Goal: Transaction & Acquisition: Book appointment/travel/reservation

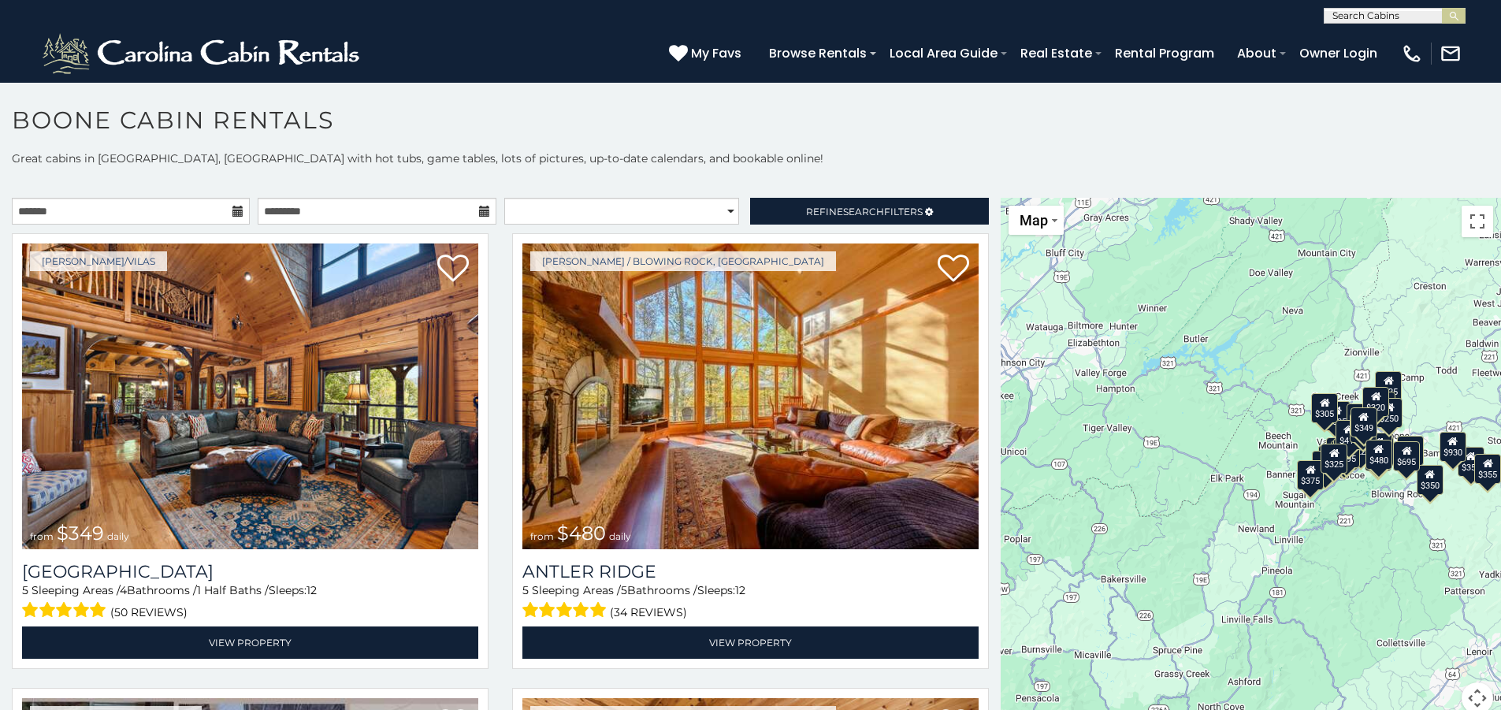
click at [236, 210] on icon at bounding box center [237, 211] width 11 height 11
click at [179, 205] on input "text" at bounding box center [131, 211] width 238 height 27
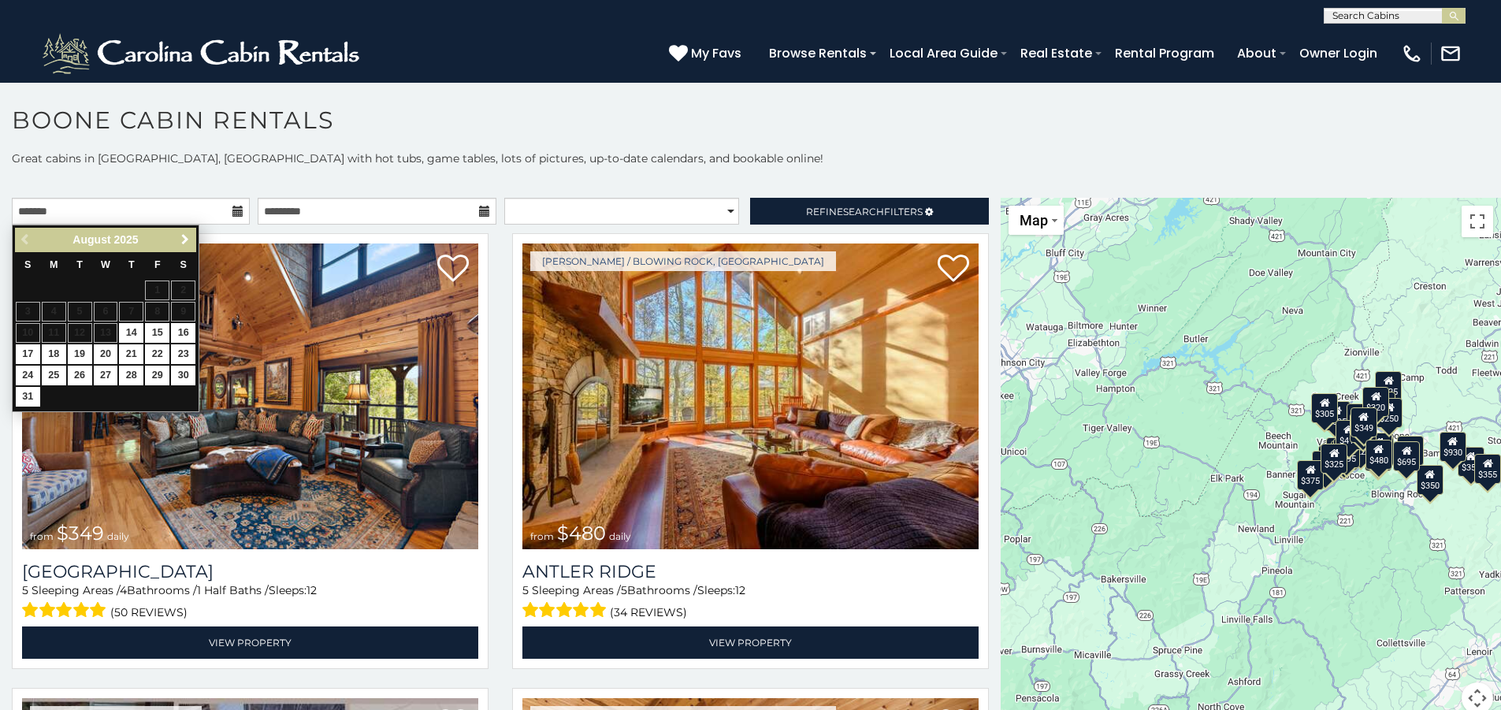
click at [185, 247] on link "Next" at bounding box center [185, 240] width 20 height 20
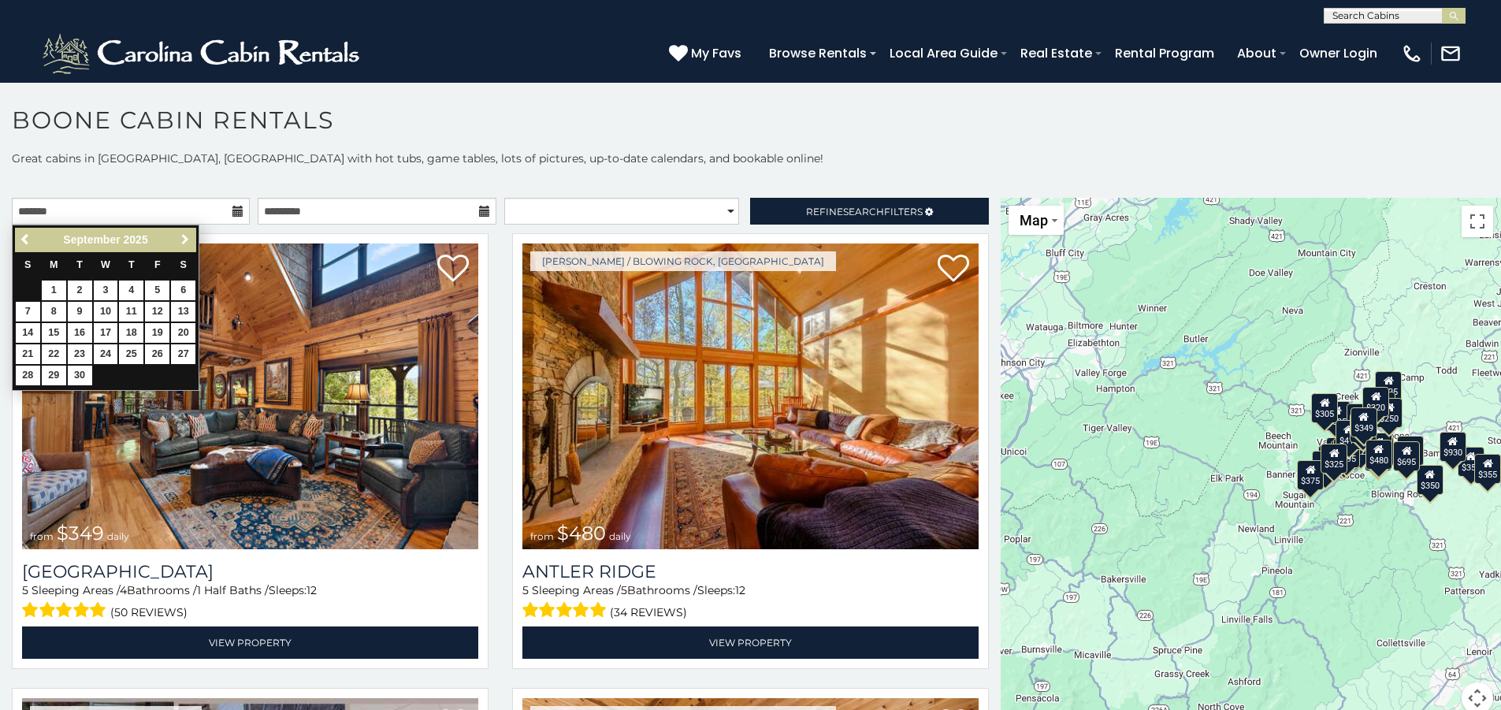
click at [185, 247] on link "Next" at bounding box center [185, 240] width 20 height 20
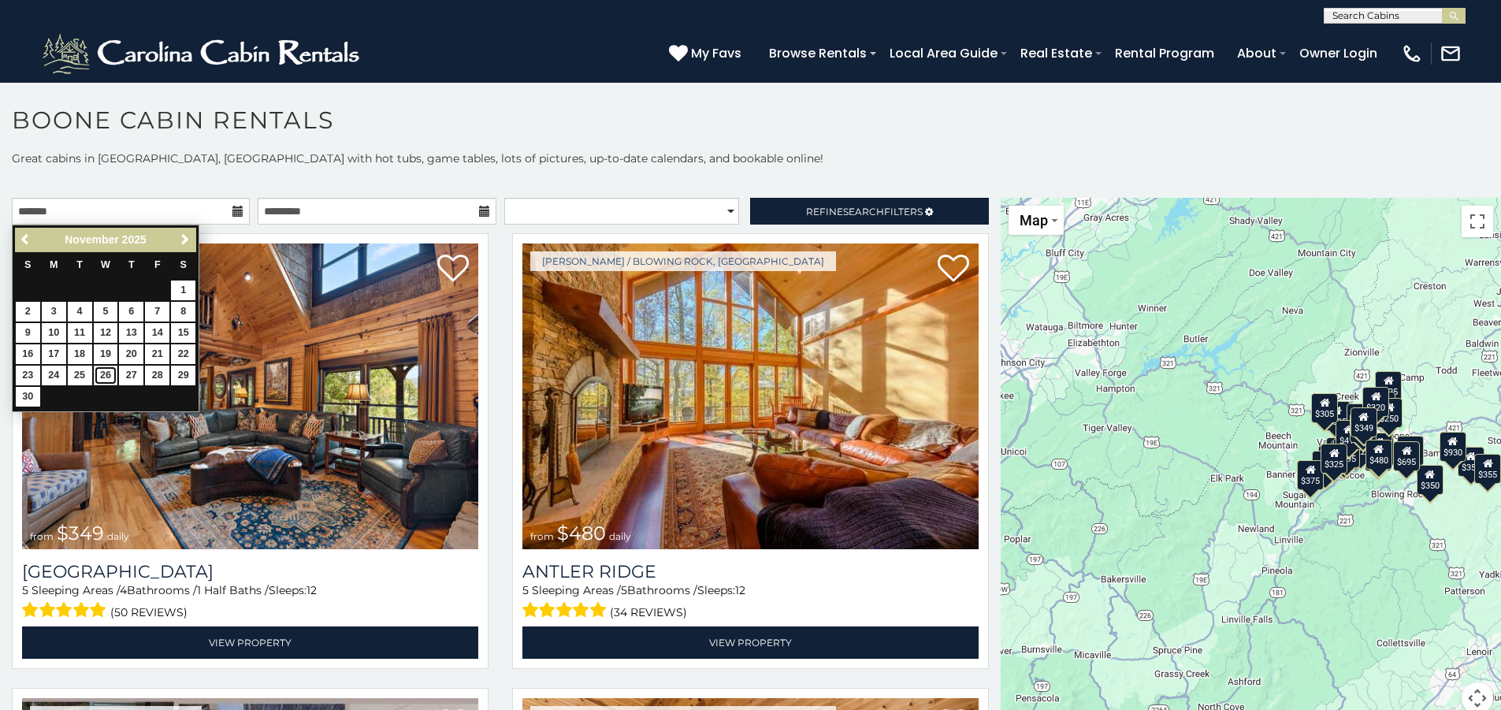
click at [94, 373] on link "26" at bounding box center [106, 376] width 24 height 20
type input "**********"
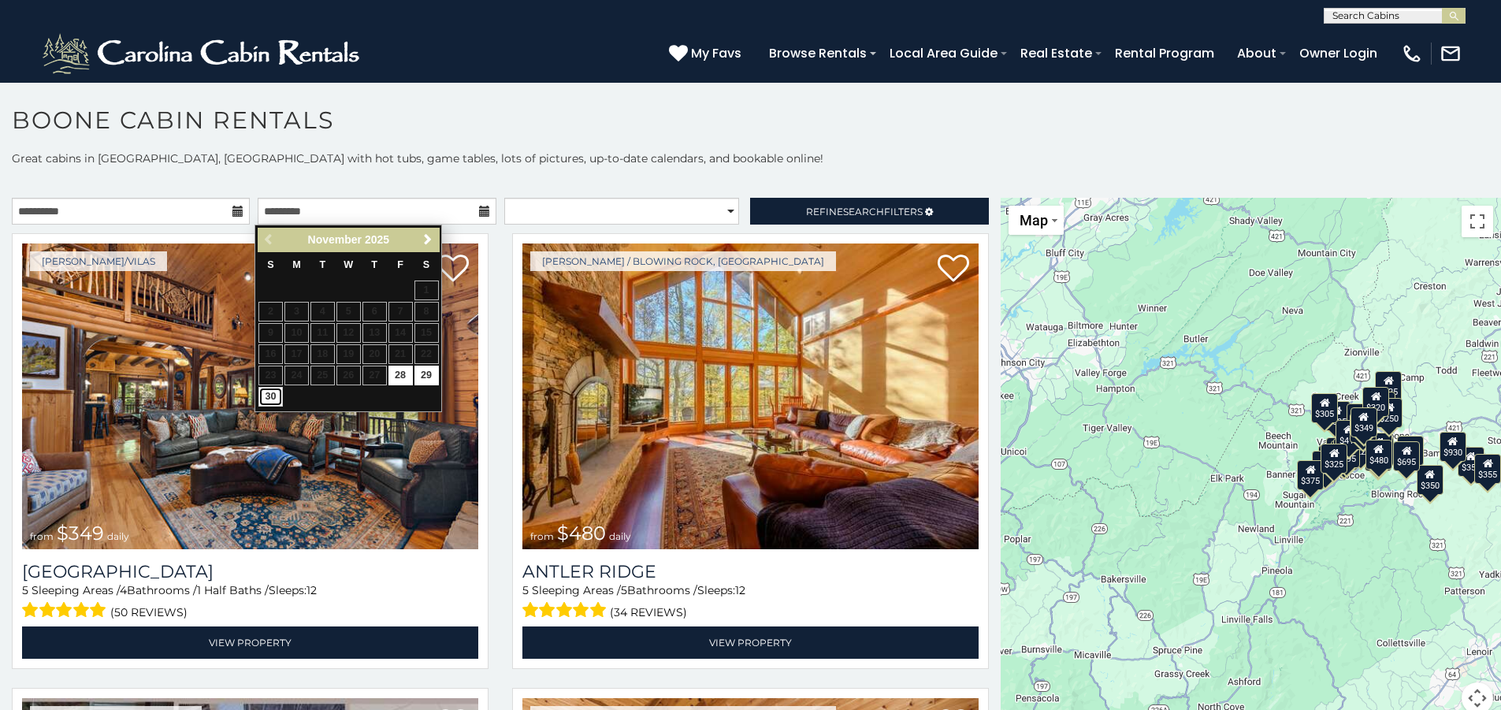
click at [274, 396] on link "30" at bounding box center [270, 397] width 24 height 20
type input "**********"
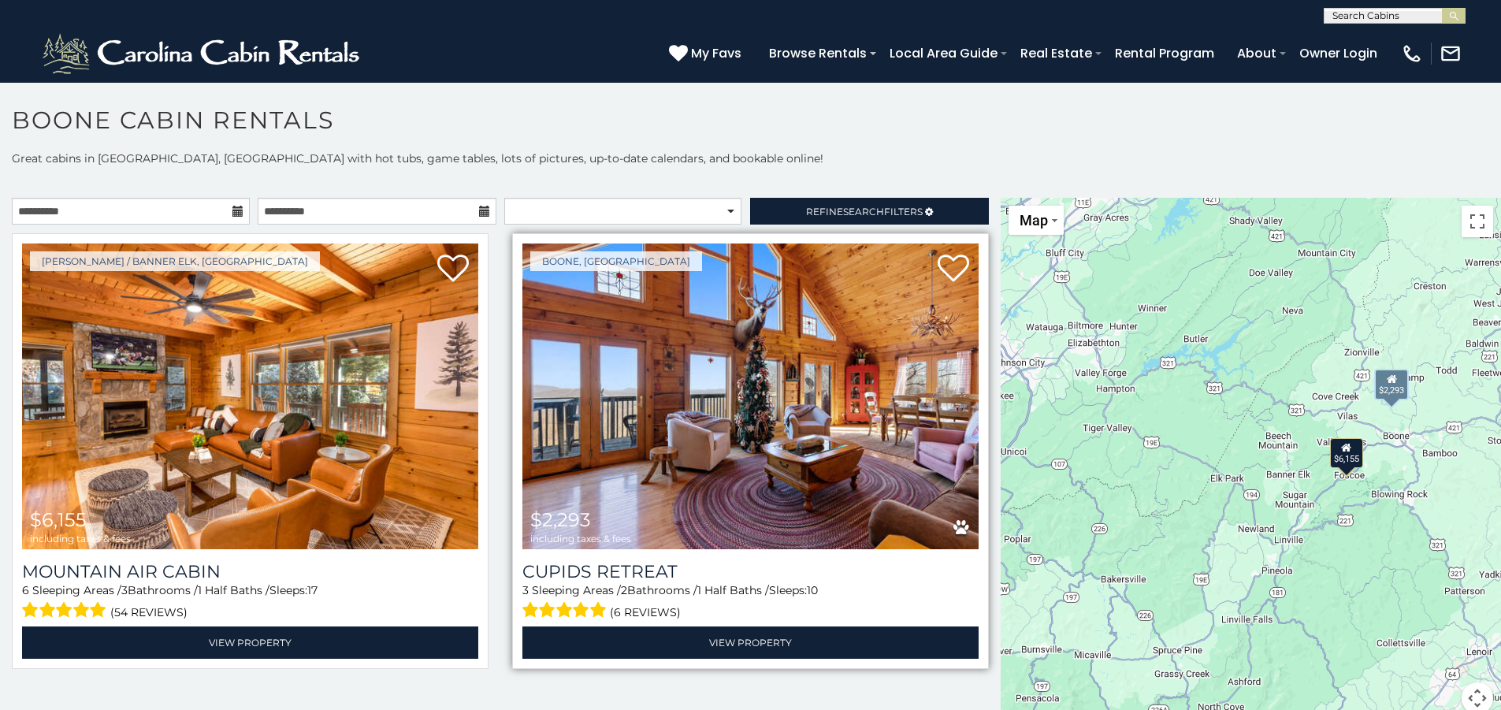
click at [612, 374] on img at bounding box center [750, 396] width 456 height 306
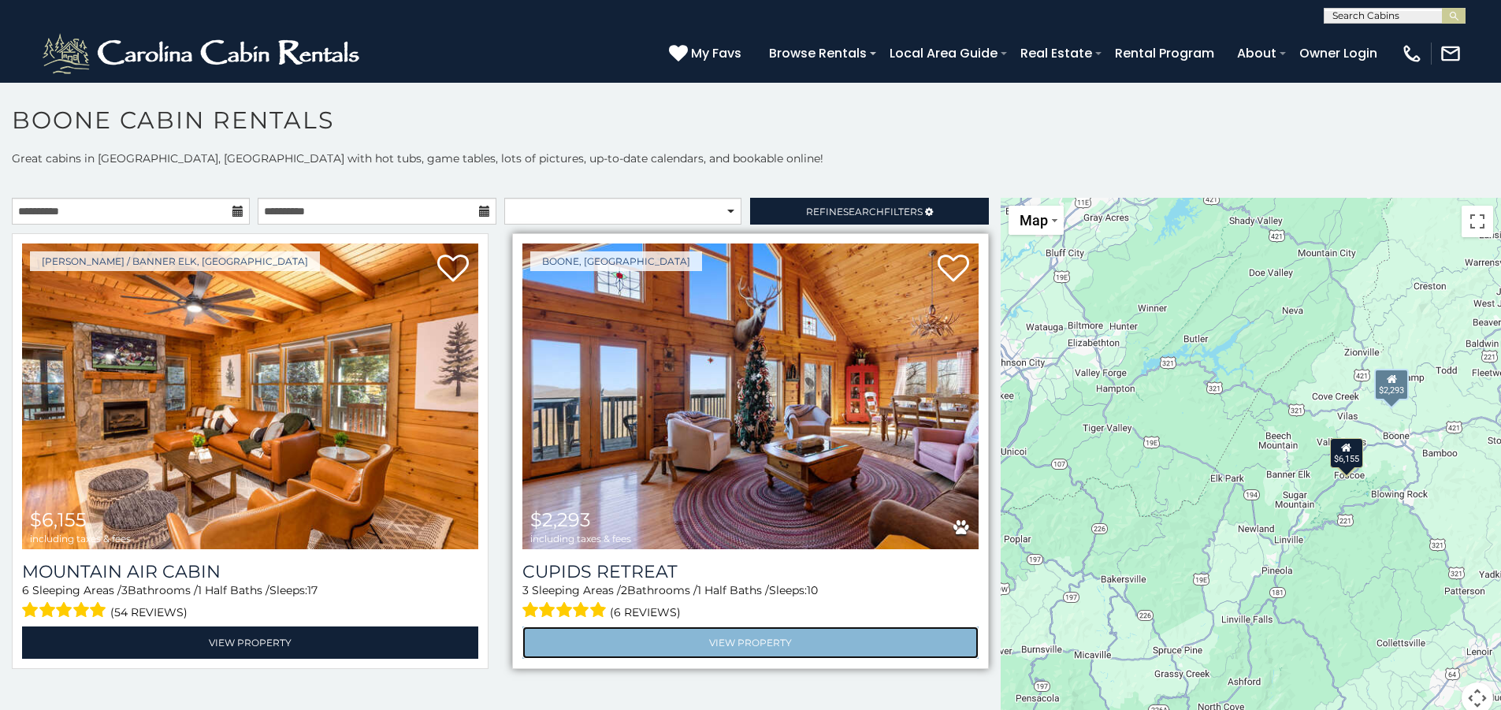
click at [727, 629] on link "View Property" at bounding box center [750, 642] width 456 height 32
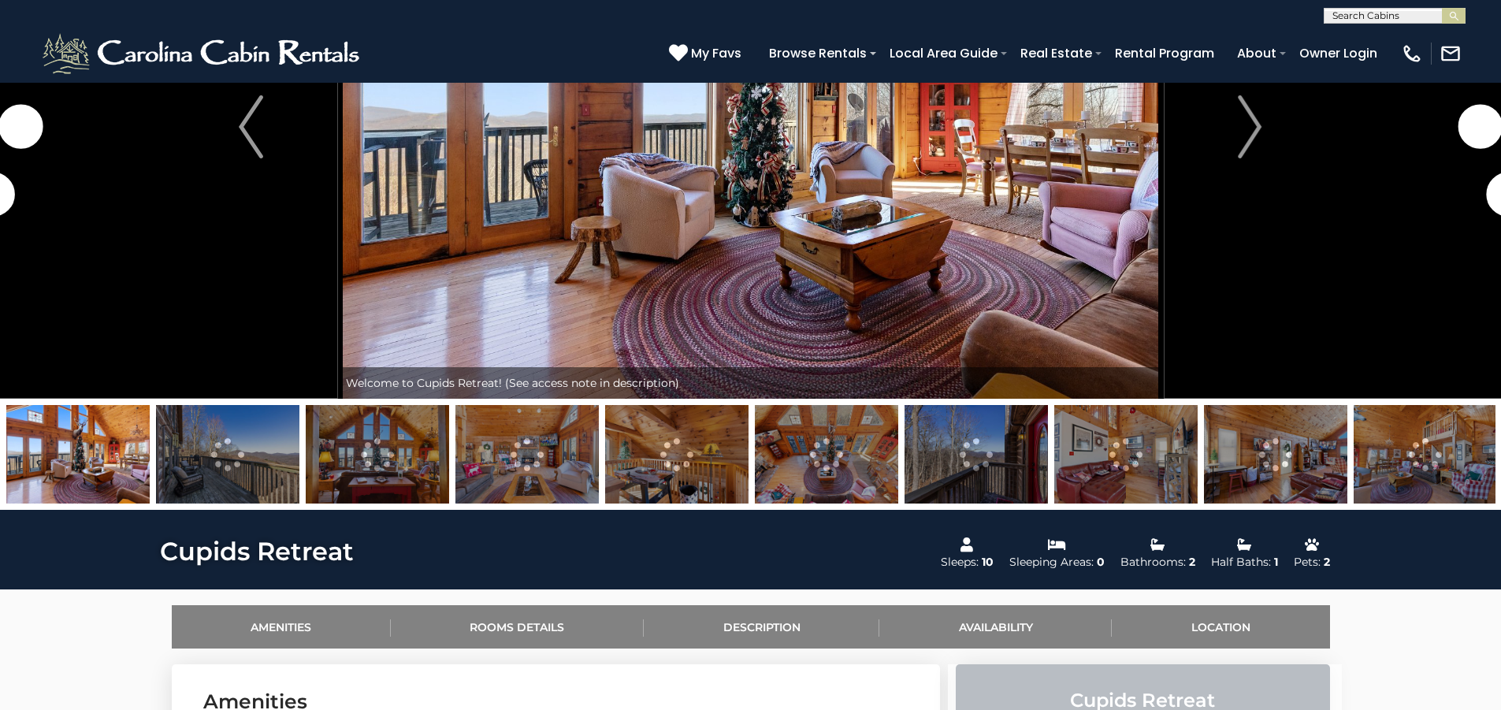
scroll to position [236, 0]
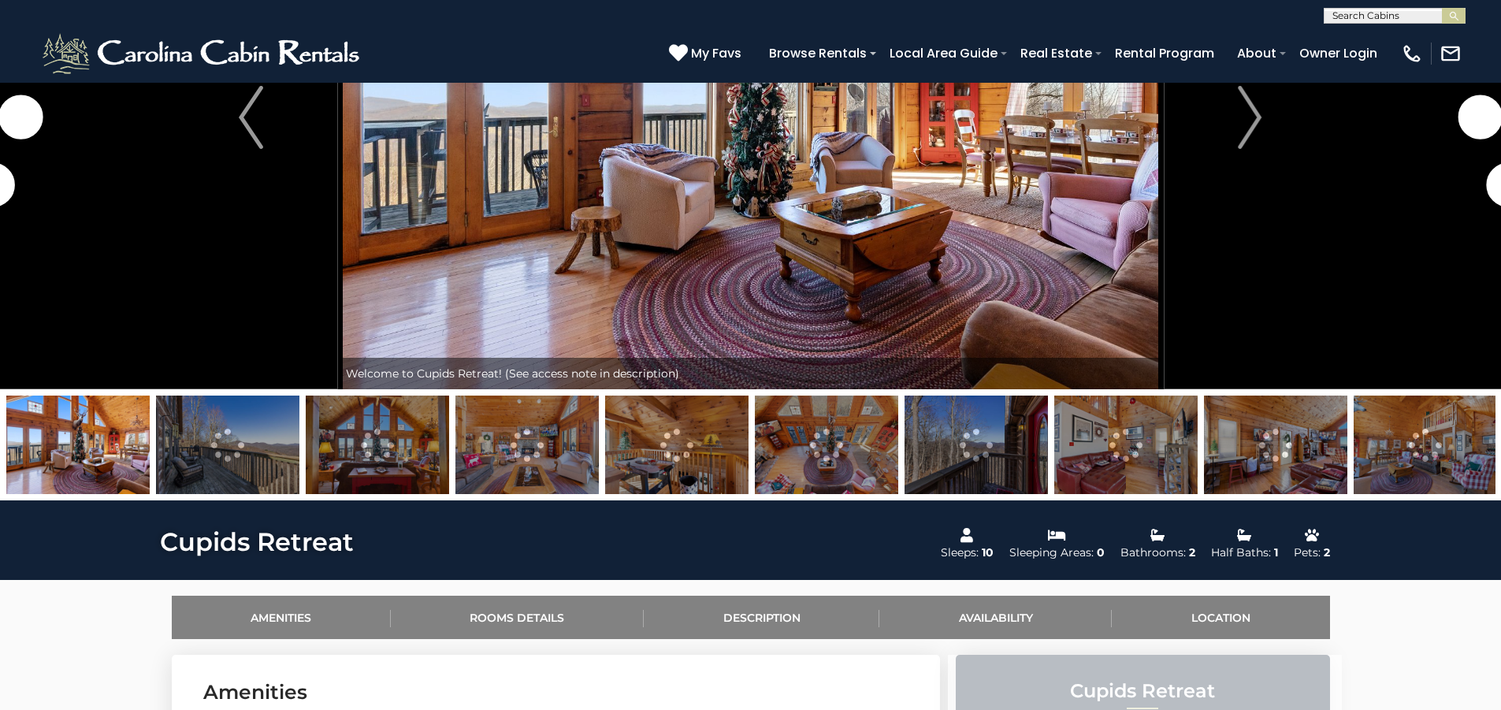
click at [240, 456] on img at bounding box center [227, 445] width 143 height 99
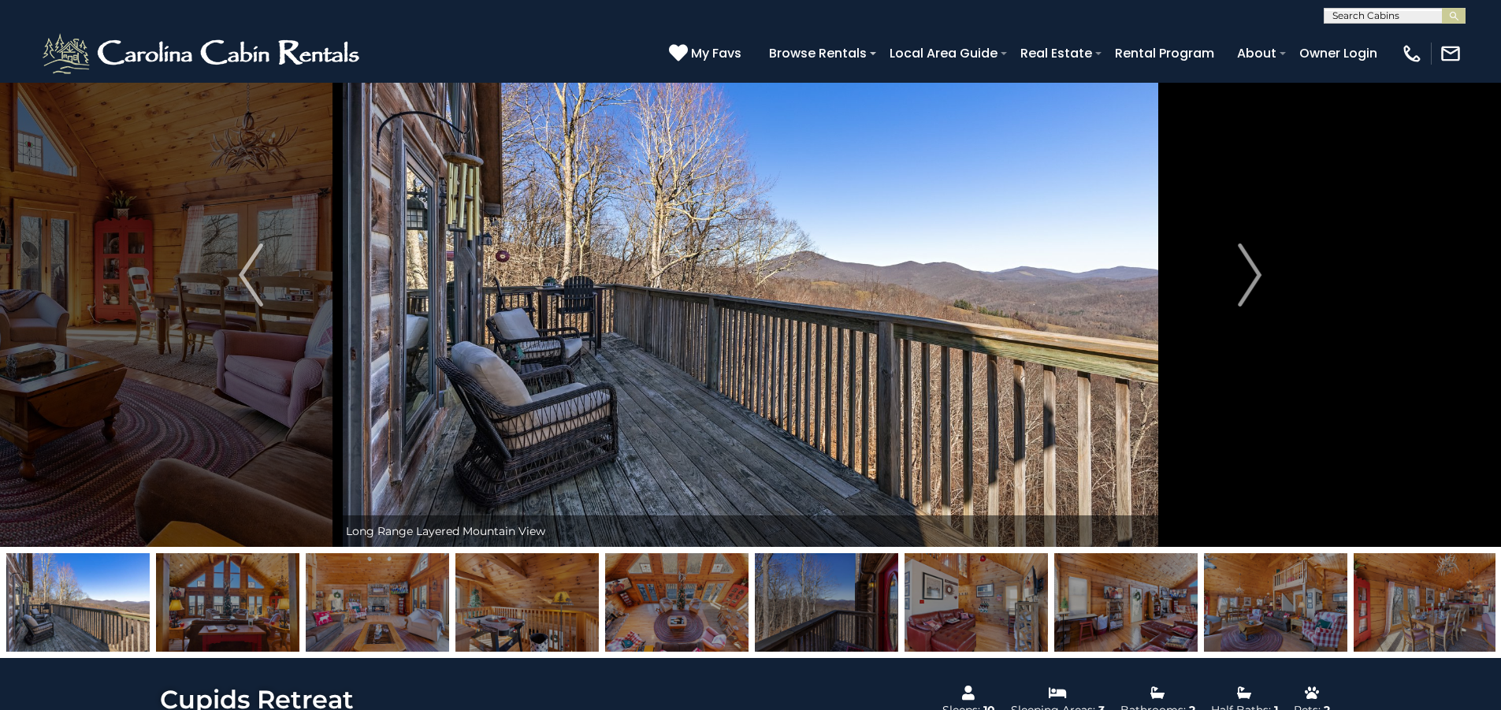
scroll to position [0, 0]
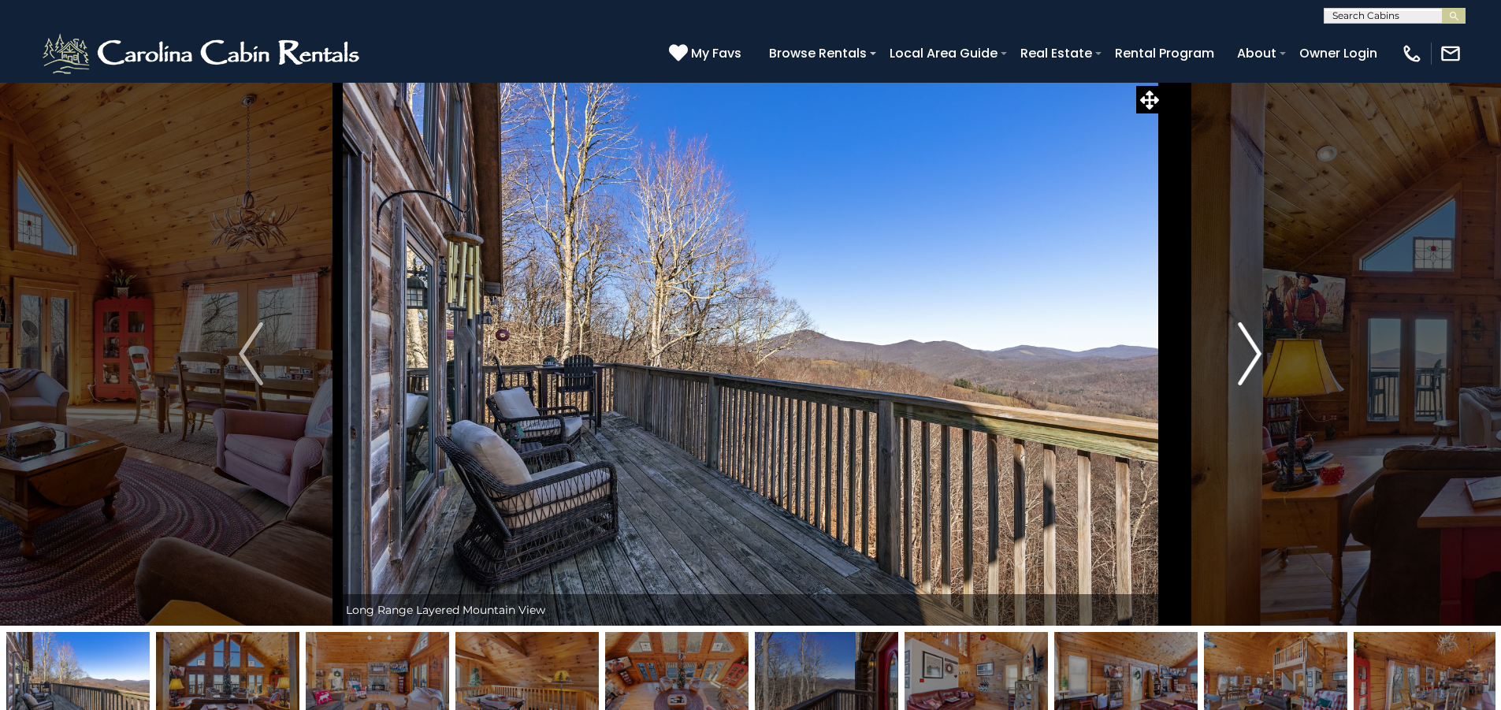
click at [1258, 348] on img "Next" at bounding box center [1250, 353] width 24 height 63
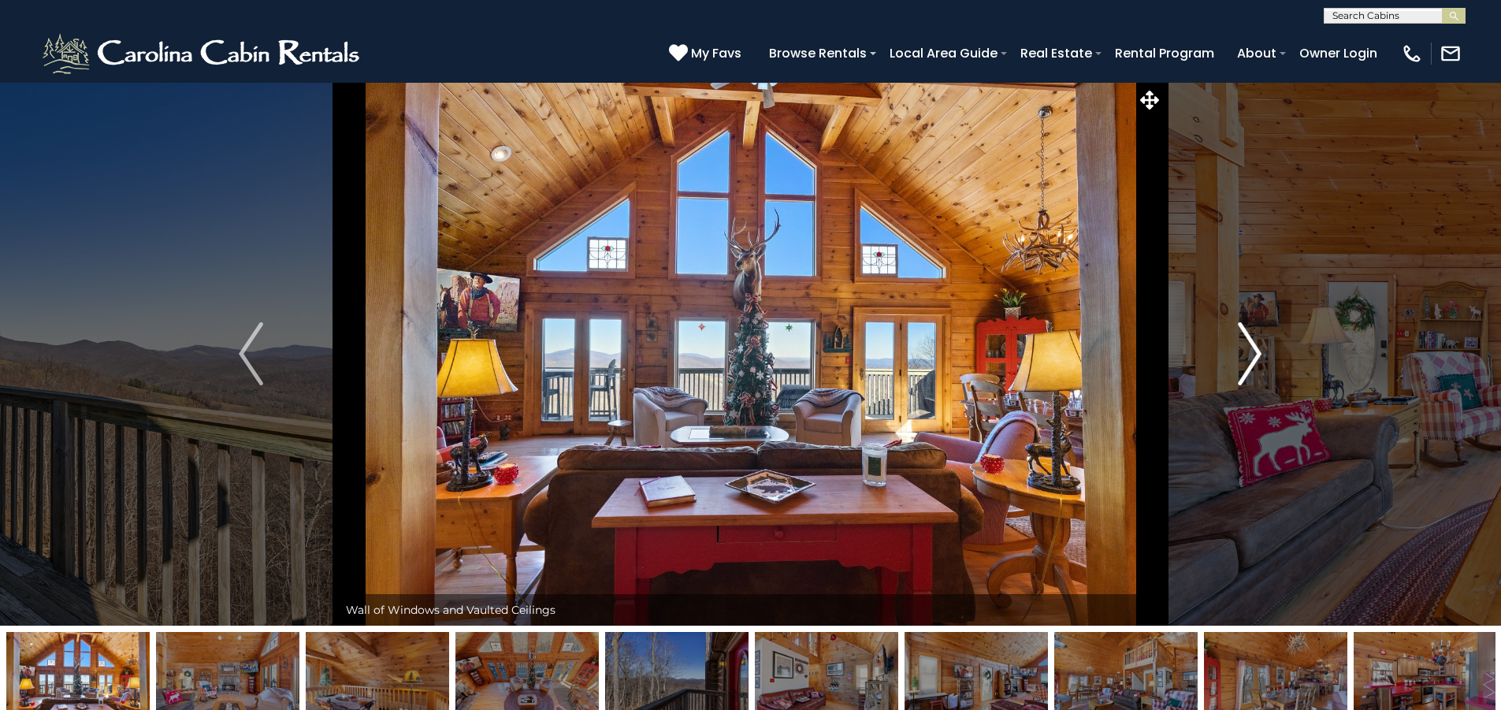
click at [1258, 348] on img "Next" at bounding box center [1250, 353] width 24 height 63
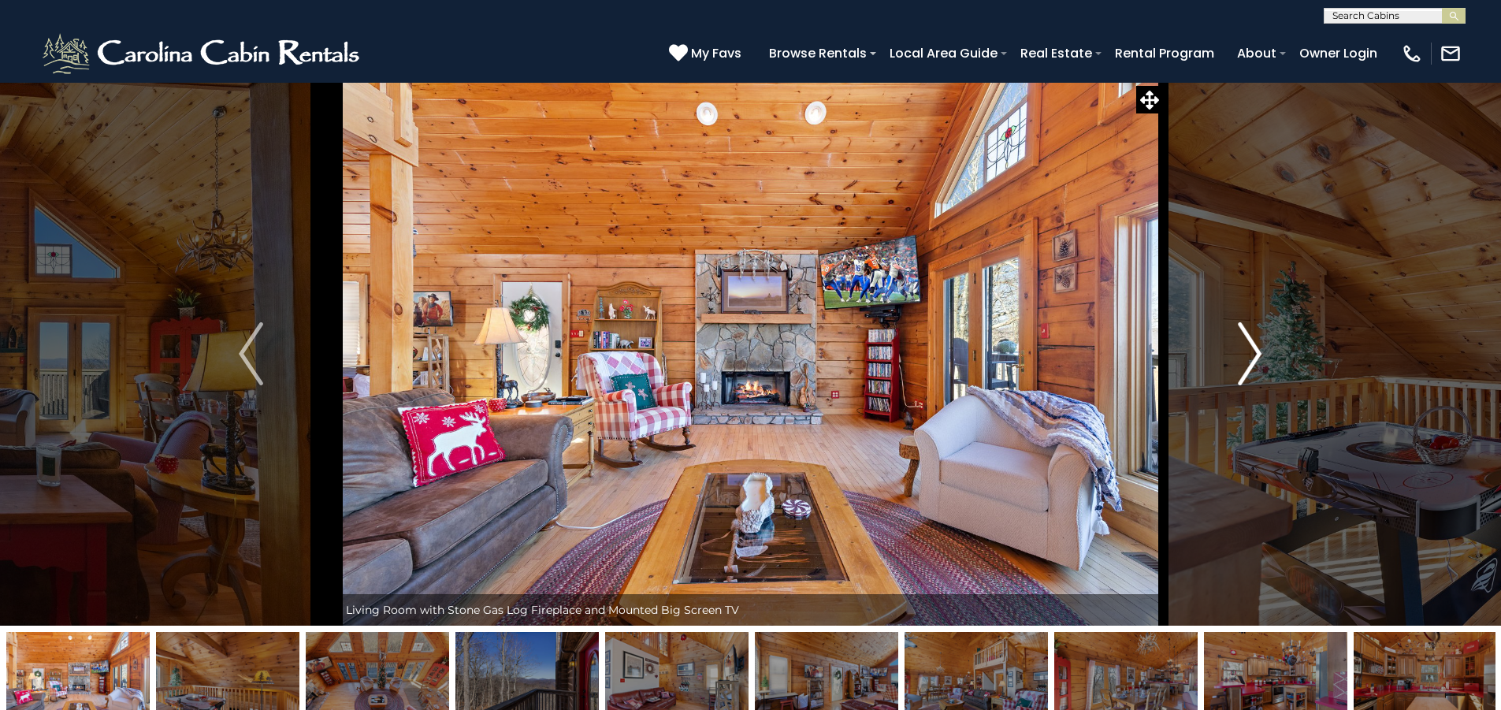
click at [1258, 348] on img "Next" at bounding box center [1250, 353] width 24 height 63
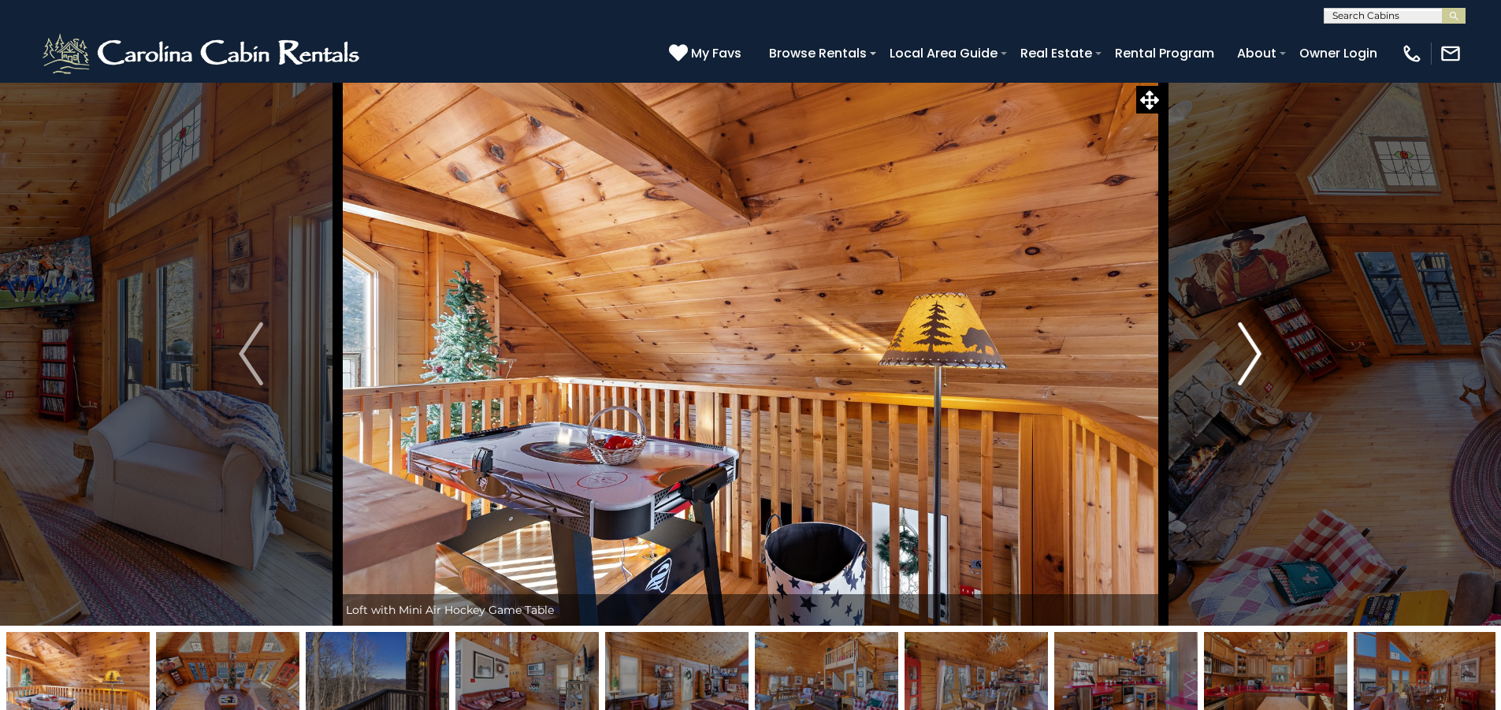
click at [1258, 348] on img "Next" at bounding box center [1250, 353] width 24 height 63
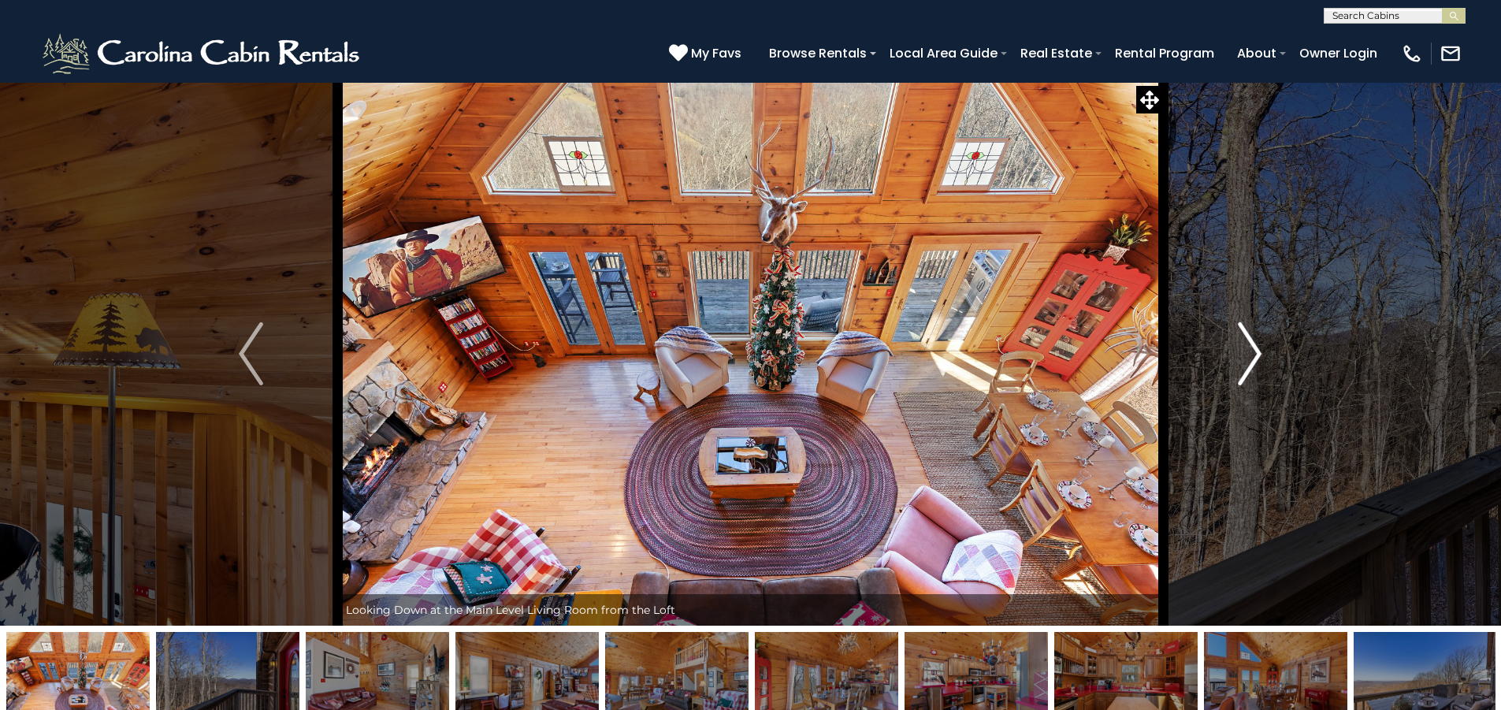
click at [1258, 348] on img "Next" at bounding box center [1250, 353] width 24 height 63
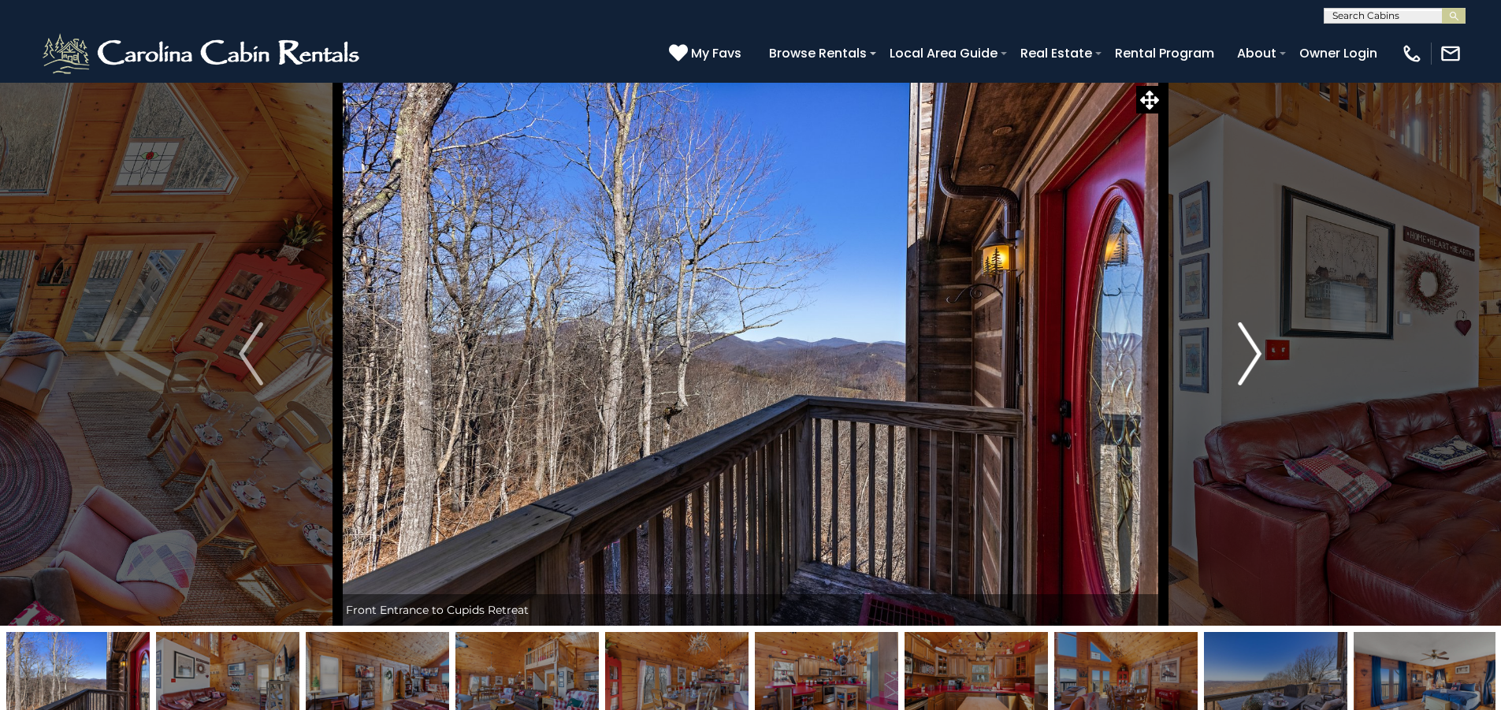
click at [1258, 348] on img "Next" at bounding box center [1250, 353] width 24 height 63
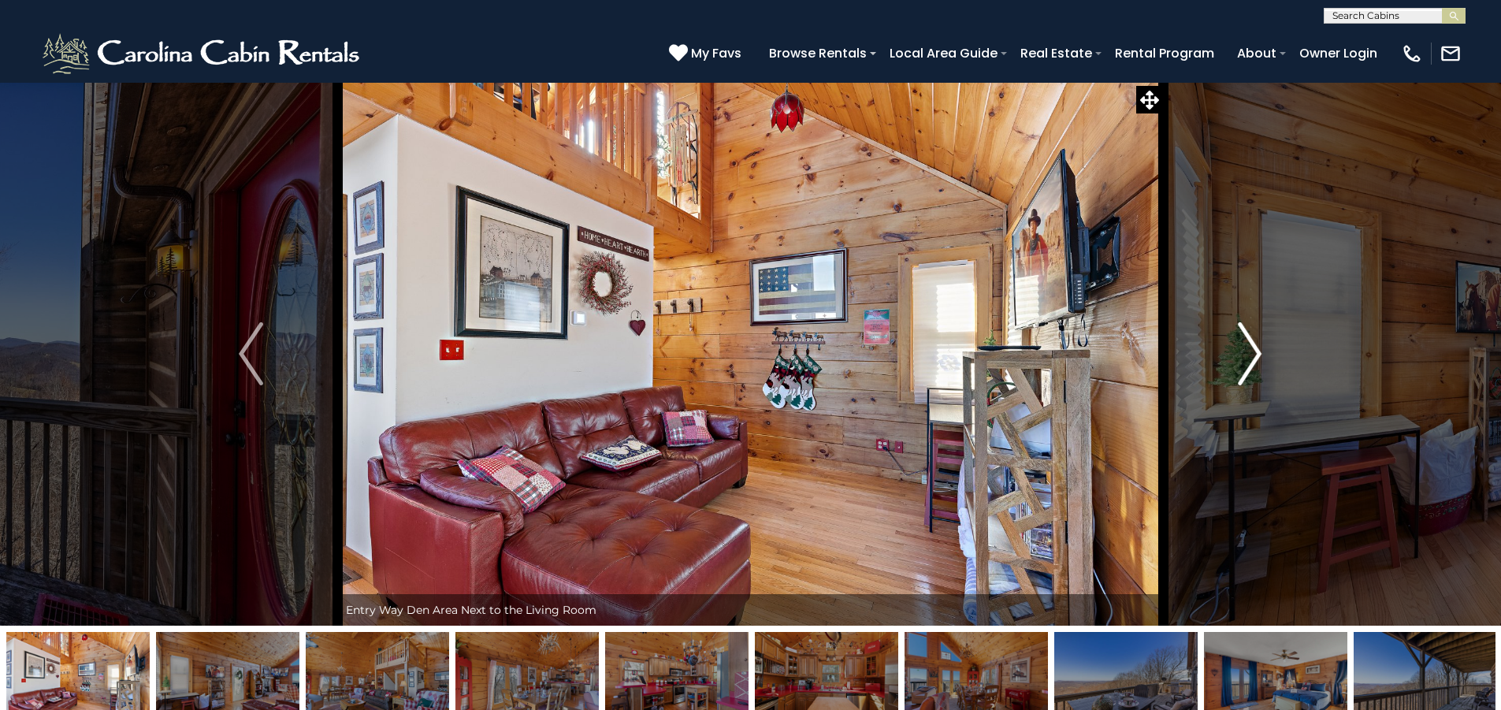
click at [1258, 348] on img "Next" at bounding box center [1250, 353] width 24 height 63
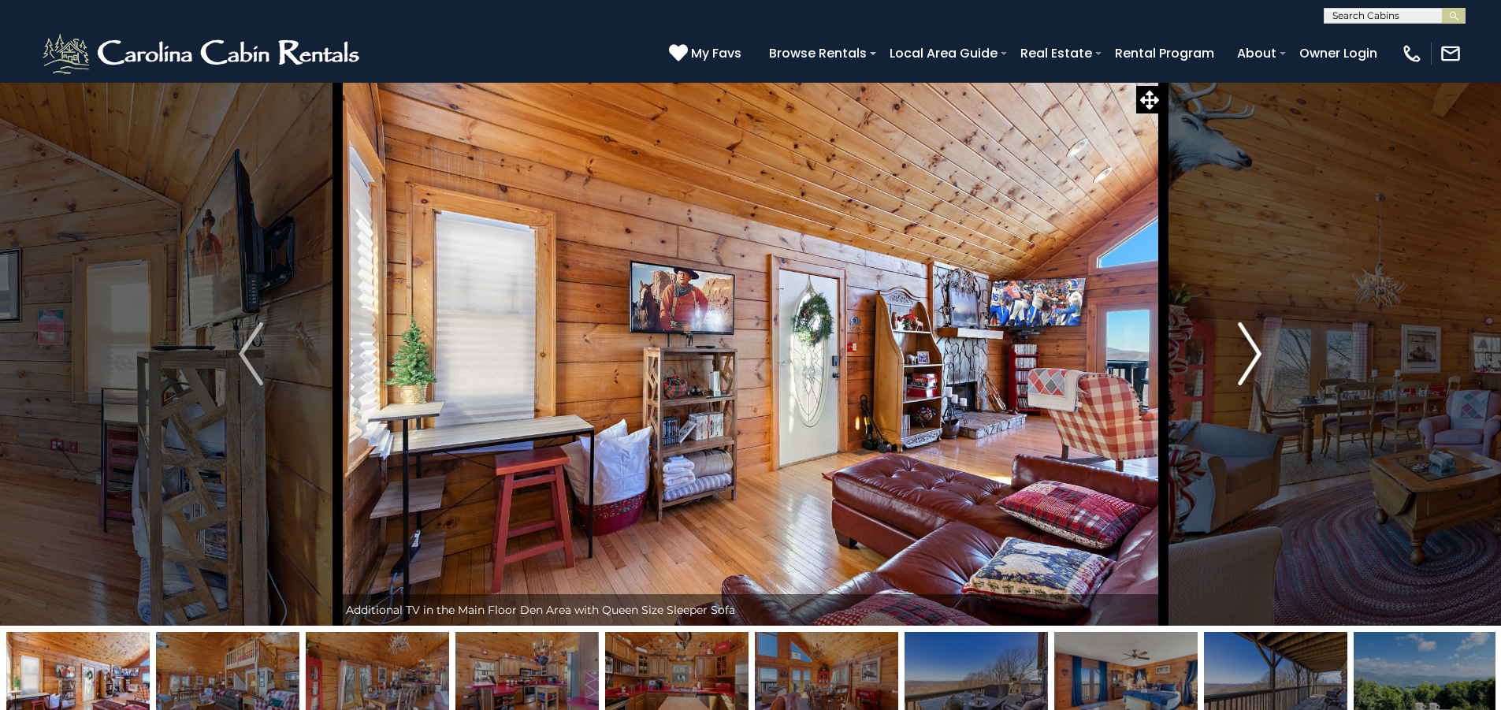
click at [1258, 348] on img "Next" at bounding box center [1250, 353] width 24 height 63
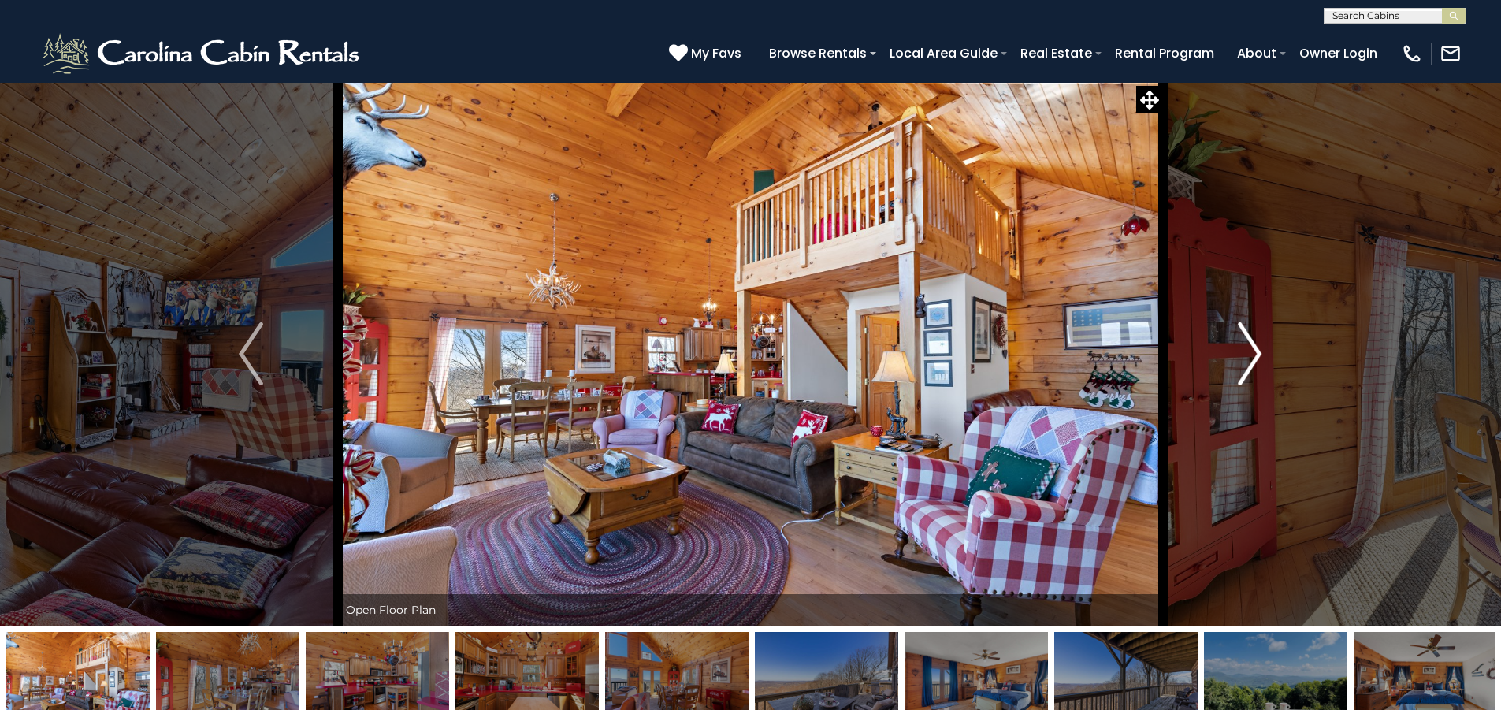
click at [1258, 348] on img "Next" at bounding box center [1250, 353] width 24 height 63
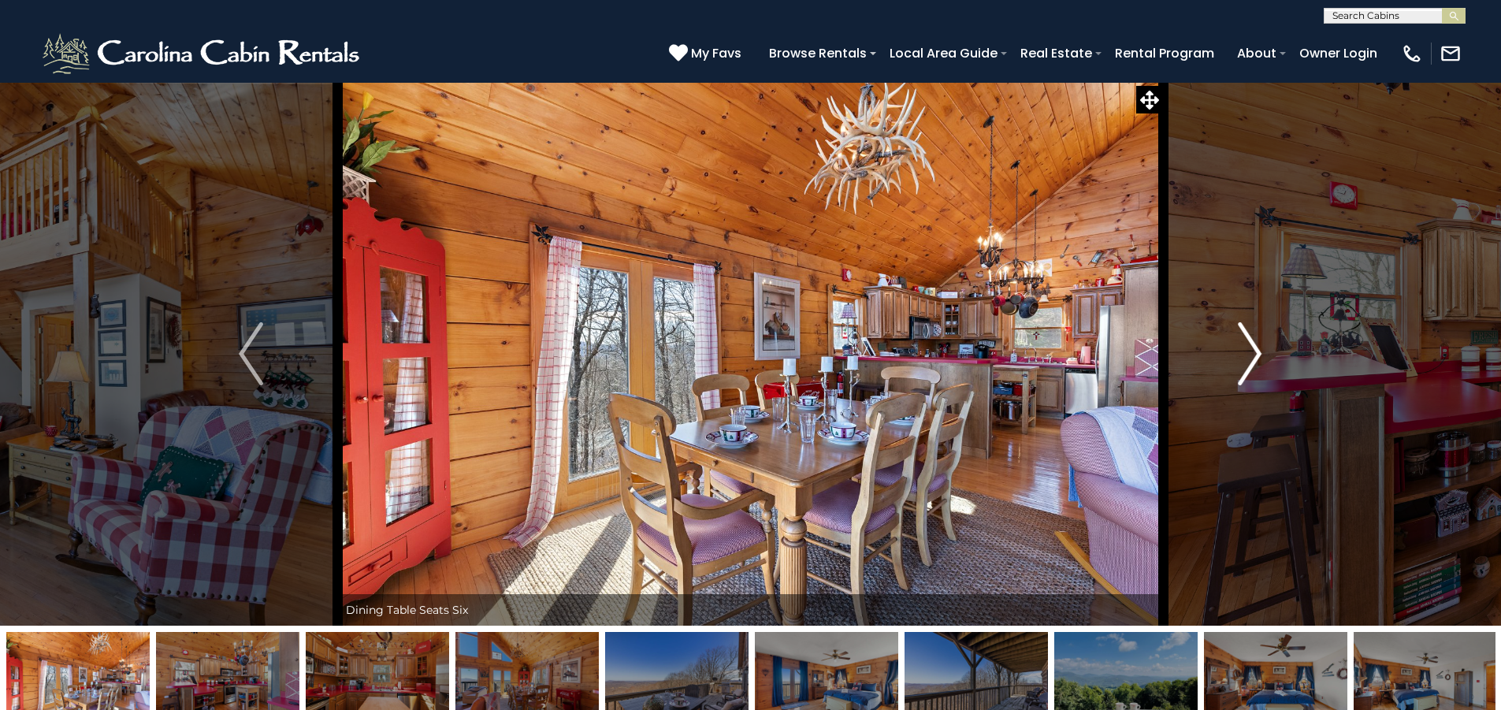
click at [1258, 348] on img "Next" at bounding box center [1250, 353] width 24 height 63
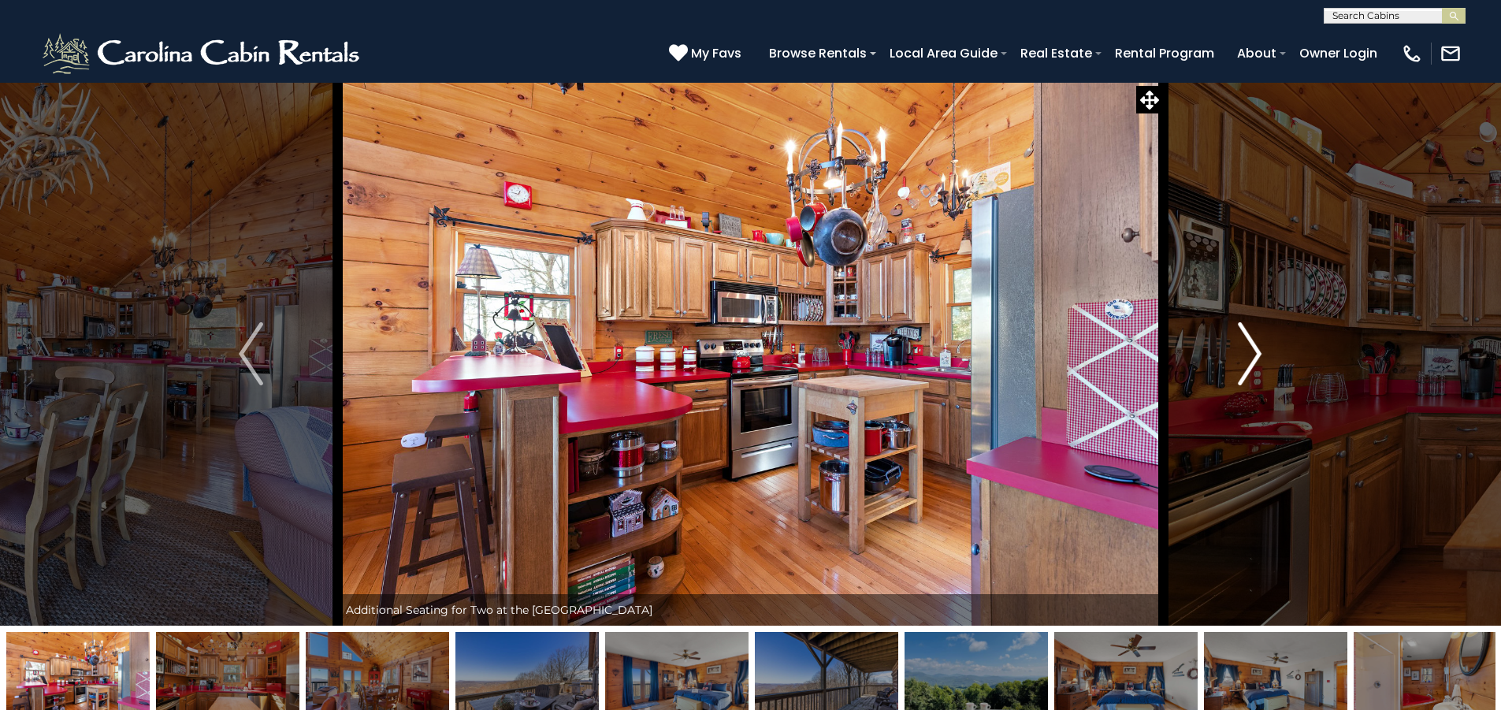
click at [1258, 348] on img "Next" at bounding box center [1250, 353] width 24 height 63
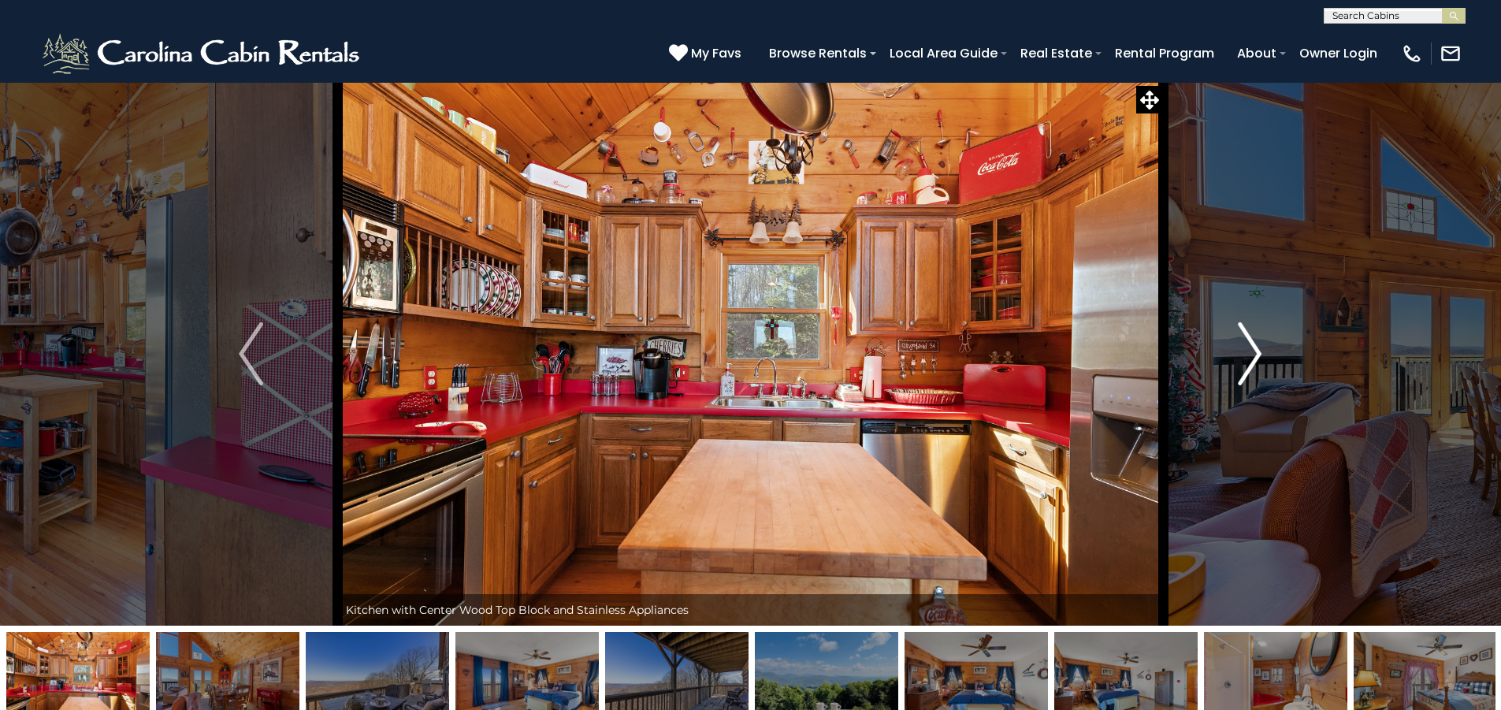
click at [1258, 348] on img "Next" at bounding box center [1250, 353] width 24 height 63
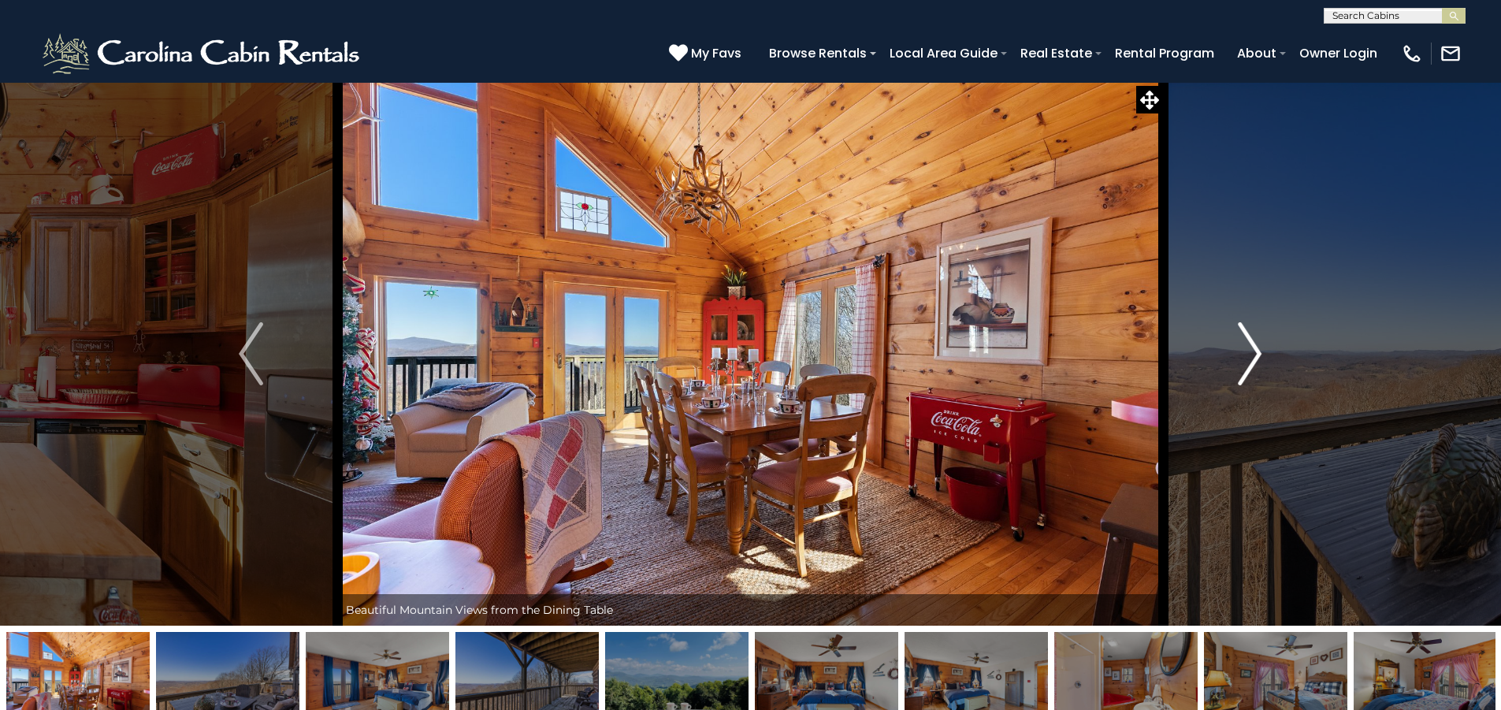
click at [1258, 348] on img "Next" at bounding box center [1250, 353] width 24 height 63
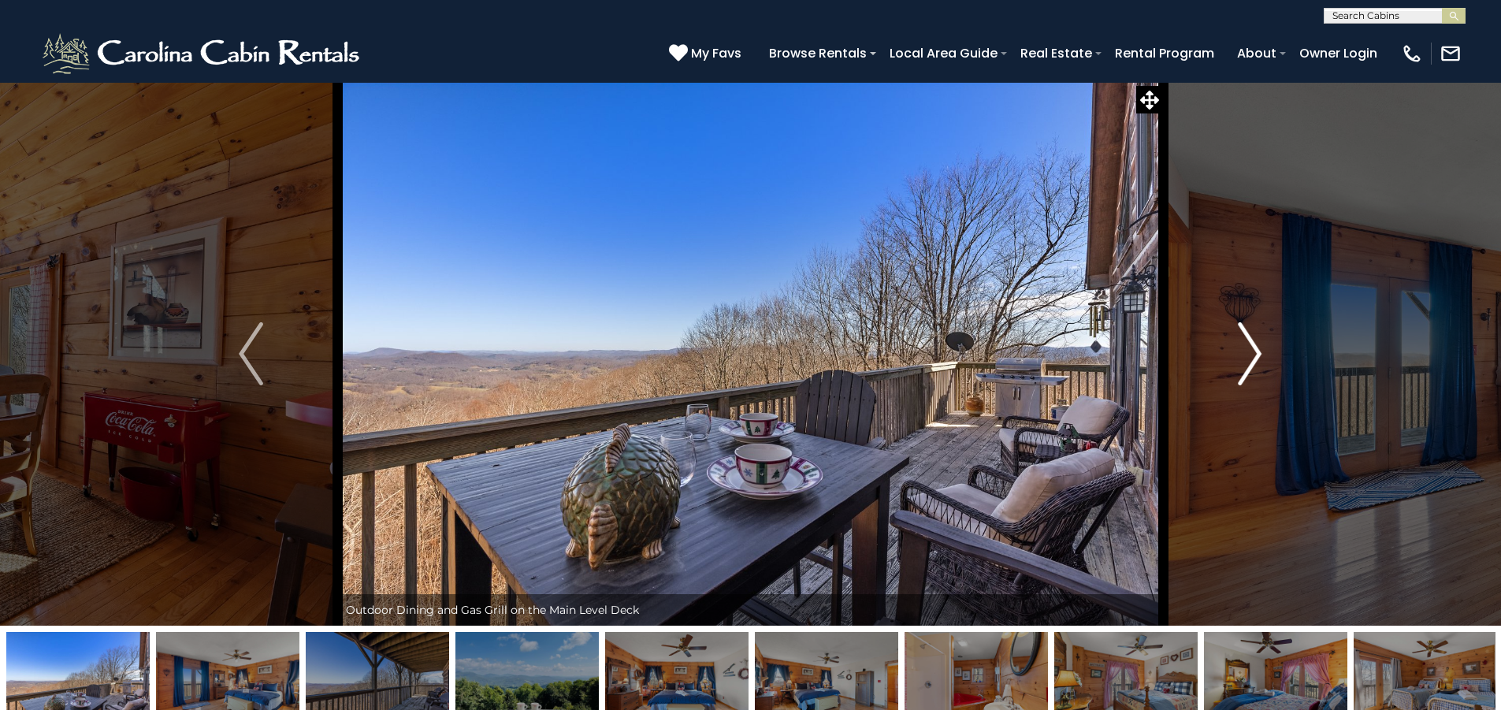
click at [1258, 348] on img "Next" at bounding box center [1250, 353] width 24 height 63
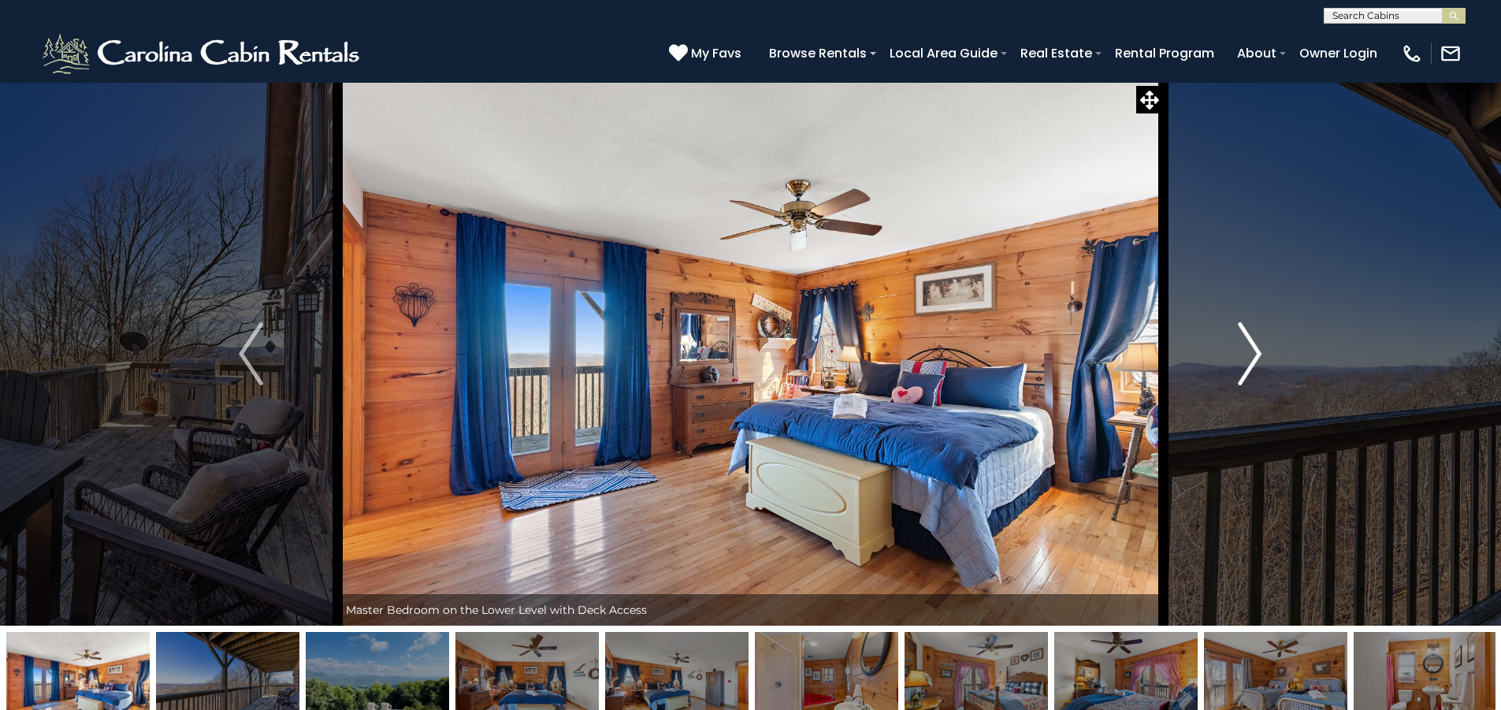
click at [1258, 348] on img "Next" at bounding box center [1250, 353] width 24 height 63
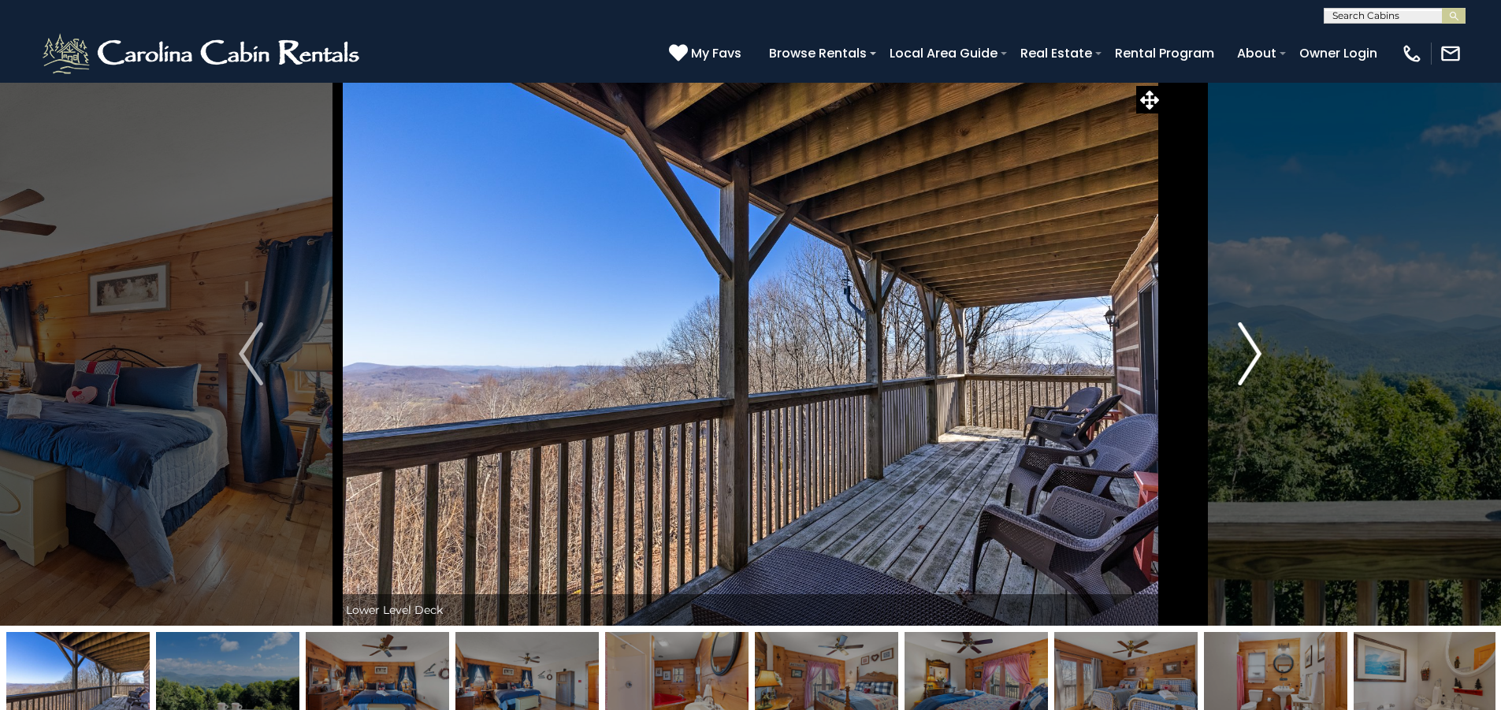
click at [1258, 348] on img "Next" at bounding box center [1250, 353] width 24 height 63
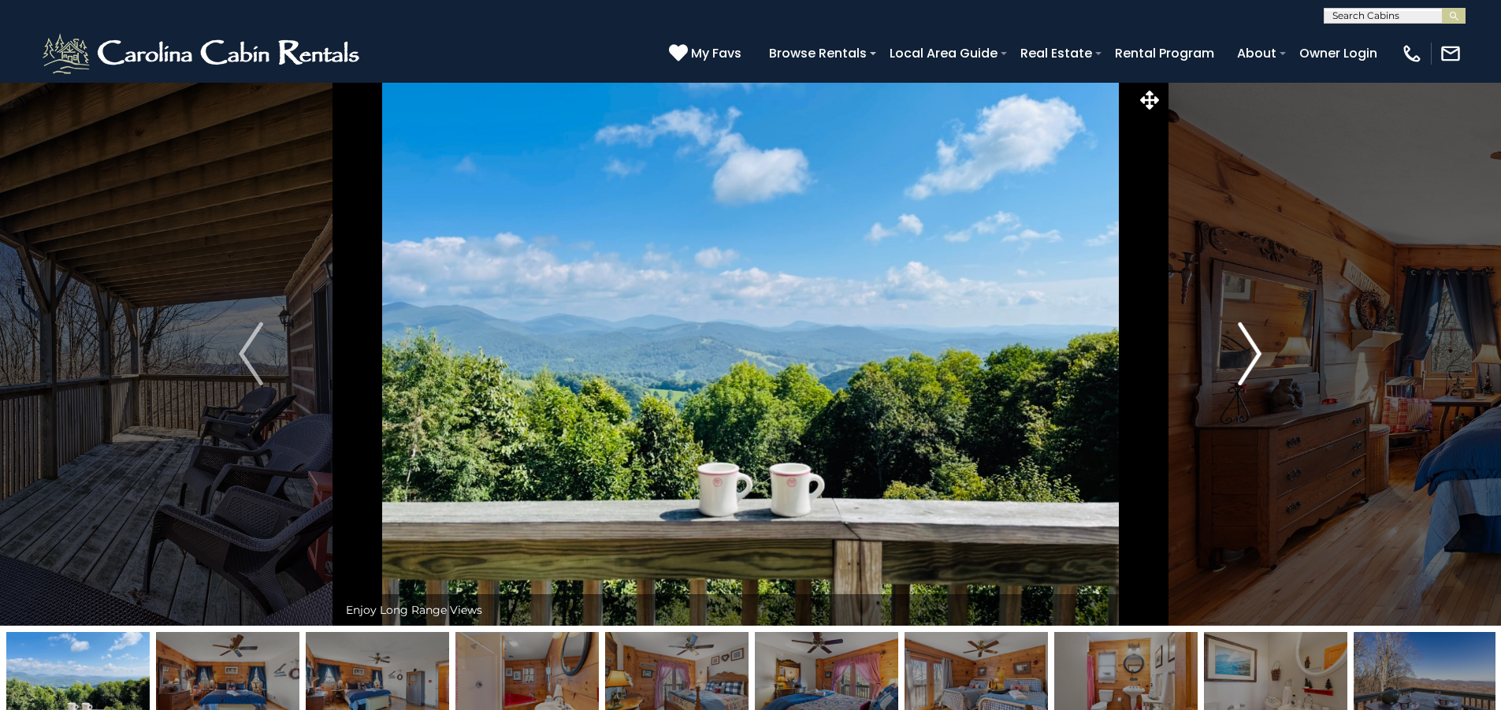
click at [1258, 348] on img "Next" at bounding box center [1250, 353] width 24 height 63
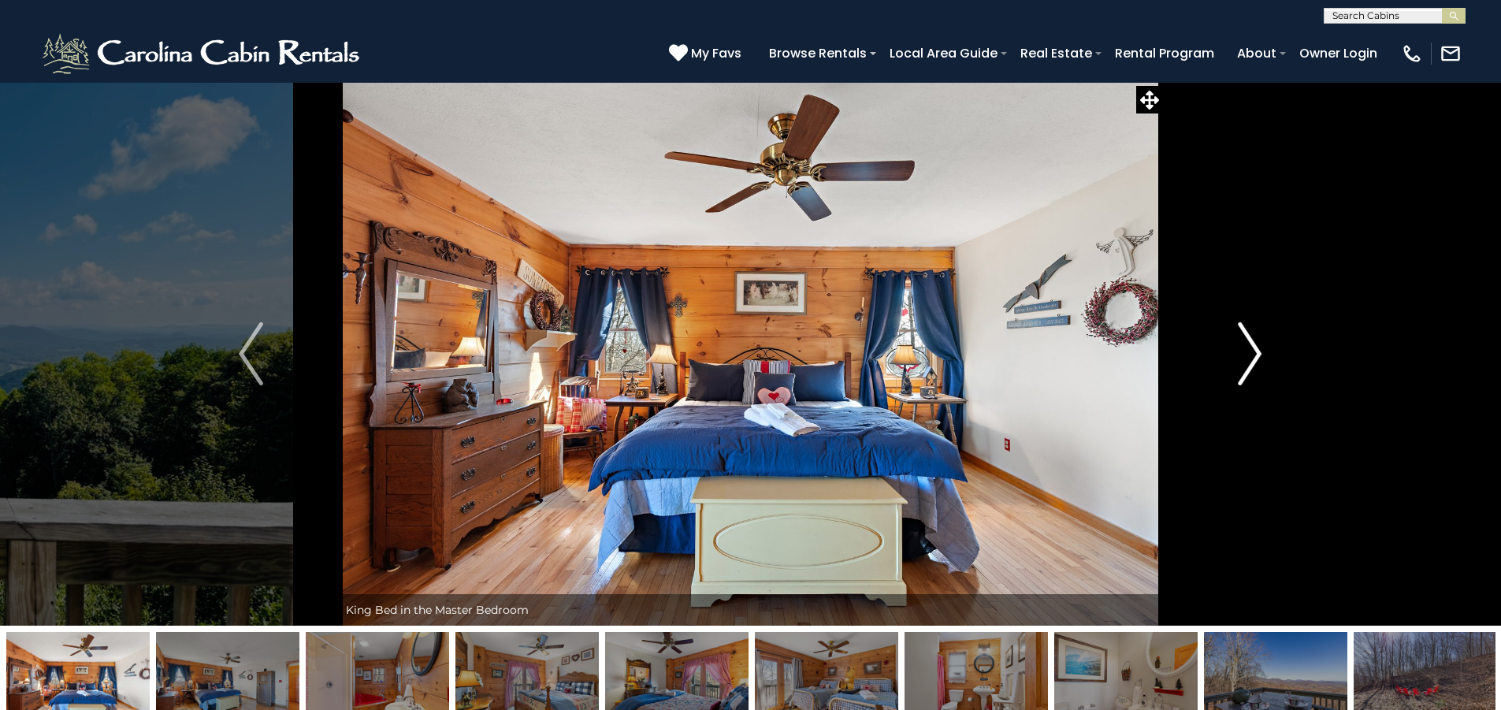
click at [1258, 348] on img "Next" at bounding box center [1250, 353] width 24 height 63
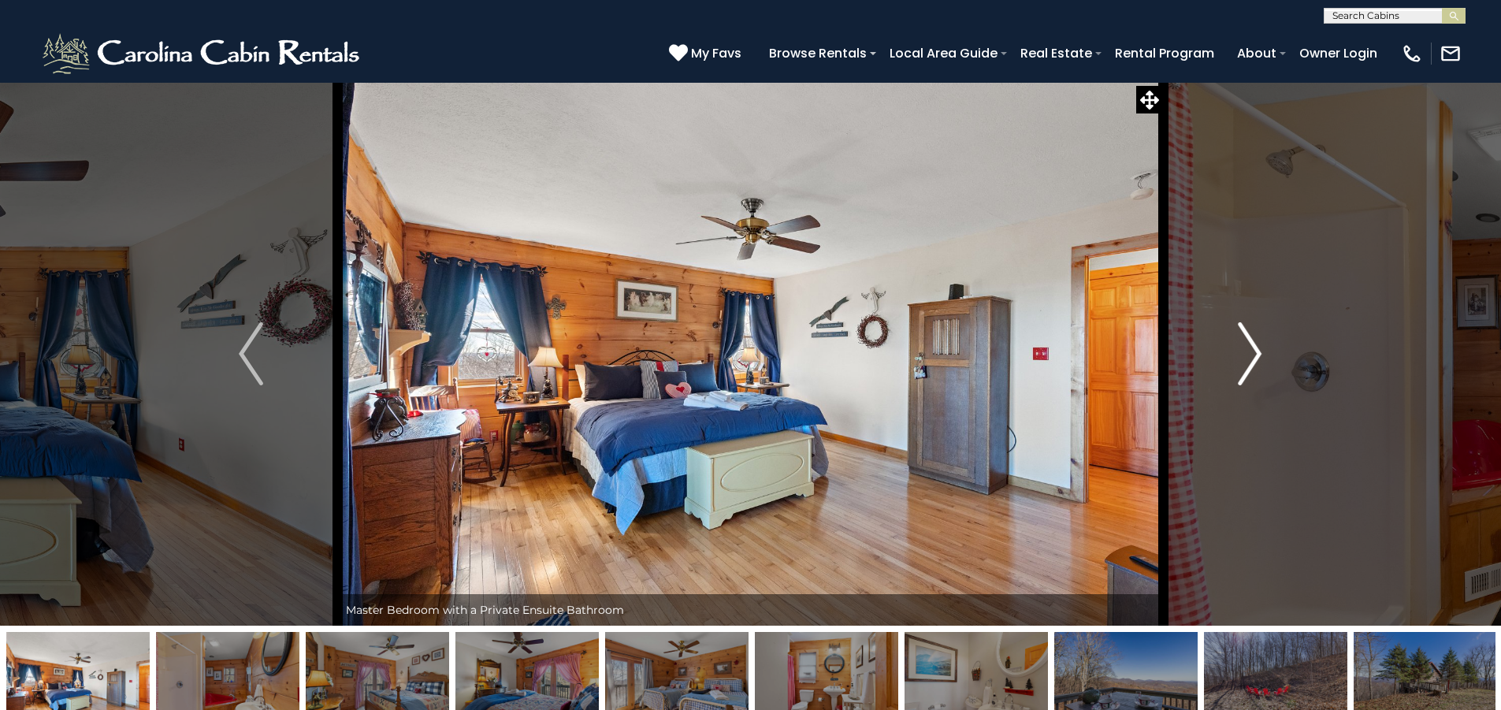
click at [1258, 348] on img "Next" at bounding box center [1250, 353] width 24 height 63
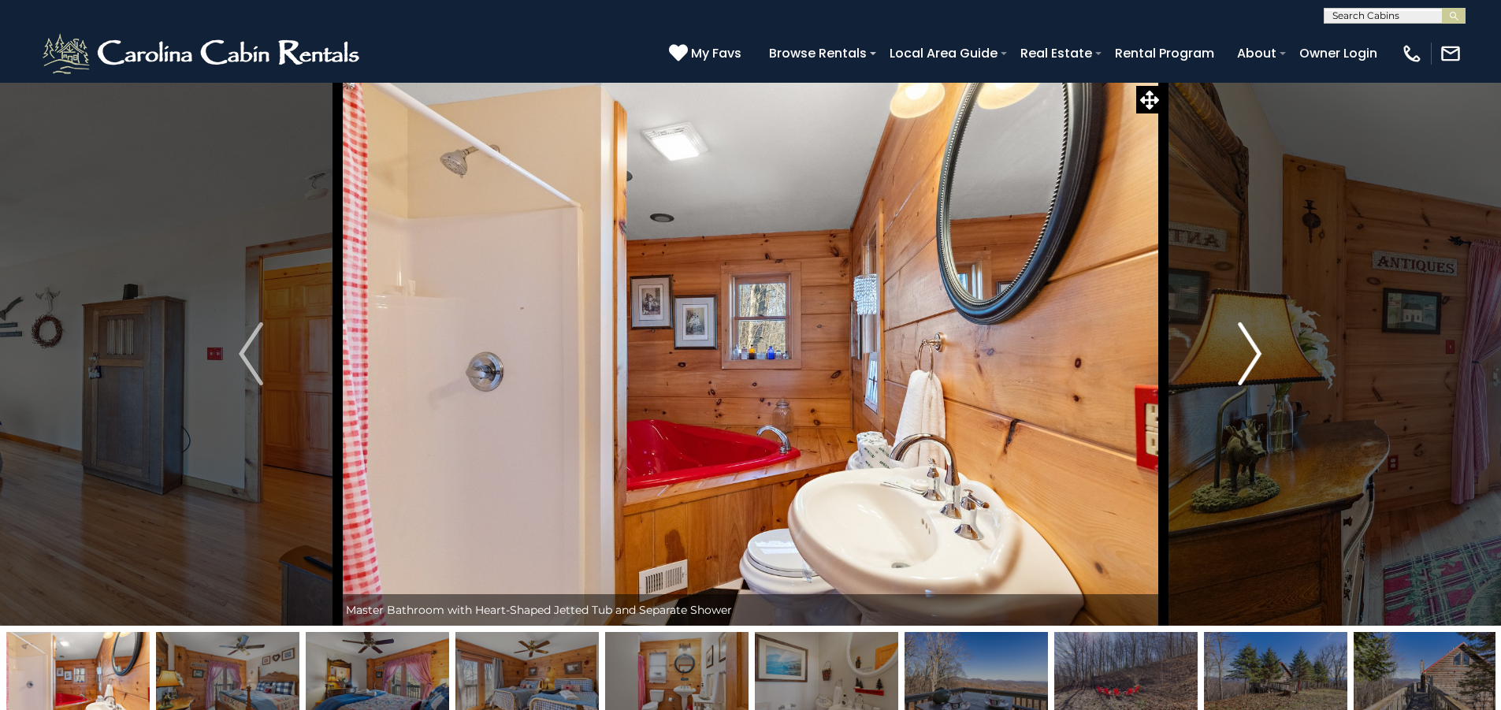
click at [1258, 348] on img "Next" at bounding box center [1250, 353] width 24 height 63
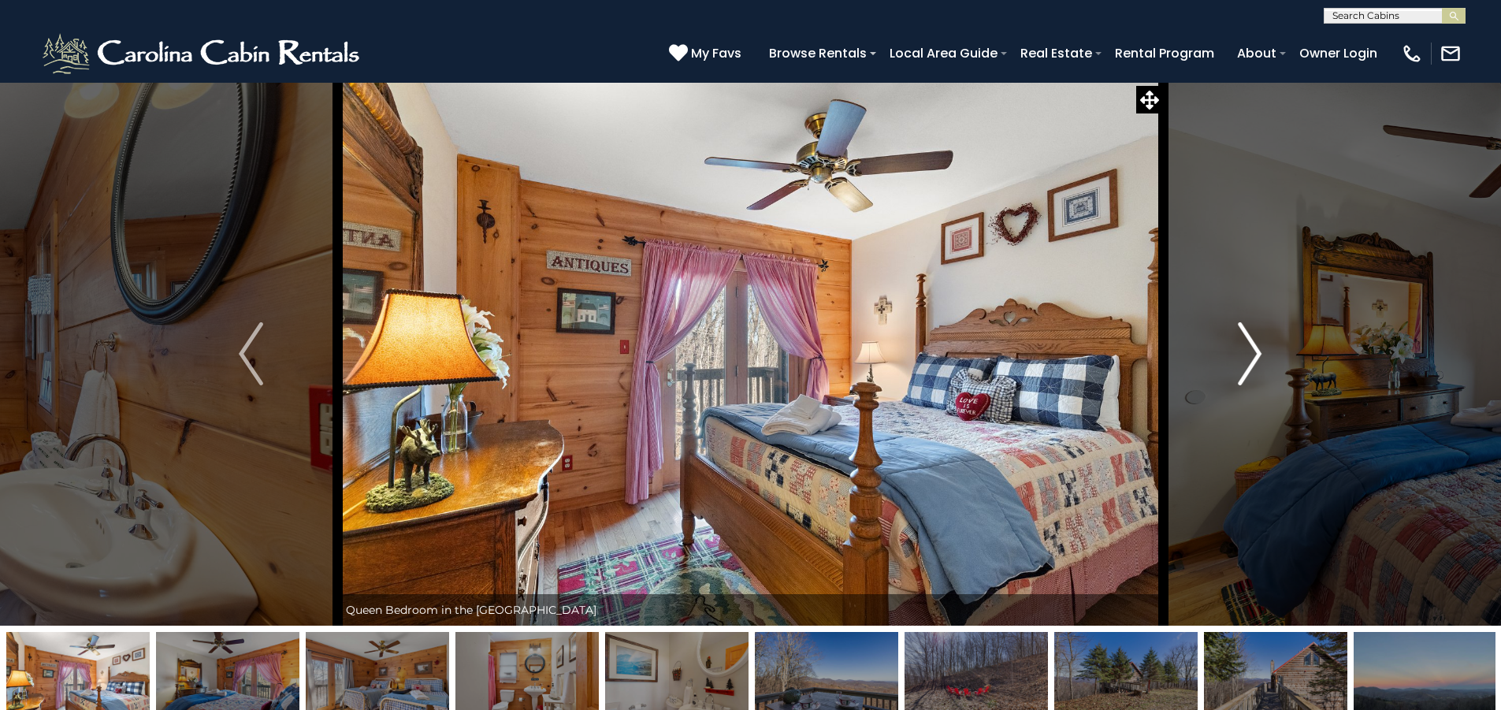
click at [1258, 348] on img "Next" at bounding box center [1250, 353] width 24 height 63
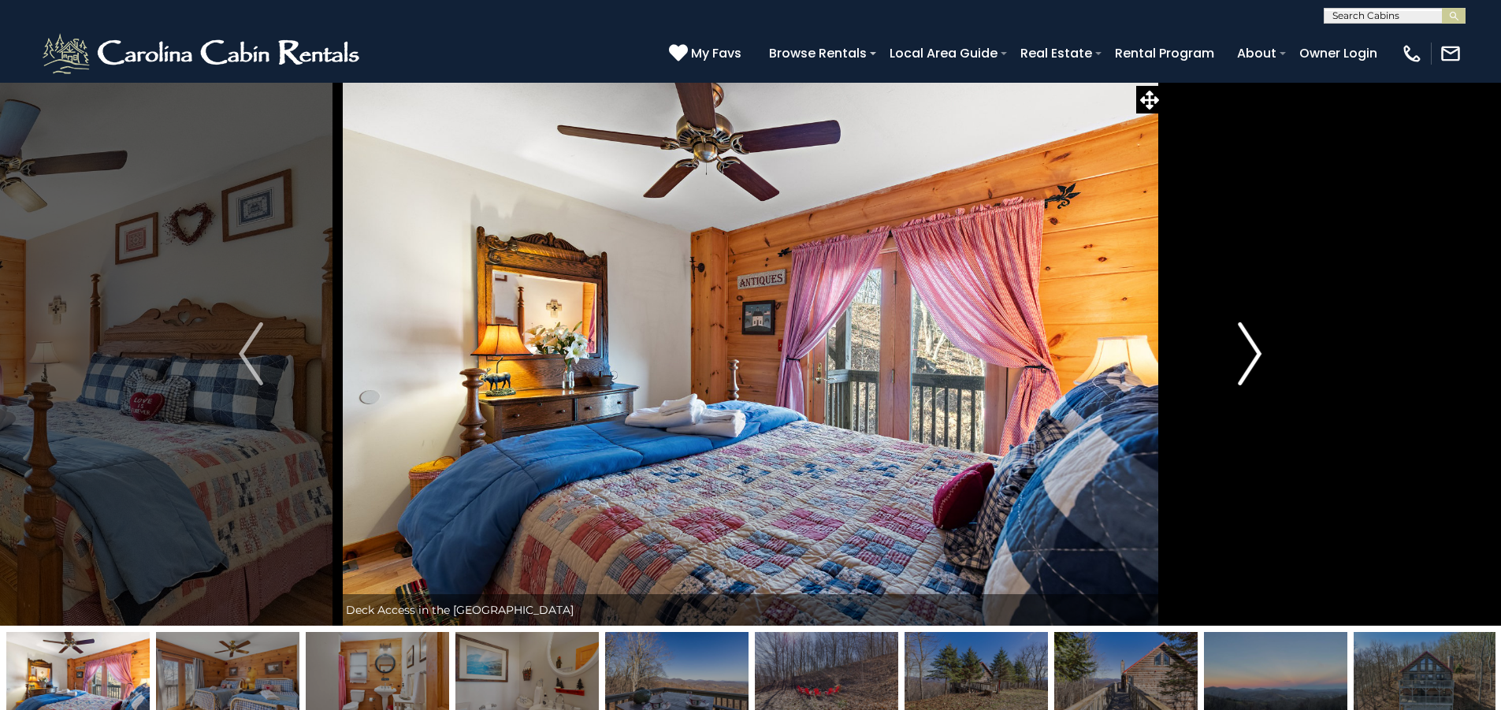
click at [1258, 348] on img "Next" at bounding box center [1250, 353] width 24 height 63
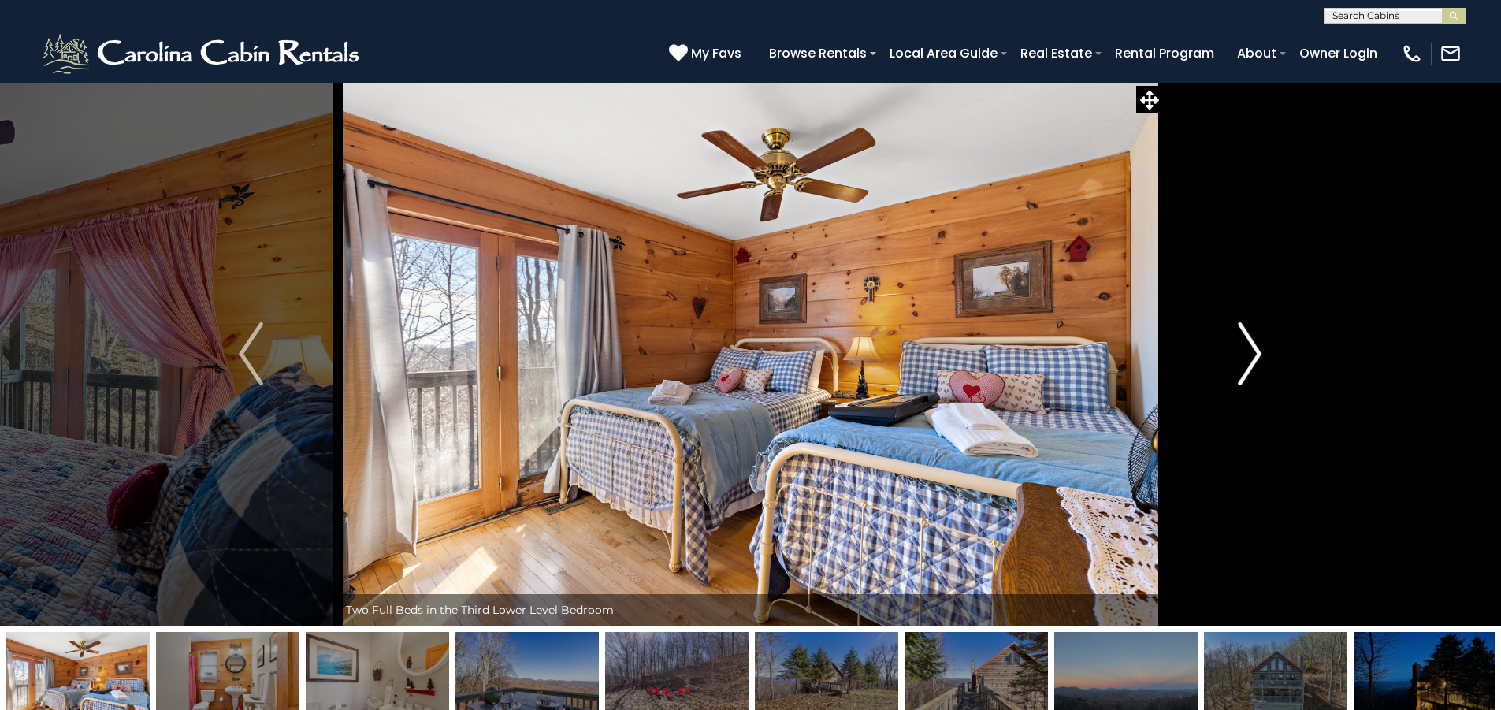
click at [1258, 348] on img "Next" at bounding box center [1250, 353] width 24 height 63
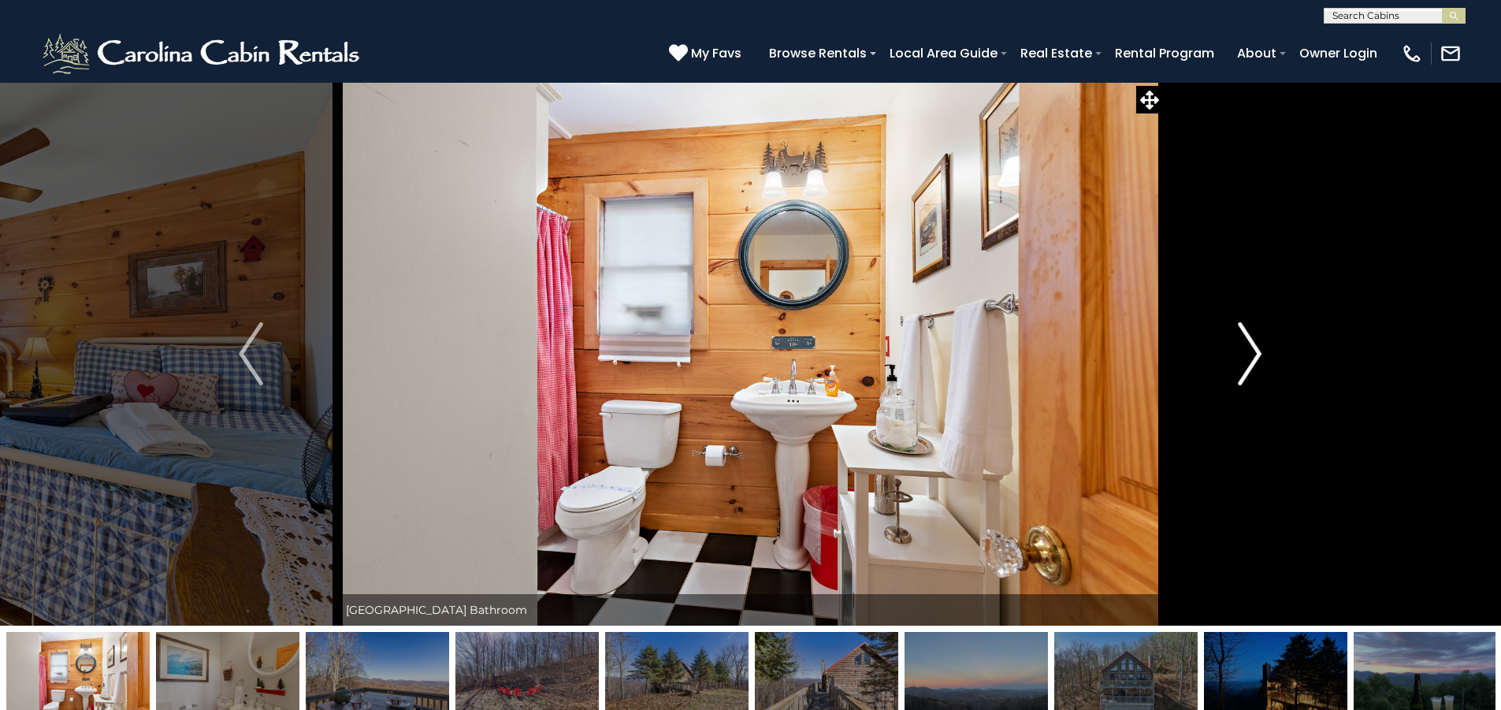
click at [1258, 348] on img "Next" at bounding box center [1250, 353] width 24 height 63
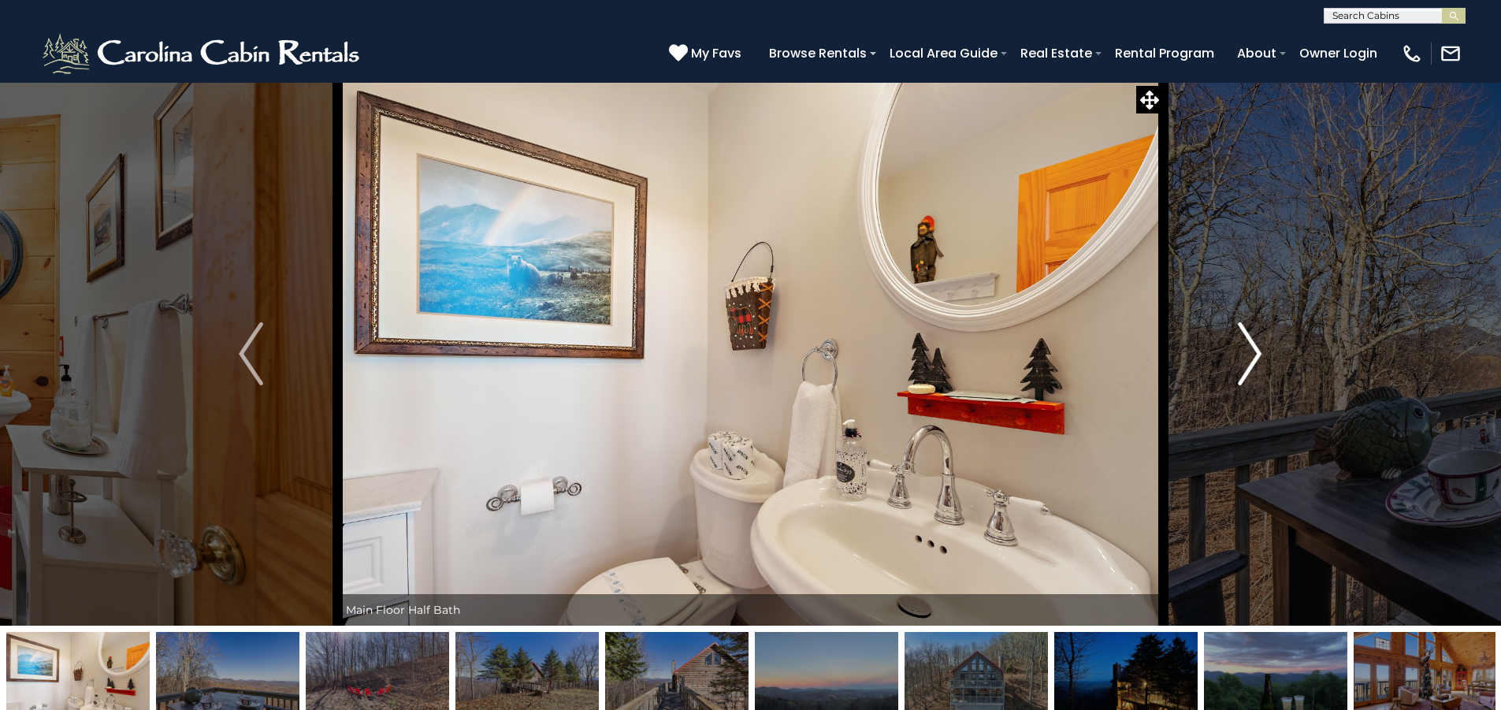
click at [1258, 348] on img "Next" at bounding box center [1250, 353] width 24 height 63
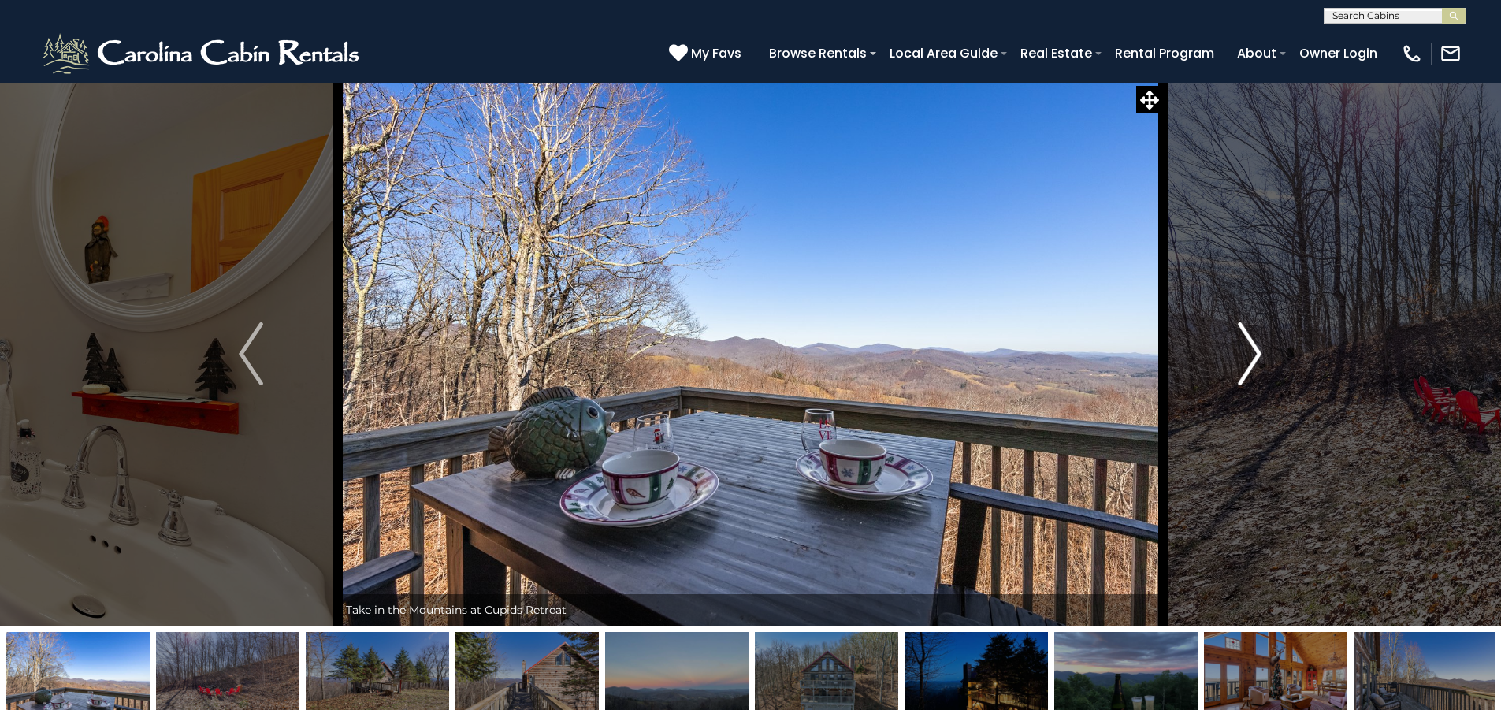
click at [1258, 348] on img "Next" at bounding box center [1250, 353] width 24 height 63
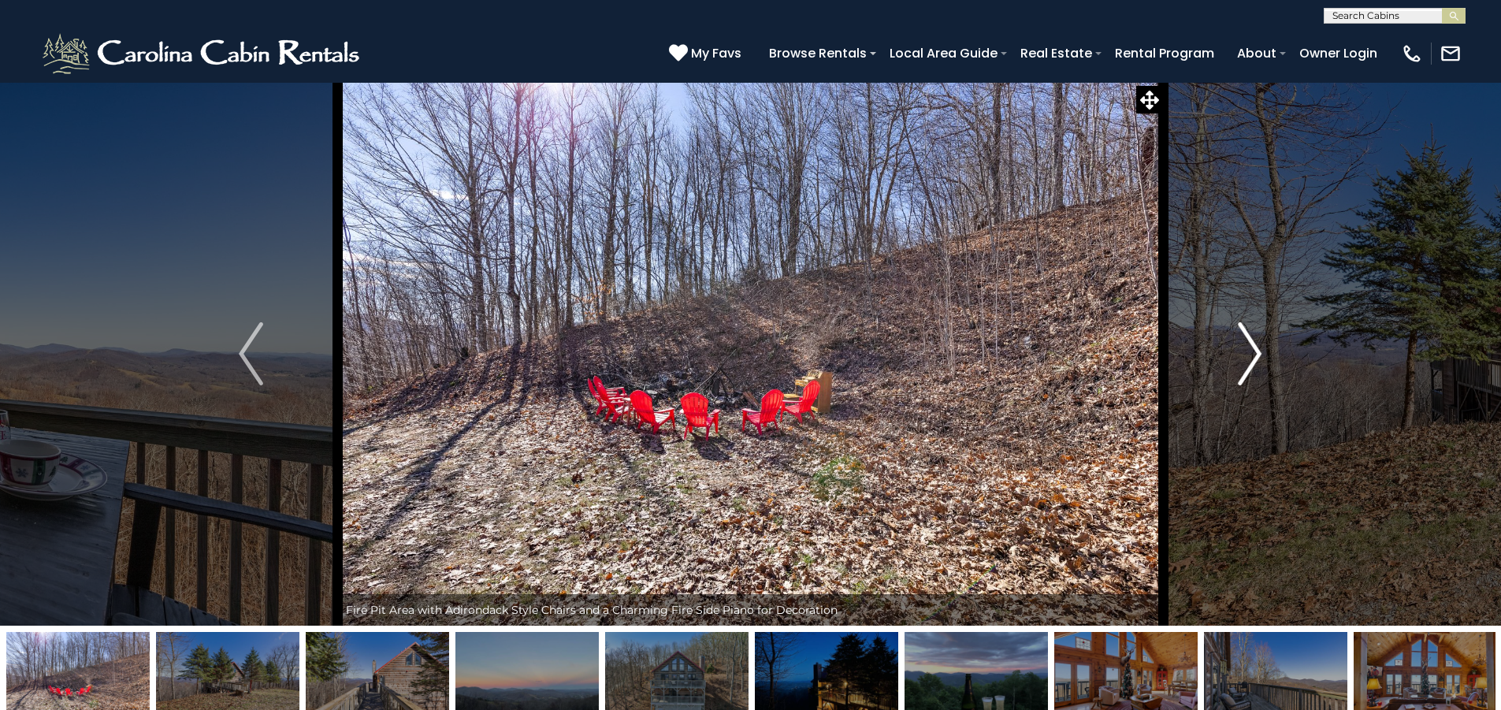
click at [1258, 348] on img "Next" at bounding box center [1250, 353] width 24 height 63
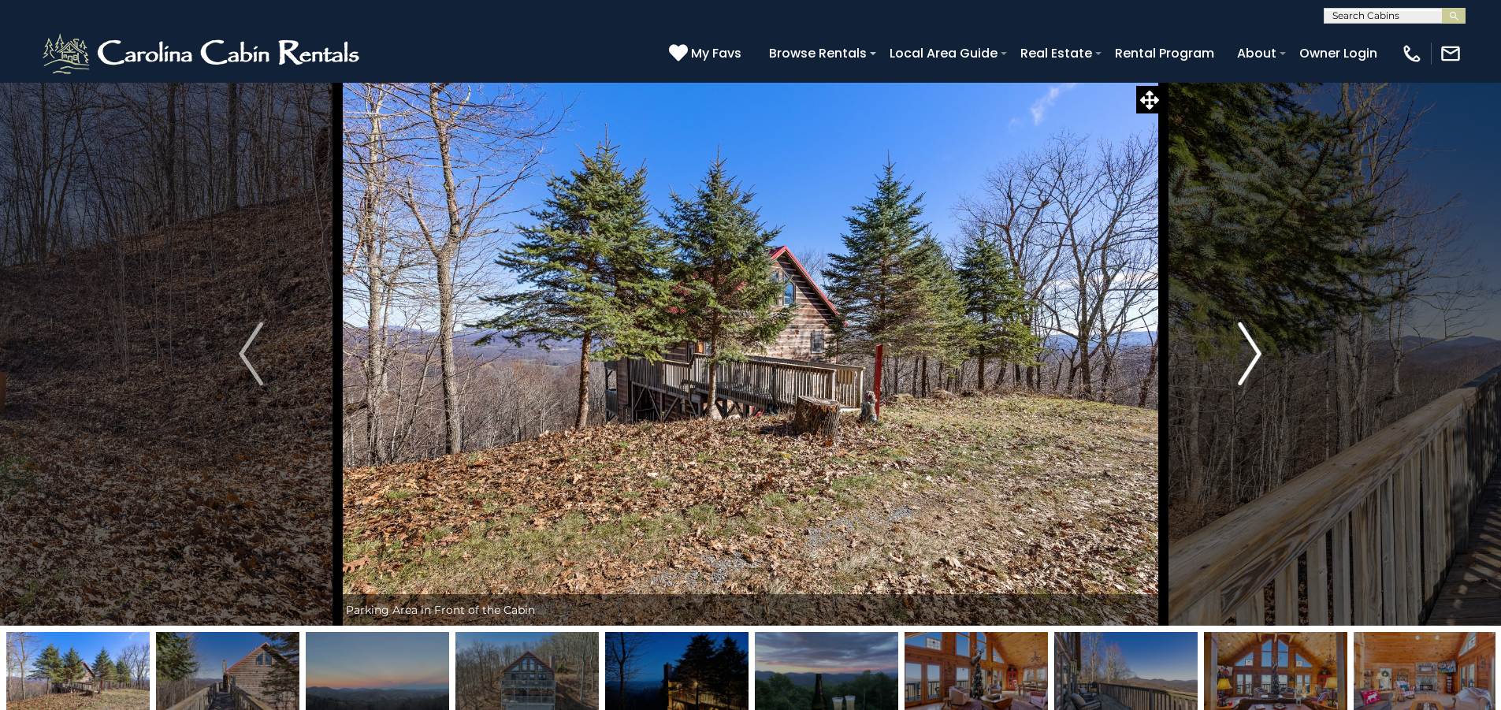
click at [1258, 348] on img "Next" at bounding box center [1250, 353] width 24 height 63
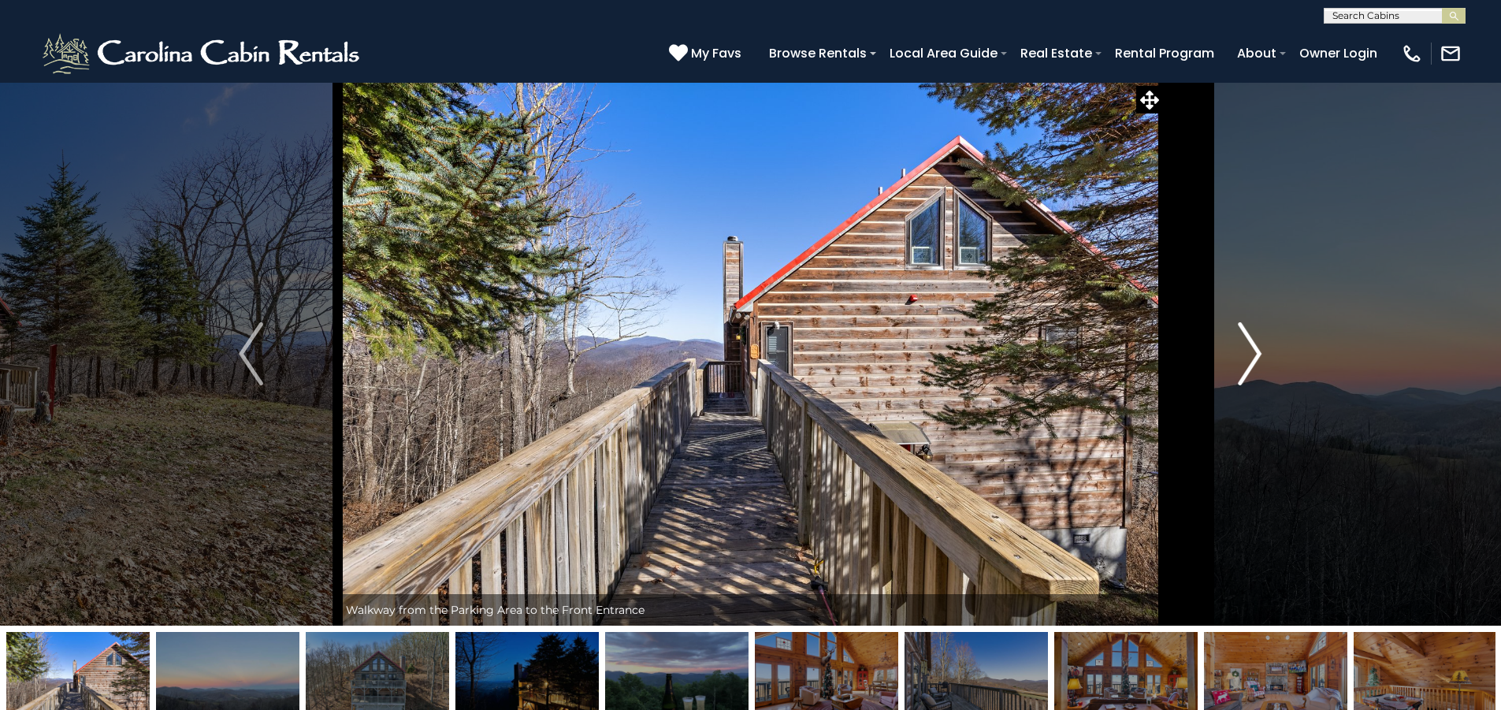
click at [1258, 348] on img "Next" at bounding box center [1250, 353] width 24 height 63
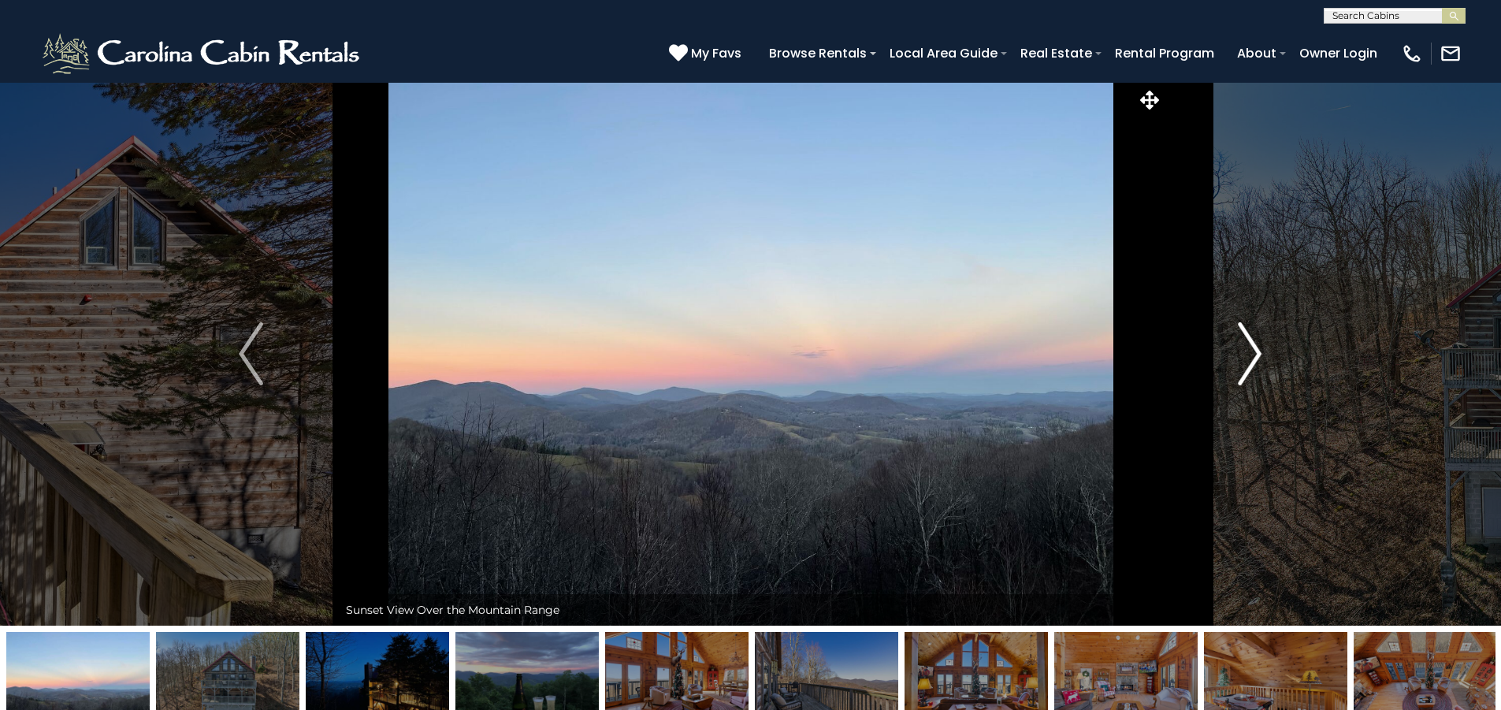
click at [1258, 348] on img "Next" at bounding box center [1250, 353] width 24 height 63
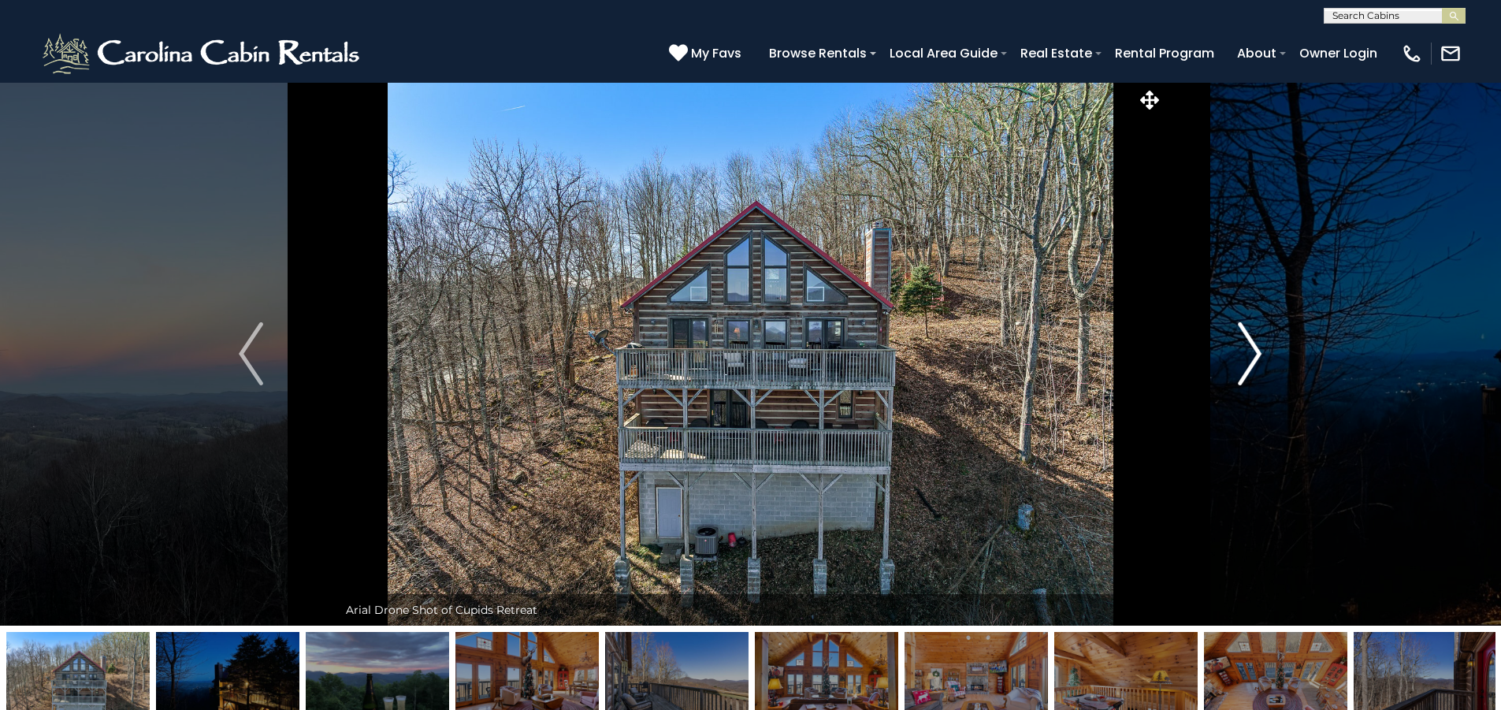
click at [1258, 348] on img "Next" at bounding box center [1250, 353] width 24 height 63
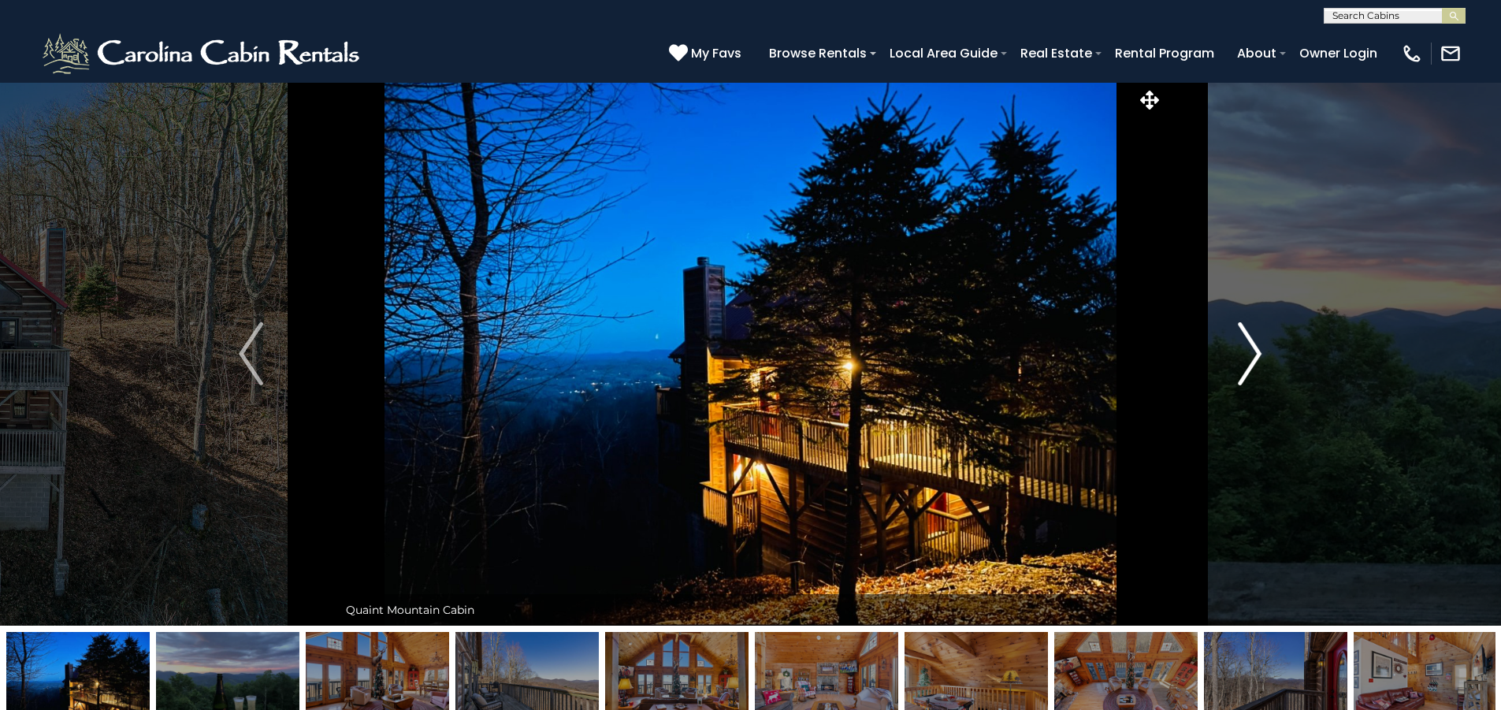
click at [1258, 348] on img "Next" at bounding box center [1250, 353] width 24 height 63
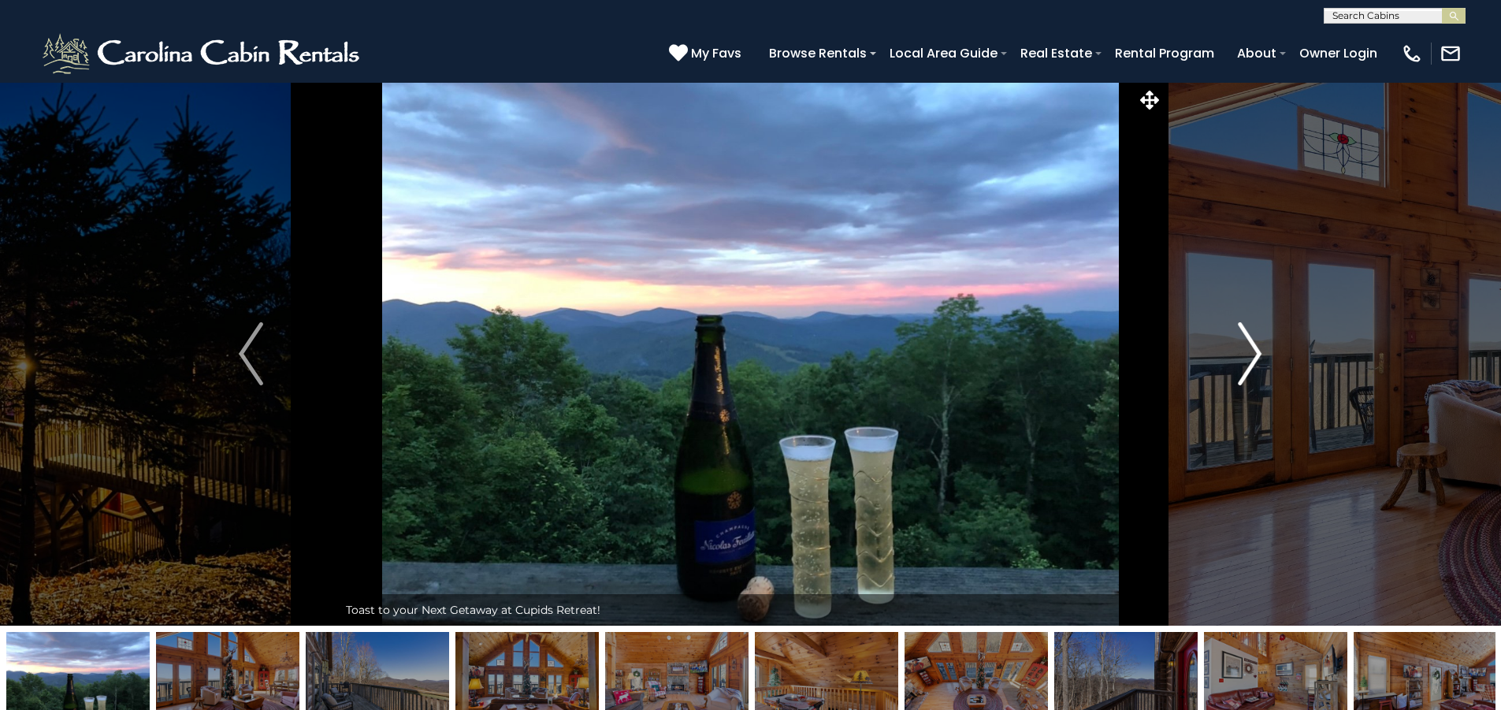
click at [1258, 348] on img "Next" at bounding box center [1250, 353] width 24 height 63
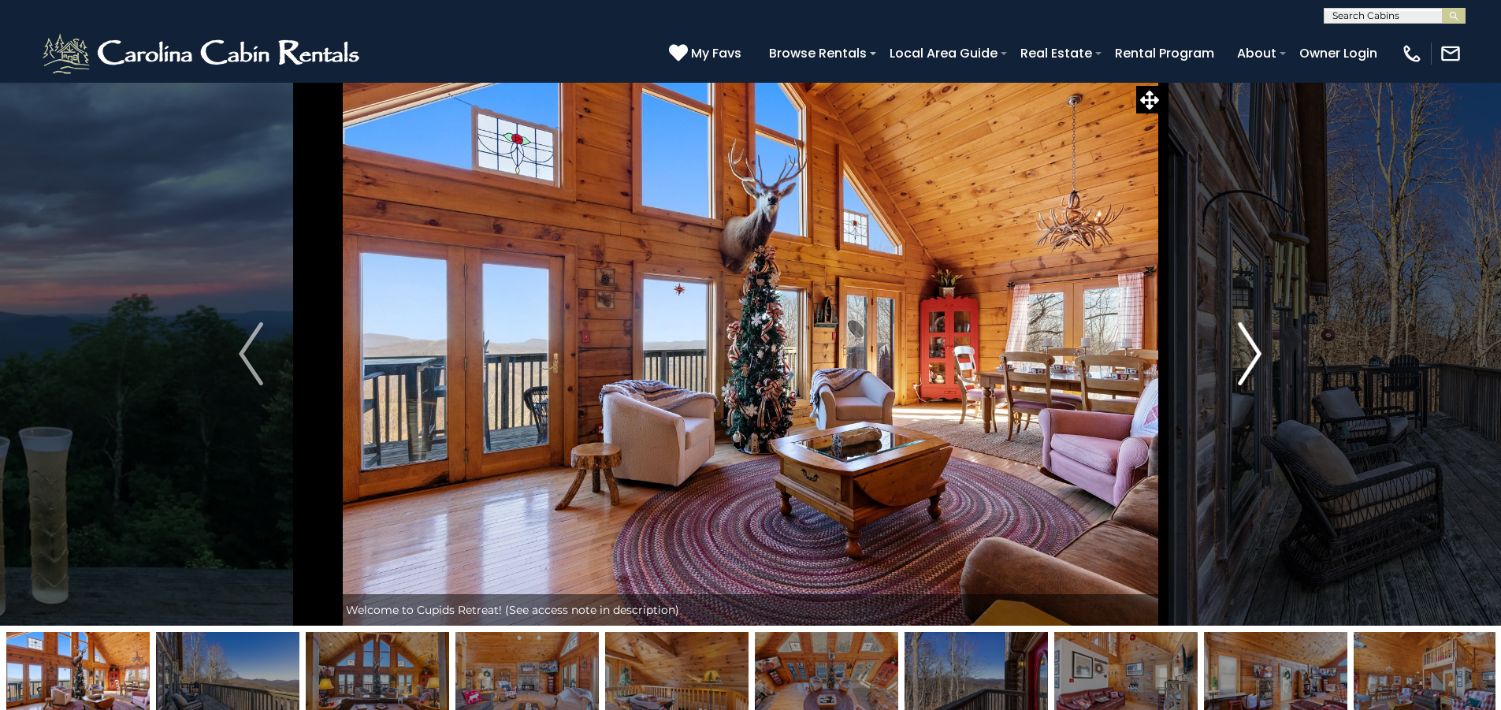
click at [1258, 348] on img "Next" at bounding box center [1250, 353] width 24 height 63
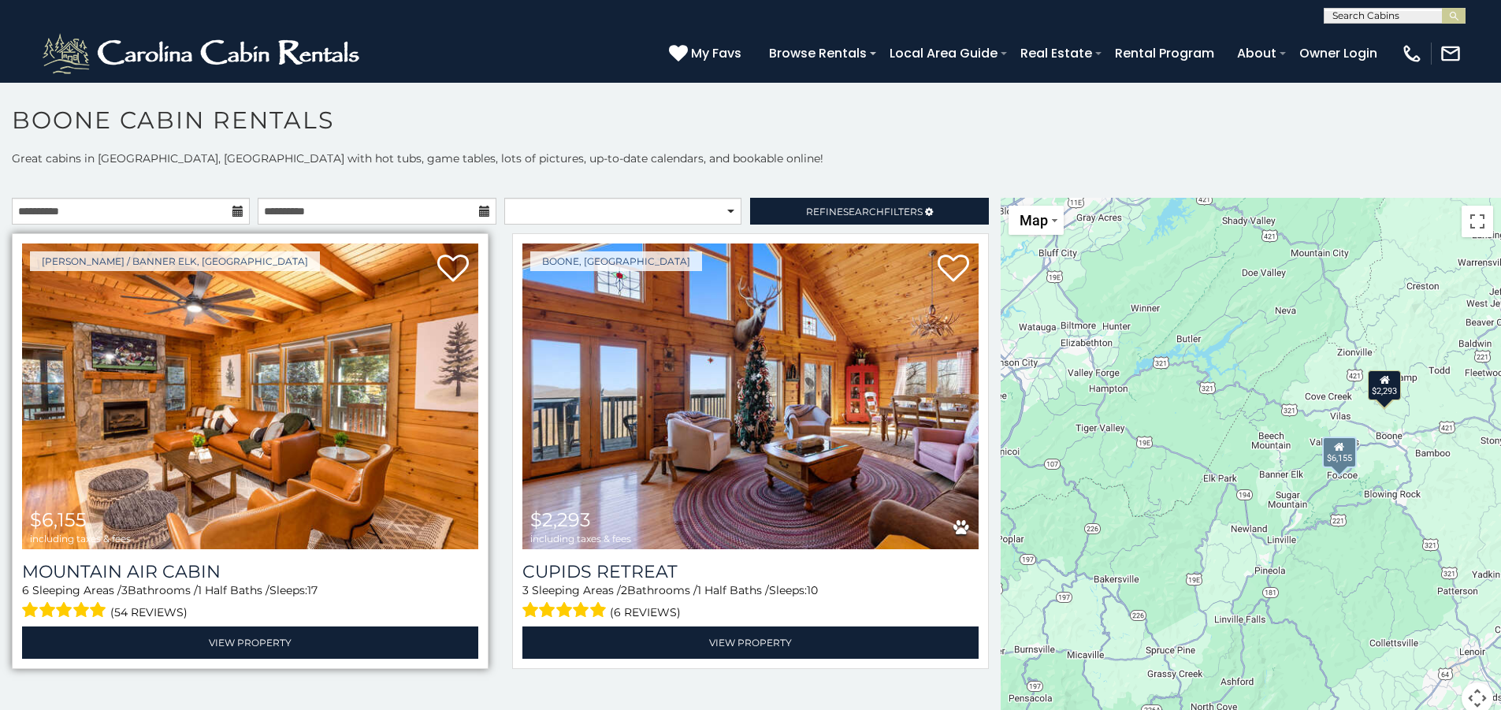
click at [281, 462] on img at bounding box center [250, 396] width 456 height 306
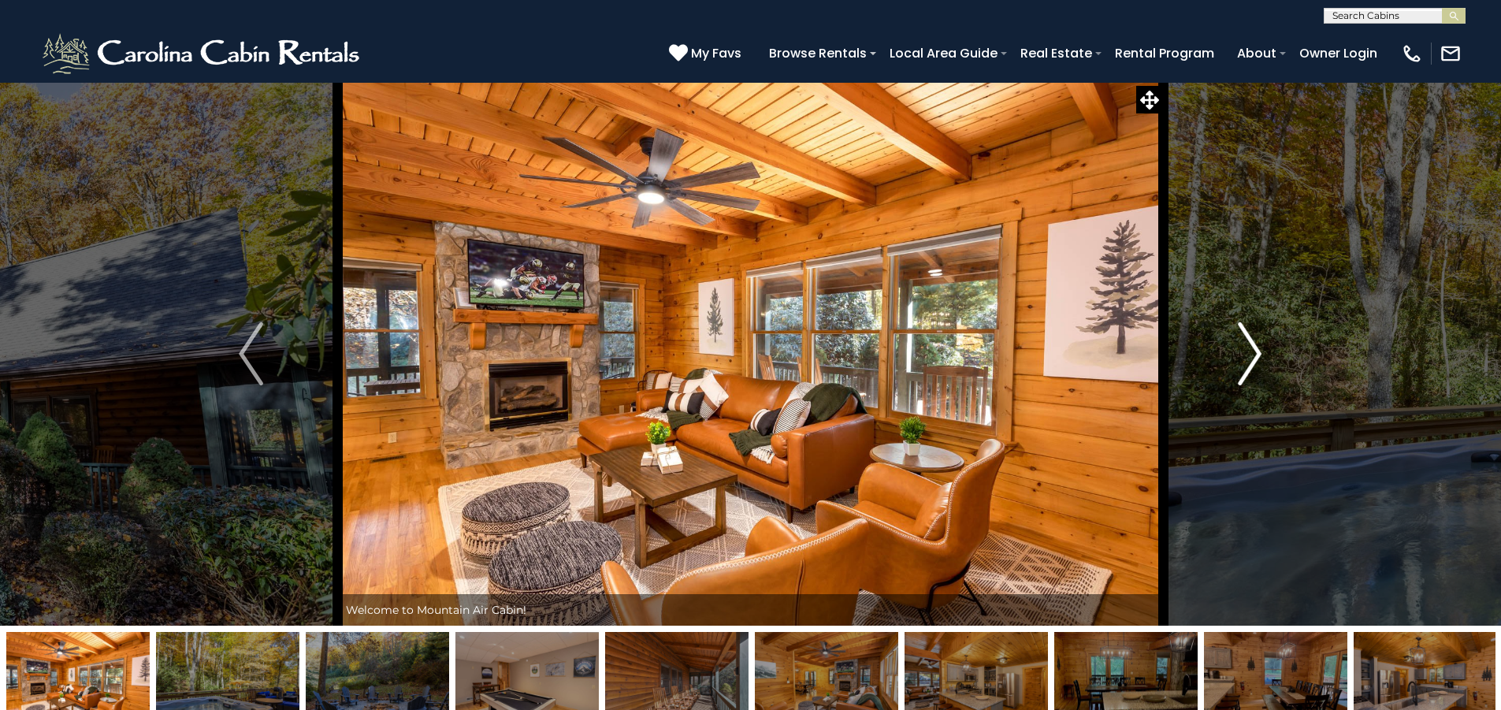
click at [1249, 352] on img "Next" at bounding box center [1250, 353] width 24 height 63
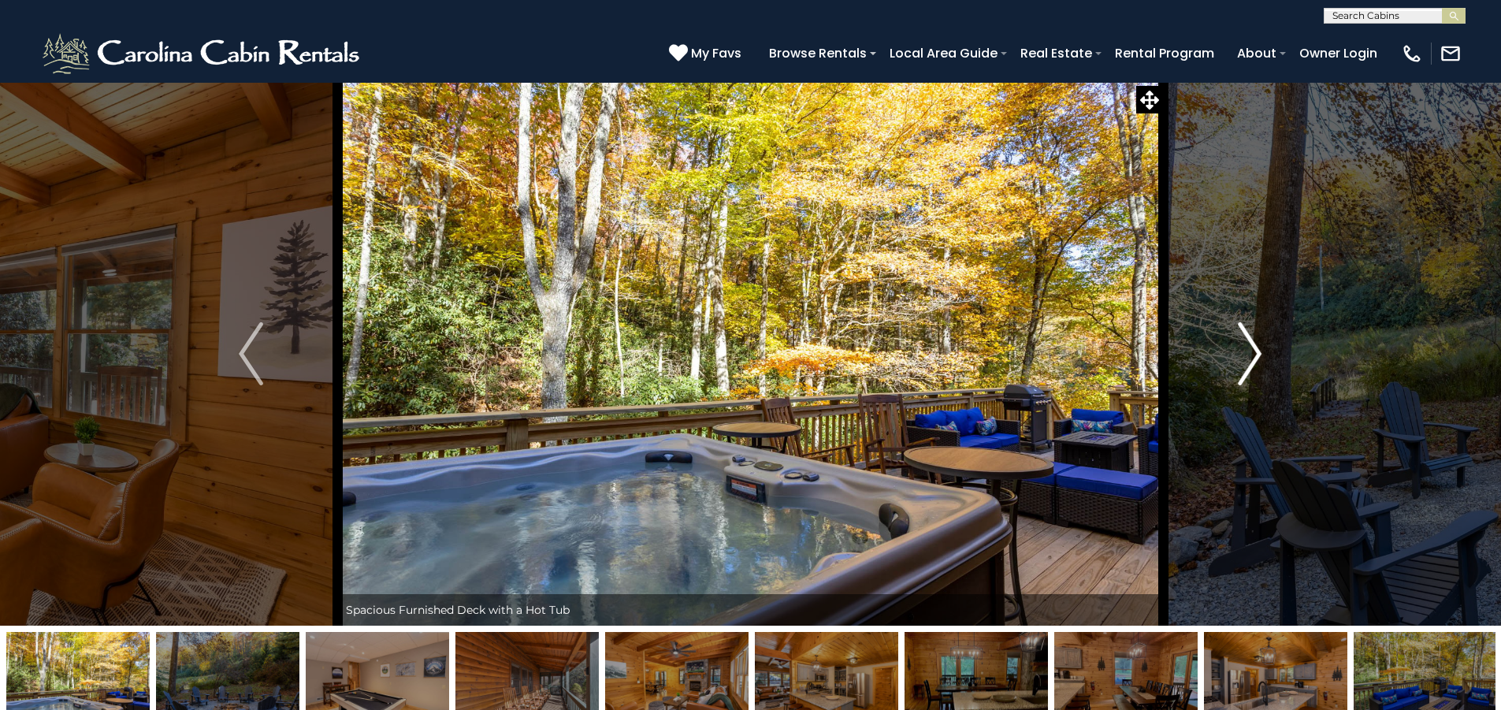
click at [1249, 352] on img "Next" at bounding box center [1250, 353] width 24 height 63
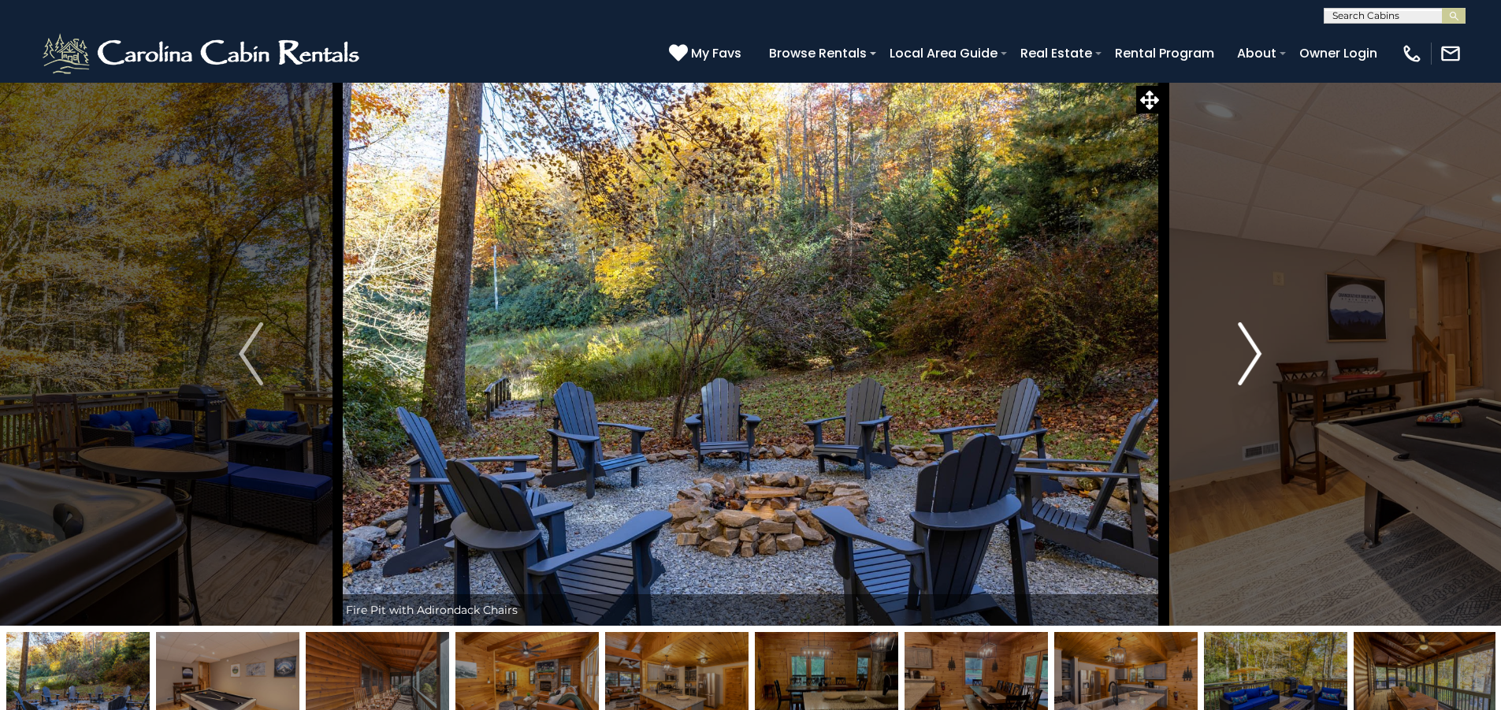
click at [1249, 352] on img "Next" at bounding box center [1250, 353] width 24 height 63
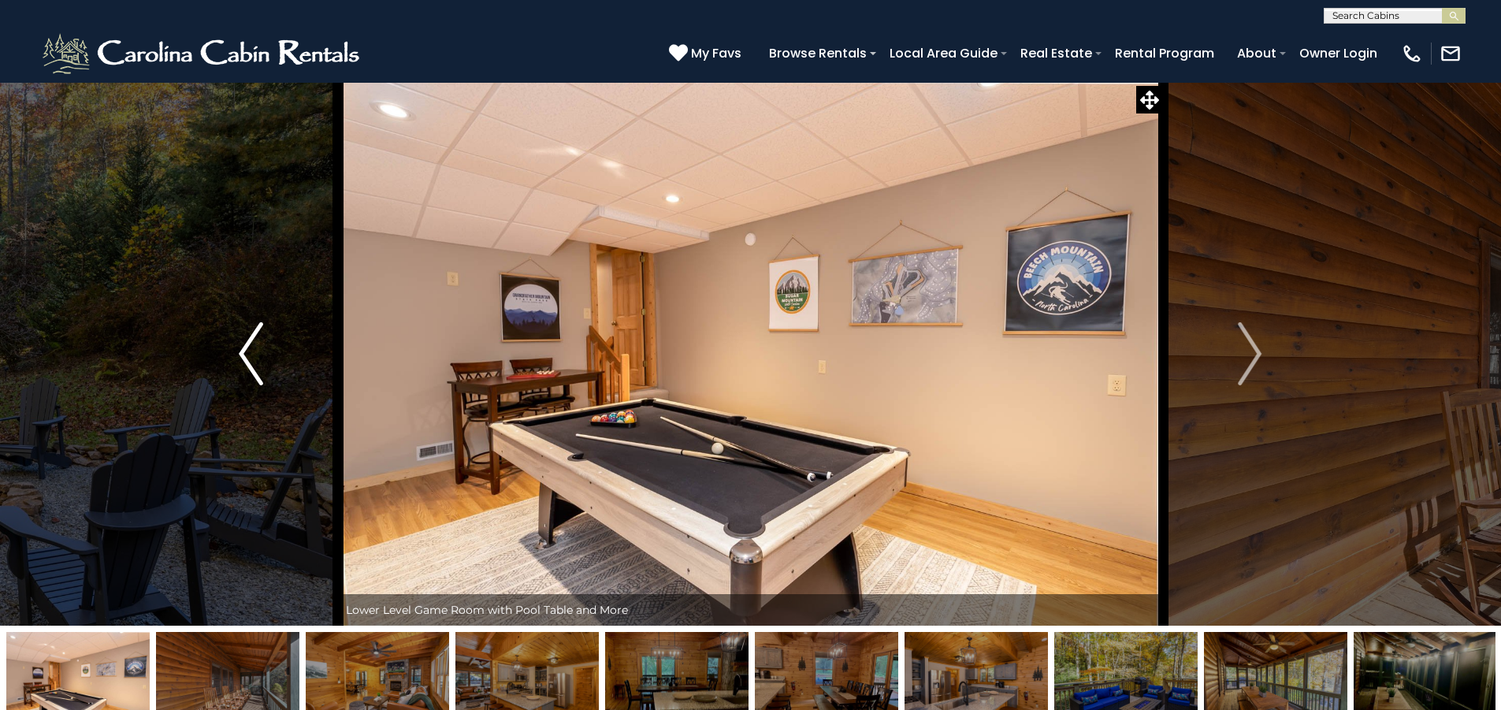
click at [221, 374] on button "Previous" at bounding box center [250, 354] width 173 height 544
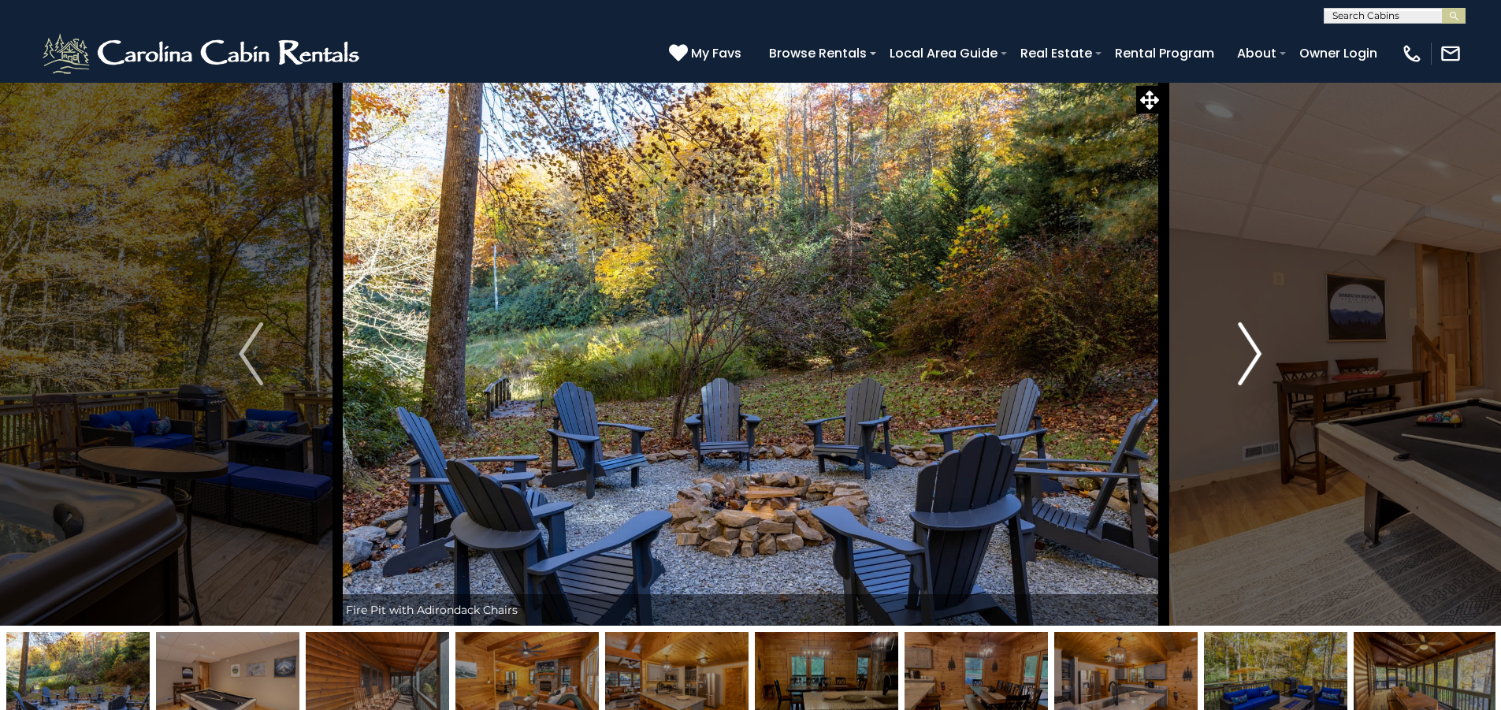
click at [1262, 366] on img "Next" at bounding box center [1250, 353] width 24 height 63
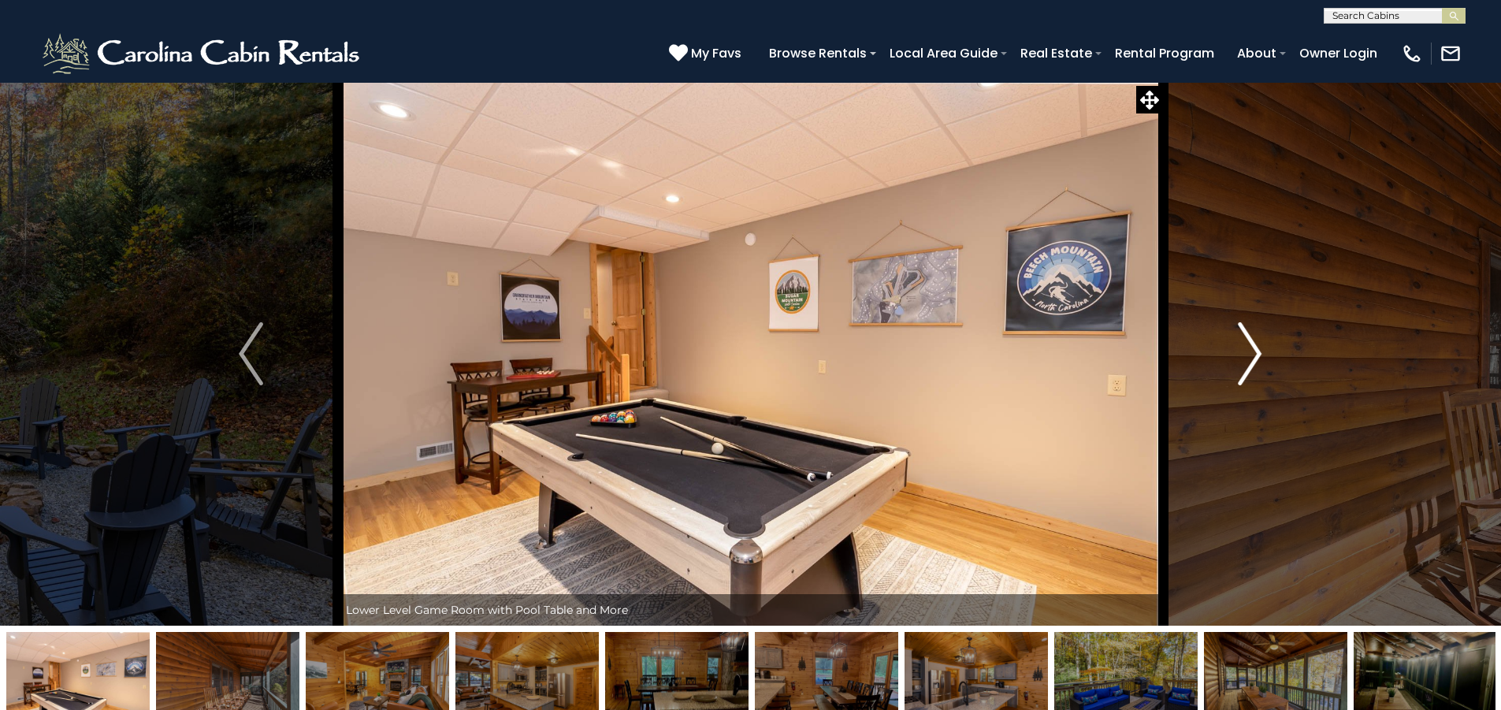
click at [1262, 366] on img "Next" at bounding box center [1250, 353] width 24 height 63
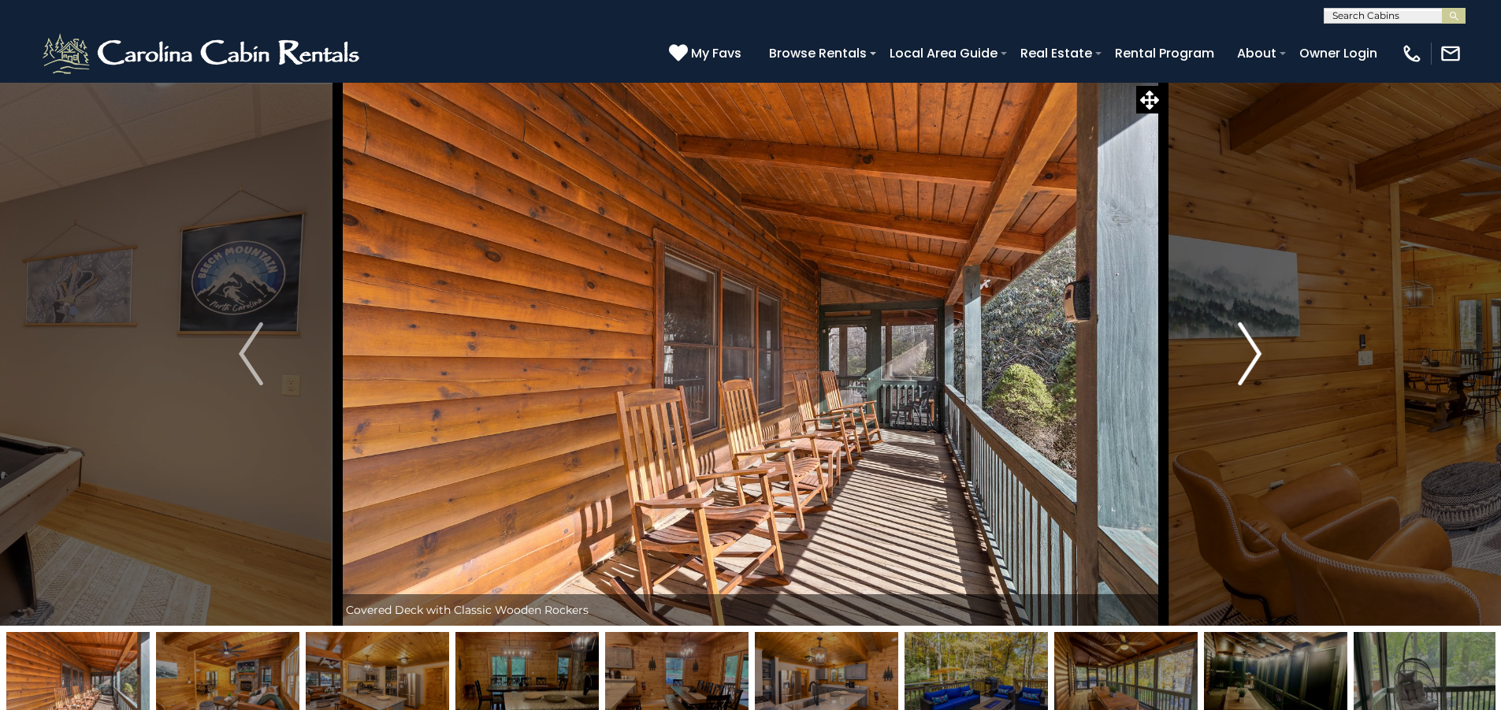
click at [1262, 366] on img "Next" at bounding box center [1250, 353] width 24 height 63
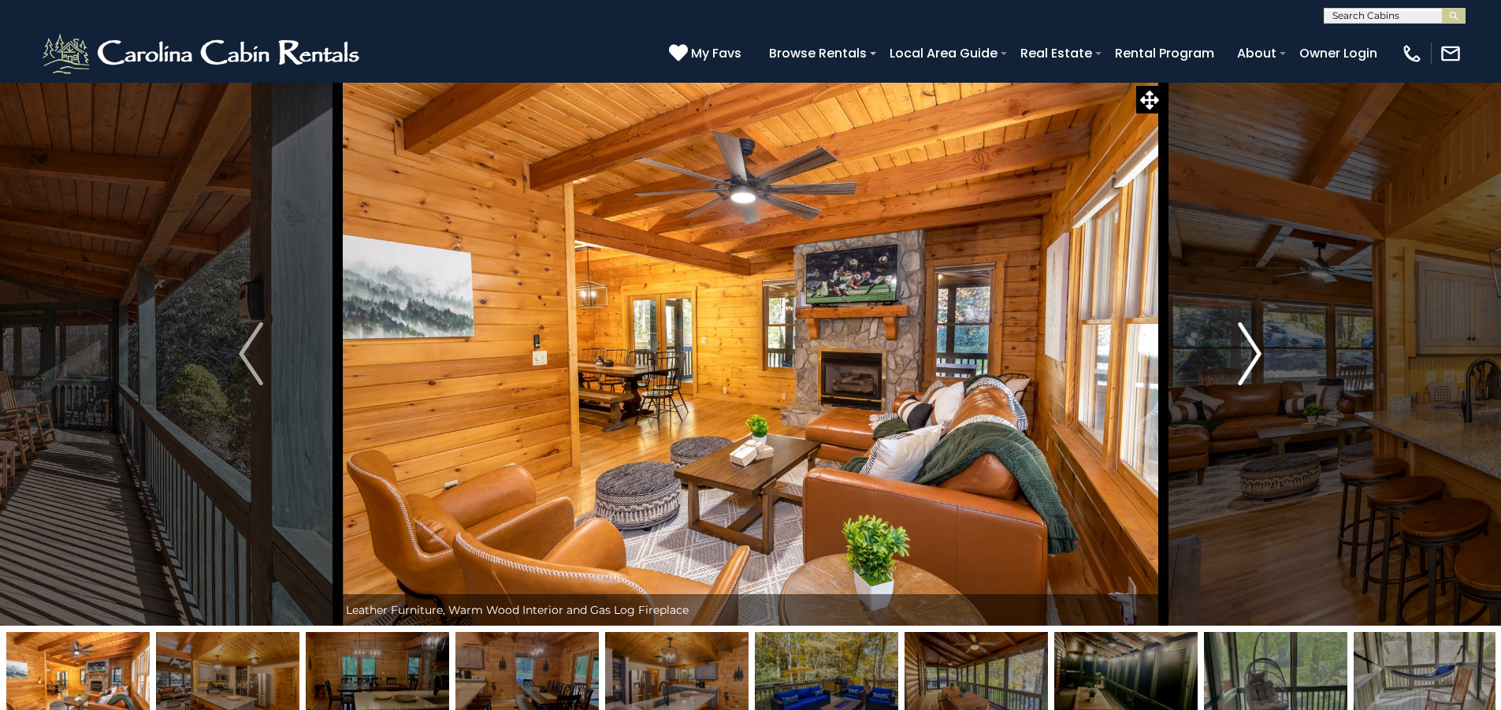
click at [1262, 366] on img "Next" at bounding box center [1250, 353] width 24 height 63
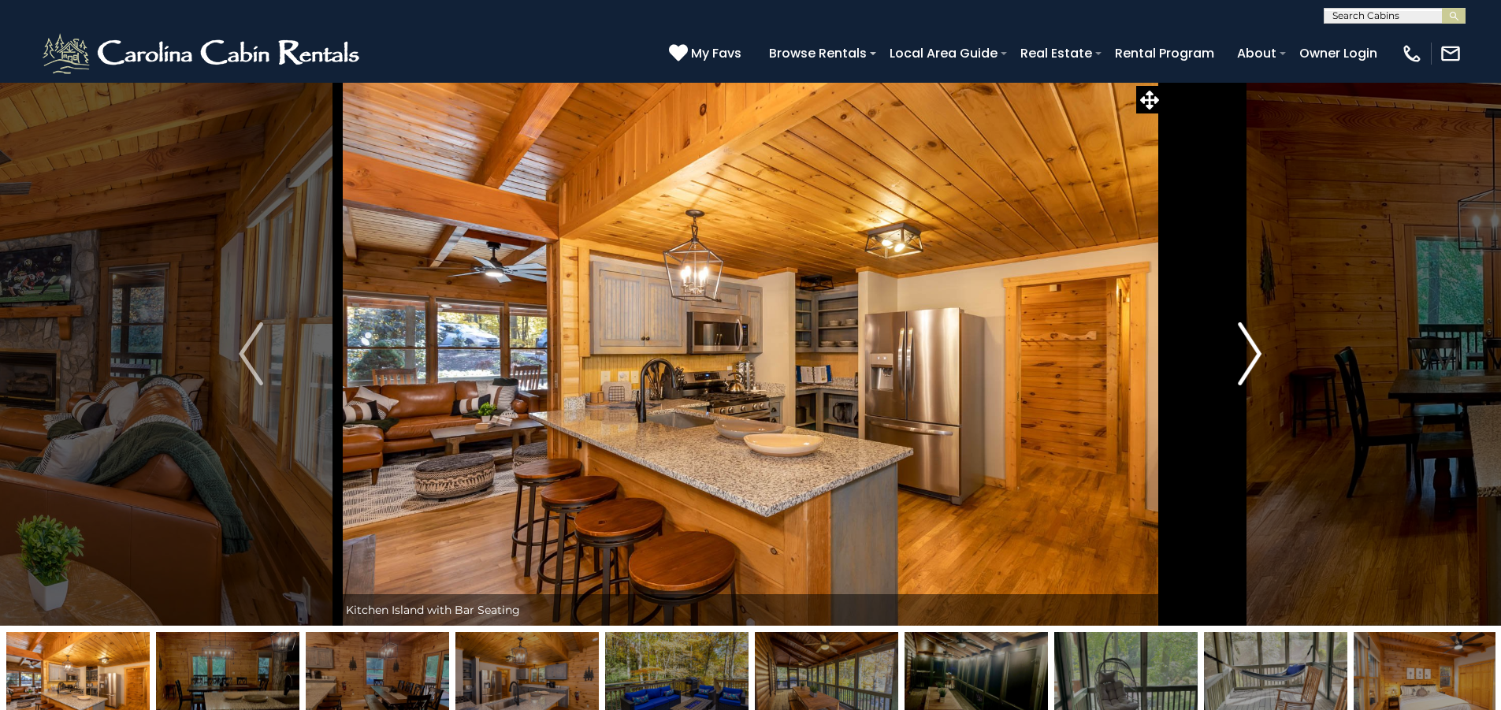
click at [1262, 366] on img "Next" at bounding box center [1250, 353] width 24 height 63
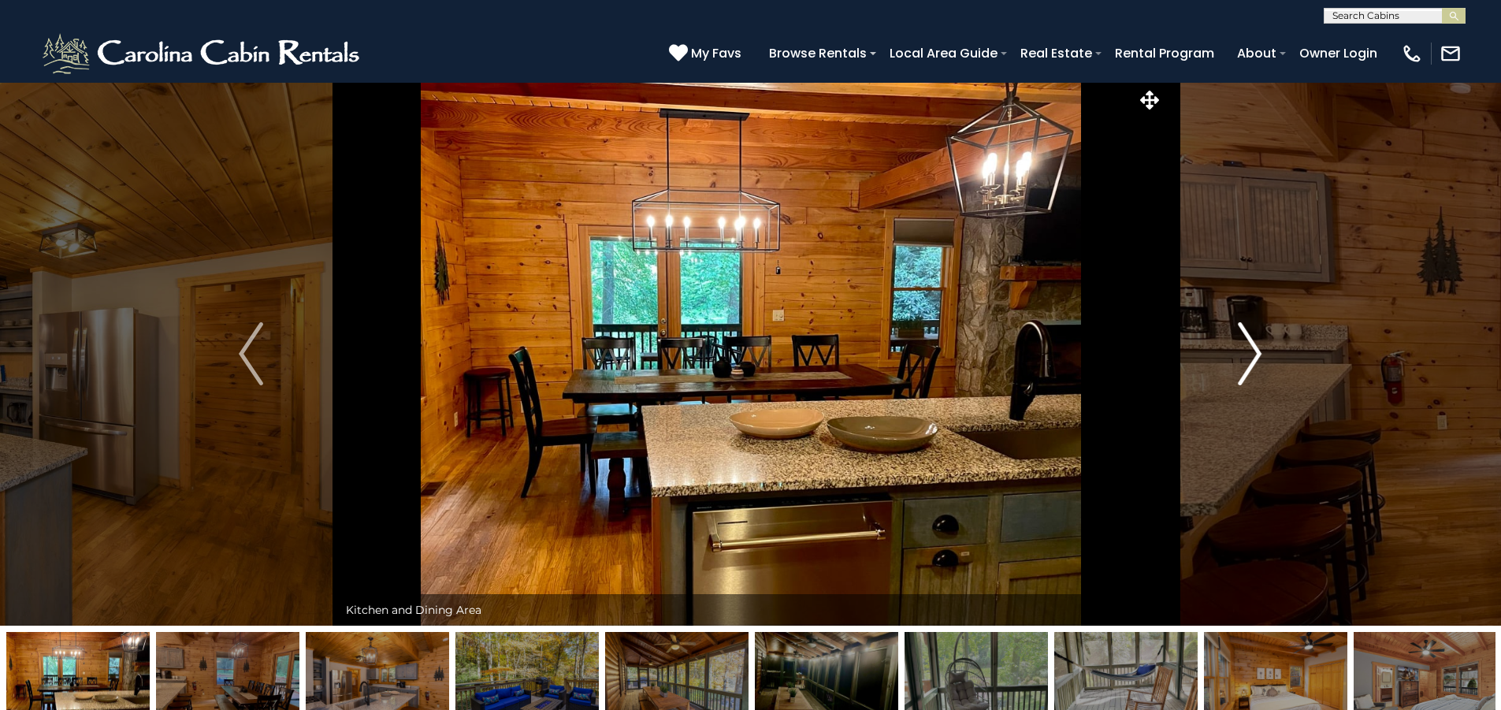
click at [1262, 366] on img "Next" at bounding box center [1250, 353] width 24 height 63
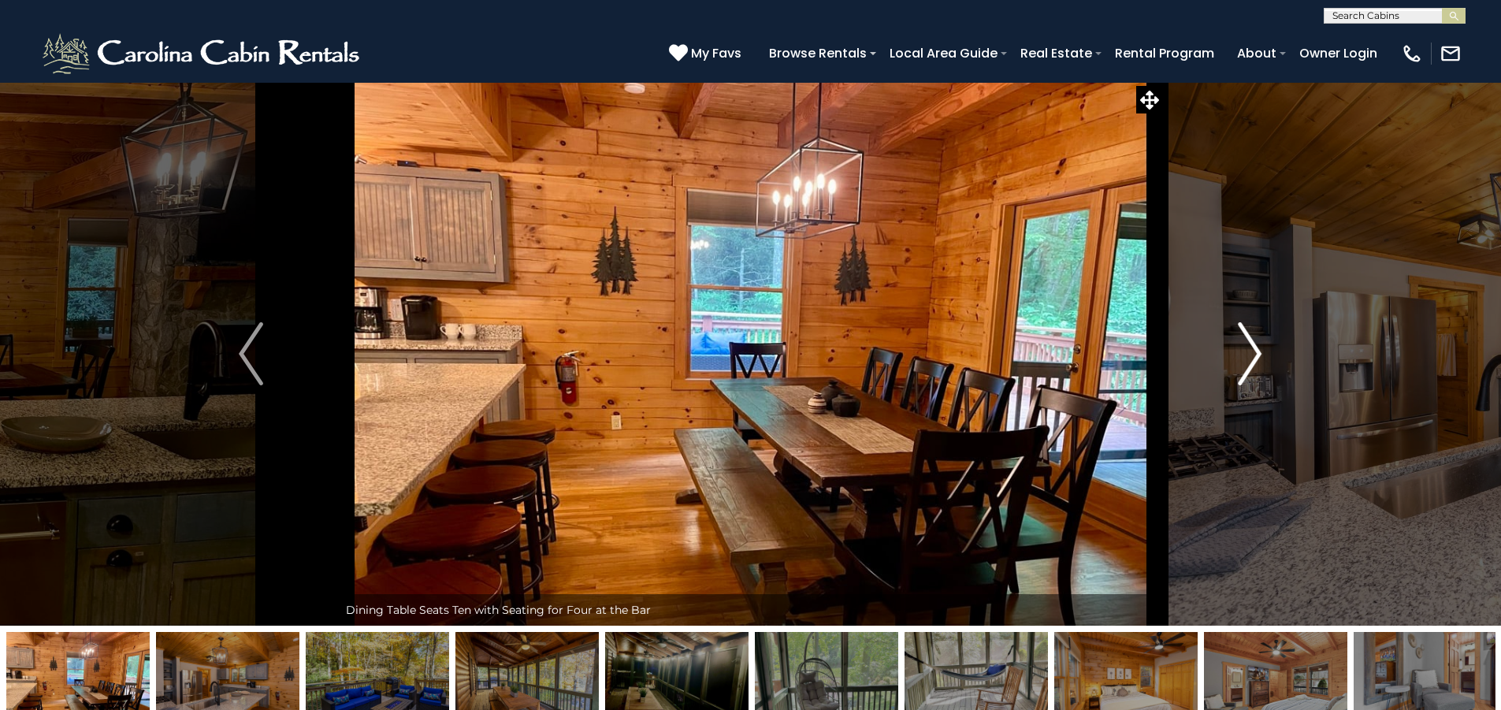
click at [1262, 366] on img "Next" at bounding box center [1250, 353] width 24 height 63
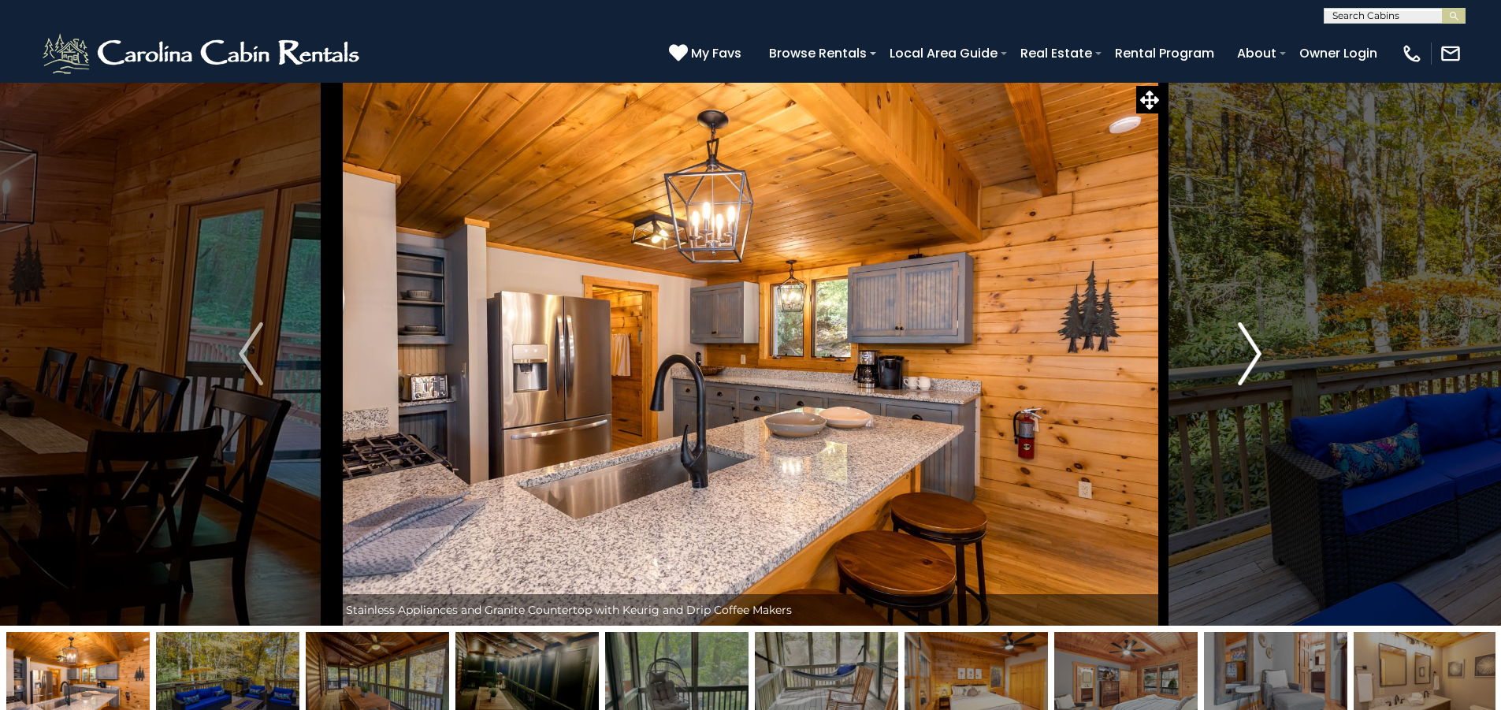
click at [1262, 366] on img "Next" at bounding box center [1250, 353] width 24 height 63
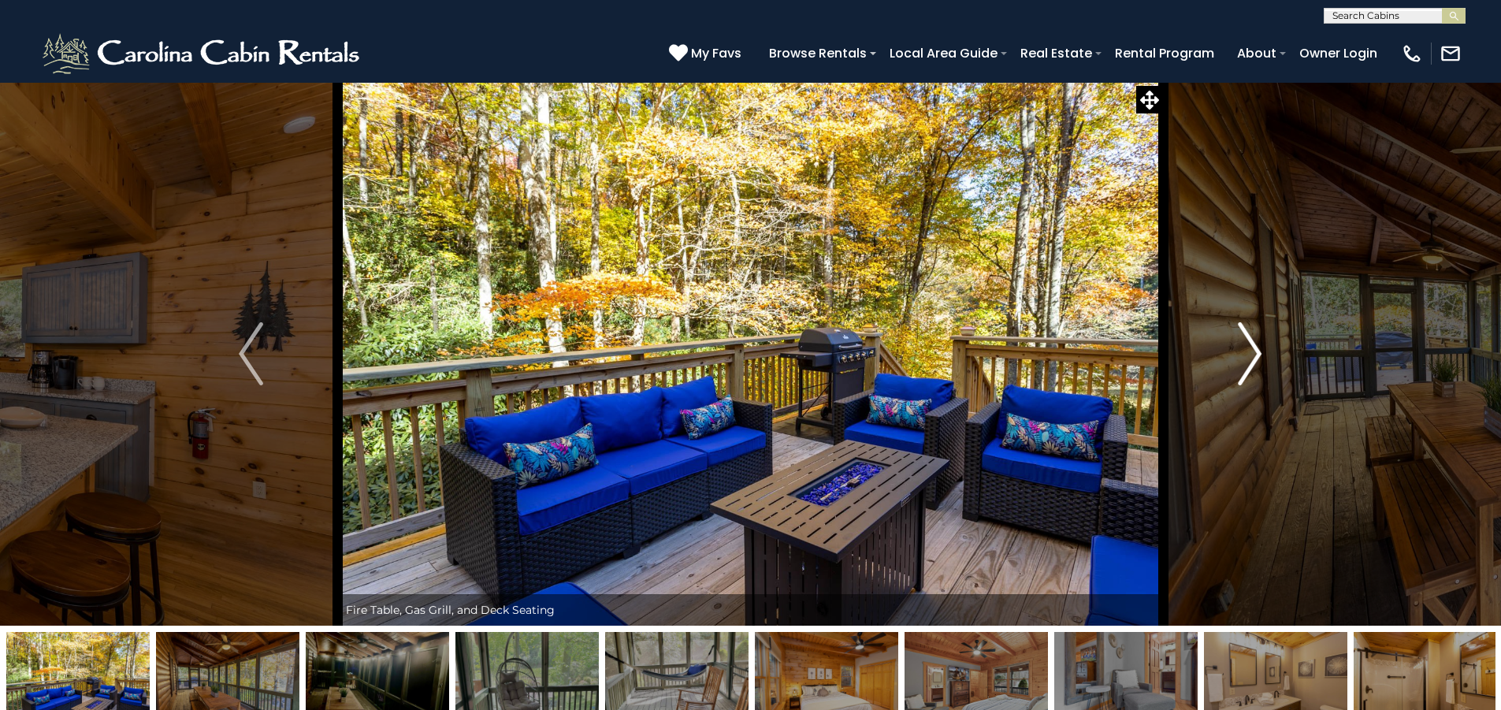
click at [1262, 366] on img "Next" at bounding box center [1250, 353] width 24 height 63
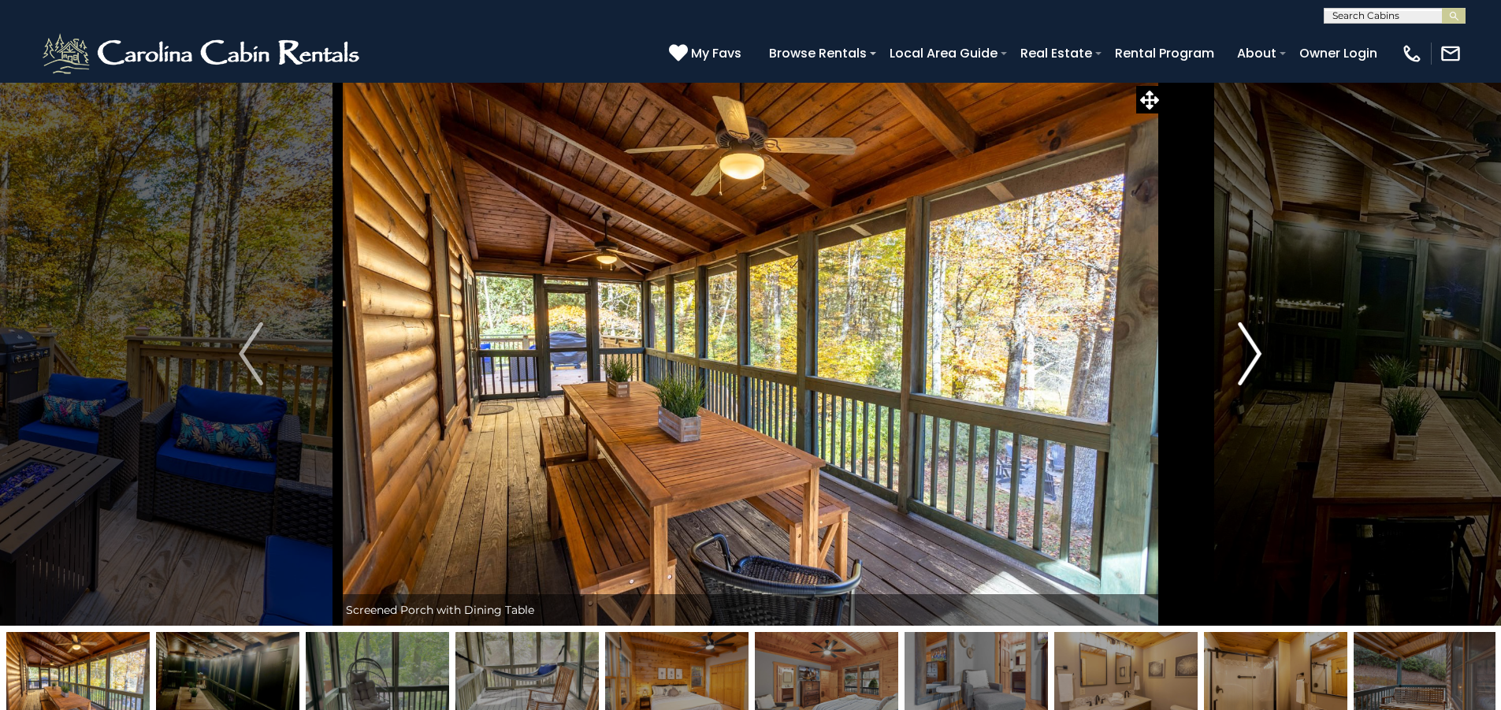
click at [1262, 366] on img "Next" at bounding box center [1250, 353] width 24 height 63
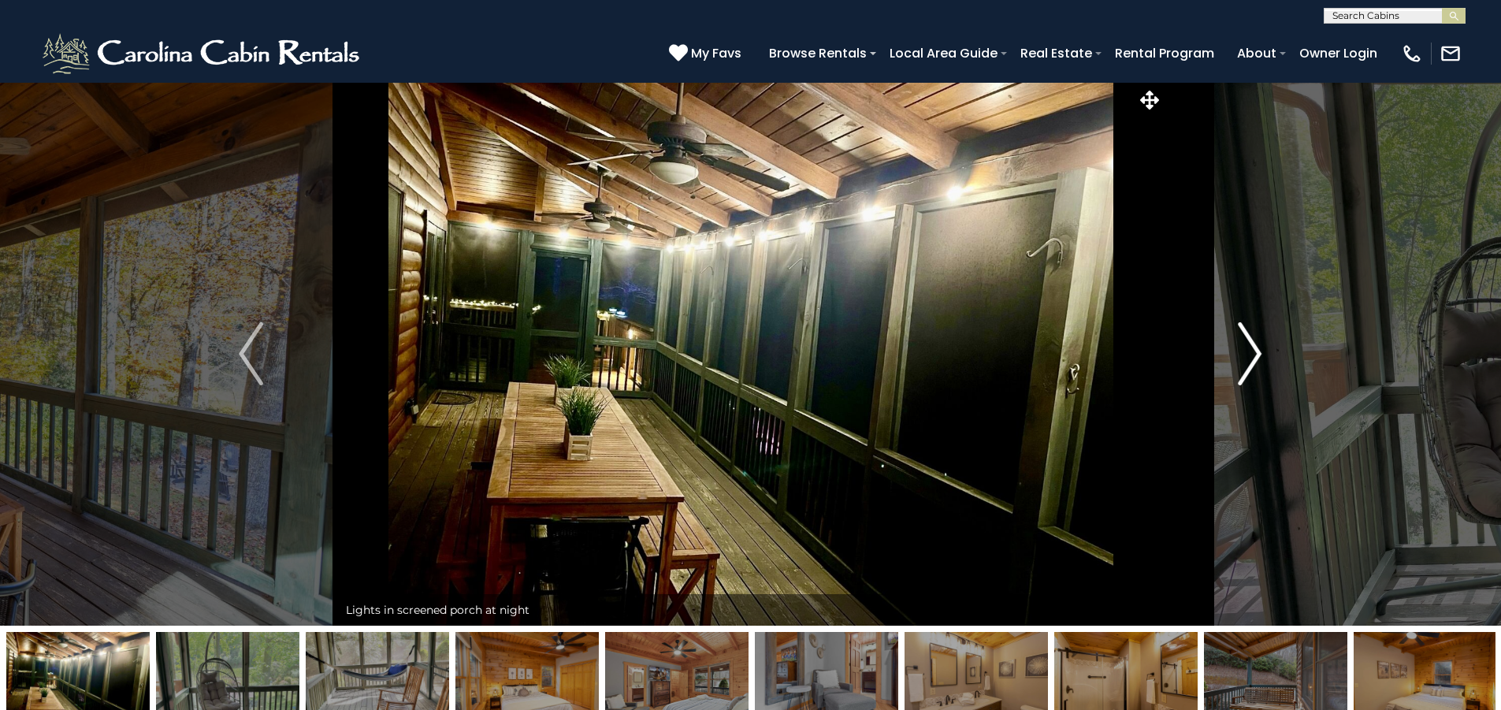
click at [1262, 366] on img "Next" at bounding box center [1250, 353] width 24 height 63
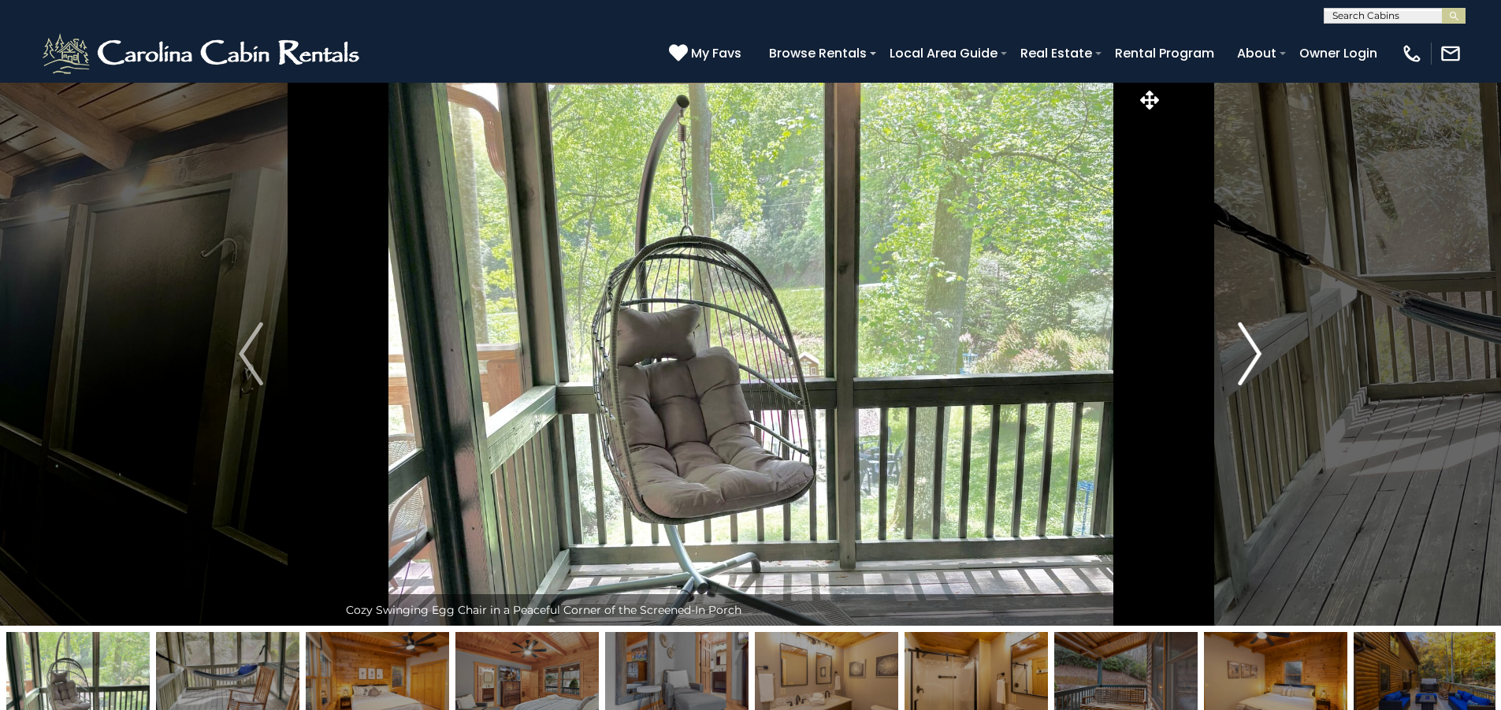
click at [1262, 366] on img "Next" at bounding box center [1250, 353] width 24 height 63
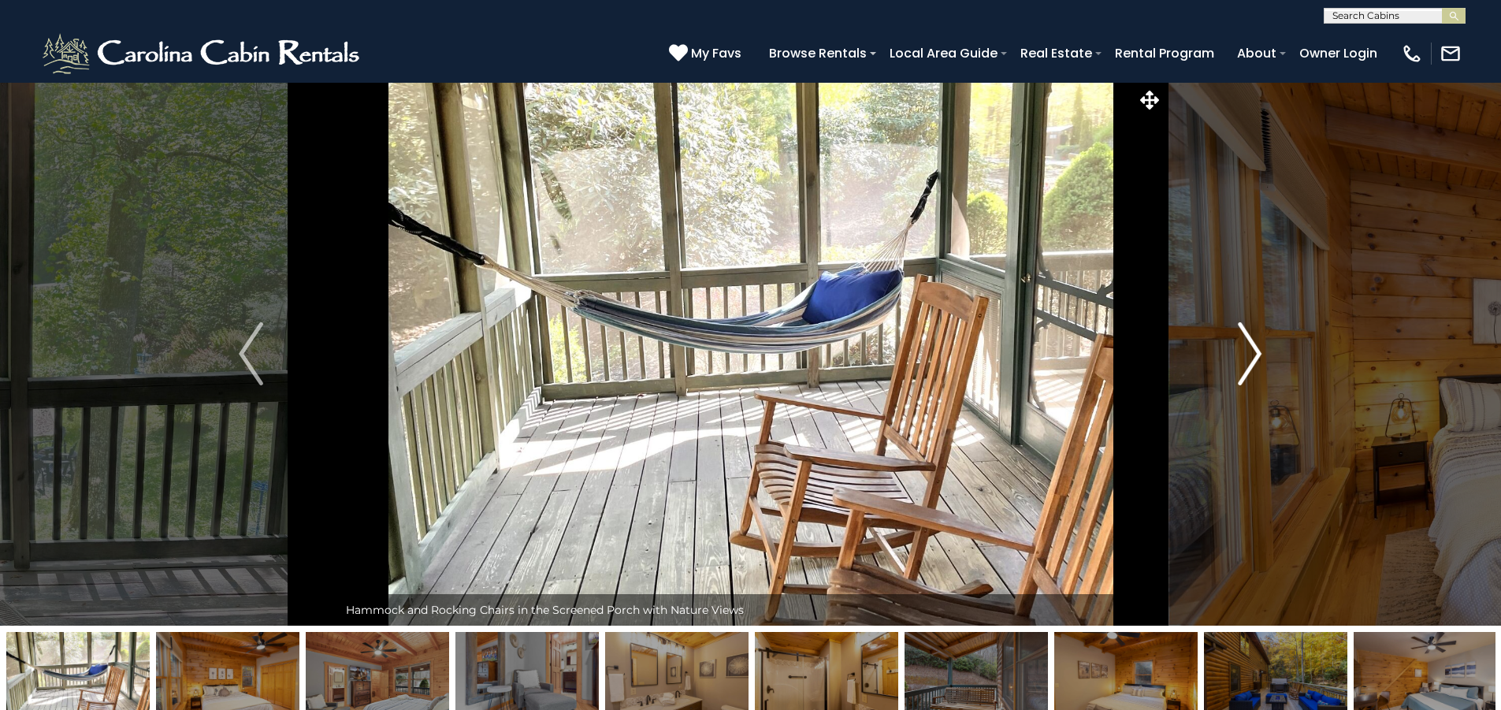
click at [1262, 366] on img "Next" at bounding box center [1250, 353] width 24 height 63
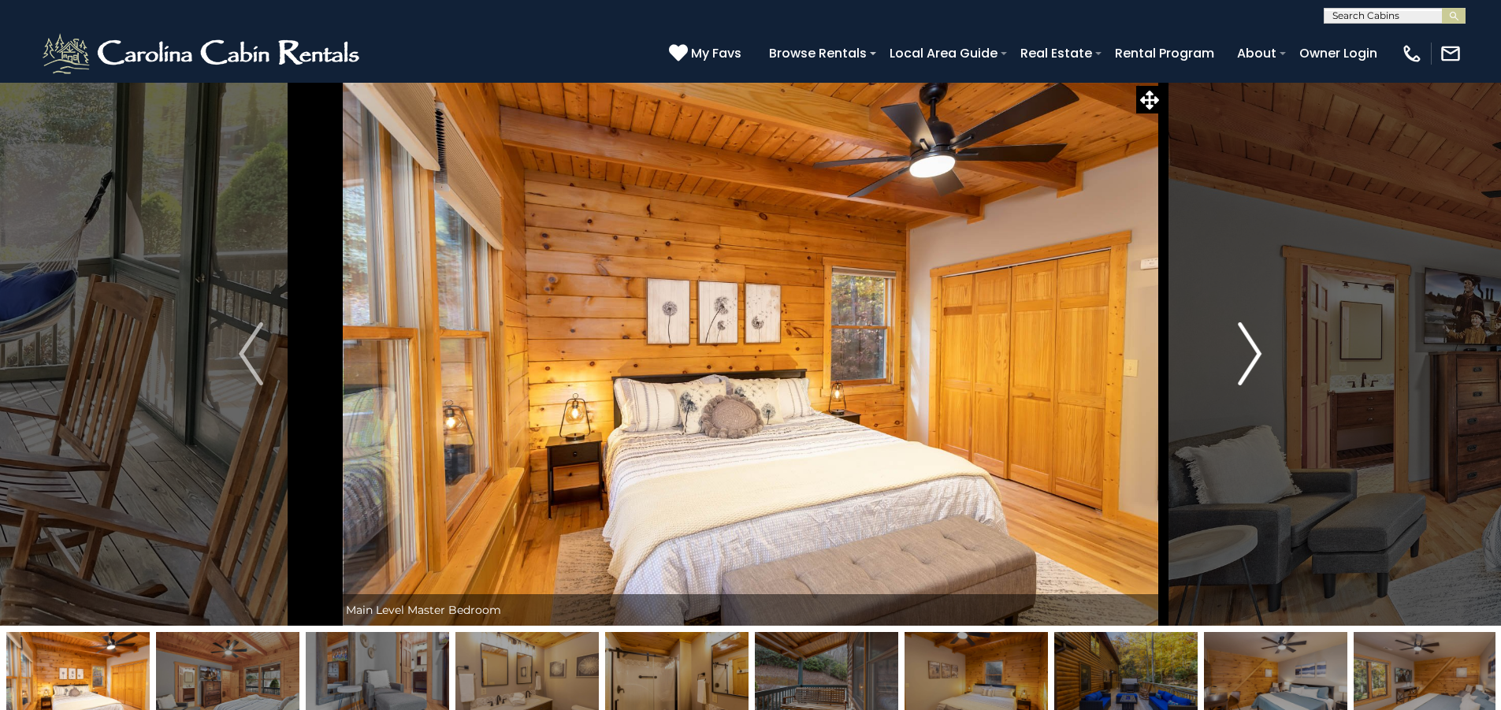
click at [1262, 366] on img "Next" at bounding box center [1250, 353] width 24 height 63
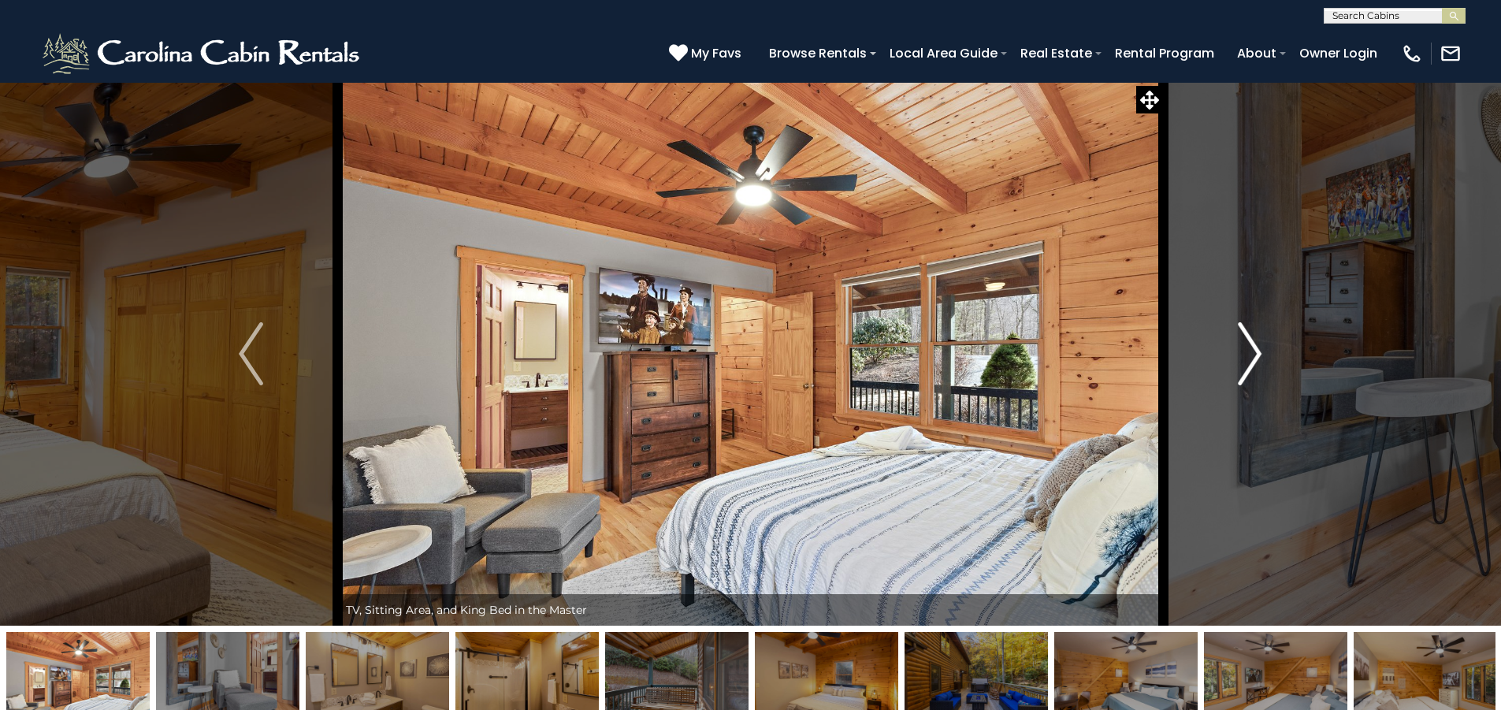
click at [1262, 366] on img "Next" at bounding box center [1250, 353] width 24 height 63
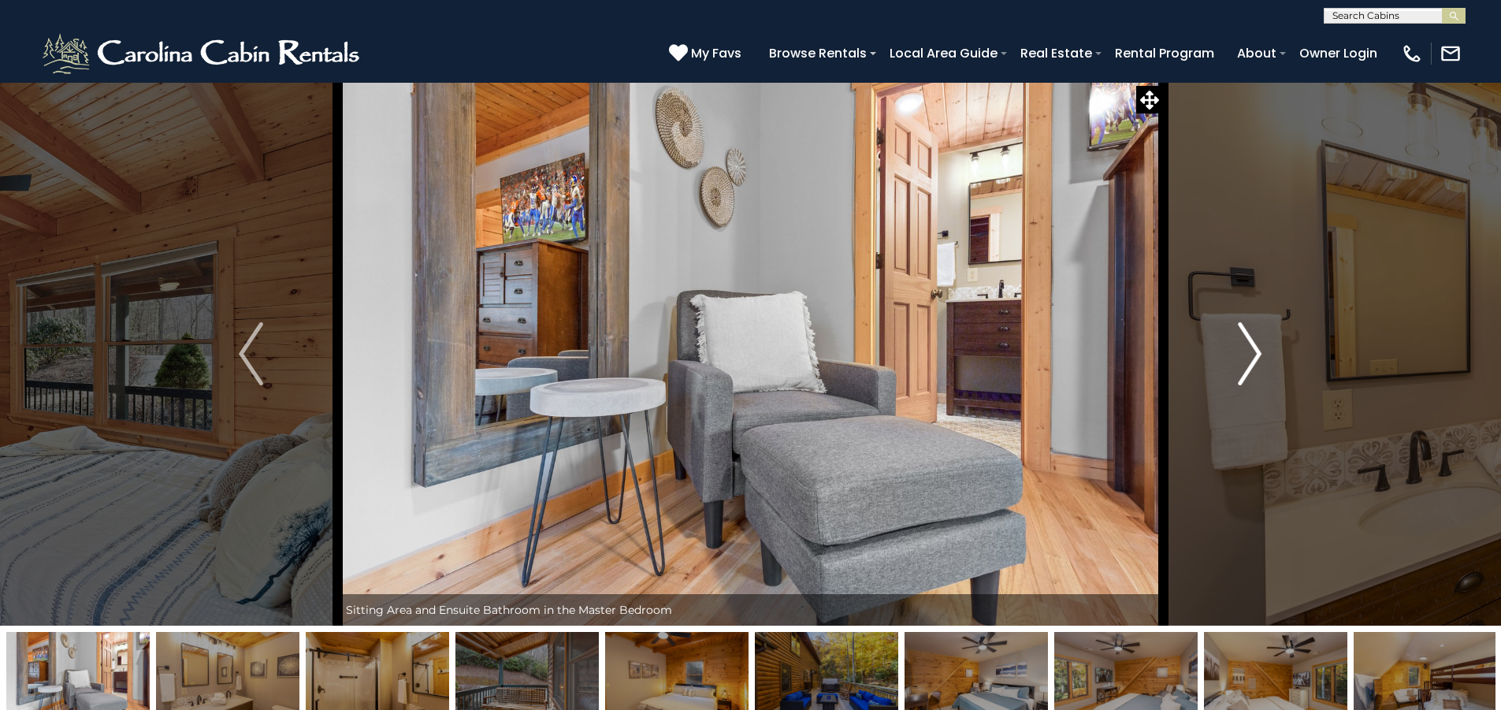
click at [1262, 366] on img "Next" at bounding box center [1250, 353] width 24 height 63
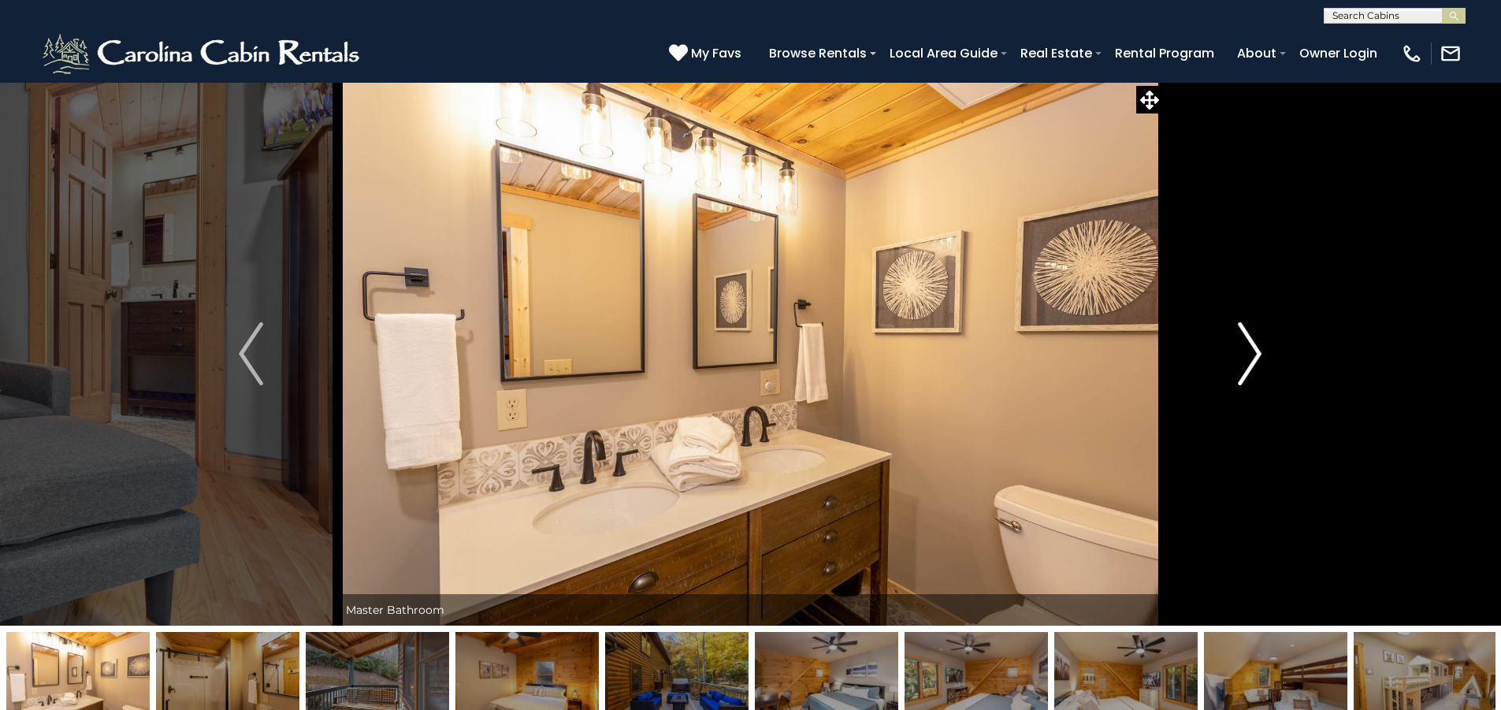
click at [1262, 366] on img "Next" at bounding box center [1250, 353] width 24 height 63
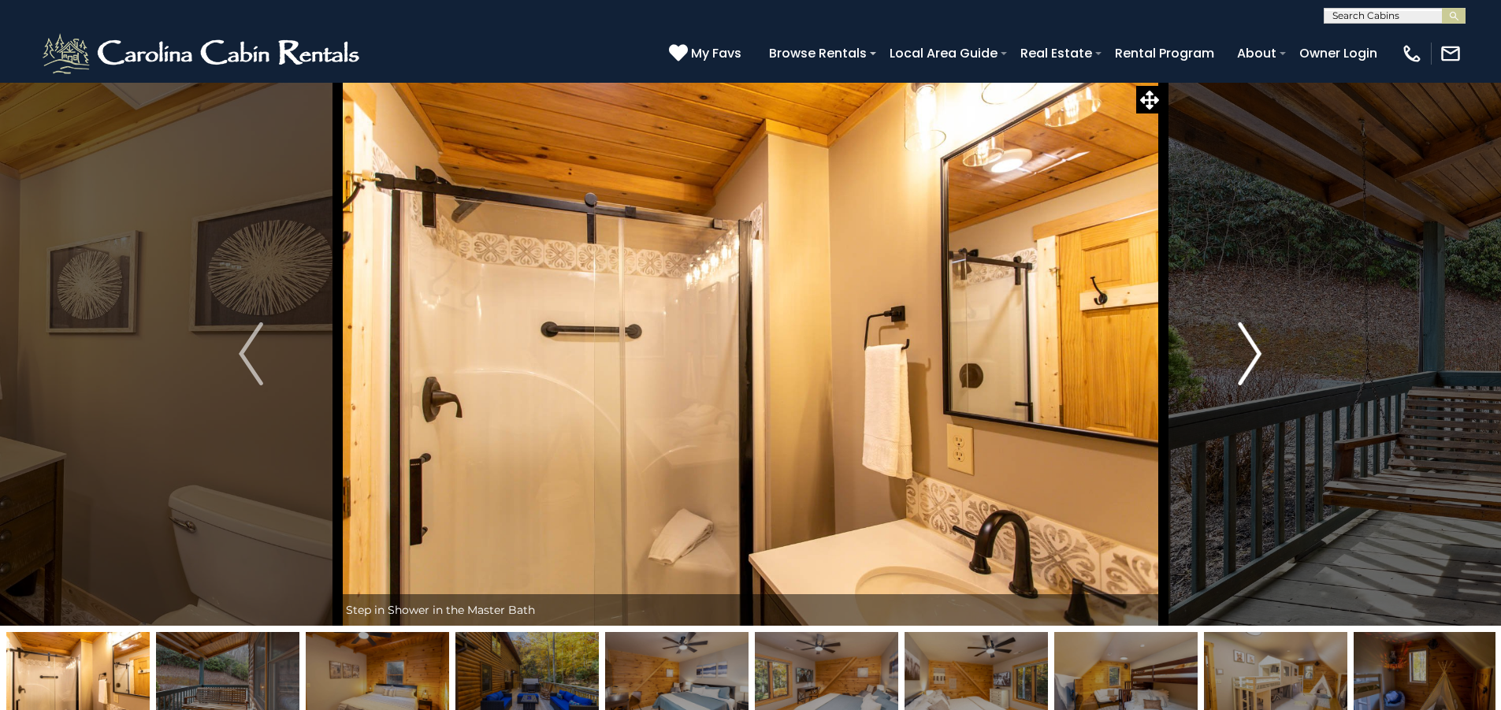
click at [1262, 366] on img "Next" at bounding box center [1250, 353] width 24 height 63
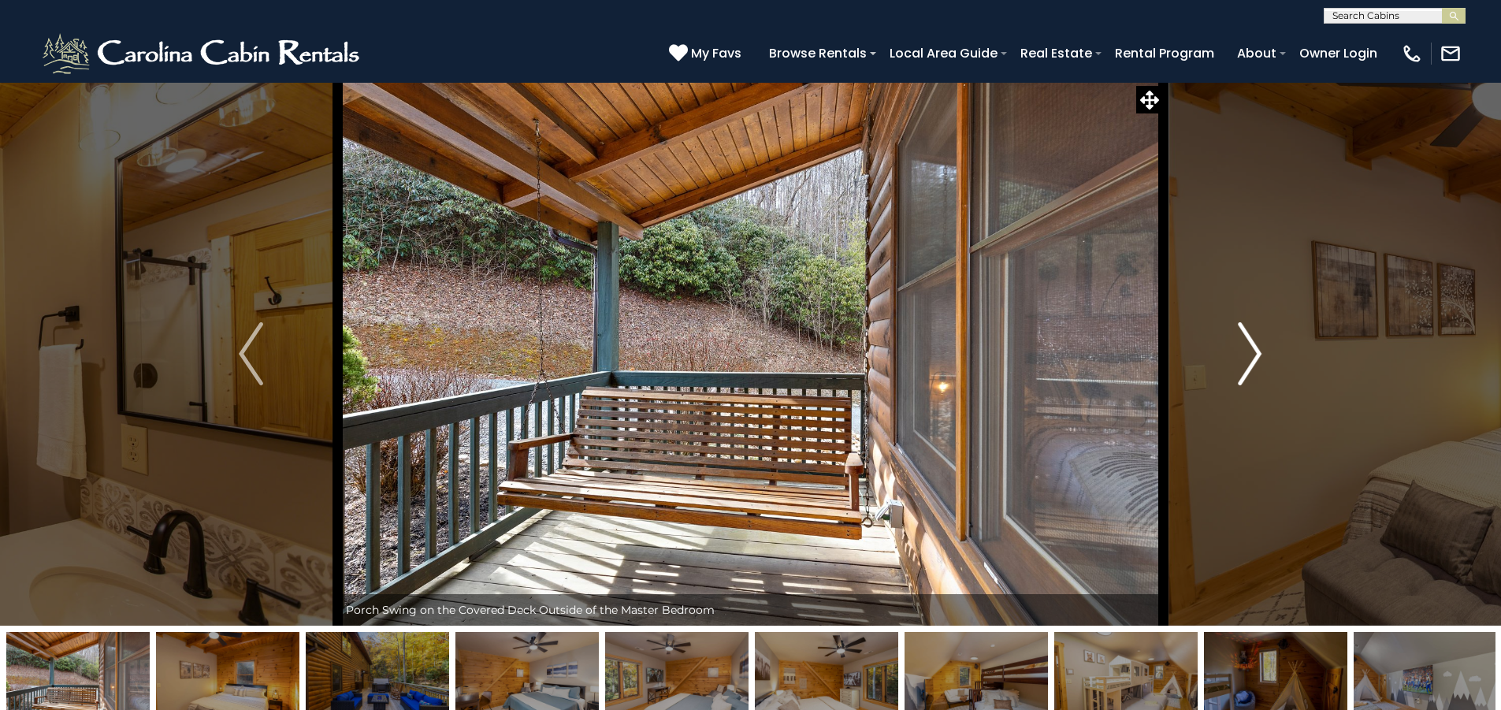
click at [1262, 366] on img "Next" at bounding box center [1250, 353] width 24 height 63
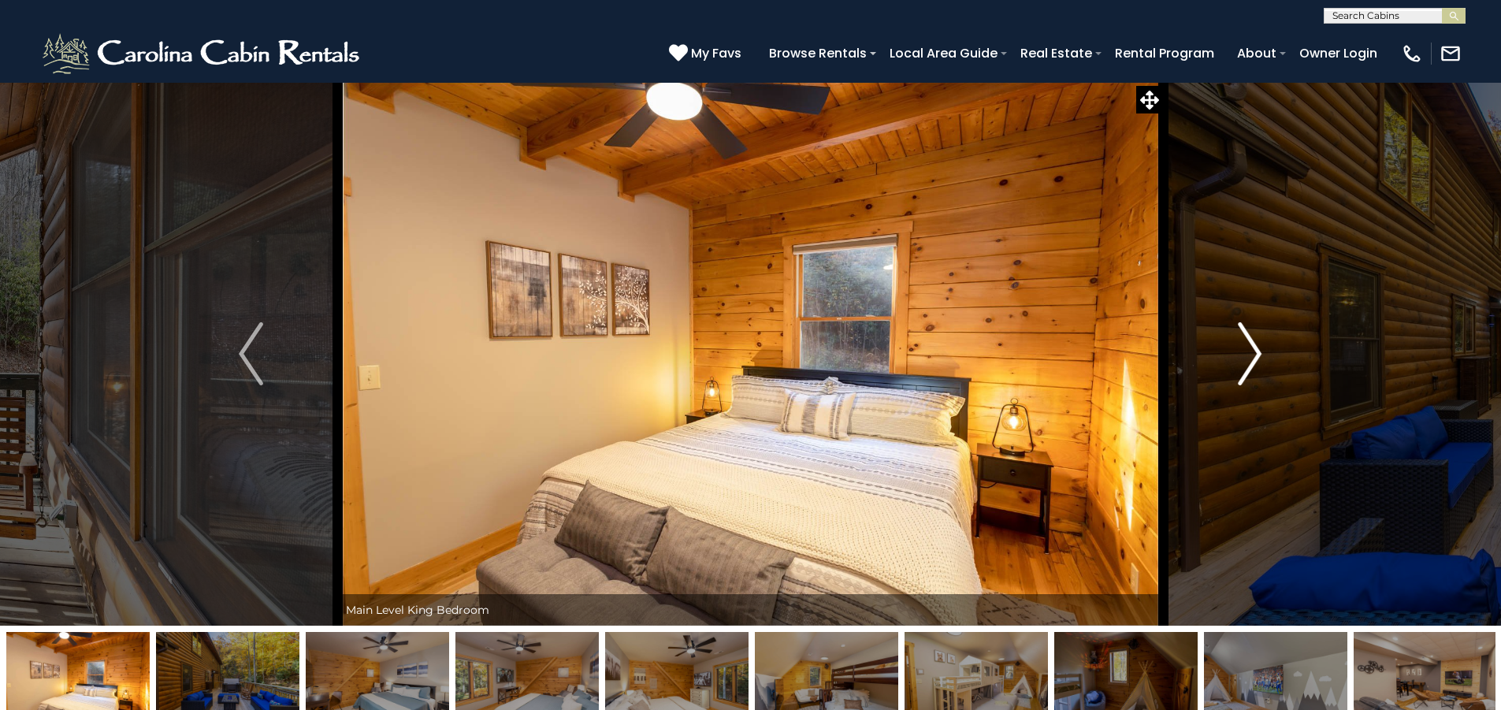
click at [1262, 366] on img "Next" at bounding box center [1250, 353] width 24 height 63
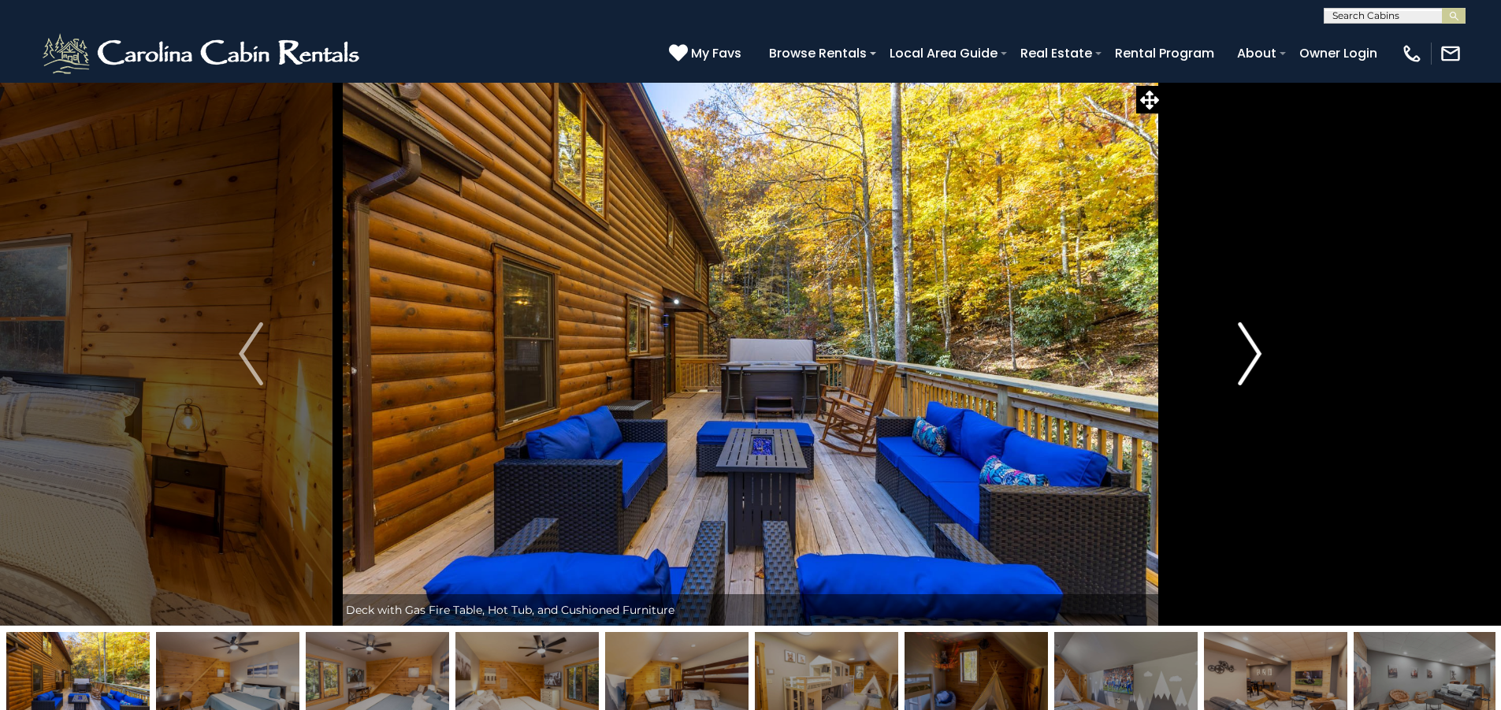
click at [1262, 366] on img "Next" at bounding box center [1250, 353] width 24 height 63
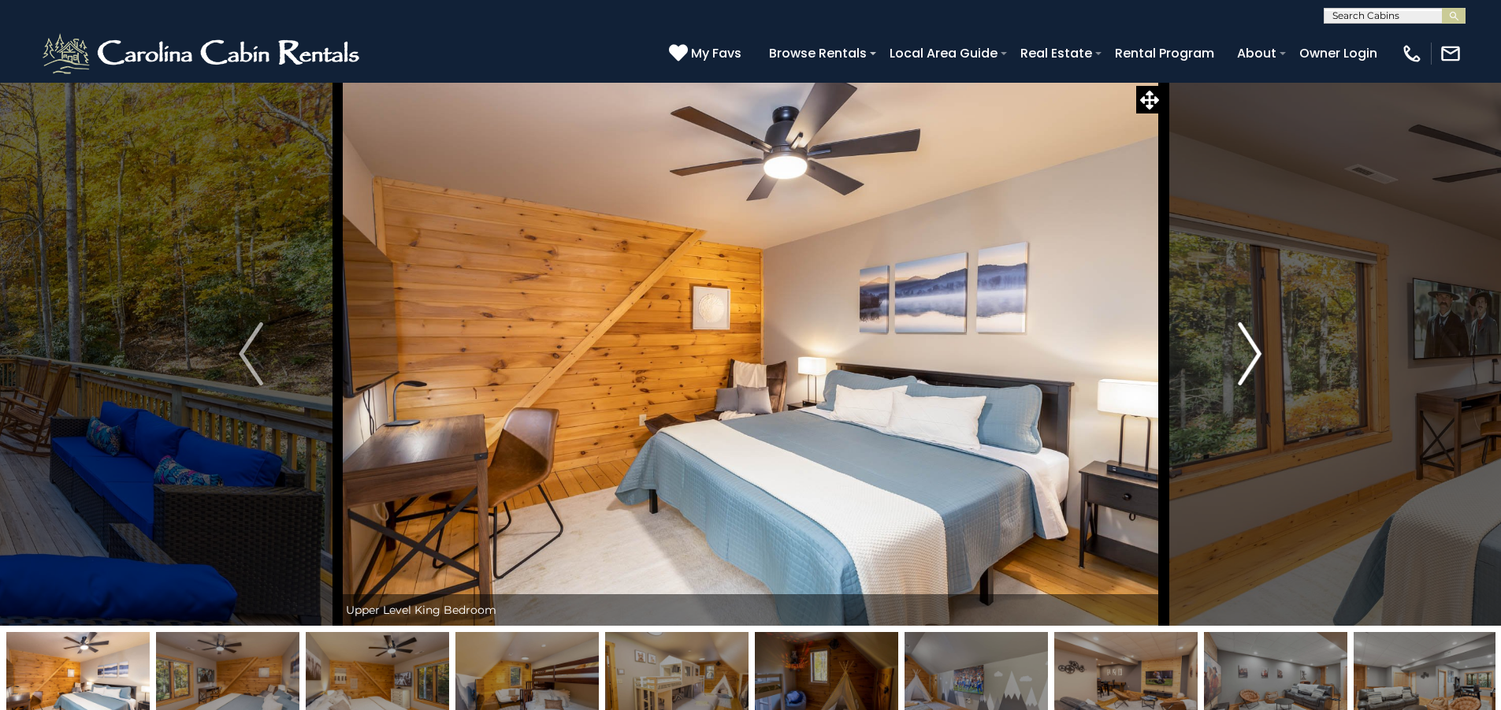
click at [1262, 366] on img "Next" at bounding box center [1250, 353] width 24 height 63
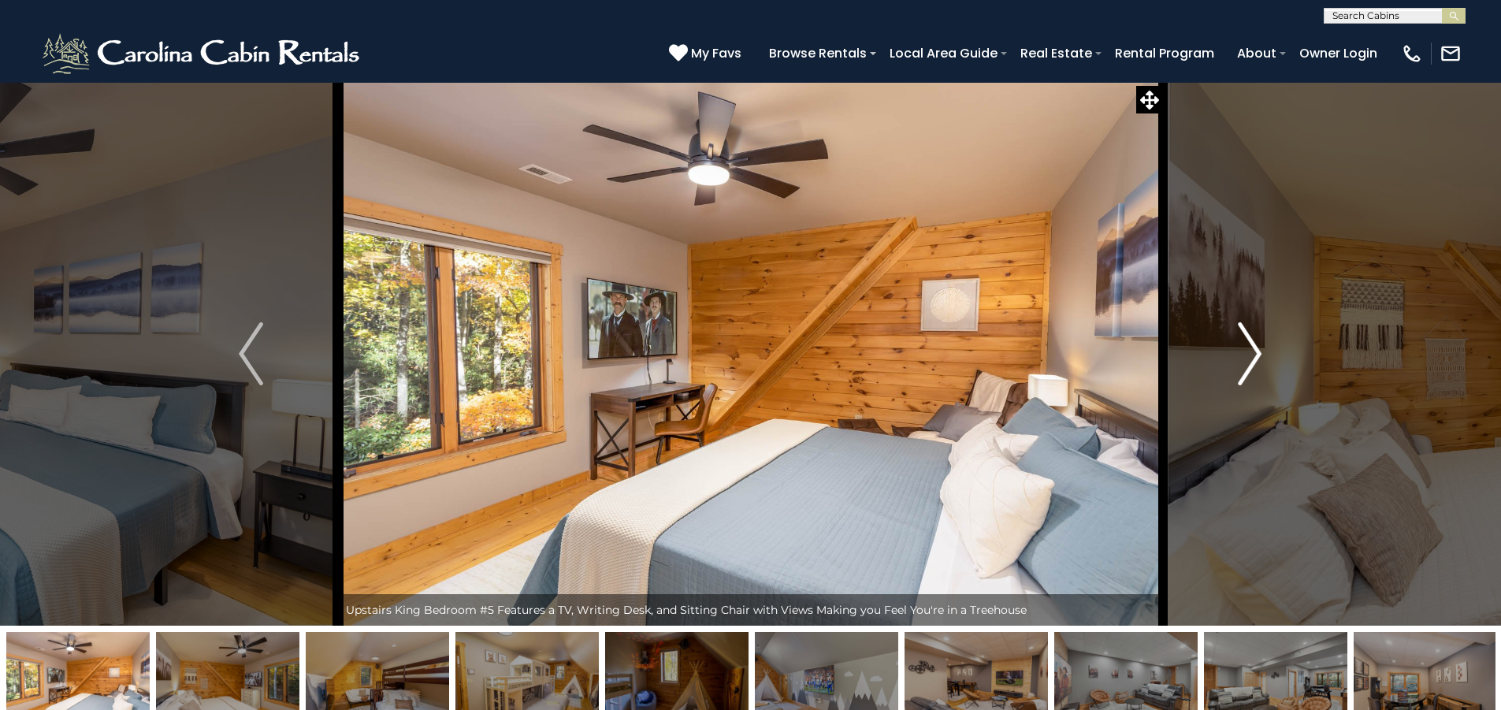
click at [1262, 366] on img "Next" at bounding box center [1250, 353] width 24 height 63
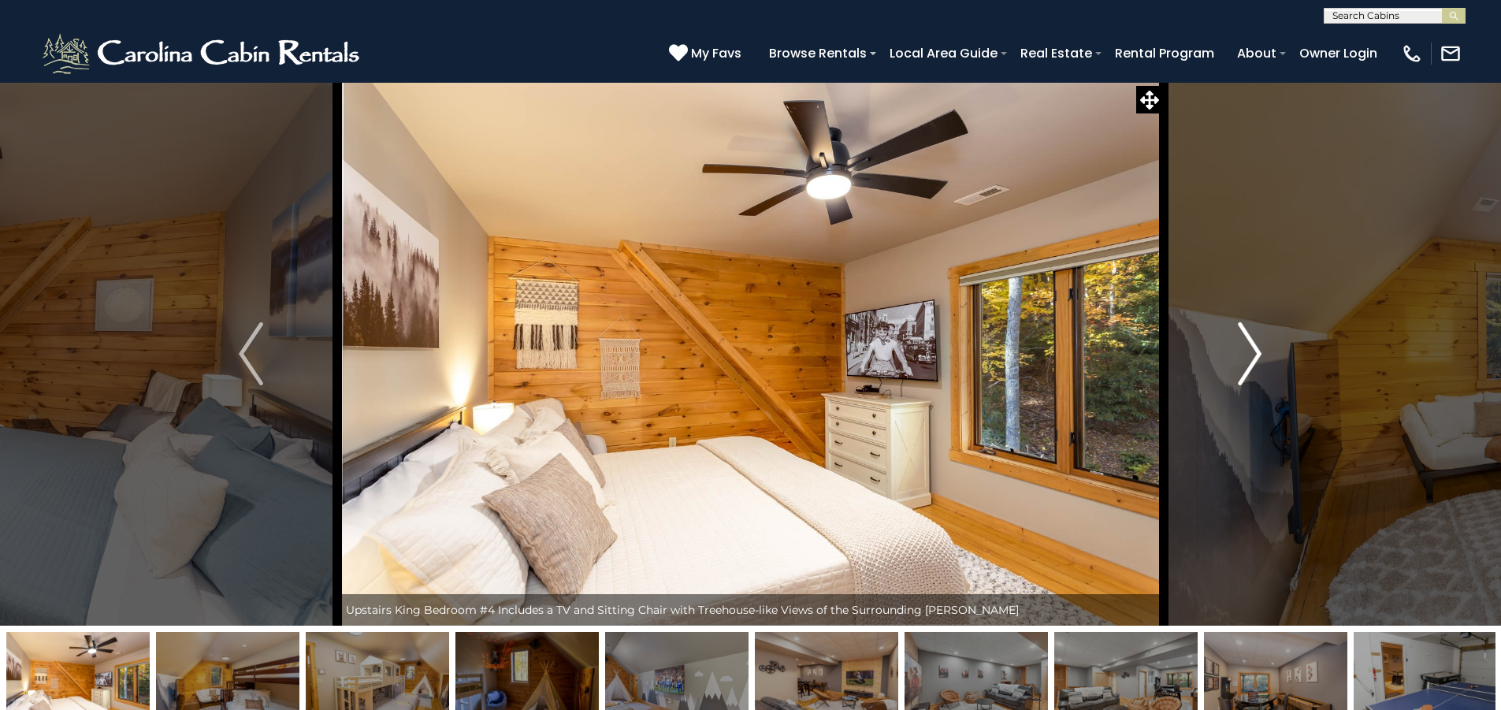
click at [1262, 366] on img "Next" at bounding box center [1250, 353] width 24 height 63
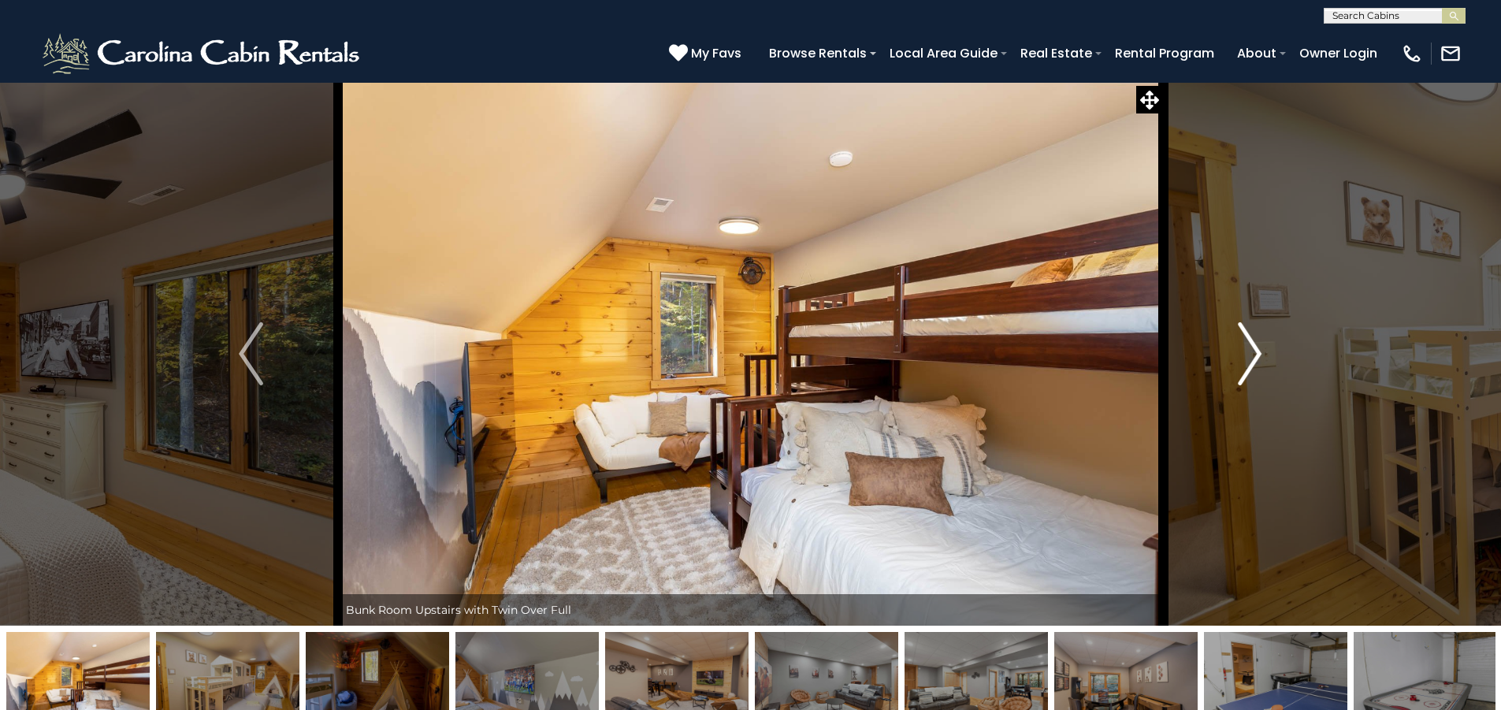
click at [1262, 366] on img "Next" at bounding box center [1250, 353] width 24 height 63
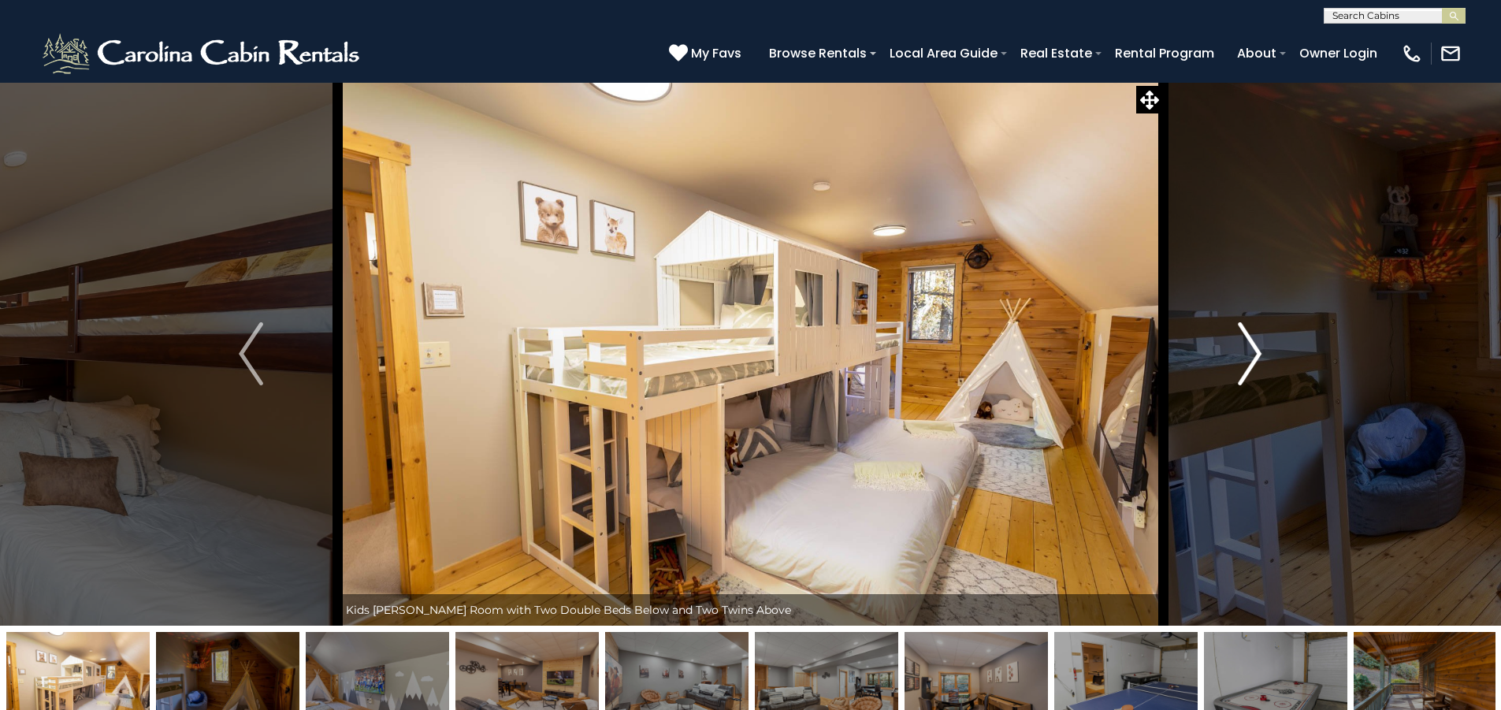
click at [1262, 366] on img "Next" at bounding box center [1250, 353] width 24 height 63
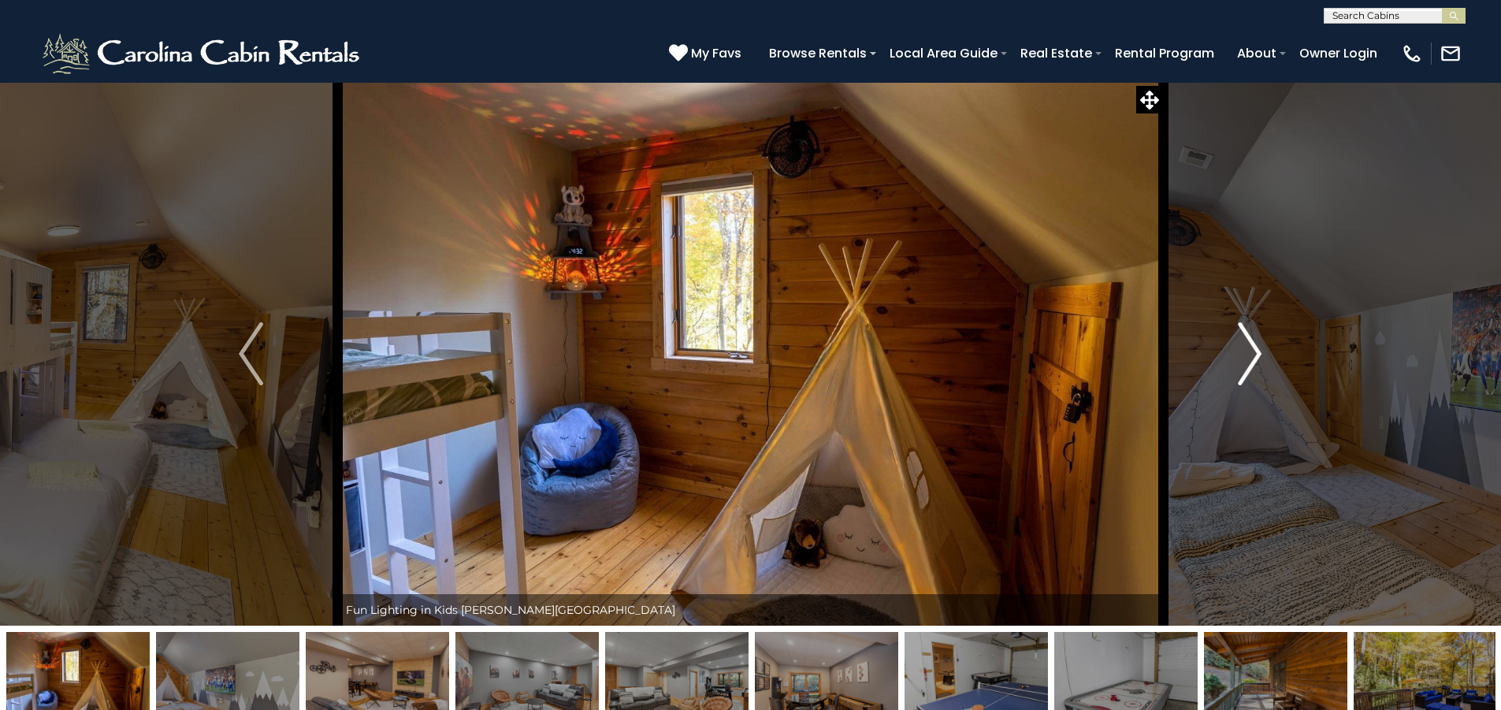
click at [1262, 366] on img "Next" at bounding box center [1250, 353] width 24 height 63
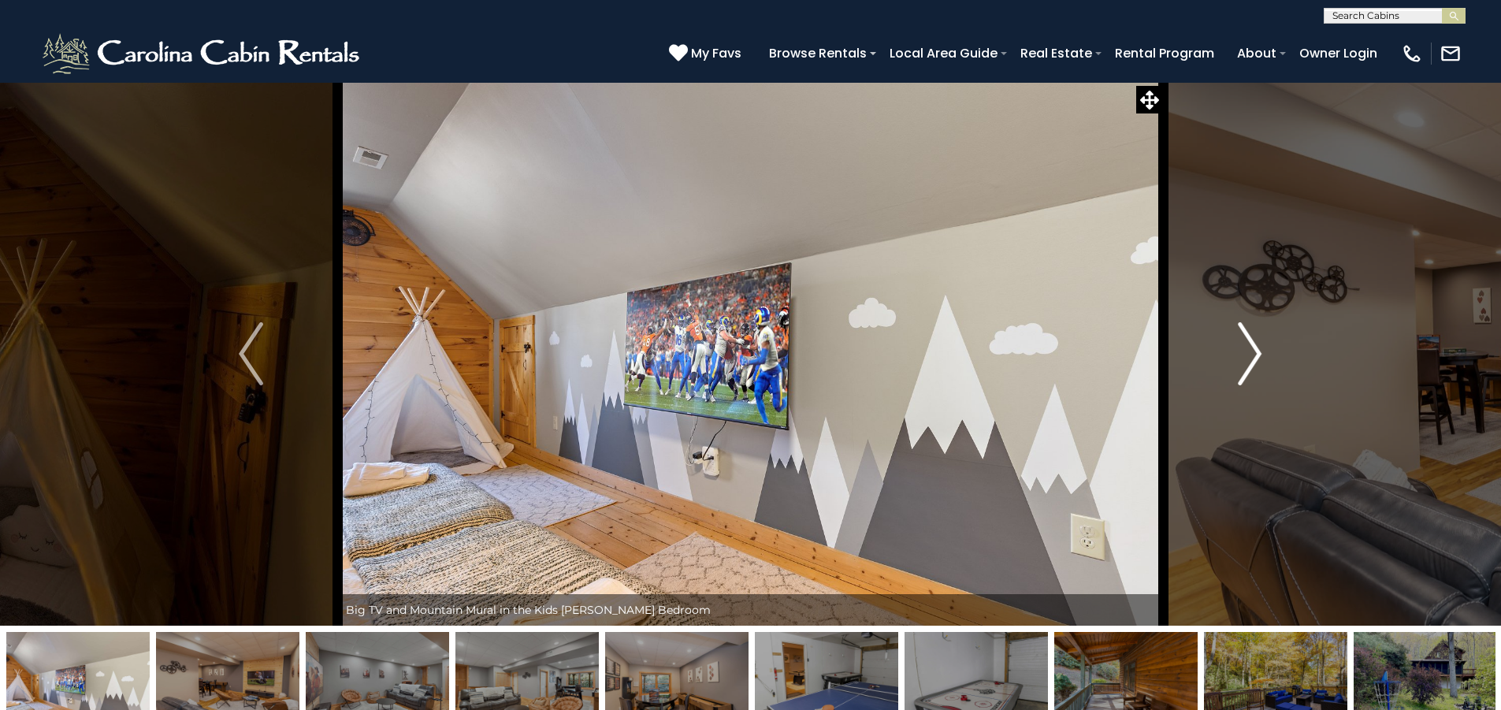
click at [1262, 366] on img "Next" at bounding box center [1250, 353] width 24 height 63
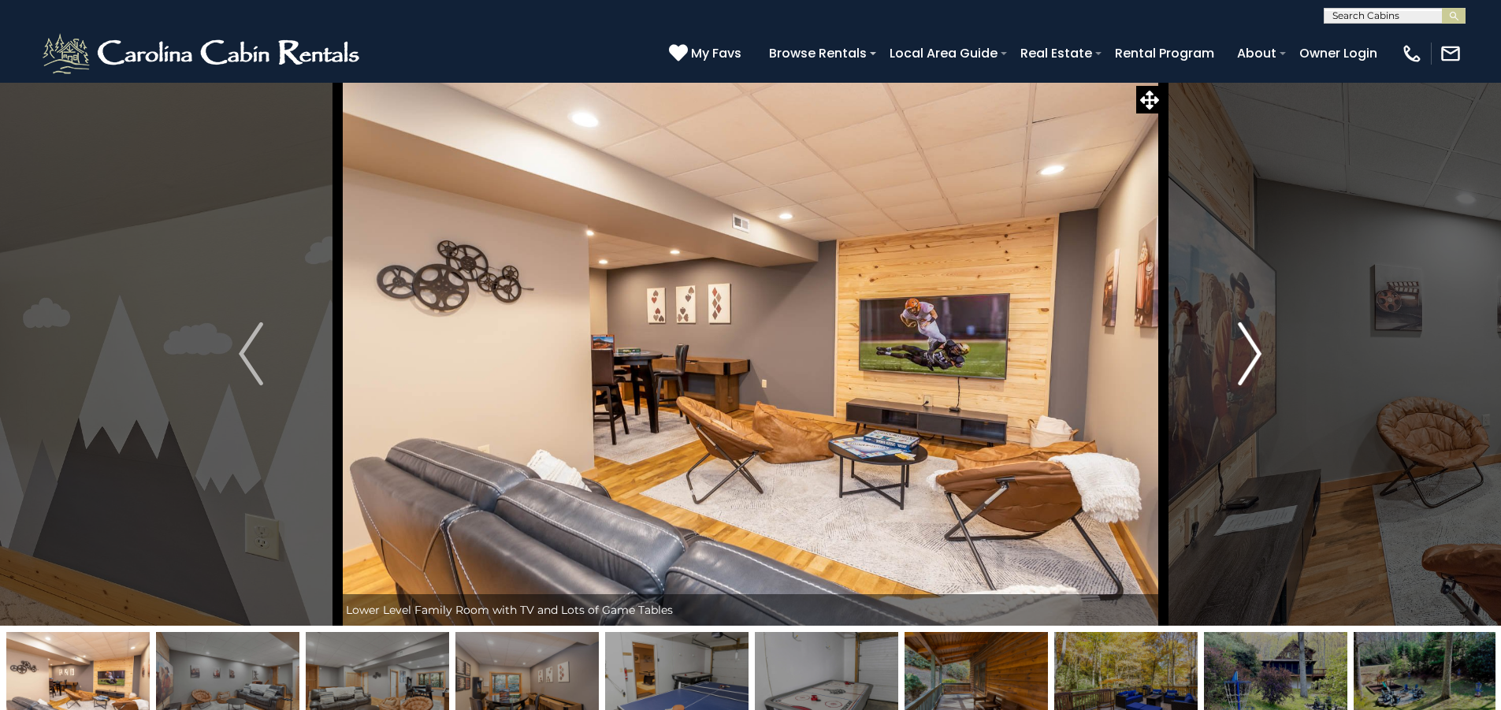
click at [1262, 366] on img "Next" at bounding box center [1250, 353] width 24 height 63
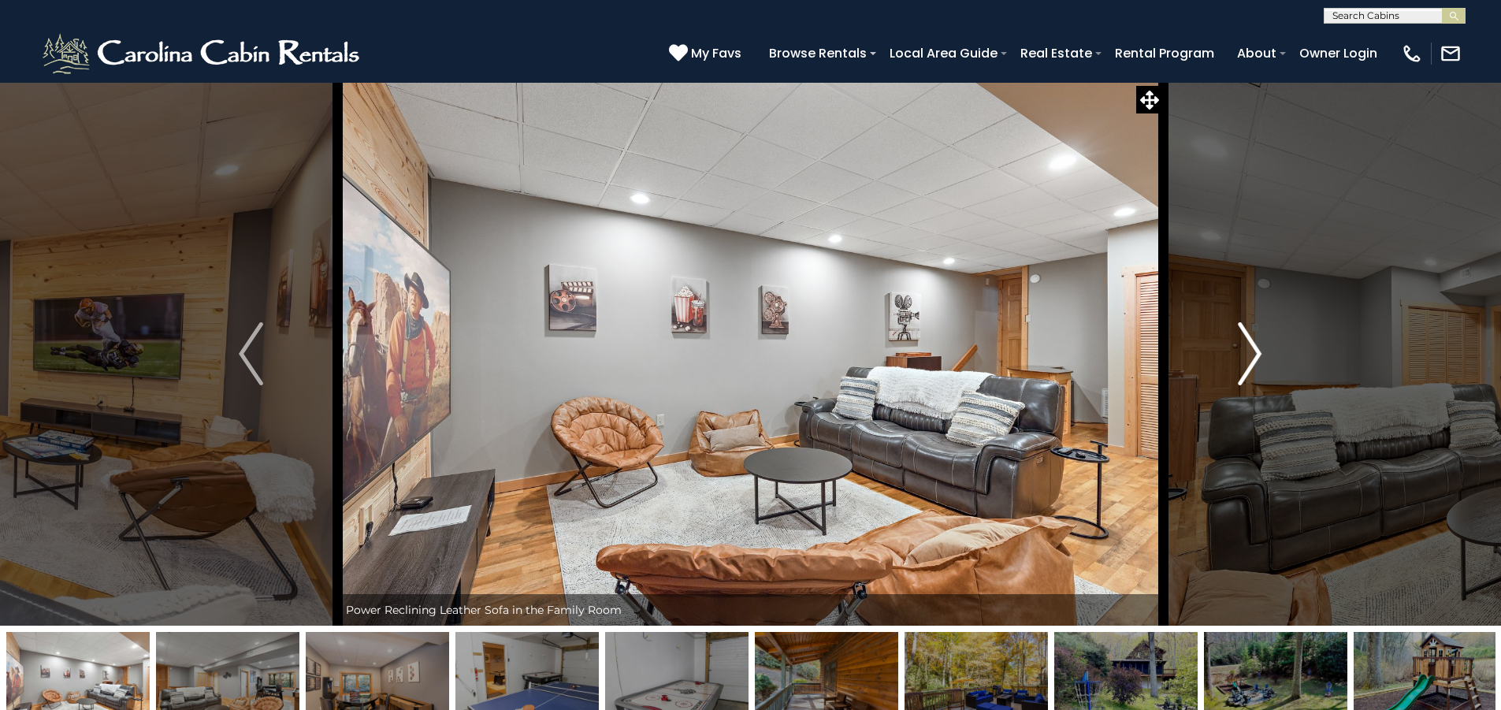
click at [1262, 366] on img "Next" at bounding box center [1250, 353] width 24 height 63
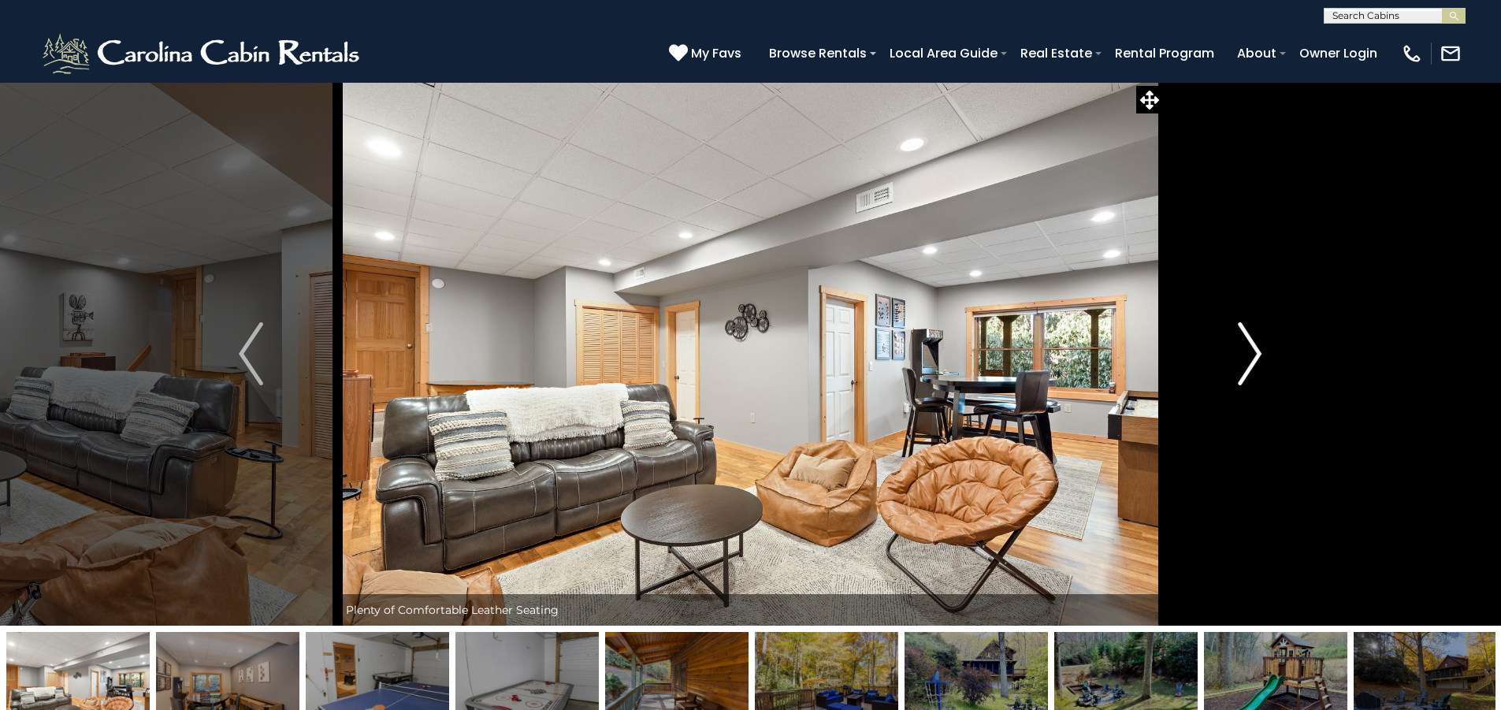
click at [1262, 366] on img "Next" at bounding box center [1250, 353] width 24 height 63
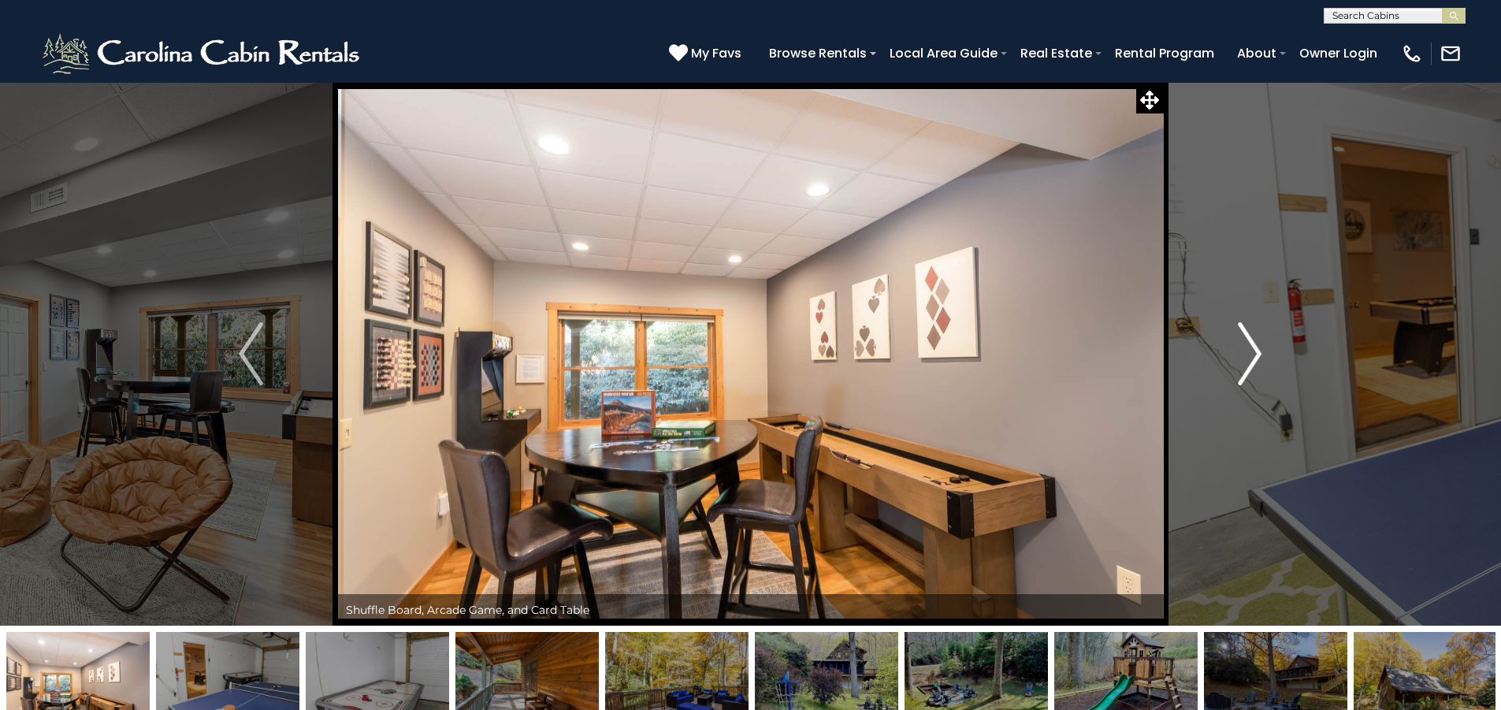
click at [1262, 366] on img "Next" at bounding box center [1250, 353] width 24 height 63
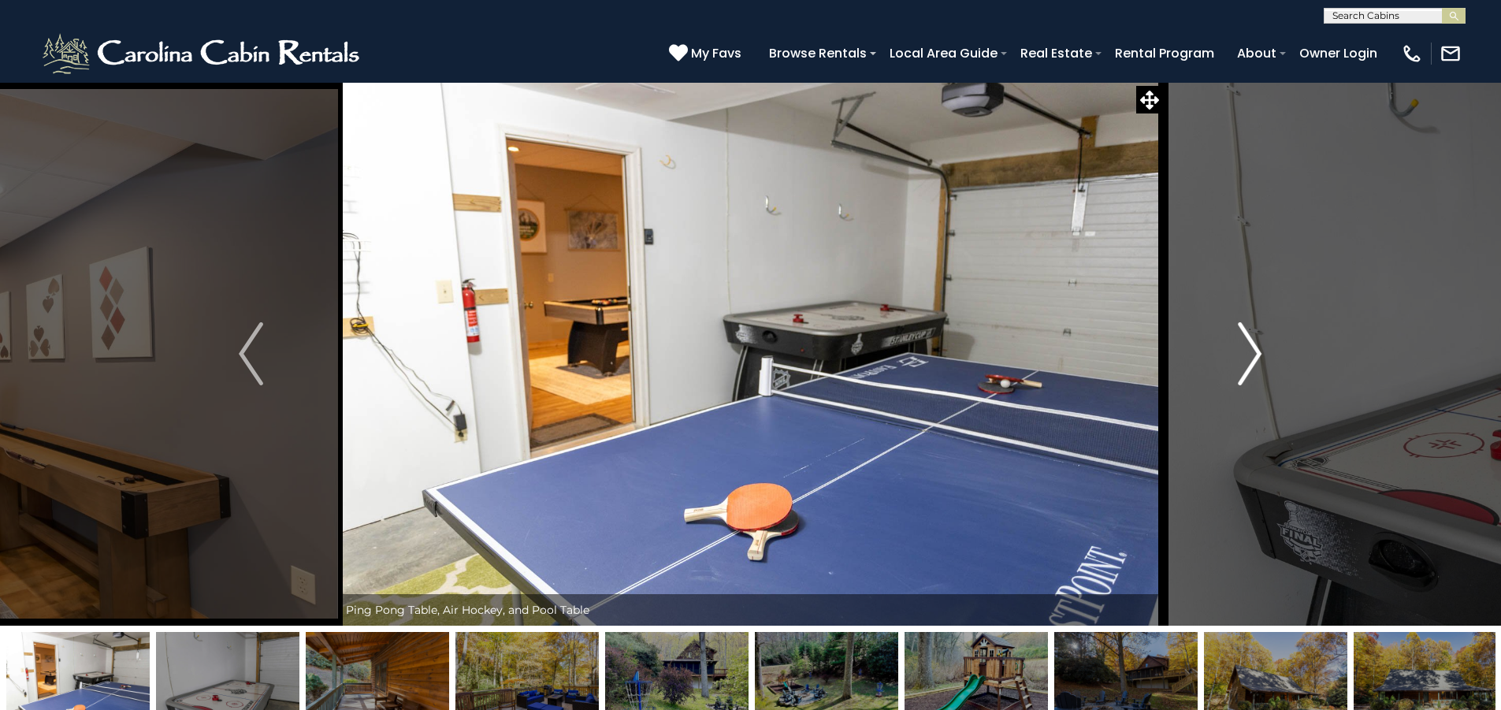
click at [1262, 366] on img "Next" at bounding box center [1250, 353] width 24 height 63
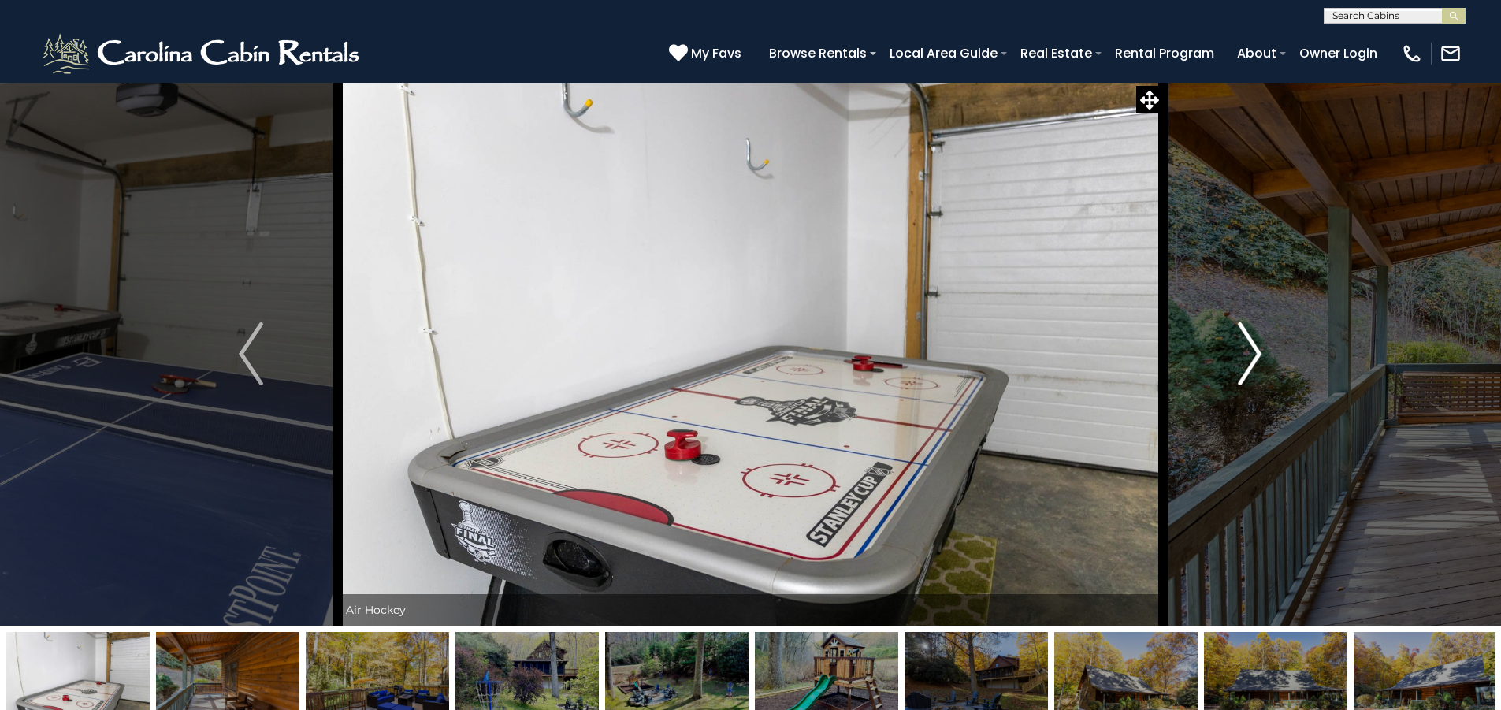
click at [1262, 366] on img "Next" at bounding box center [1250, 353] width 24 height 63
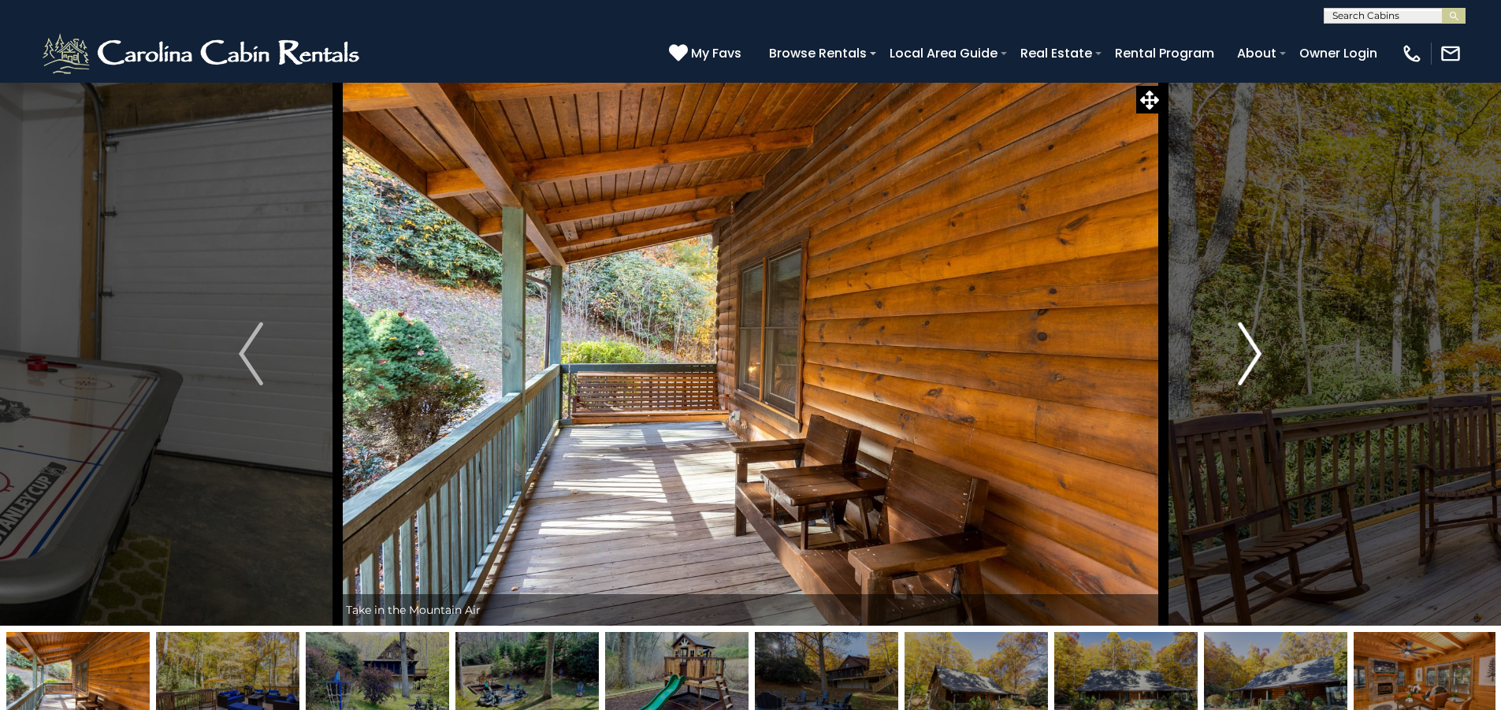
click at [1262, 366] on img "Next" at bounding box center [1250, 353] width 24 height 63
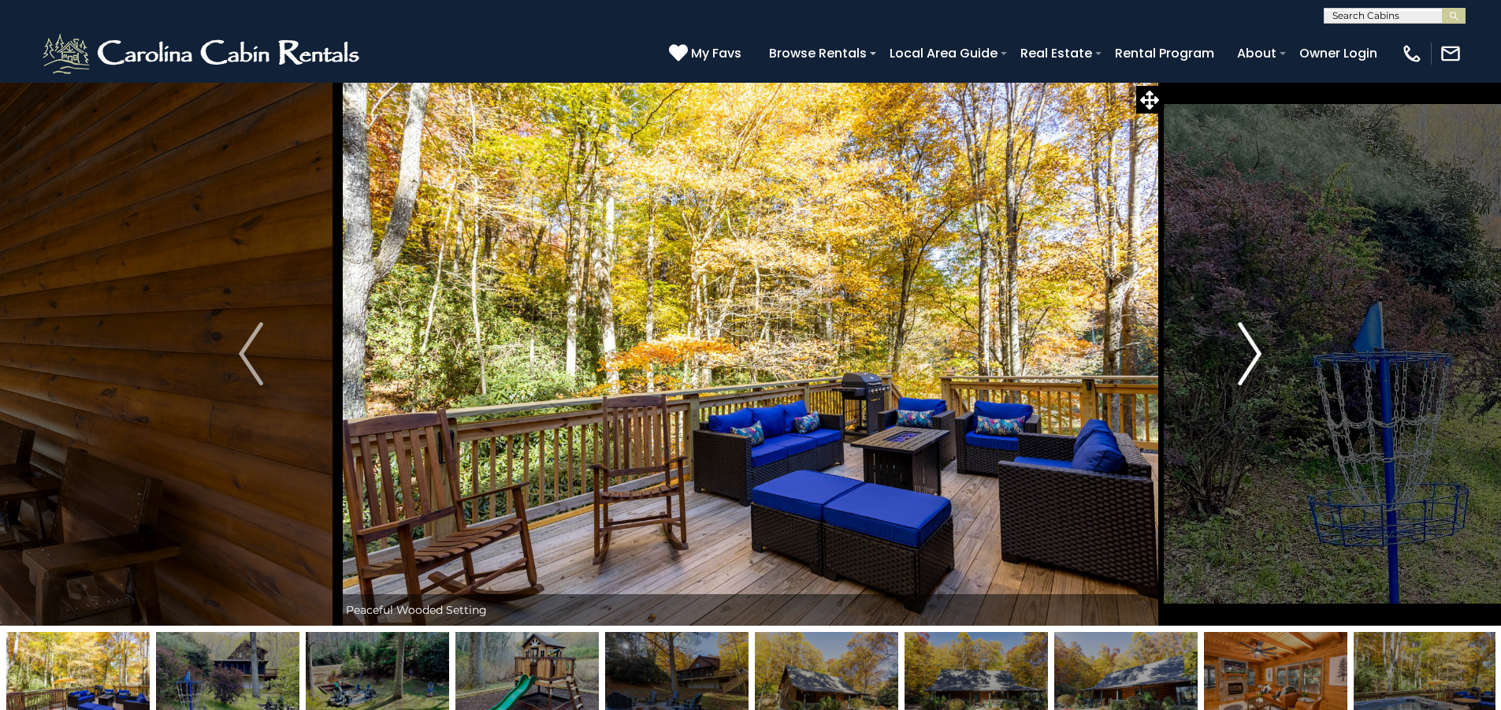
click at [1262, 366] on img "Next" at bounding box center [1250, 353] width 24 height 63
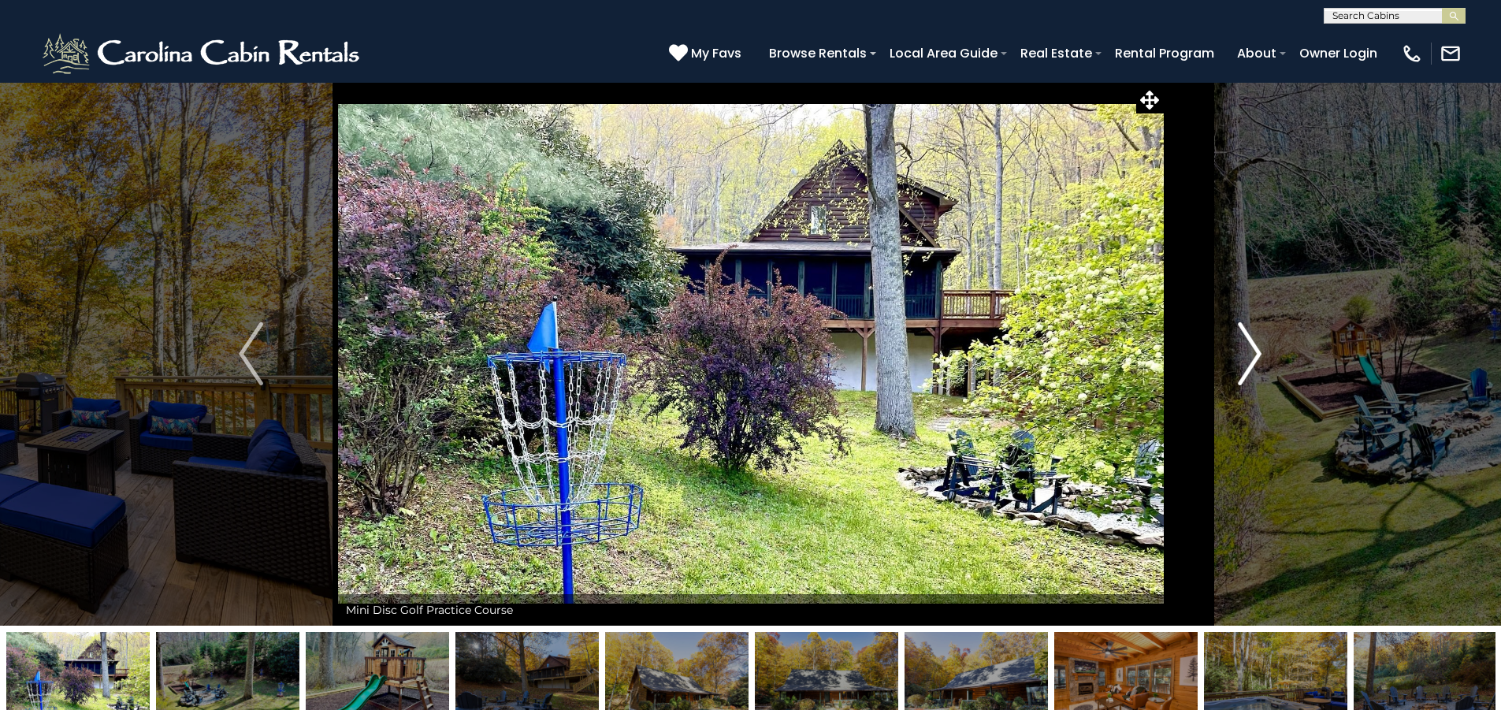
click at [1262, 366] on img "Next" at bounding box center [1250, 353] width 24 height 63
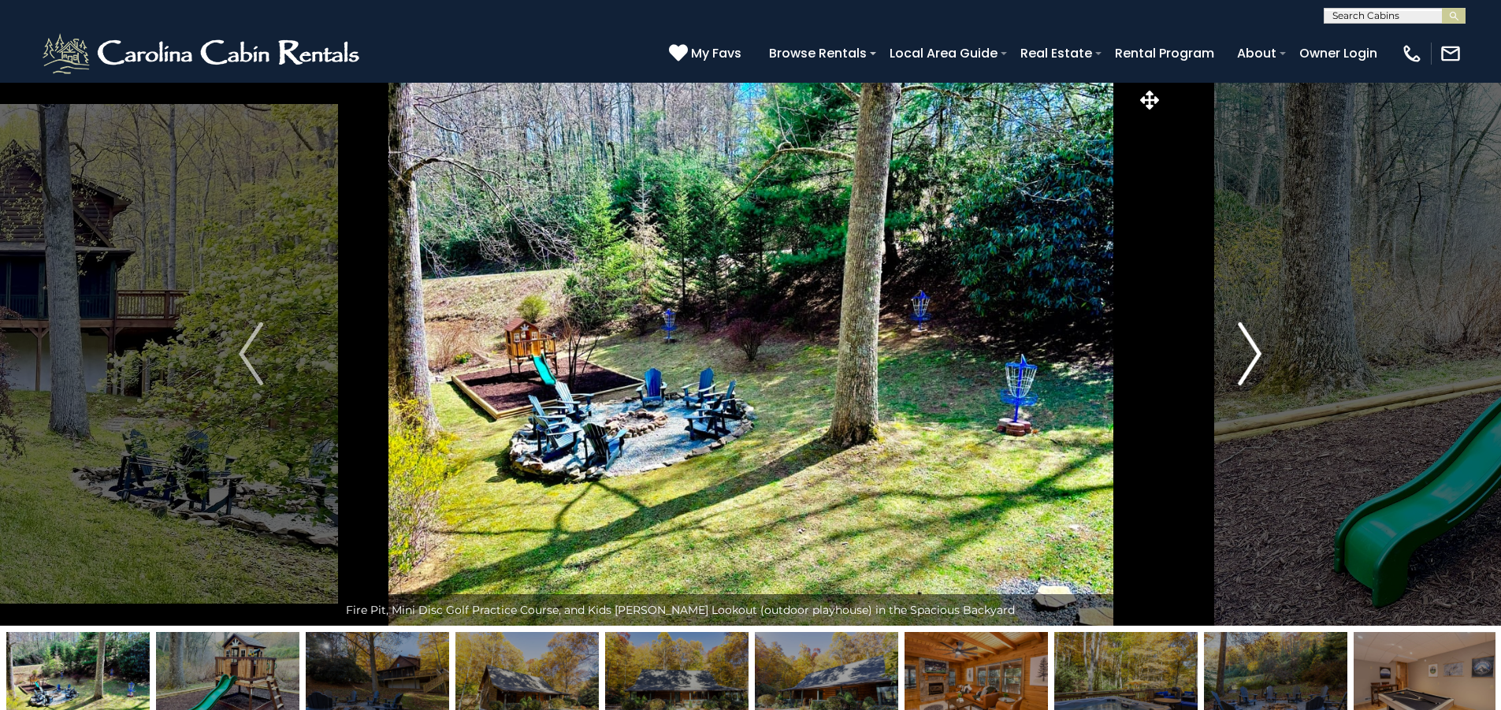
click at [1262, 366] on img "Next" at bounding box center [1250, 353] width 24 height 63
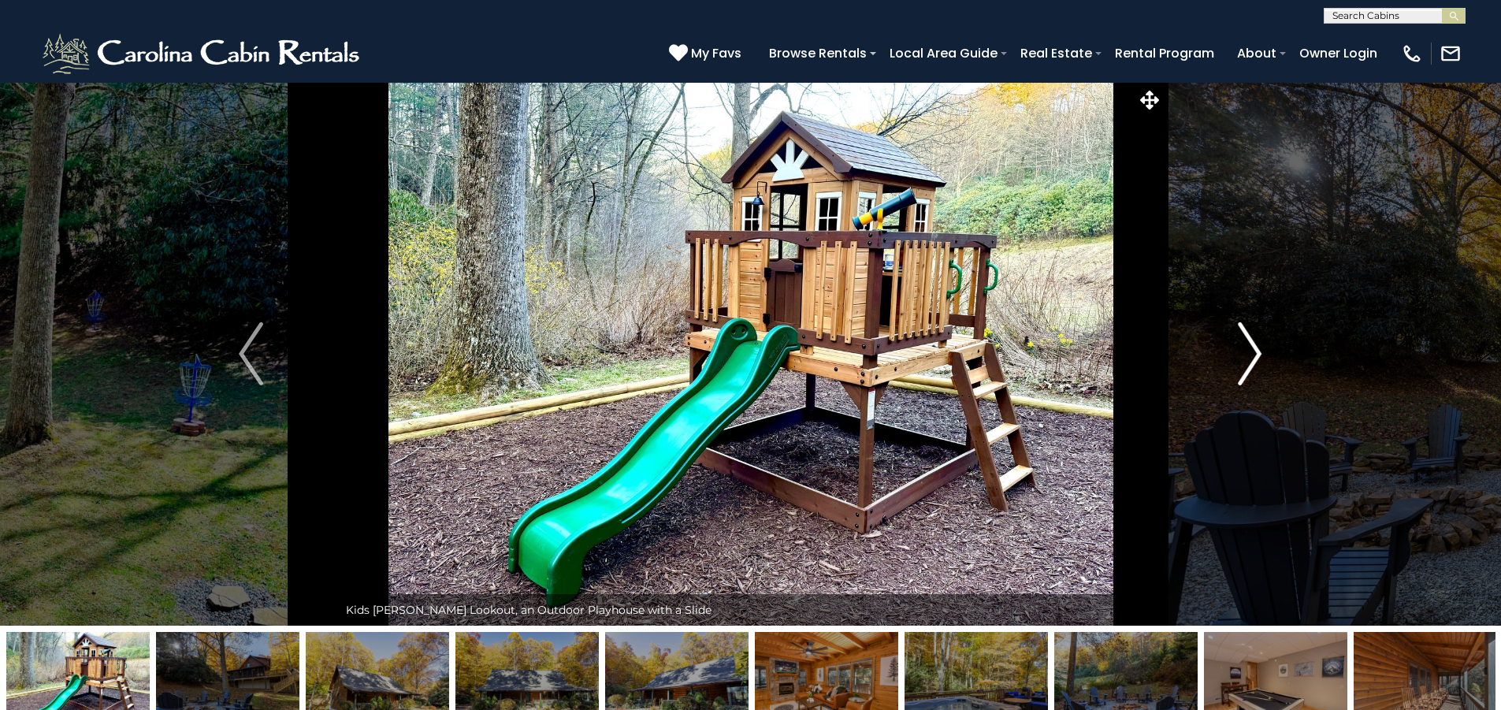
click at [1262, 366] on img "Next" at bounding box center [1250, 353] width 24 height 63
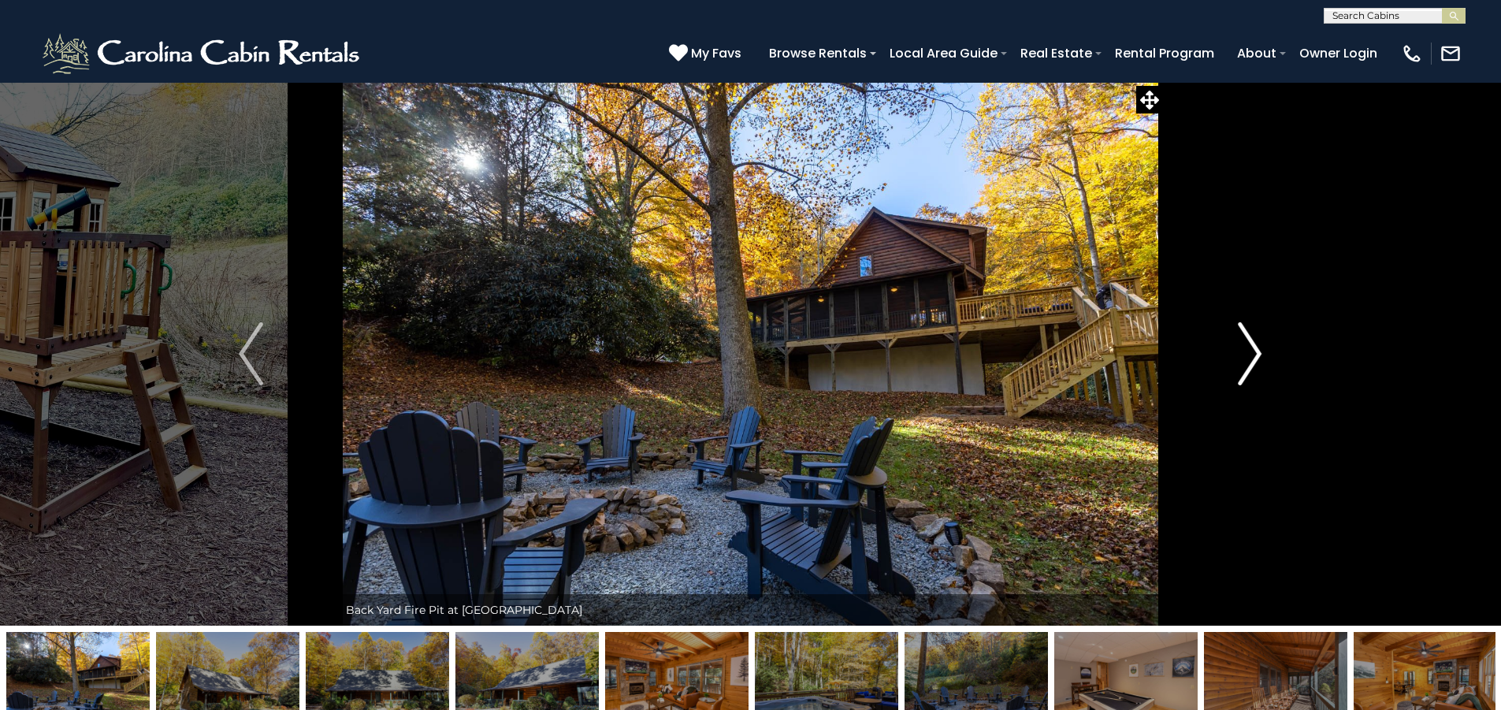
click at [1262, 366] on img "Next" at bounding box center [1250, 353] width 24 height 63
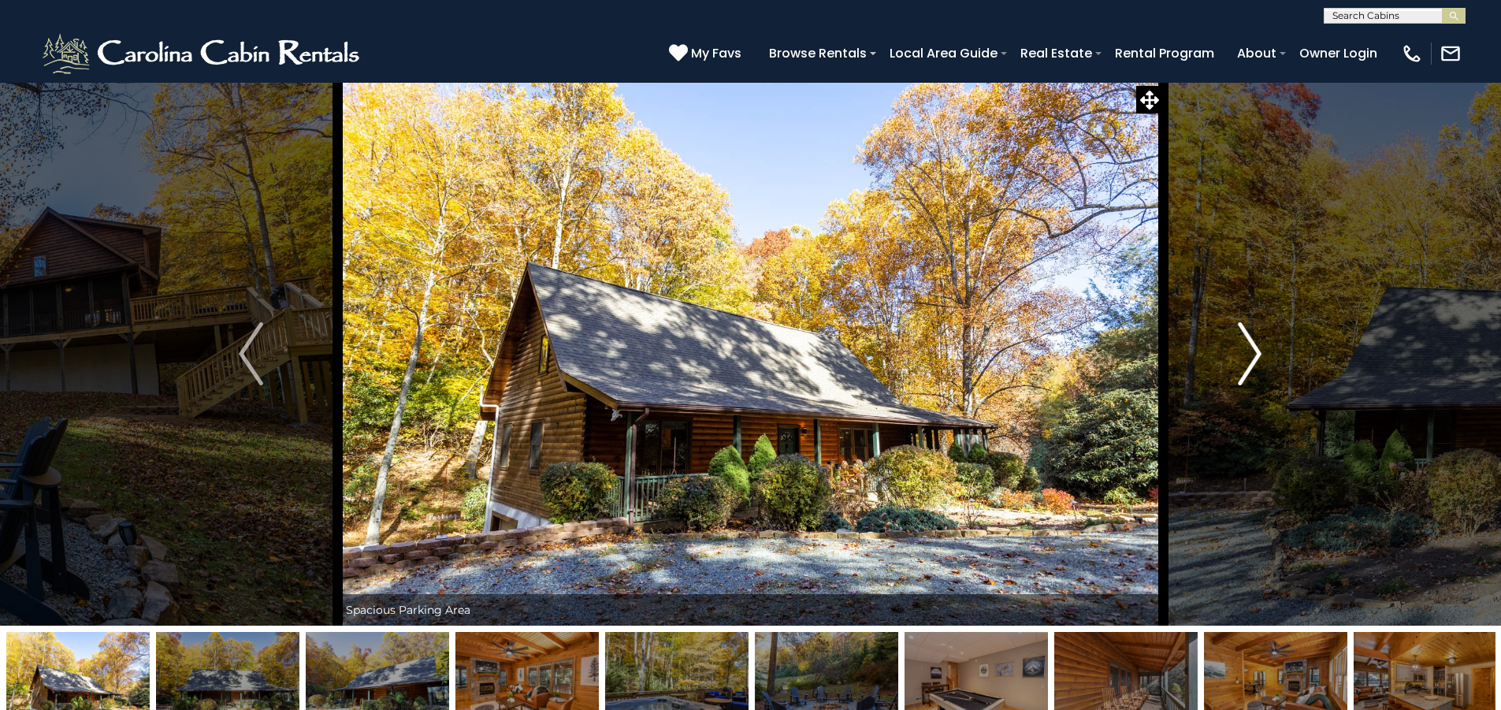
click at [1262, 366] on img "Next" at bounding box center [1250, 353] width 24 height 63
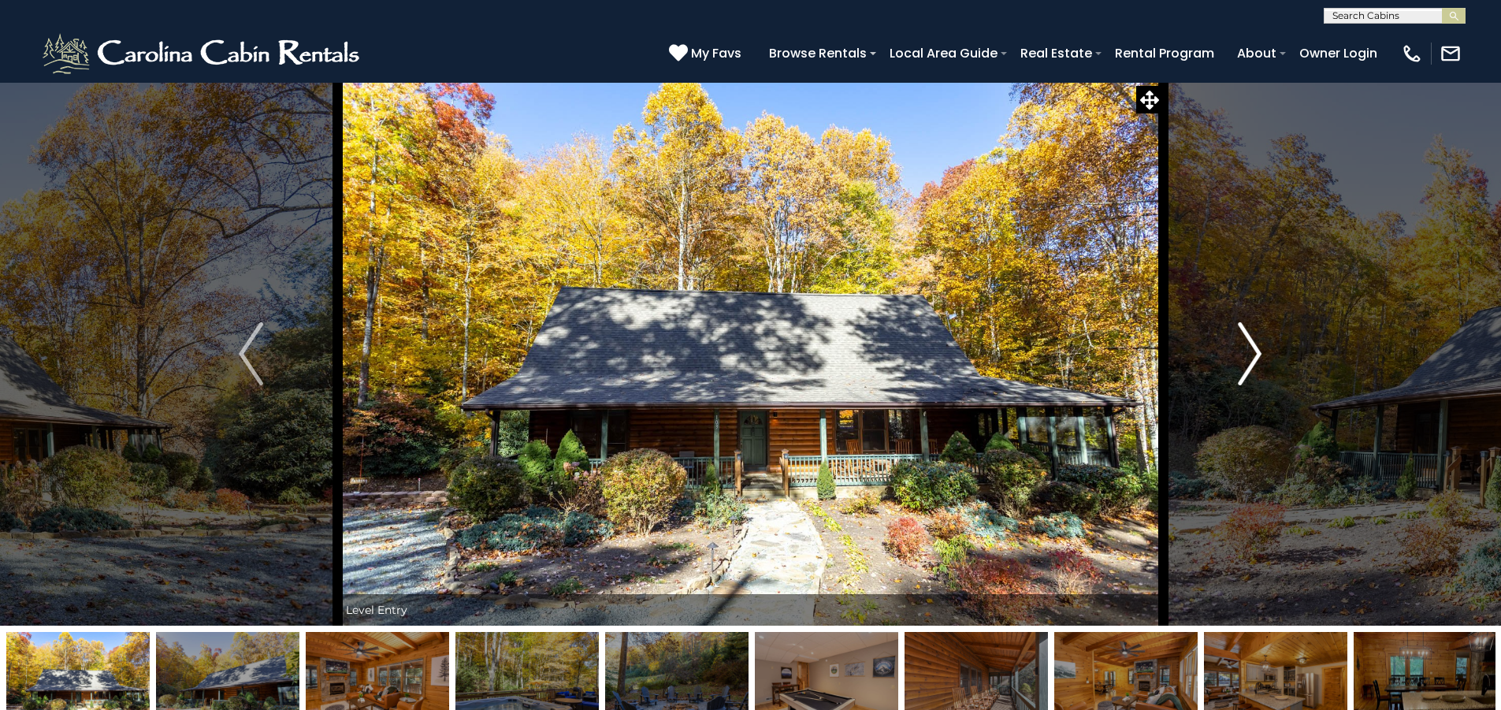
click at [1262, 366] on img "Next" at bounding box center [1250, 353] width 24 height 63
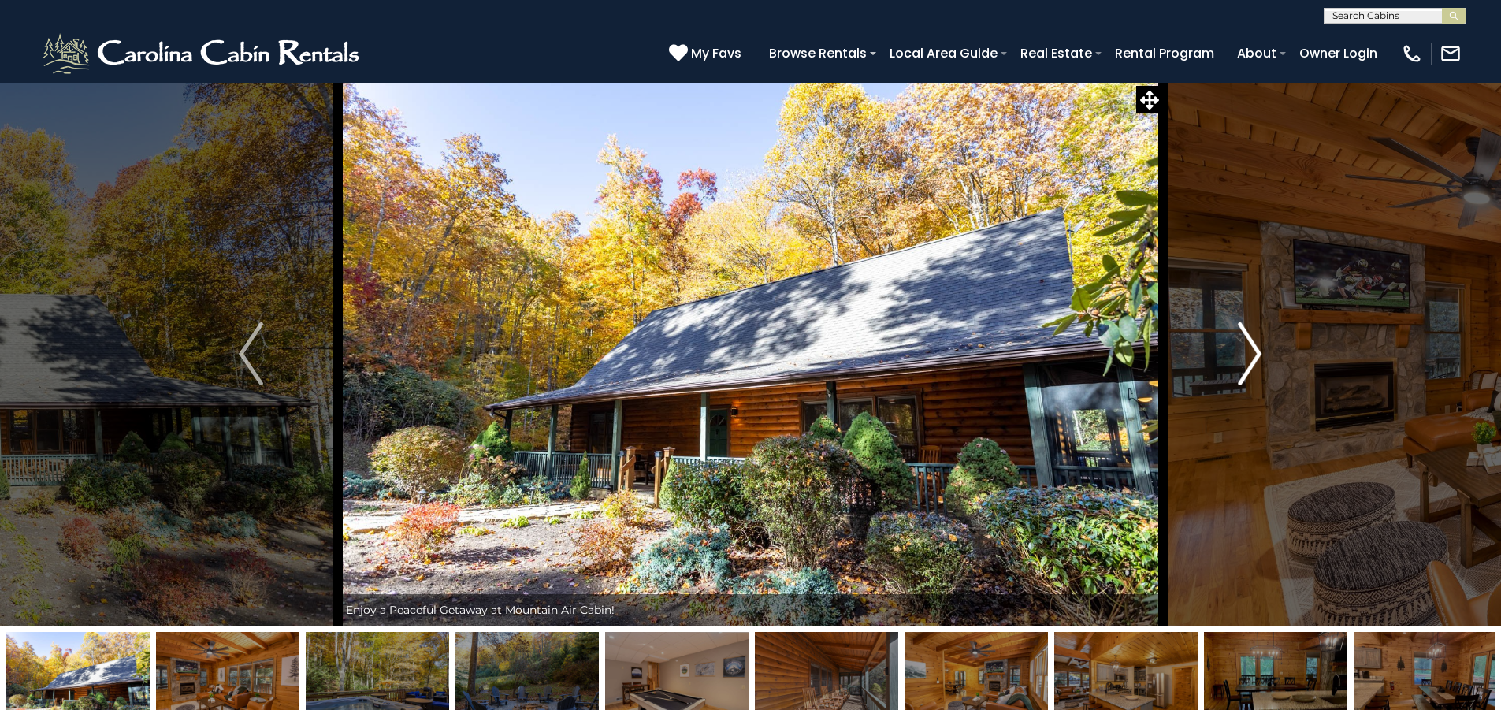
click at [1262, 366] on img "Next" at bounding box center [1250, 353] width 24 height 63
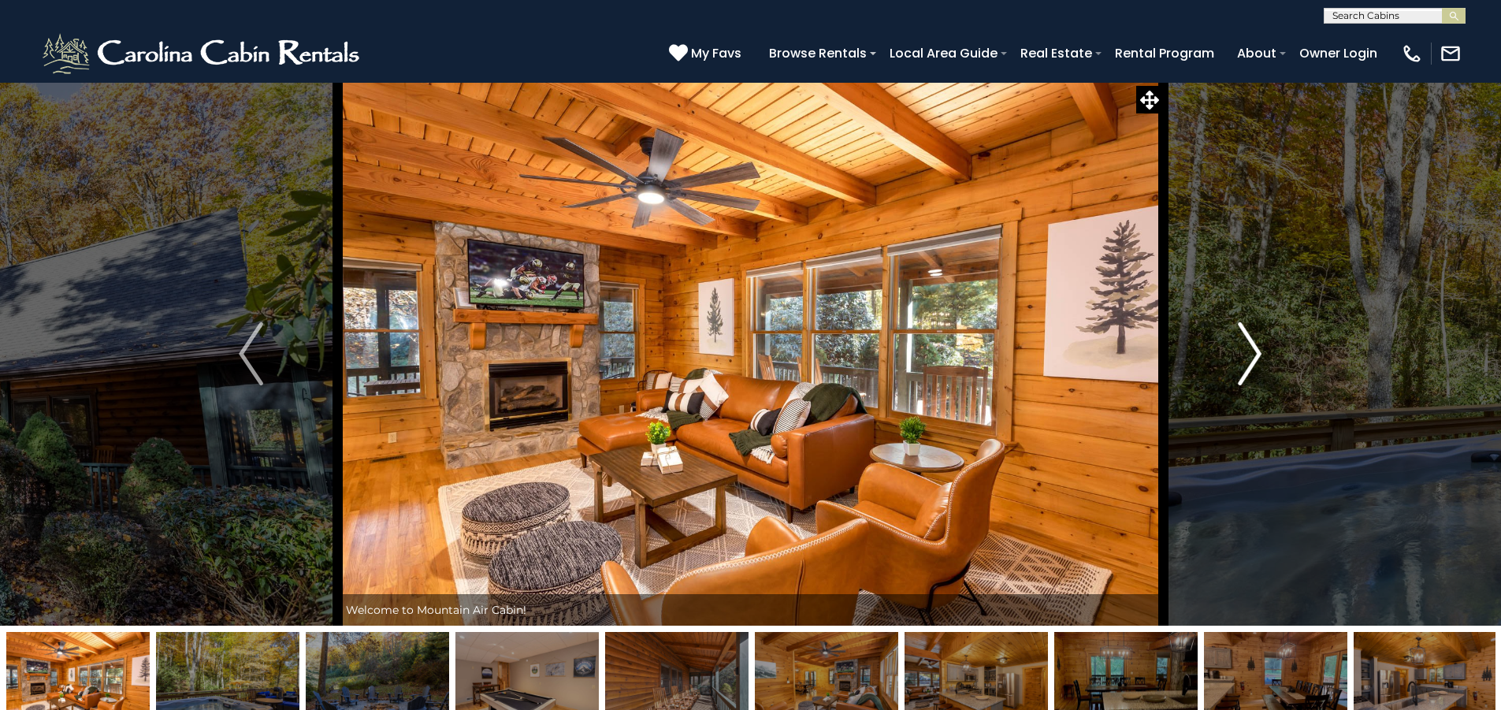
click at [1262, 366] on img "Next" at bounding box center [1250, 353] width 24 height 63
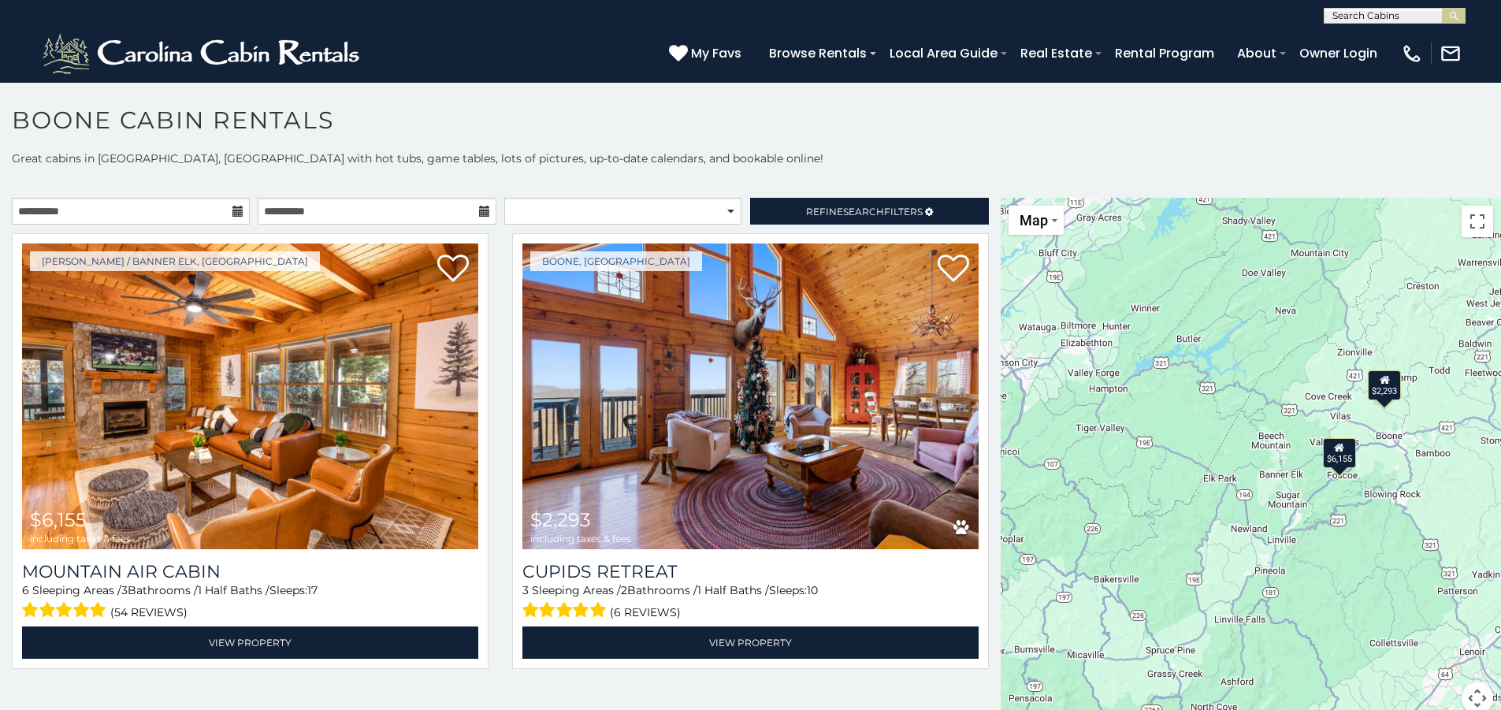
click at [481, 211] on icon at bounding box center [484, 211] width 11 height 11
click at [382, 206] on input "**********" at bounding box center [377, 211] width 238 height 27
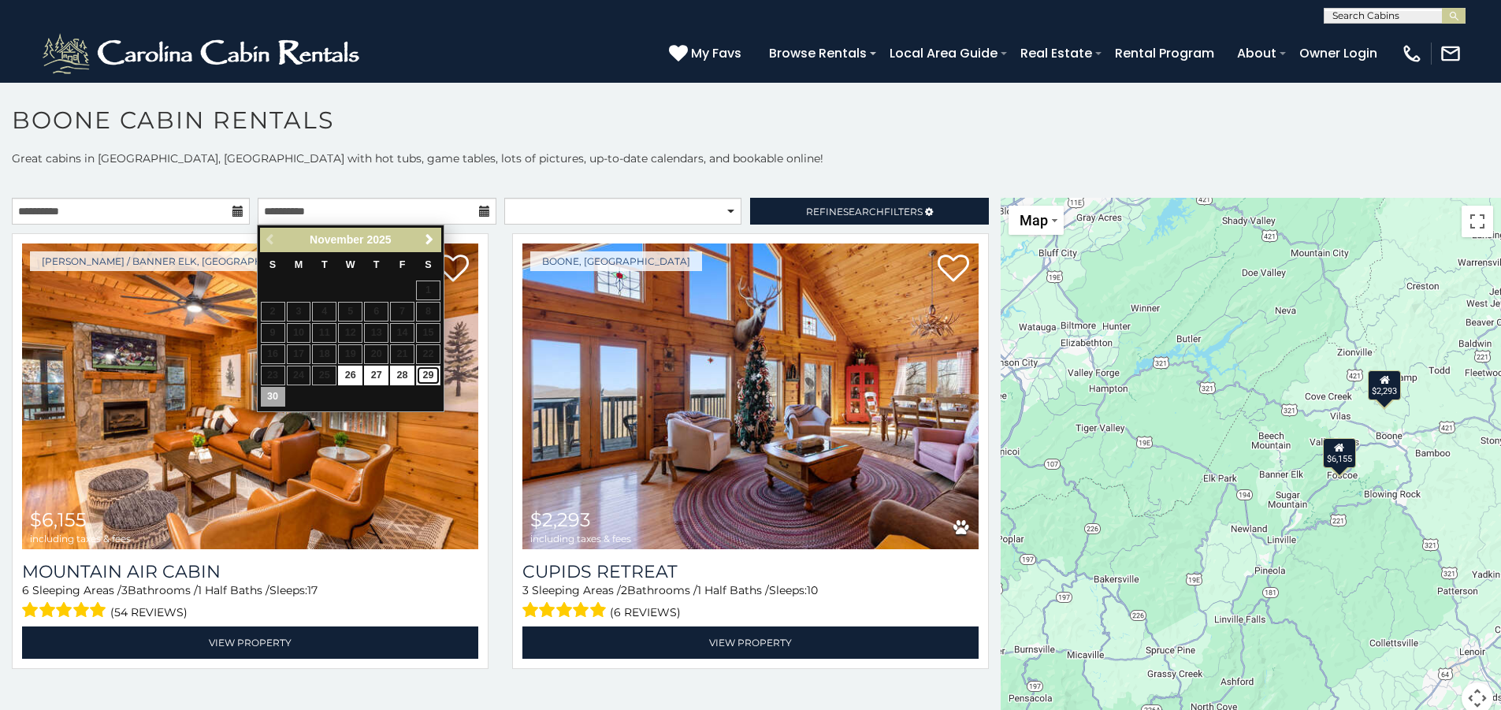
click at [432, 378] on link "29" at bounding box center [428, 376] width 24 height 20
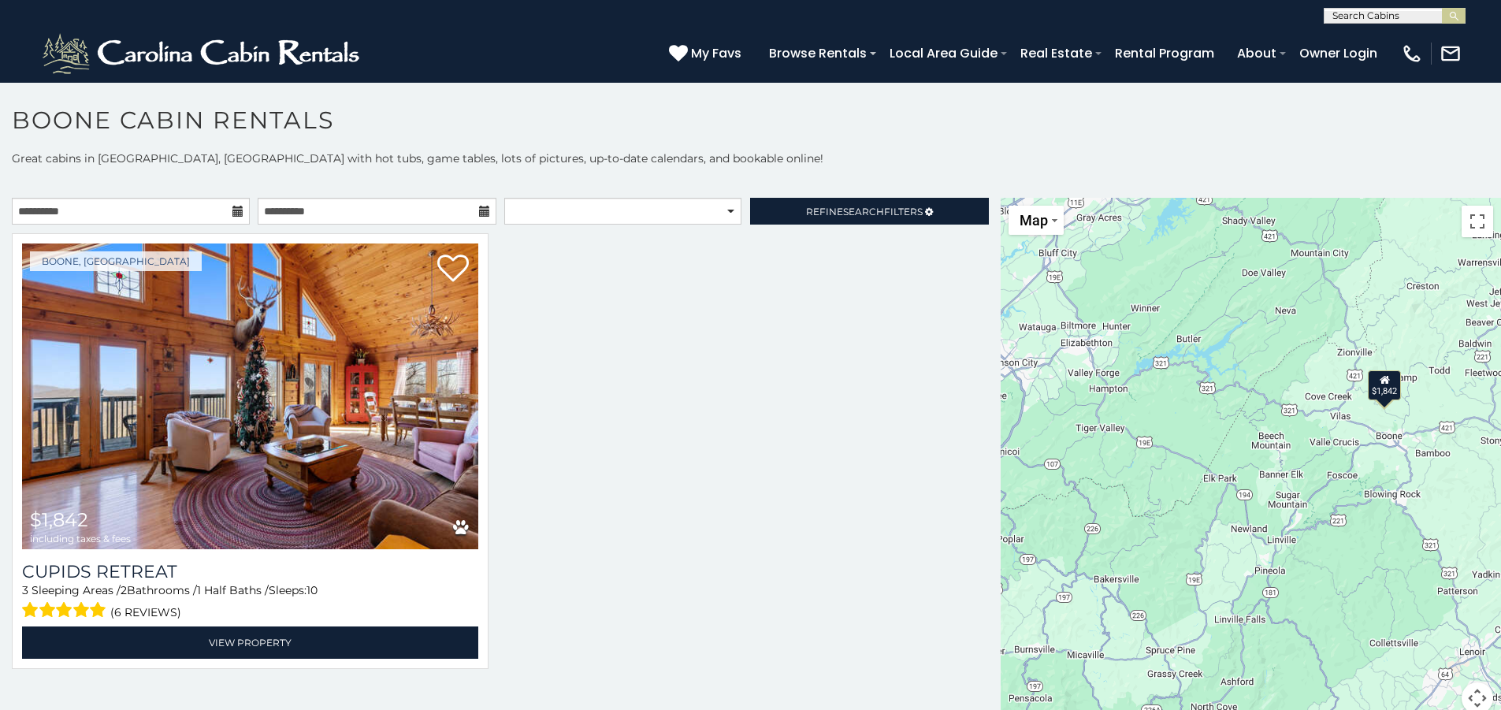
click at [479, 207] on icon at bounding box center [484, 211] width 11 height 11
click at [420, 208] on input "**********" at bounding box center [377, 211] width 238 height 27
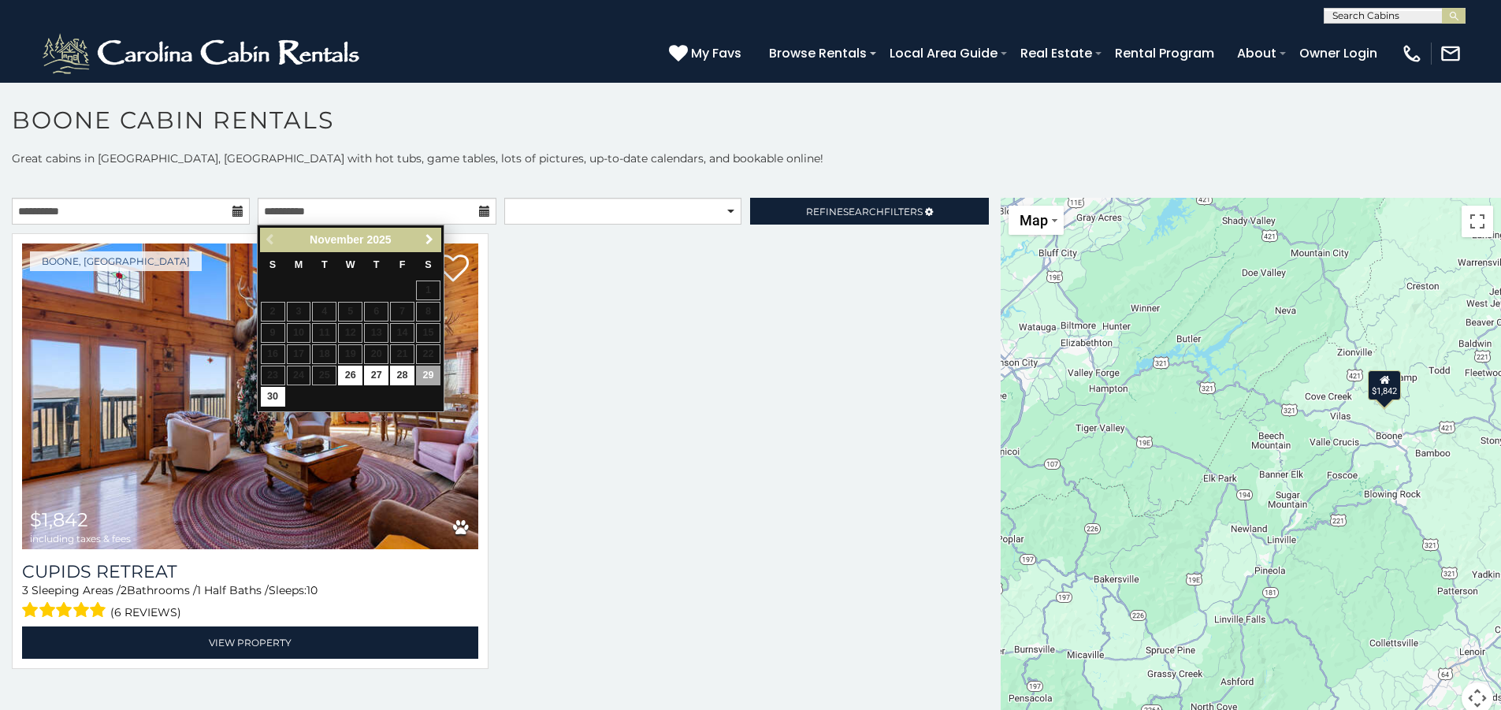
click at [431, 243] on span "Next" at bounding box center [429, 239] width 13 height 13
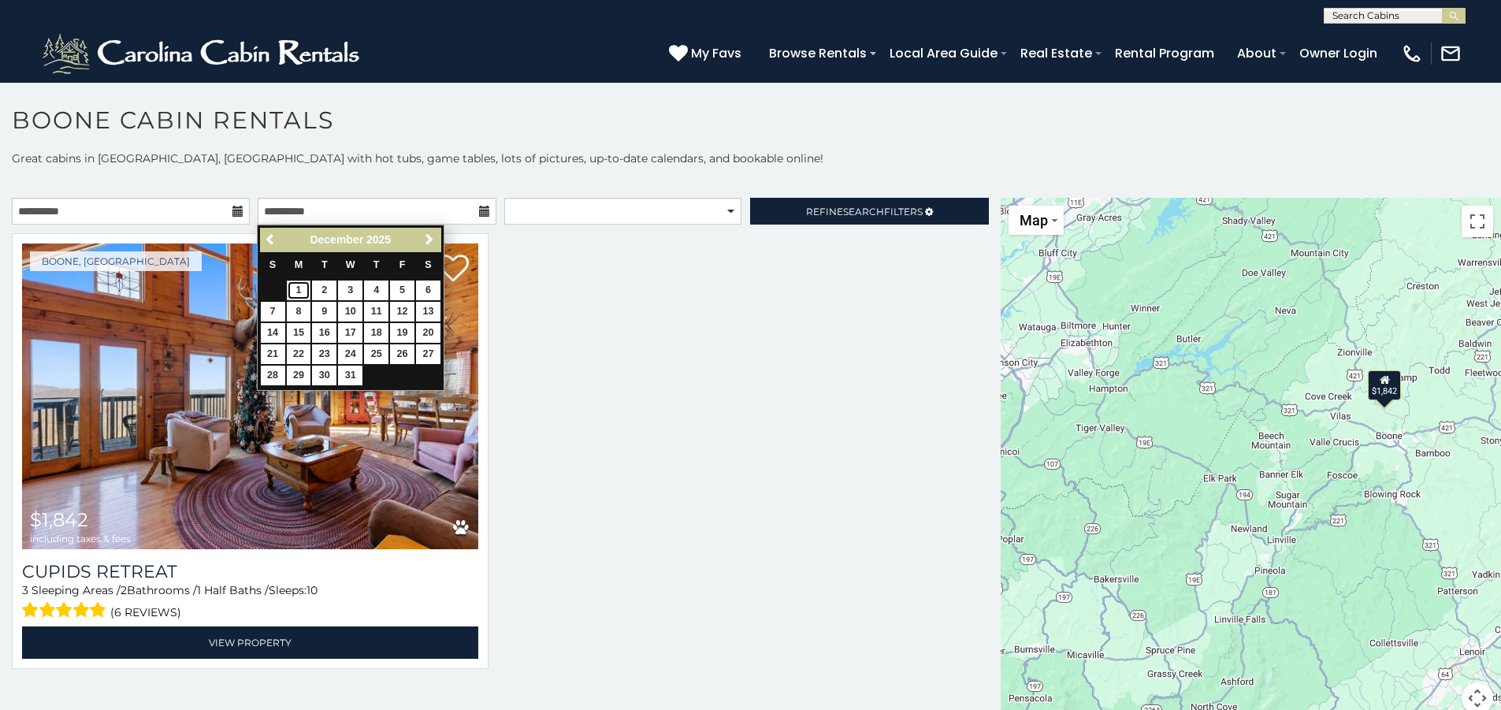
click at [289, 291] on link "1" at bounding box center [299, 291] width 24 height 20
type input "**********"
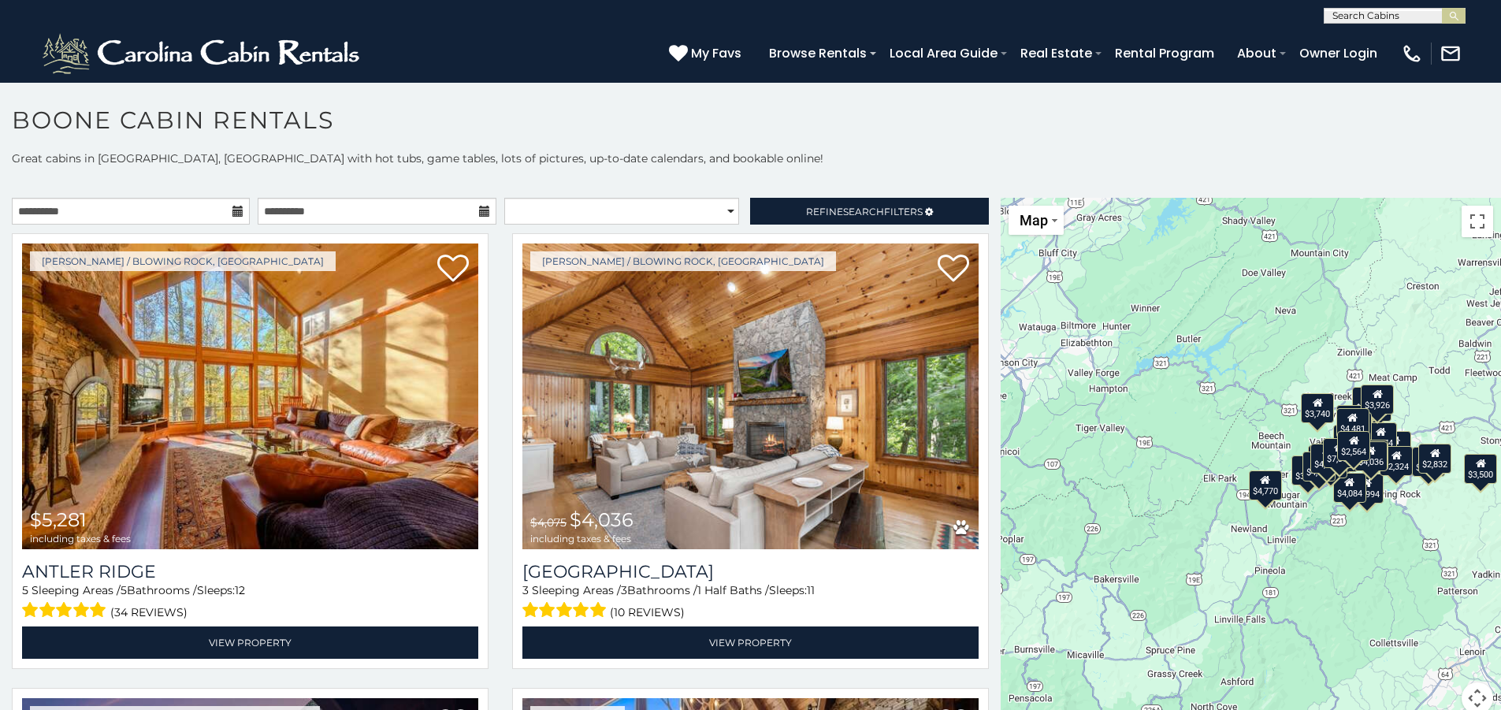
click at [234, 206] on icon at bounding box center [237, 211] width 11 height 11
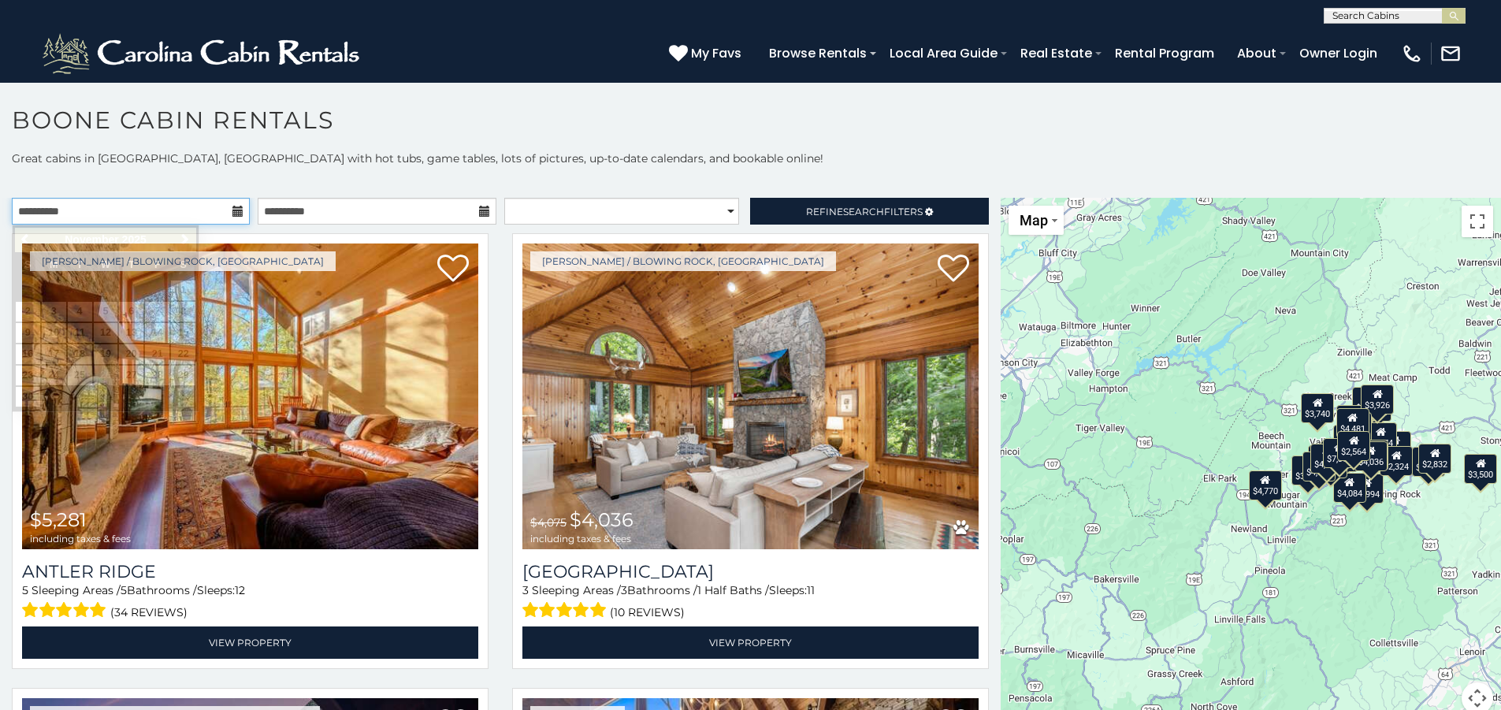
click at [193, 208] on input "**********" at bounding box center [131, 211] width 238 height 27
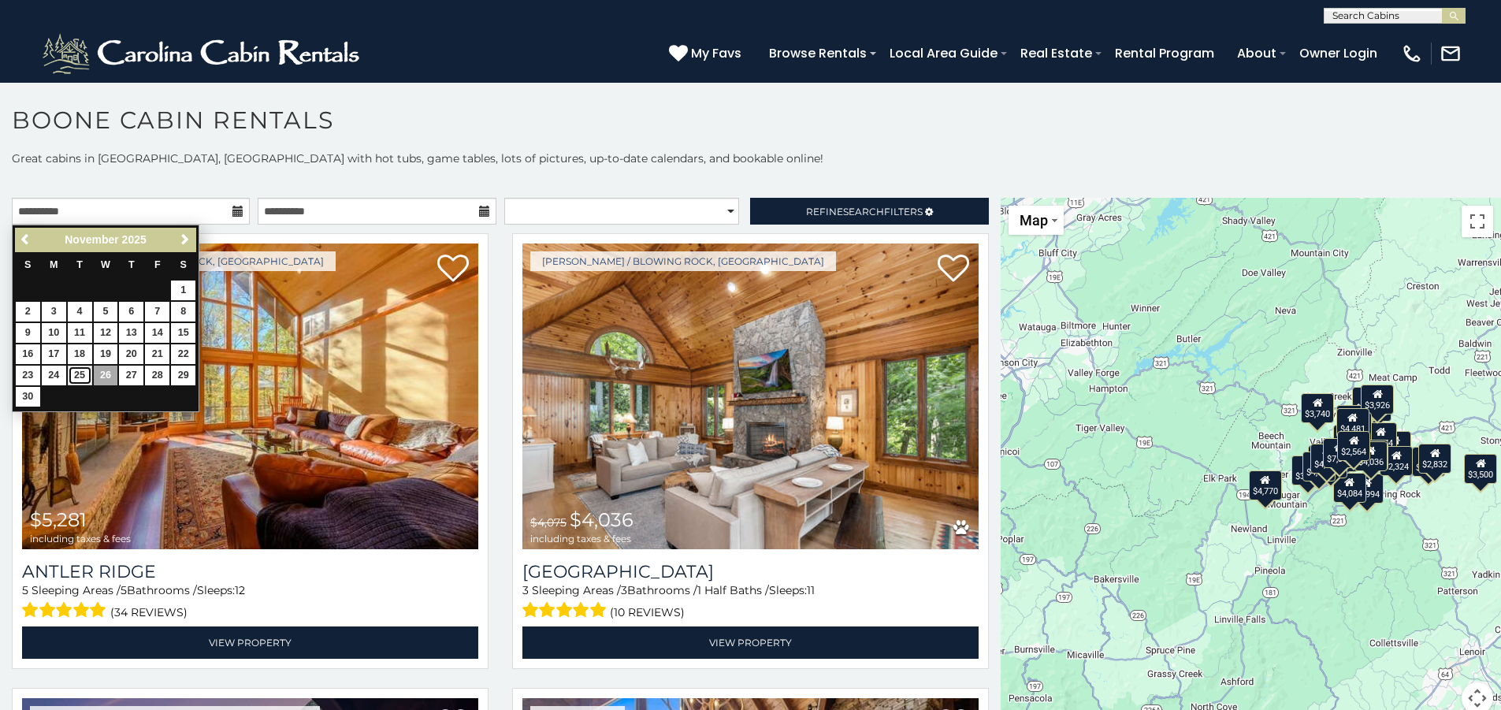
click at [74, 377] on link "25" at bounding box center [80, 376] width 24 height 20
type input "**********"
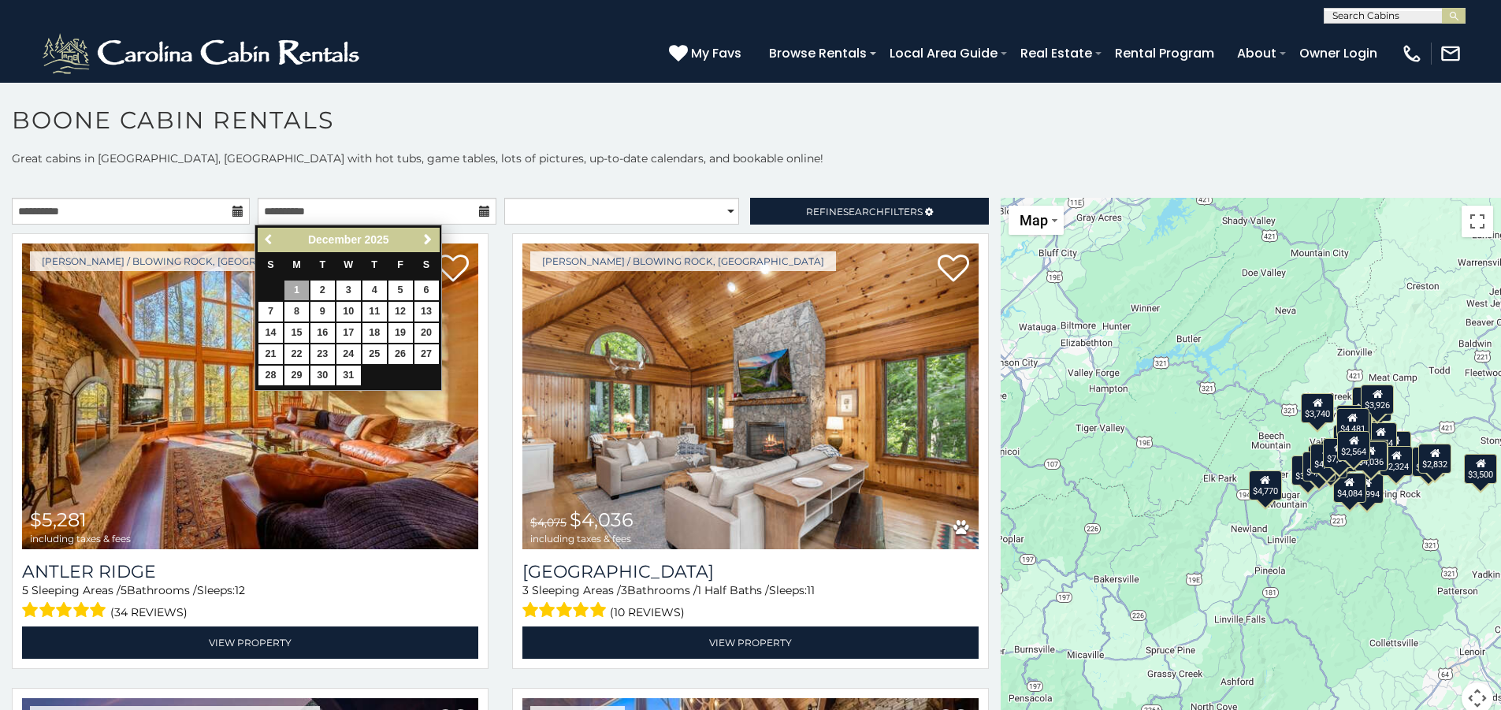
click at [266, 236] on span "Previous" at bounding box center [269, 239] width 13 height 13
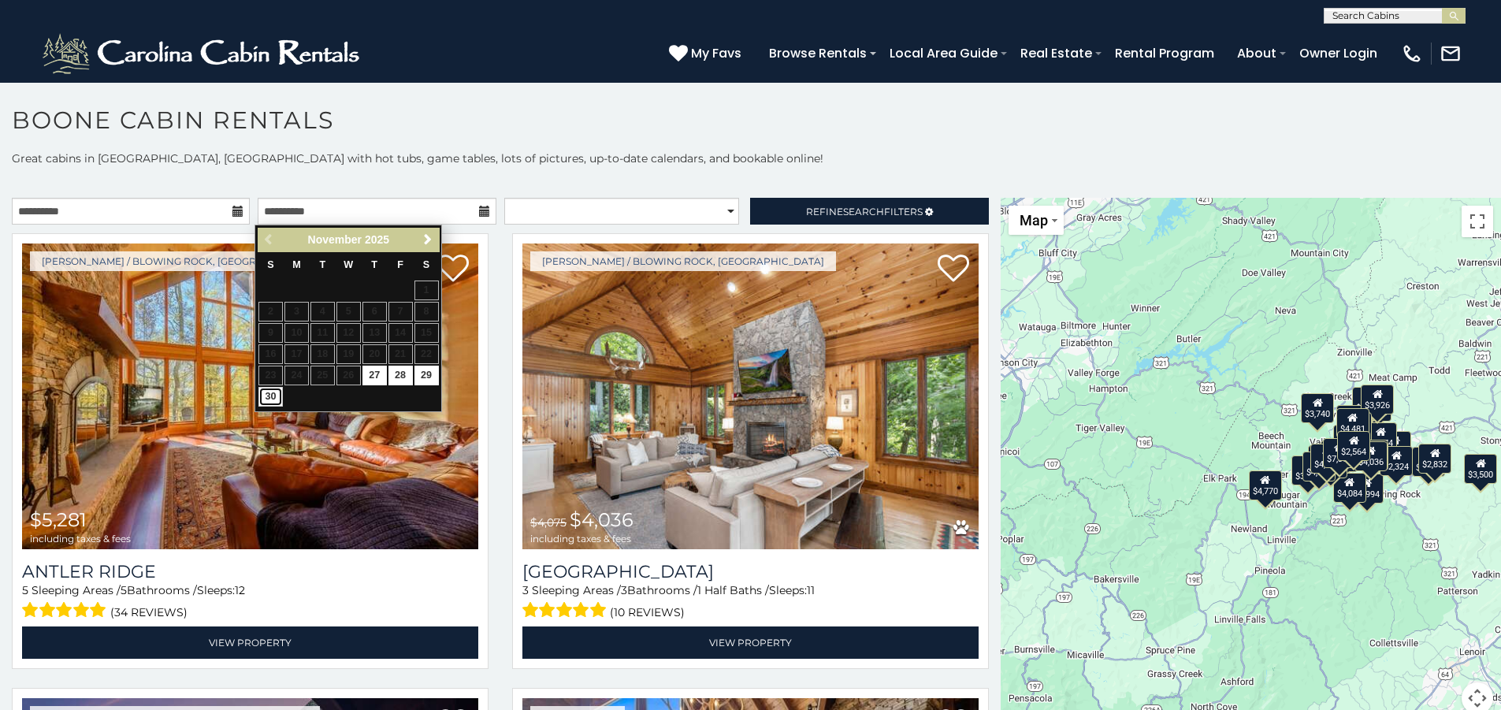
click at [270, 394] on link "30" at bounding box center [270, 397] width 24 height 20
type input "**********"
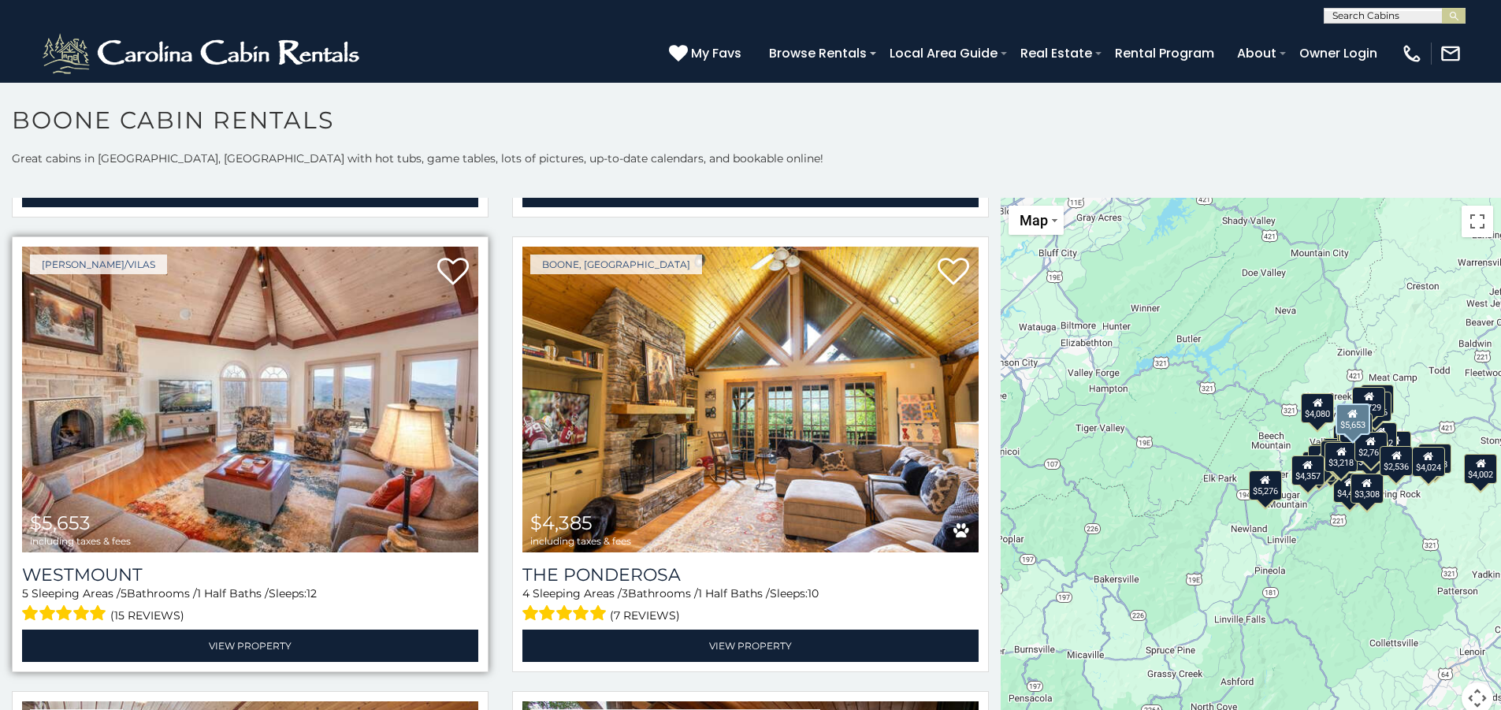
scroll to position [5910, 0]
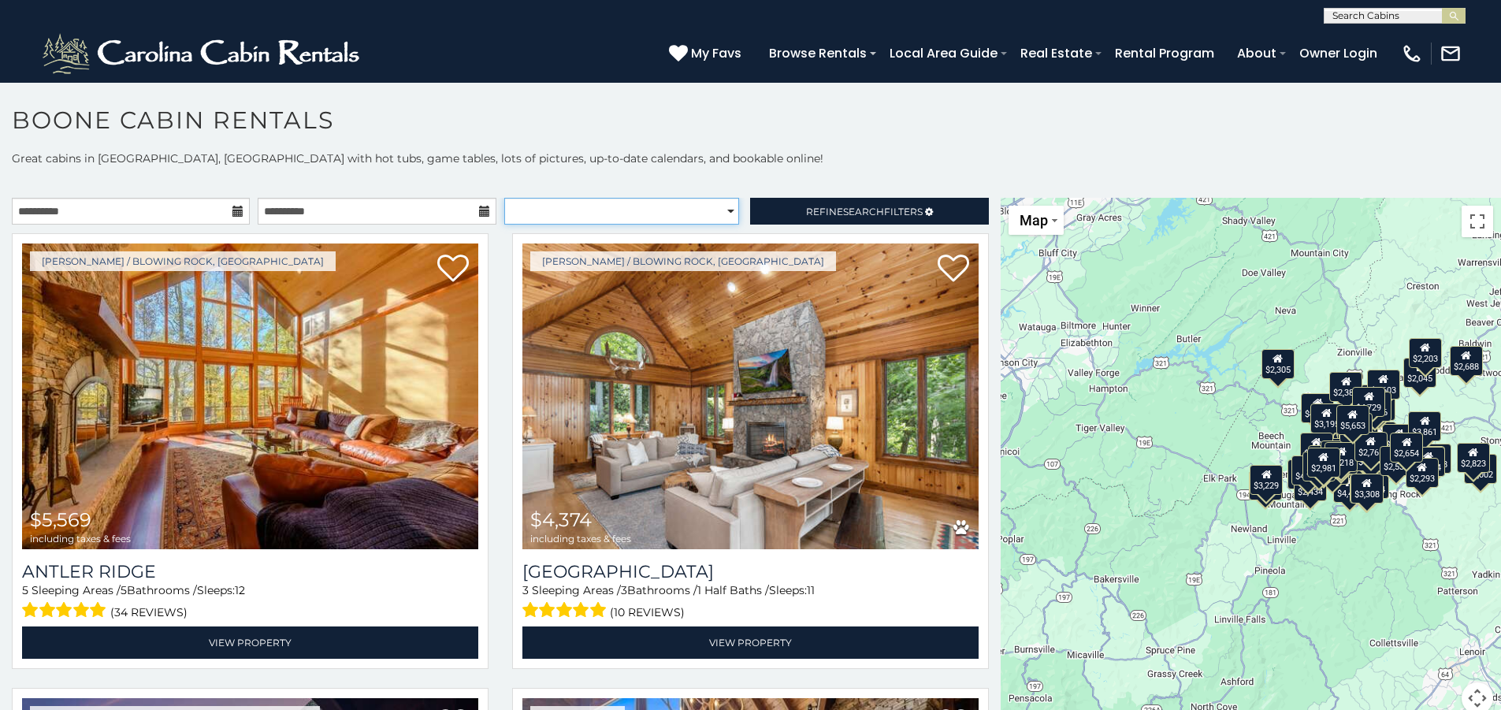
click at [716, 208] on select "**********" at bounding box center [621, 211] width 235 height 27
select select "*********"
click at [504, 198] on select "**********" at bounding box center [621, 211] width 235 height 27
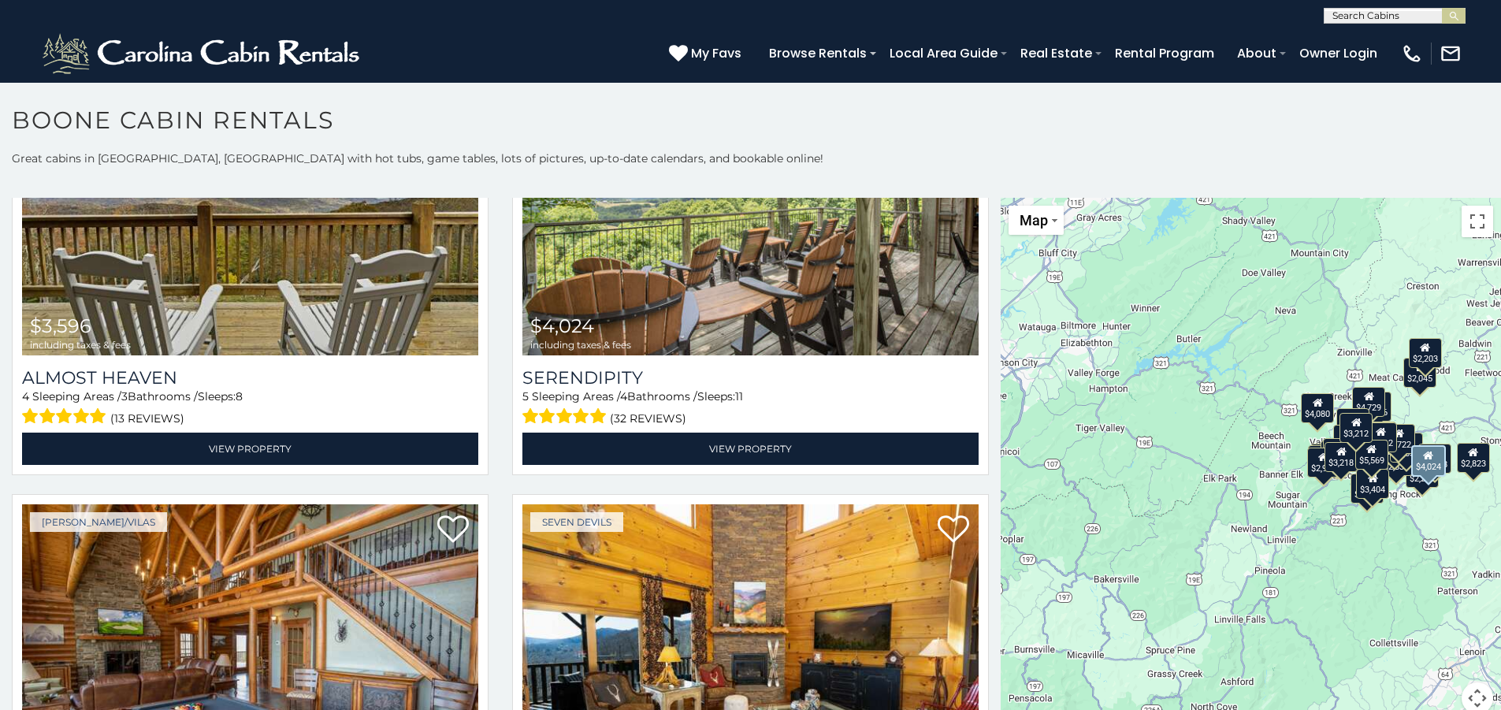
scroll to position [1418, 0]
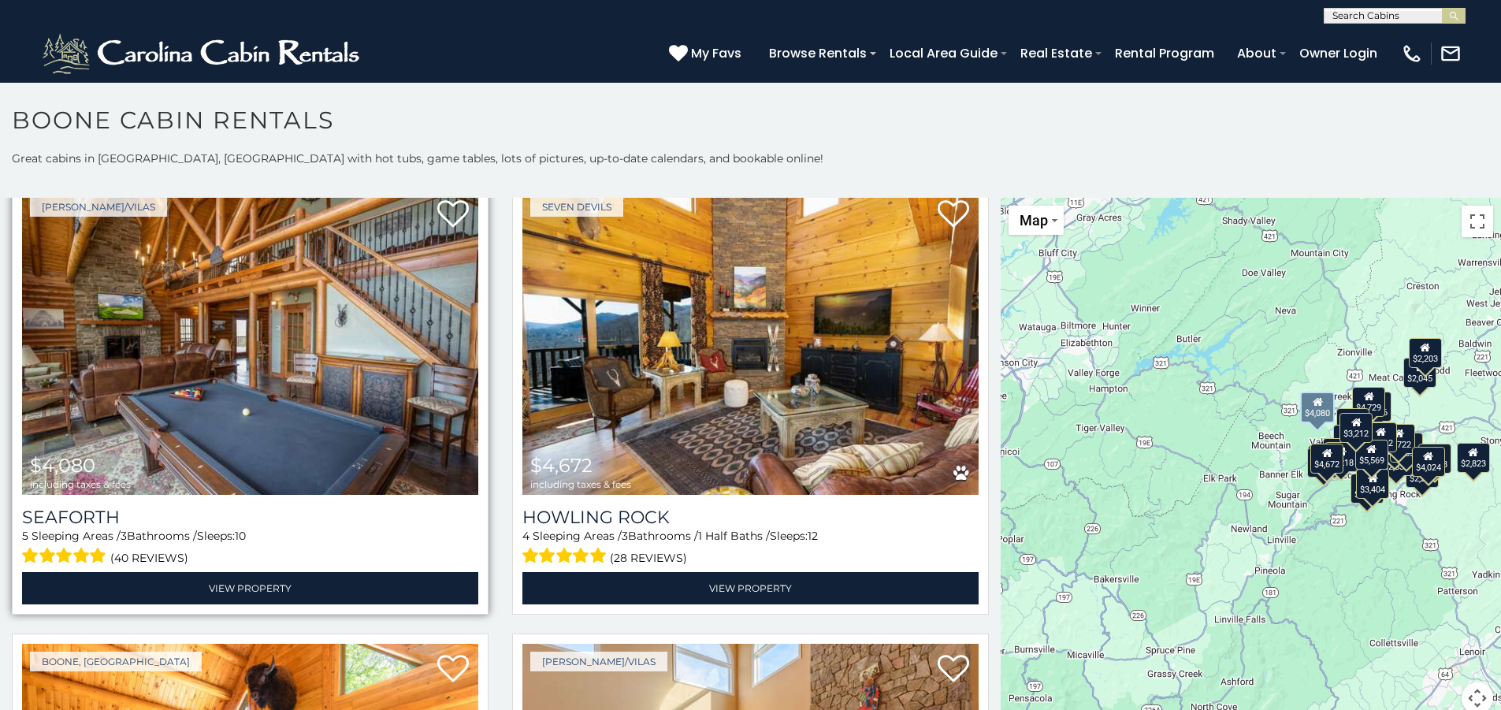
click at [318, 331] on img at bounding box center [250, 342] width 456 height 306
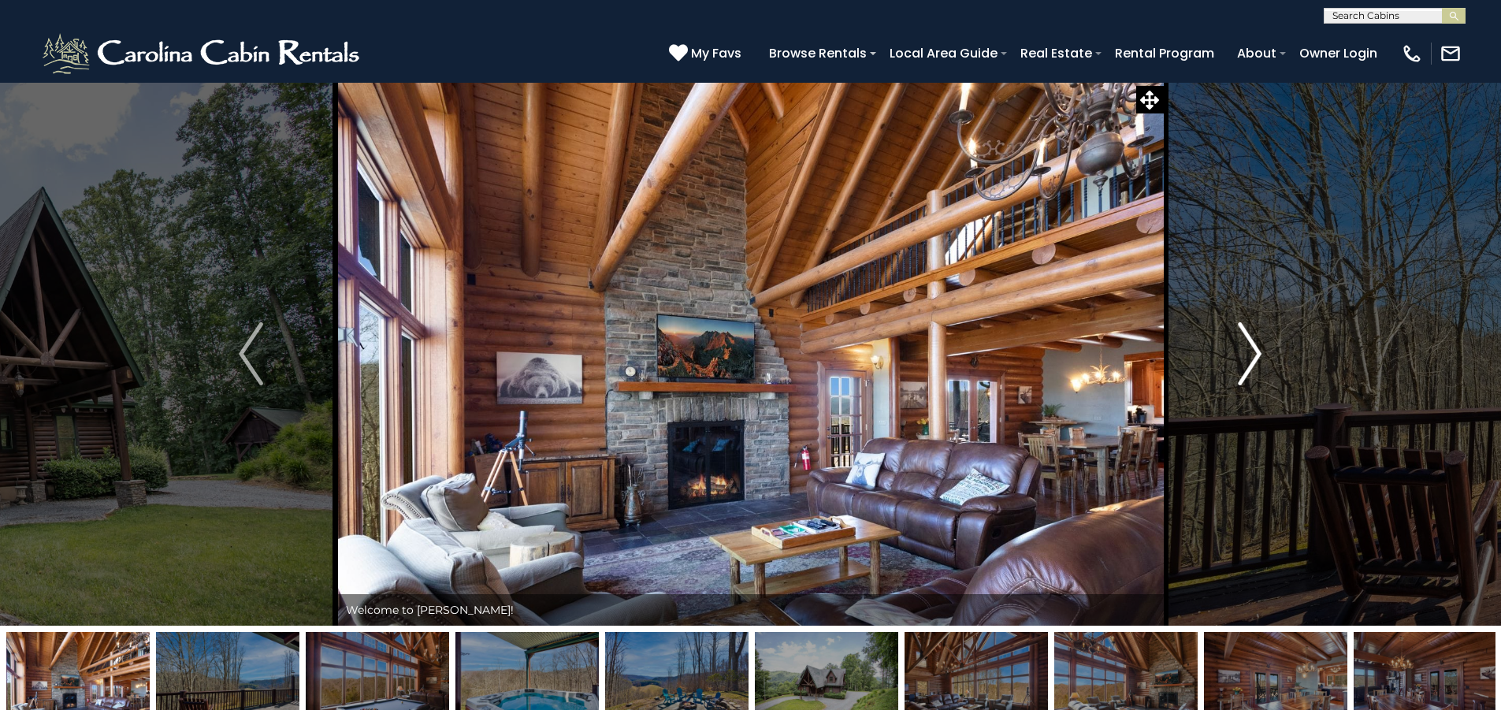
click at [1245, 351] on img "Next" at bounding box center [1250, 353] width 24 height 63
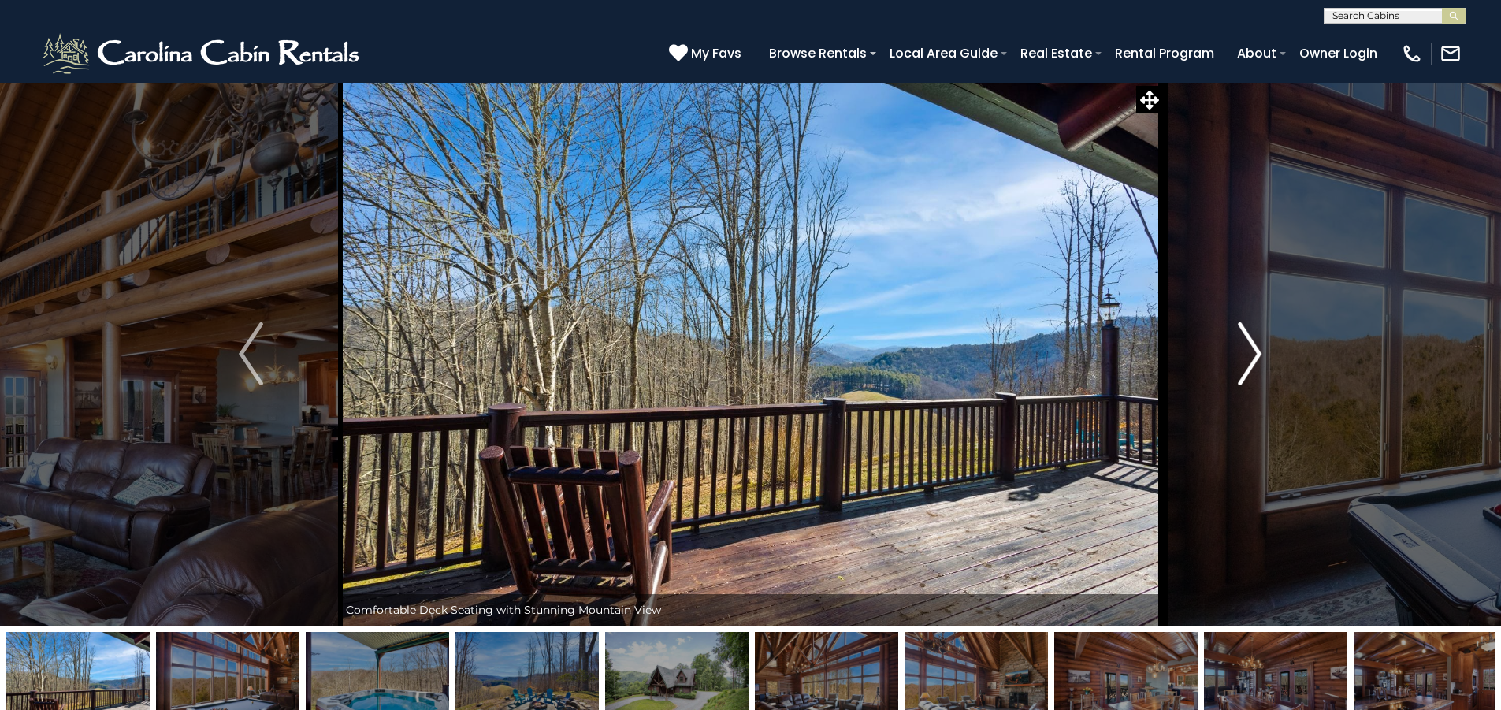
click at [1245, 351] on img "Next" at bounding box center [1250, 353] width 24 height 63
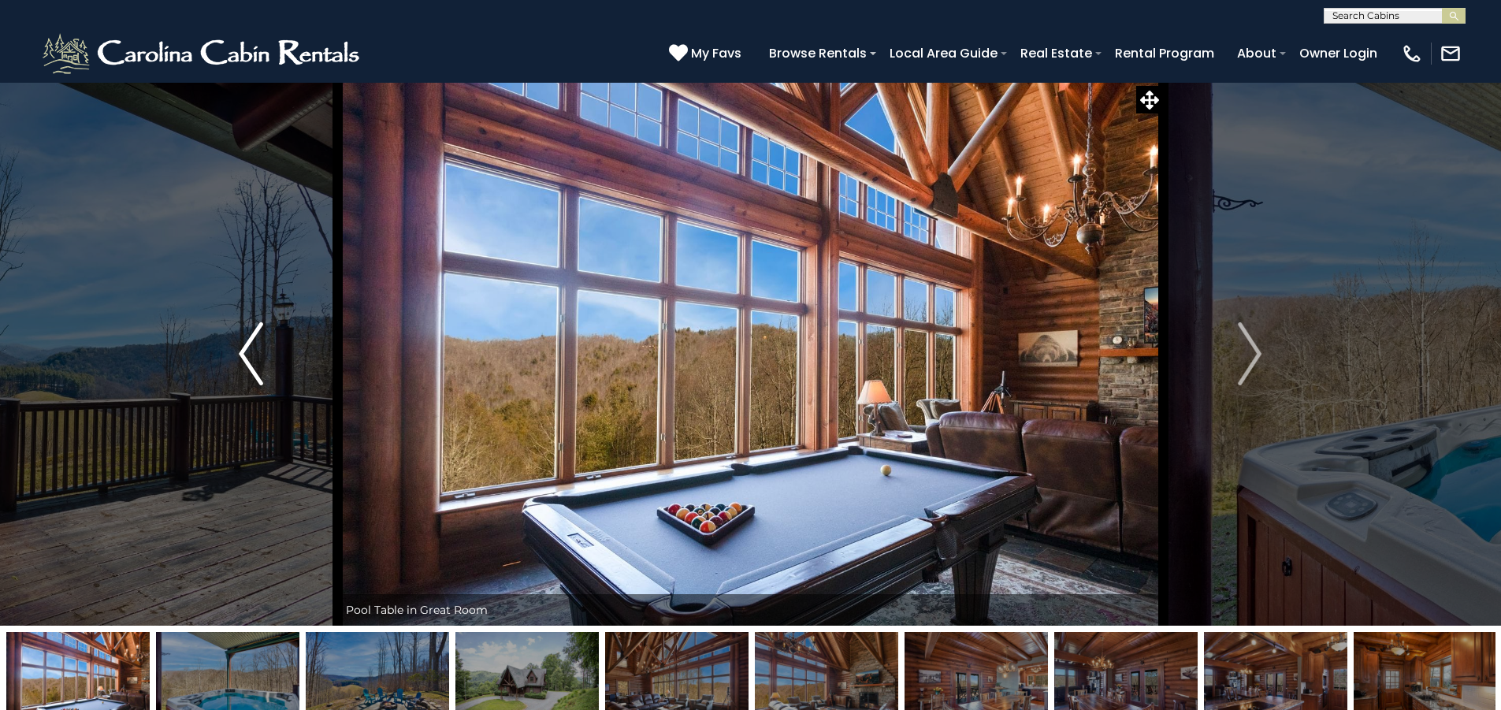
click at [269, 372] on button "Previous" at bounding box center [250, 354] width 173 height 544
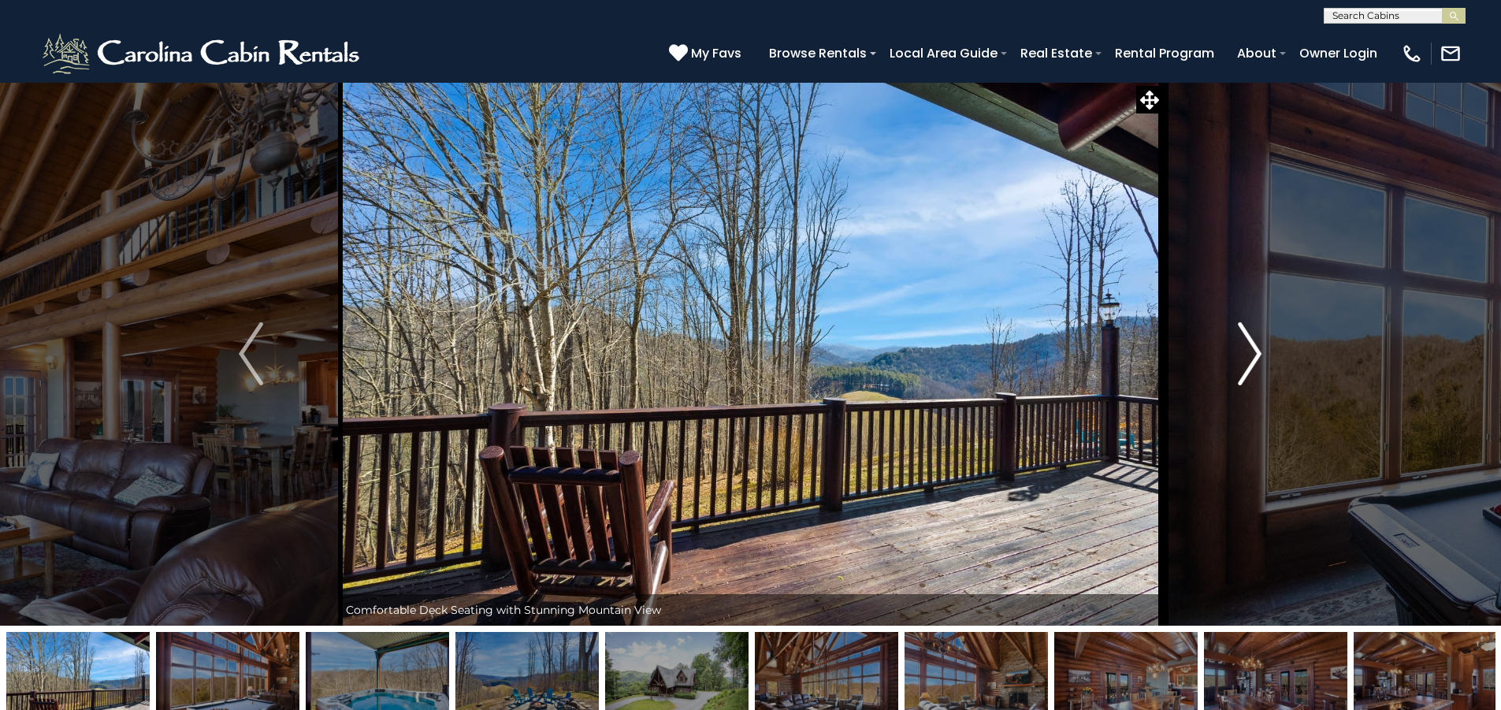
click at [1241, 344] on img "Next" at bounding box center [1250, 353] width 24 height 63
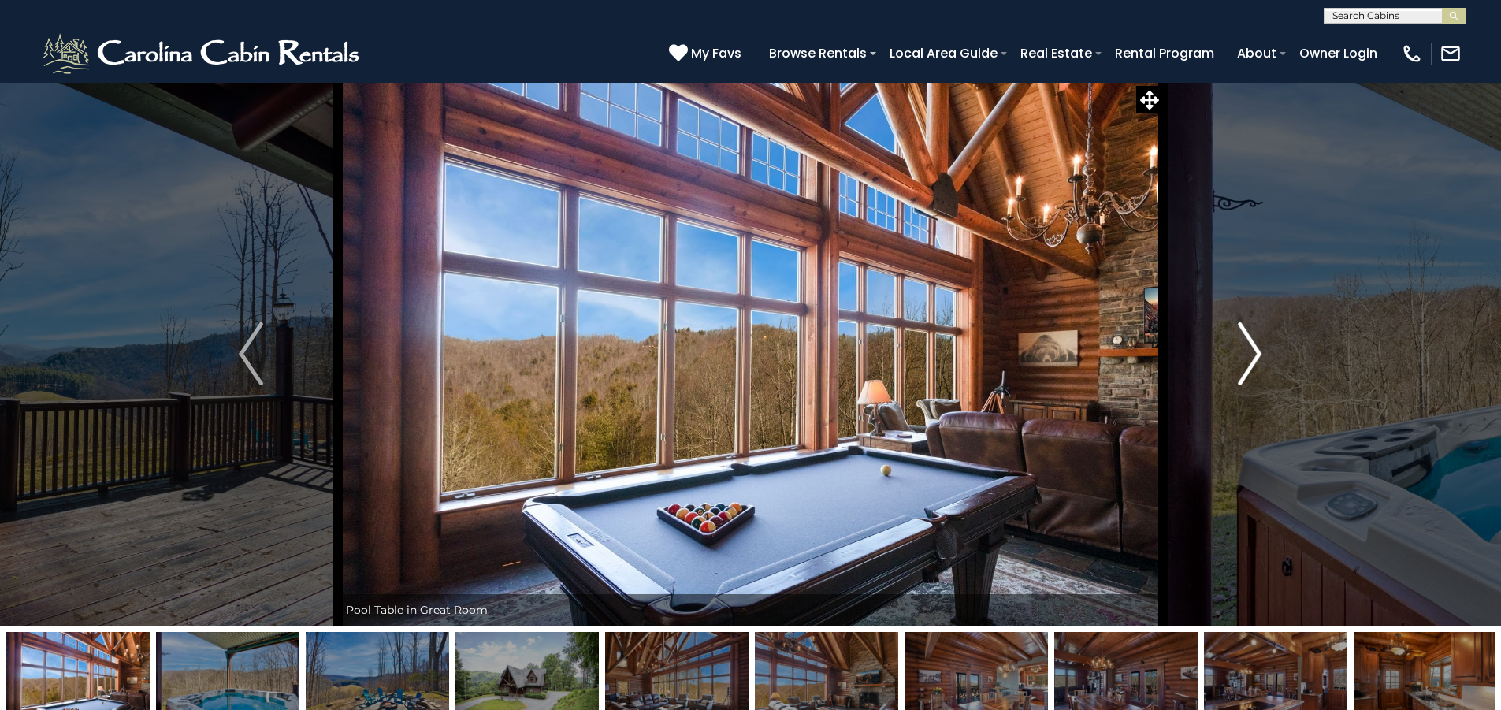
click at [1241, 344] on img "Next" at bounding box center [1250, 353] width 24 height 63
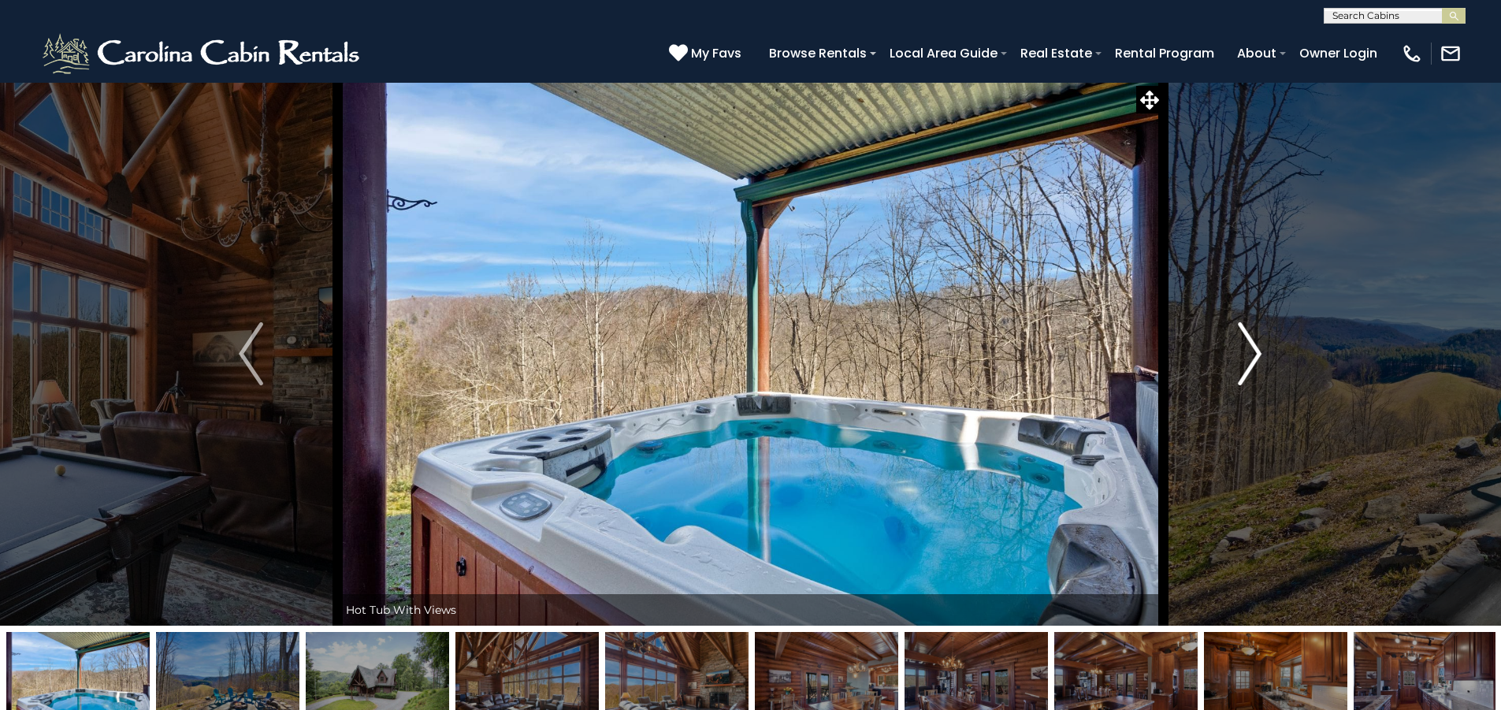
click at [1241, 344] on img "Next" at bounding box center [1250, 353] width 24 height 63
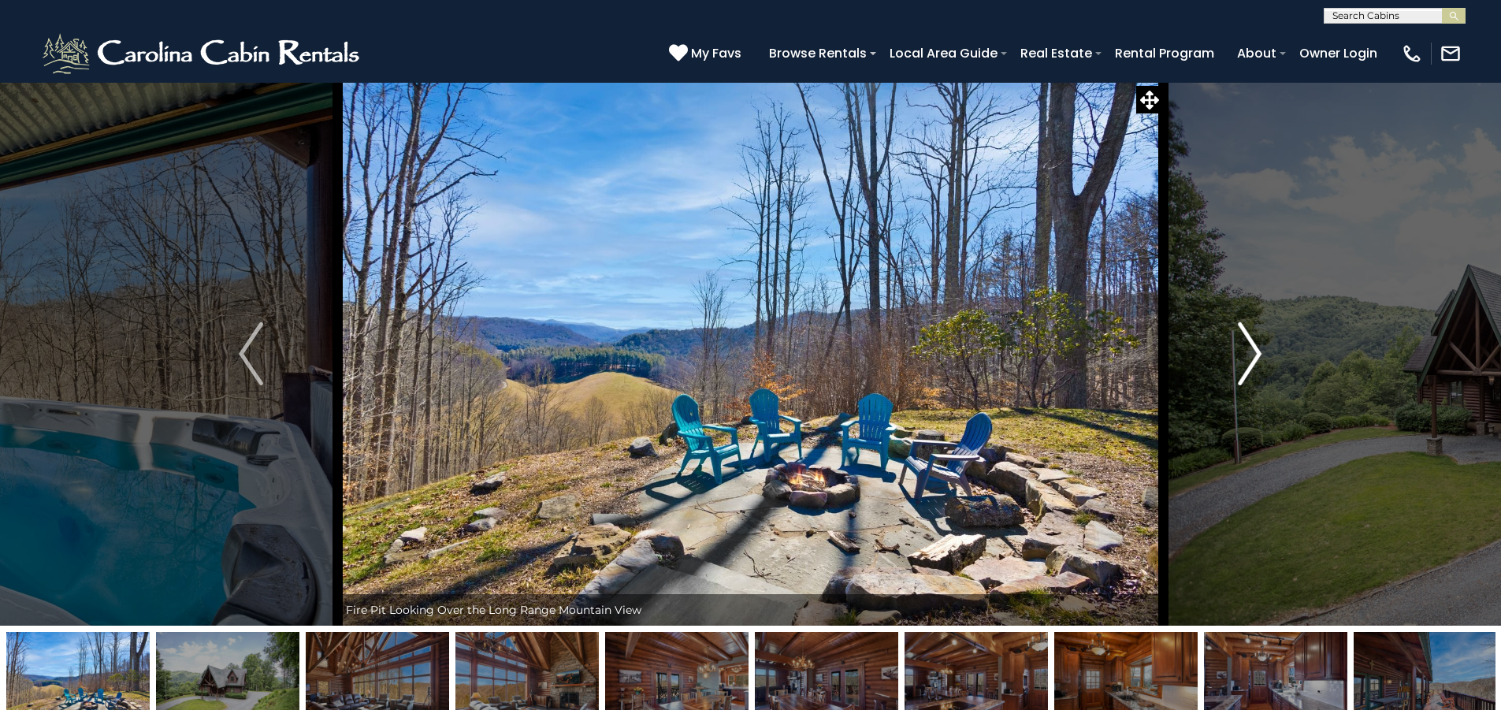
click at [1241, 344] on img "Next" at bounding box center [1250, 353] width 24 height 63
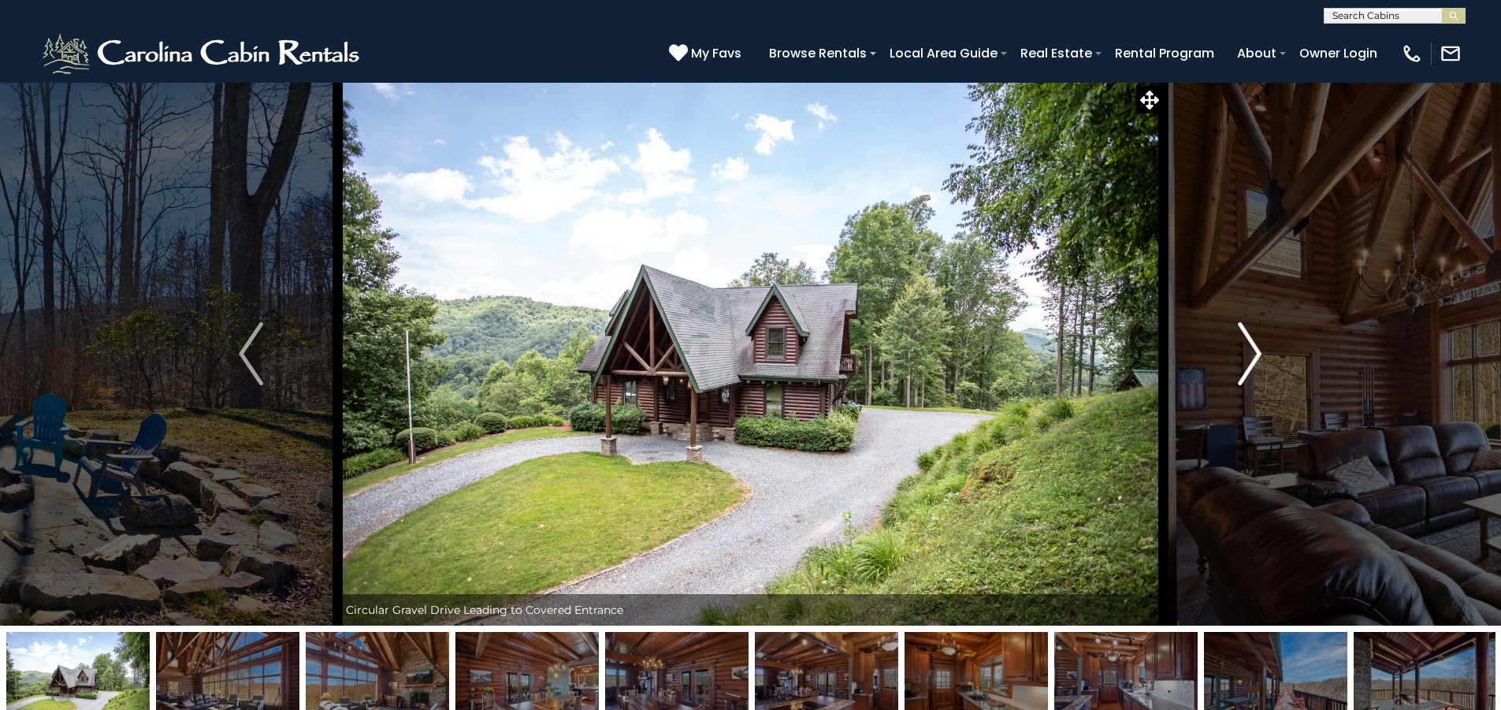
click at [1241, 344] on img "Next" at bounding box center [1250, 353] width 24 height 63
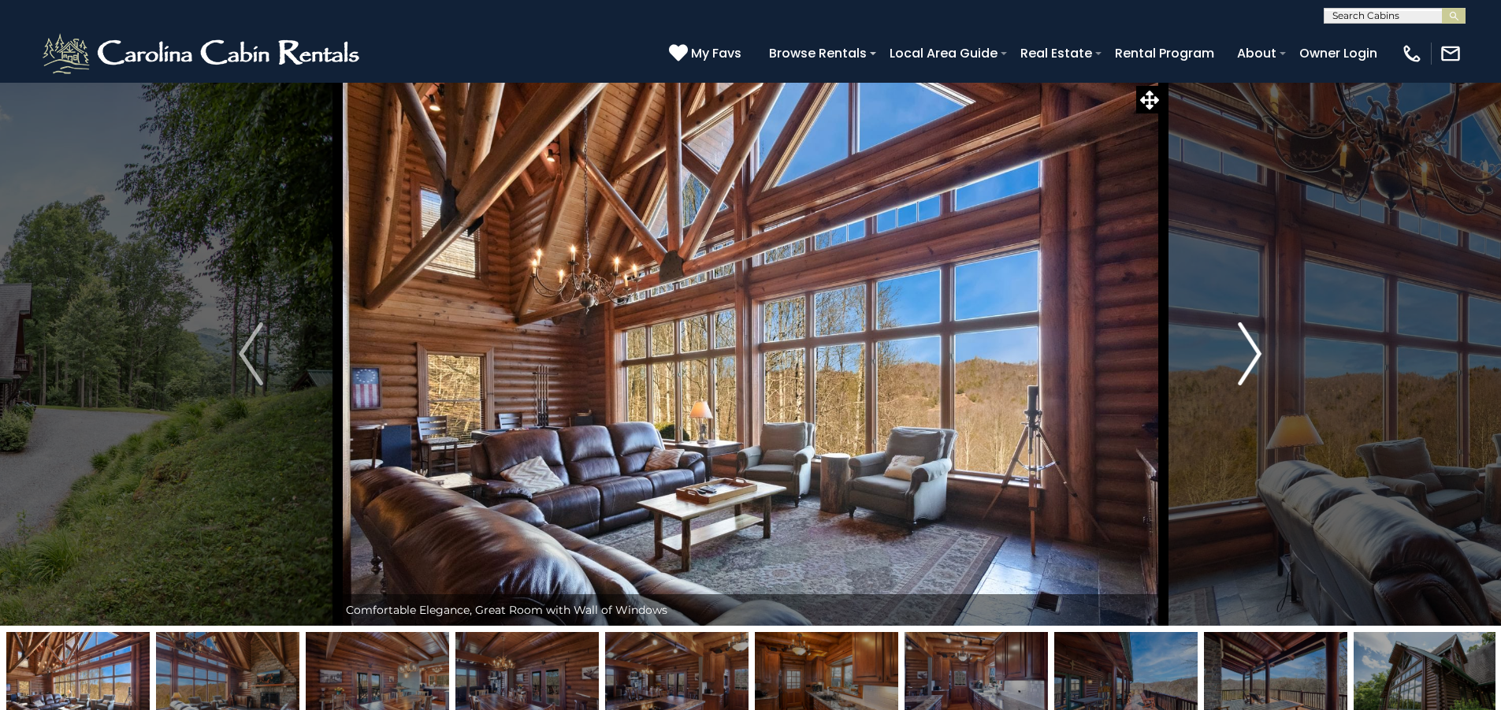
click at [1241, 344] on img "Next" at bounding box center [1250, 353] width 24 height 63
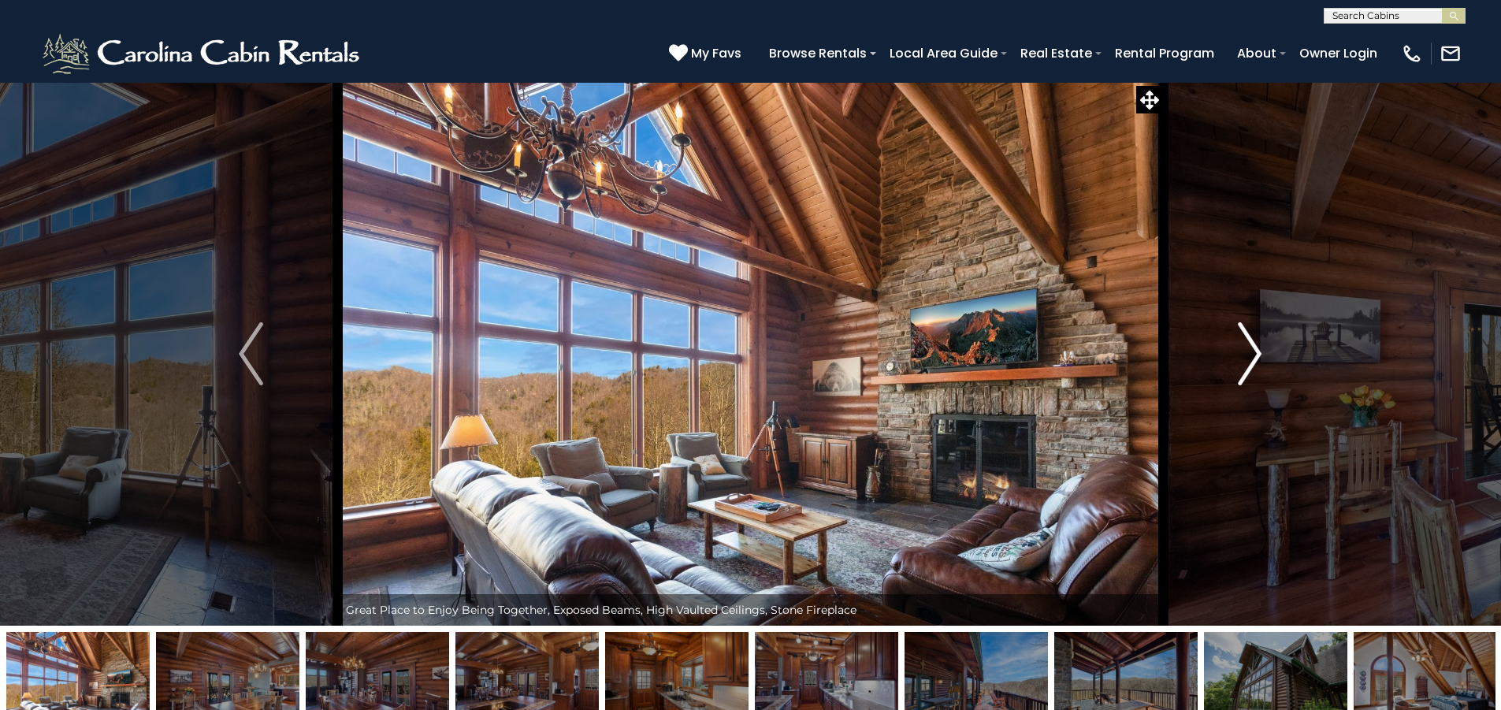
click at [1241, 344] on img "Next" at bounding box center [1250, 353] width 24 height 63
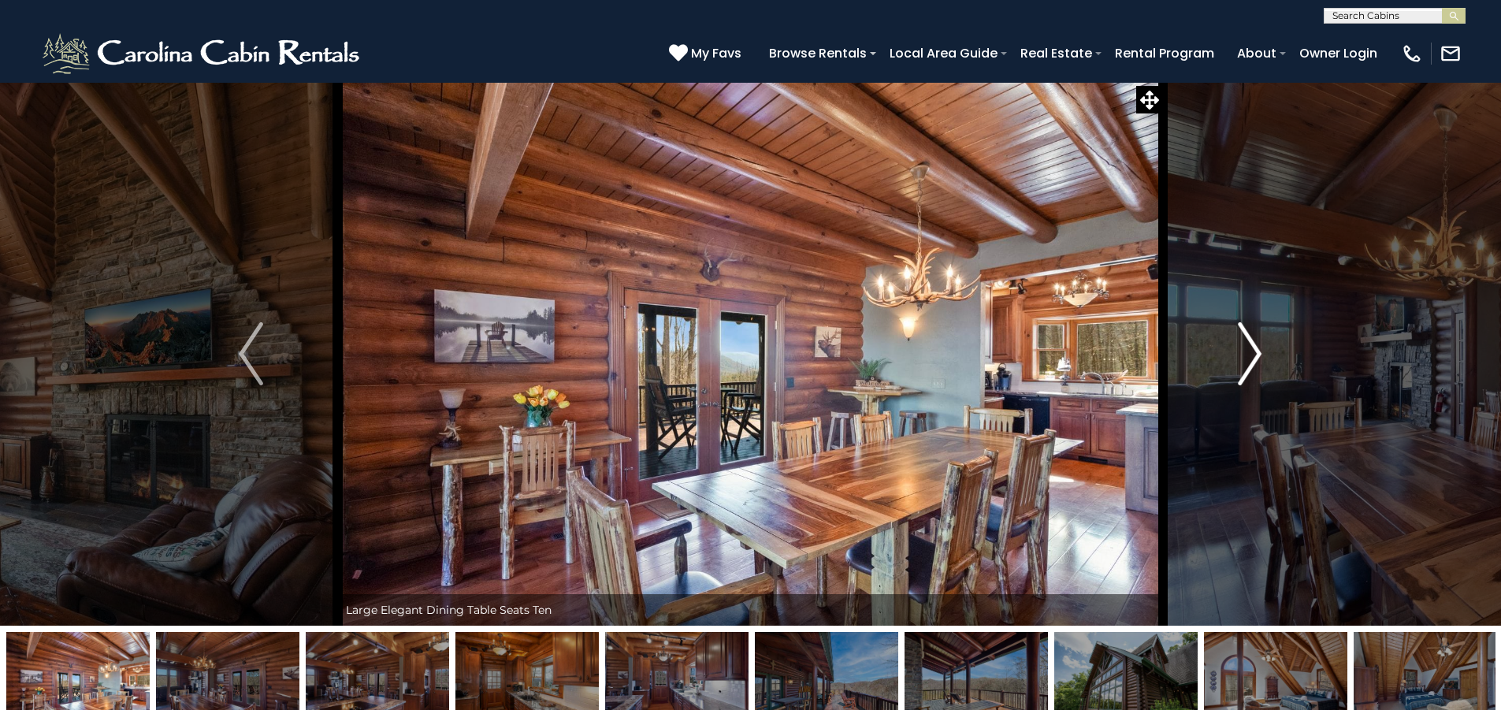
click at [1241, 344] on img "Next" at bounding box center [1250, 353] width 24 height 63
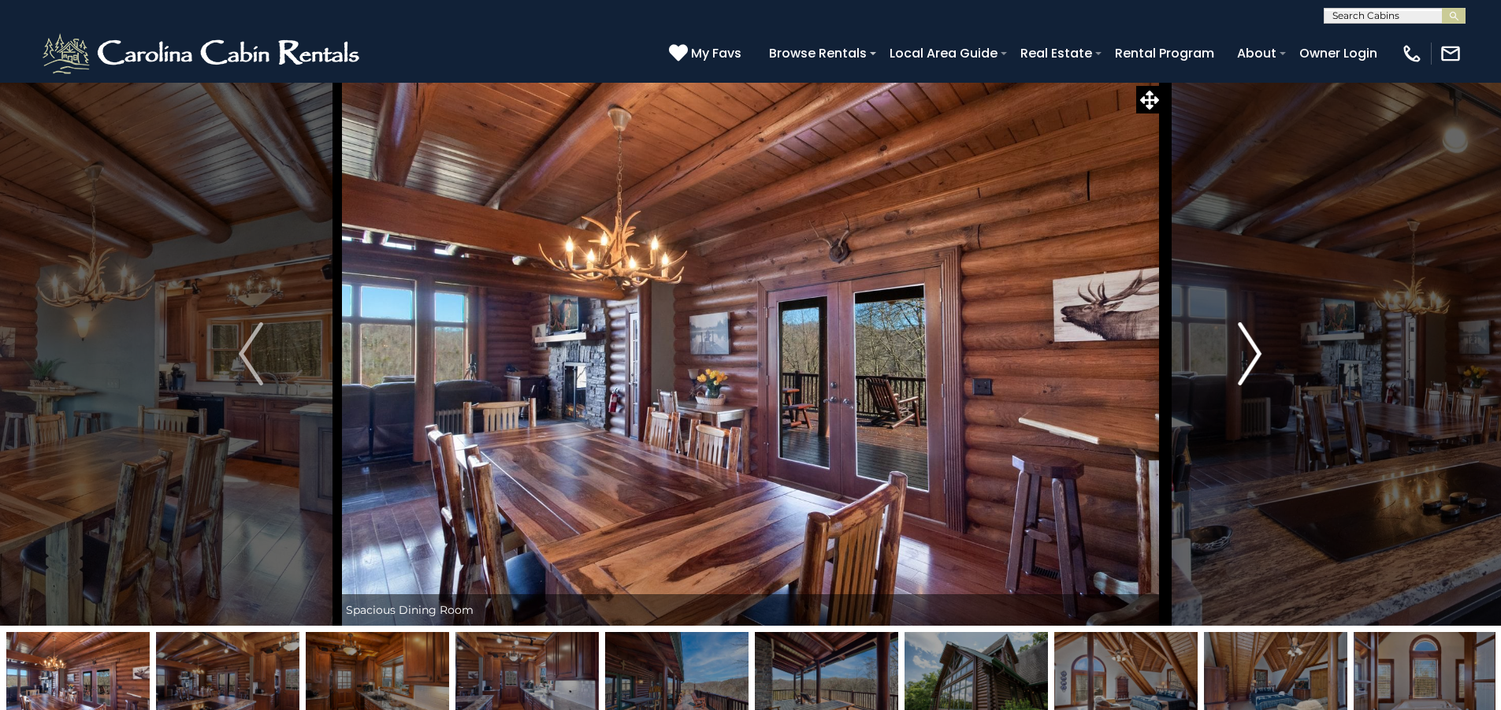
click at [1241, 344] on img "Next" at bounding box center [1250, 353] width 24 height 63
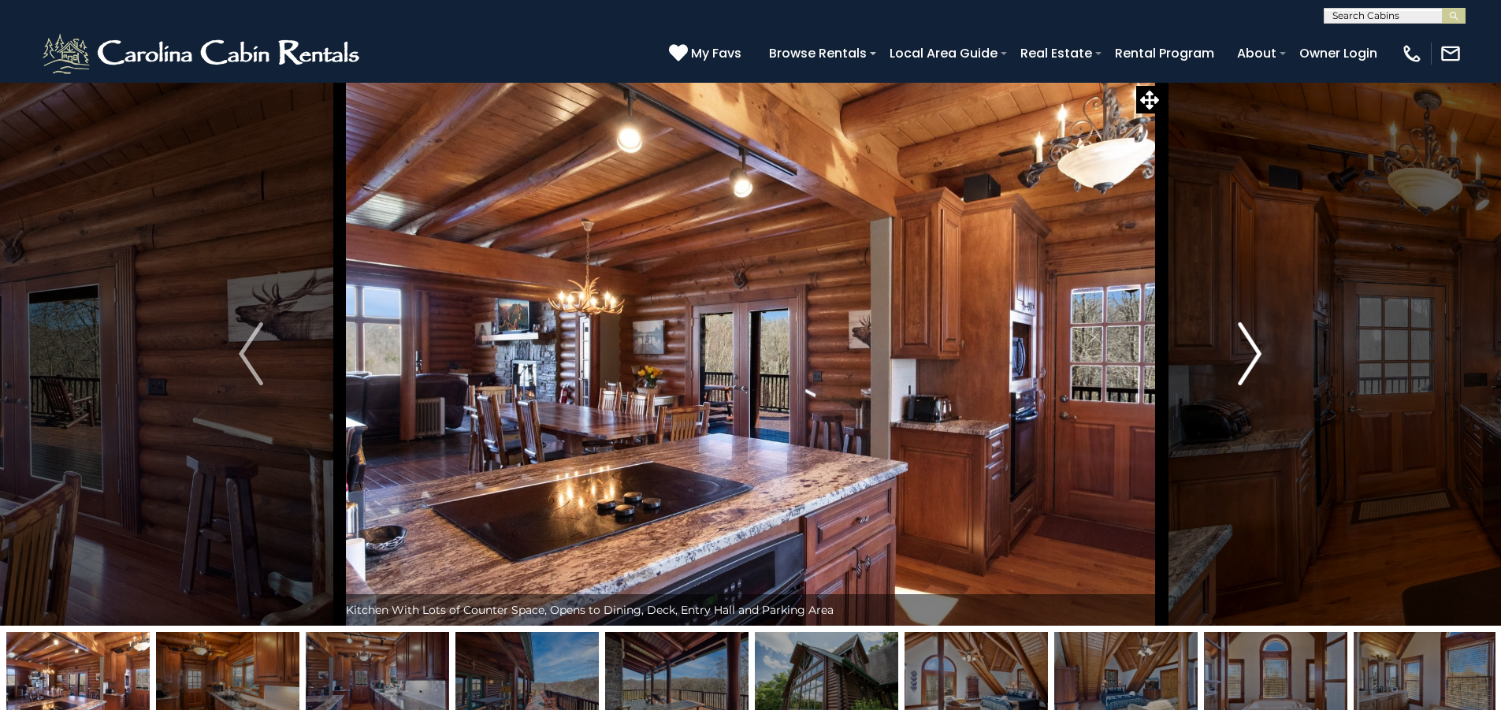
click at [1241, 344] on img "Next" at bounding box center [1250, 353] width 24 height 63
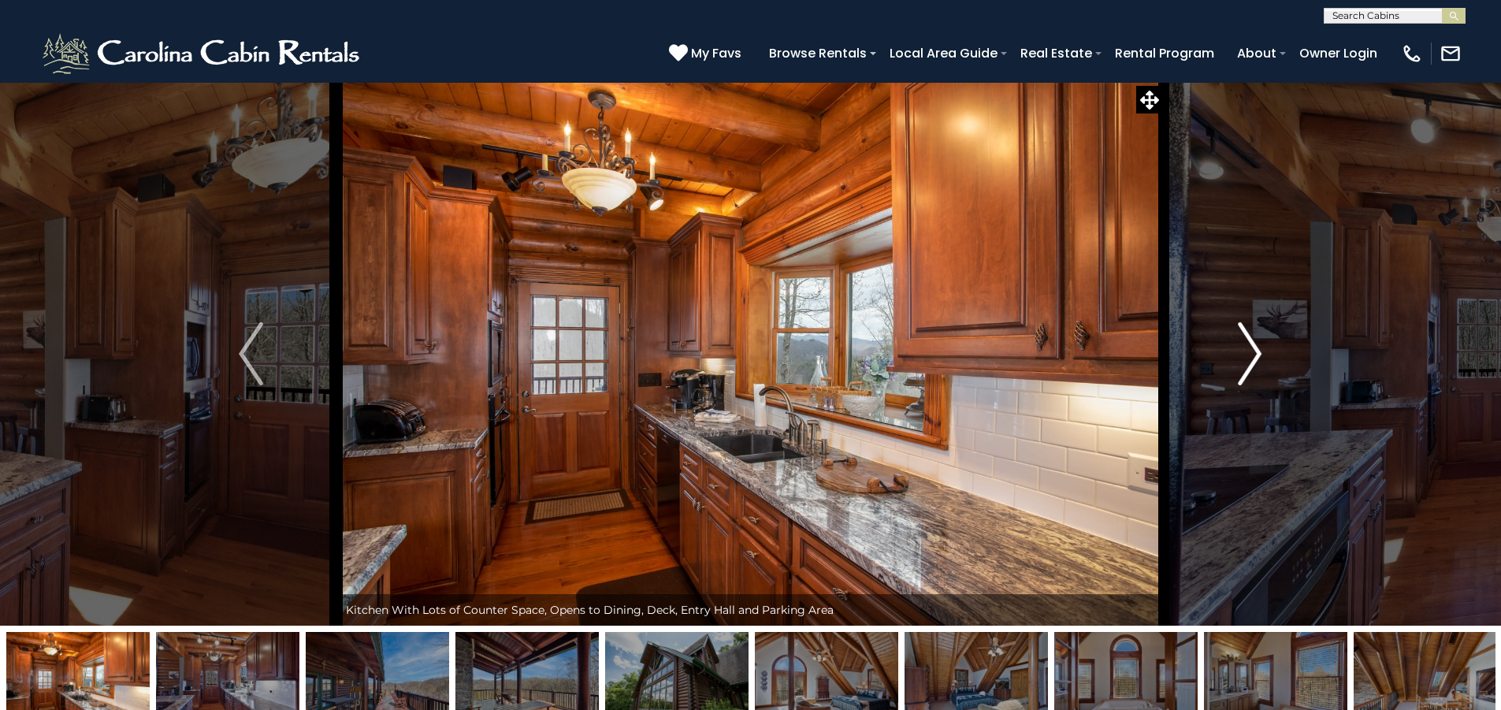
click at [1241, 344] on img "Next" at bounding box center [1250, 353] width 24 height 63
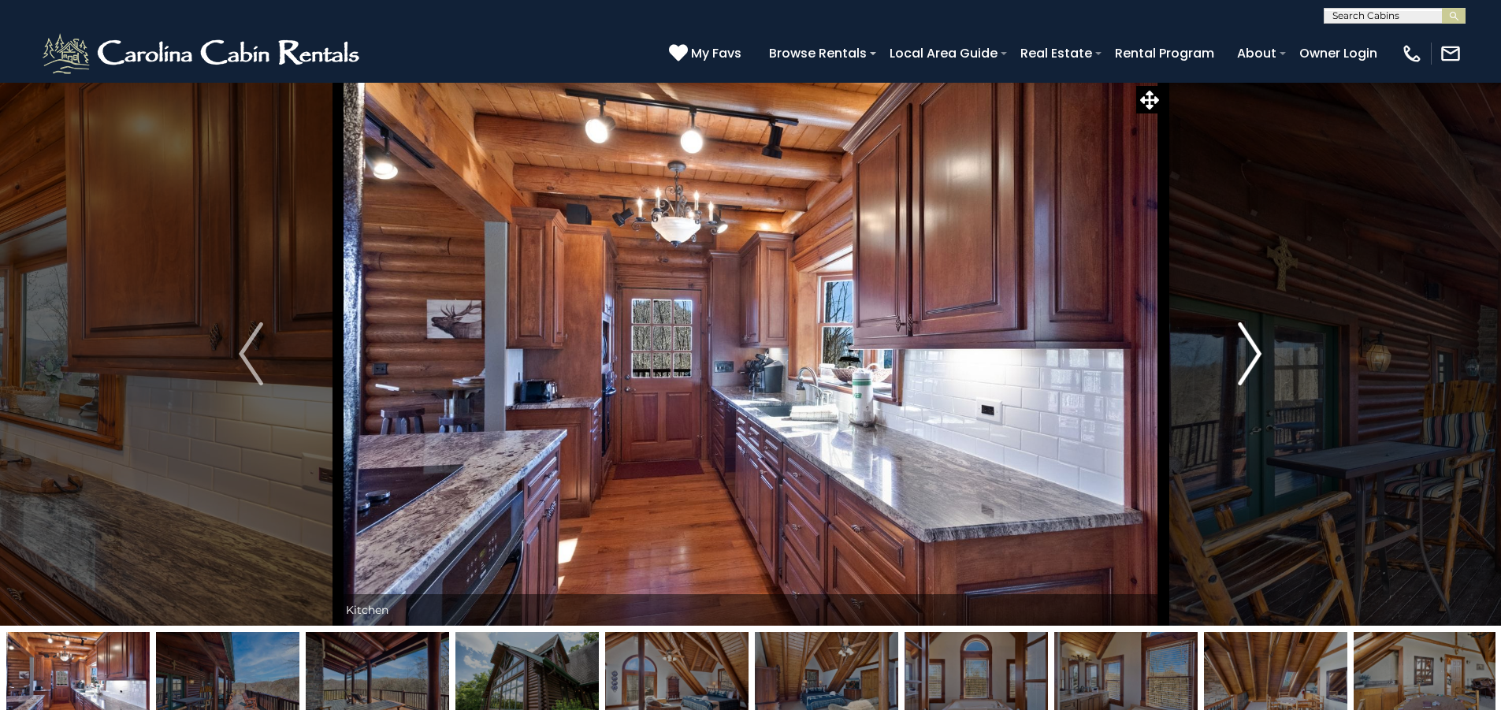
click at [1241, 344] on img "Next" at bounding box center [1250, 353] width 24 height 63
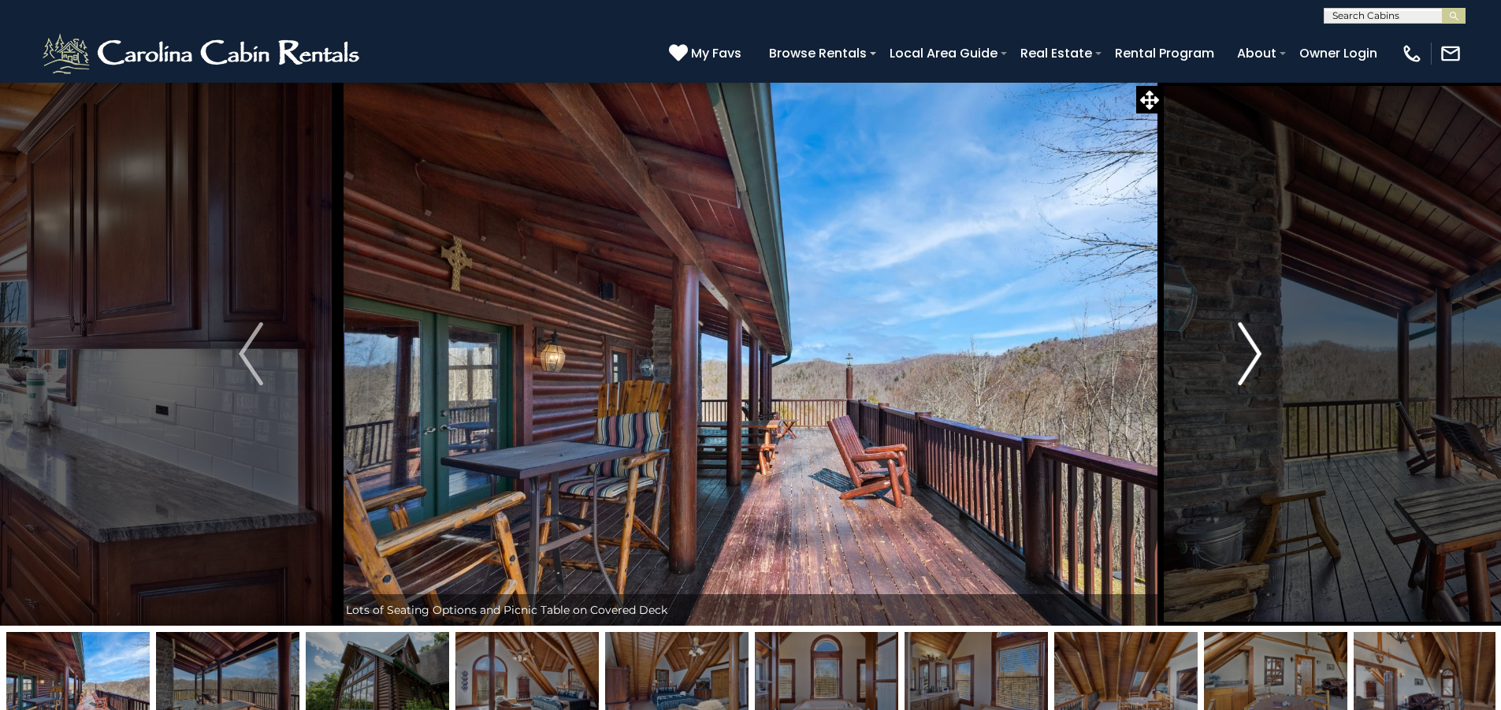
click at [1241, 344] on img "Next" at bounding box center [1250, 353] width 24 height 63
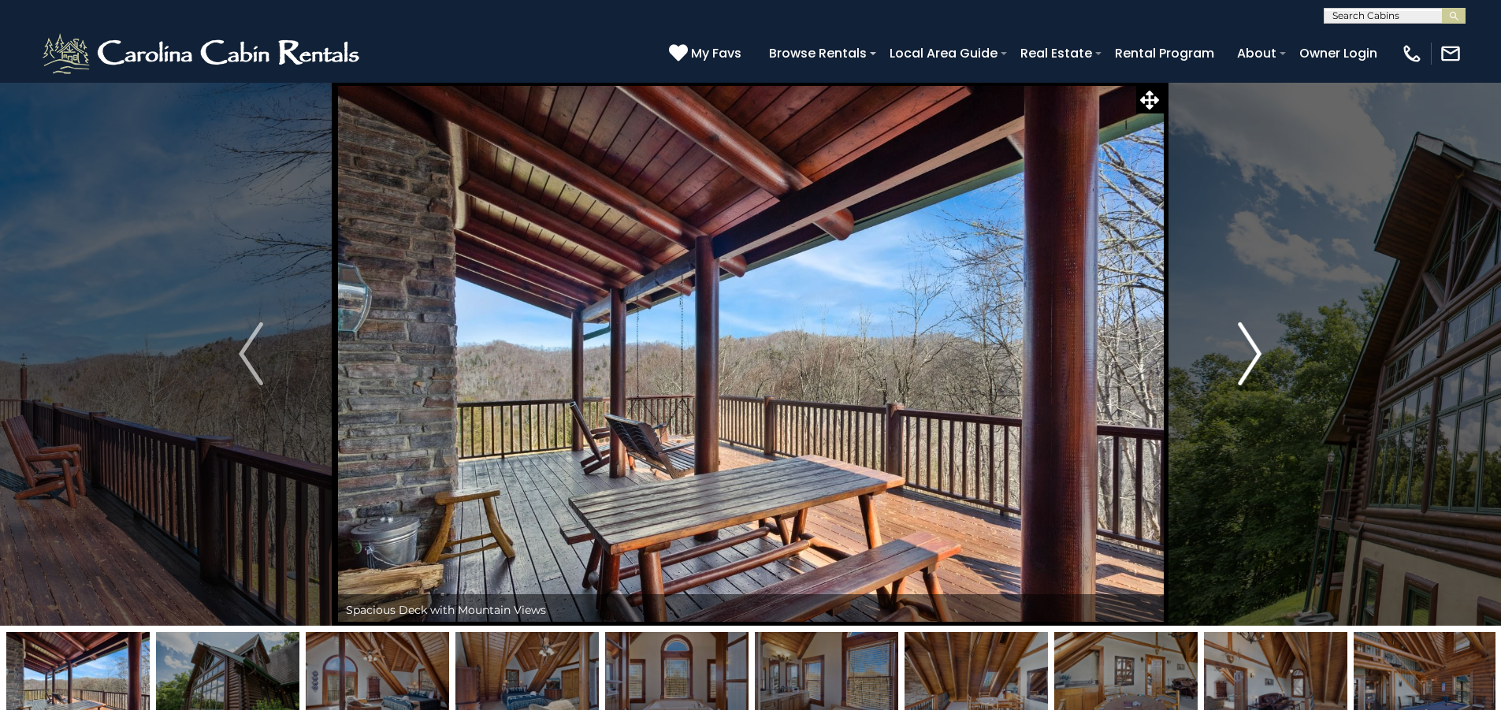
click at [1241, 344] on img "Next" at bounding box center [1250, 353] width 24 height 63
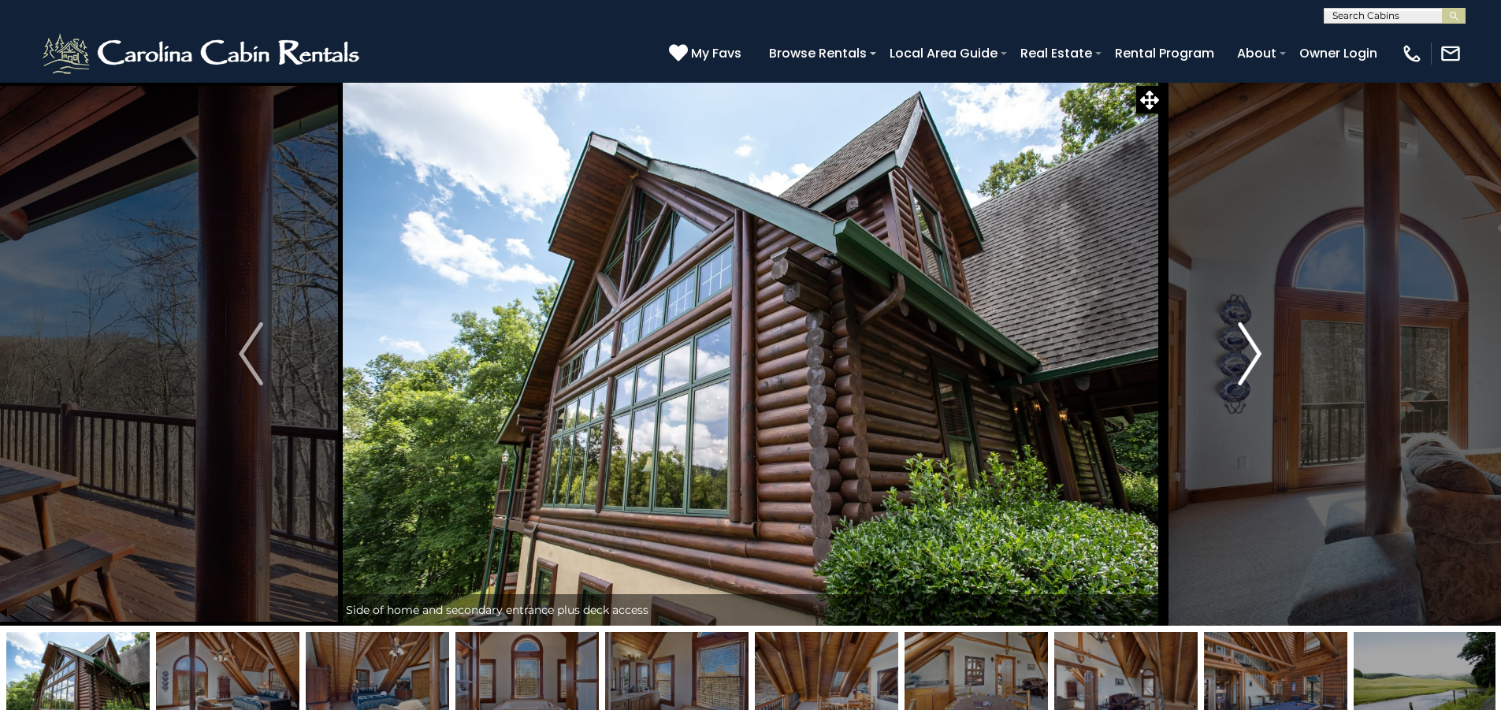
click at [1241, 344] on img "Next" at bounding box center [1250, 353] width 24 height 63
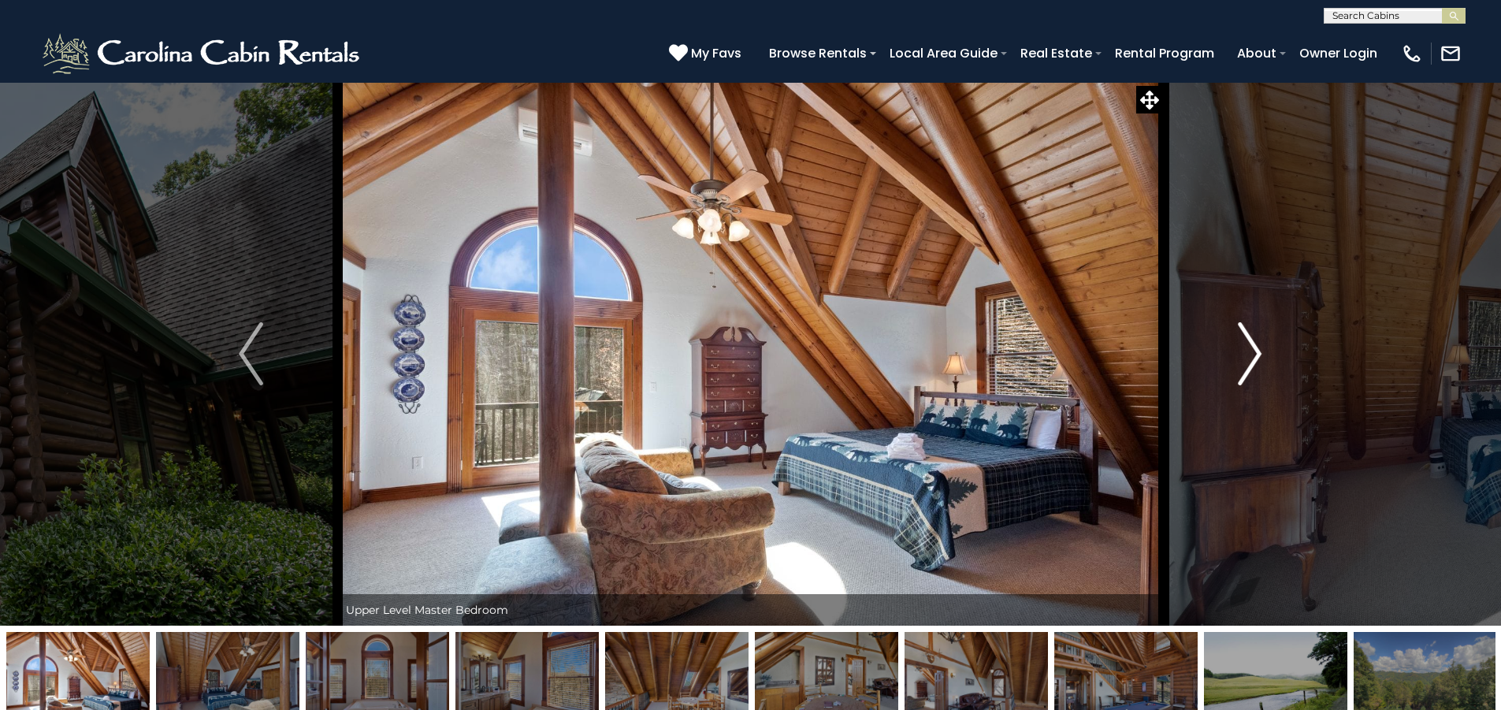
click at [1241, 344] on img "Next" at bounding box center [1250, 353] width 24 height 63
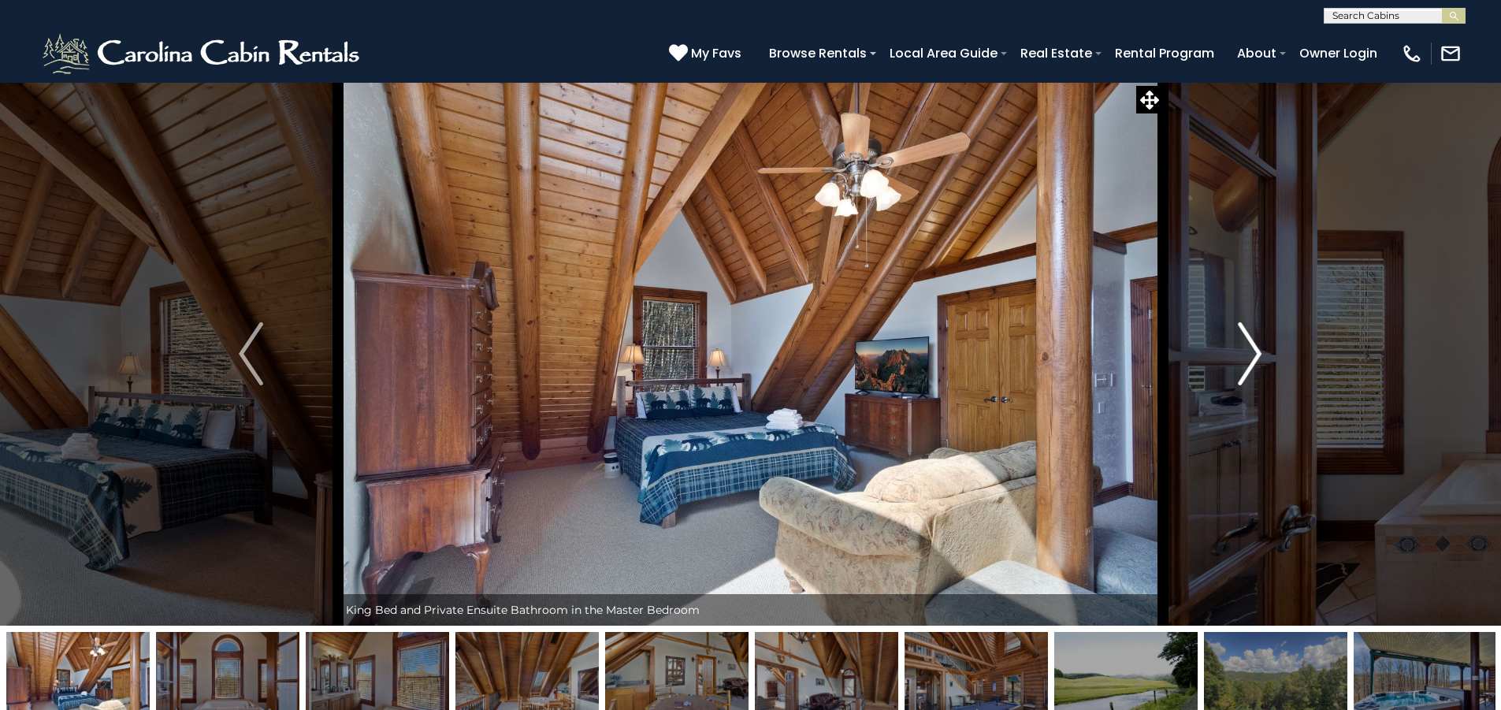
click at [1241, 344] on img "Next" at bounding box center [1250, 353] width 24 height 63
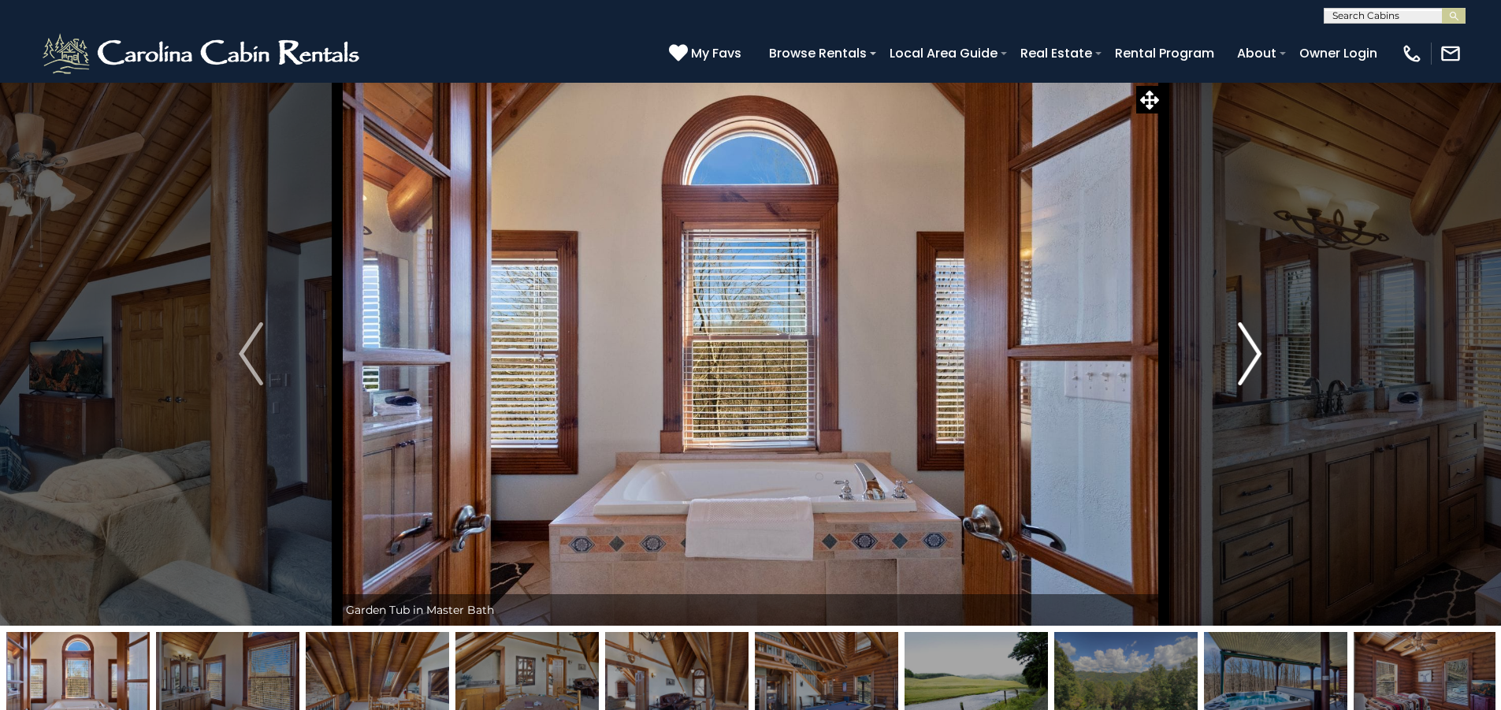
click at [1241, 344] on img "Next" at bounding box center [1250, 353] width 24 height 63
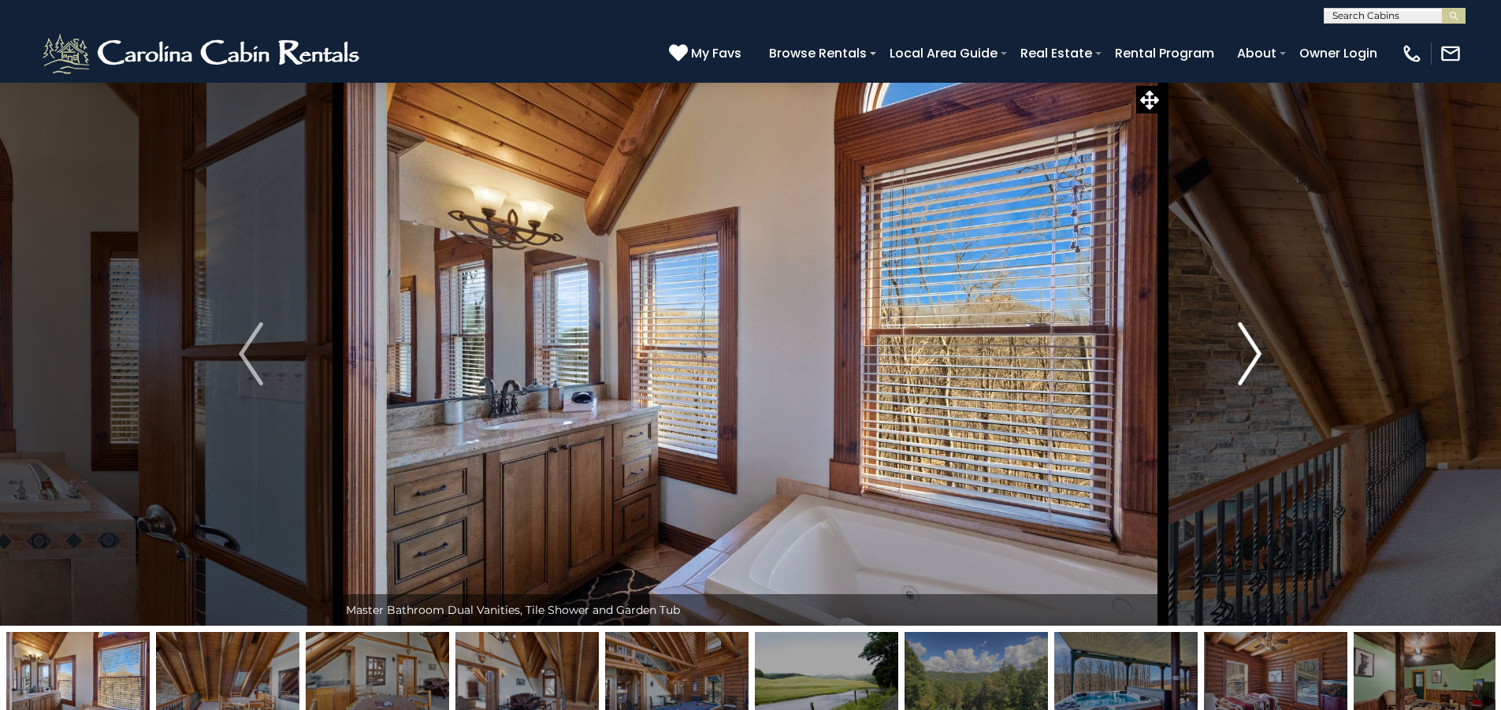
click at [1241, 344] on img "Next" at bounding box center [1250, 353] width 24 height 63
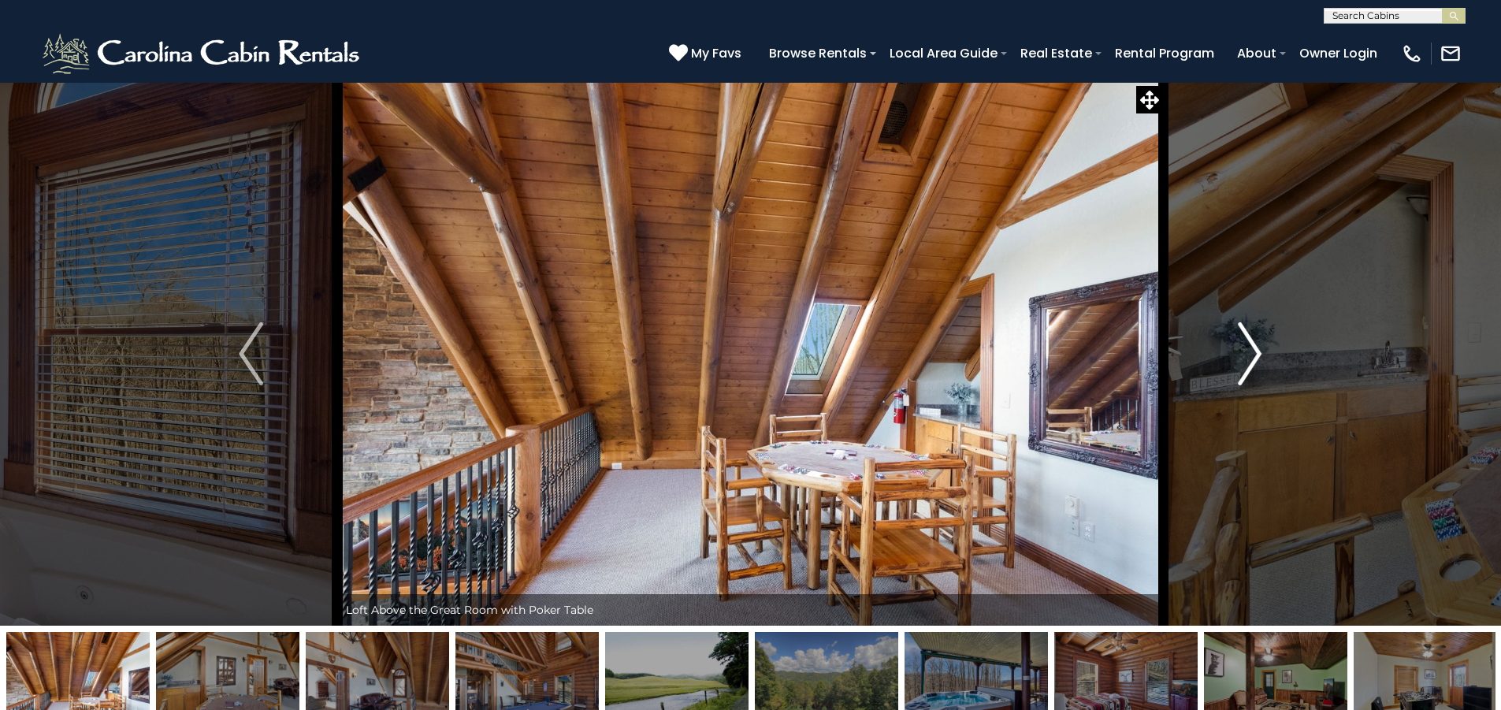
click at [1241, 344] on img "Next" at bounding box center [1250, 353] width 24 height 63
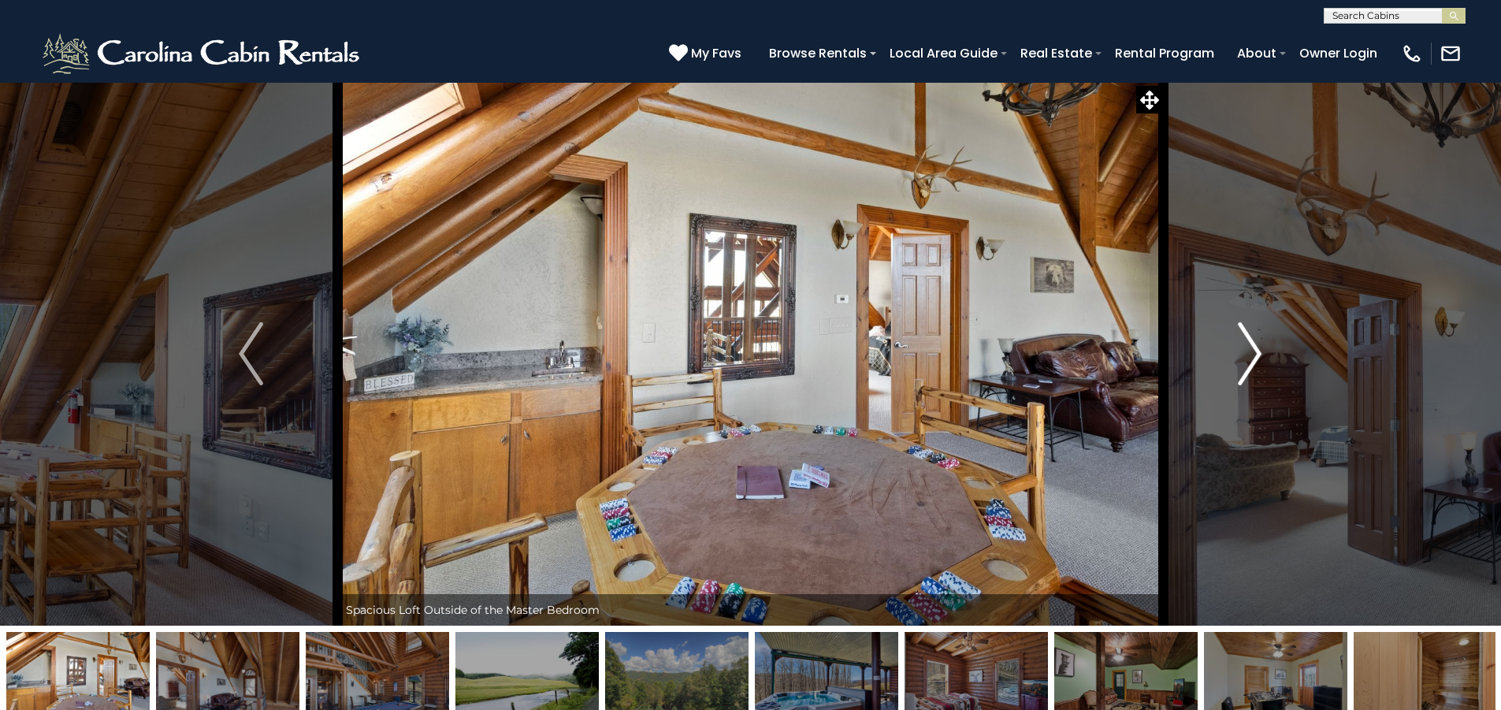
click at [1241, 344] on img "Next" at bounding box center [1250, 353] width 24 height 63
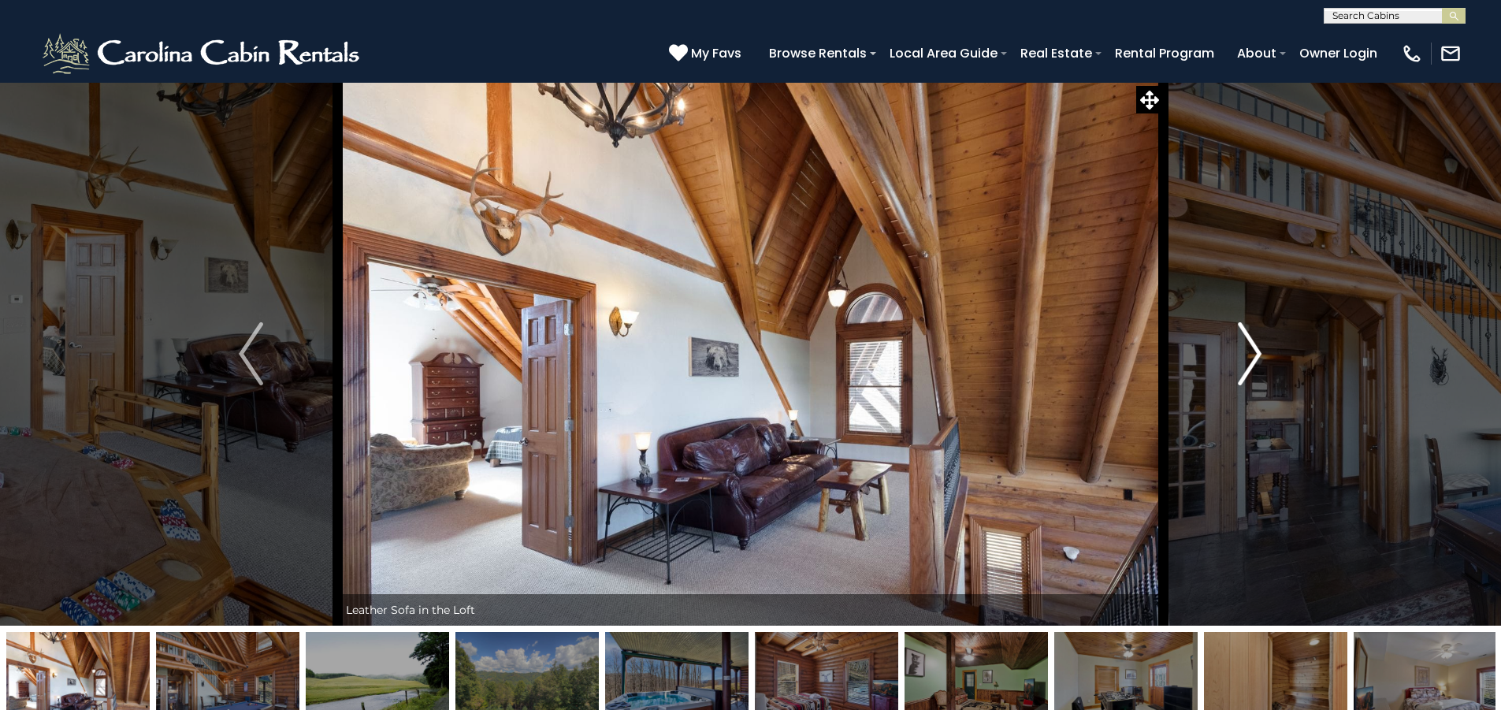
click at [1241, 344] on img "Next" at bounding box center [1250, 353] width 24 height 63
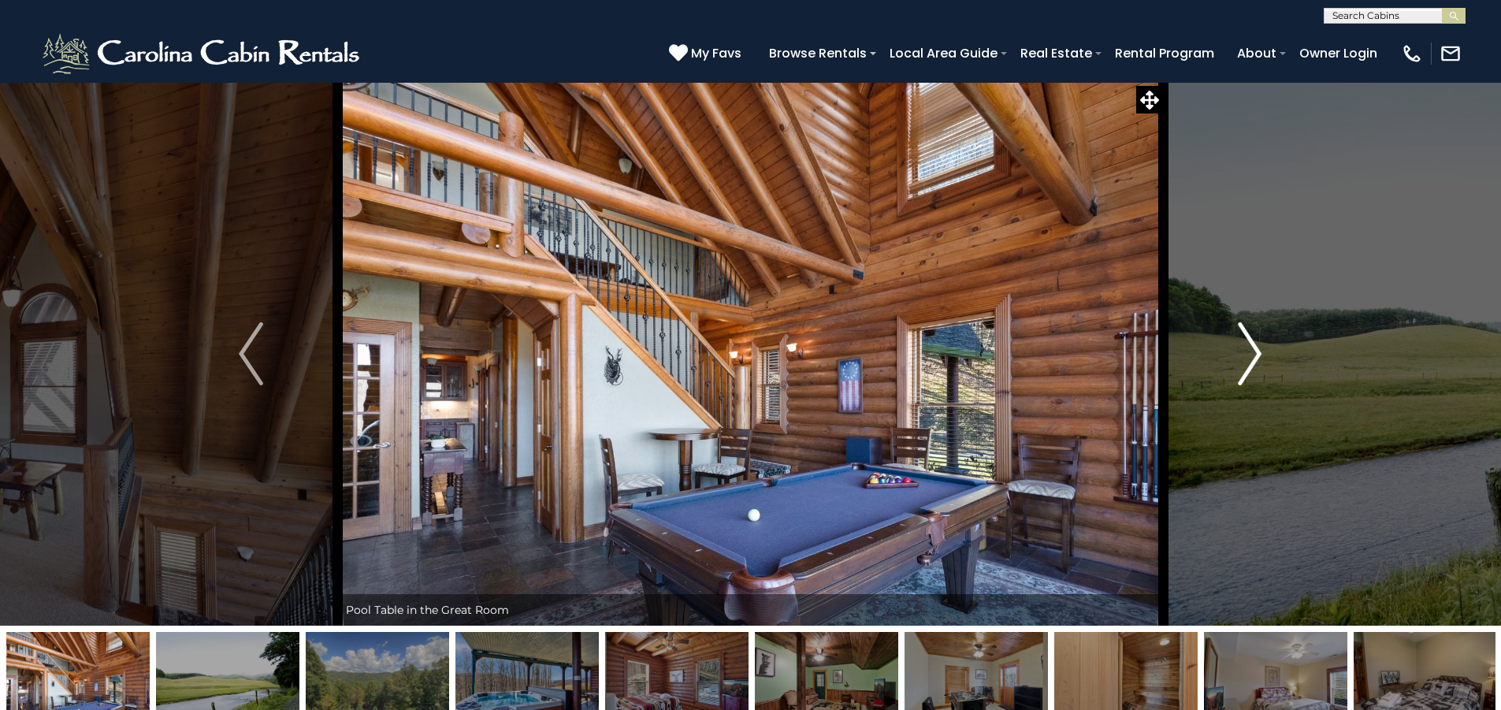
click at [1241, 344] on img "Next" at bounding box center [1250, 353] width 24 height 63
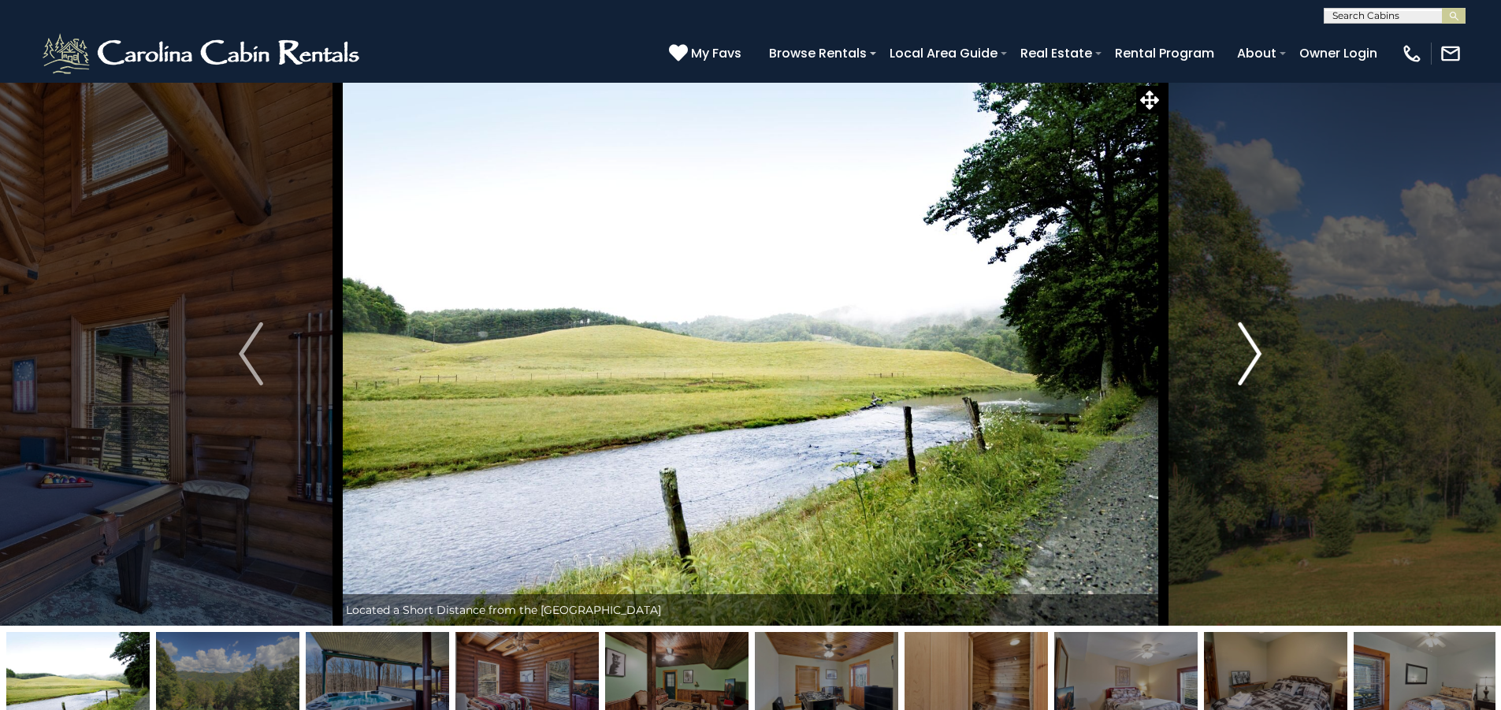
click at [1241, 344] on img "Next" at bounding box center [1250, 353] width 24 height 63
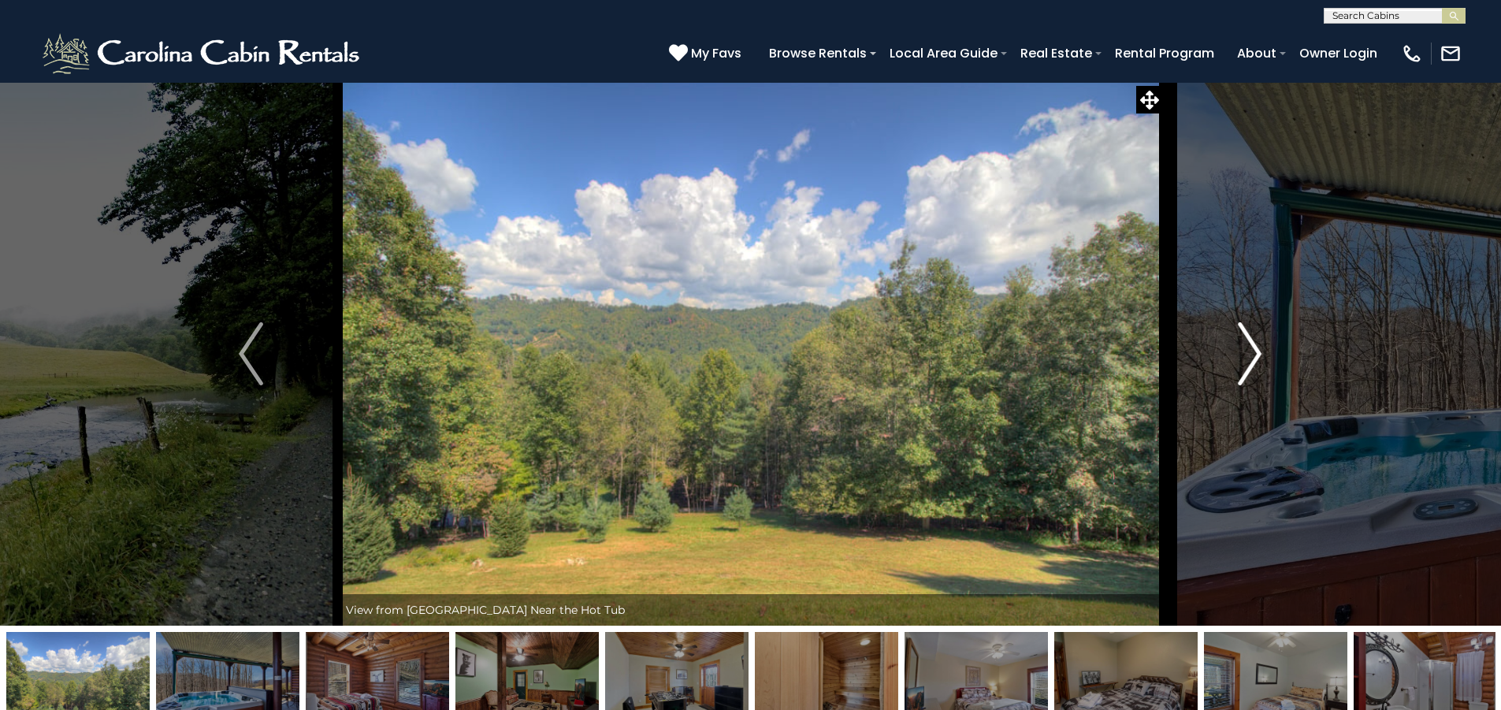
click at [1241, 344] on img "Next" at bounding box center [1250, 353] width 24 height 63
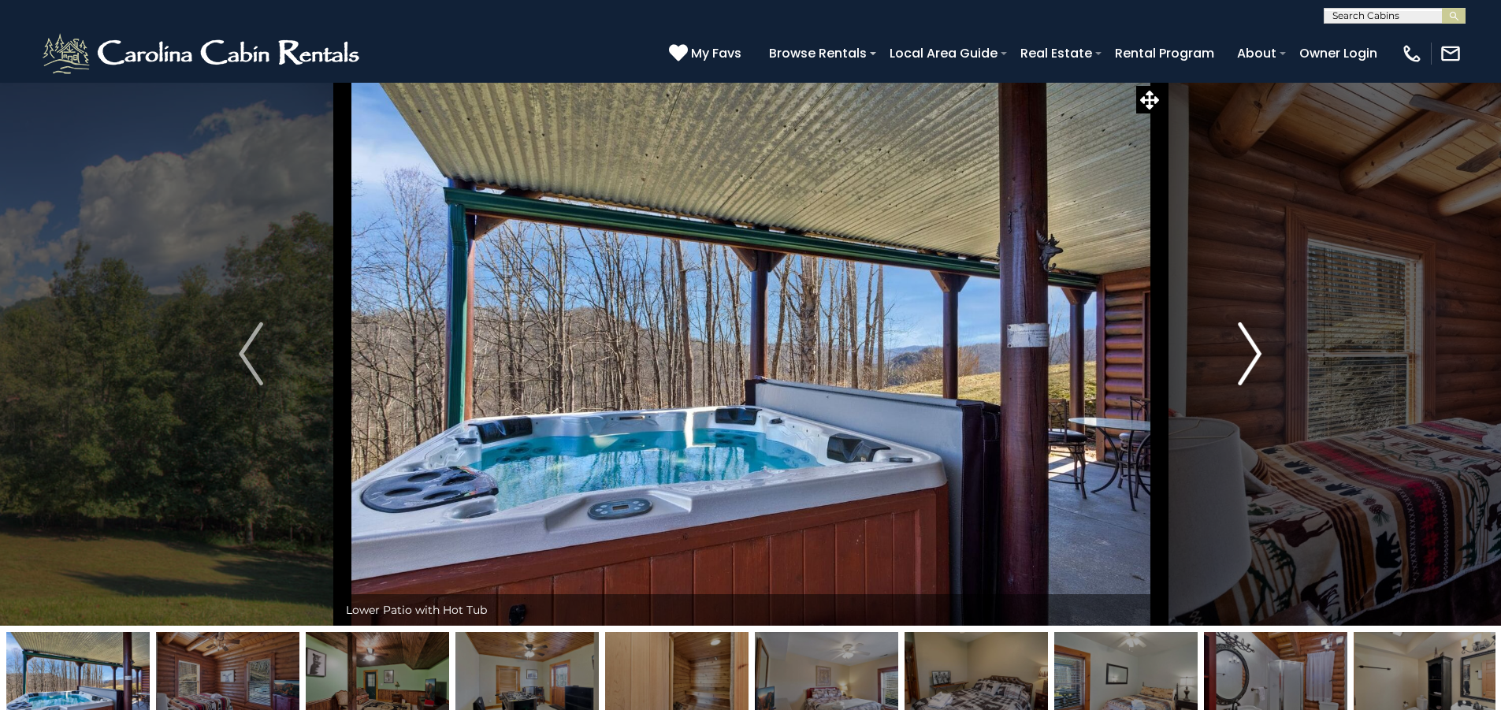
click at [1241, 344] on img "Next" at bounding box center [1250, 353] width 24 height 63
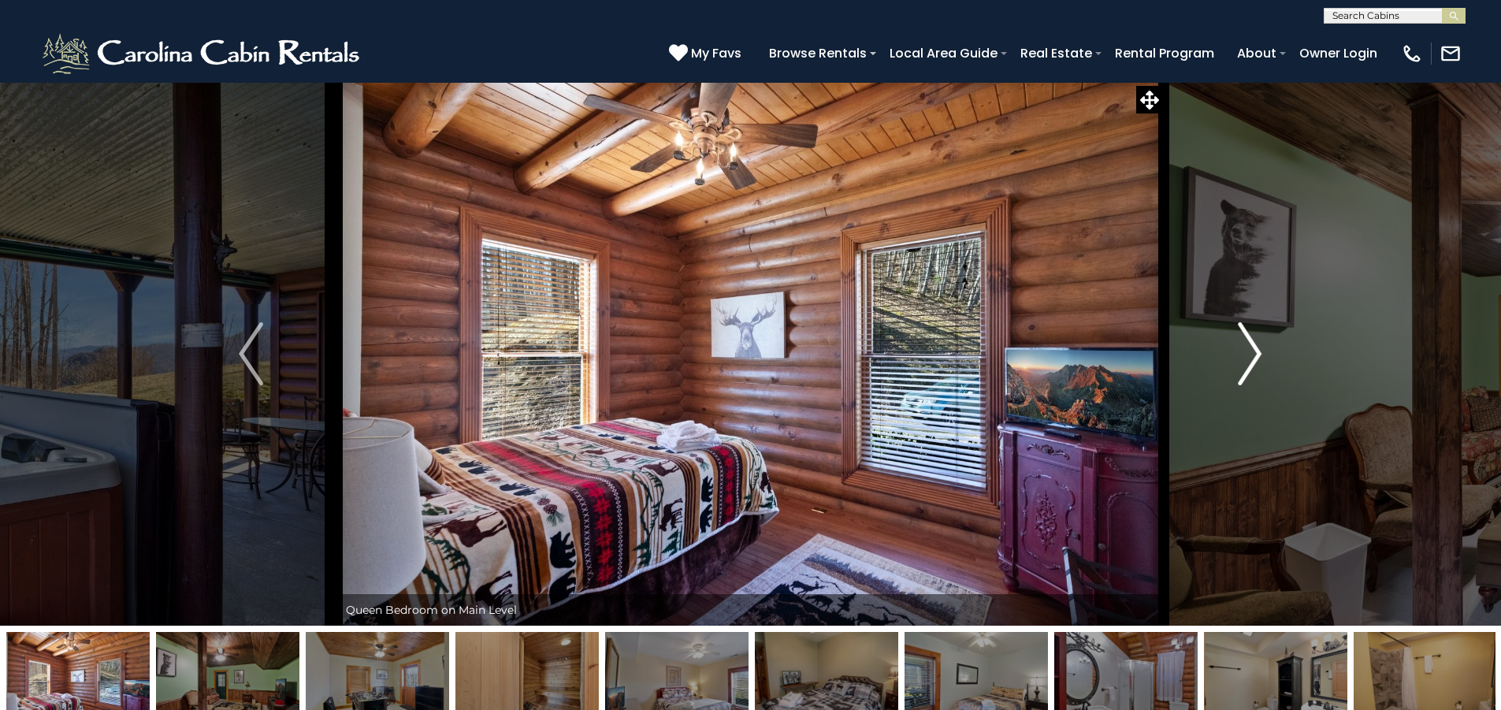
click at [1241, 344] on img "Next" at bounding box center [1250, 353] width 24 height 63
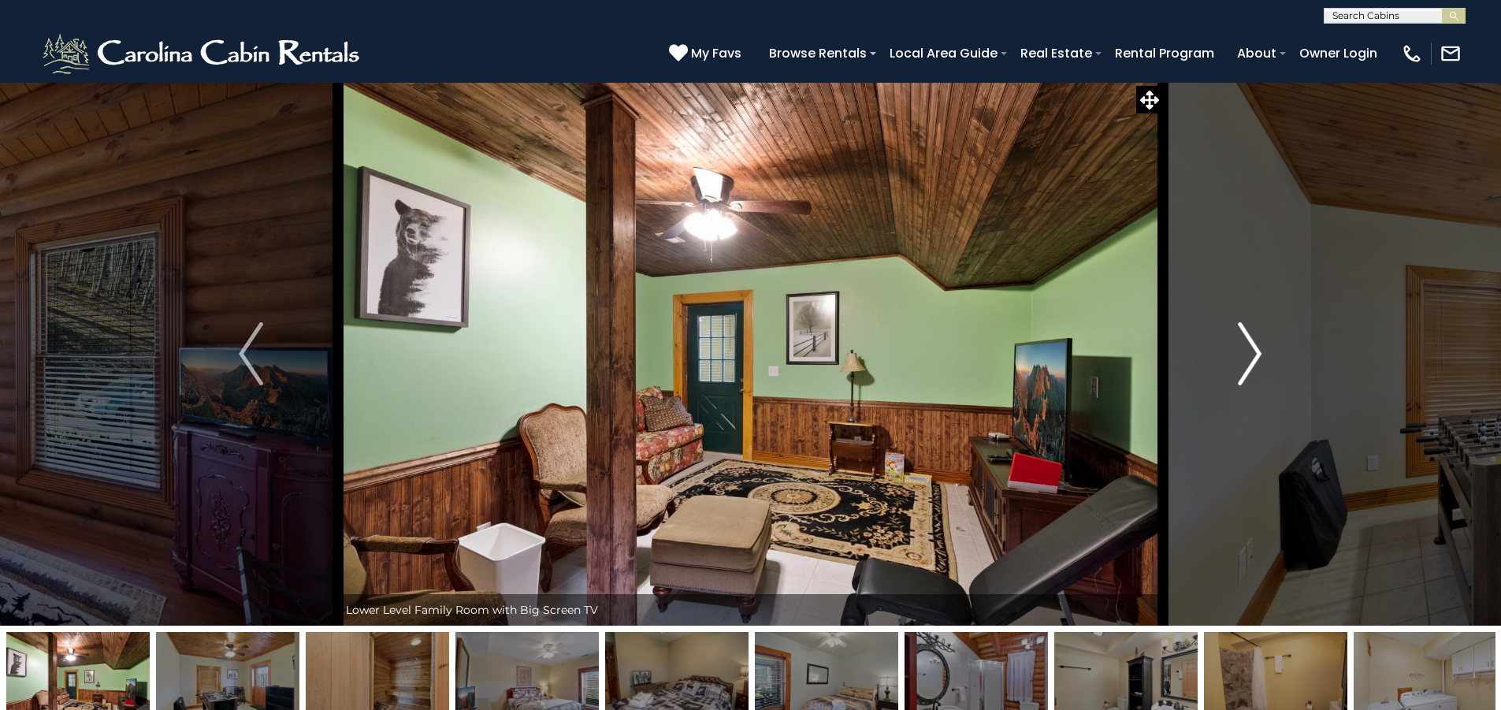
click at [1241, 344] on img "Next" at bounding box center [1250, 353] width 24 height 63
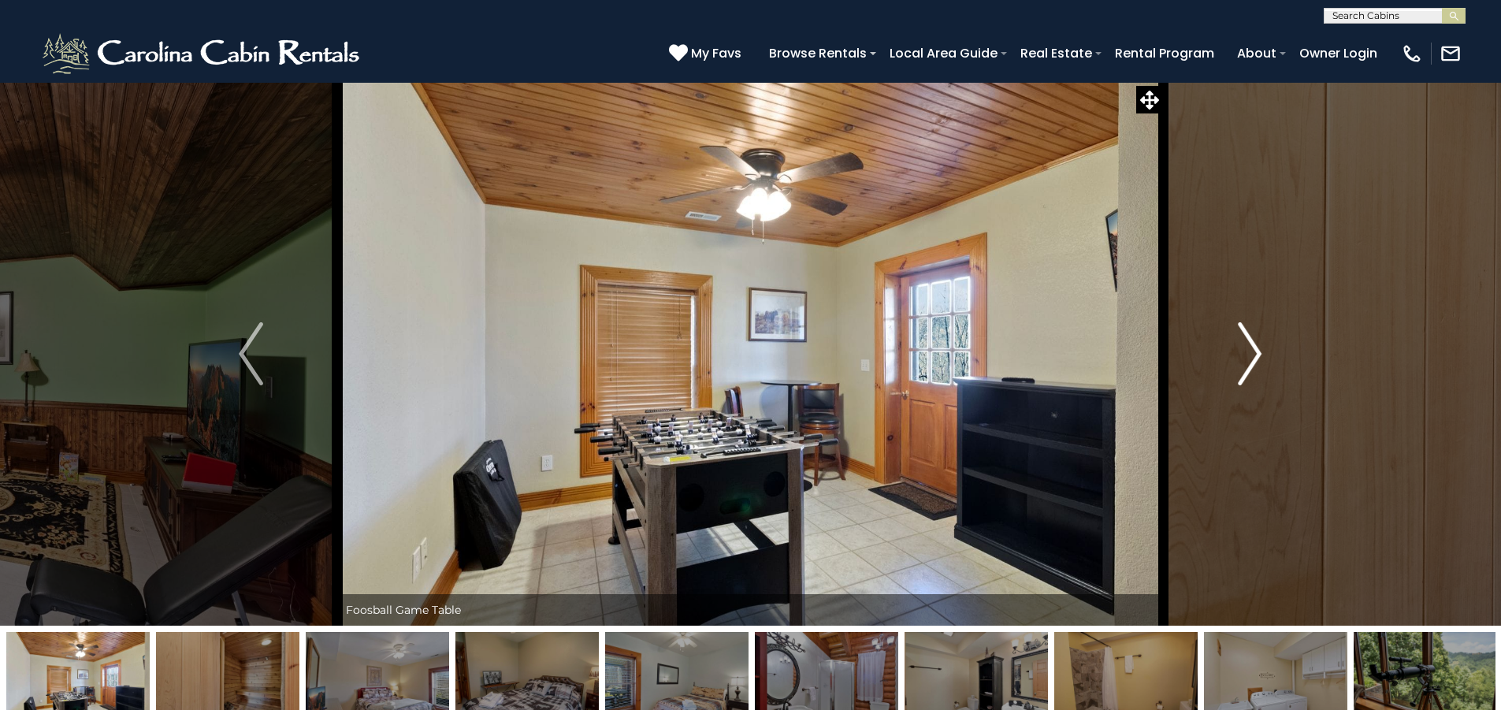
click at [1241, 344] on img "Next" at bounding box center [1250, 353] width 24 height 63
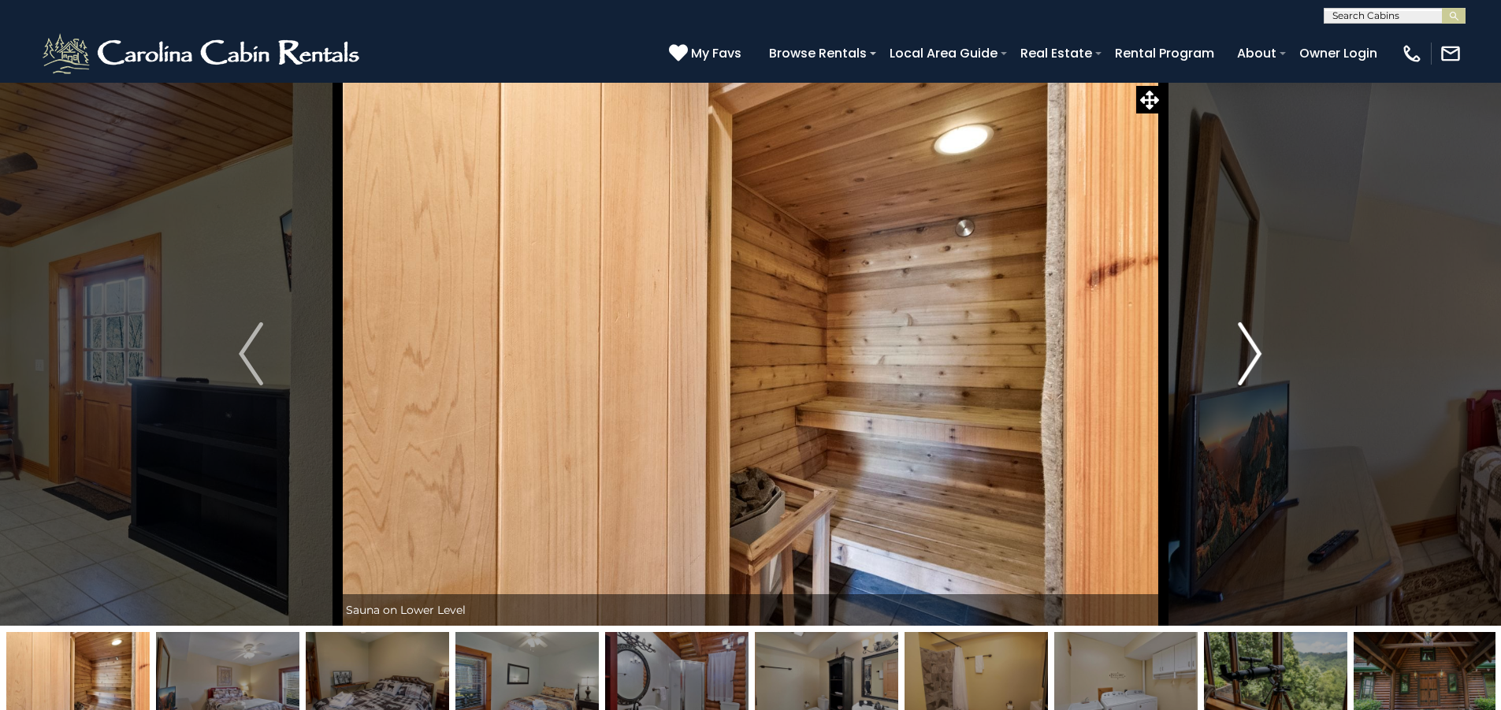
click at [1241, 344] on img "Next" at bounding box center [1250, 353] width 24 height 63
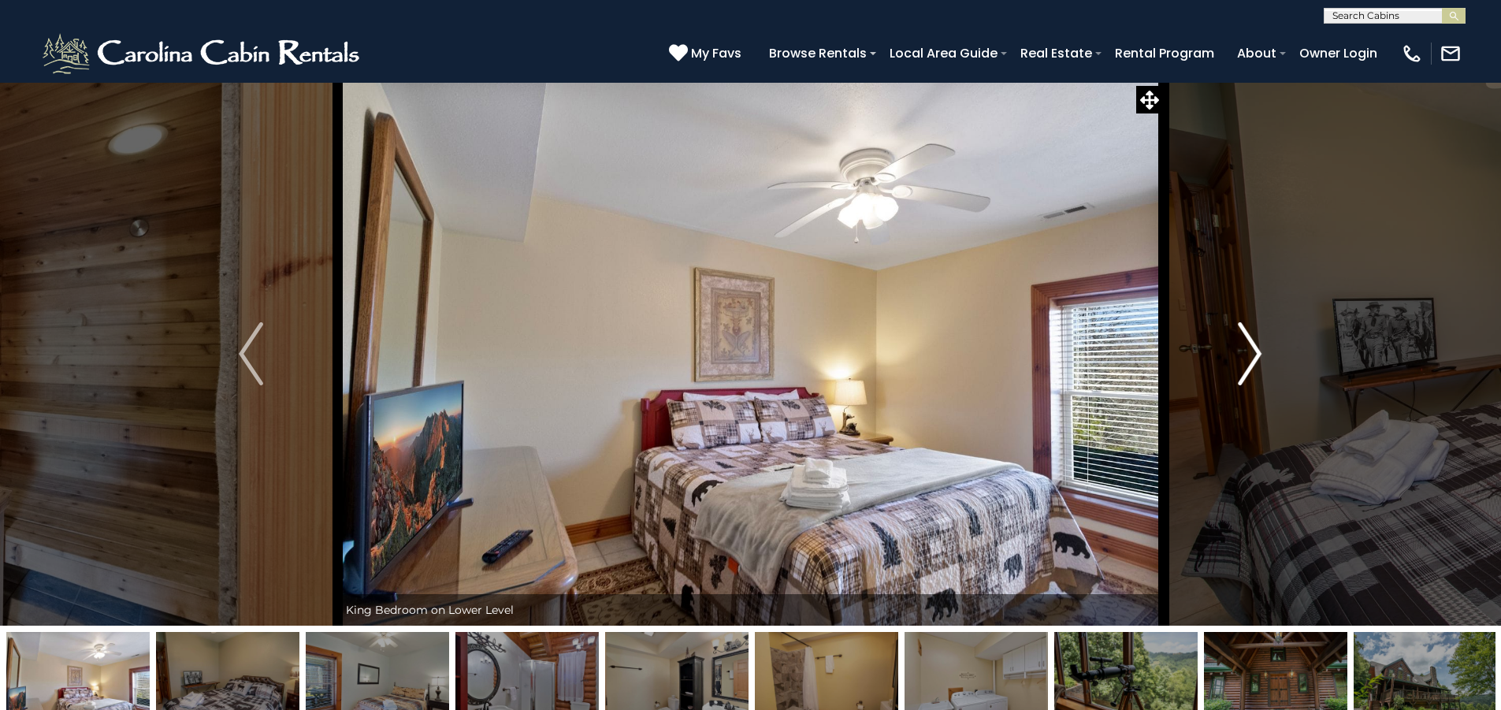
click at [1241, 344] on img "Next" at bounding box center [1250, 353] width 24 height 63
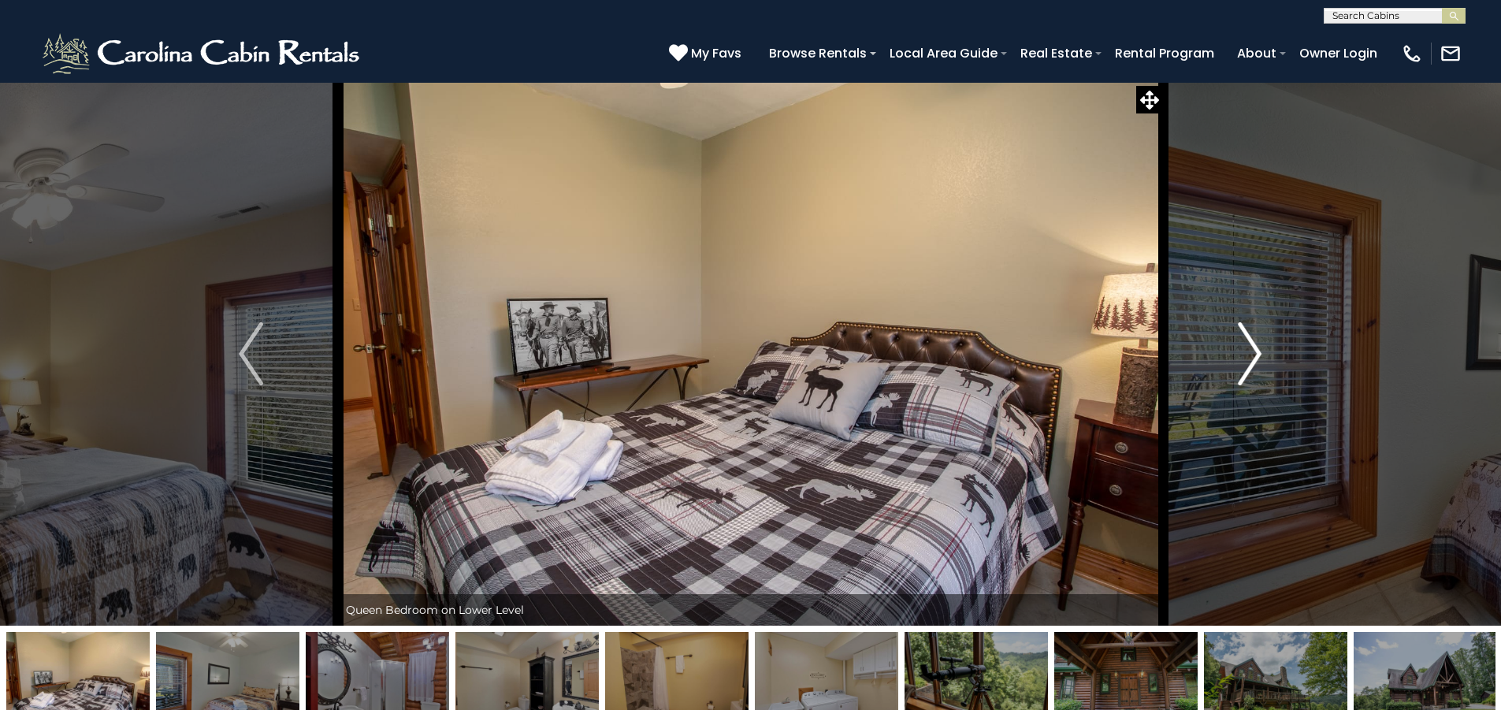
click at [1241, 344] on img "Next" at bounding box center [1250, 353] width 24 height 63
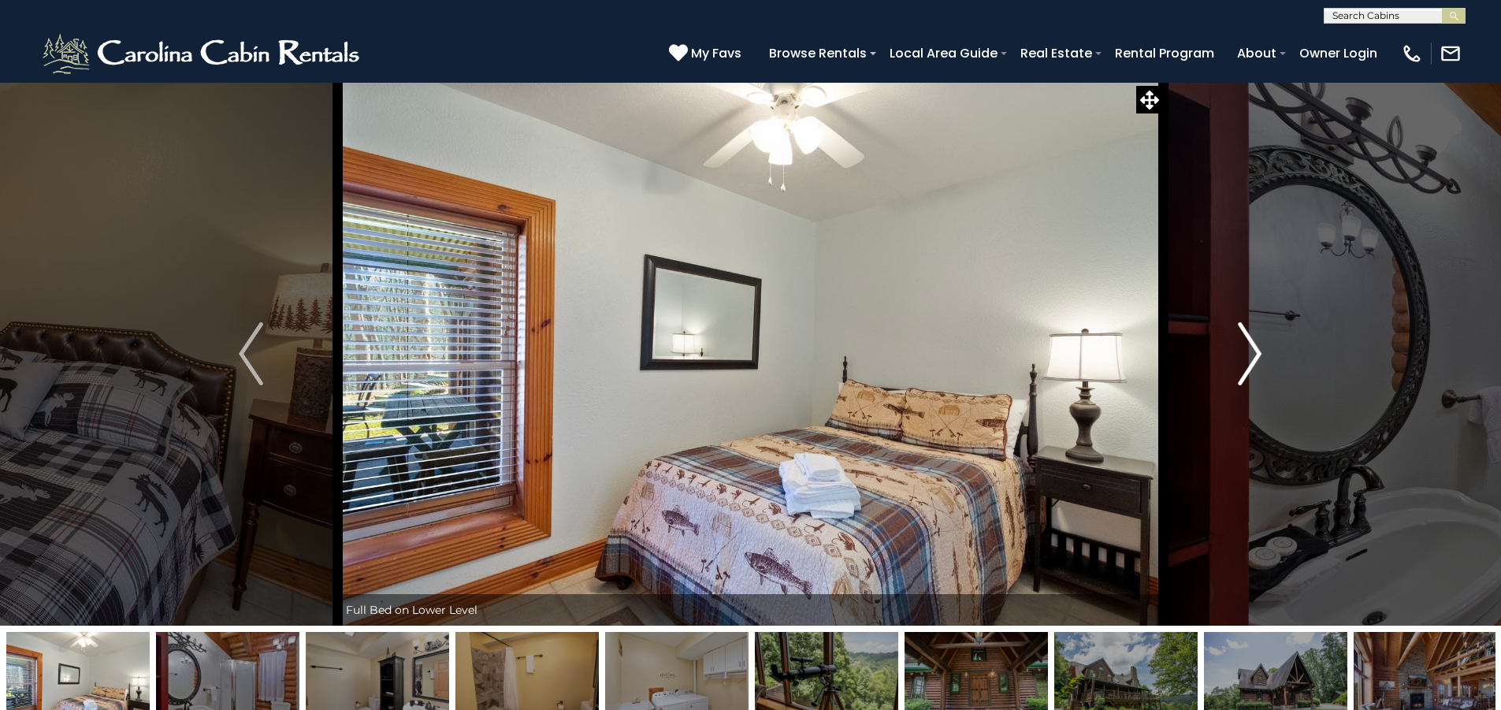
click at [1241, 344] on img "Next" at bounding box center [1250, 353] width 24 height 63
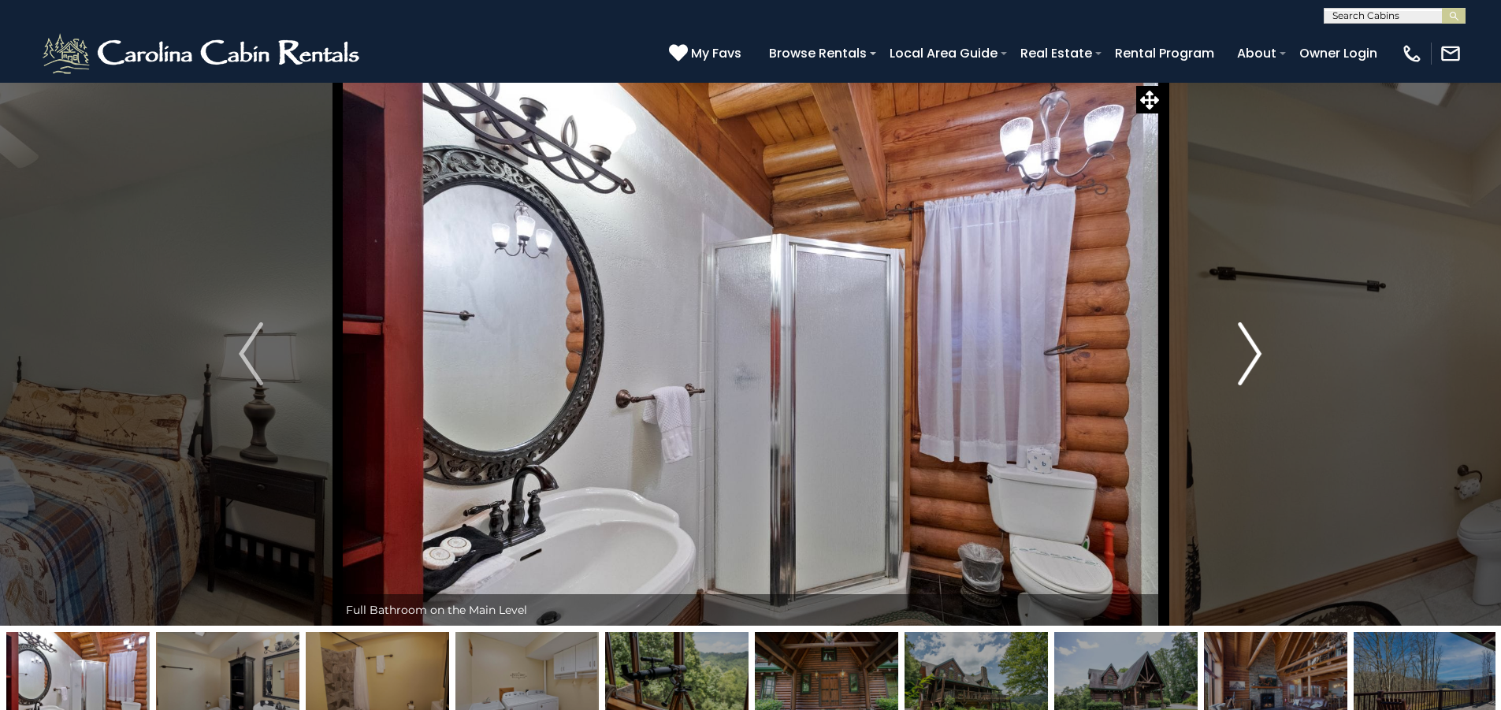
click at [1241, 344] on img "Next" at bounding box center [1250, 353] width 24 height 63
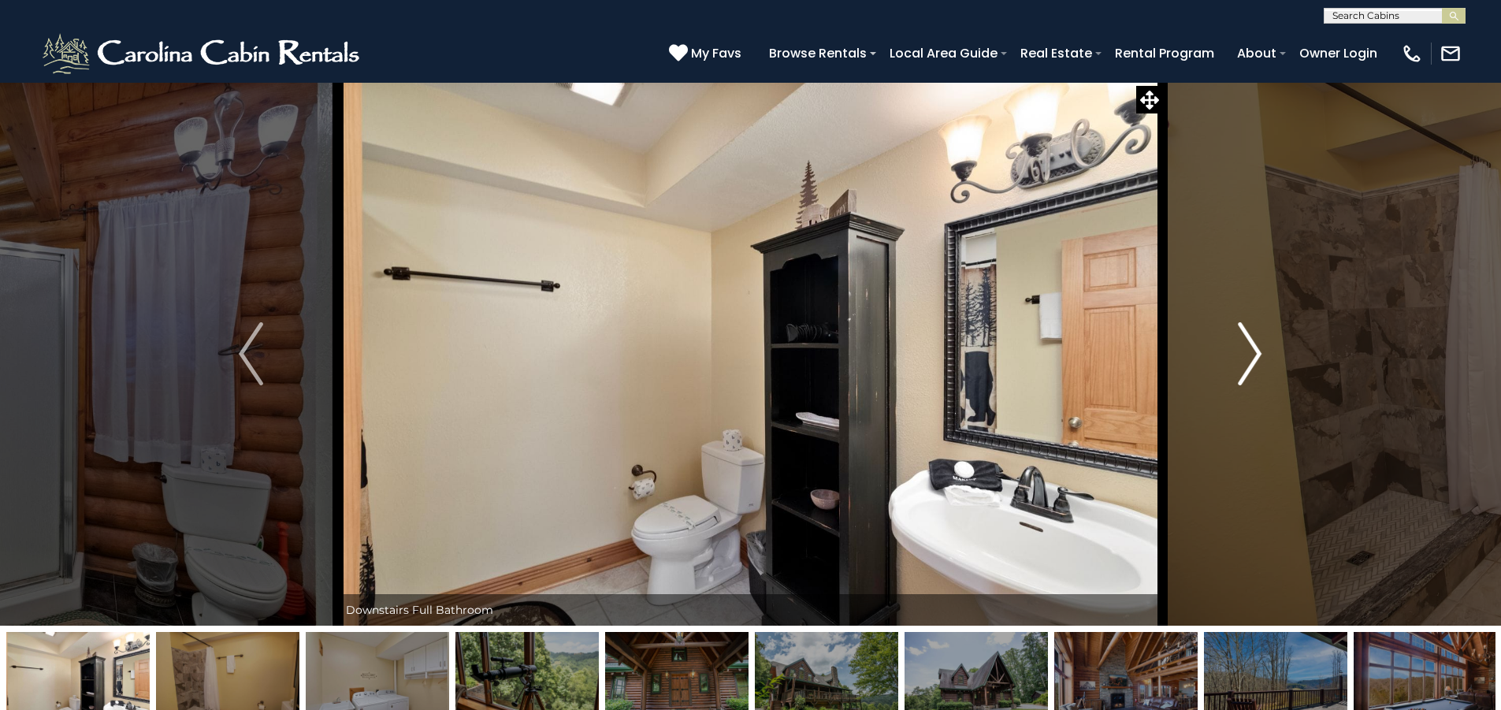
click at [1241, 344] on img "Next" at bounding box center [1250, 353] width 24 height 63
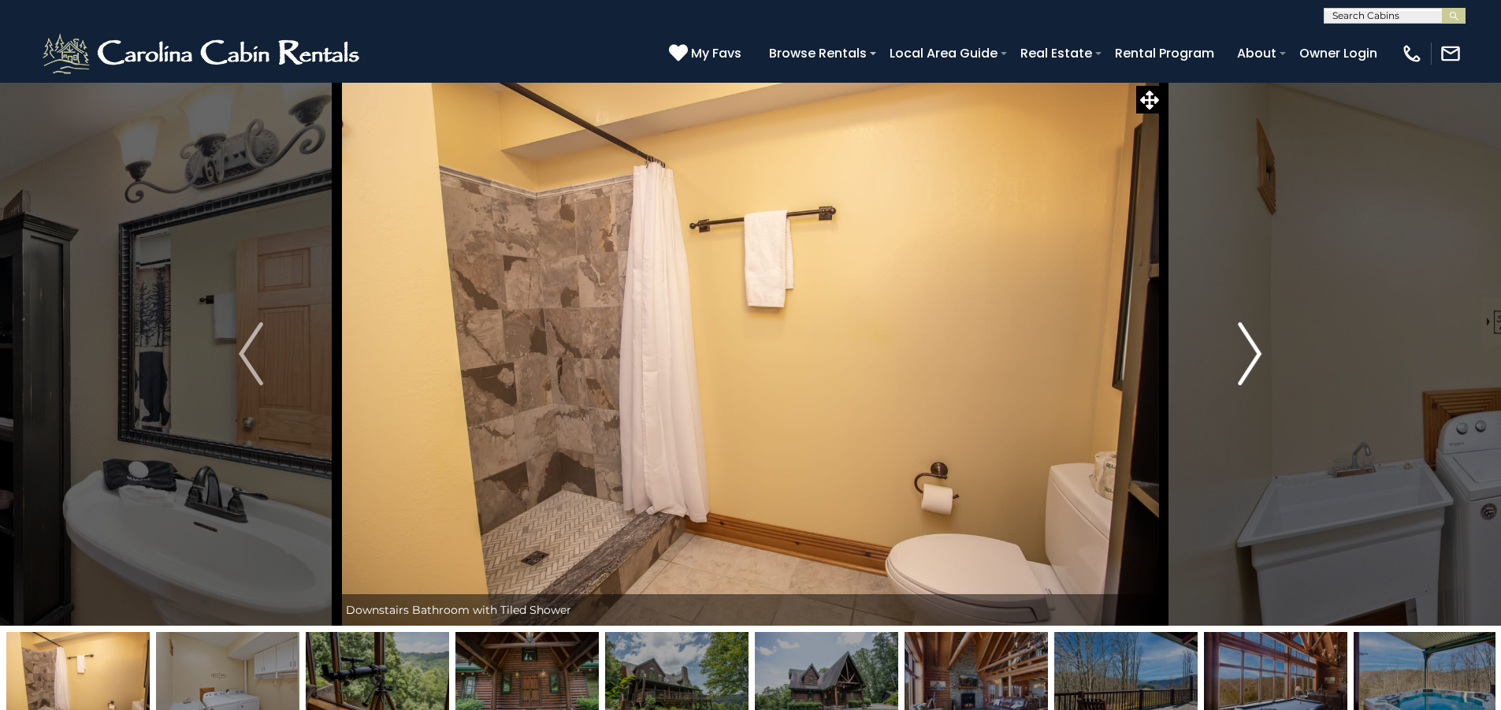
click at [1241, 344] on img "Next" at bounding box center [1250, 353] width 24 height 63
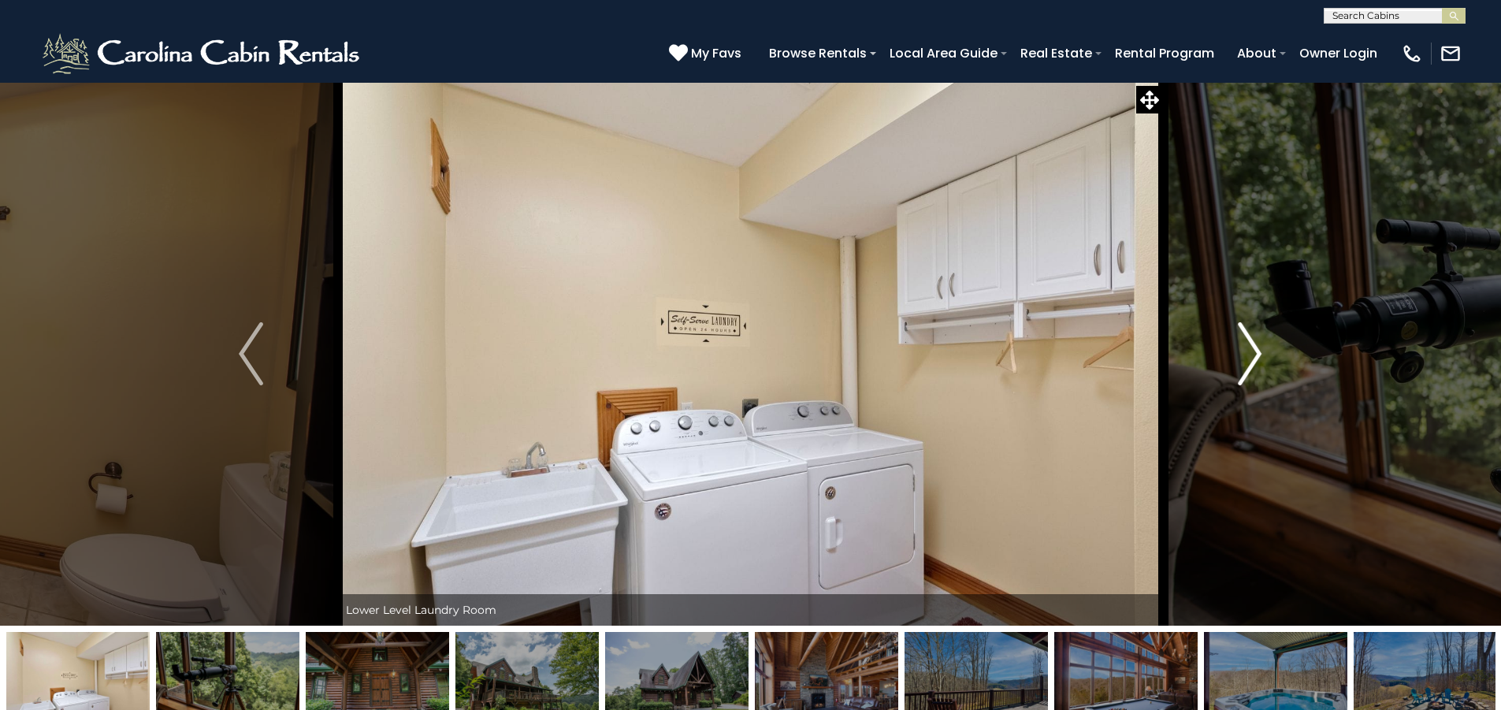
click at [1241, 344] on img "Next" at bounding box center [1250, 353] width 24 height 63
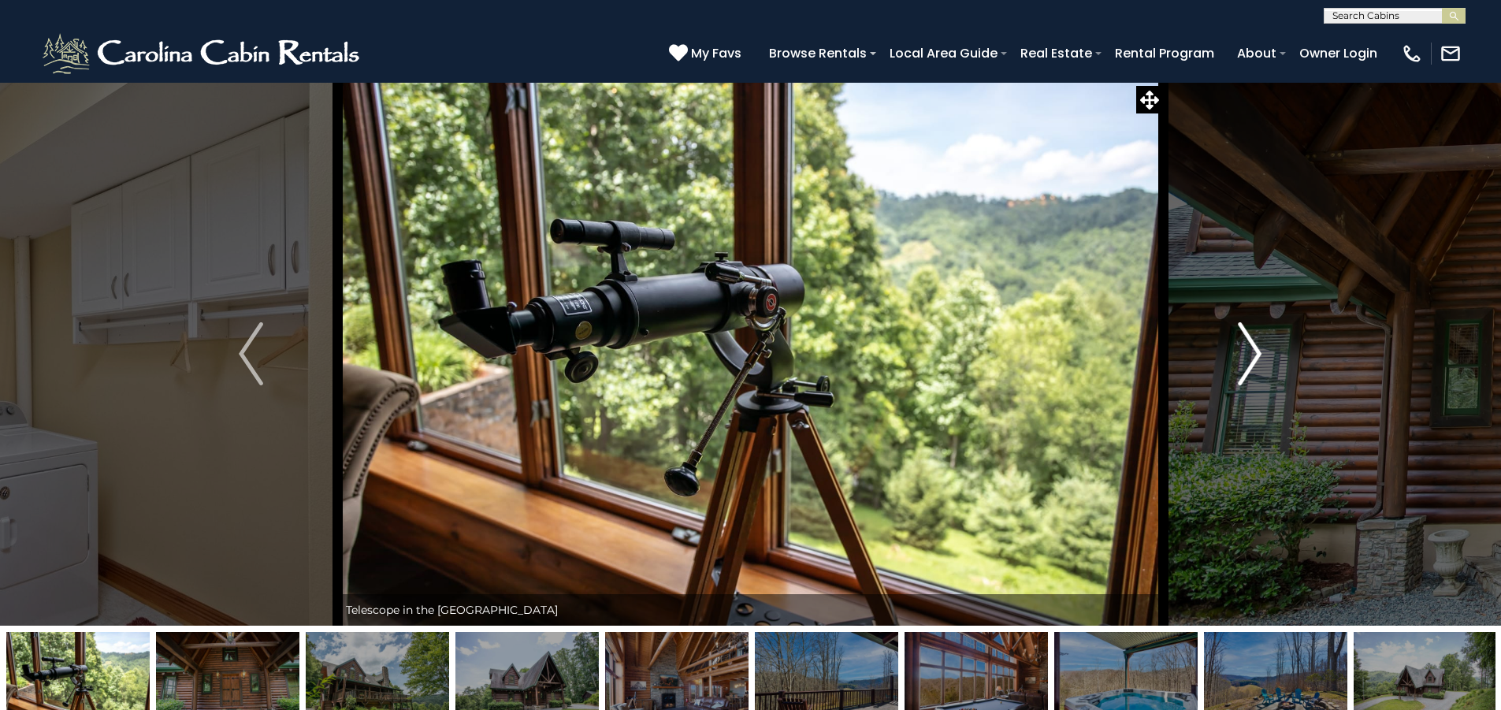
click at [1241, 344] on img "Next" at bounding box center [1250, 353] width 24 height 63
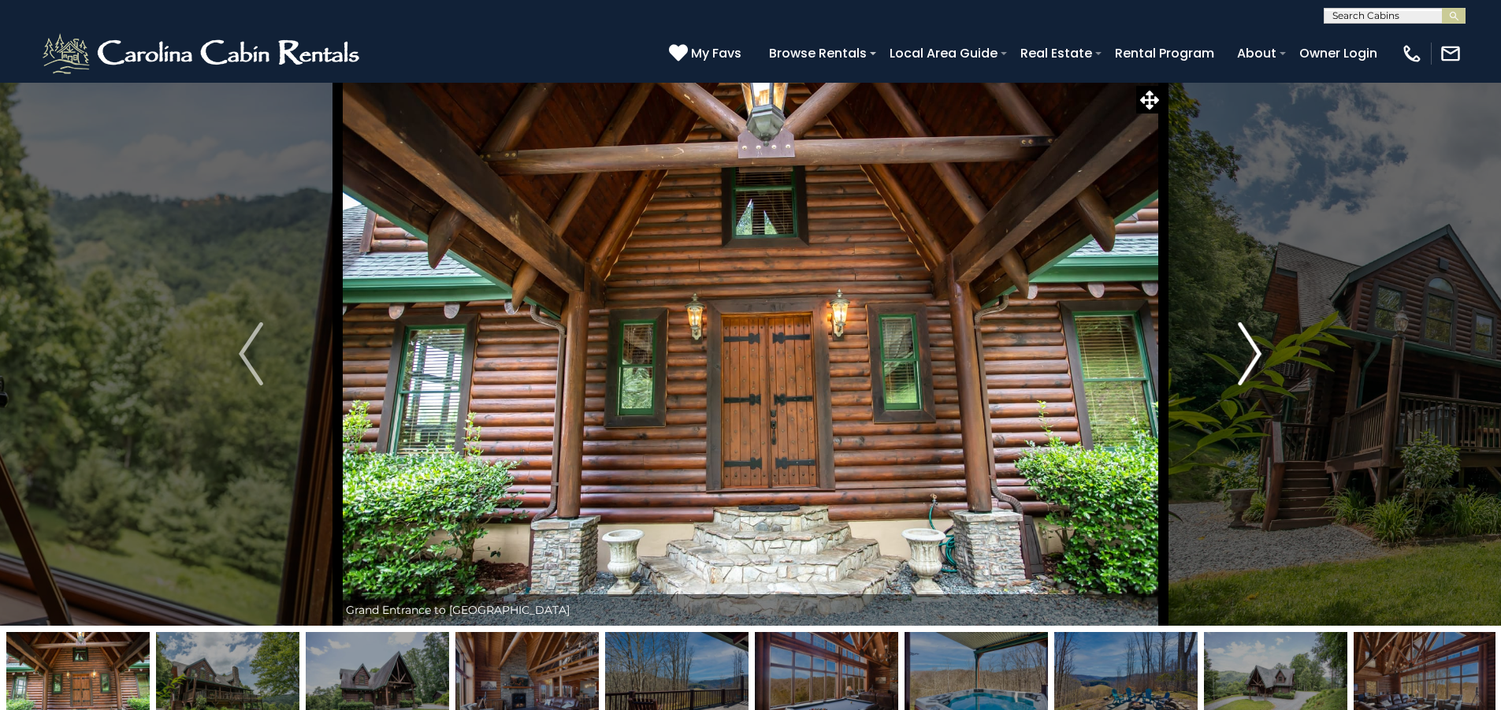
click at [1241, 344] on img "Next" at bounding box center [1250, 353] width 24 height 63
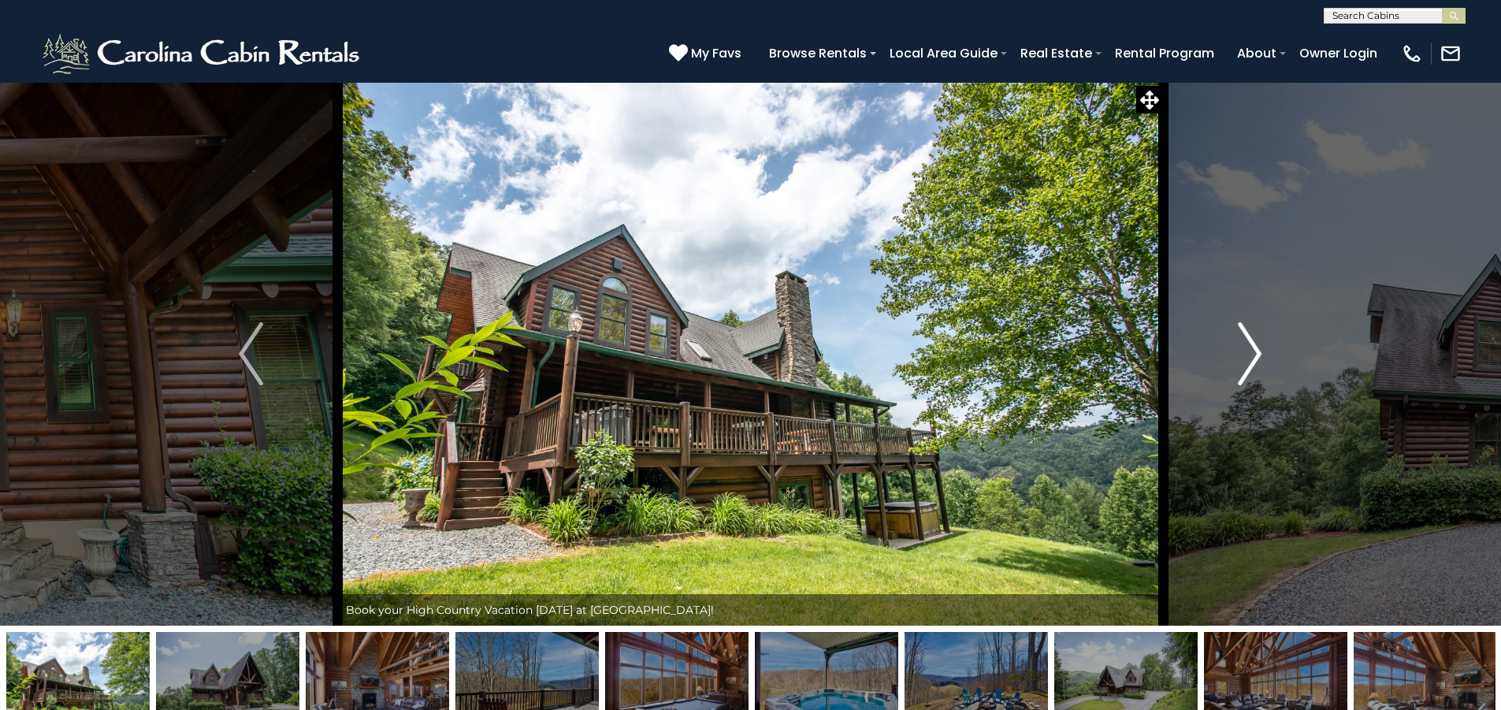
click at [1241, 344] on img "Next" at bounding box center [1250, 353] width 24 height 63
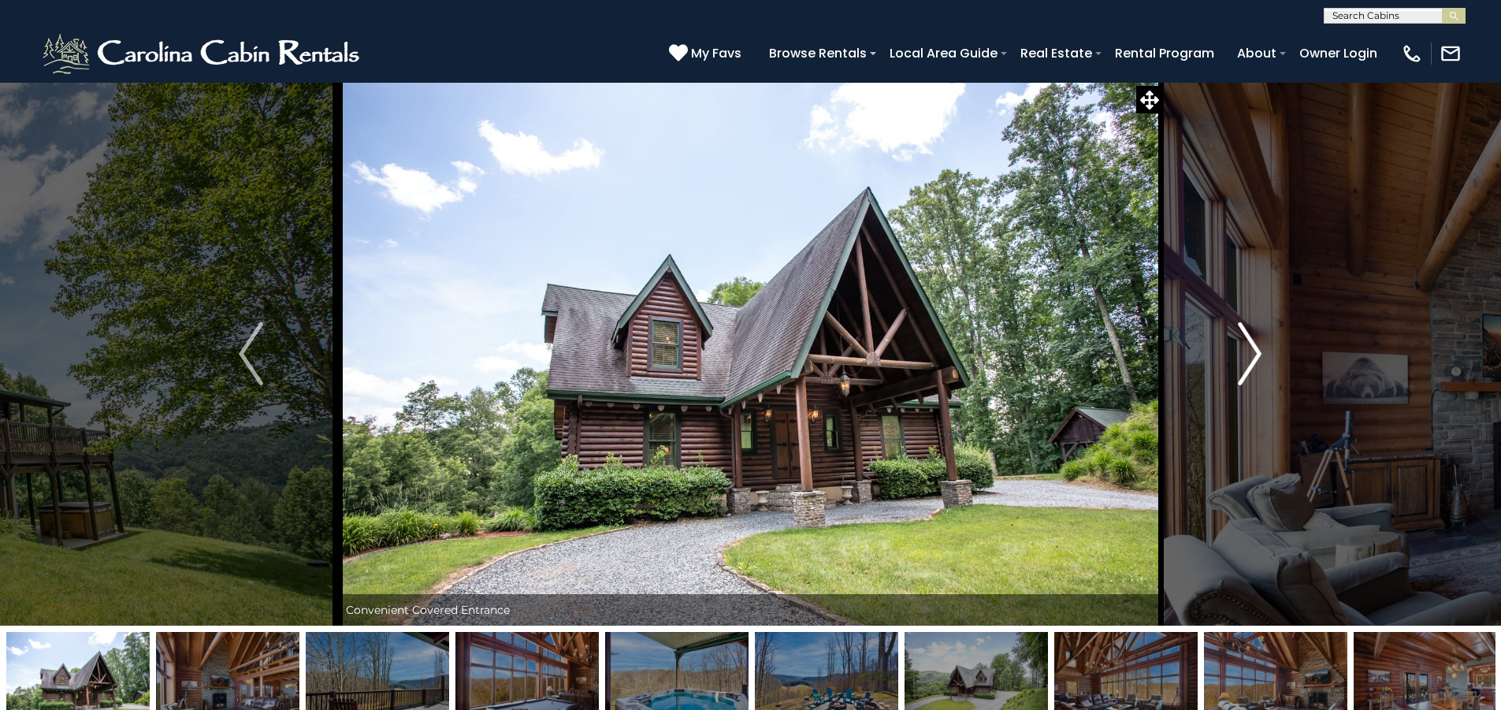
click at [1241, 344] on img "Next" at bounding box center [1250, 353] width 24 height 63
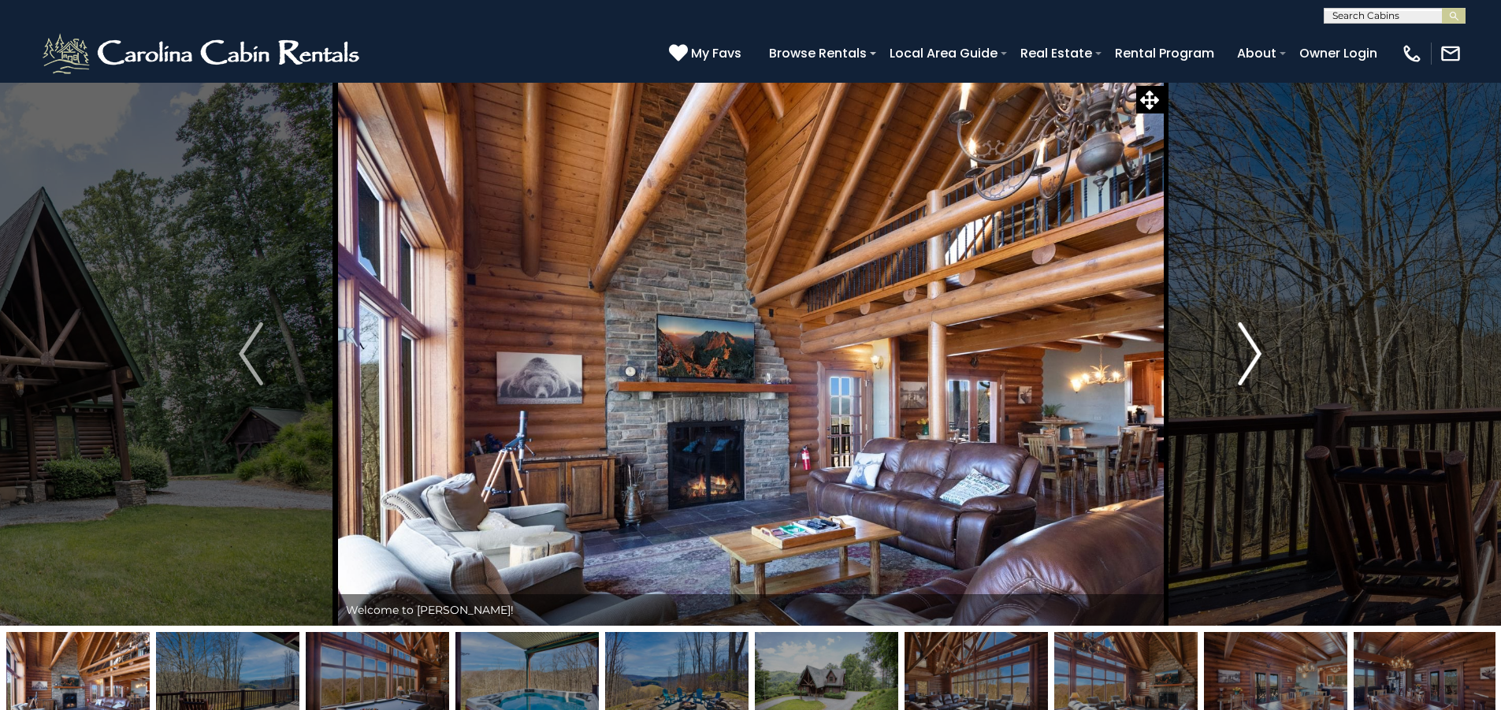
click at [1241, 344] on img "Next" at bounding box center [1250, 353] width 24 height 63
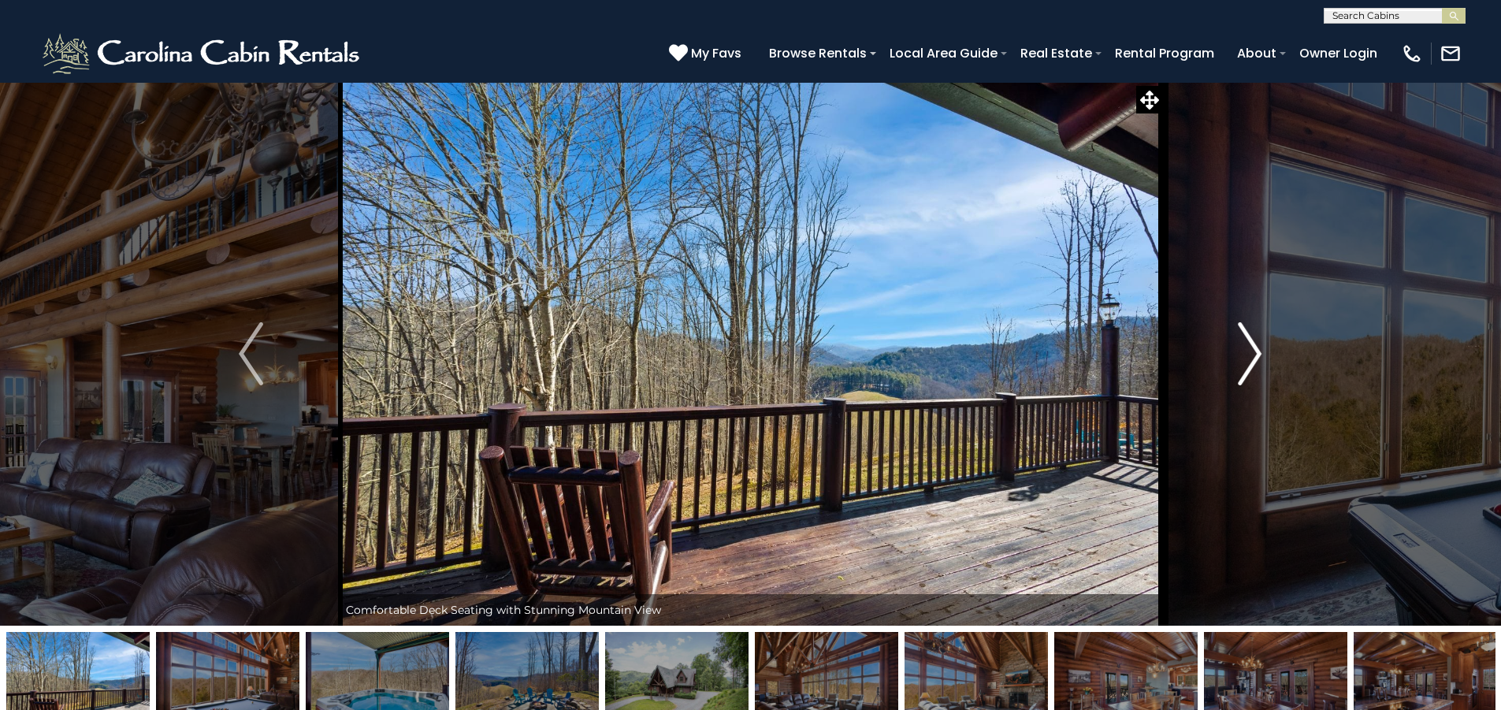
click at [1241, 344] on img "Next" at bounding box center [1250, 353] width 24 height 63
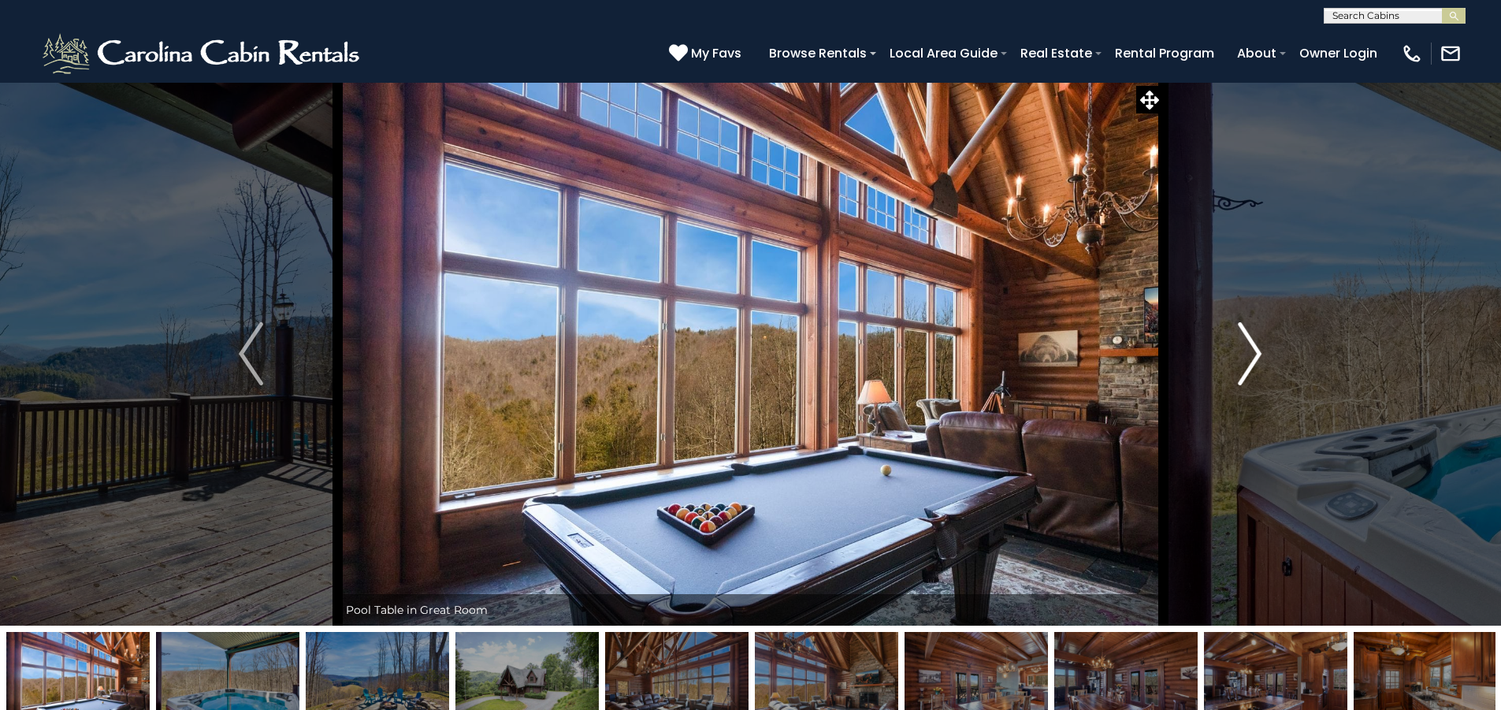
click at [1241, 344] on img "Next" at bounding box center [1250, 353] width 24 height 63
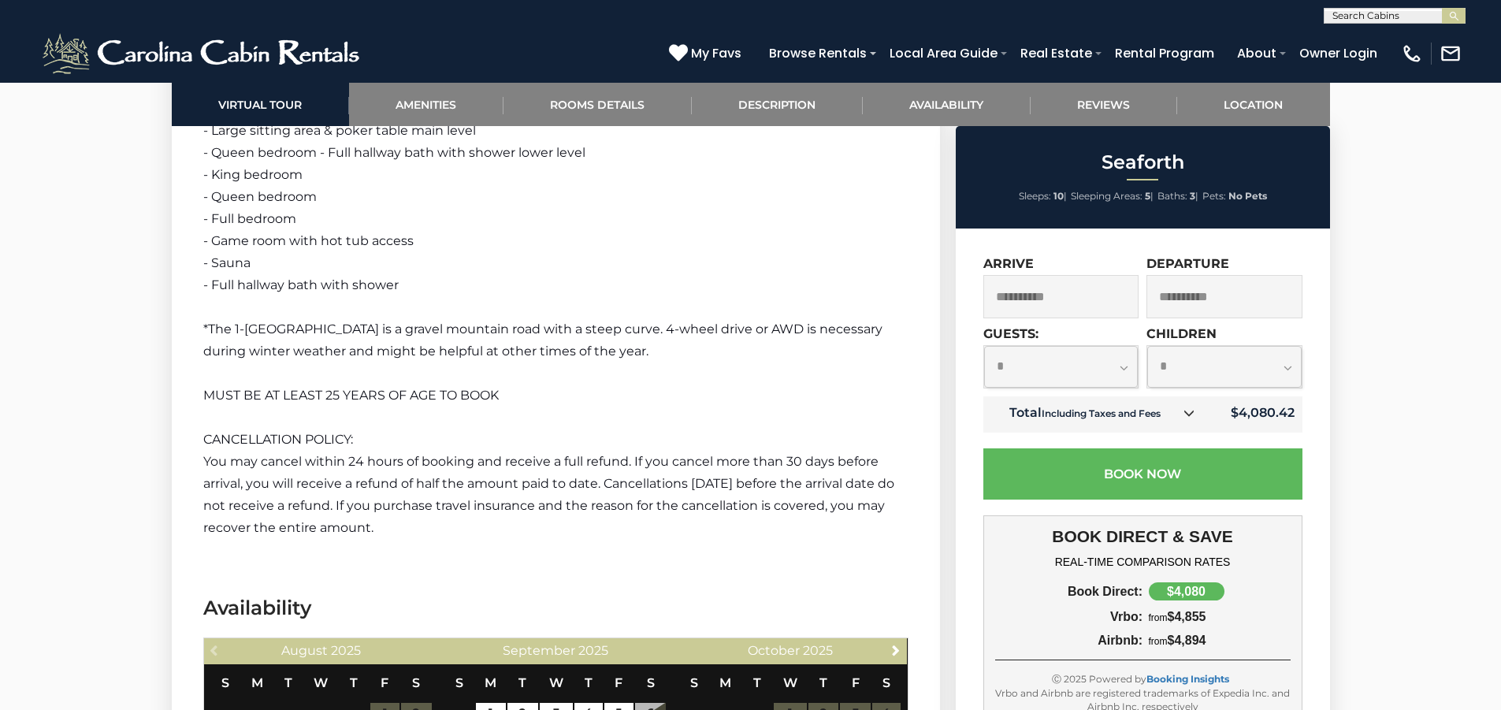
scroll to position [2837, 0]
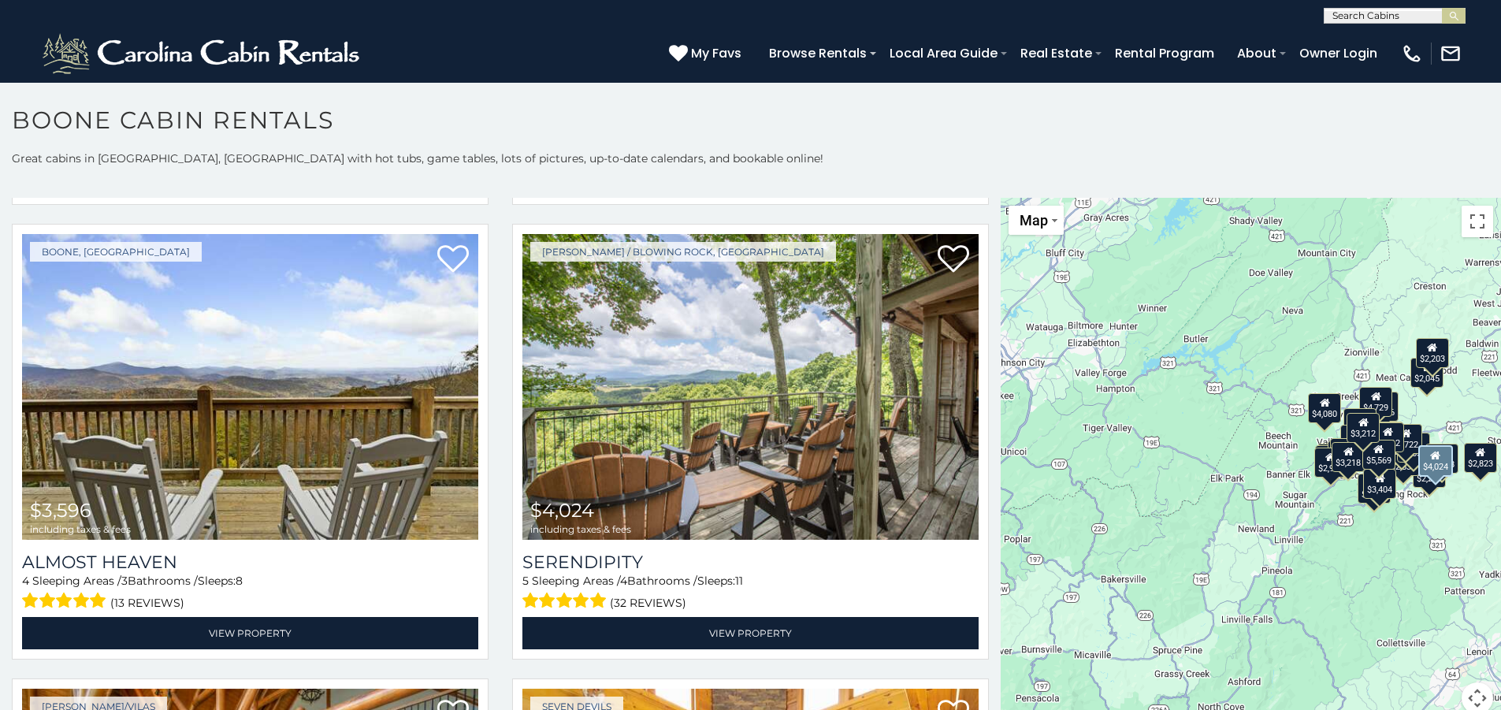
scroll to position [946, 0]
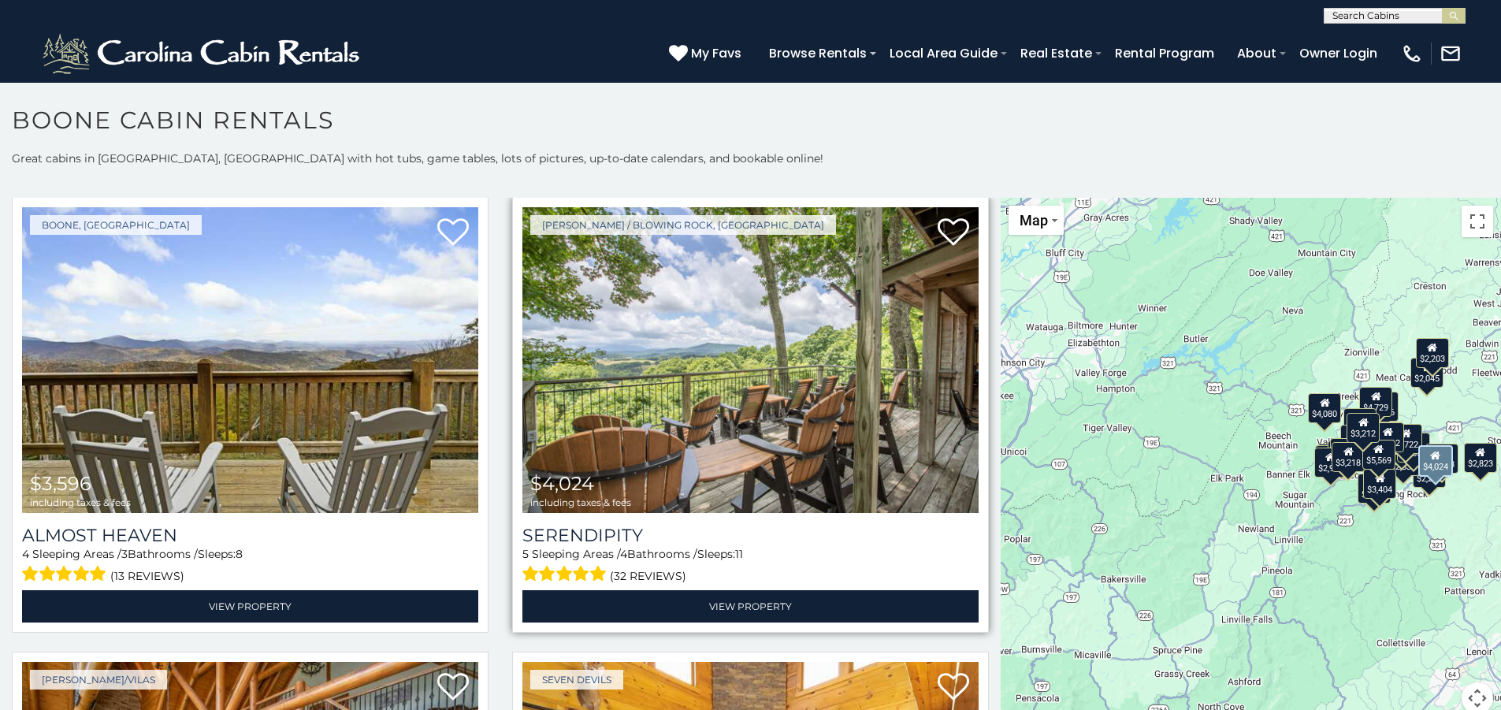
click at [696, 367] on img at bounding box center [750, 360] width 456 height 306
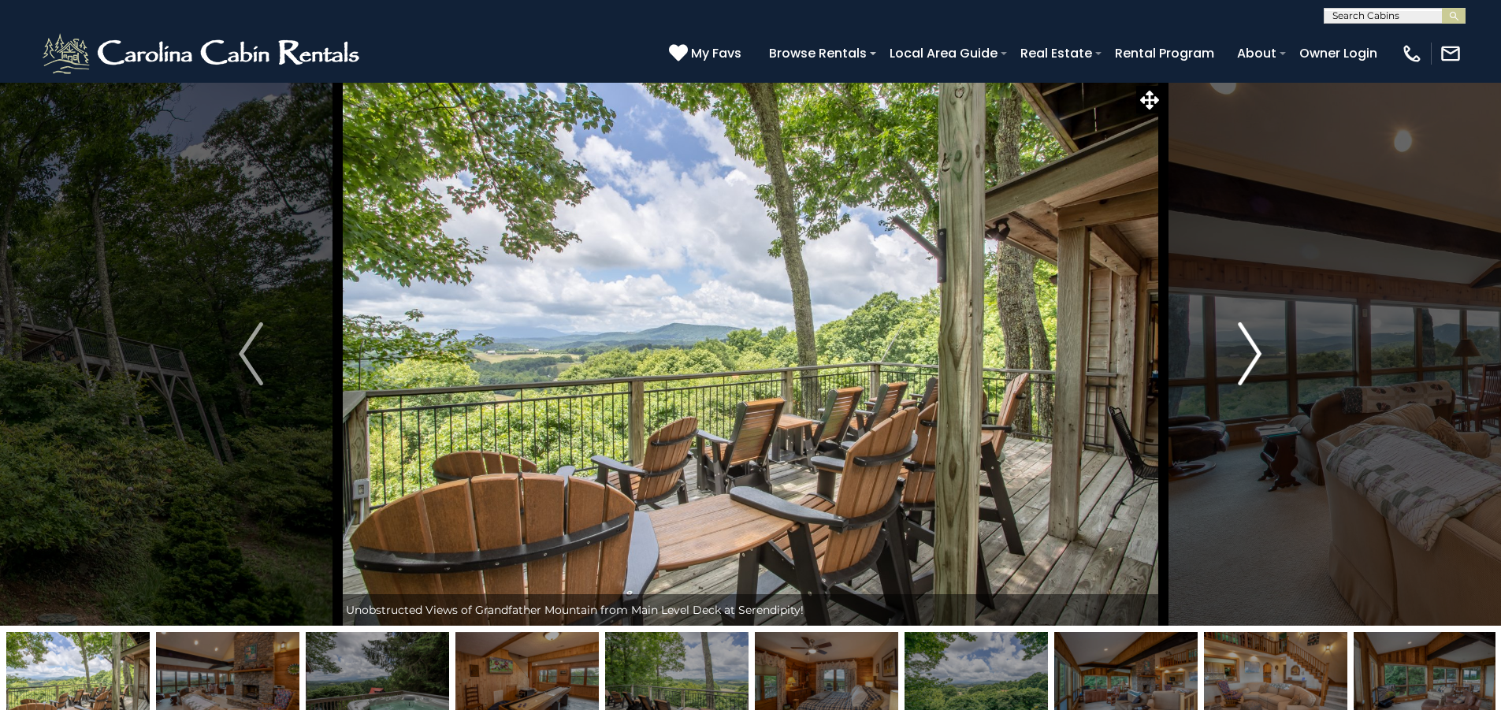
click at [1248, 361] on img "Next" at bounding box center [1250, 353] width 24 height 63
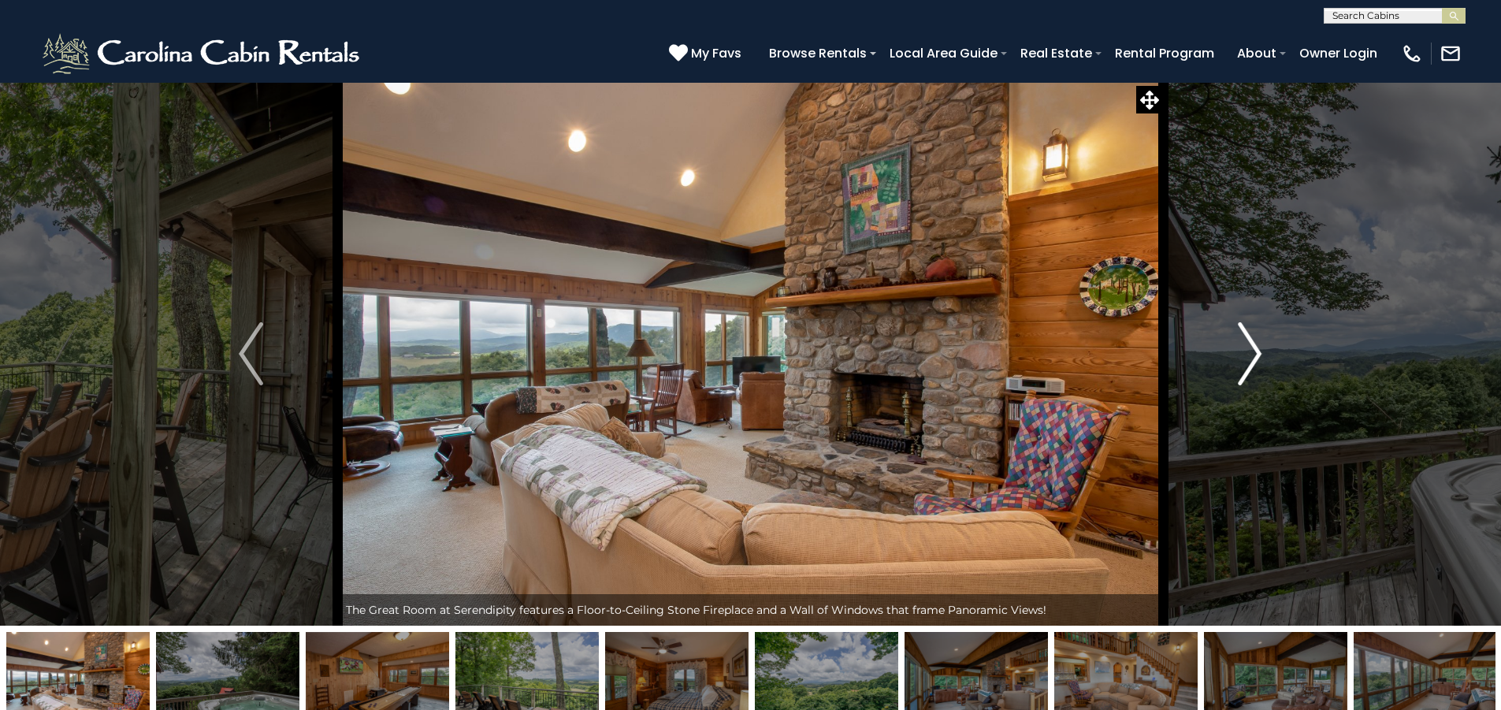
click at [1248, 361] on img "Next" at bounding box center [1250, 353] width 24 height 63
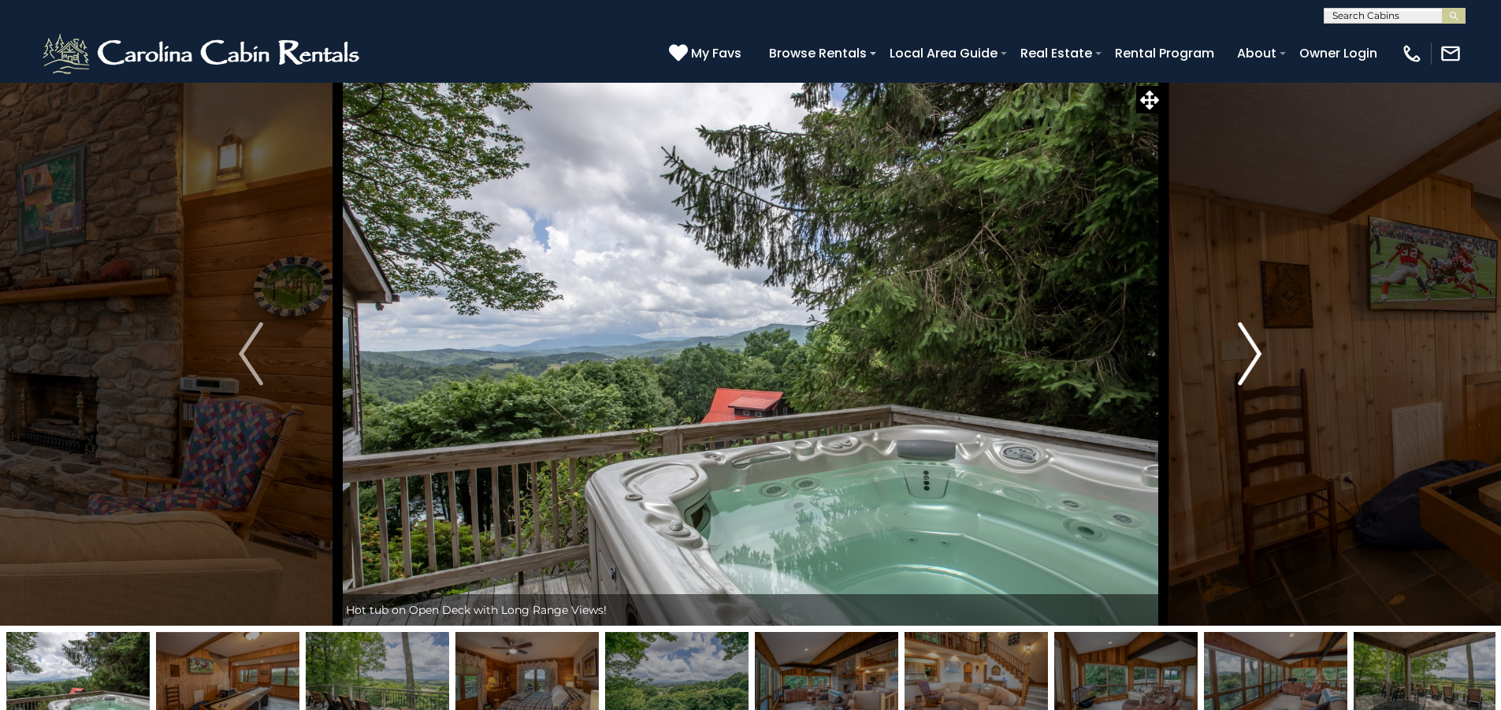
click at [1248, 361] on img "Next" at bounding box center [1250, 353] width 24 height 63
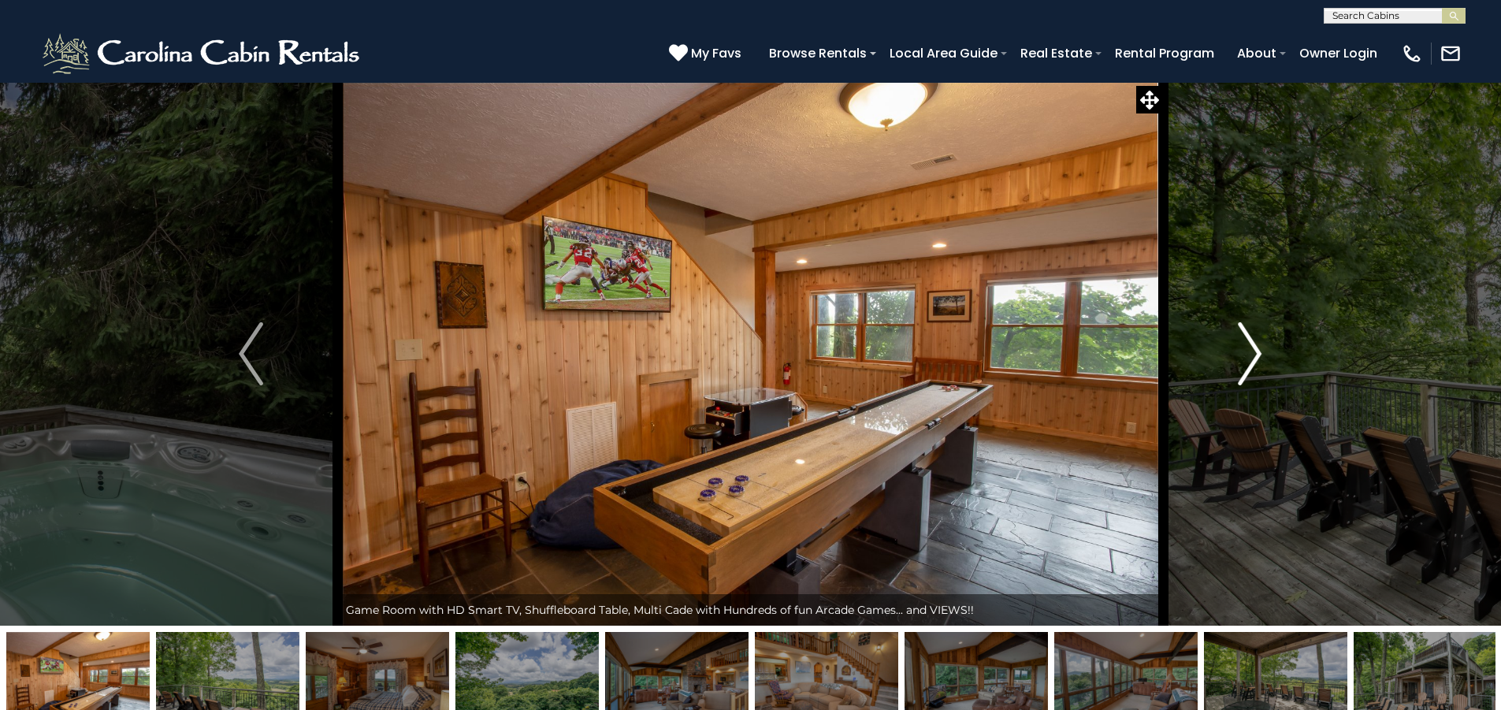
click at [1248, 361] on img "Next" at bounding box center [1250, 353] width 24 height 63
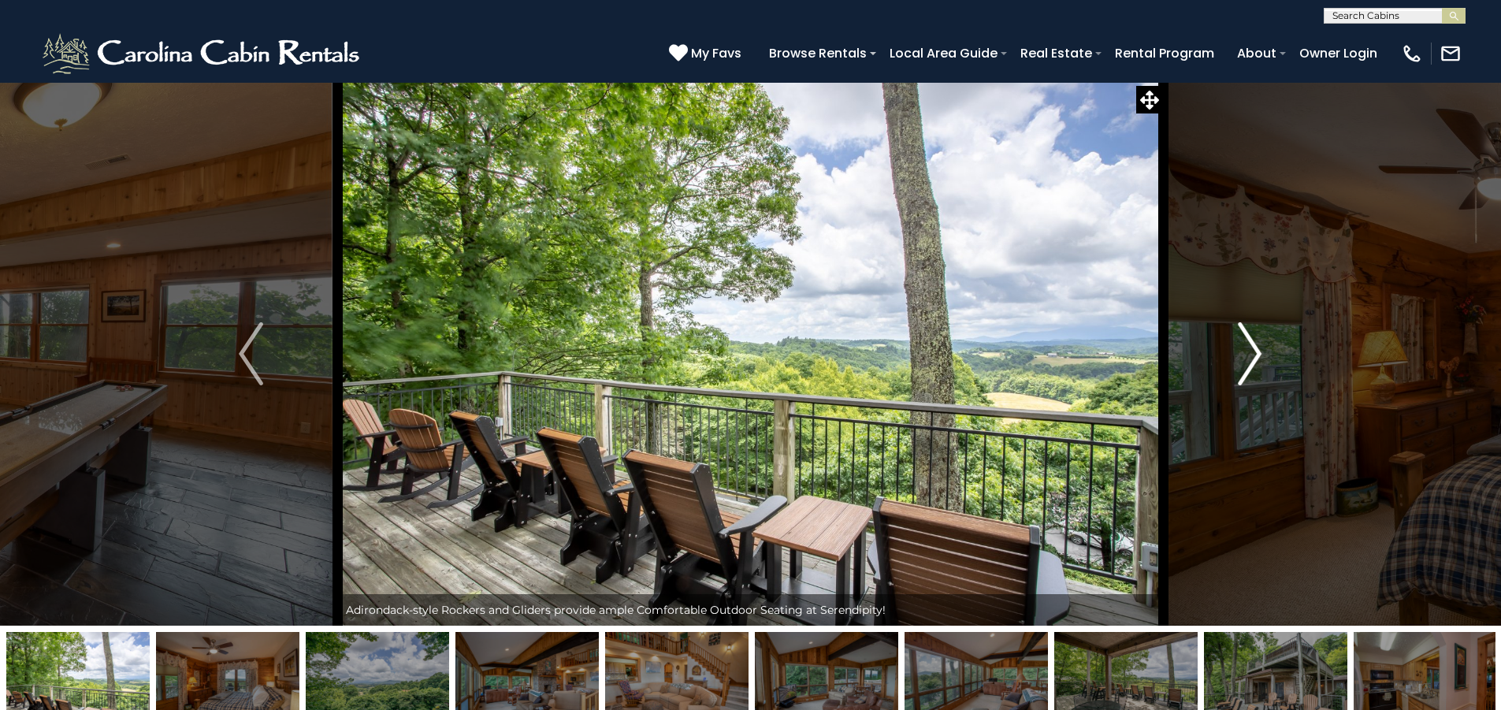
click at [1248, 361] on img "Next" at bounding box center [1250, 353] width 24 height 63
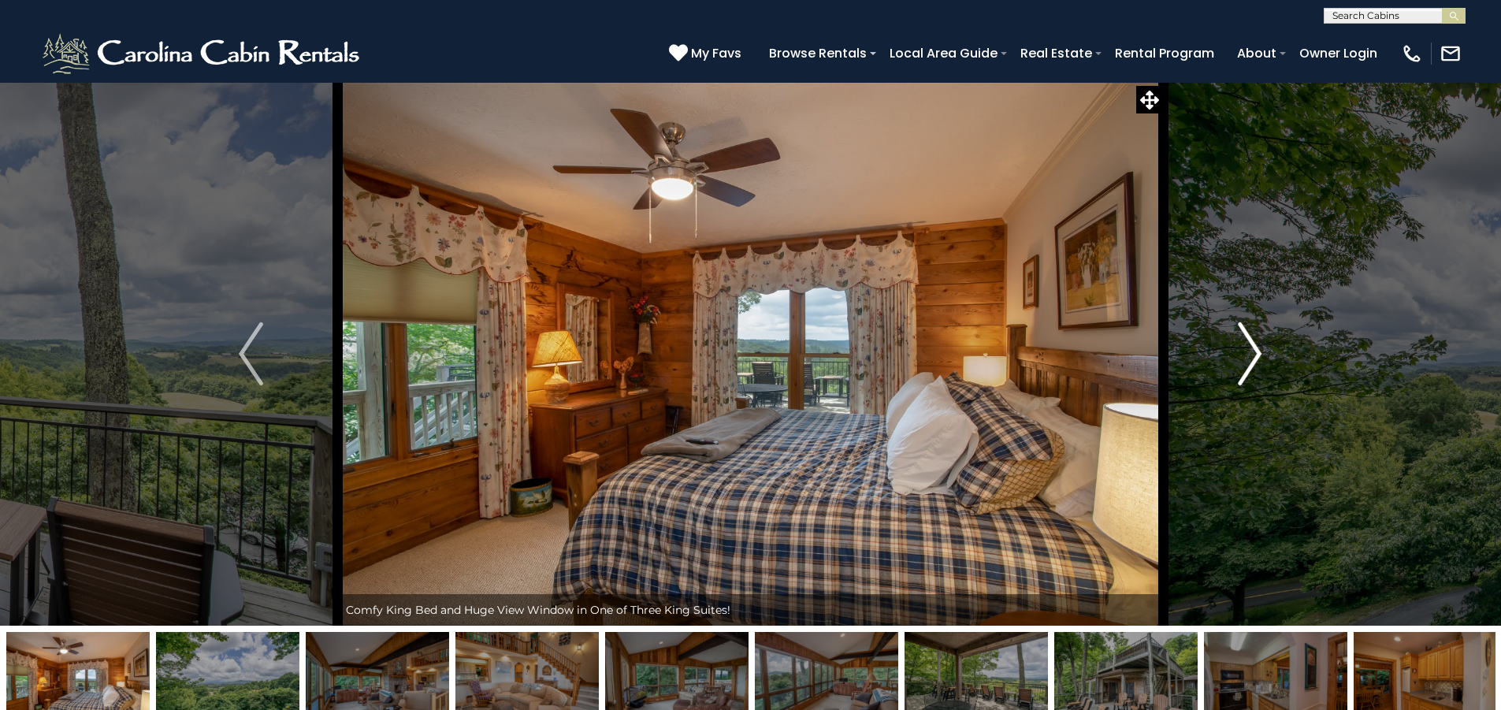
click at [1248, 361] on img "Next" at bounding box center [1250, 353] width 24 height 63
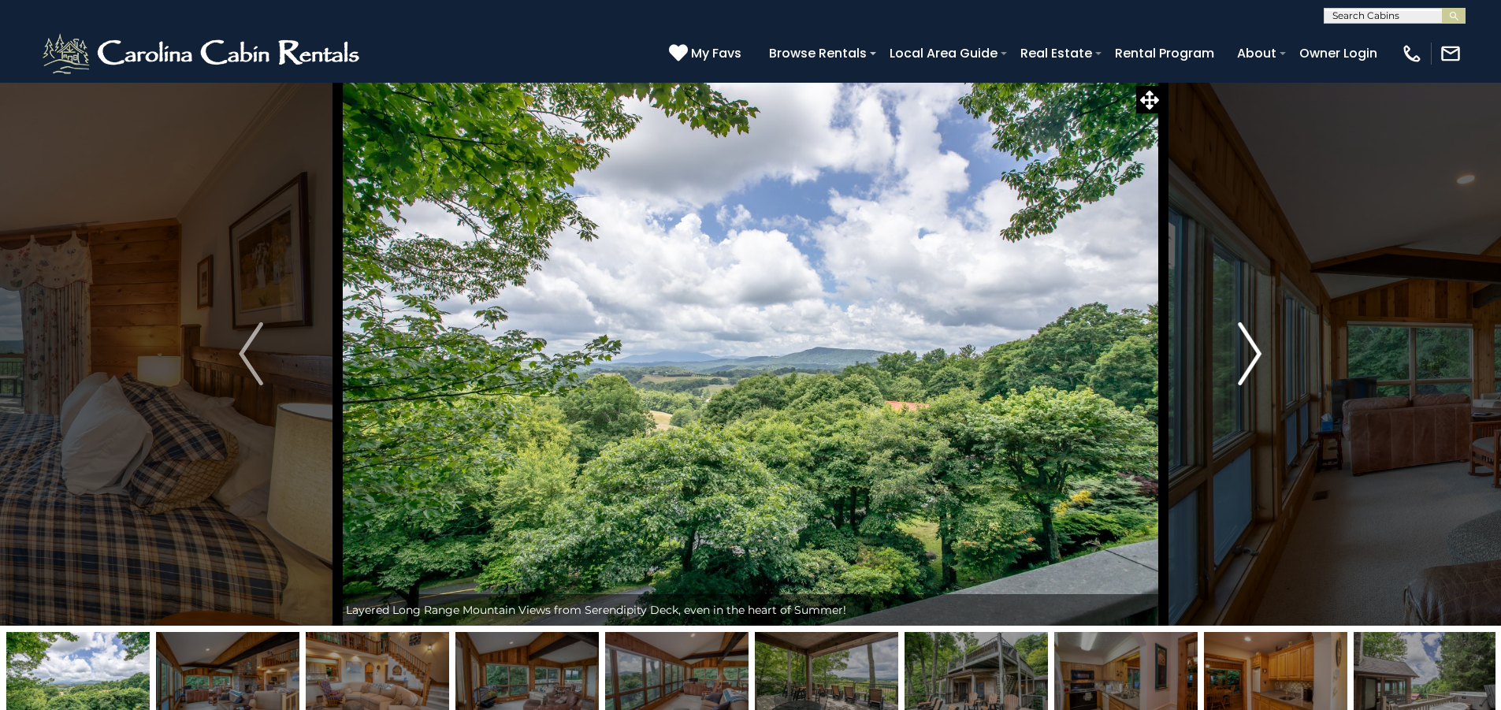
click at [1248, 361] on img "Next" at bounding box center [1250, 353] width 24 height 63
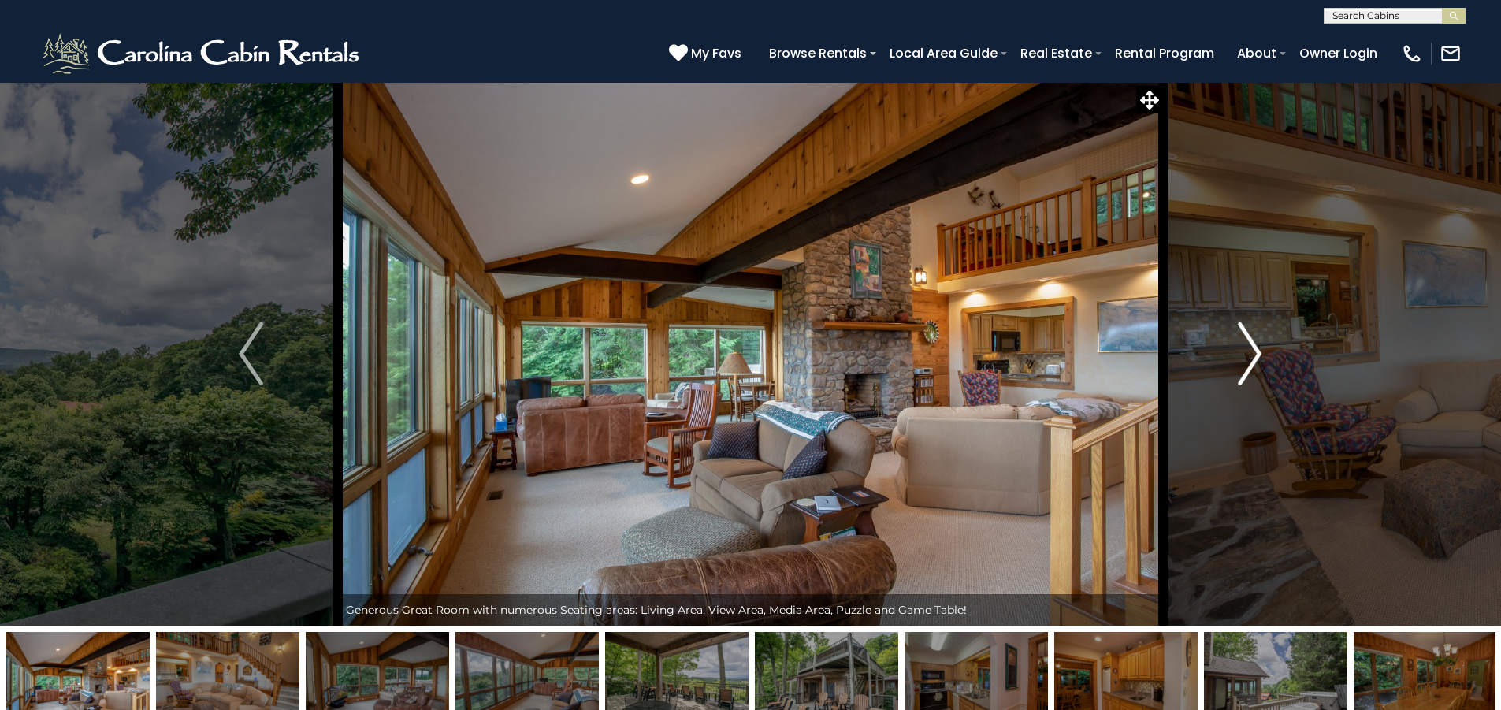
click at [1248, 361] on img "Next" at bounding box center [1250, 353] width 24 height 63
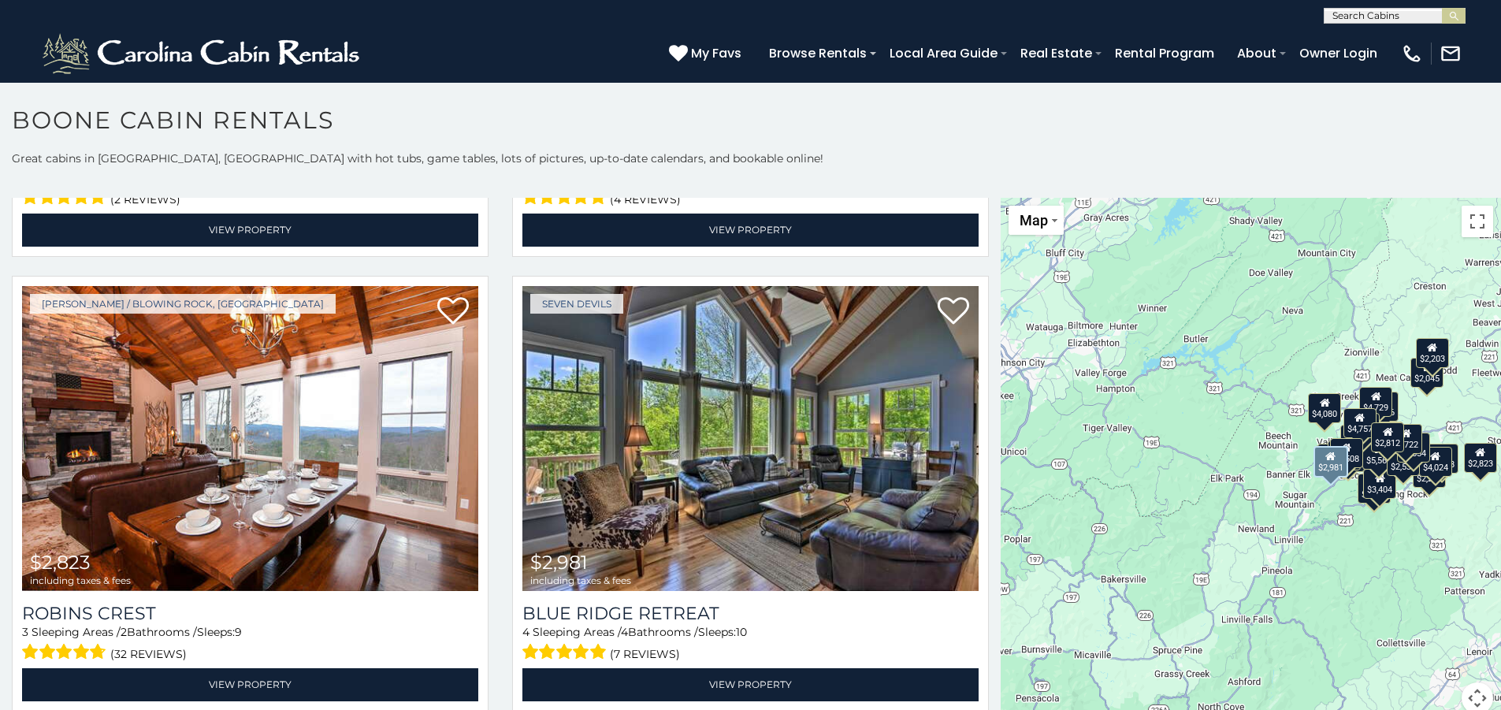
scroll to position [5437, 0]
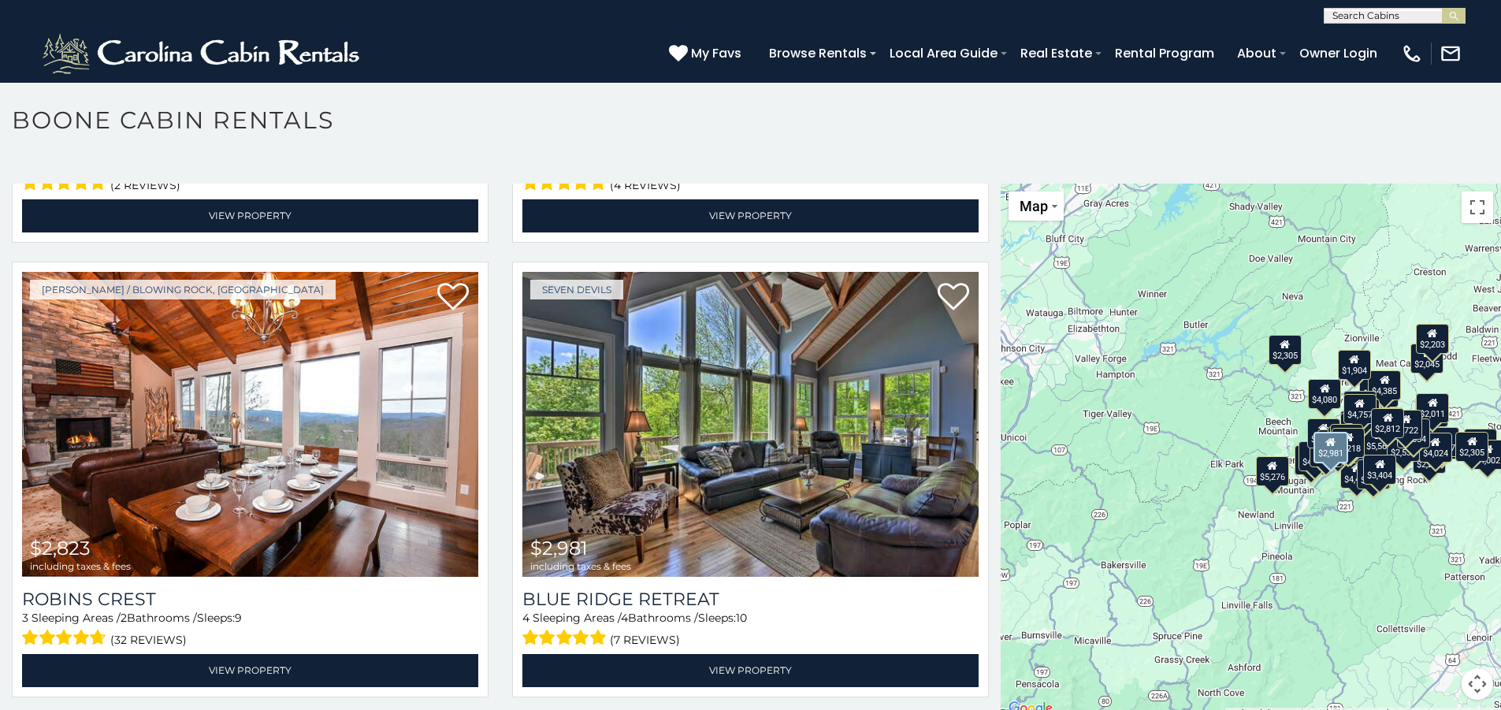
scroll to position [5389, 0]
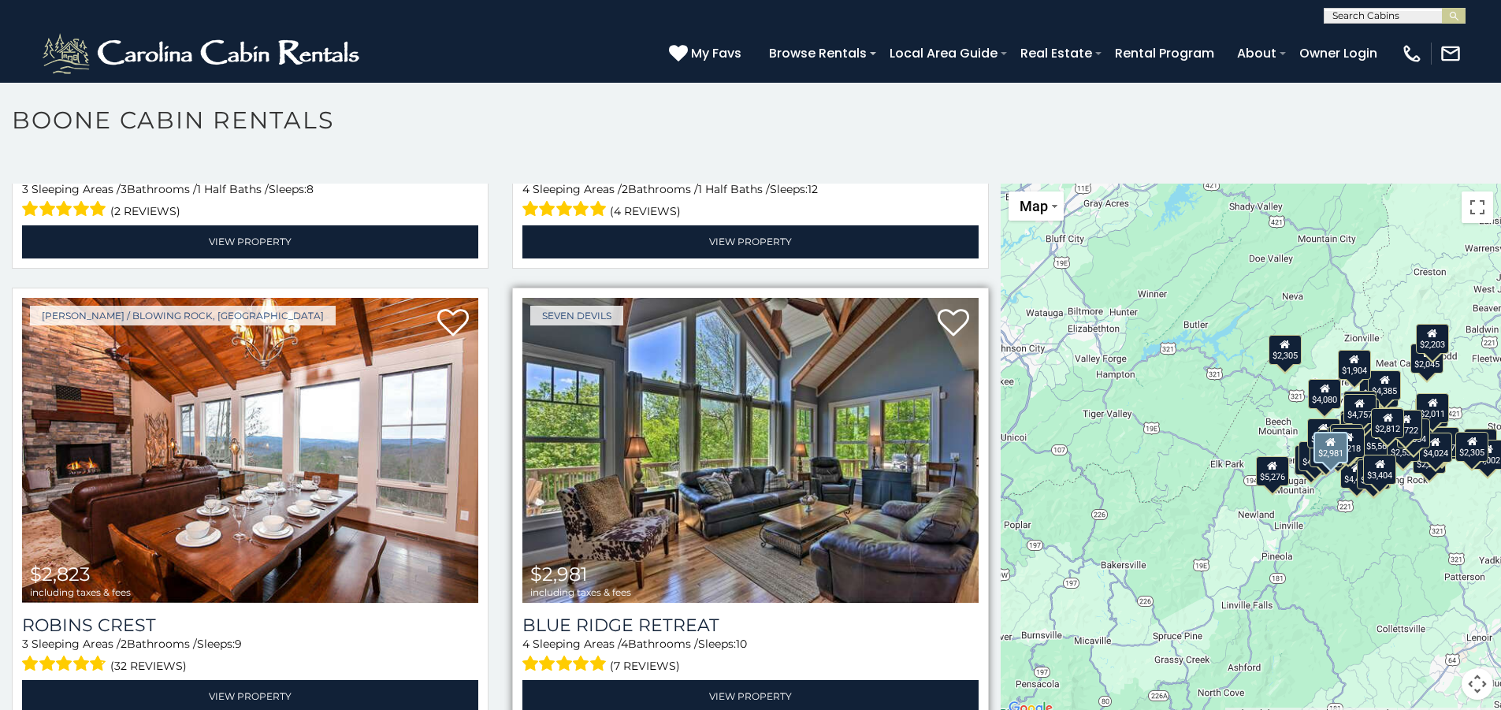
click at [613, 440] on img at bounding box center [750, 451] width 456 height 306
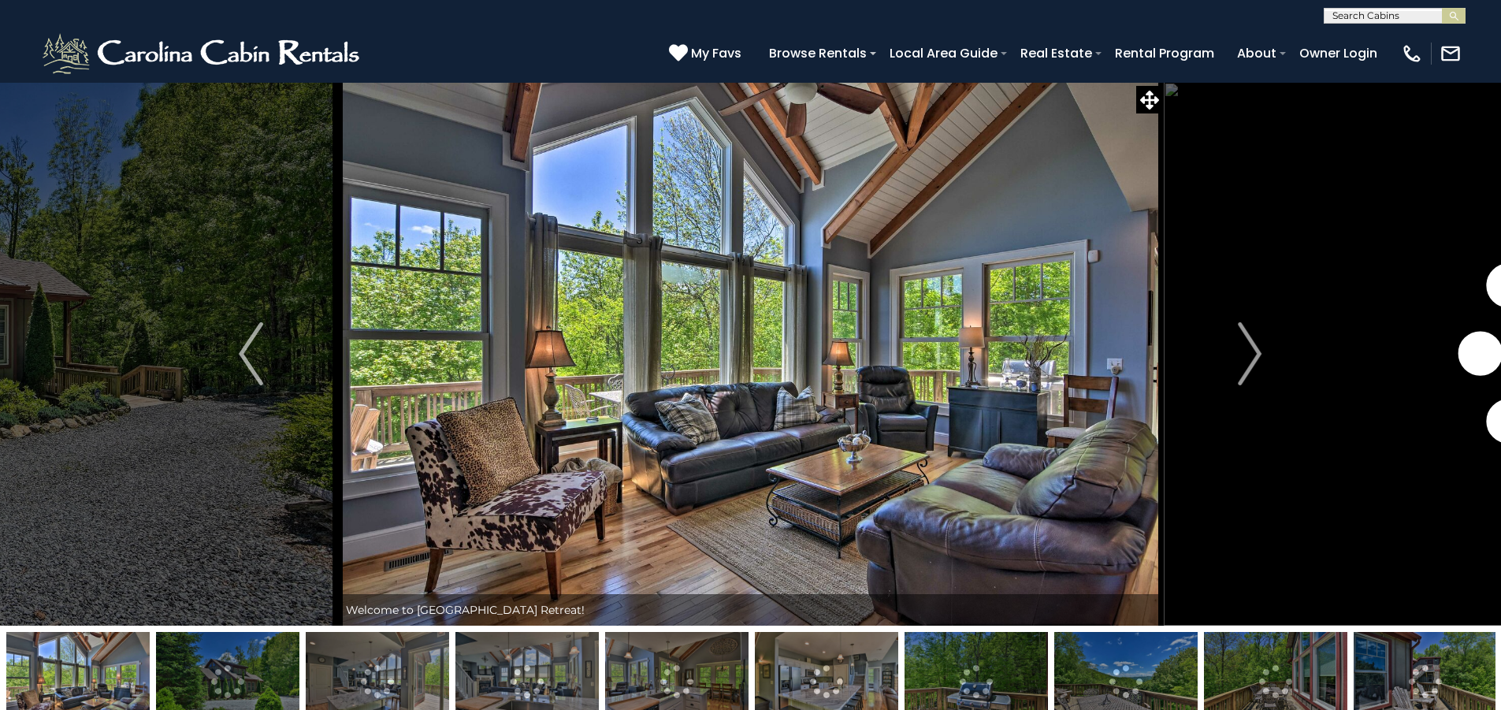
scroll to position [158, 0]
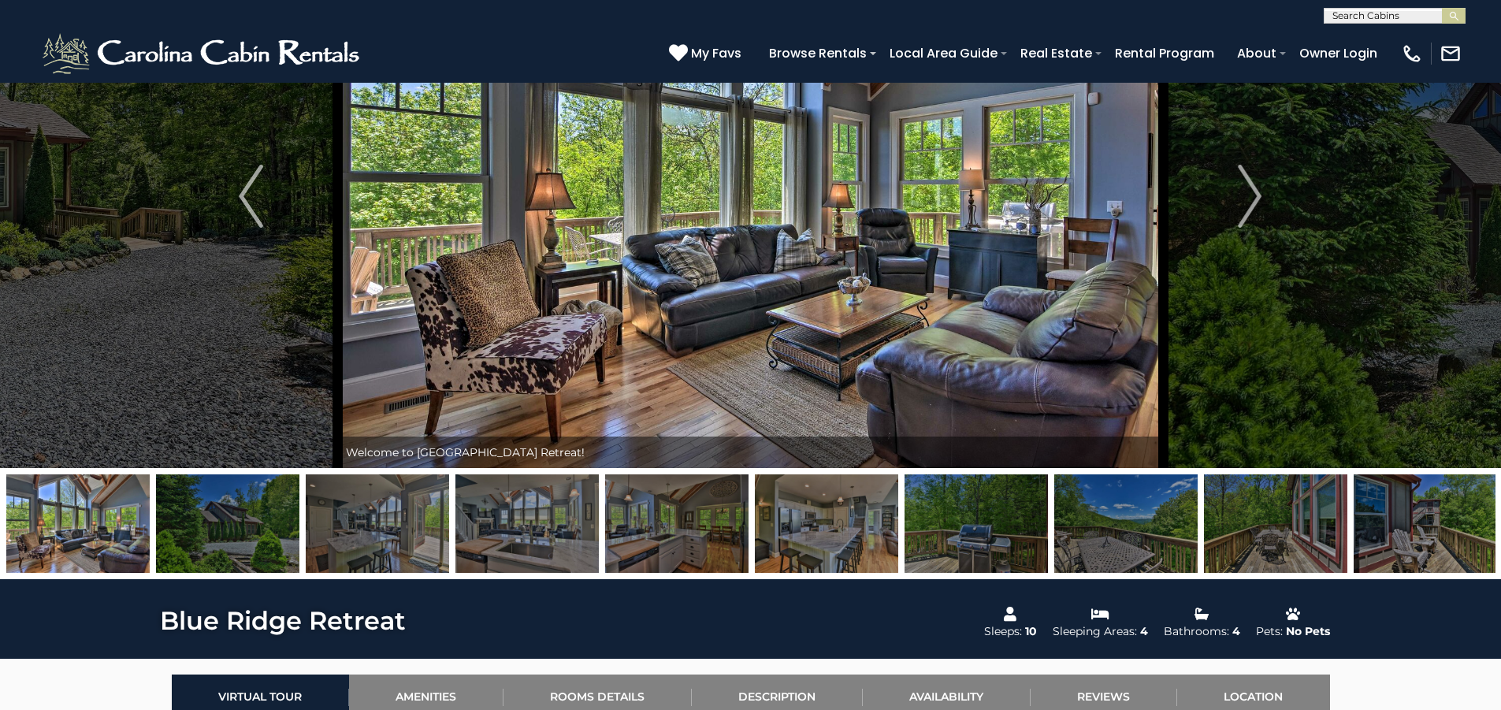
click at [931, 533] on img at bounding box center [976, 523] width 143 height 99
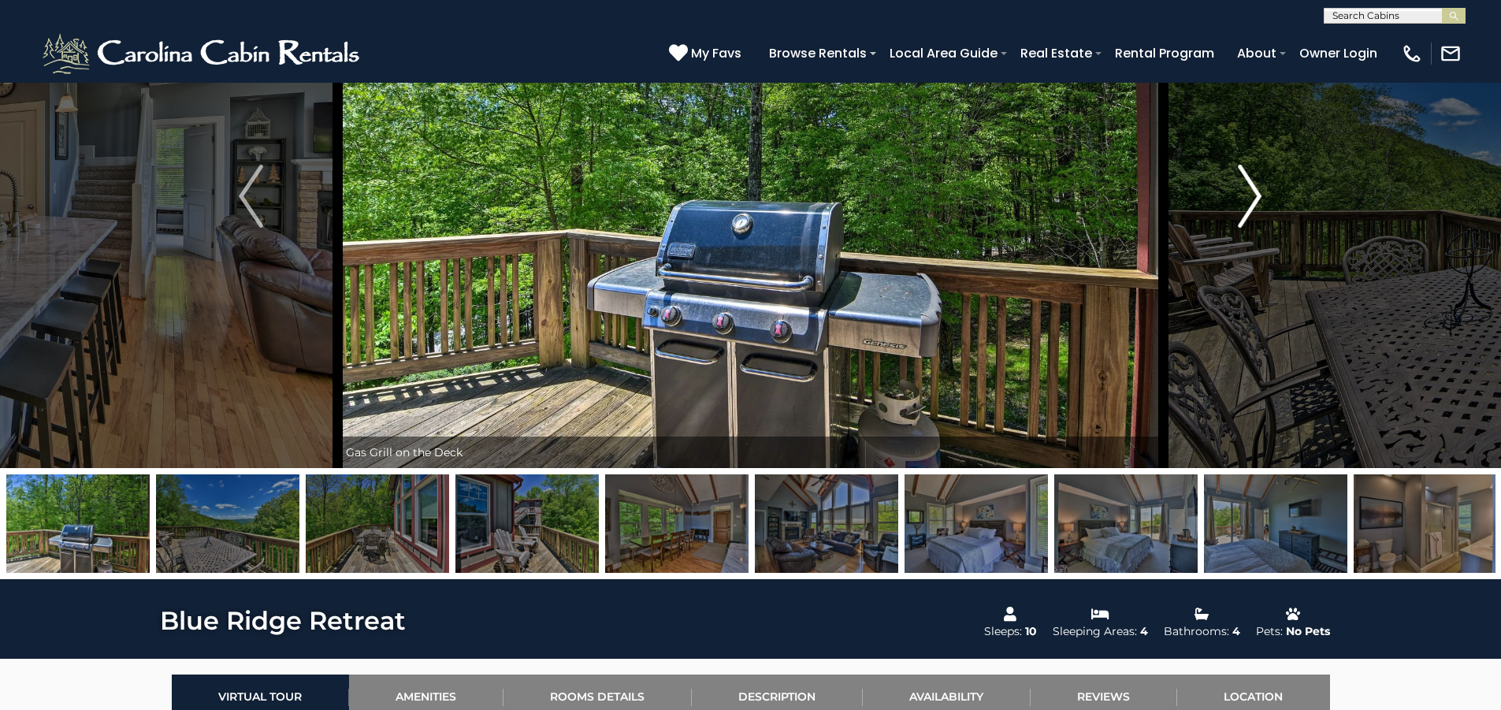
click at [1257, 206] on img "Next" at bounding box center [1250, 196] width 24 height 63
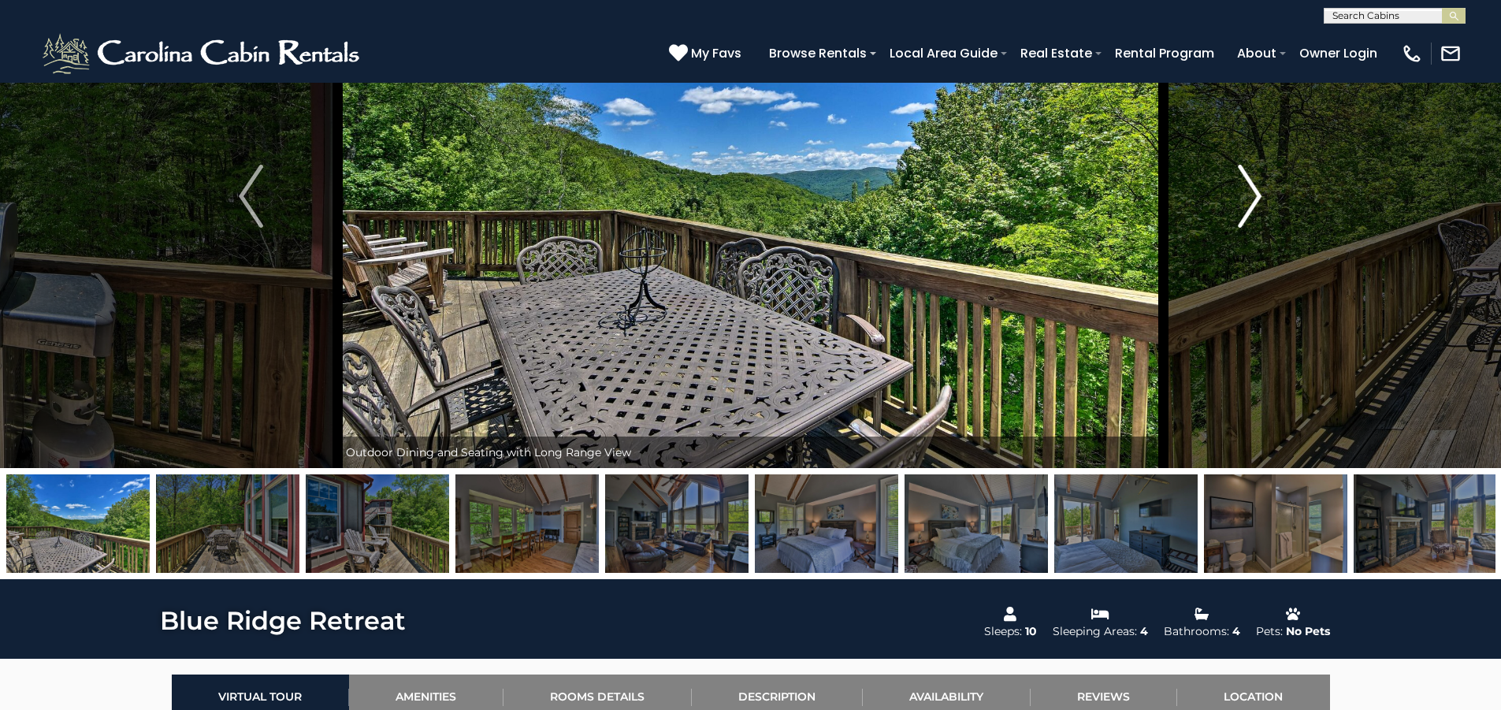
click at [1257, 206] on img "Next" at bounding box center [1250, 196] width 24 height 63
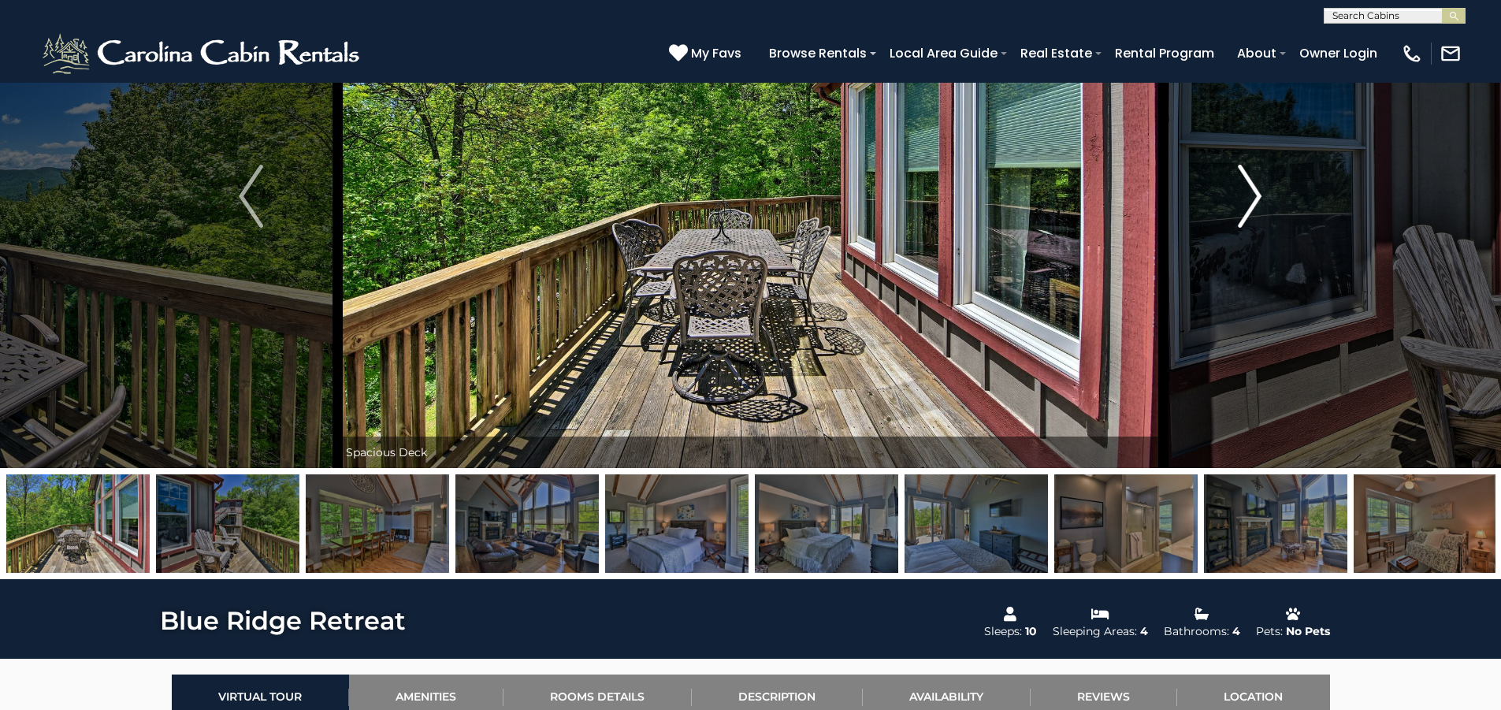
click at [1257, 208] on img "Next" at bounding box center [1250, 196] width 24 height 63
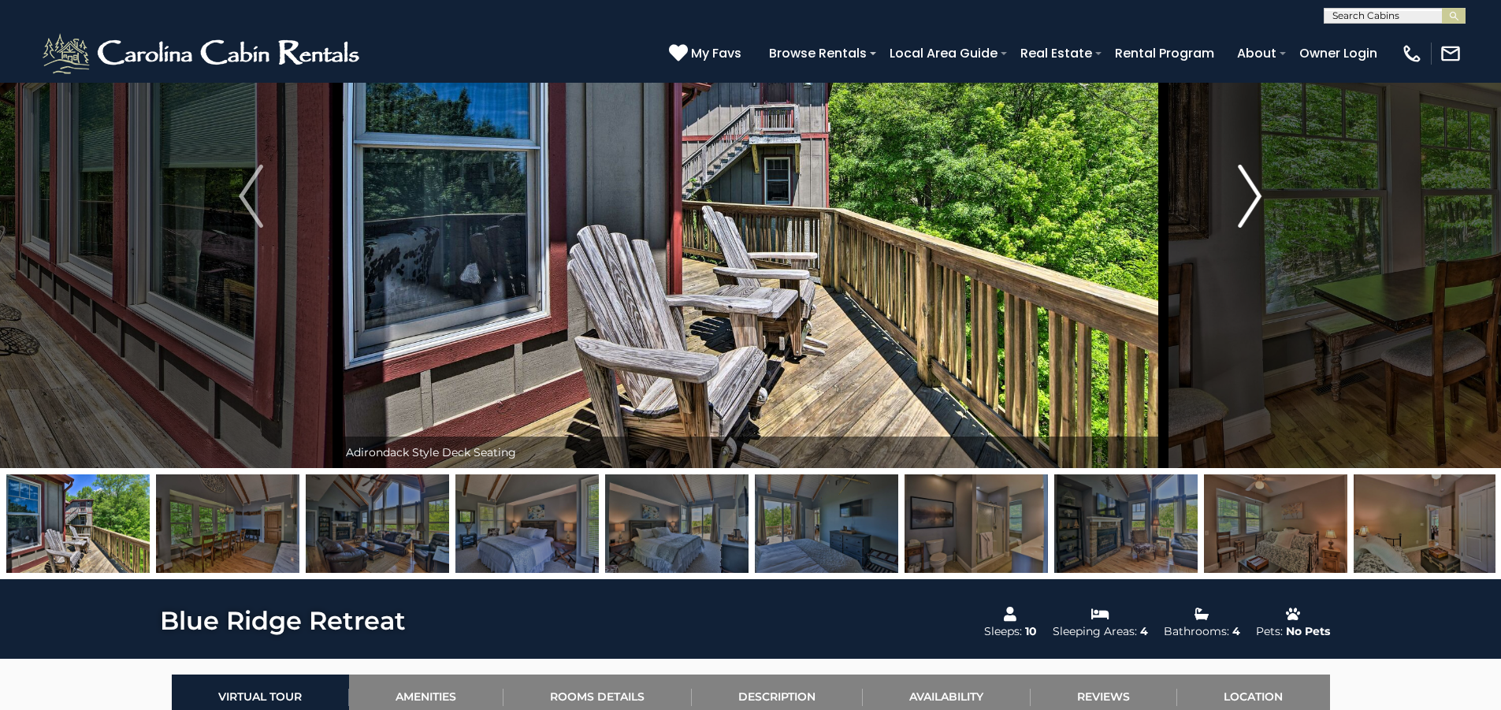
click at [1257, 208] on img "Next" at bounding box center [1250, 196] width 24 height 63
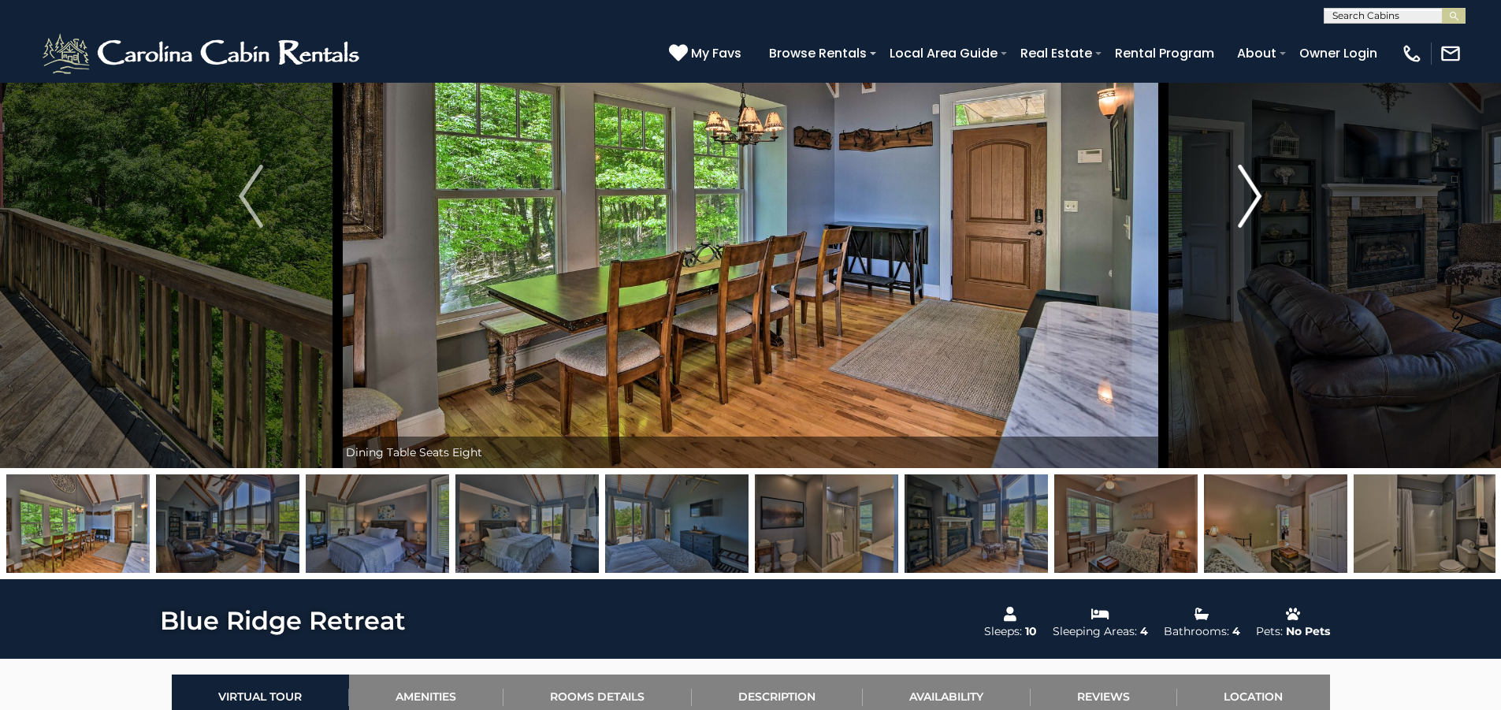
click at [1257, 208] on img "Next" at bounding box center [1250, 196] width 24 height 63
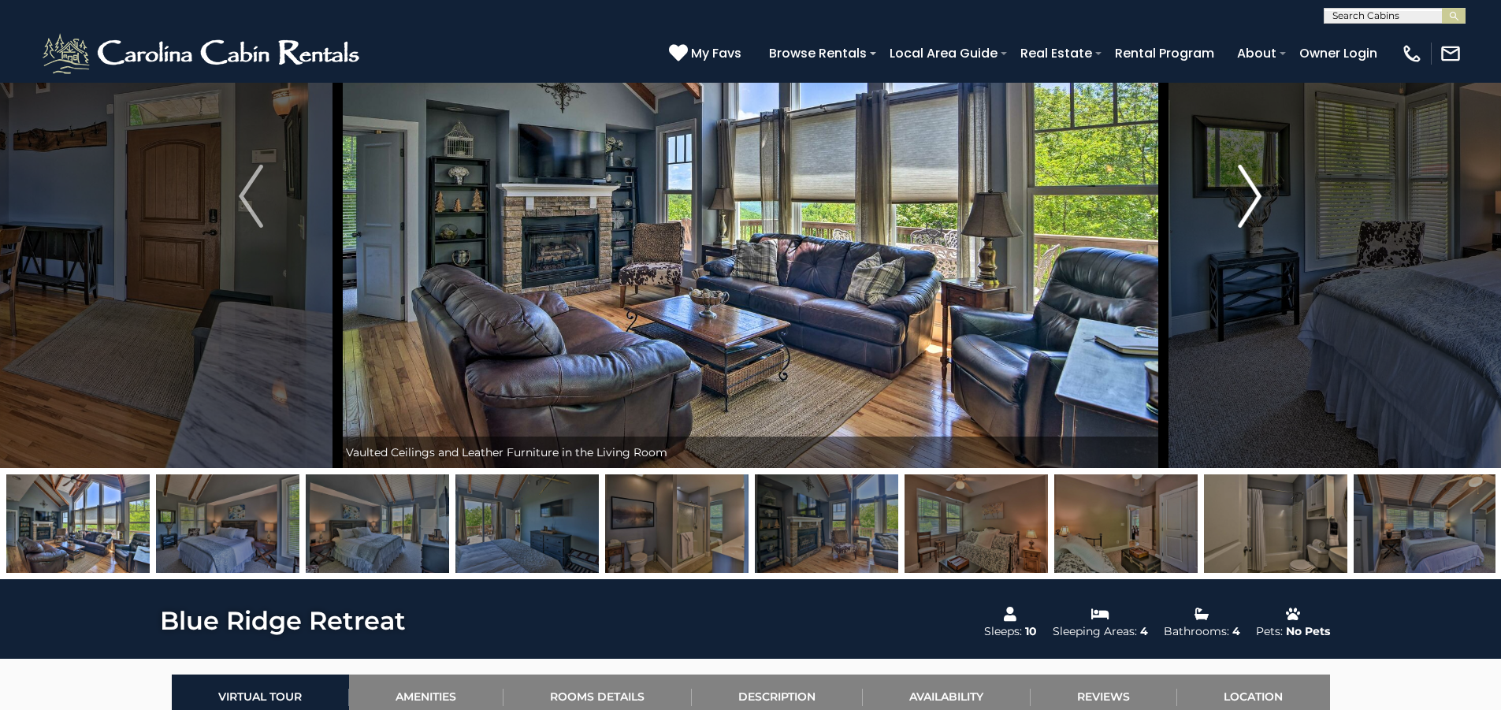
click at [1257, 208] on img "Next" at bounding box center [1250, 196] width 24 height 63
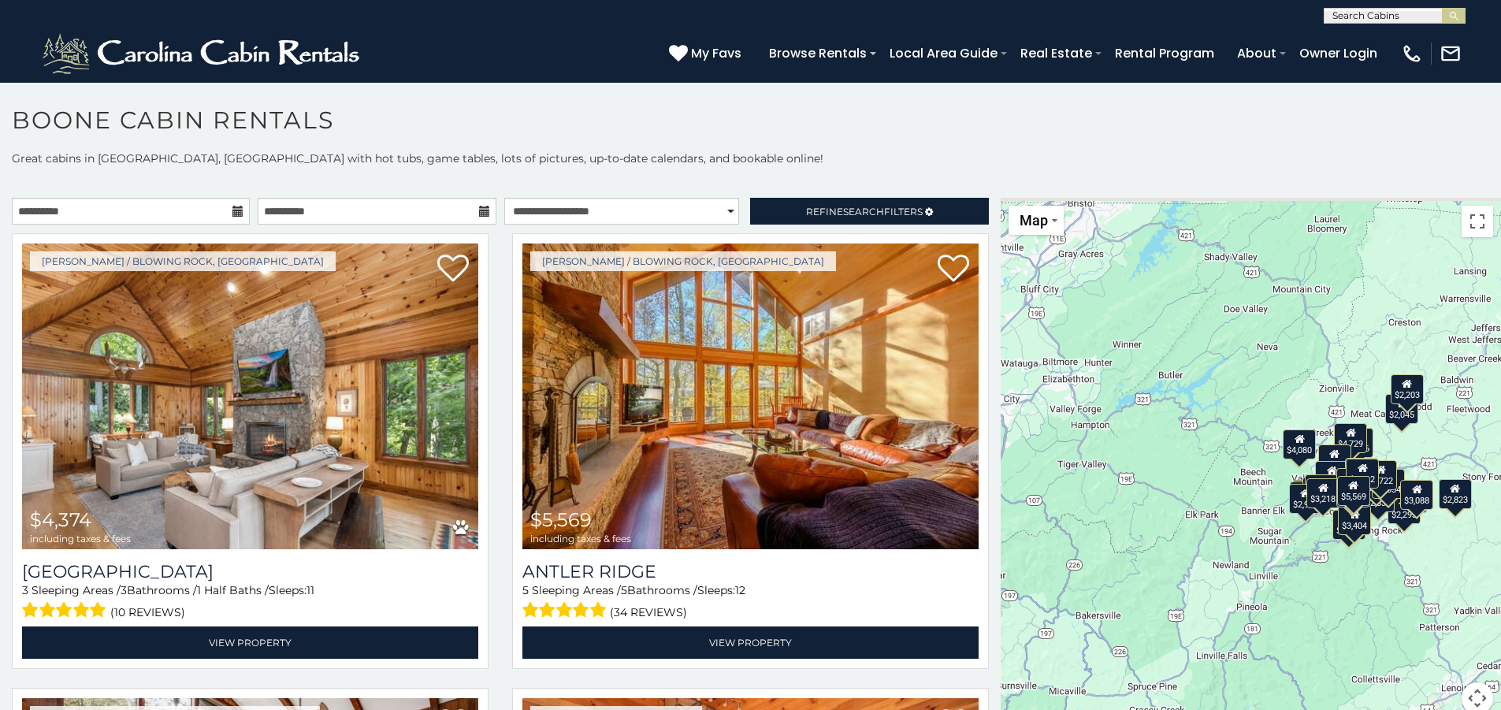
drag, startPoint x: 1262, startPoint y: 448, endPoint x: 1228, endPoint y: 500, distance: 62.1
click at [1228, 500] on div "$4,374 $5,569 $2,761 $3,212 $3,596 $4,024 $4,080 $4,672 $4,729 $4,757 $5,405 $6…" at bounding box center [1251, 465] width 500 height 535
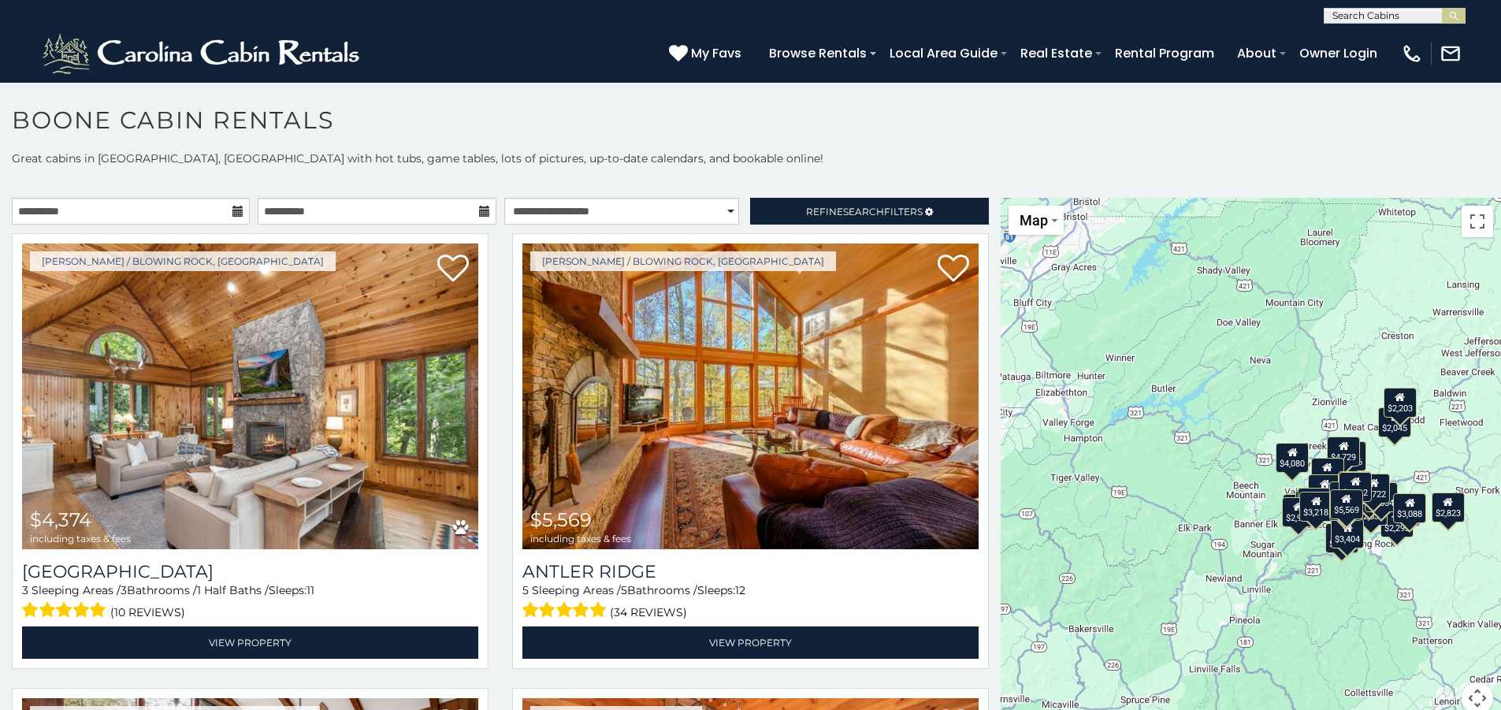
click at [1254, 496] on div "$4,374 $5,569 $2,761 $3,212 $3,596 $4,024 $4,080 $4,672 $4,729 $4,757 $5,405 $6…" at bounding box center [1251, 465] width 500 height 535
click at [1237, 486] on div "$4,374 $5,569 $2,761 $3,212 $3,596 $4,024 $4,080 $4,672 $4,729 $4,757 $5,405 $6…" at bounding box center [1251, 465] width 500 height 535
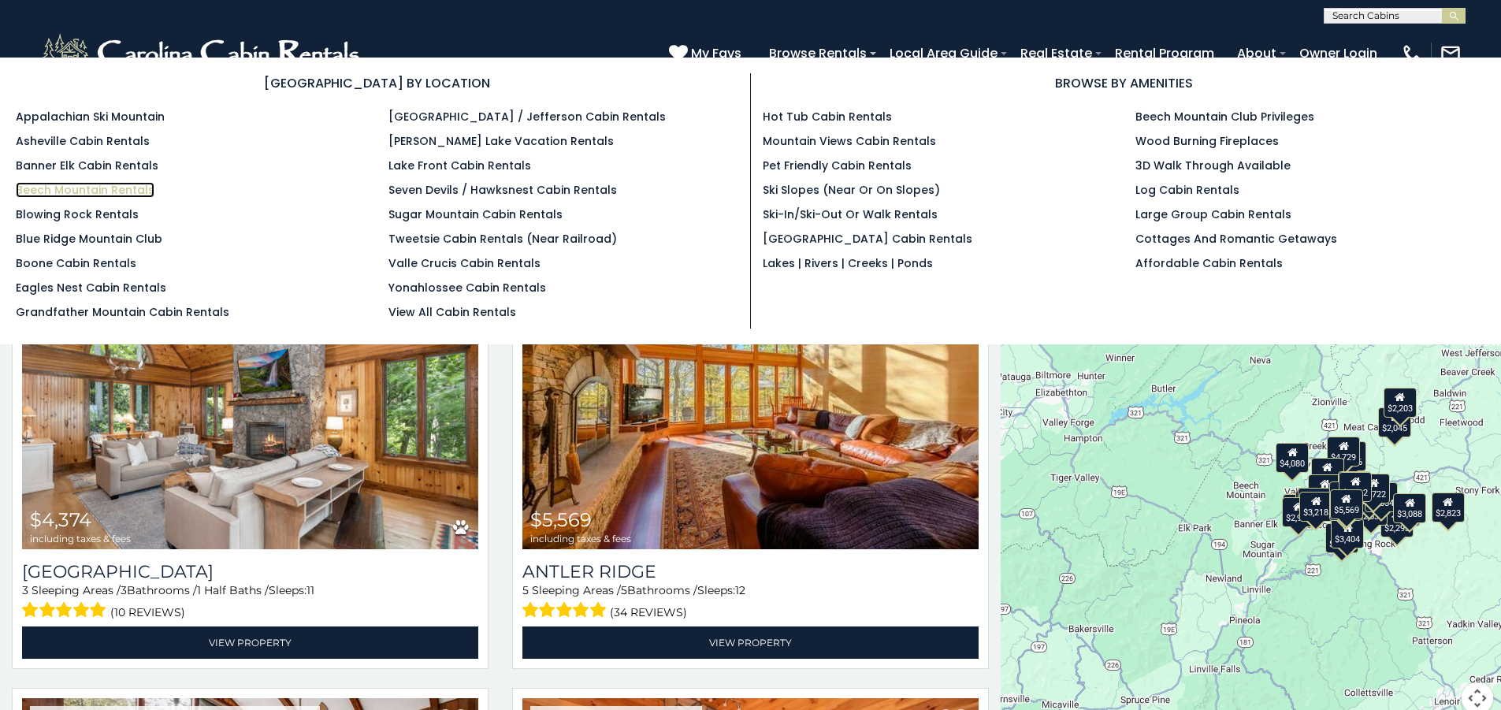
click at [130, 186] on link "Beech Mountain Rentals" at bounding box center [85, 190] width 139 height 16
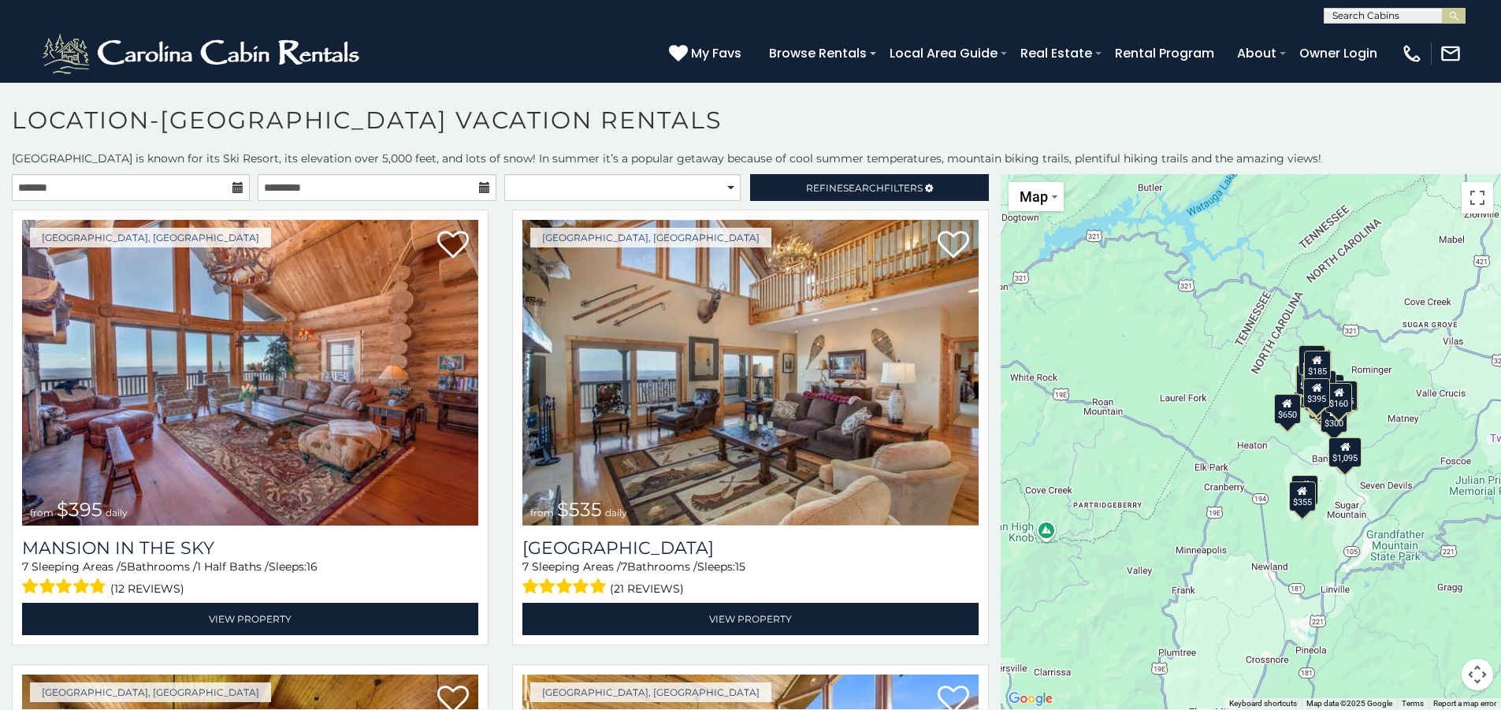
click at [233, 183] on icon at bounding box center [237, 187] width 11 height 11
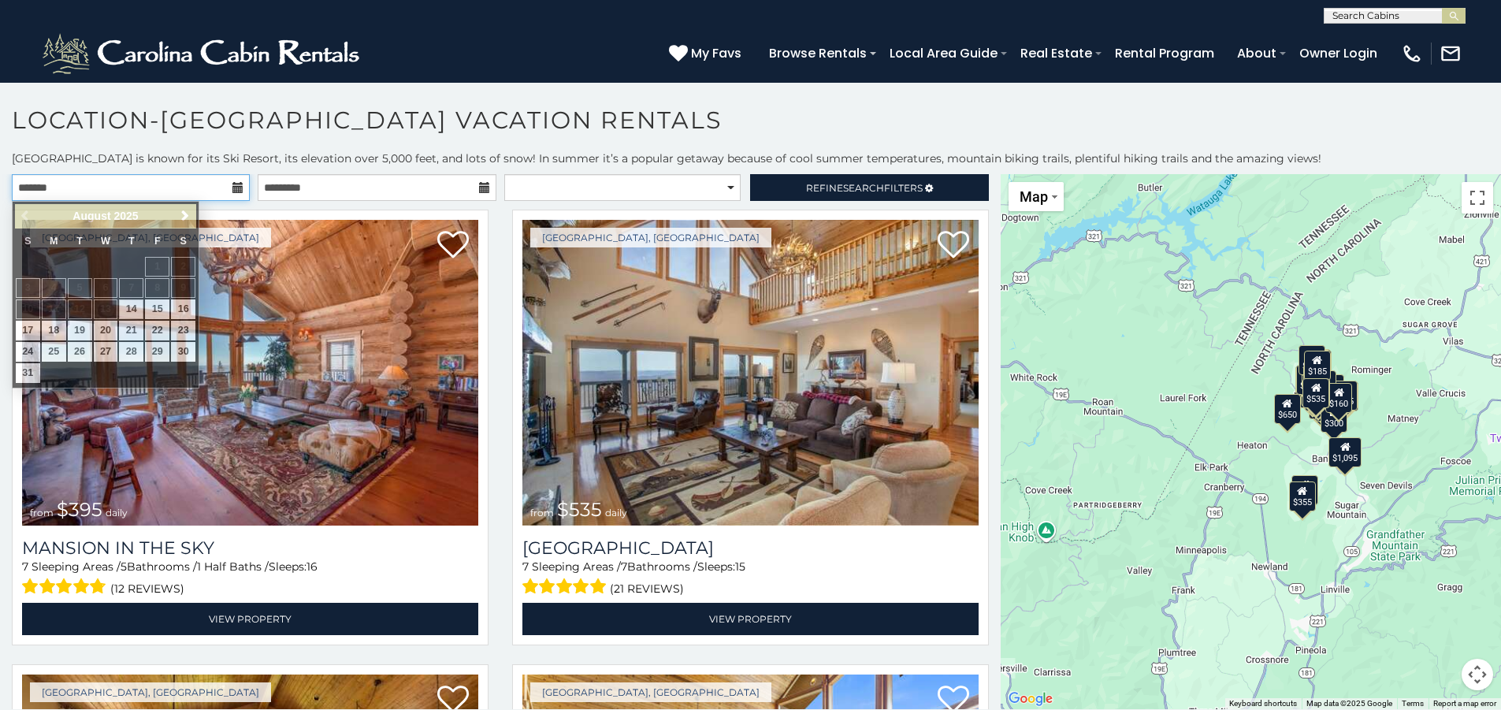
click at [176, 191] on input "text" at bounding box center [131, 187] width 238 height 27
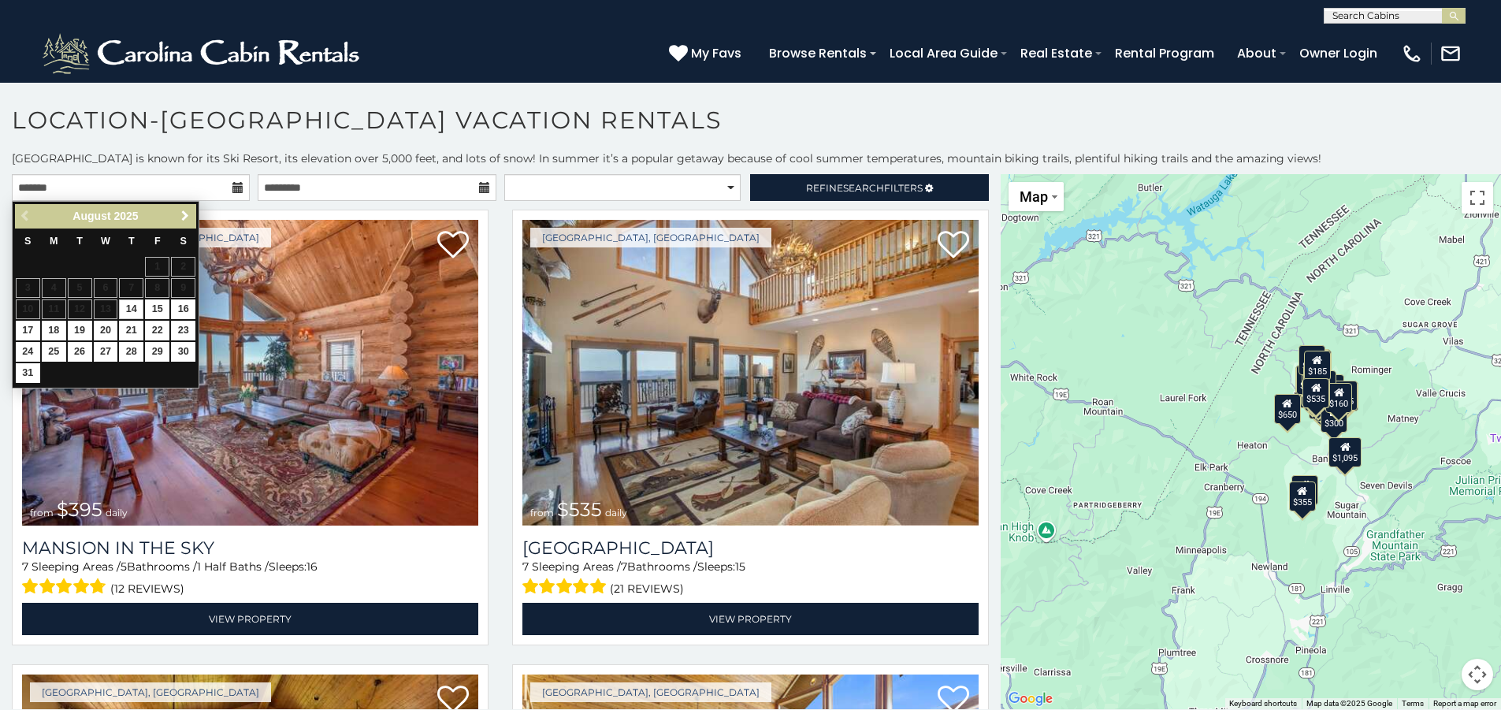
click at [189, 212] on span "Next" at bounding box center [185, 216] width 13 height 13
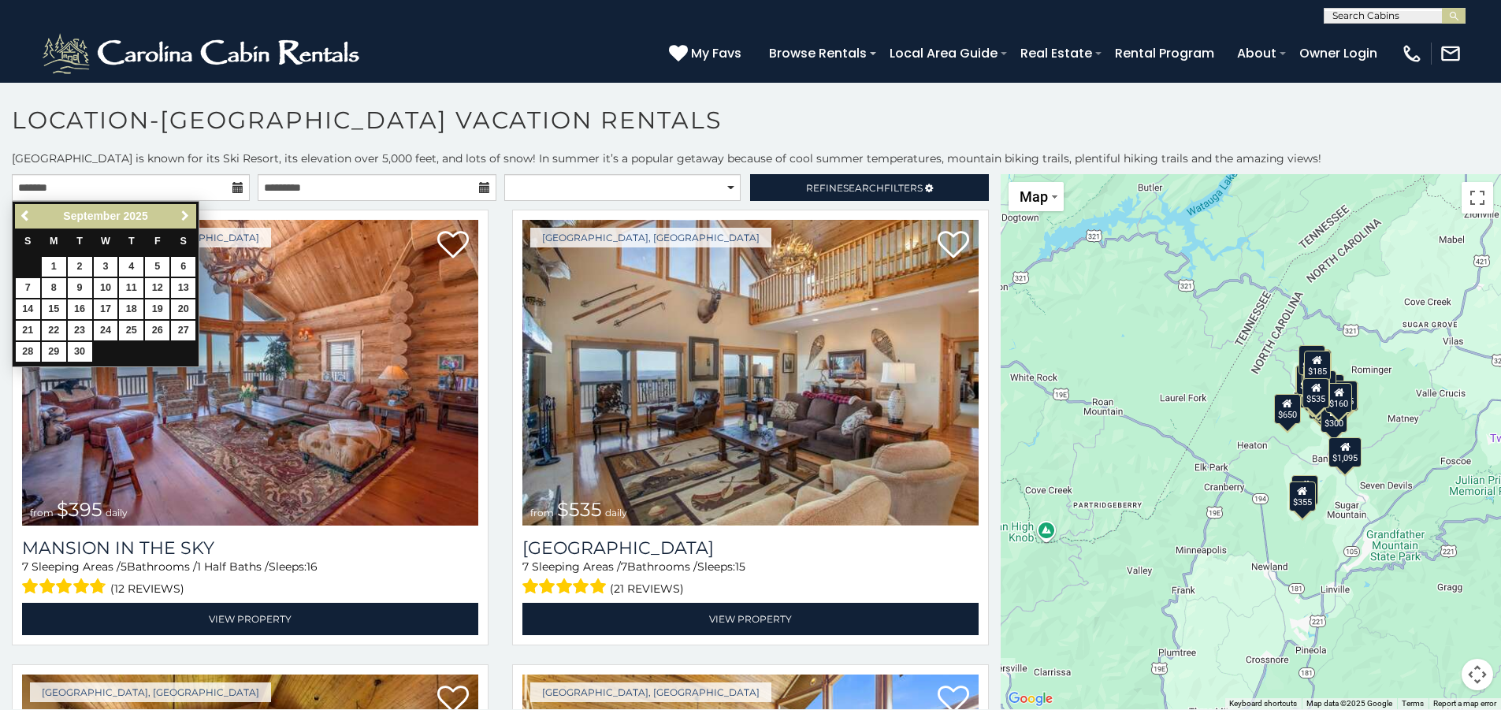
click at [189, 212] on span "Next" at bounding box center [185, 216] width 13 height 13
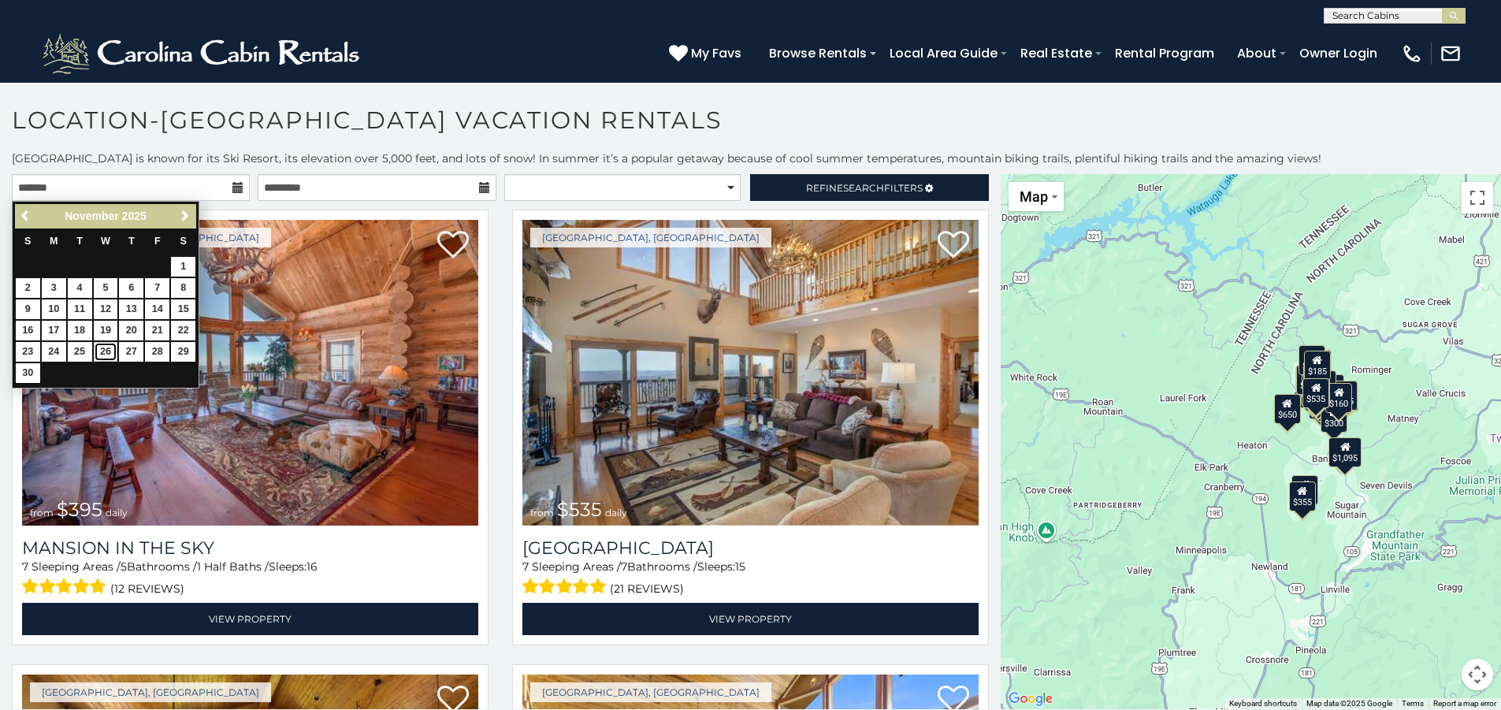
click at [97, 352] on link "26" at bounding box center [106, 352] width 24 height 20
type input "**********"
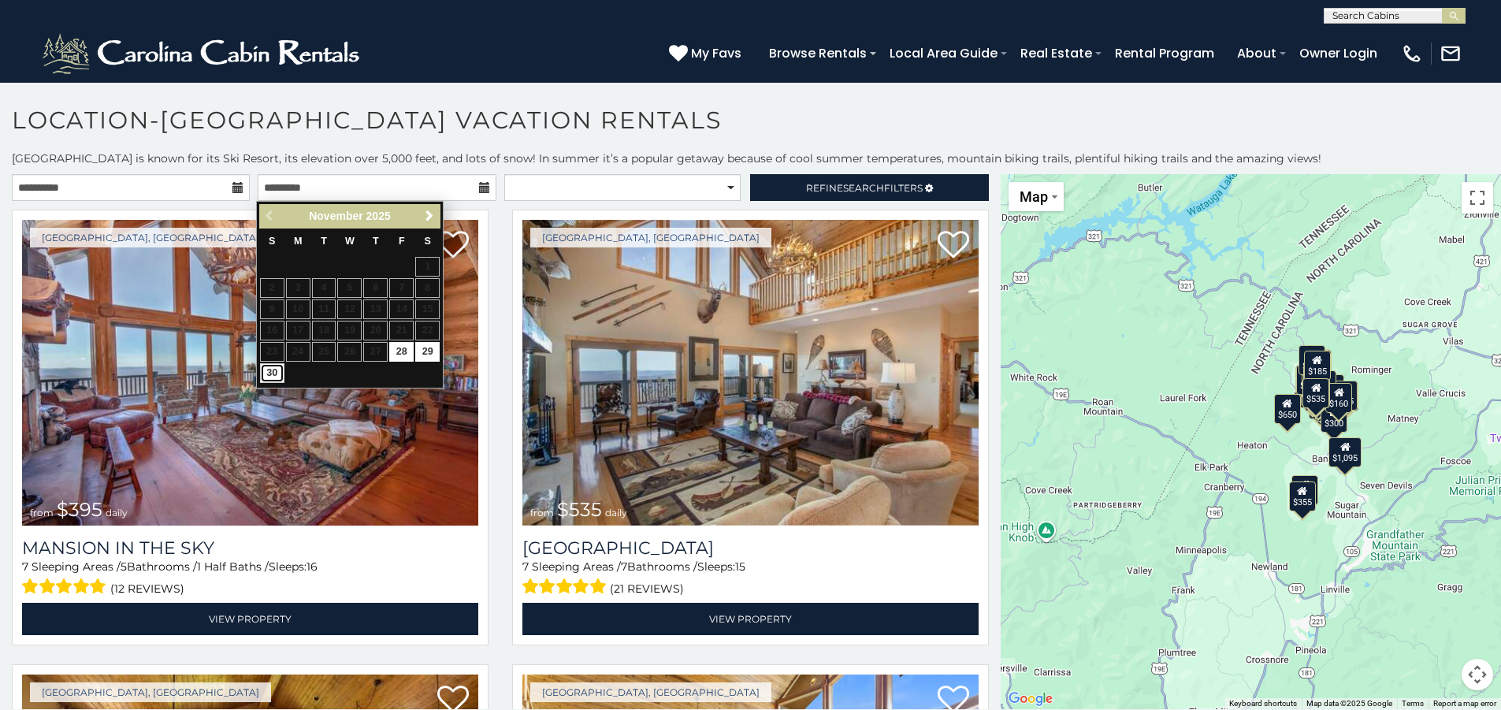
click at [265, 370] on link "30" at bounding box center [272, 373] width 24 height 20
type input "**********"
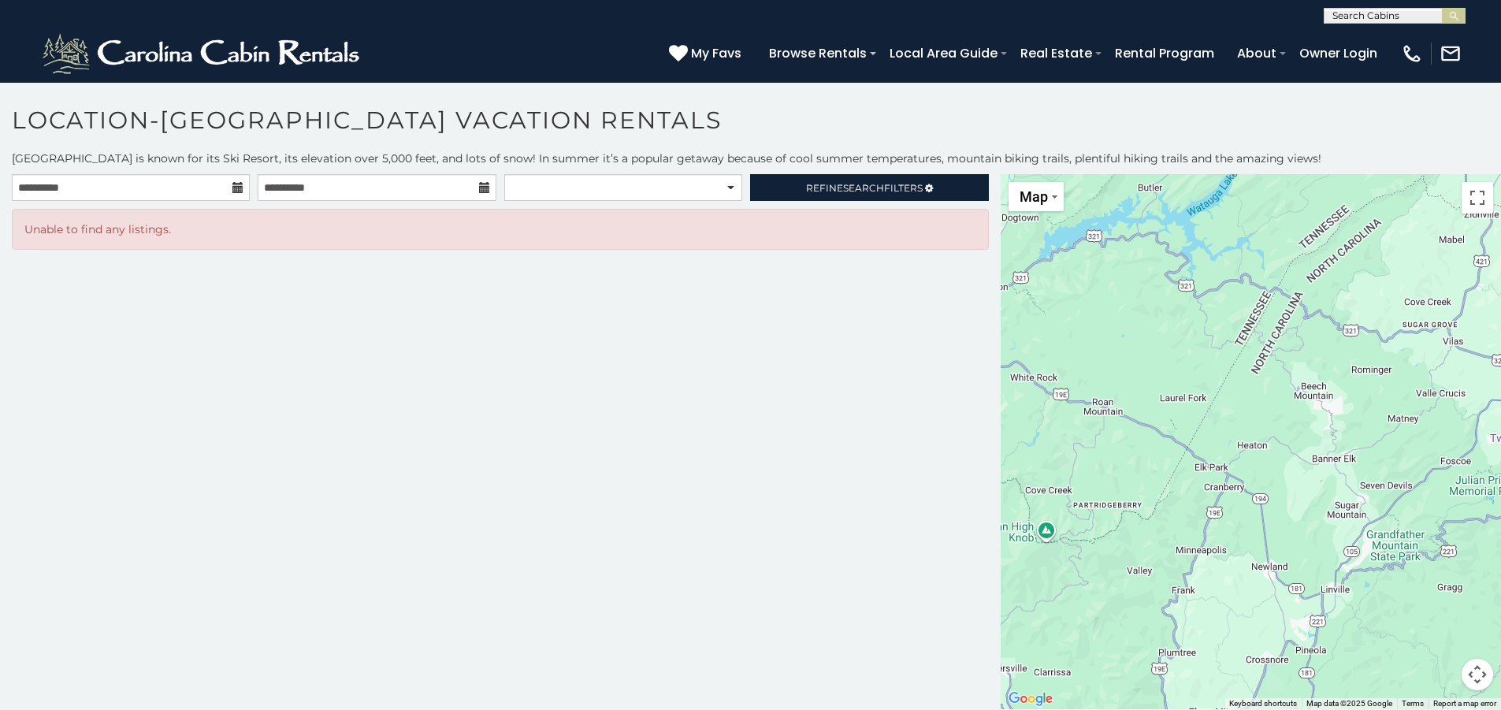
click at [241, 184] on icon at bounding box center [237, 187] width 11 height 11
click at [238, 188] on icon at bounding box center [237, 187] width 11 height 11
click at [179, 181] on input "**********" at bounding box center [131, 187] width 238 height 27
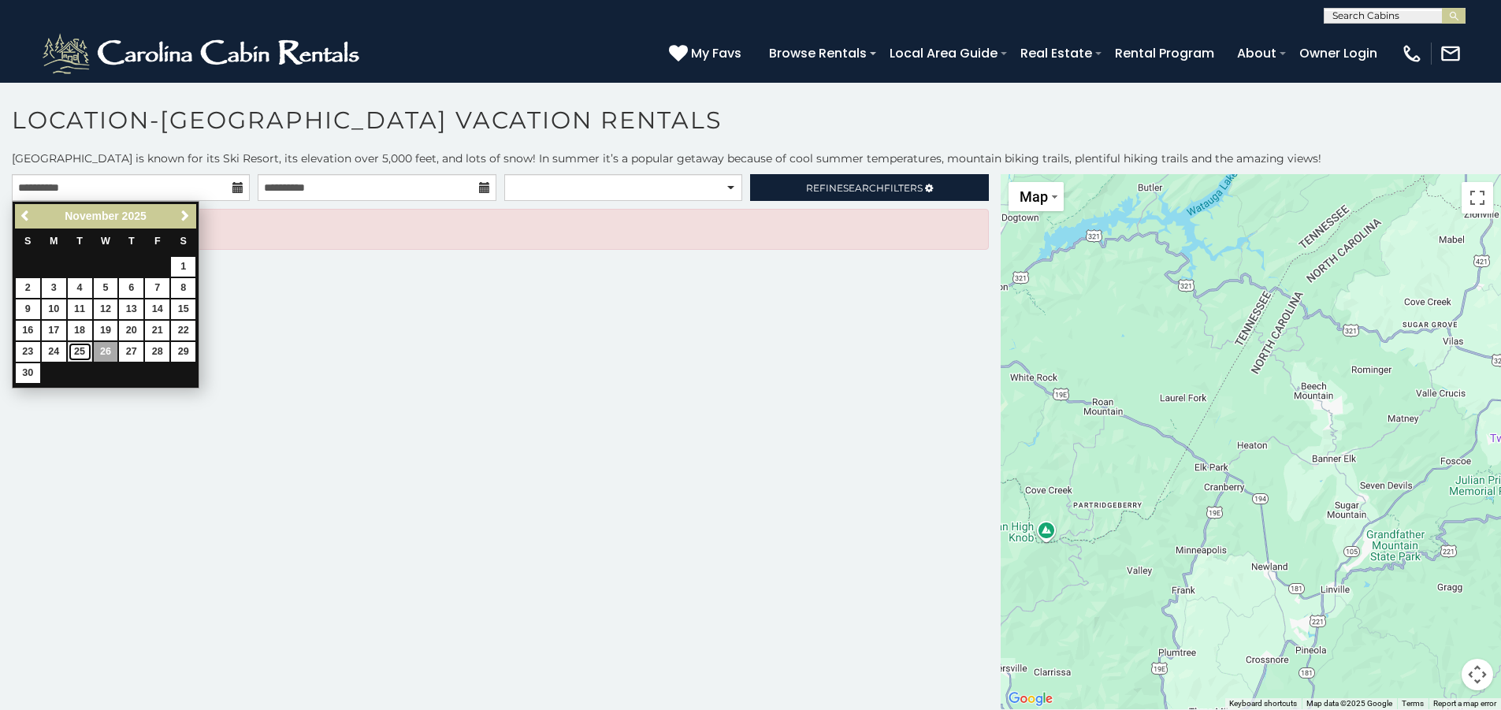
click at [82, 352] on link "25" at bounding box center [80, 352] width 24 height 20
type input "**********"
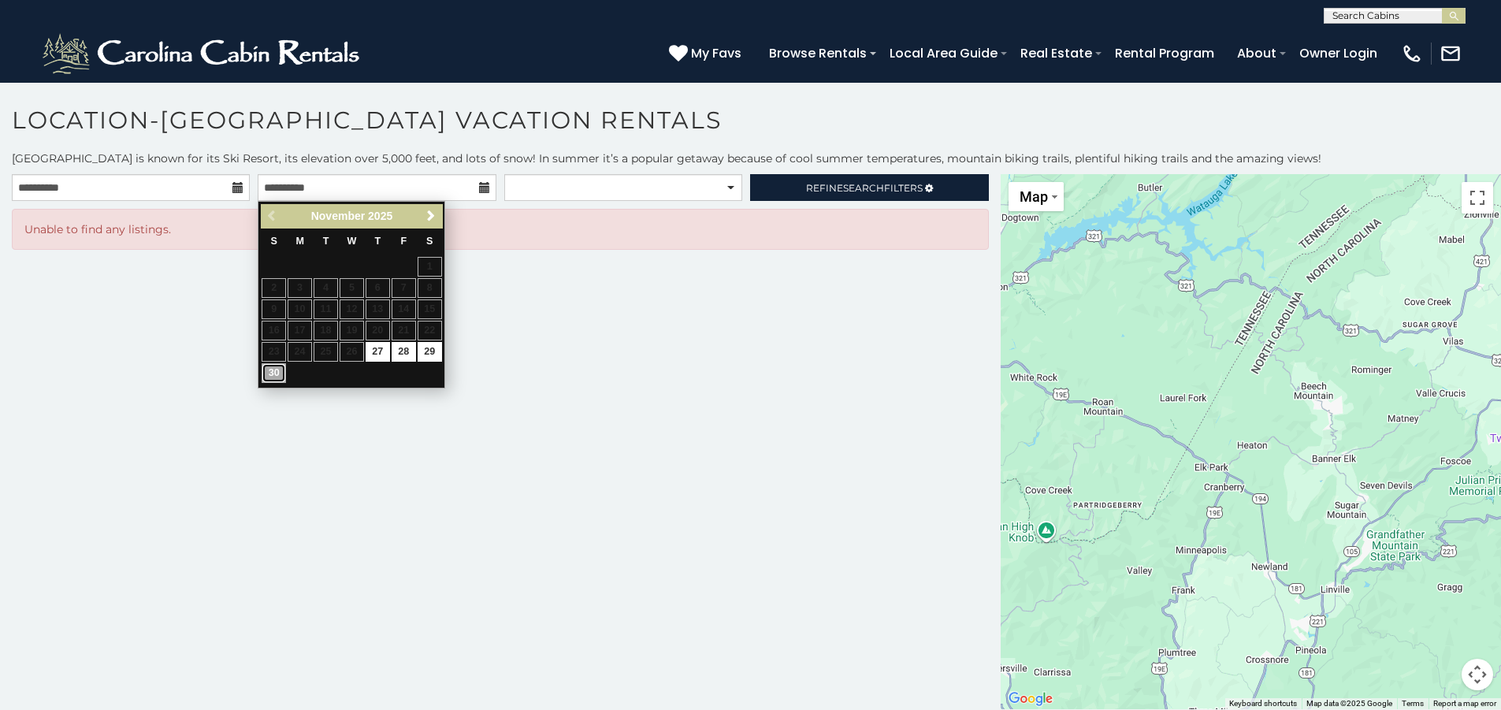
click at [262, 372] on link "30" at bounding box center [274, 373] width 24 height 20
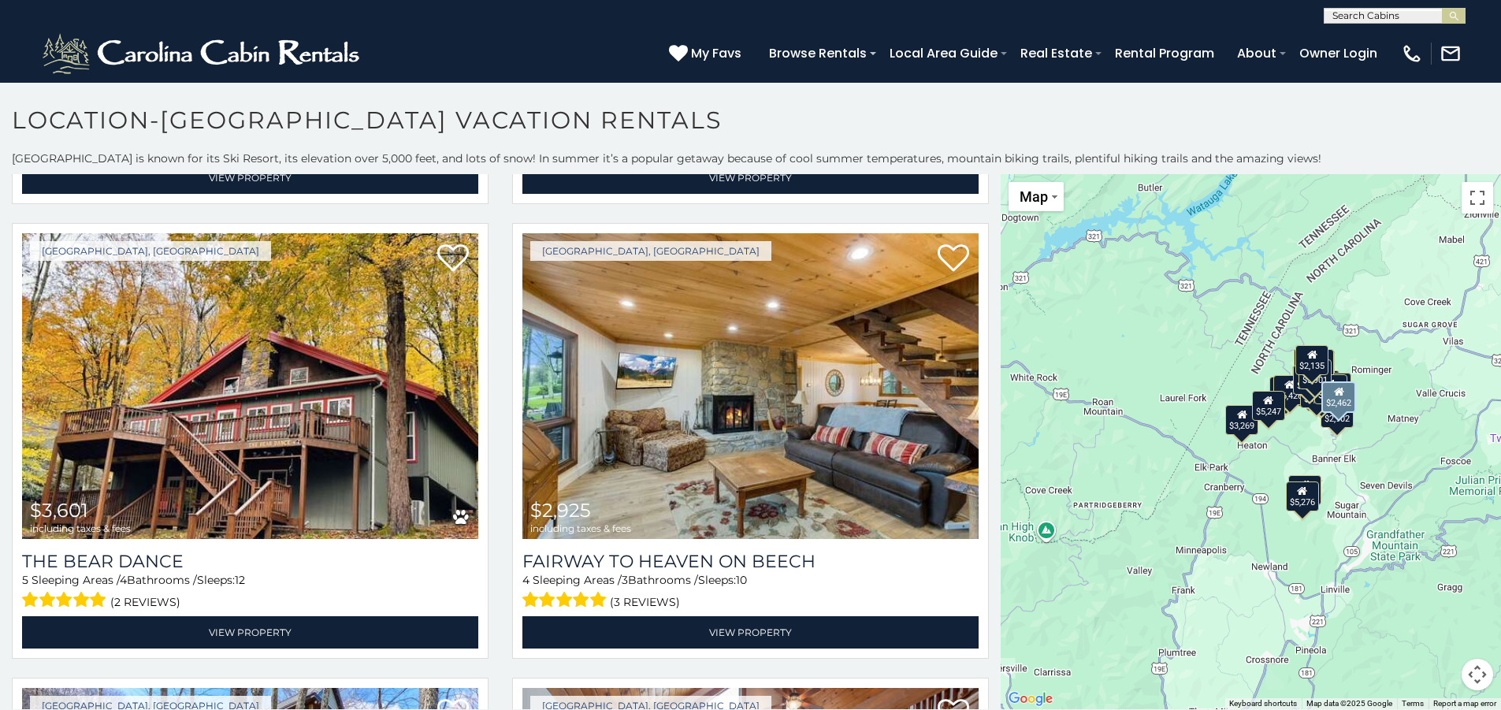
scroll to position [3625, 0]
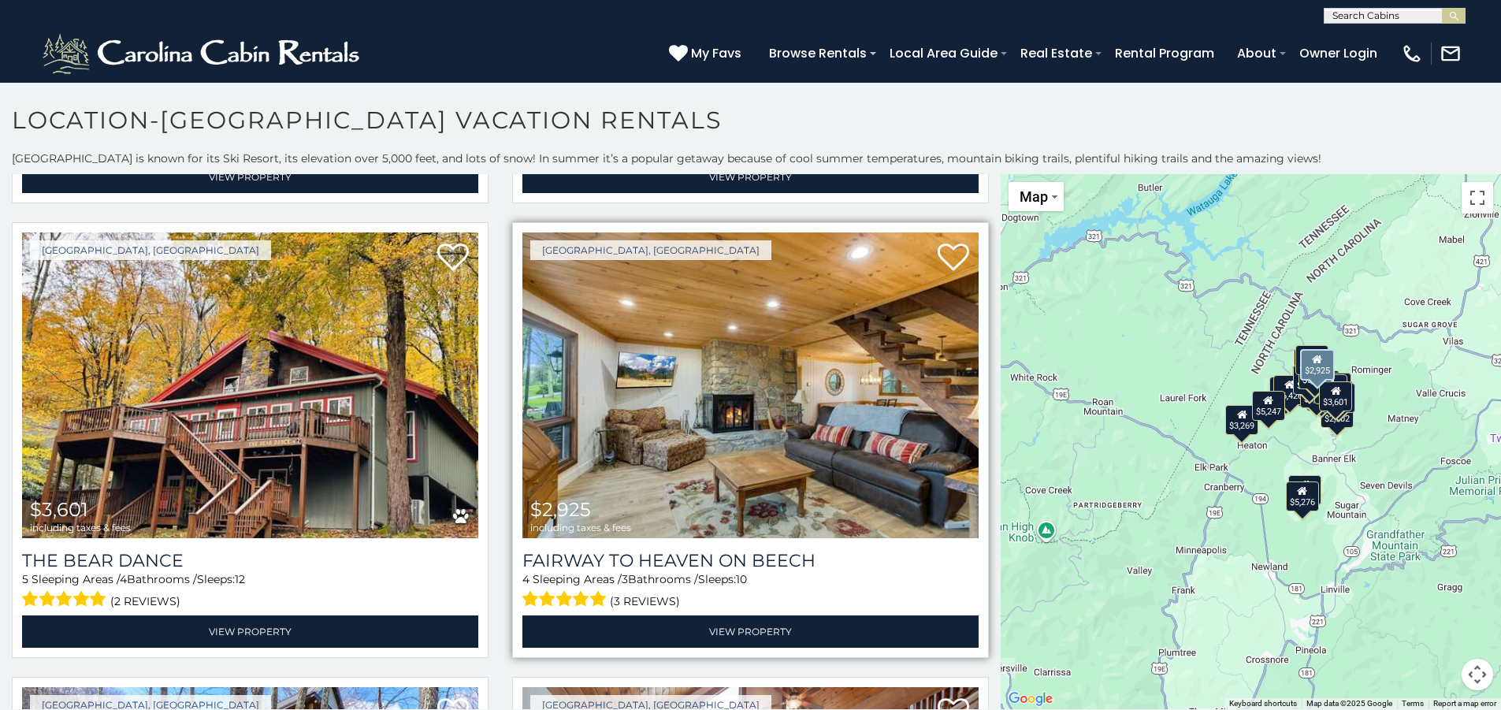
click at [810, 388] on img at bounding box center [750, 385] width 456 height 306
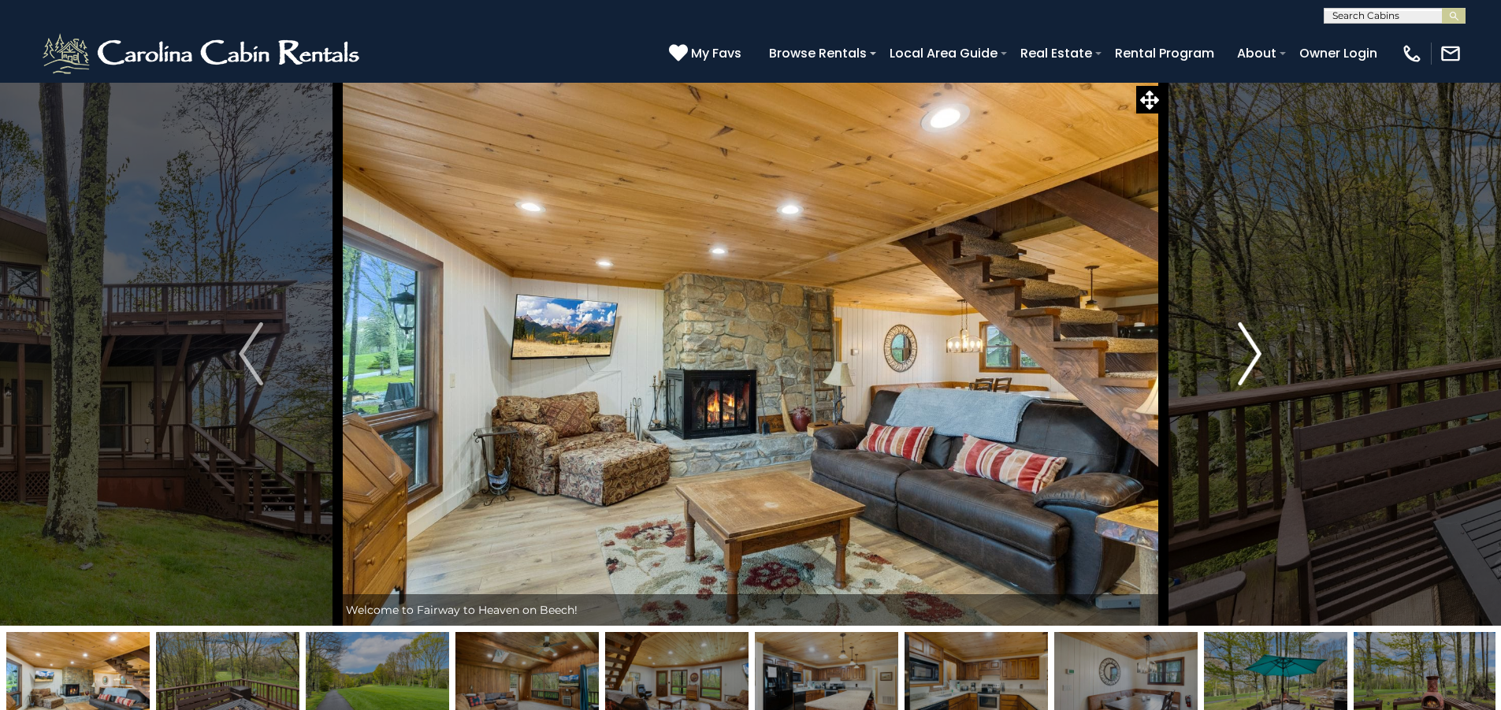
click at [1244, 343] on img "Next" at bounding box center [1250, 353] width 24 height 63
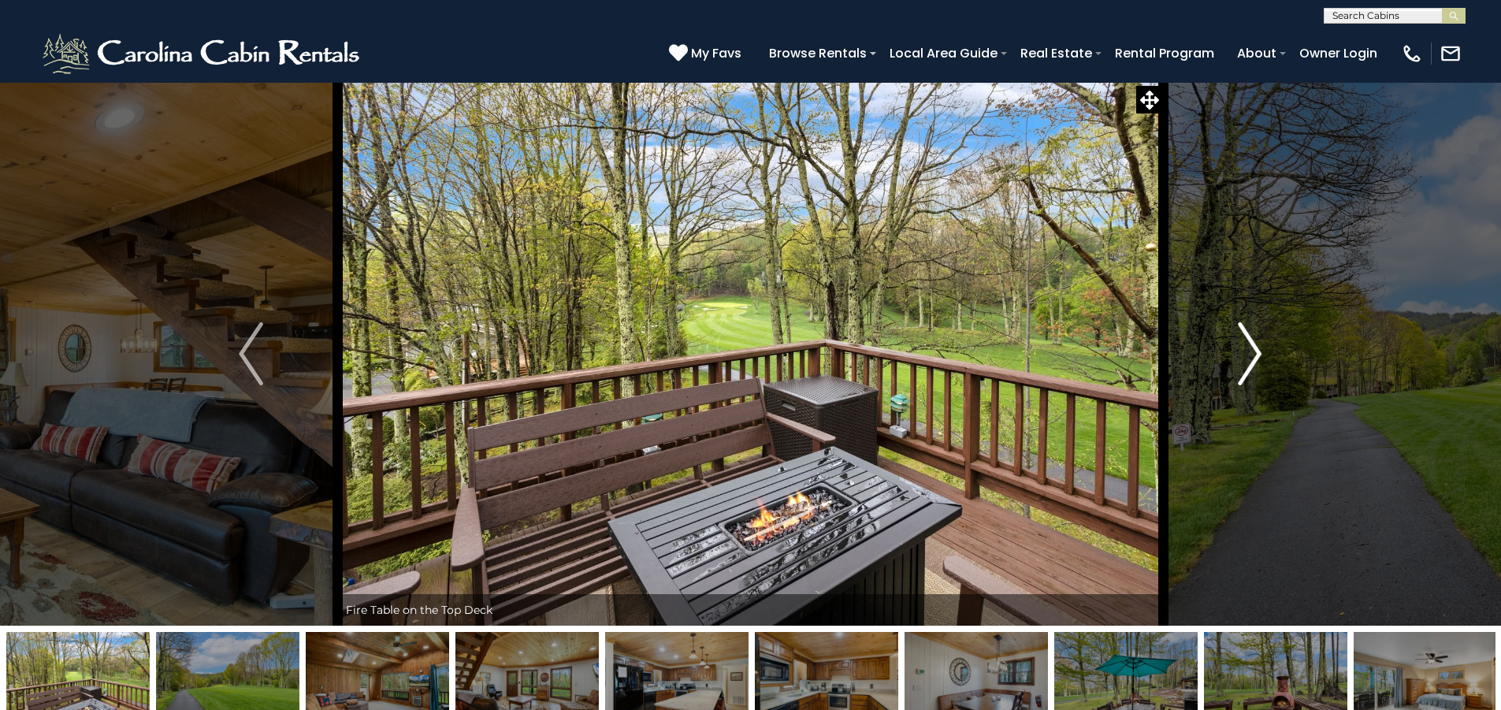
click at [1244, 343] on img "Next" at bounding box center [1250, 353] width 24 height 63
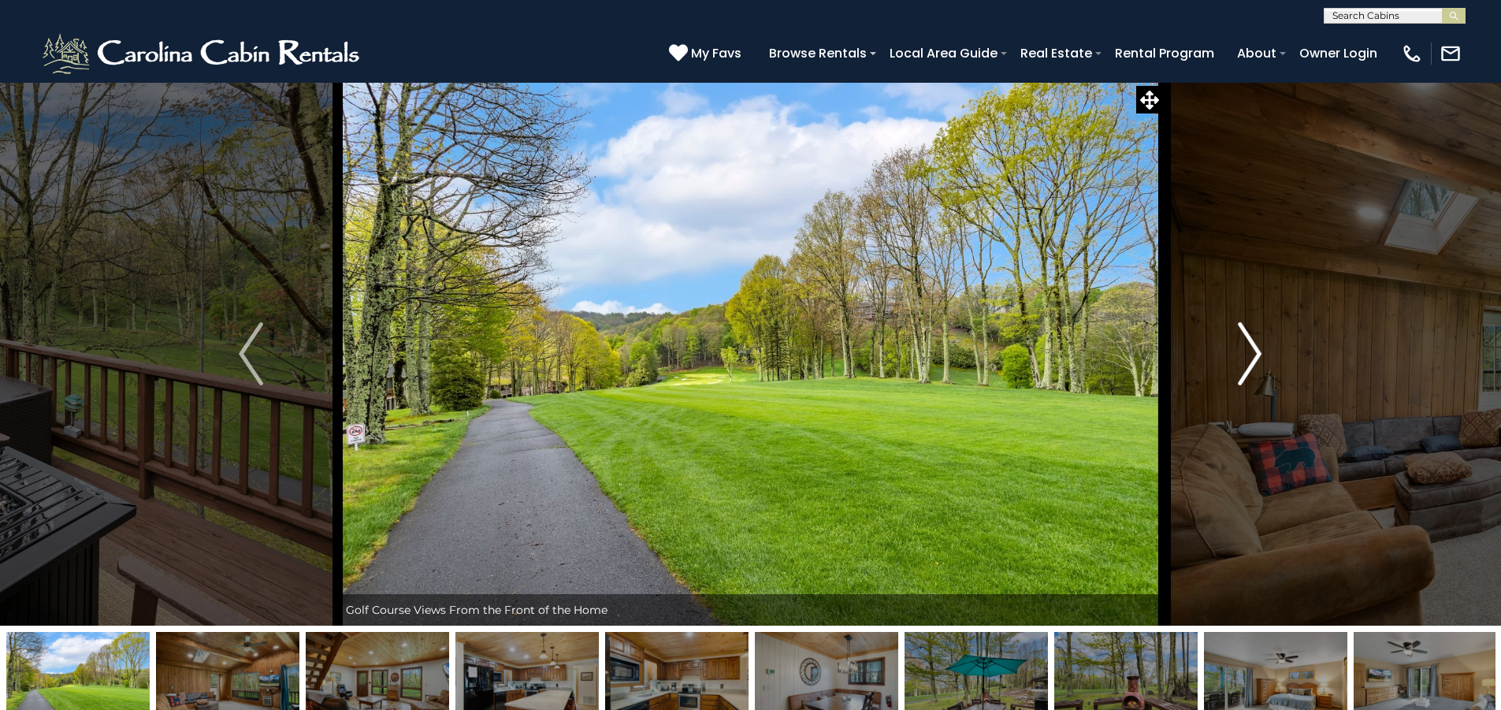
click at [1244, 343] on img "Next" at bounding box center [1250, 353] width 24 height 63
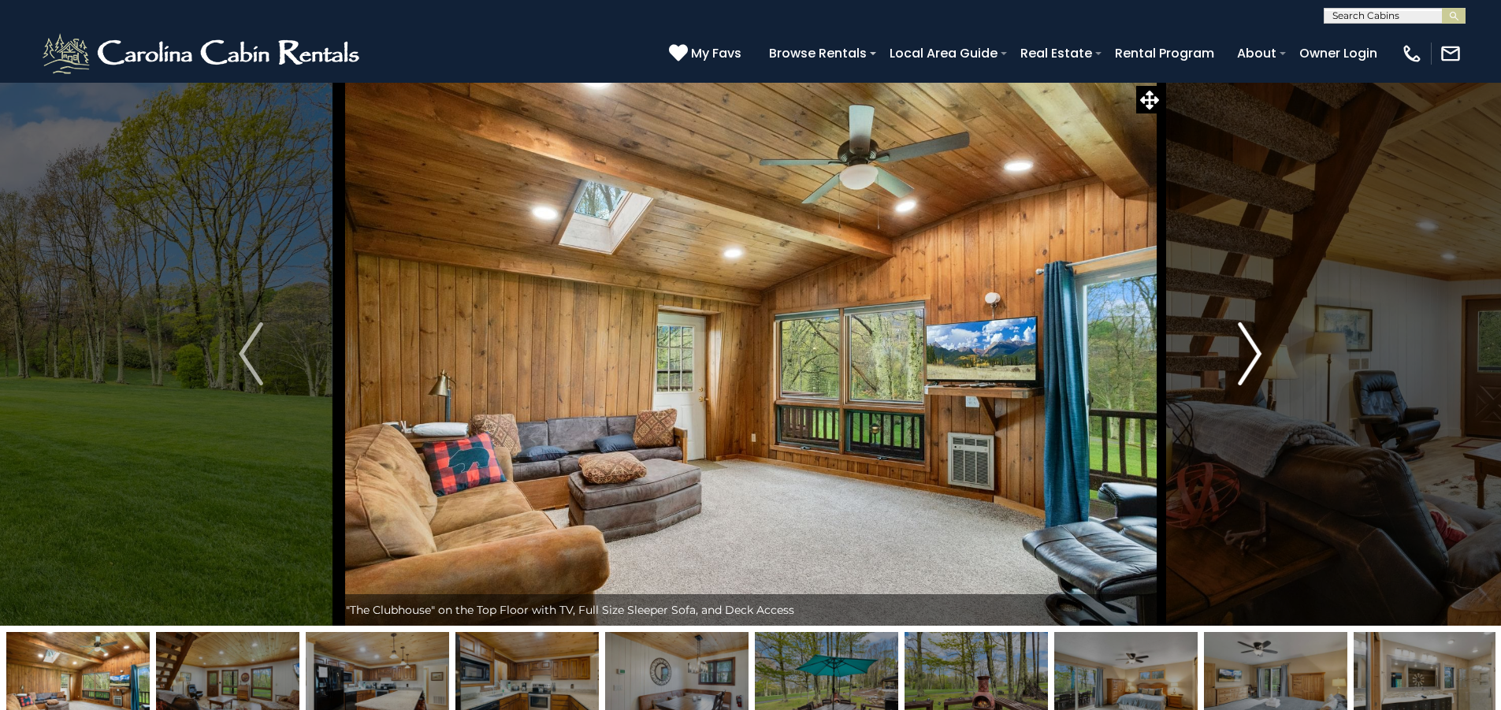
click at [1244, 343] on img "Next" at bounding box center [1250, 353] width 24 height 63
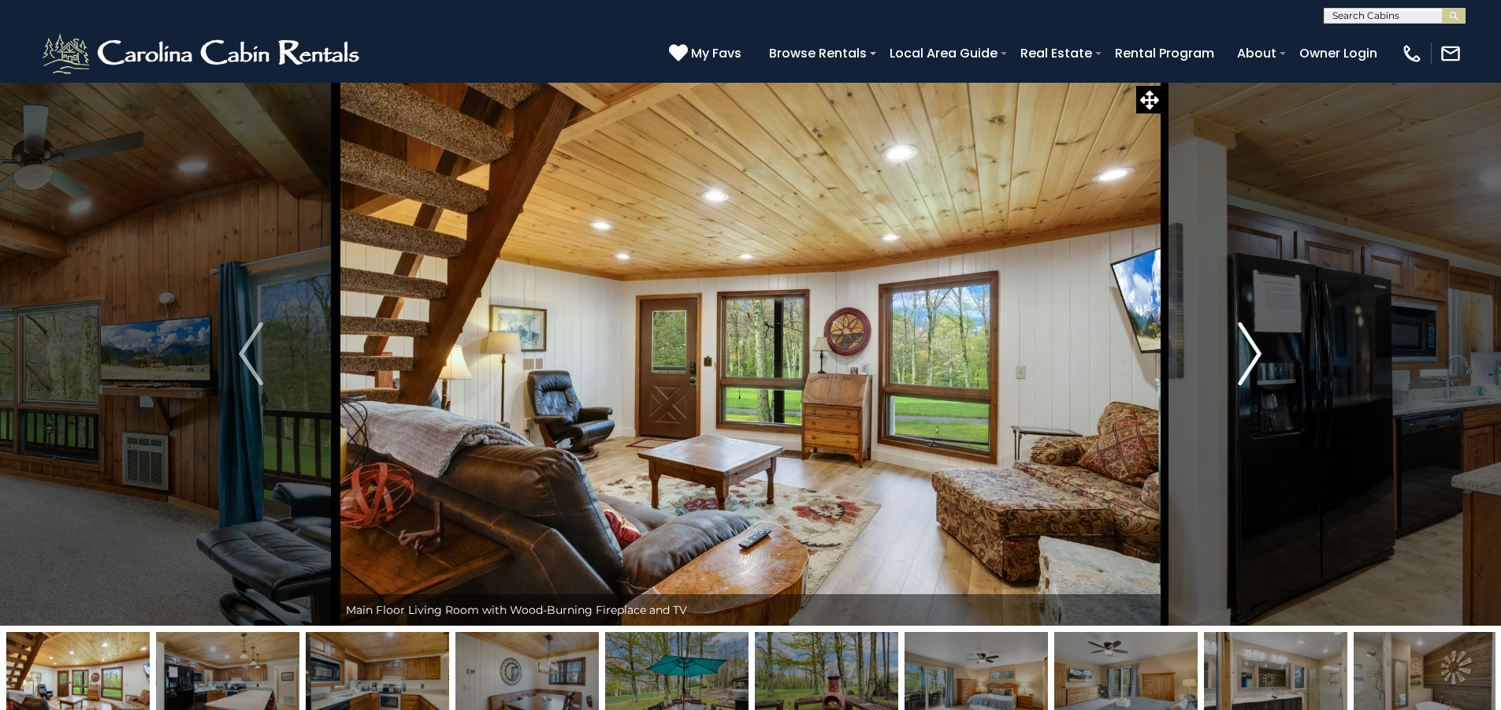
click at [1244, 343] on img "Next" at bounding box center [1250, 353] width 24 height 63
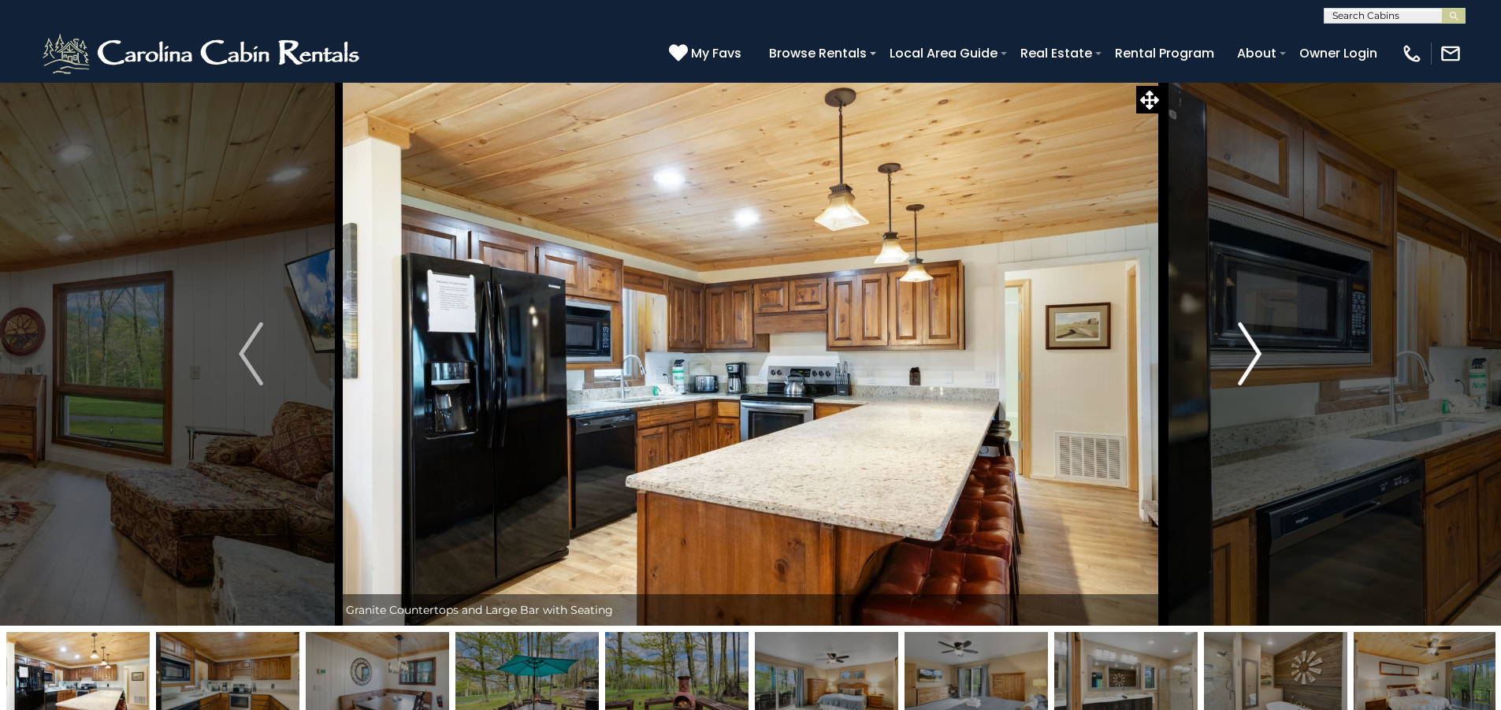
click at [1244, 343] on img "Next" at bounding box center [1250, 353] width 24 height 63
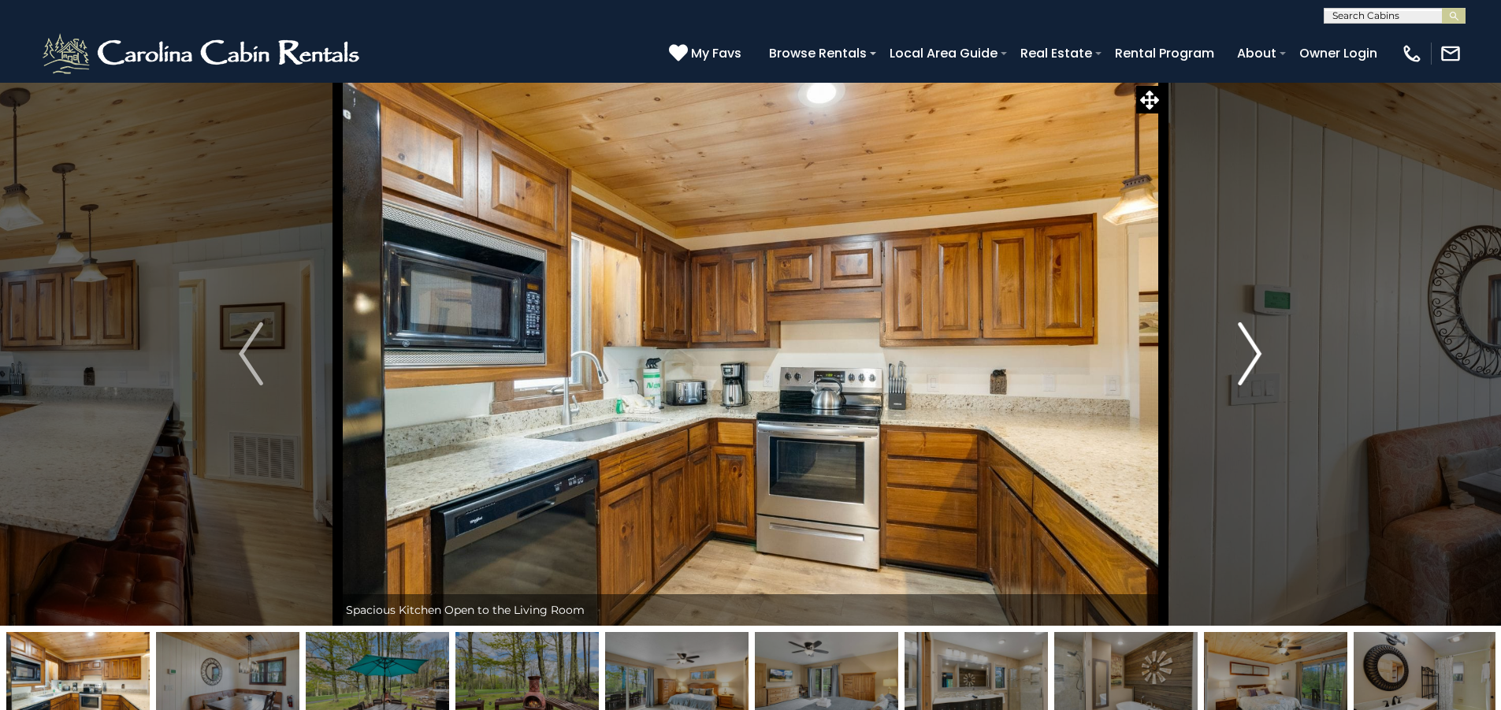
click at [1244, 343] on img "Next" at bounding box center [1250, 353] width 24 height 63
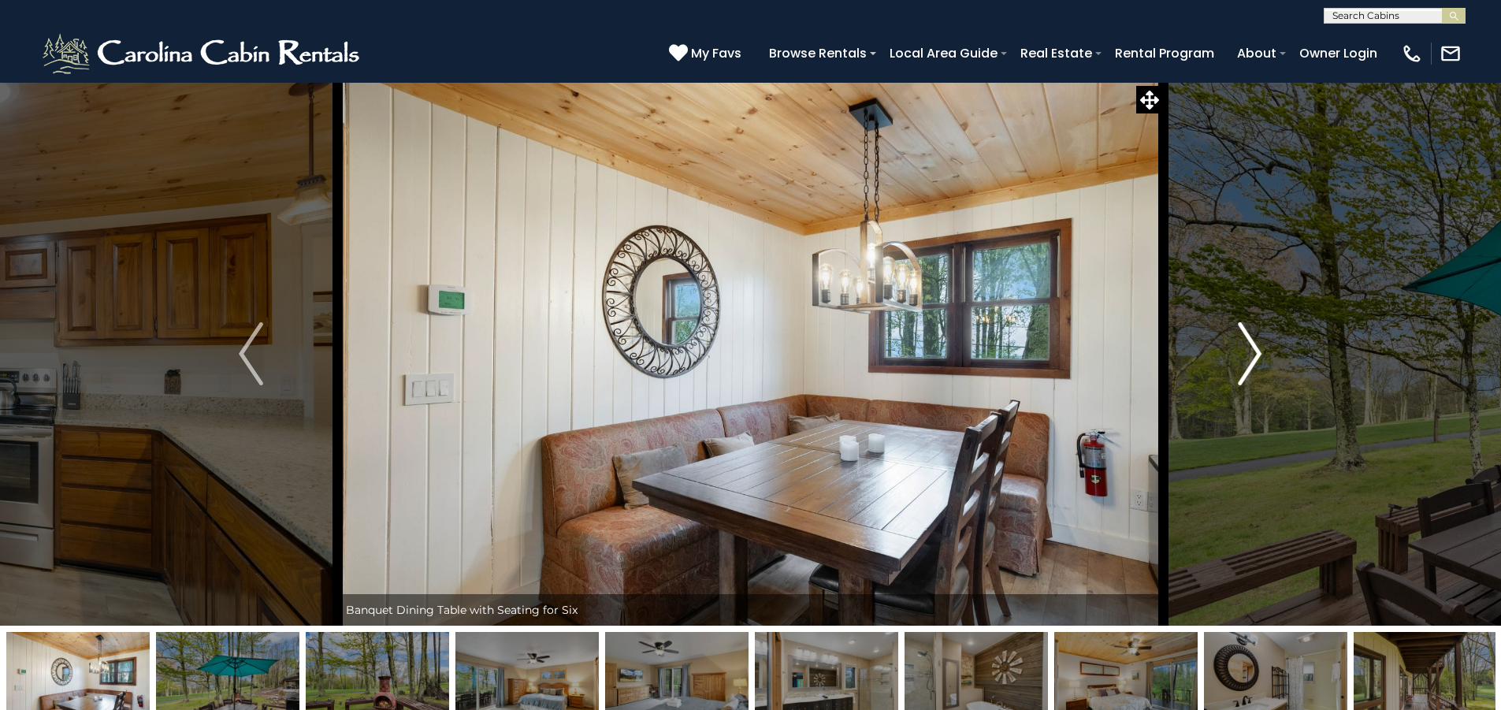
click at [1244, 343] on img "Next" at bounding box center [1250, 353] width 24 height 63
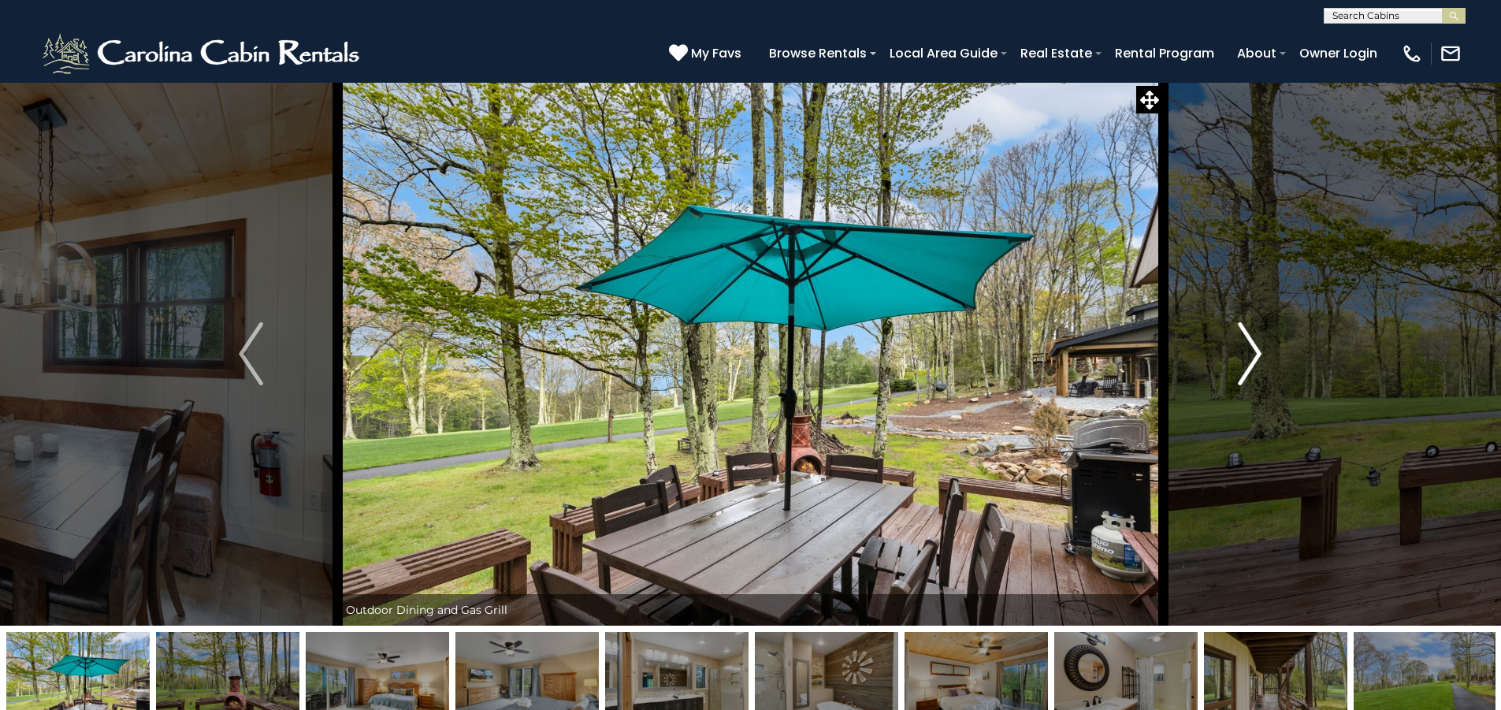
click at [1244, 343] on img "Next" at bounding box center [1250, 353] width 24 height 63
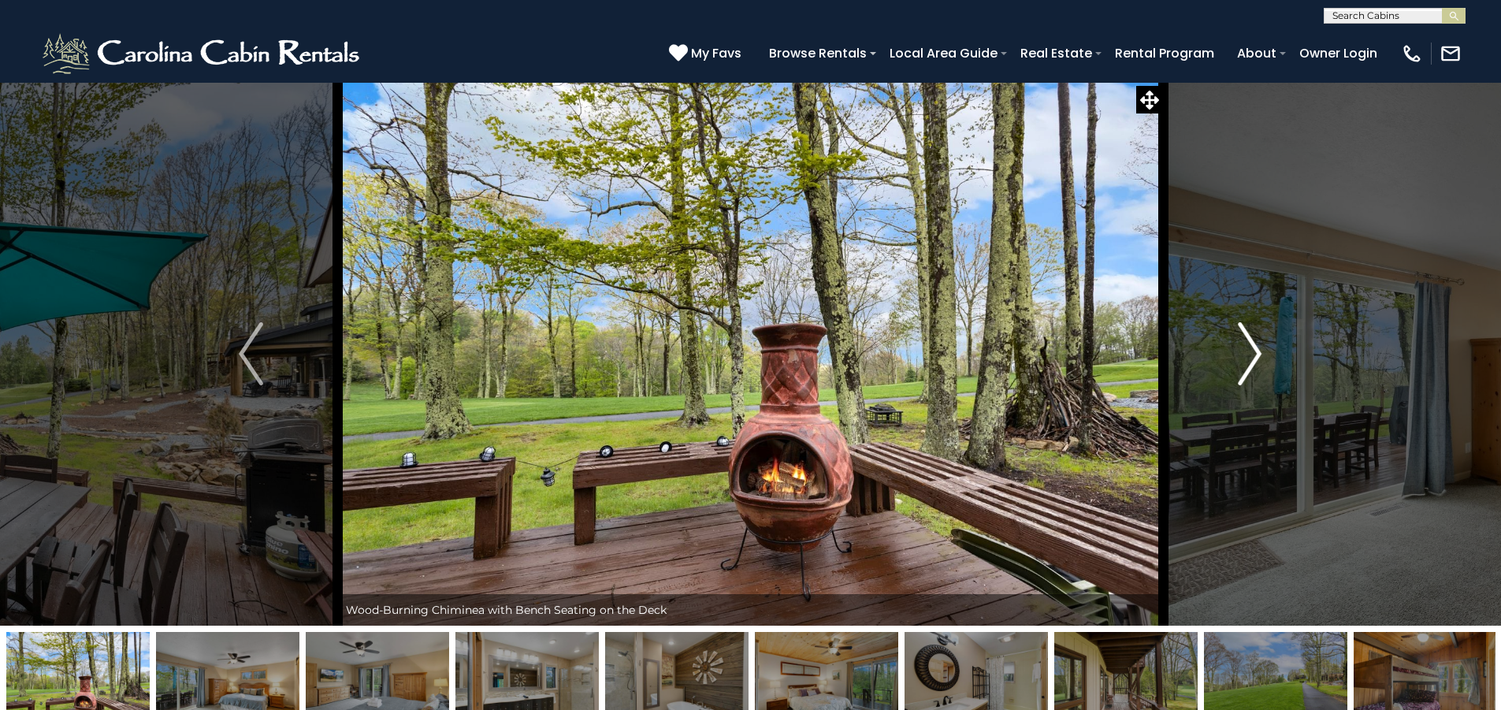
click at [1244, 343] on img "Next" at bounding box center [1250, 353] width 24 height 63
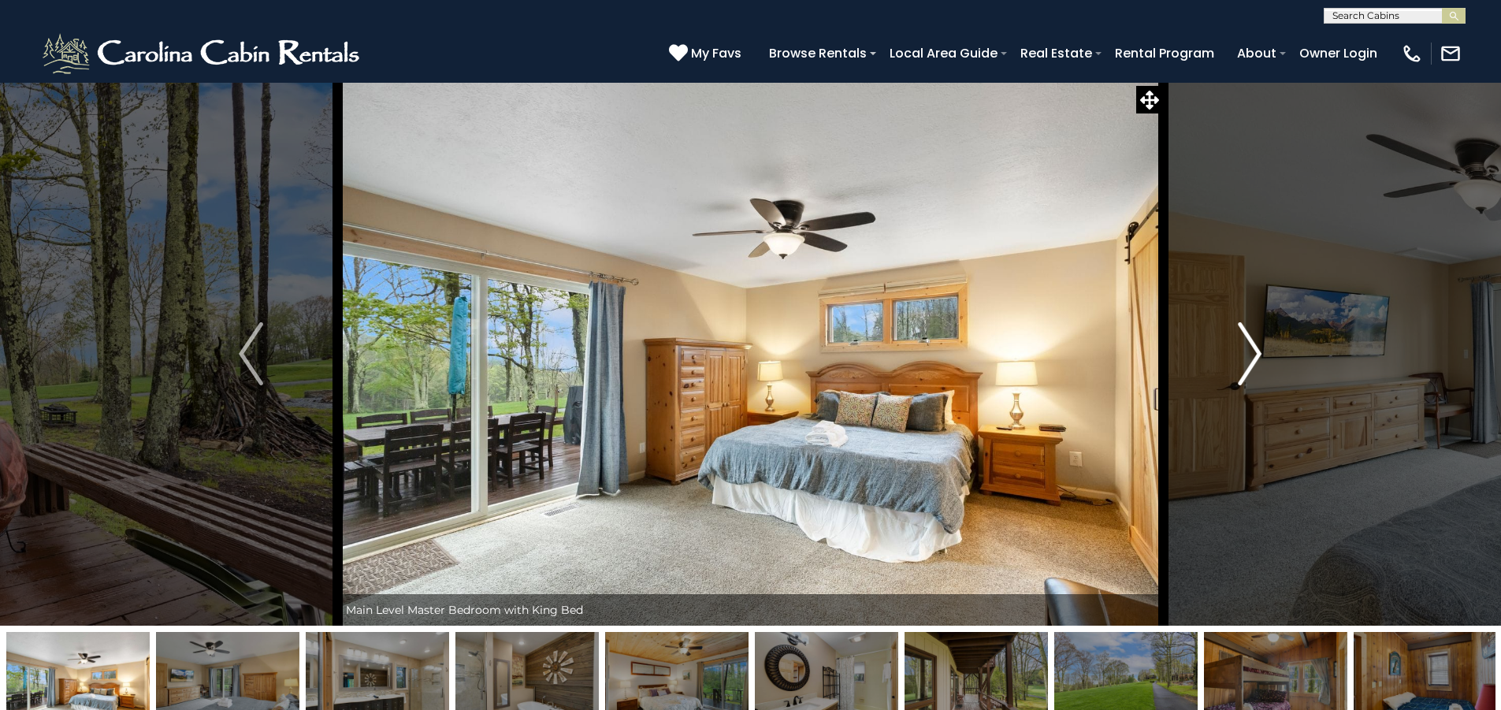
click at [1244, 343] on img "Next" at bounding box center [1250, 353] width 24 height 63
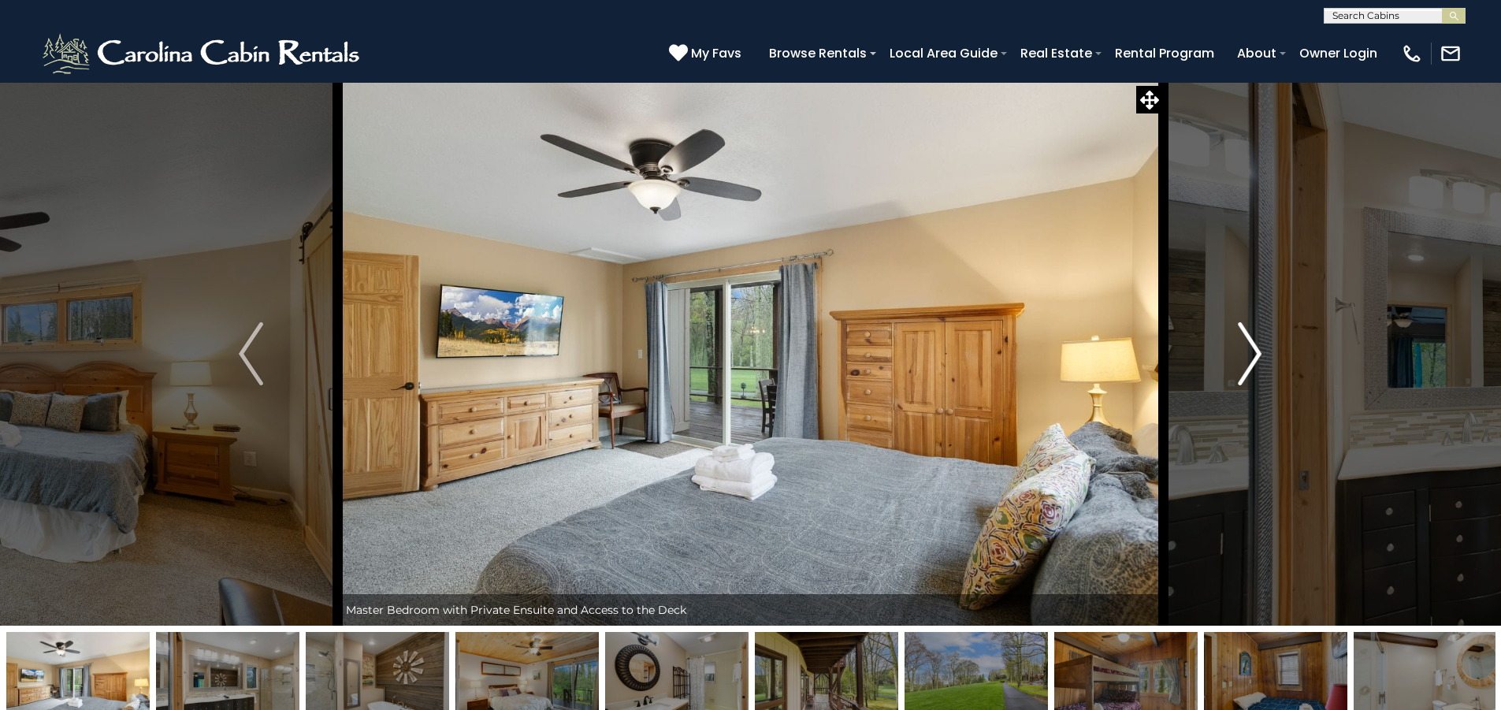
click at [1244, 343] on img "Next" at bounding box center [1250, 353] width 24 height 63
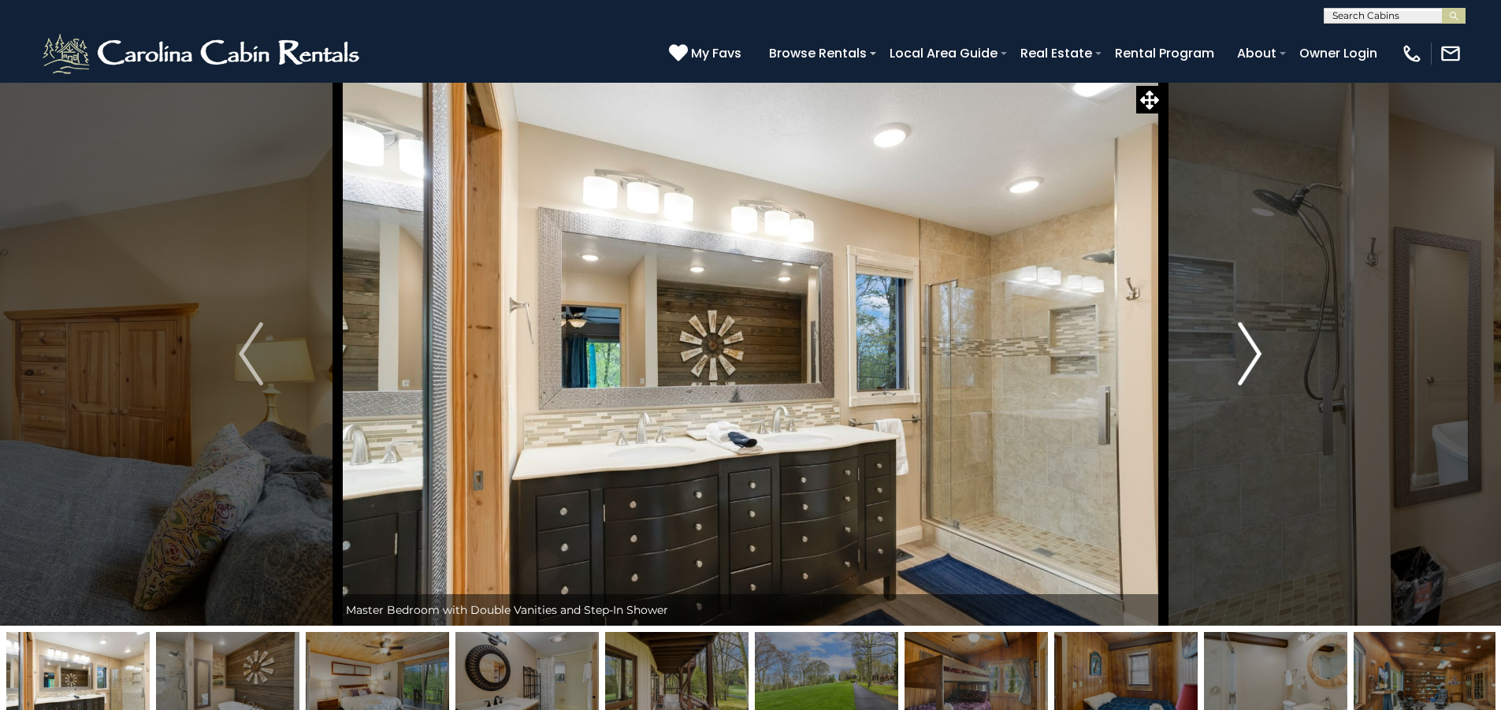
click at [1244, 343] on img "Next" at bounding box center [1250, 353] width 24 height 63
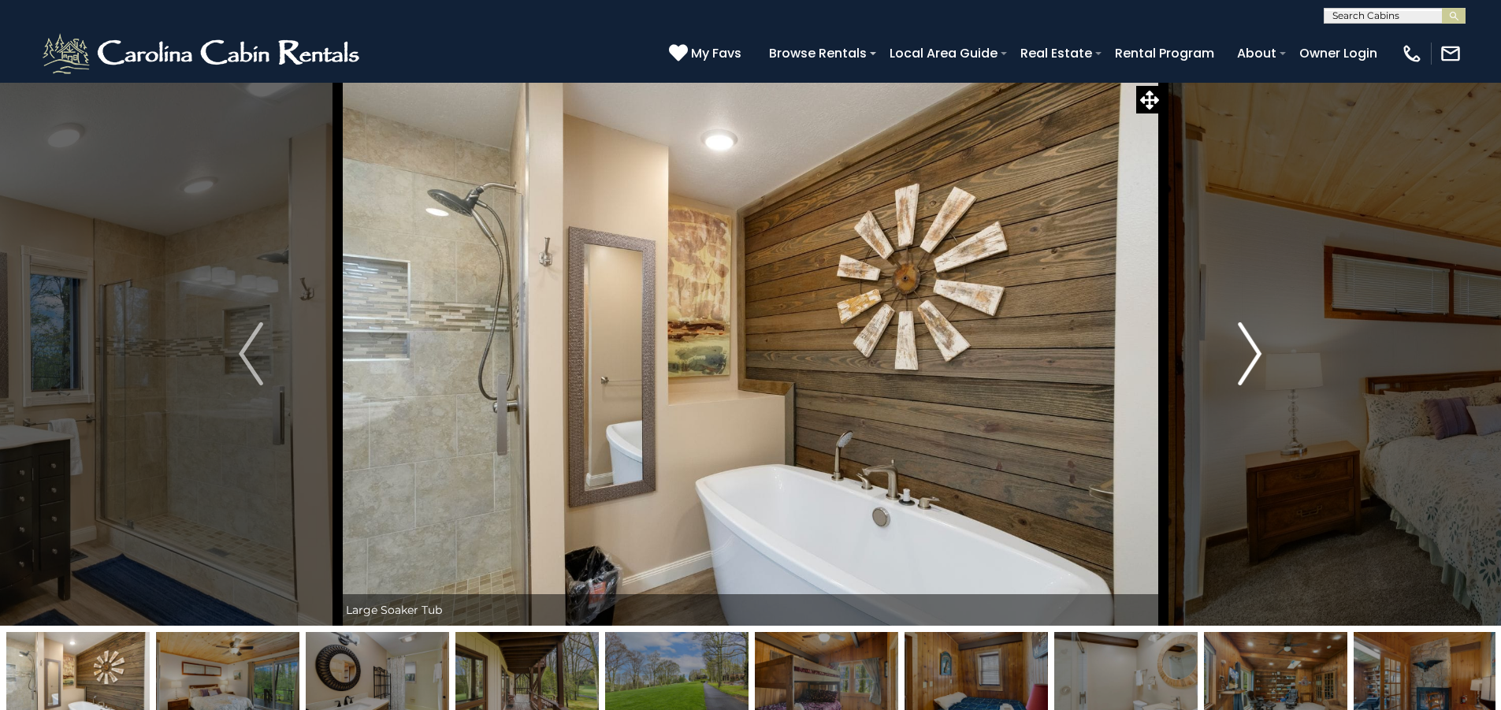
click at [1244, 343] on img "Next" at bounding box center [1250, 353] width 24 height 63
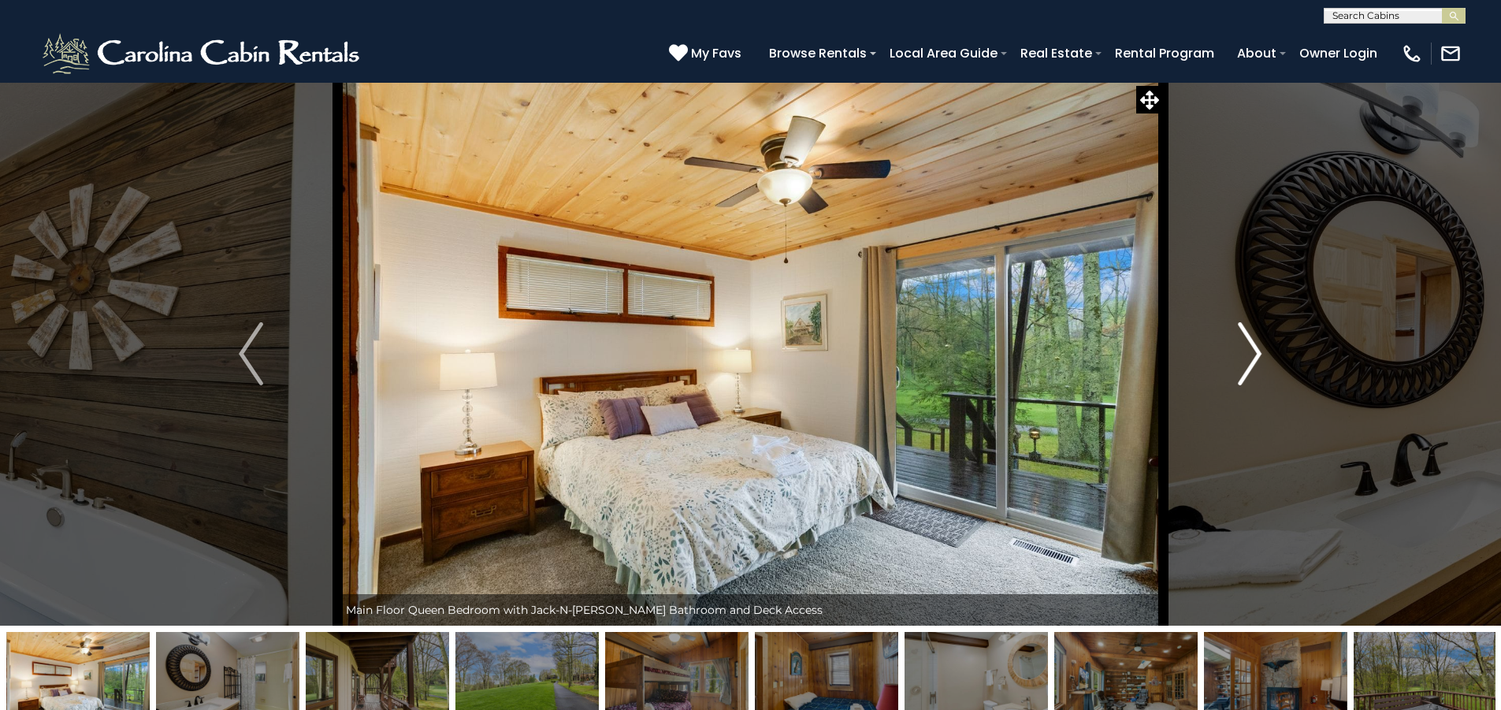
click at [1244, 343] on img "Next" at bounding box center [1250, 353] width 24 height 63
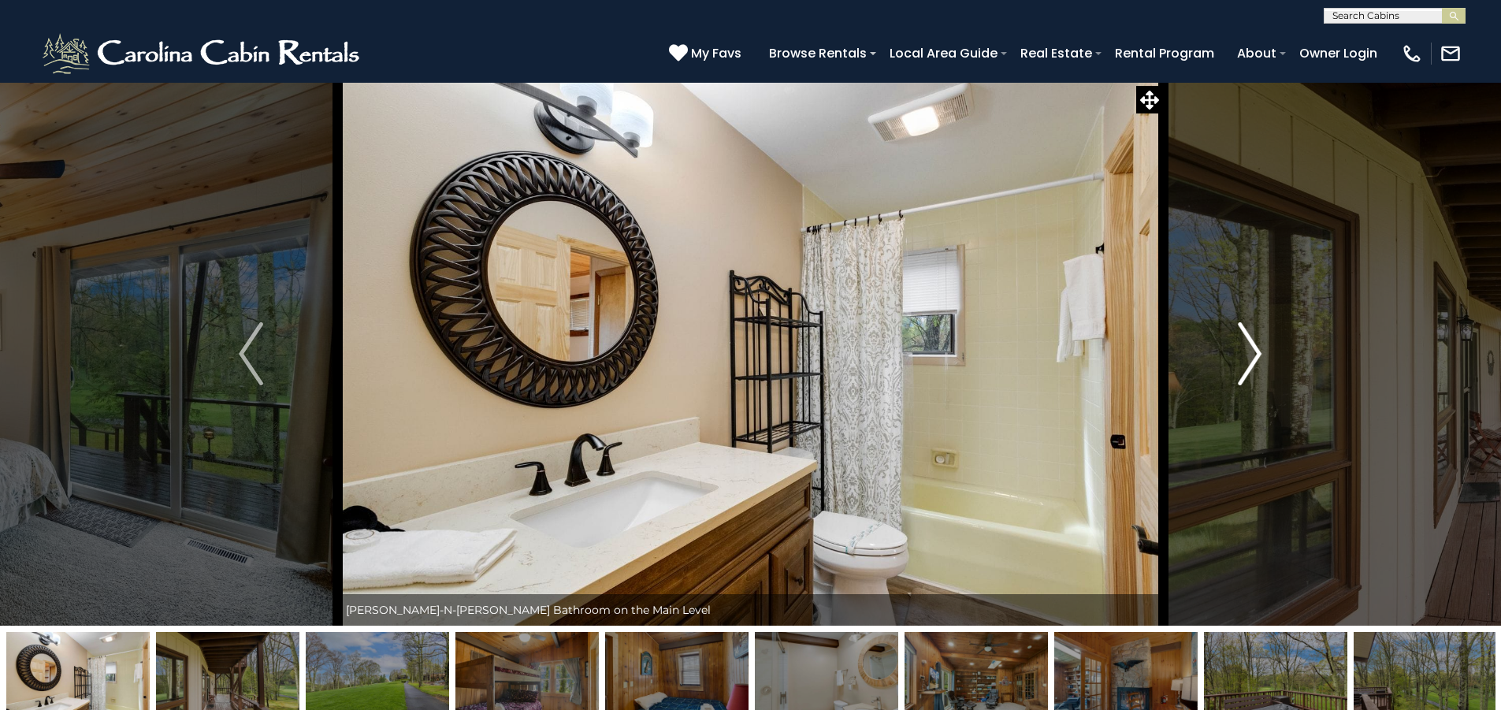
click at [1244, 343] on img "Next" at bounding box center [1250, 353] width 24 height 63
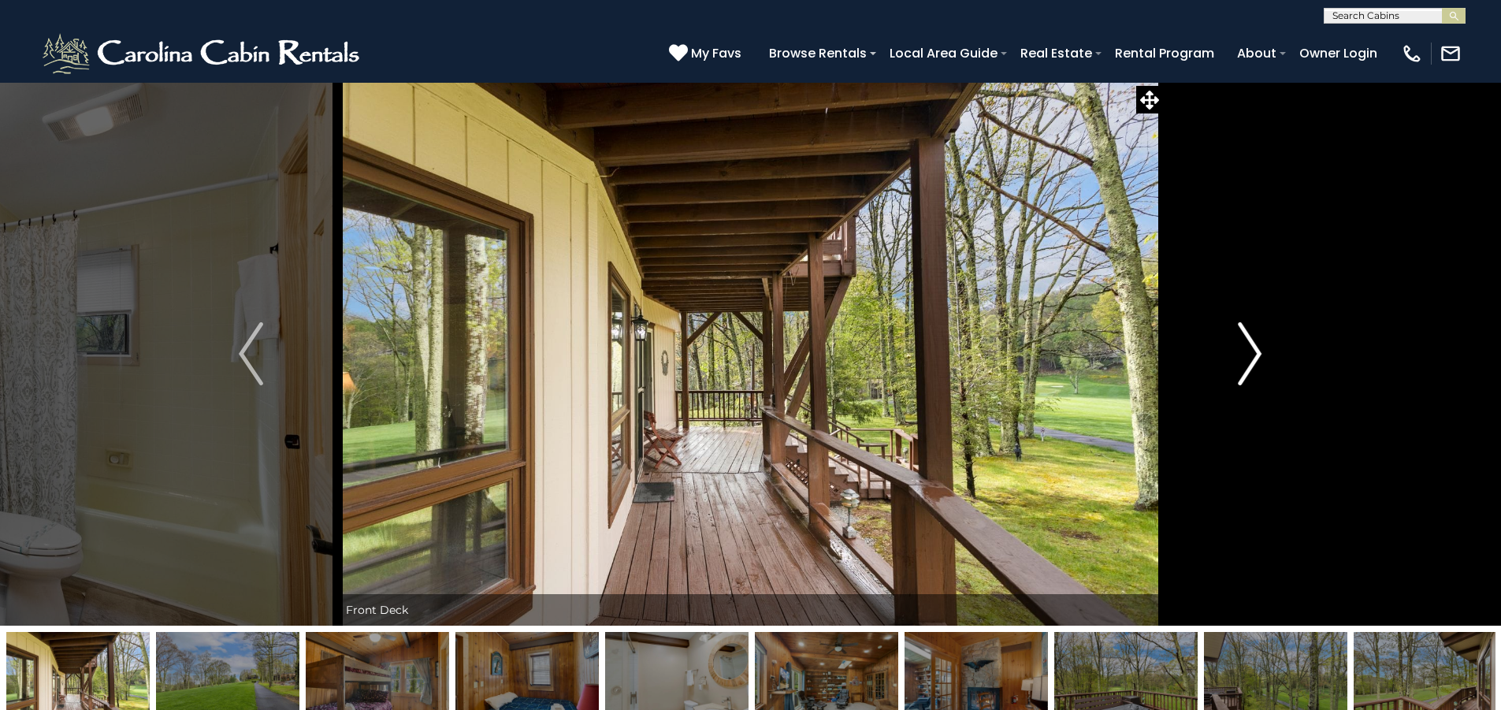
click at [1244, 343] on img "Next" at bounding box center [1250, 353] width 24 height 63
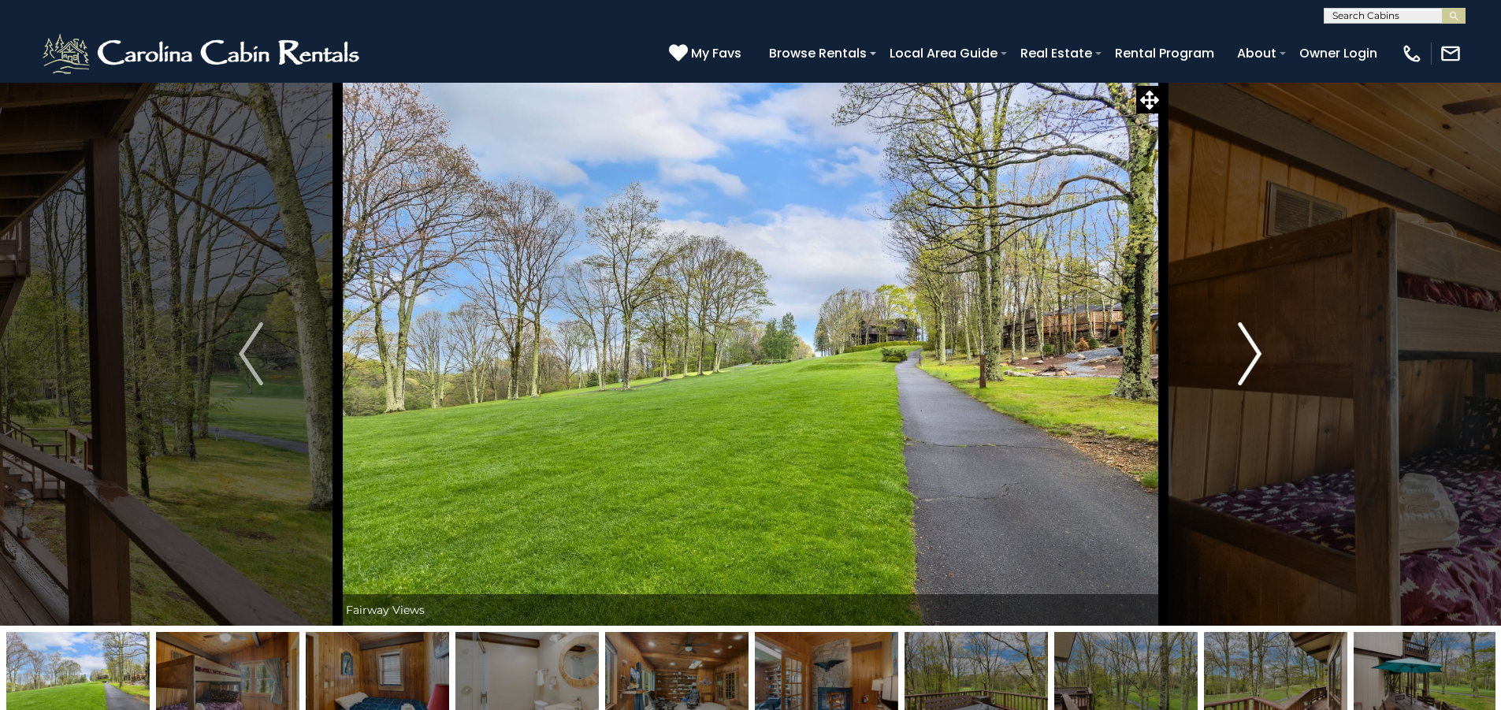
click at [1244, 343] on img "Next" at bounding box center [1250, 353] width 24 height 63
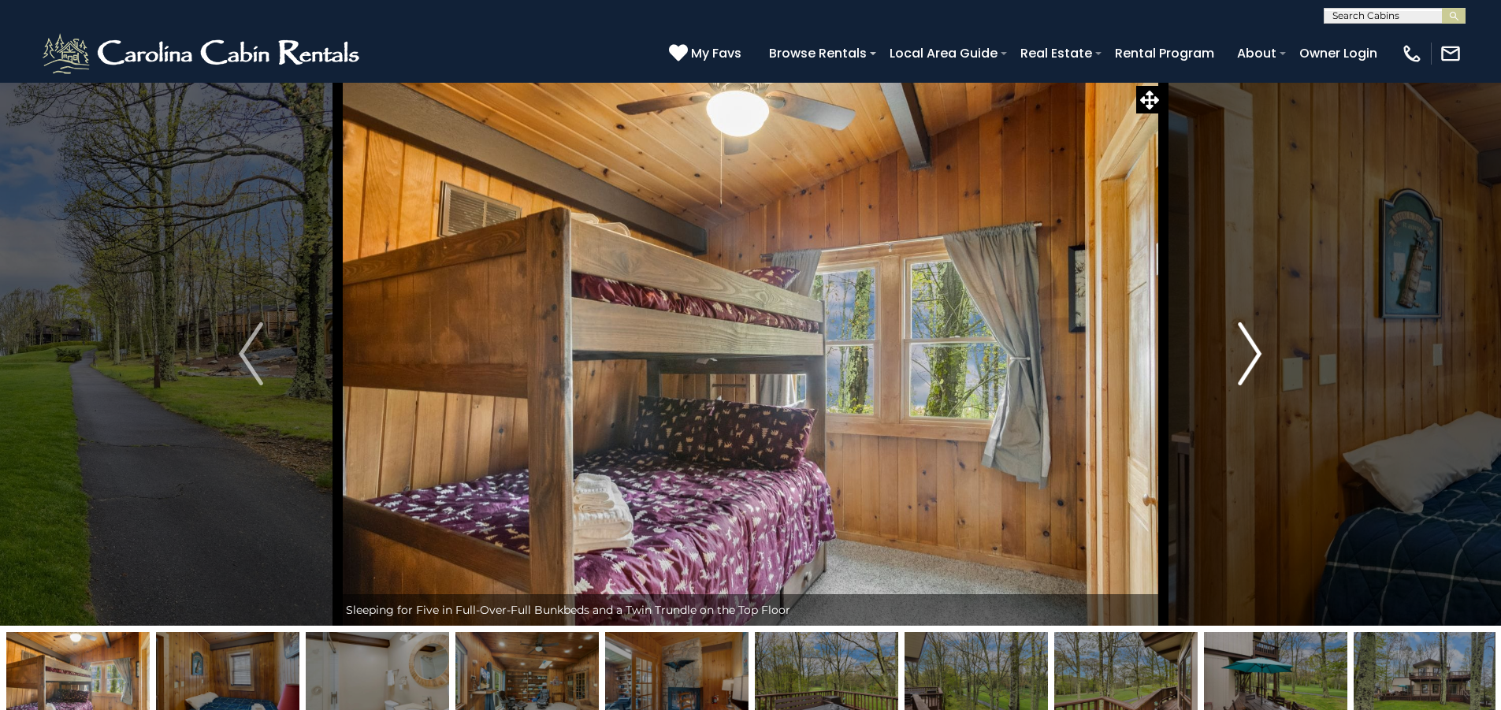
click at [1244, 343] on img "Next" at bounding box center [1250, 353] width 24 height 63
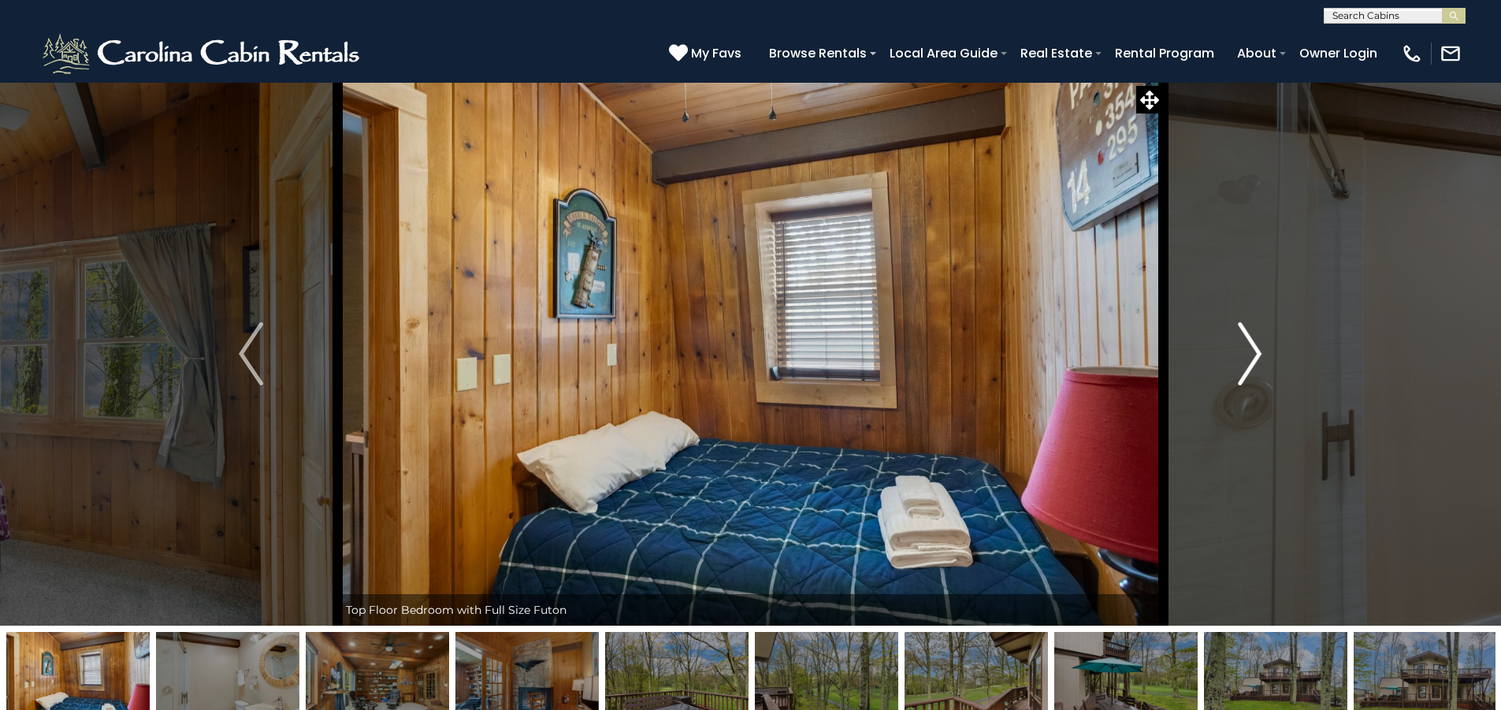
click at [1244, 343] on img "Next" at bounding box center [1250, 353] width 24 height 63
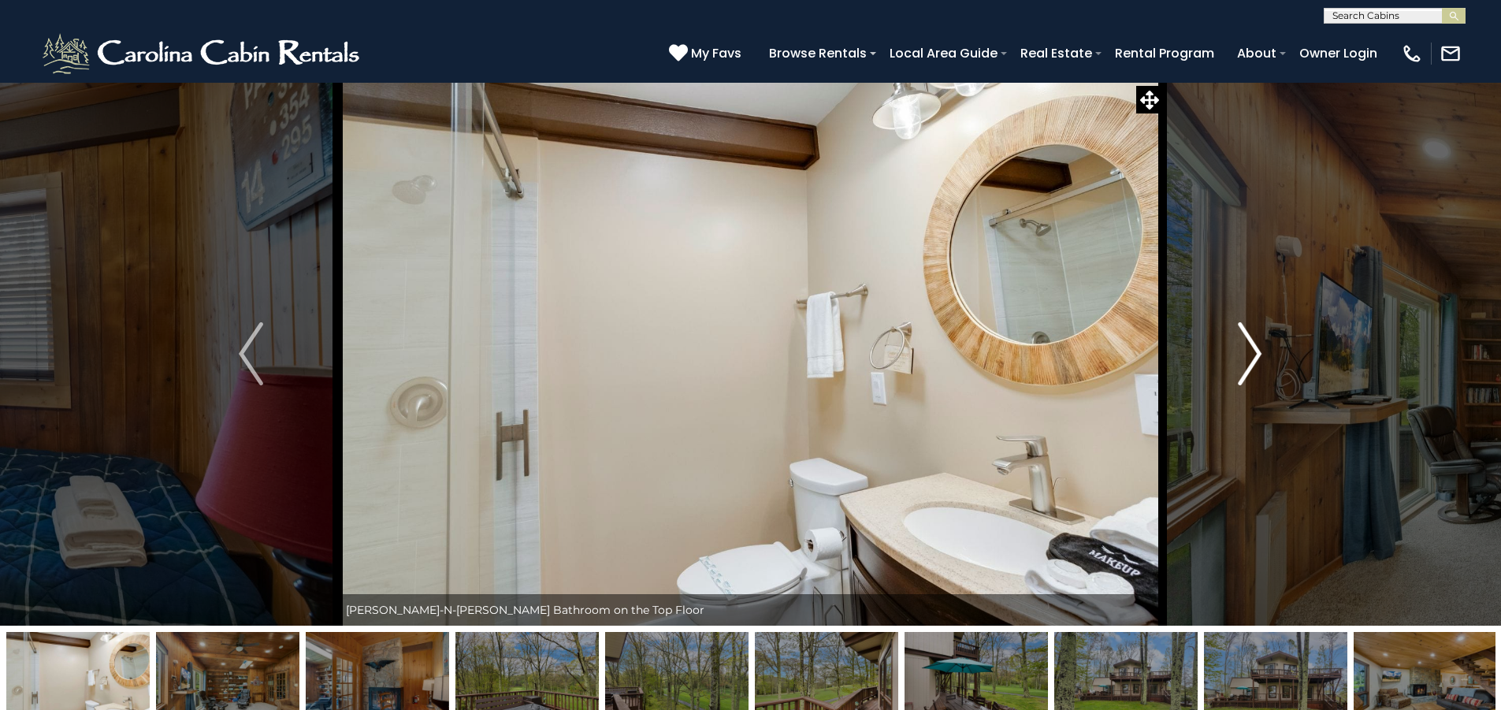
click at [1244, 343] on img "Next" at bounding box center [1250, 353] width 24 height 63
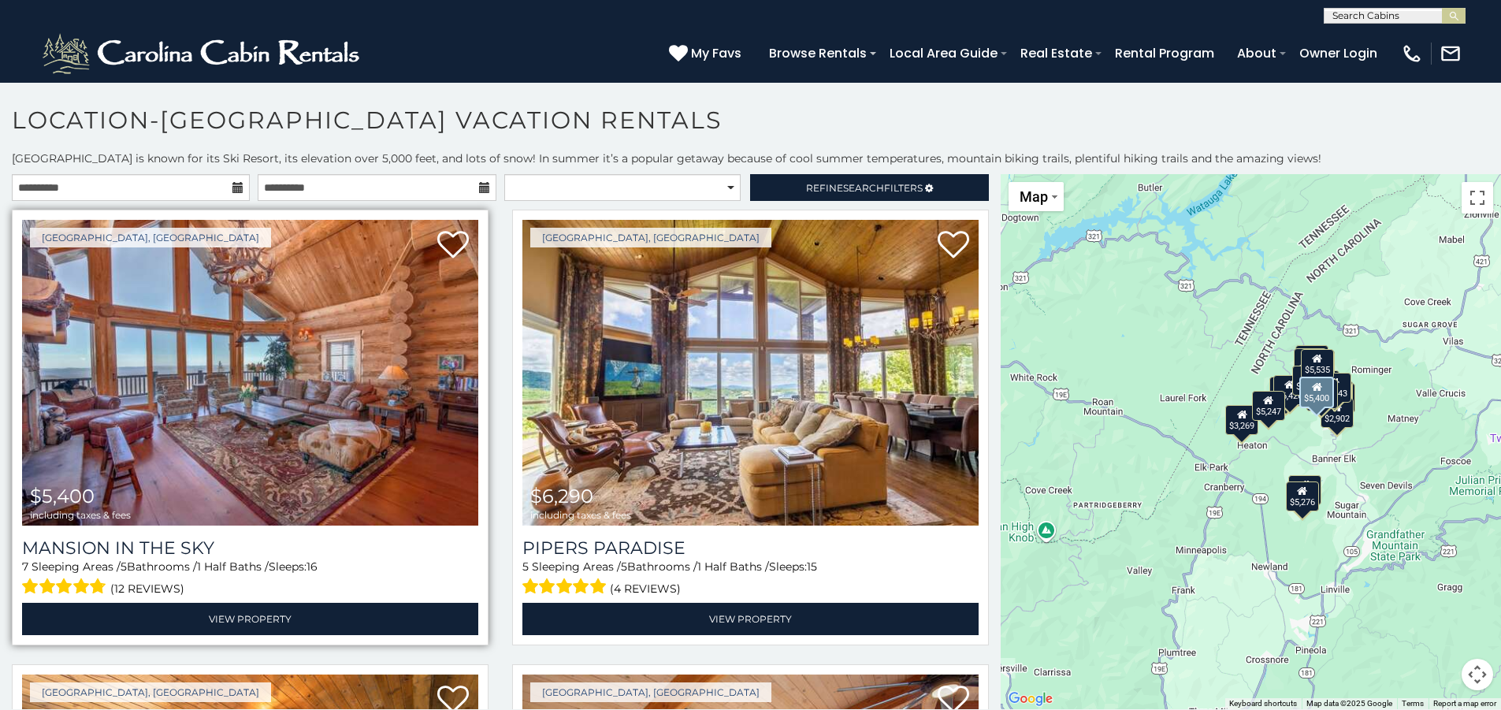
click at [333, 400] on img at bounding box center [250, 373] width 456 height 306
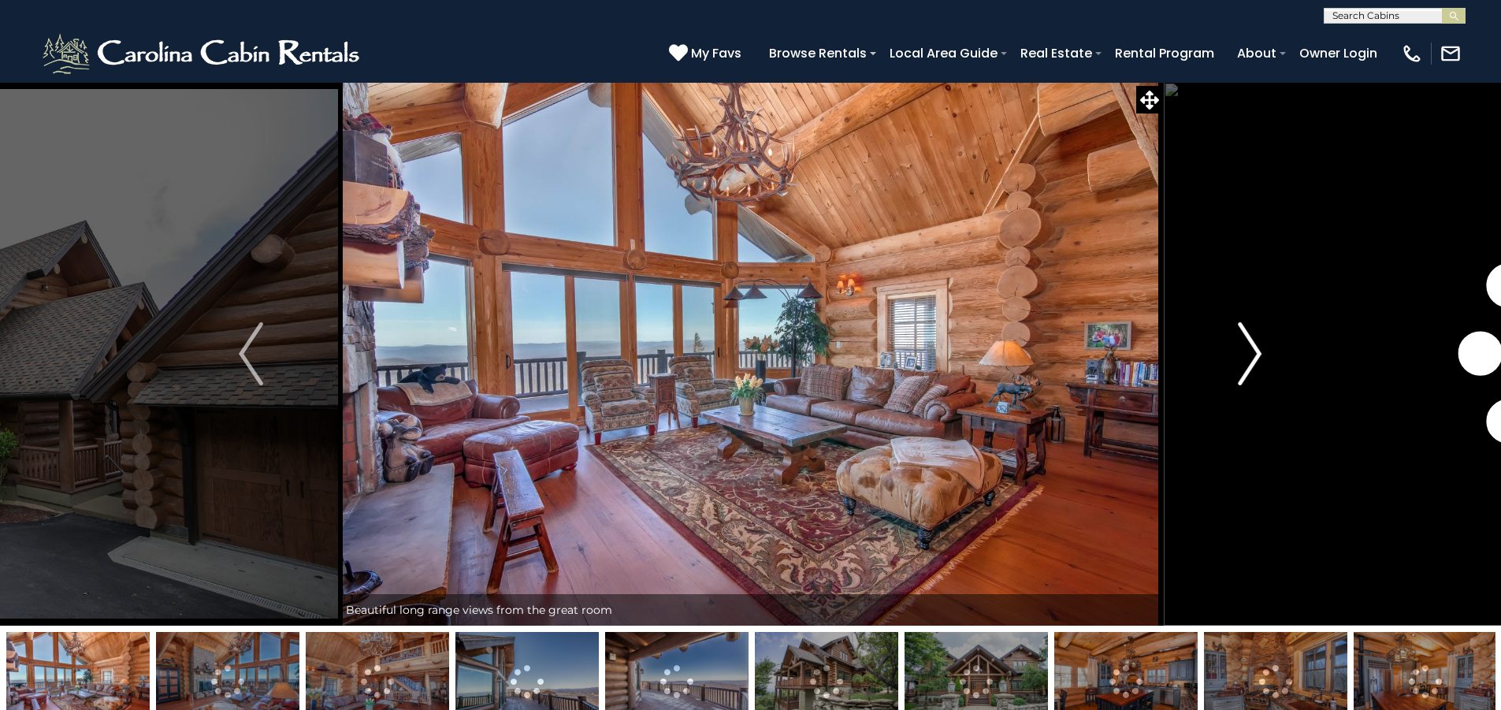
click at [1251, 349] on img "Next" at bounding box center [1250, 353] width 24 height 63
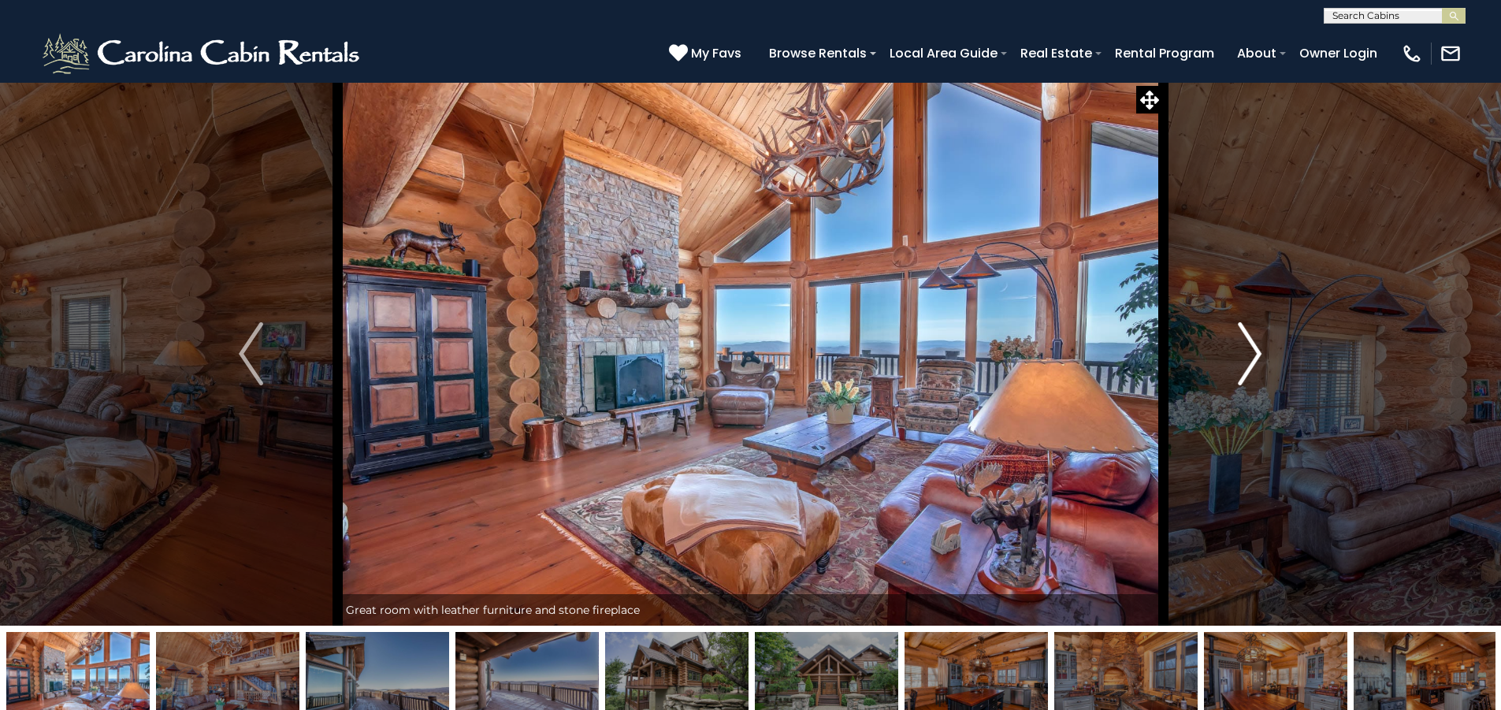
click at [1251, 349] on img "Next" at bounding box center [1250, 353] width 24 height 63
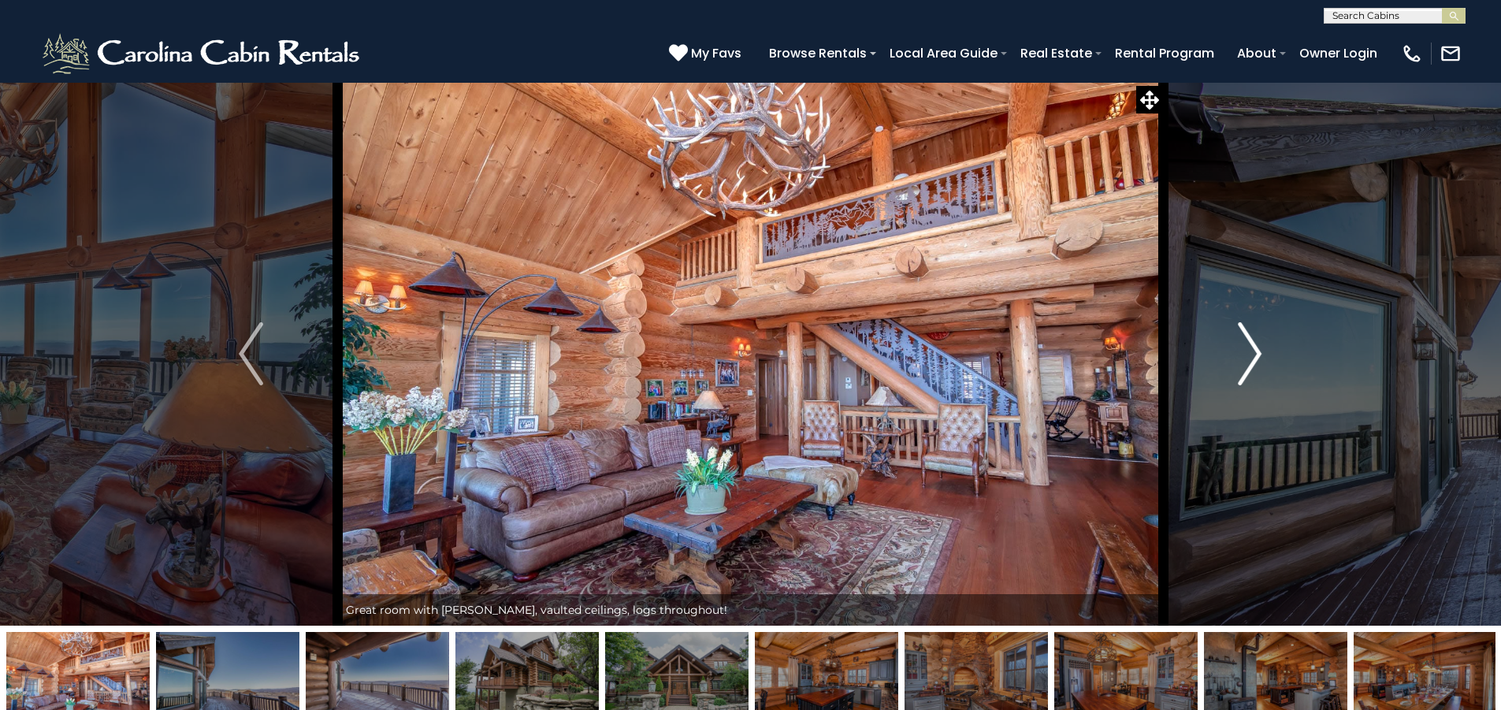
click at [1251, 349] on img "Next" at bounding box center [1250, 353] width 24 height 63
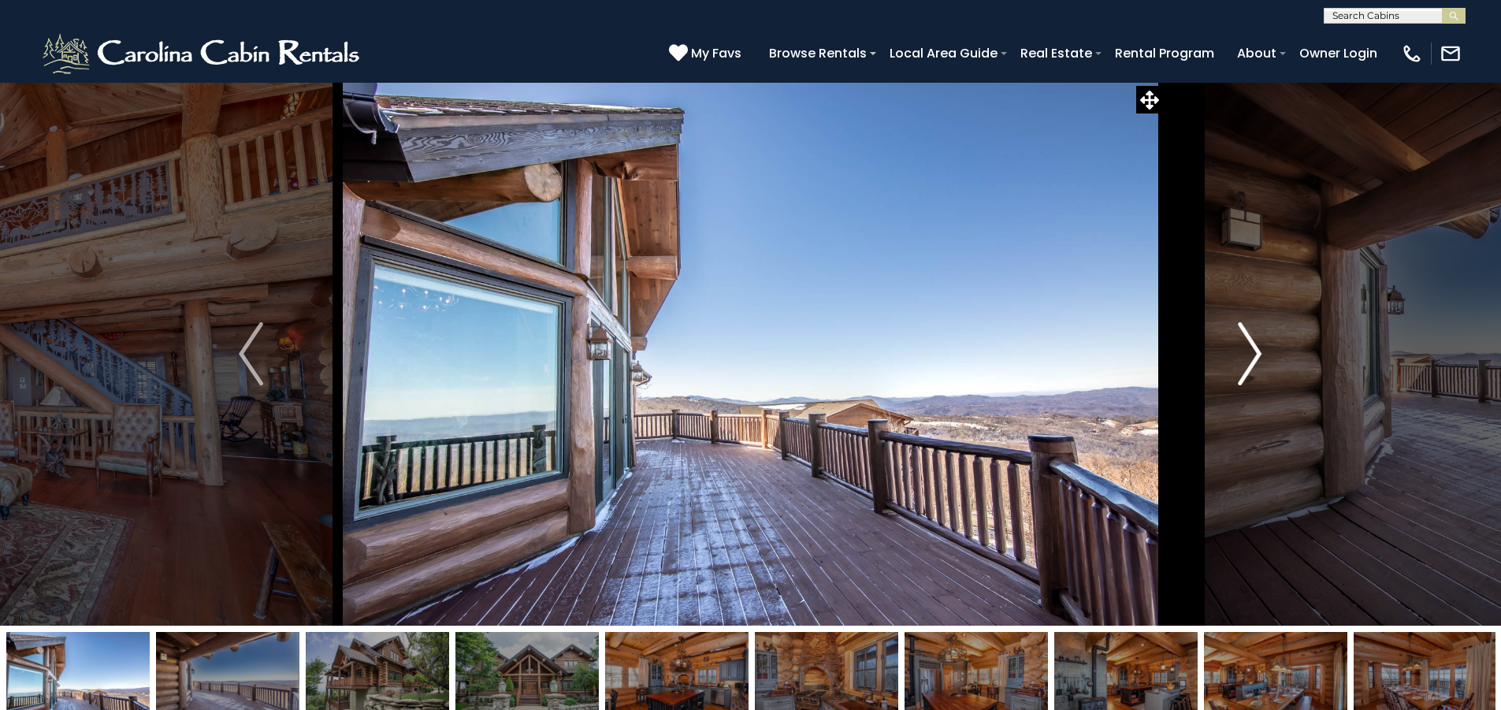
click at [1251, 349] on img "Next" at bounding box center [1250, 353] width 24 height 63
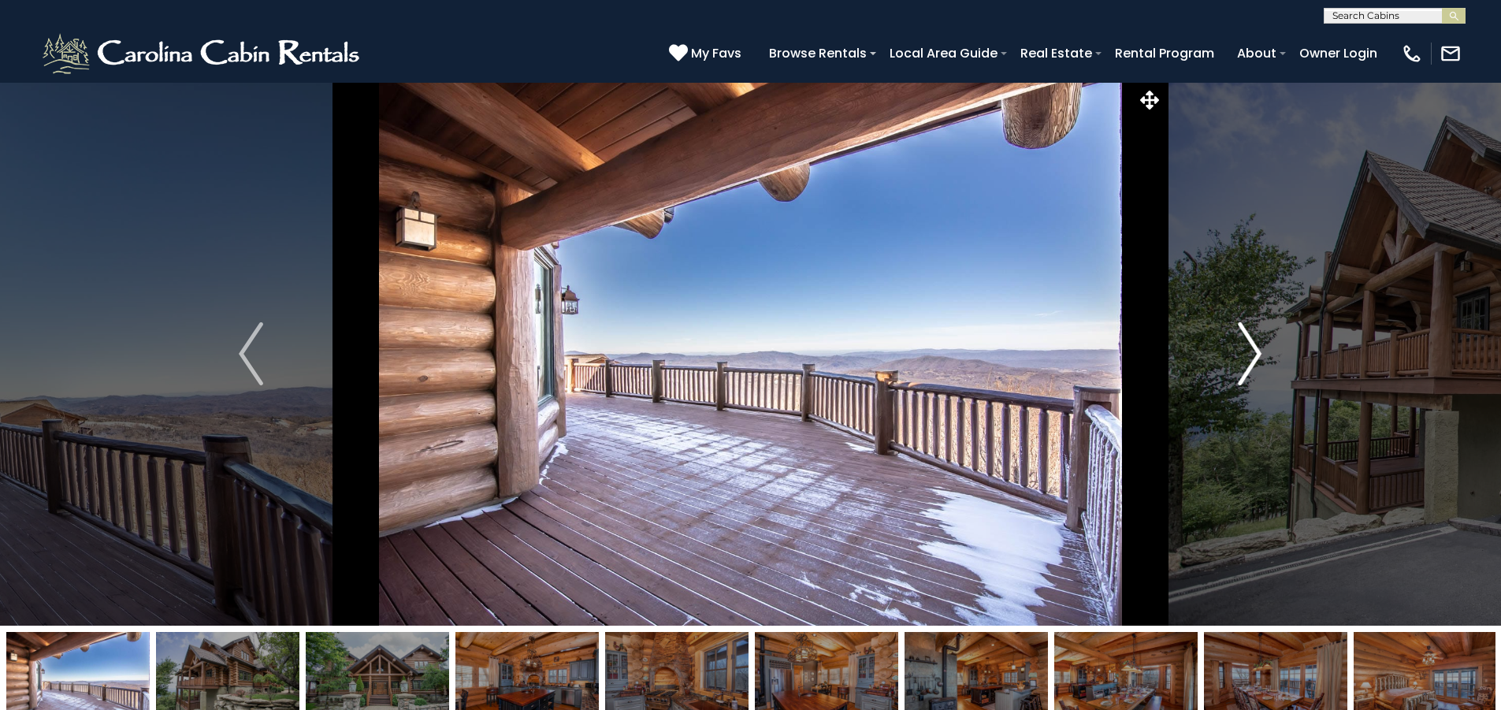
click at [1251, 349] on img "Next" at bounding box center [1250, 353] width 24 height 63
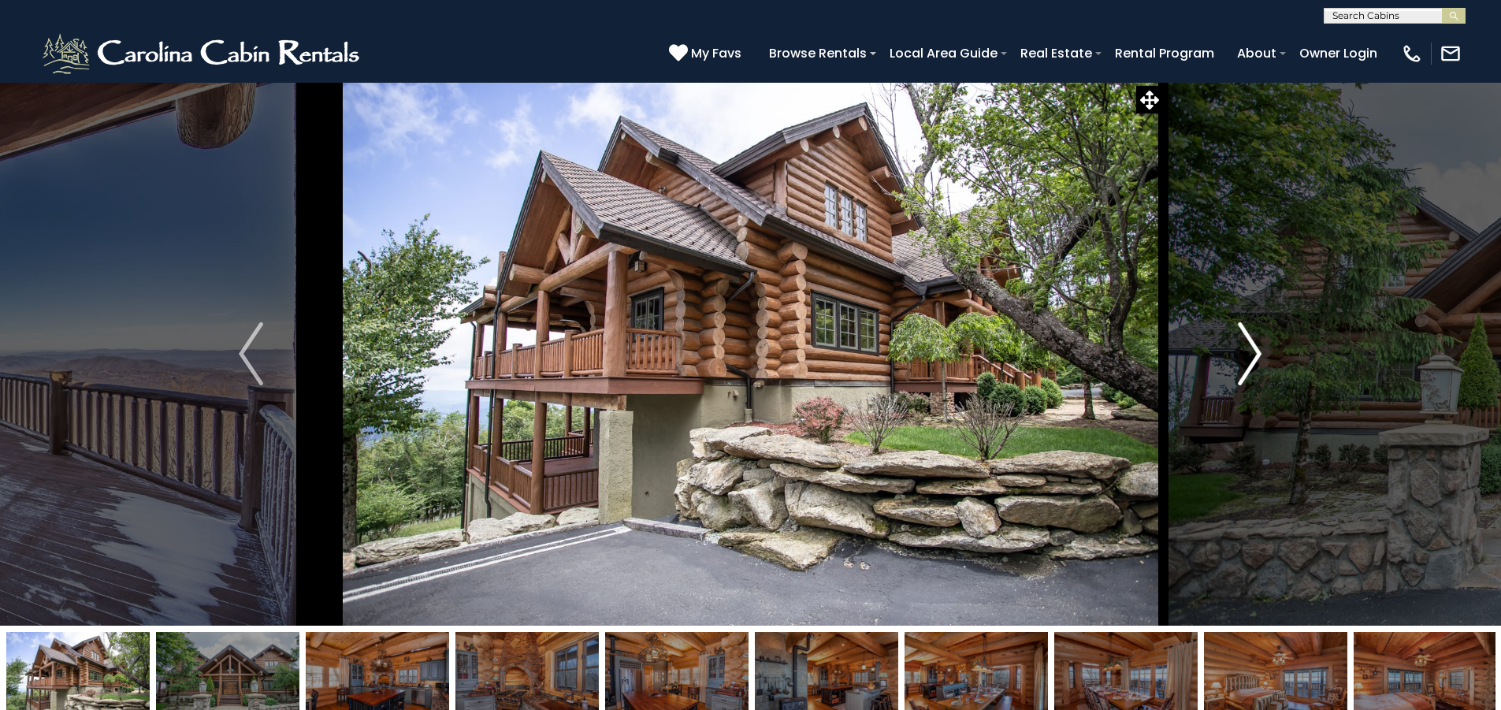
click at [1251, 349] on img "Next" at bounding box center [1250, 353] width 24 height 63
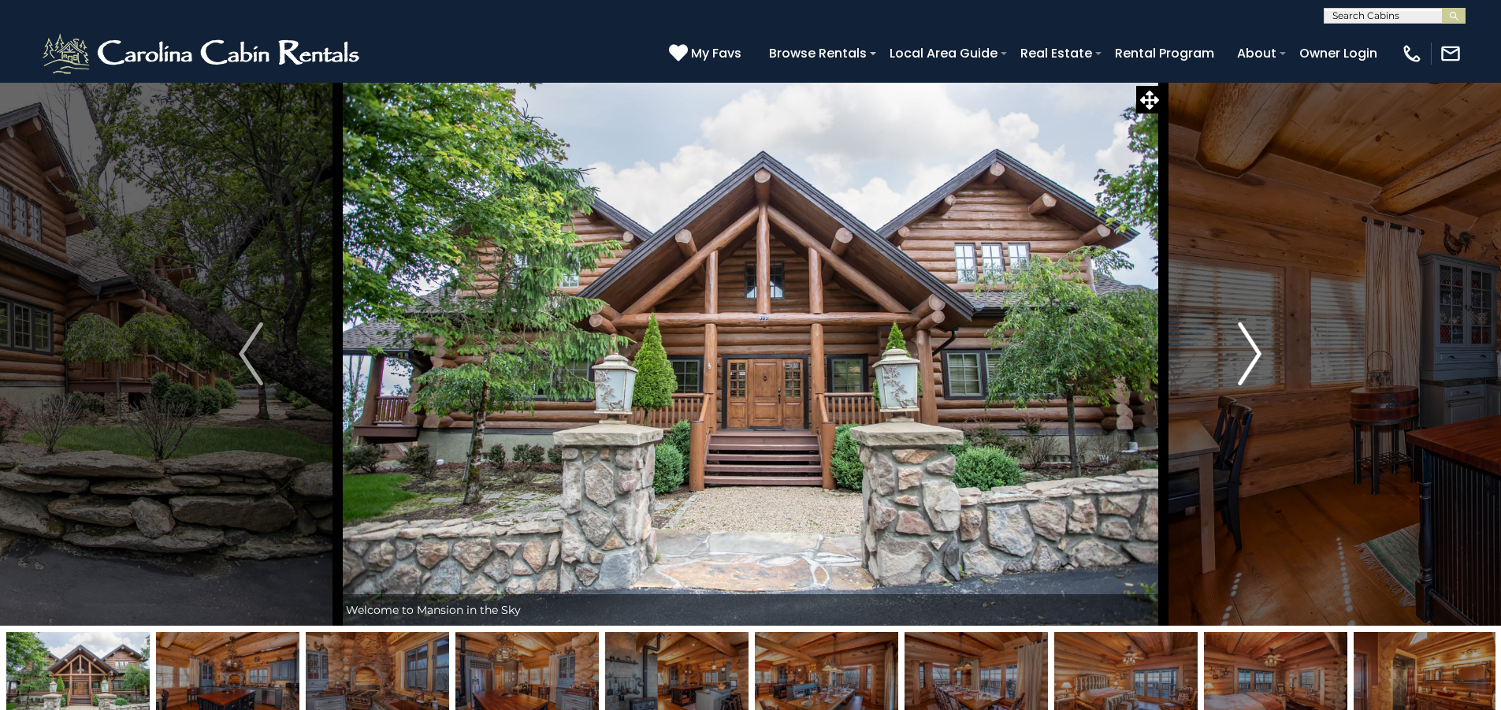
click at [1251, 349] on img "Next" at bounding box center [1250, 353] width 24 height 63
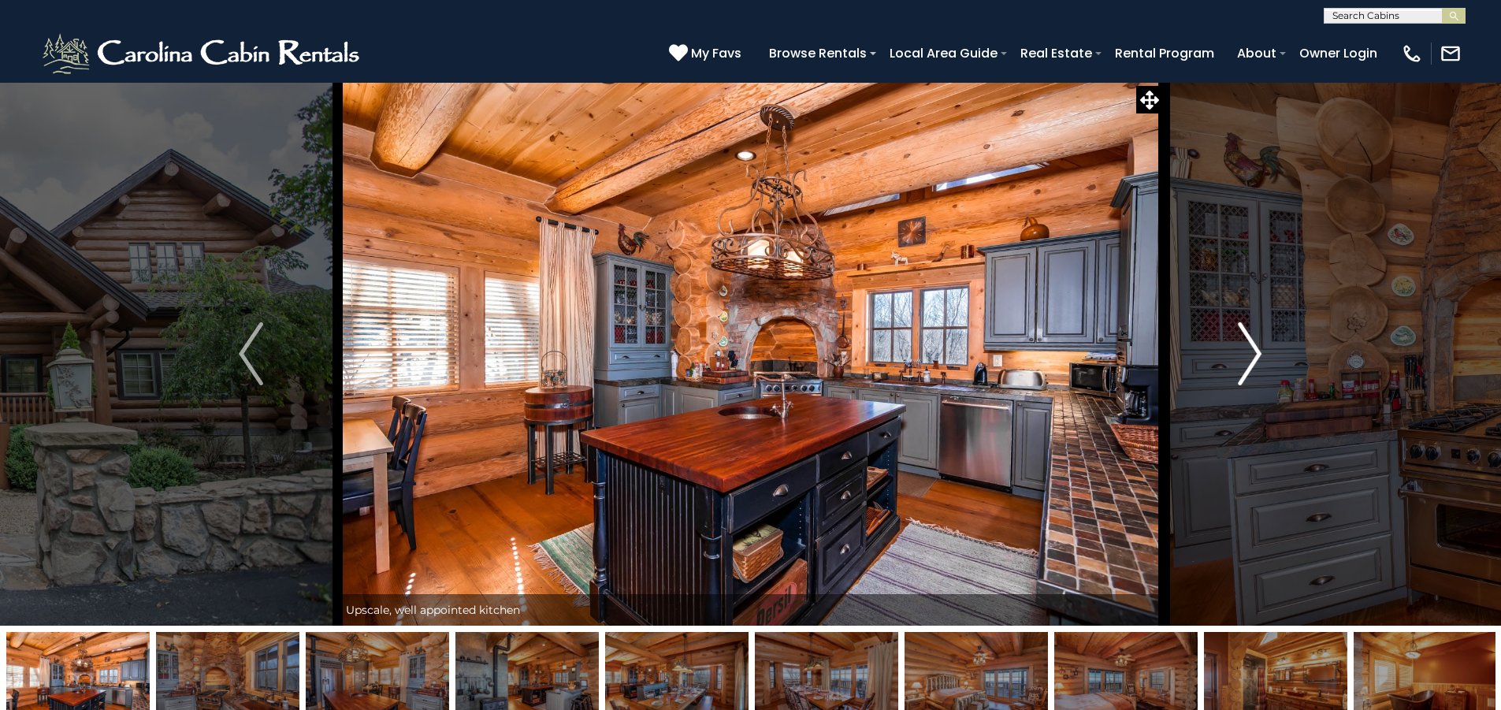
click at [1251, 349] on img "Next" at bounding box center [1250, 353] width 24 height 63
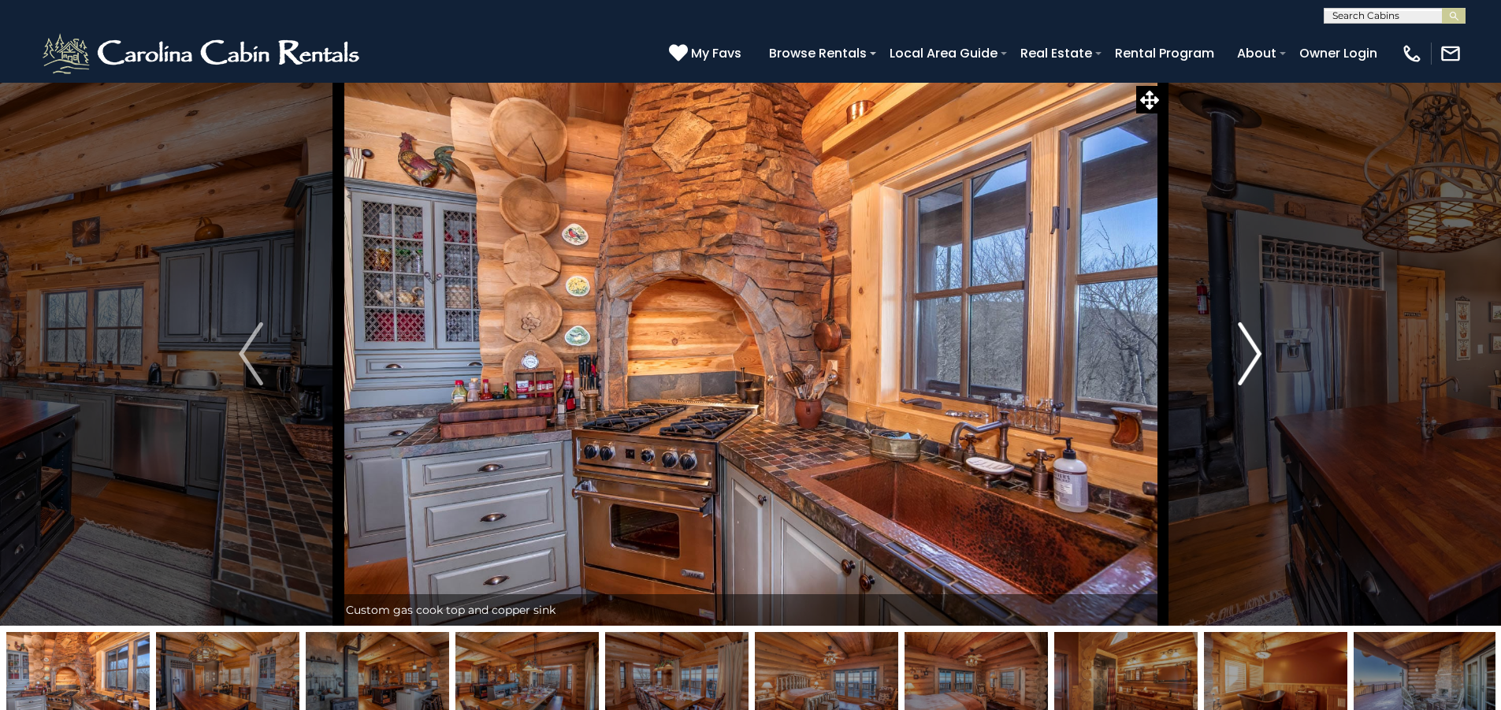
click at [1251, 349] on img "Next" at bounding box center [1250, 353] width 24 height 63
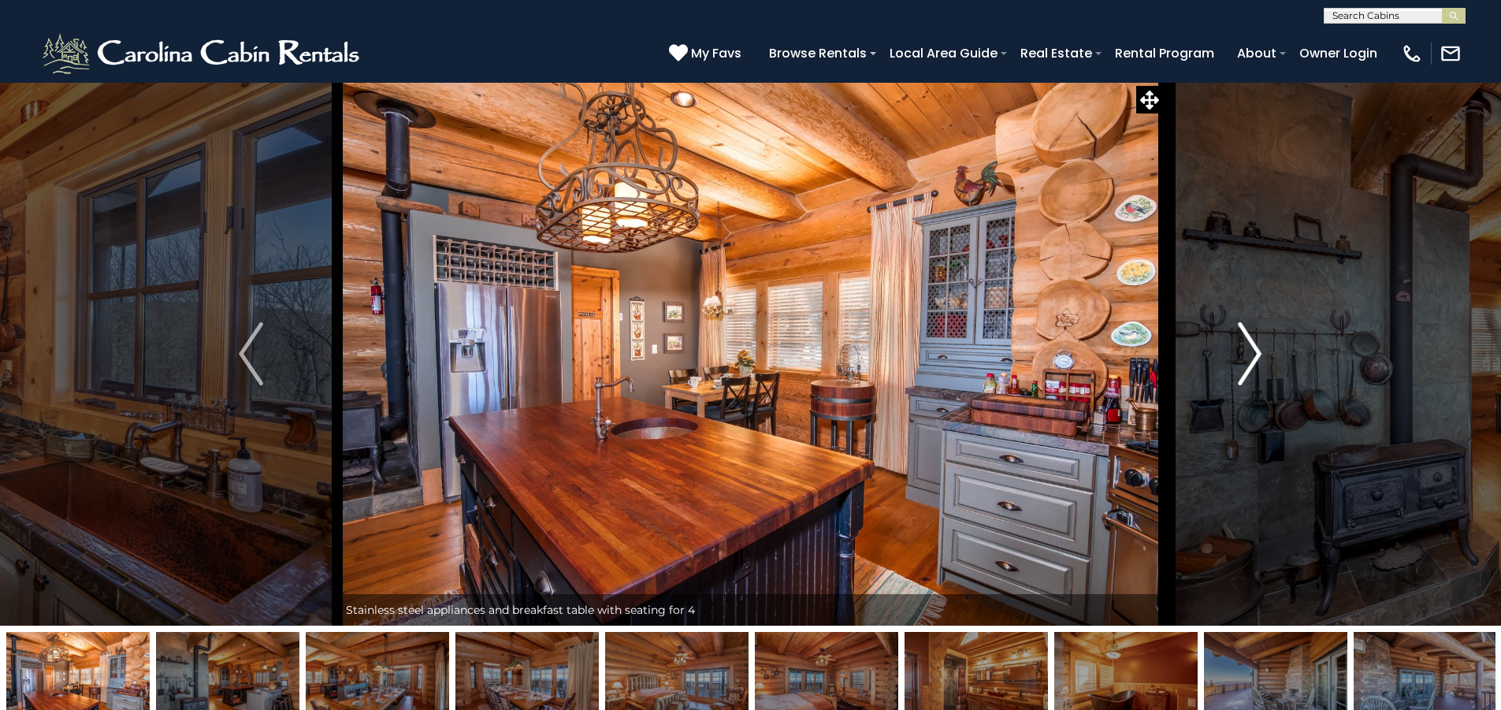
click at [1251, 349] on img "Next" at bounding box center [1250, 353] width 24 height 63
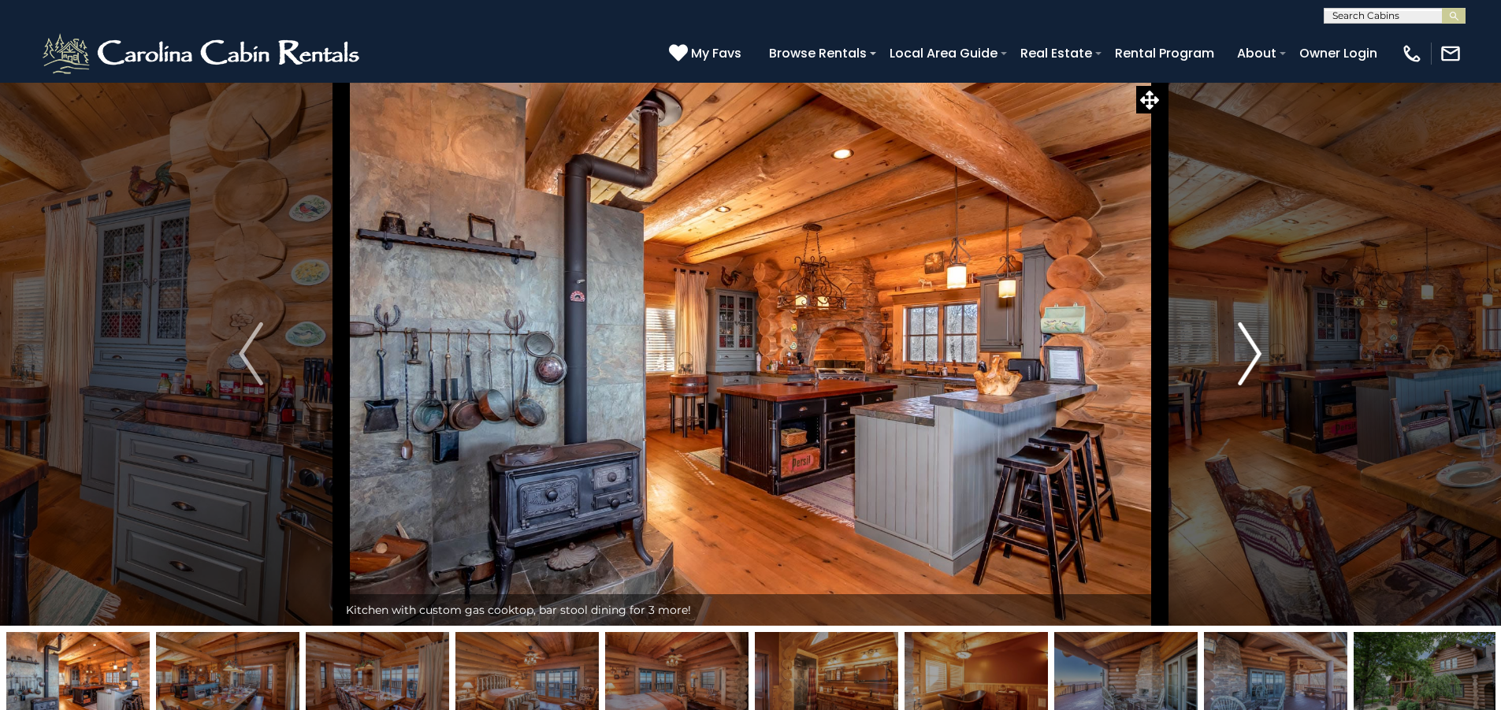
click at [1251, 349] on img "Next" at bounding box center [1250, 353] width 24 height 63
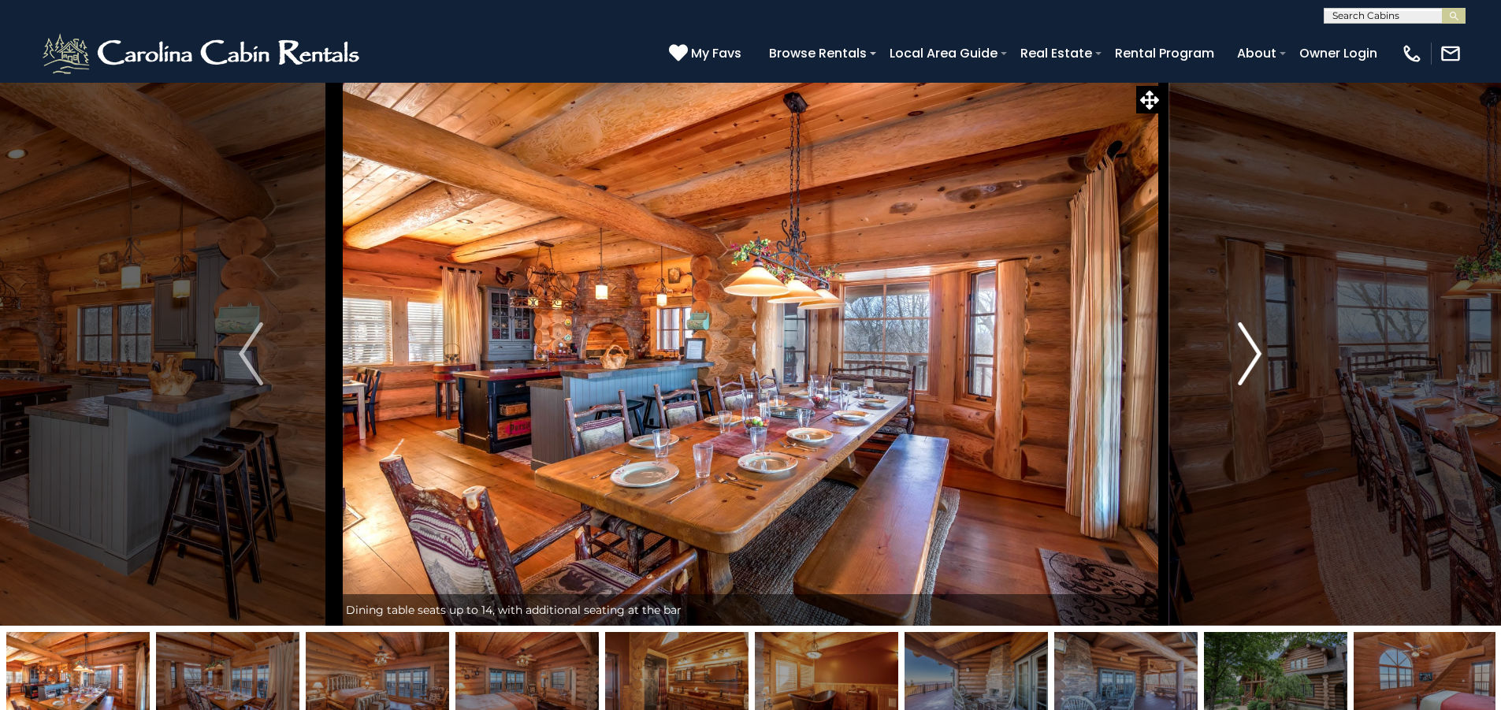
click at [1251, 349] on img "Next" at bounding box center [1250, 353] width 24 height 63
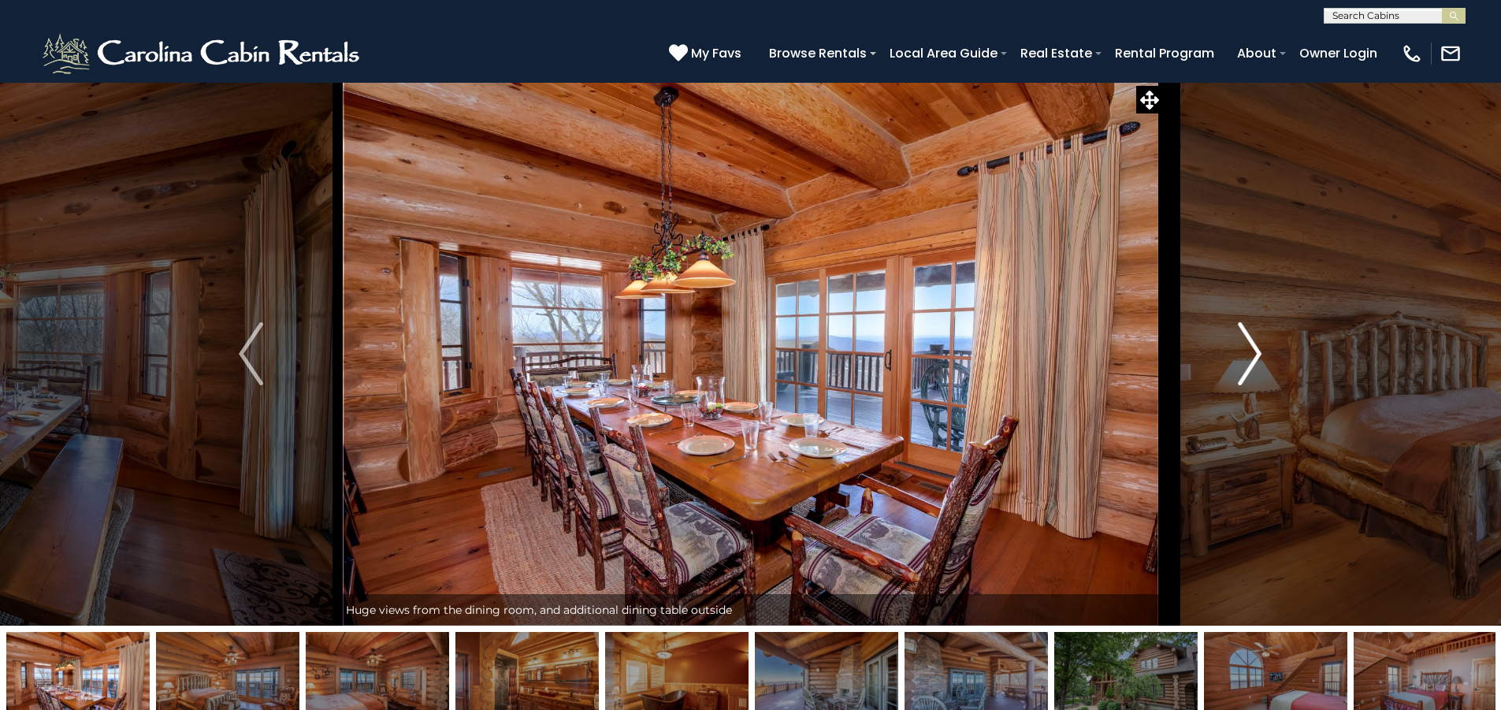
click at [1251, 349] on img "Next" at bounding box center [1250, 353] width 24 height 63
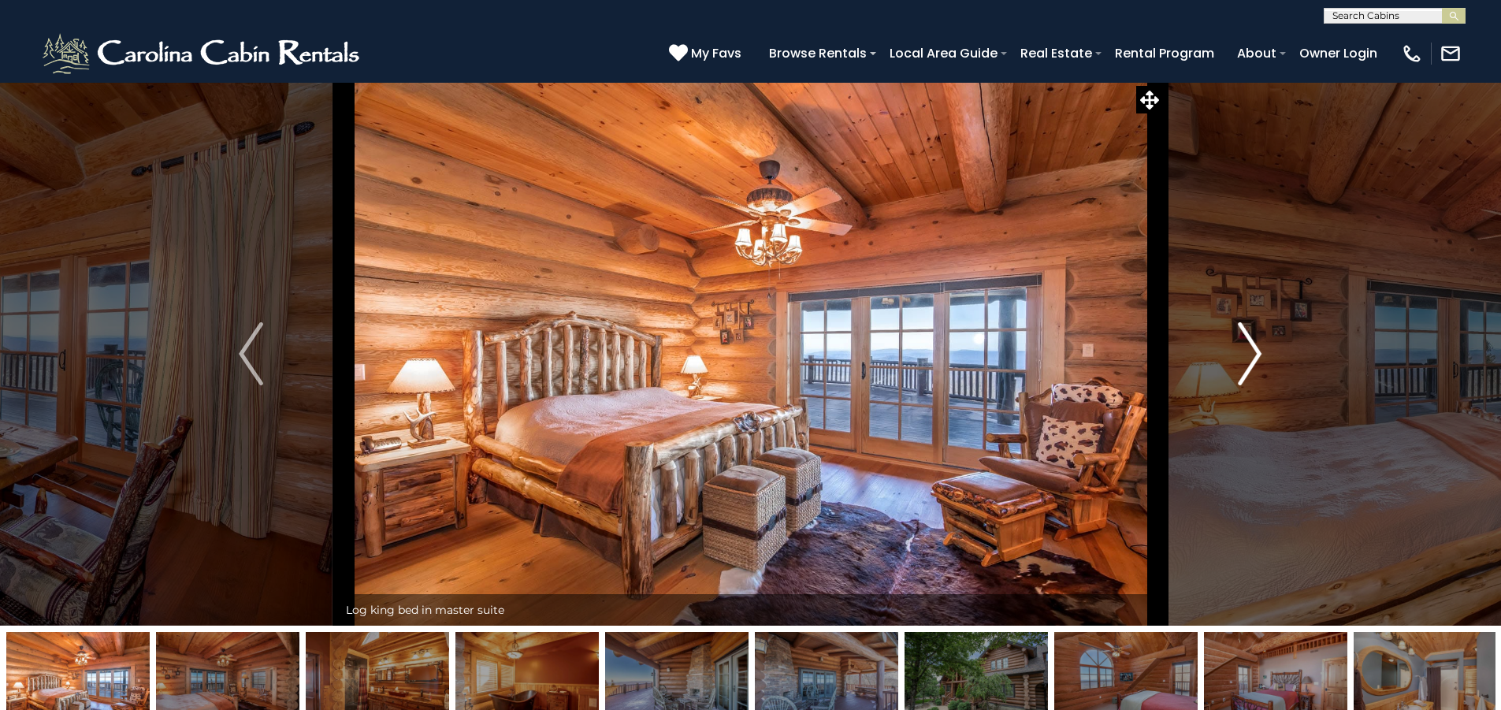
click at [1251, 349] on img "Next" at bounding box center [1250, 353] width 24 height 63
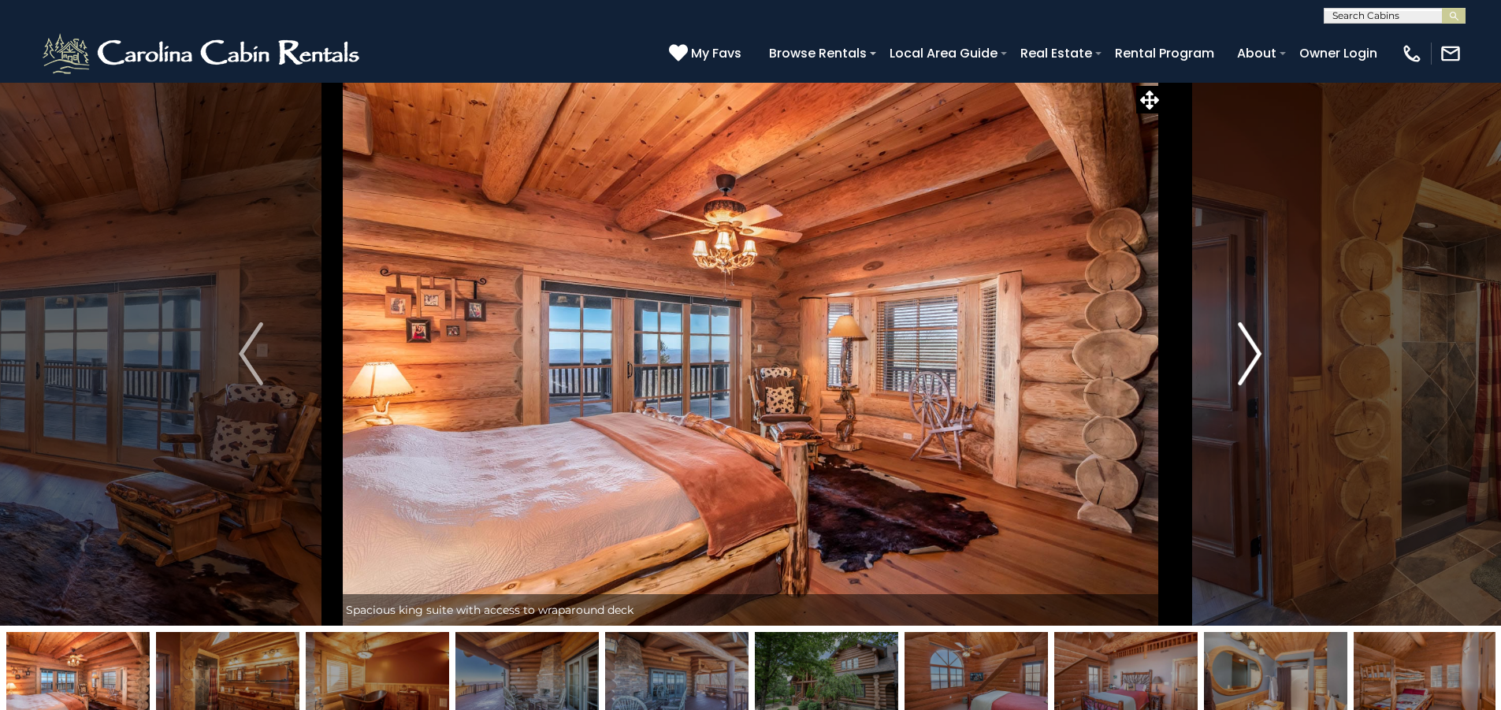
click at [1251, 349] on img "Next" at bounding box center [1250, 353] width 24 height 63
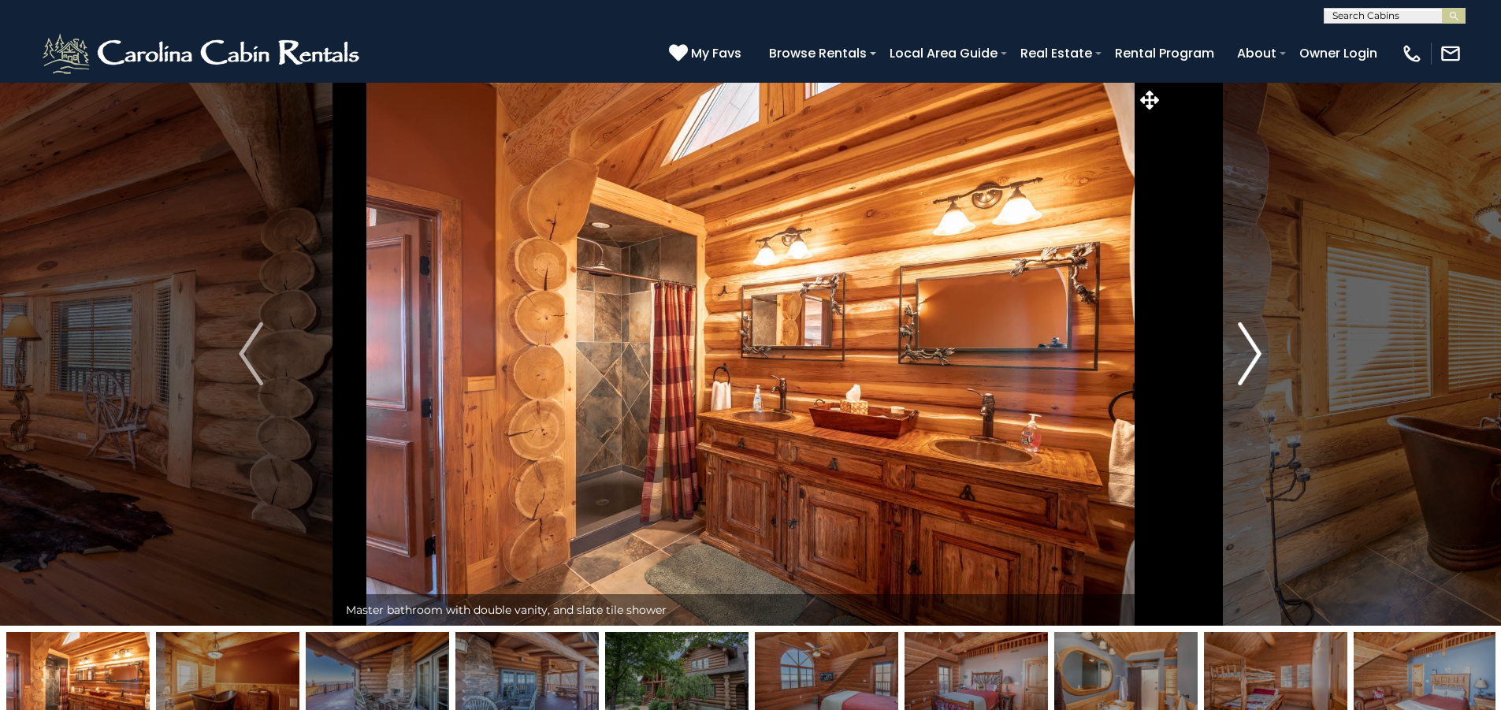
click at [1251, 349] on img "Next" at bounding box center [1250, 353] width 24 height 63
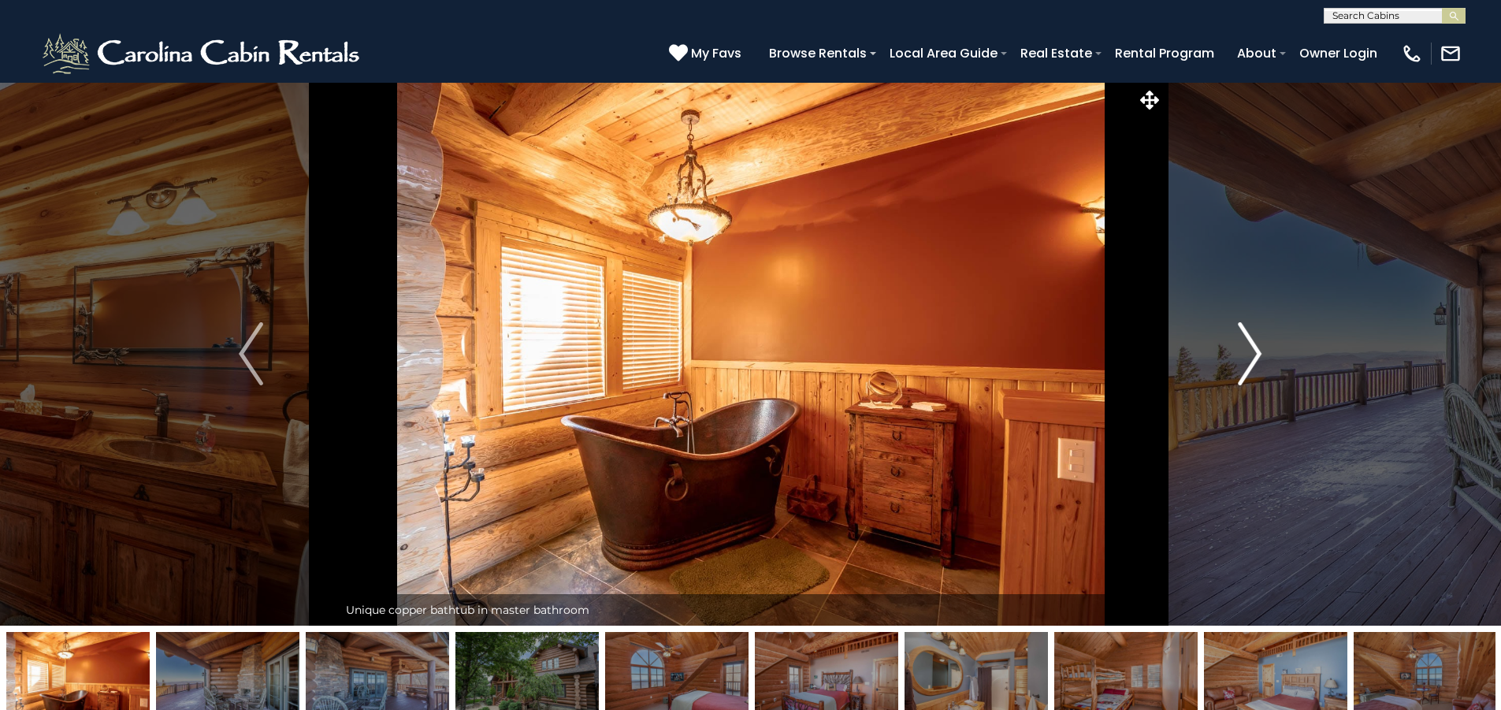
click at [1251, 349] on img "Next" at bounding box center [1250, 353] width 24 height 63
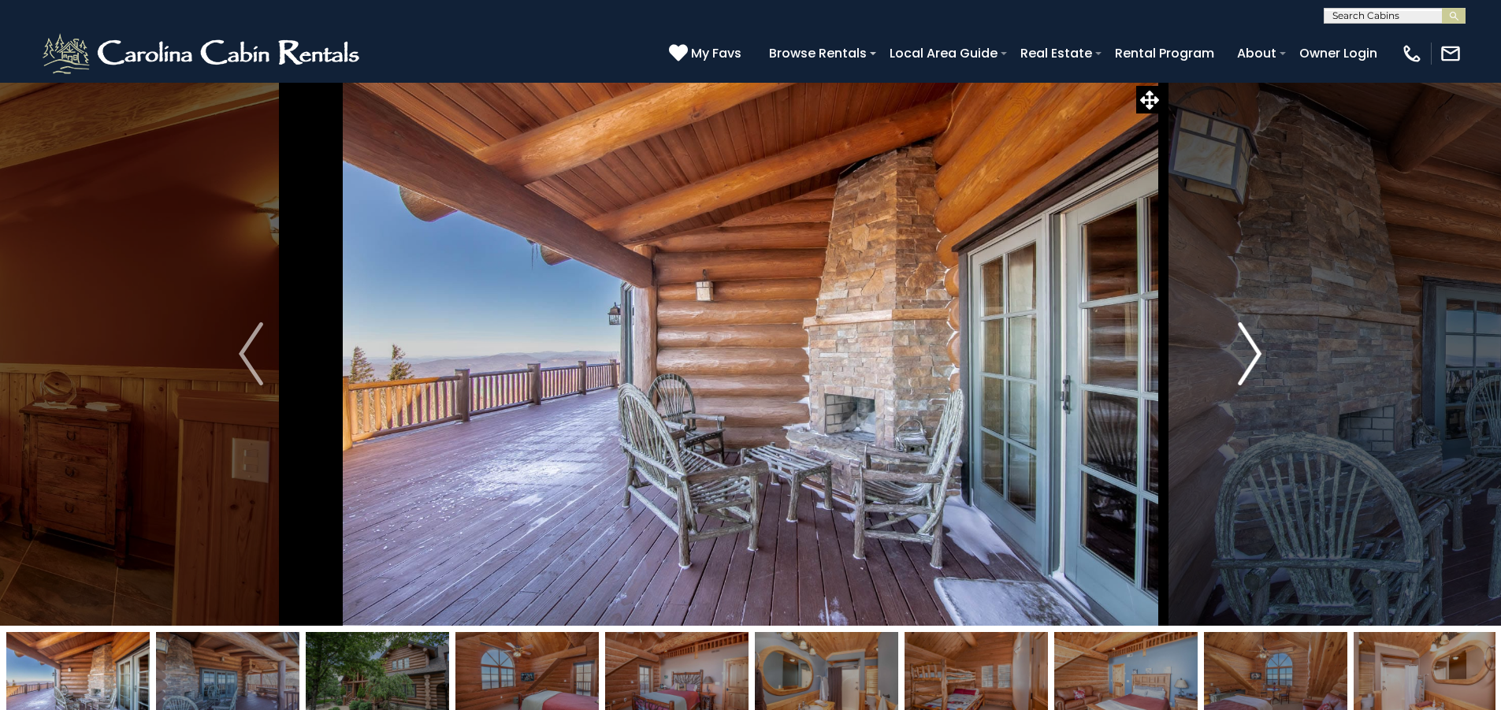
click at [1251, 349] on img "Next" at bounding box center [1250, 353] width 24 height 63
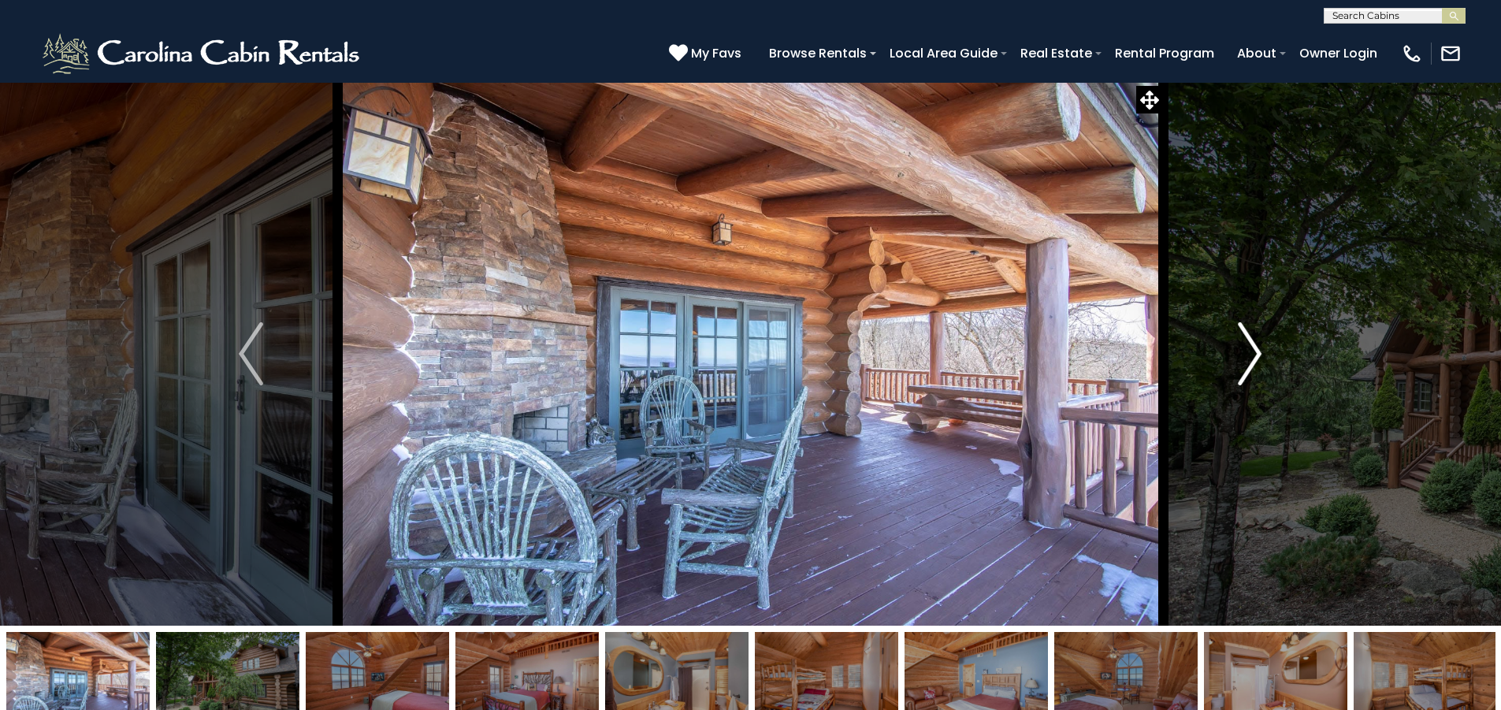
click at [1251, 349] on img "Next" at bounding box center [1250, 353] width 24 height 63
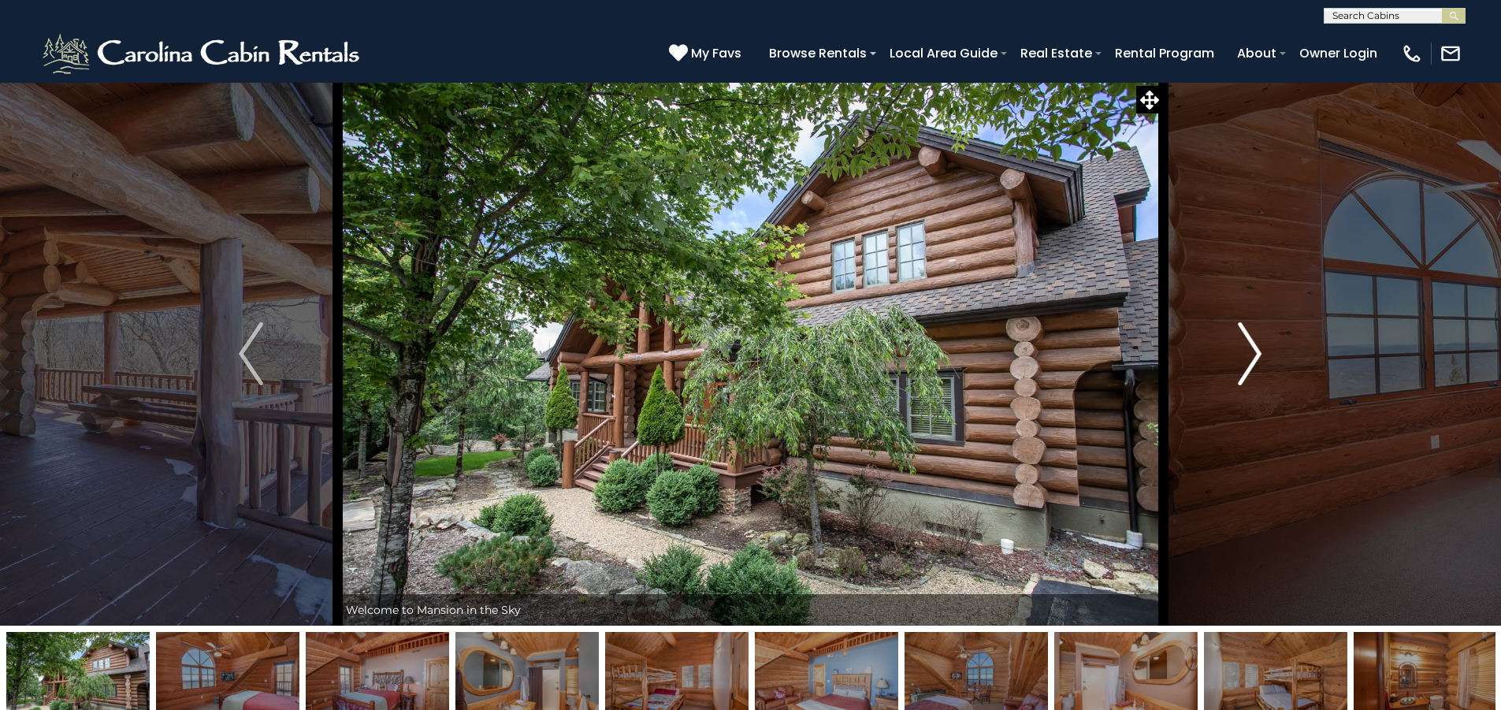
click at [1251, 349] on img "Next" at bounding box center [1250, 353] width 24 height 63
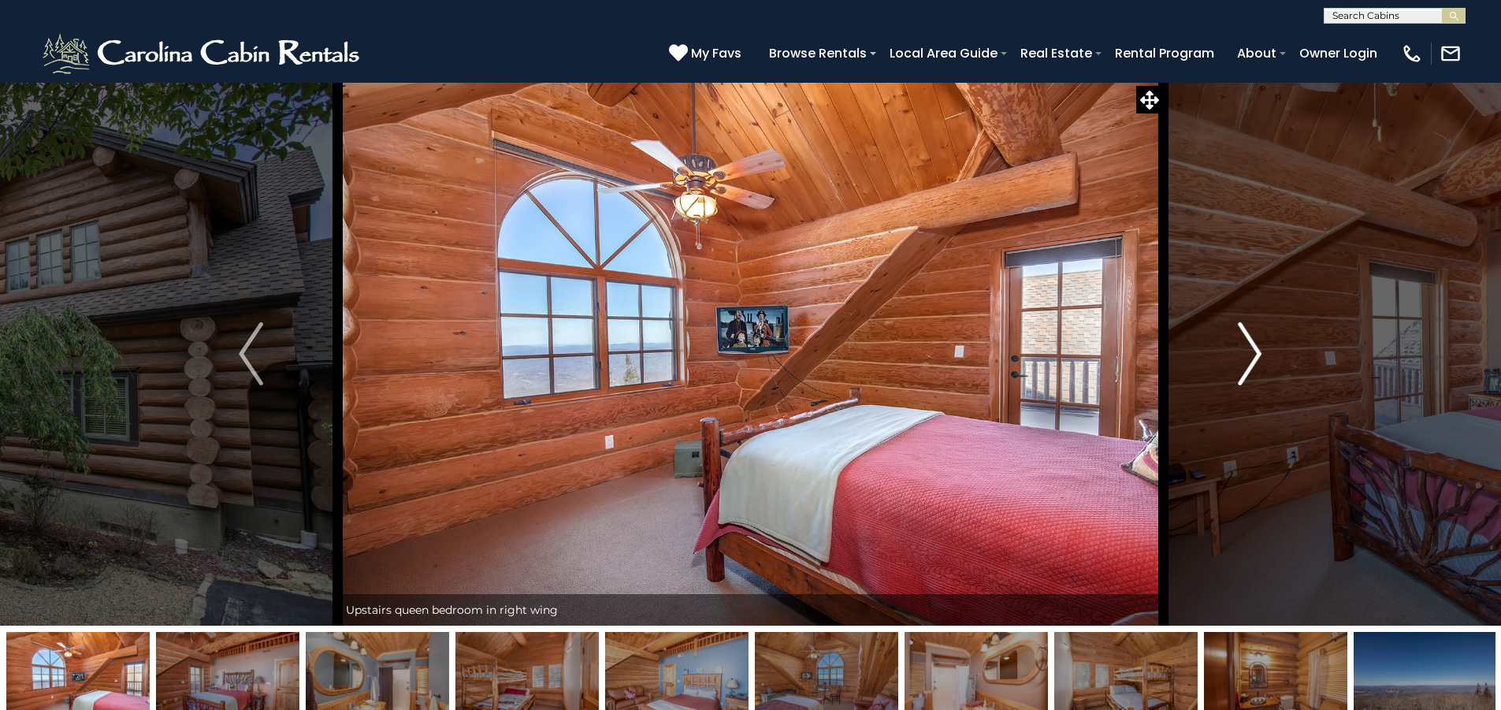
click at [1251, 349] on img "Next" at bounding box center [1250, 353] width 24 height 63
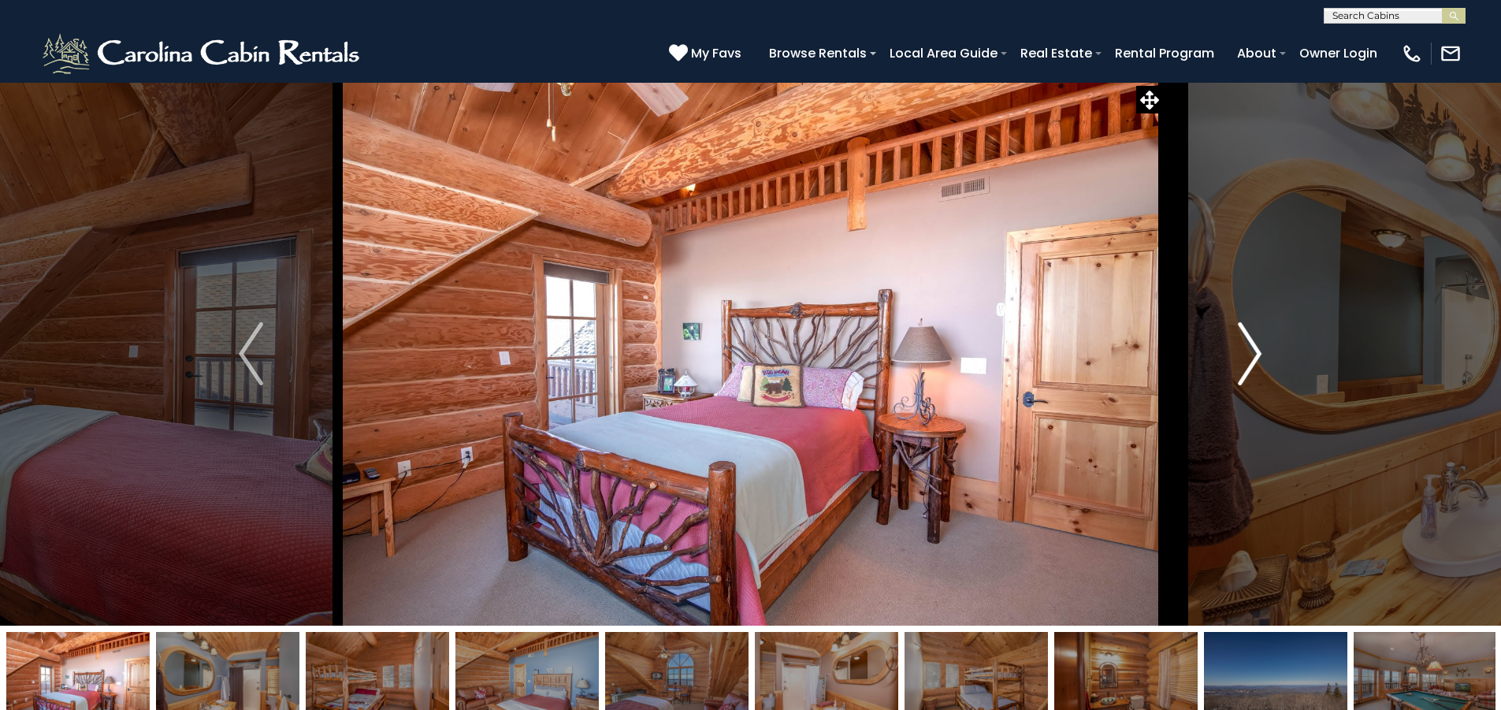
click at [1251, 349] on img "Next" at bounding box center [1250, 353] width 24 height 63
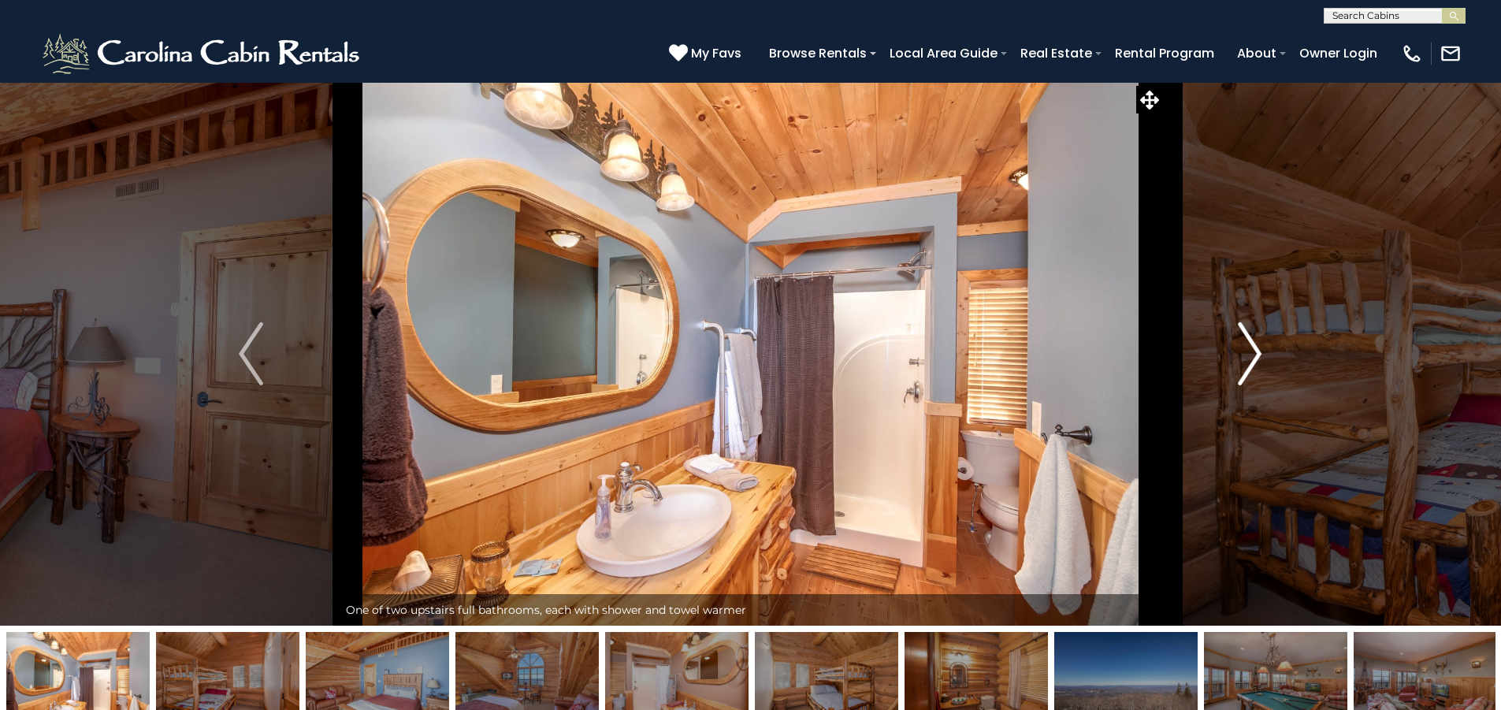
click at [1251, 349] on img "Next" at bounding box center [1250, 353] width 24 height 63
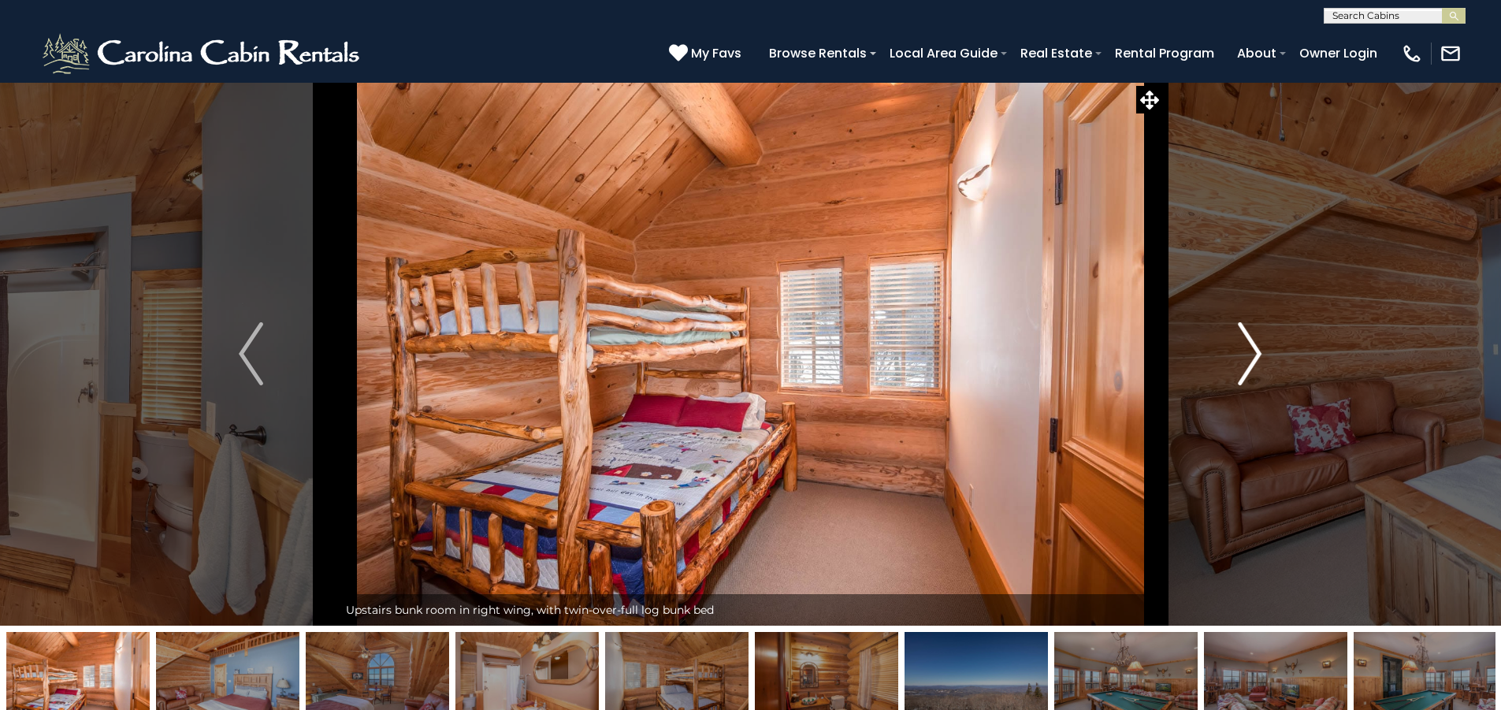
click at [1251, 349] on img "Next" at bounding box center [1250, 353] width 24 height 63
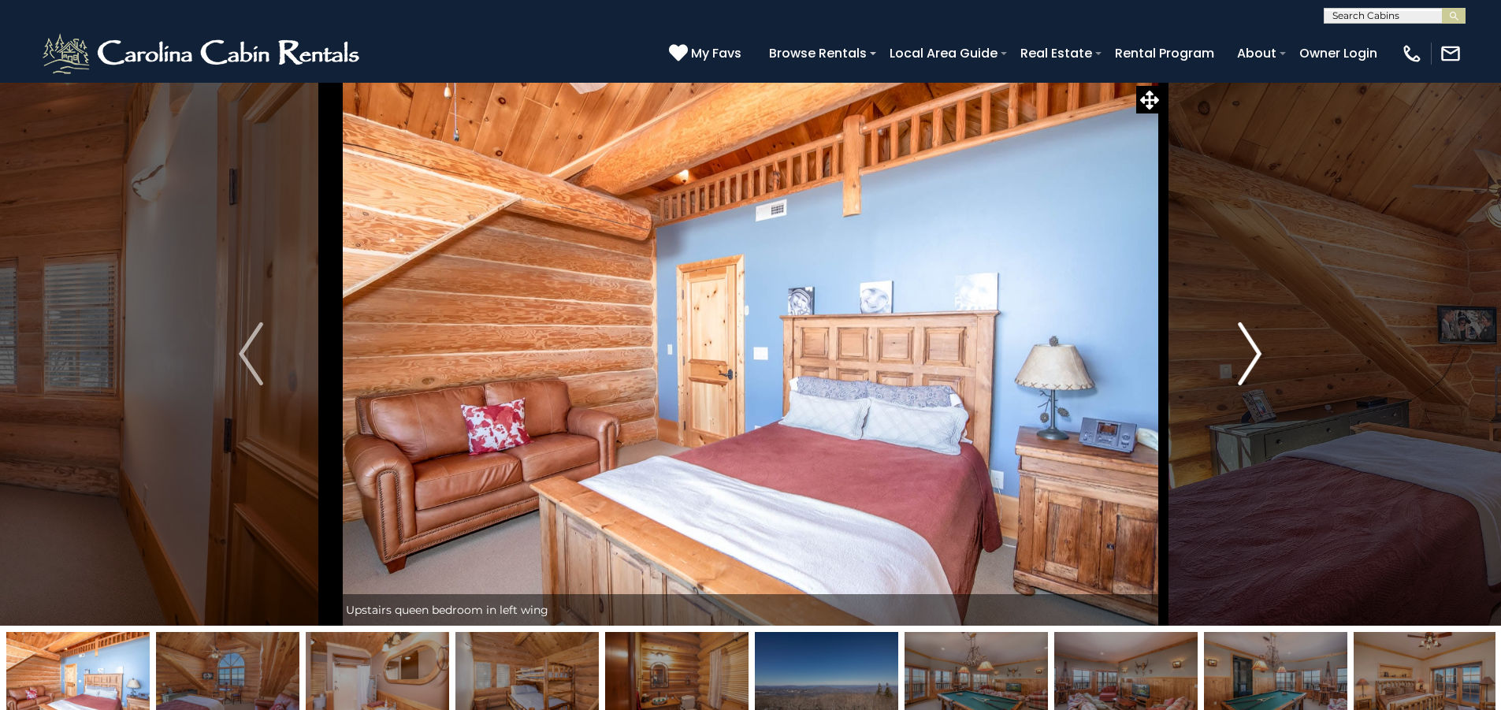
click at [1251, 349] on img "Next" at bounding box center [1250, 353] width 24 height 63
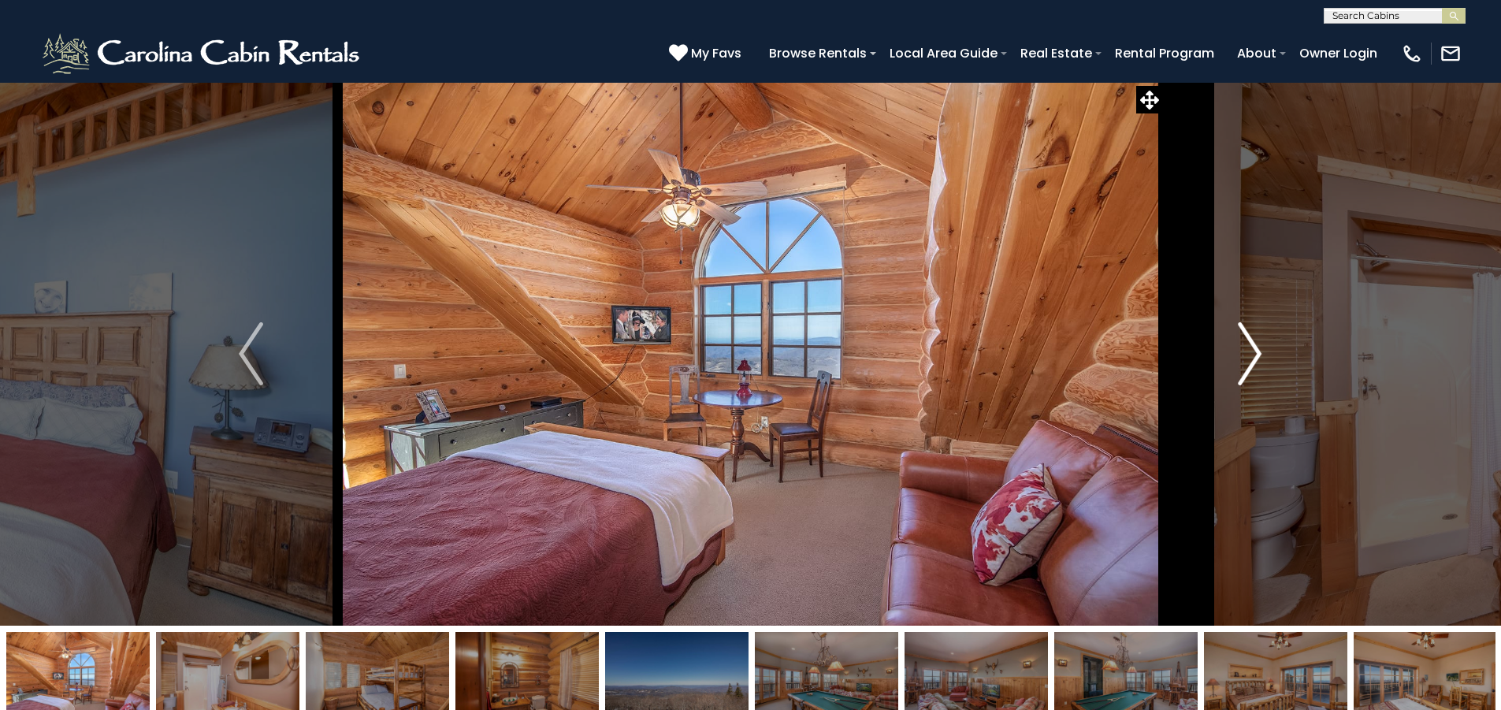
click at [1251, 349] on img "Next" at bounding box center [1250, 353] width 24 height 63
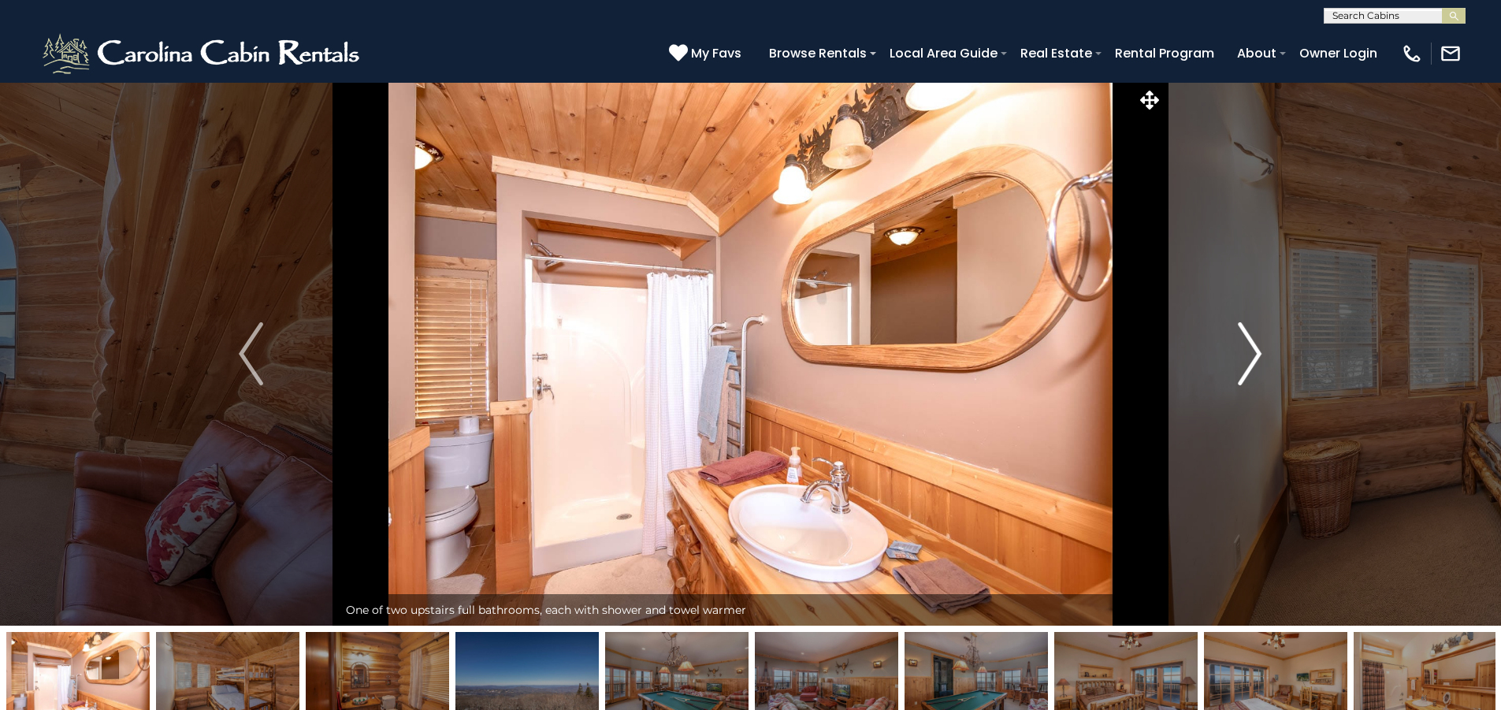
click at [1251, 349] on img "Next" at bounding box center [1250, 353] width 24 height 63
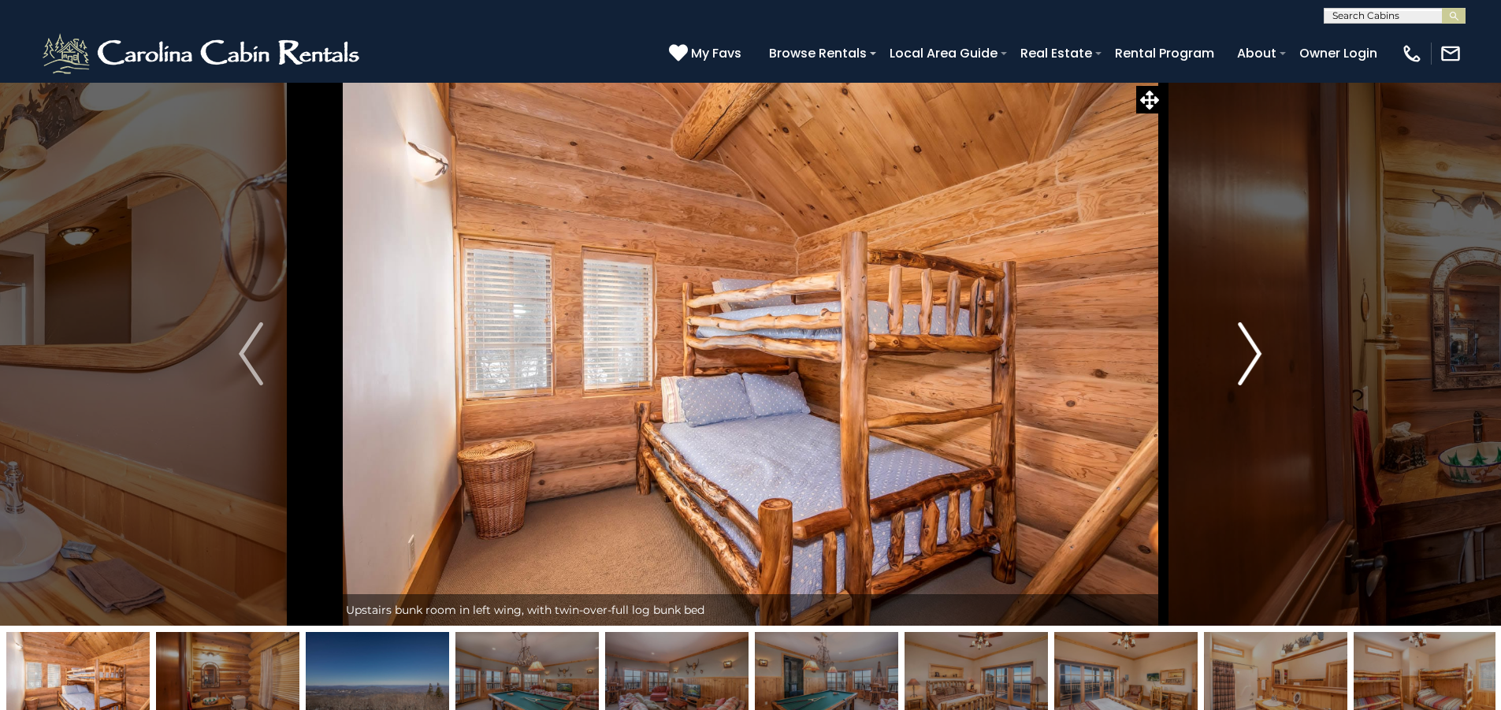
click at [1251, 349] on img "Next" at bounding box center [1250, 353] width 24 height 63
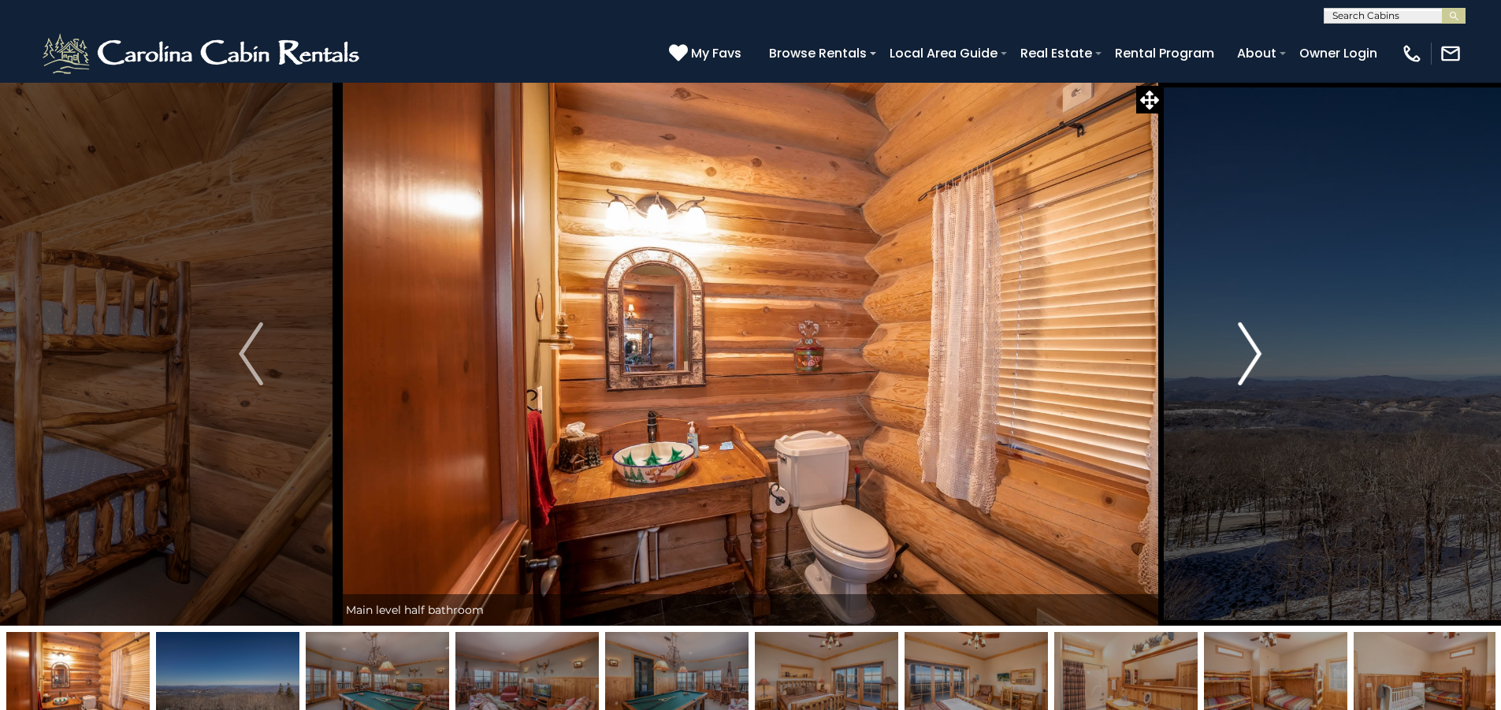
click at [1251, 349] on img "Next" at bounding box center [1250, 353] width 24 height 63
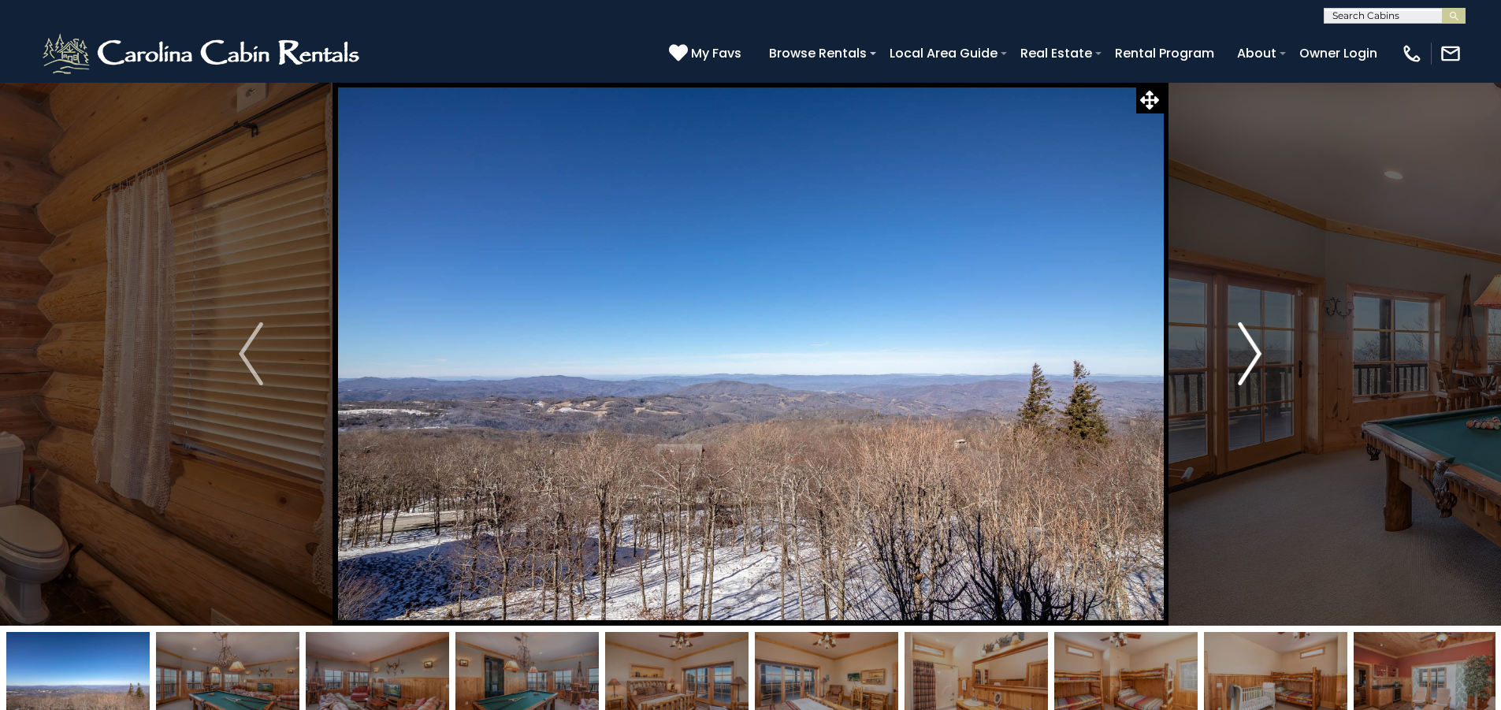
click at [1251, 349] on img "Next" at bounding box center [1250, 353] width 24 height 63
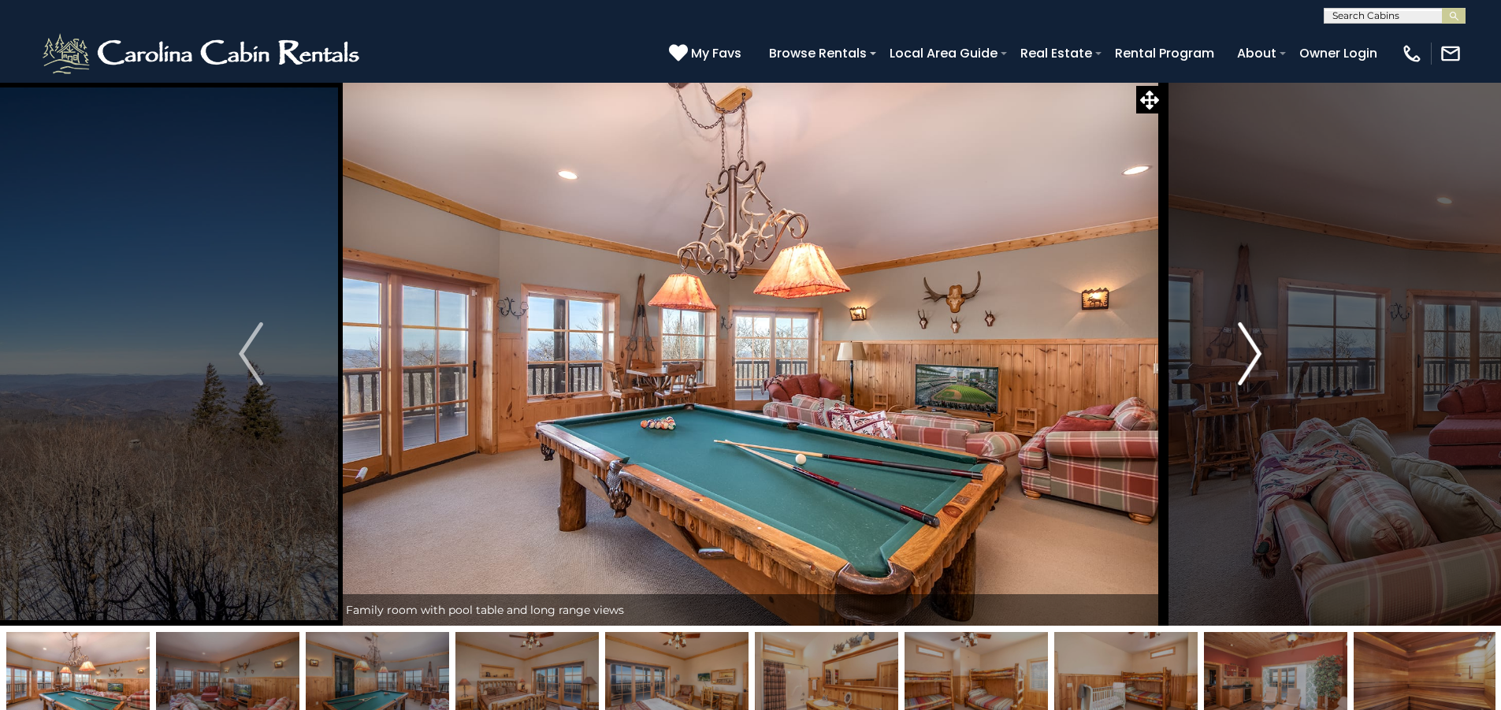
click at [1251, 349] on img "Next" at bounding box center [1250, 353] width 24 height 63
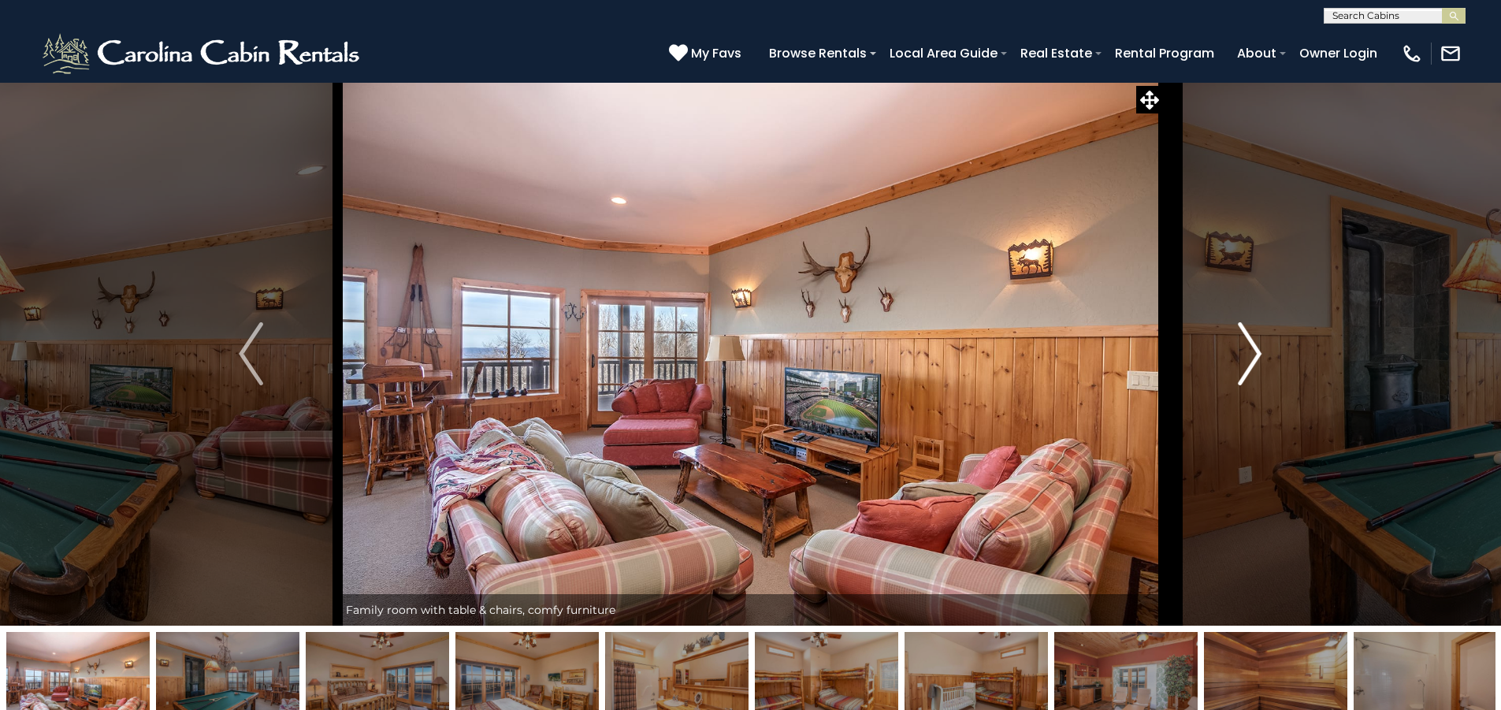
click at [1251, 349] on img "Next" at bounding box center [1250, 353] width 24 height 63
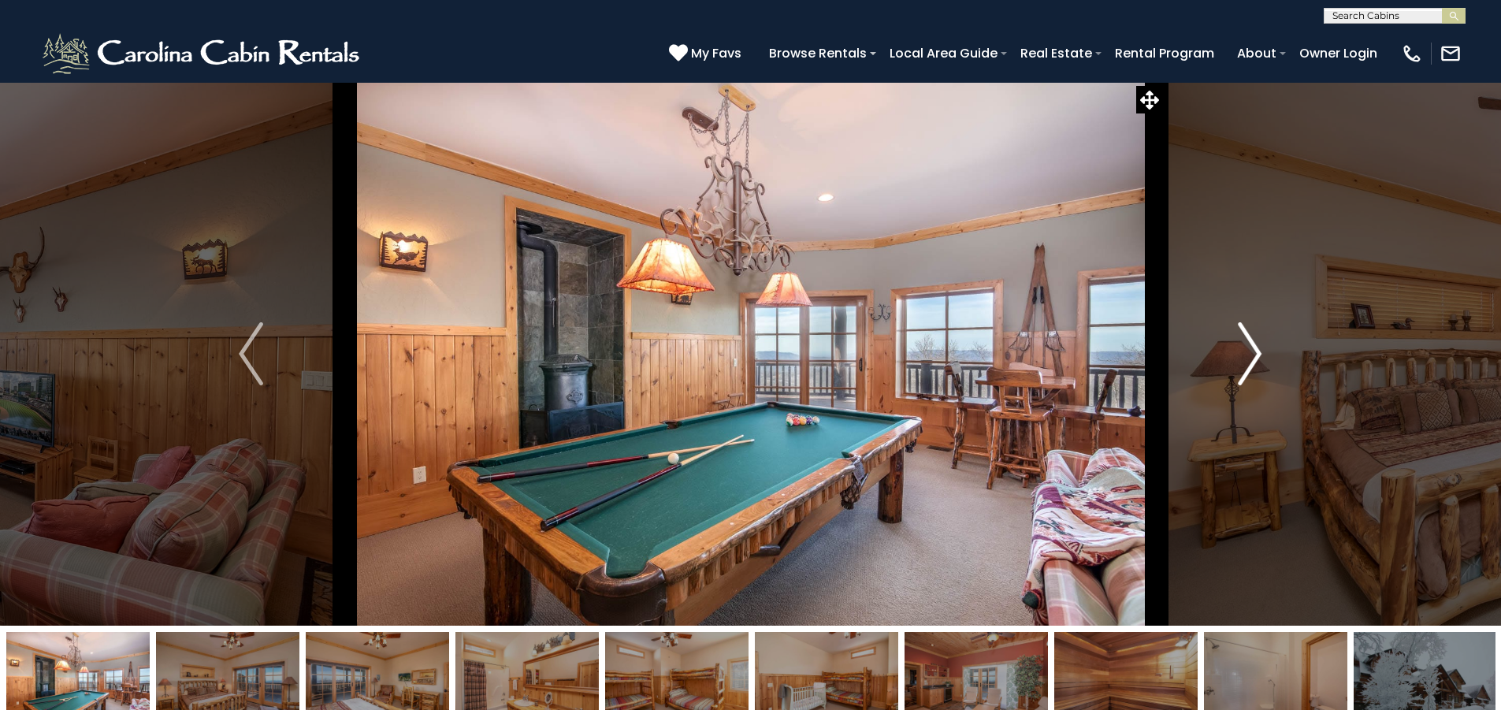
click at [1251, 349] on img "Next" at bounding box center [1250, 353] width 24 height 63
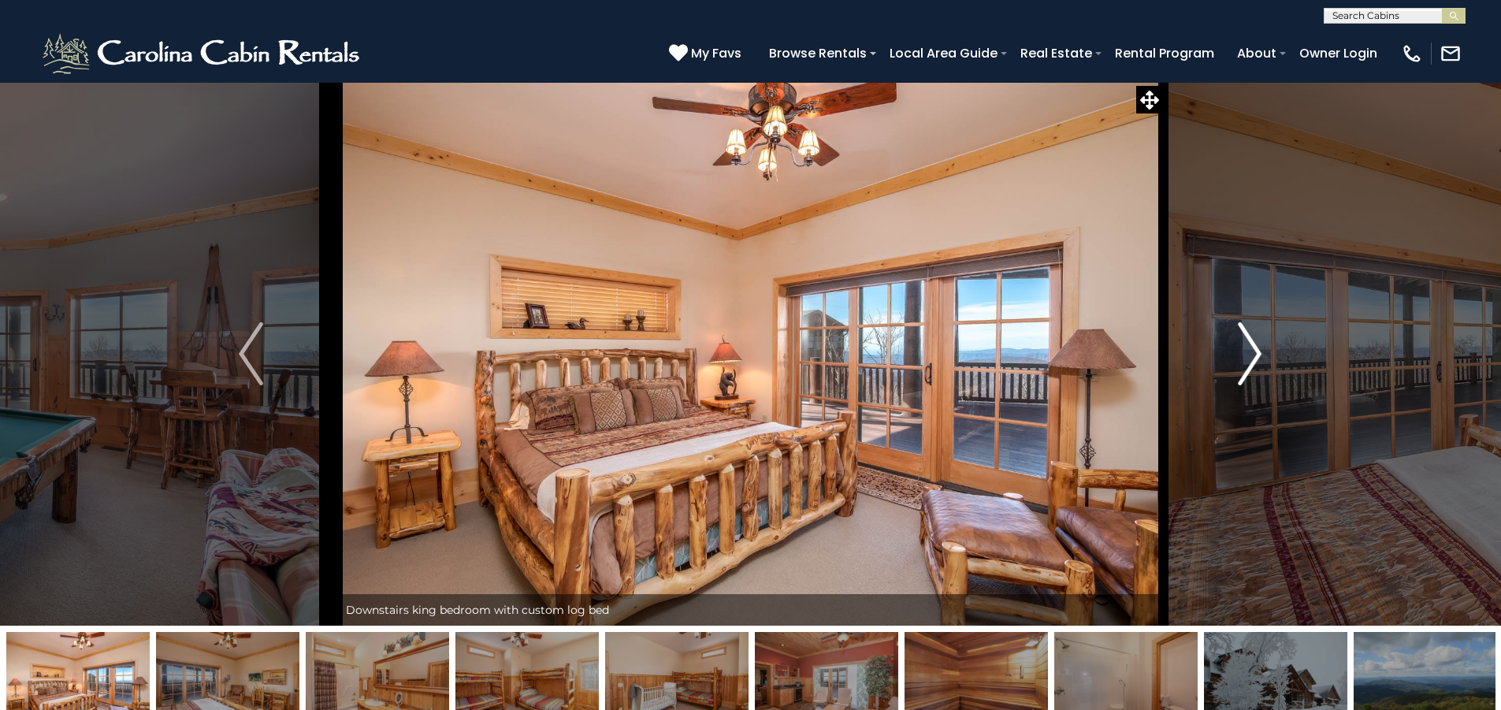
click at [1251, 349] on img "Next" at bounding box center [1250, 353] width 24 height 63
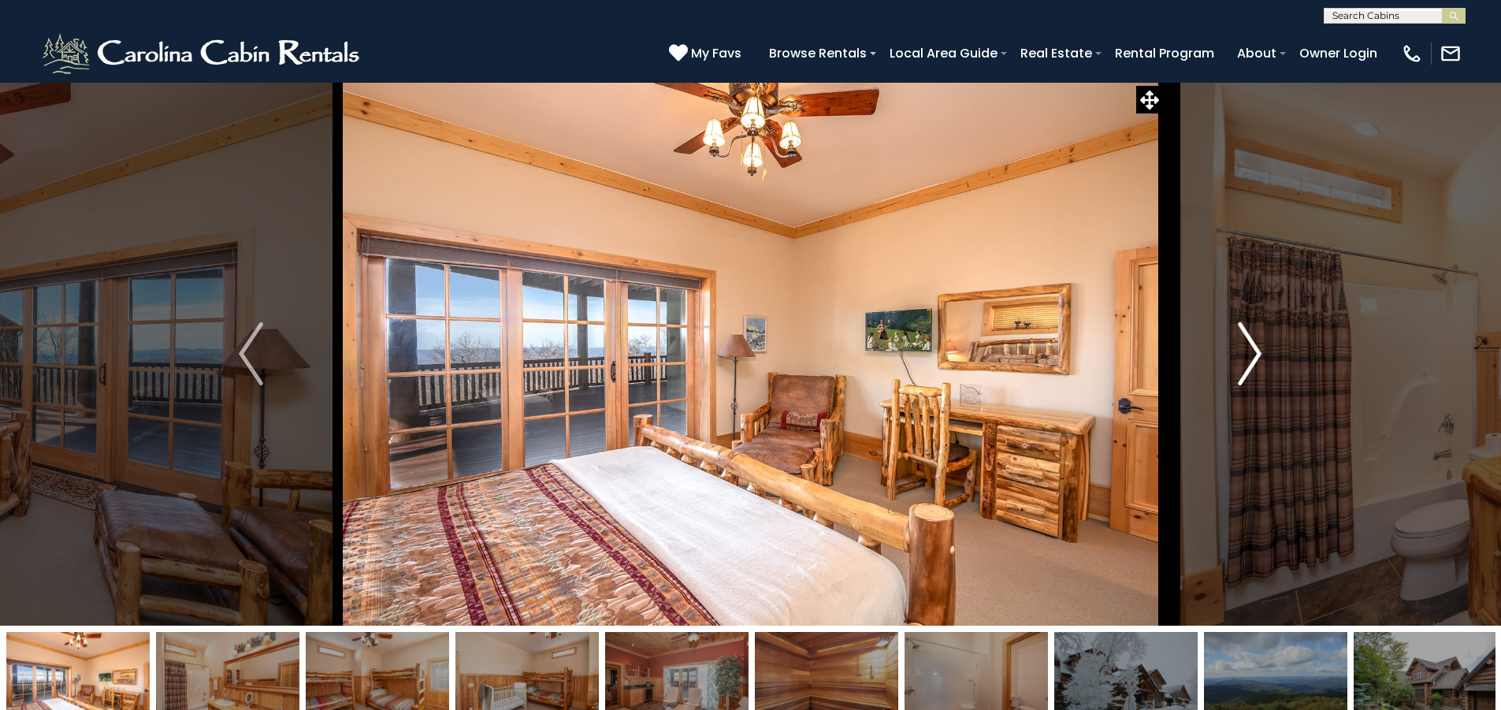
click at [1251, 349] on img "Next" at bounding box center [1250, 353] width 24 height 63
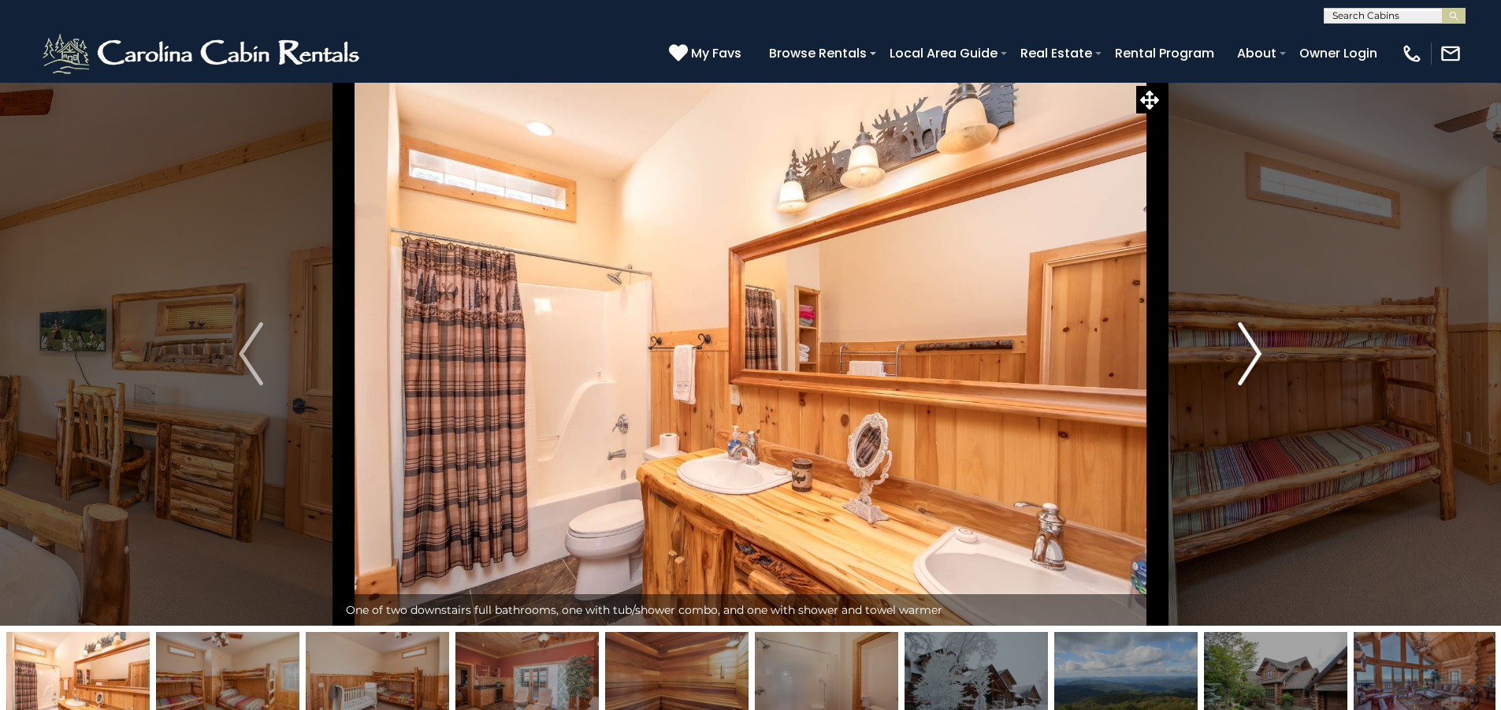
click at [1251, 349] on img "Next" at bounding box center [1250, 353] width 24 height 63
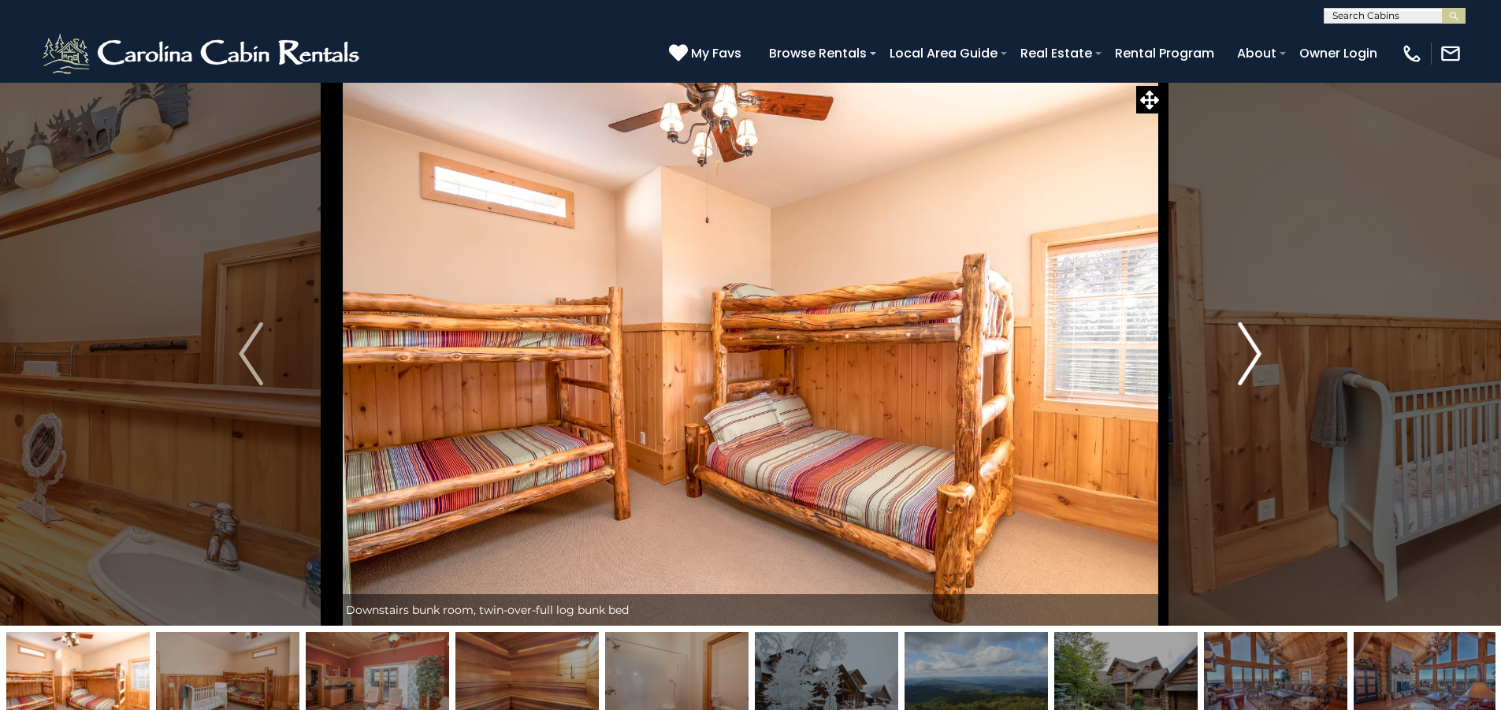
click at [1251, 349] on img "Next" at bounding box center [1250, 353] width 24 height 63
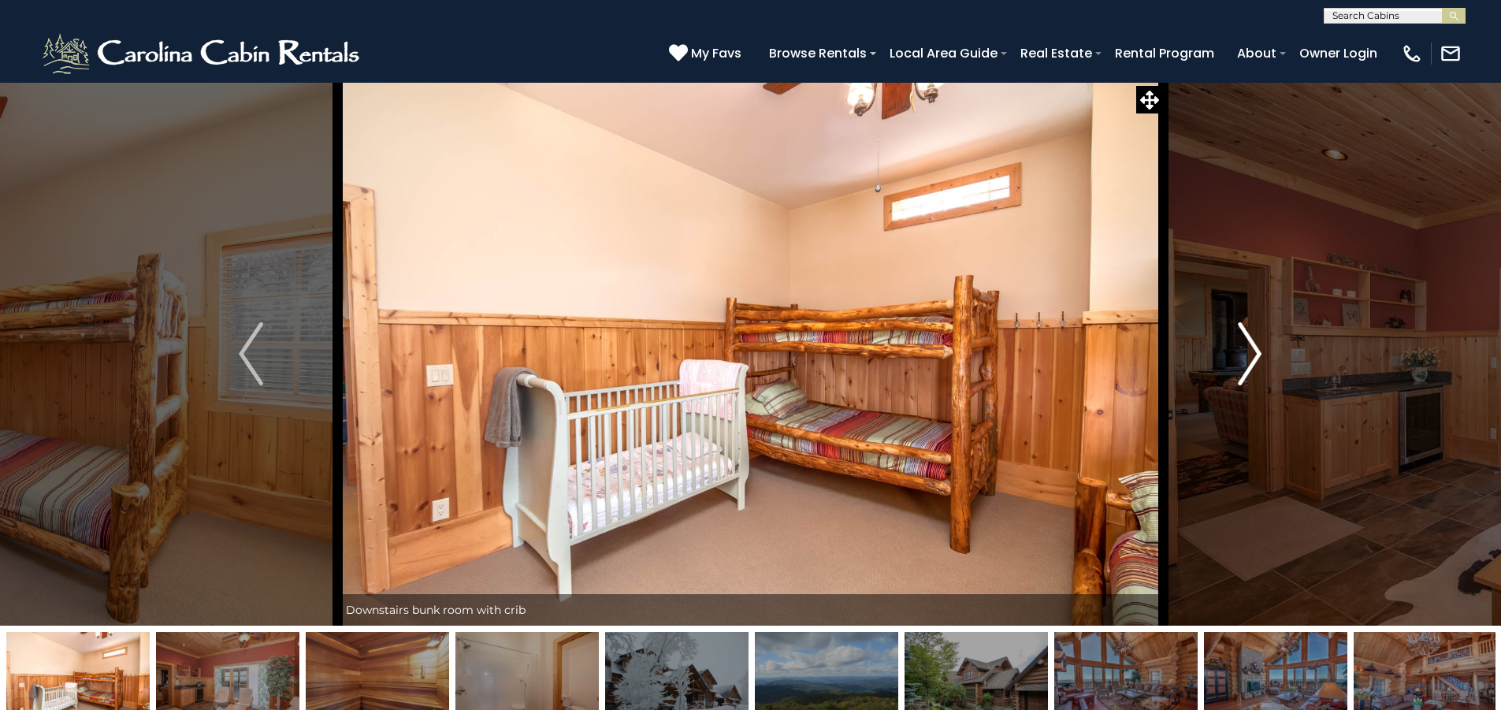
click at [1251, 349] on img "Next" at bounding box center [1250, 353] width 24 height 63
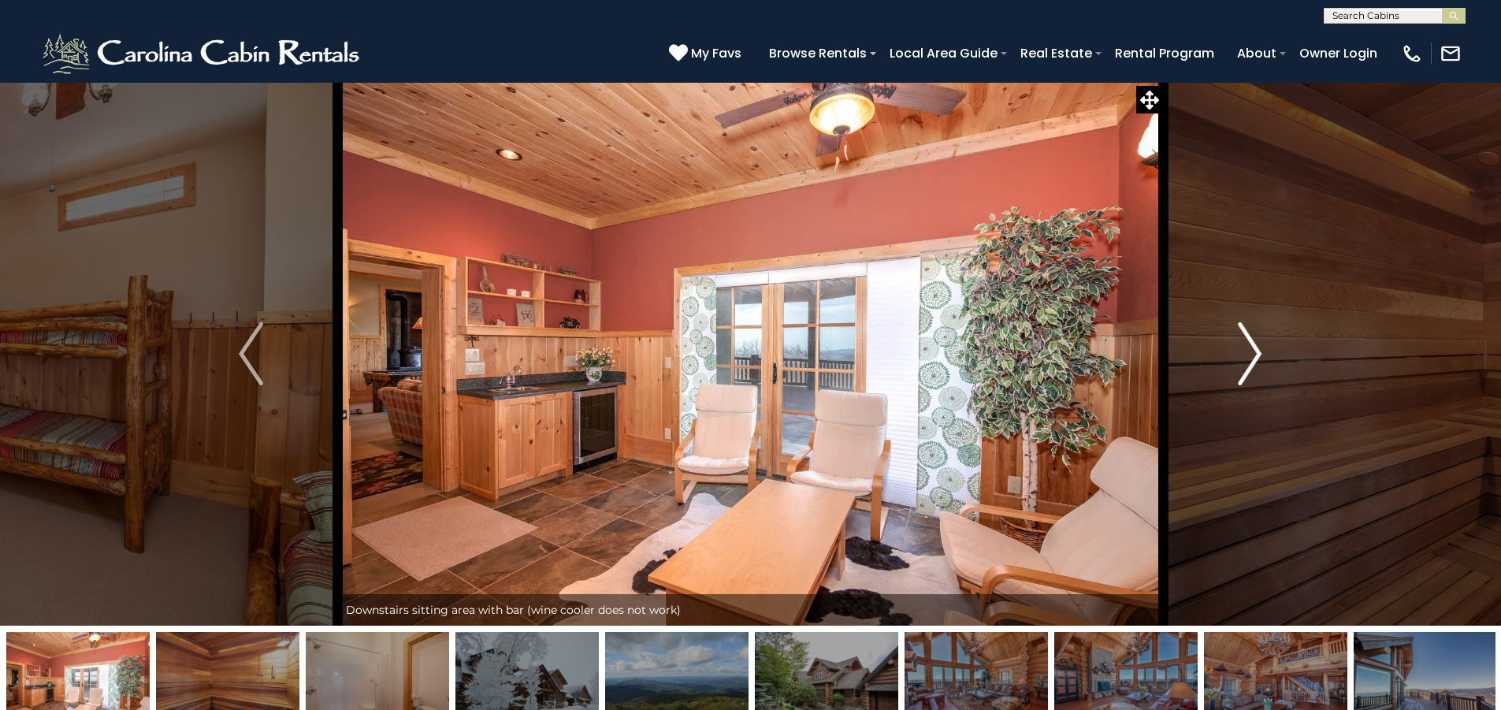
click at [1251, 349] on img "Next" at bounding box center [1250, 353] width 24 height 63
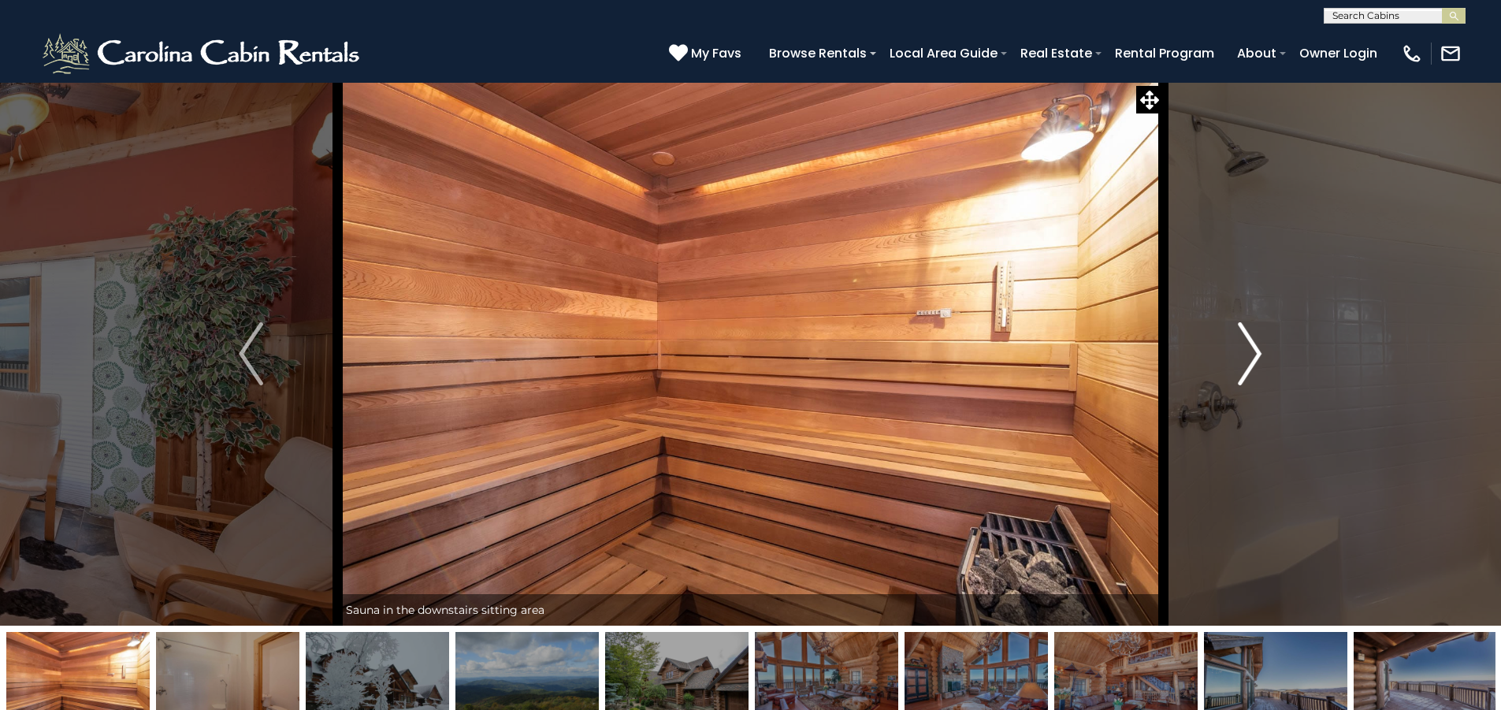
click at [1251, 349] on img "Next" at bounding box center [1250, 353] width 24 height 63
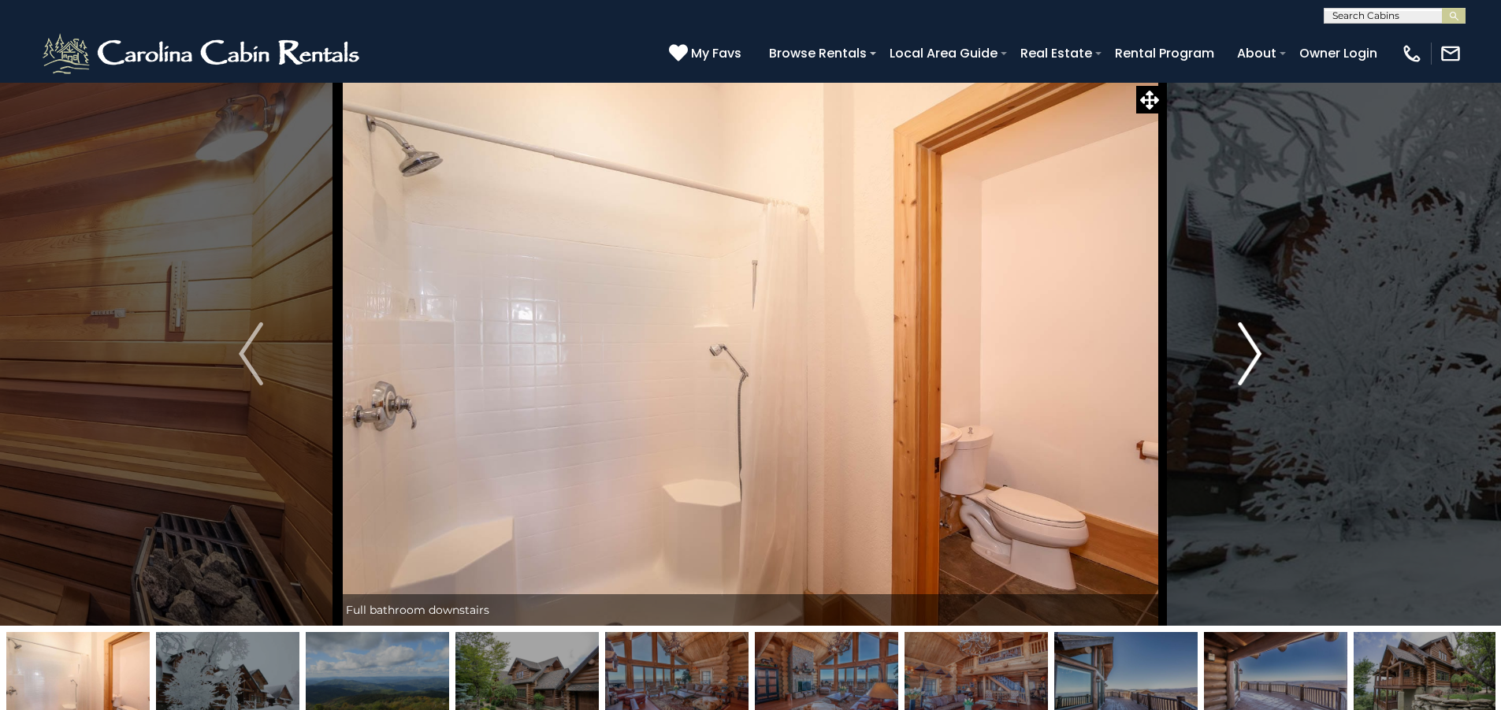
click at [1251, 349] on img "Next" at bounding box center [1250, 353] width 24 height 63
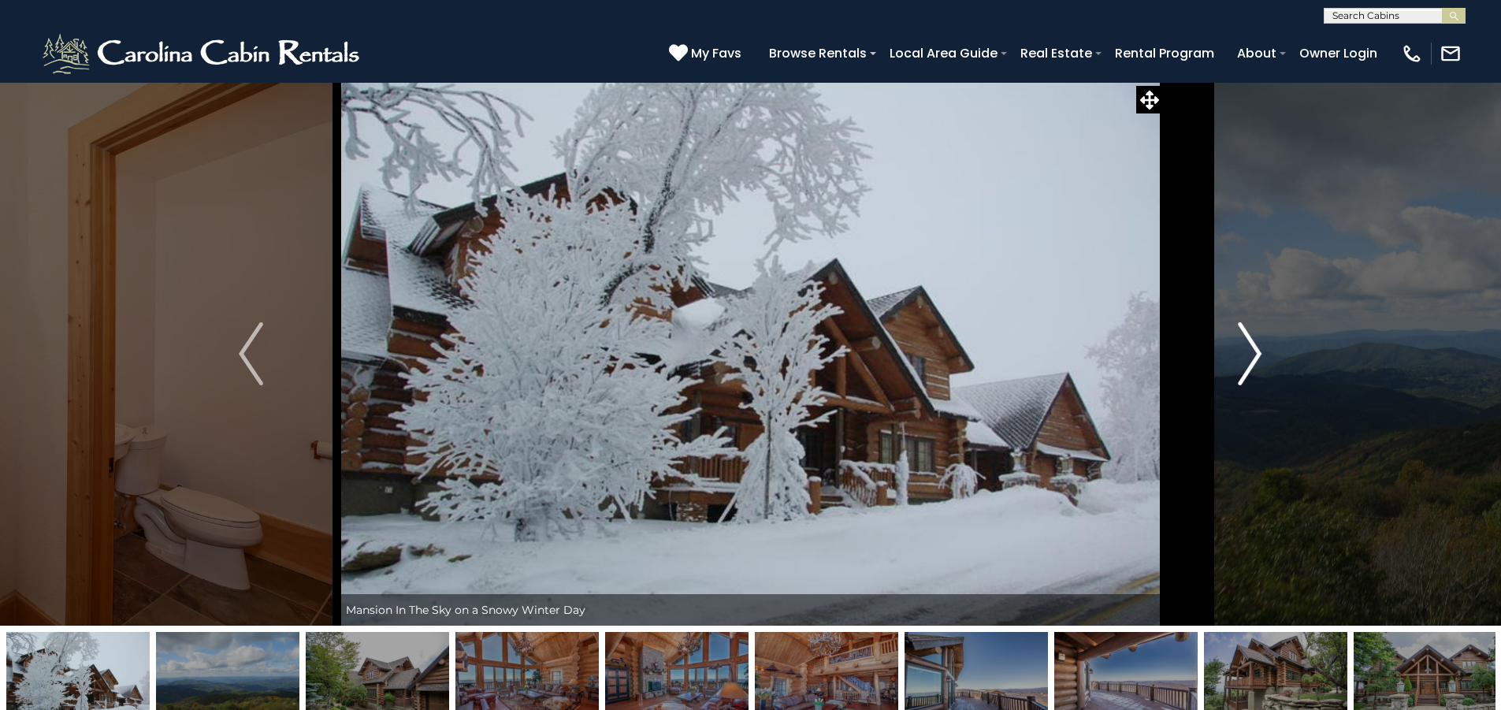
click at [1251, 349] on img "Next" at bounding box center [1250, 353] width 24 height 63
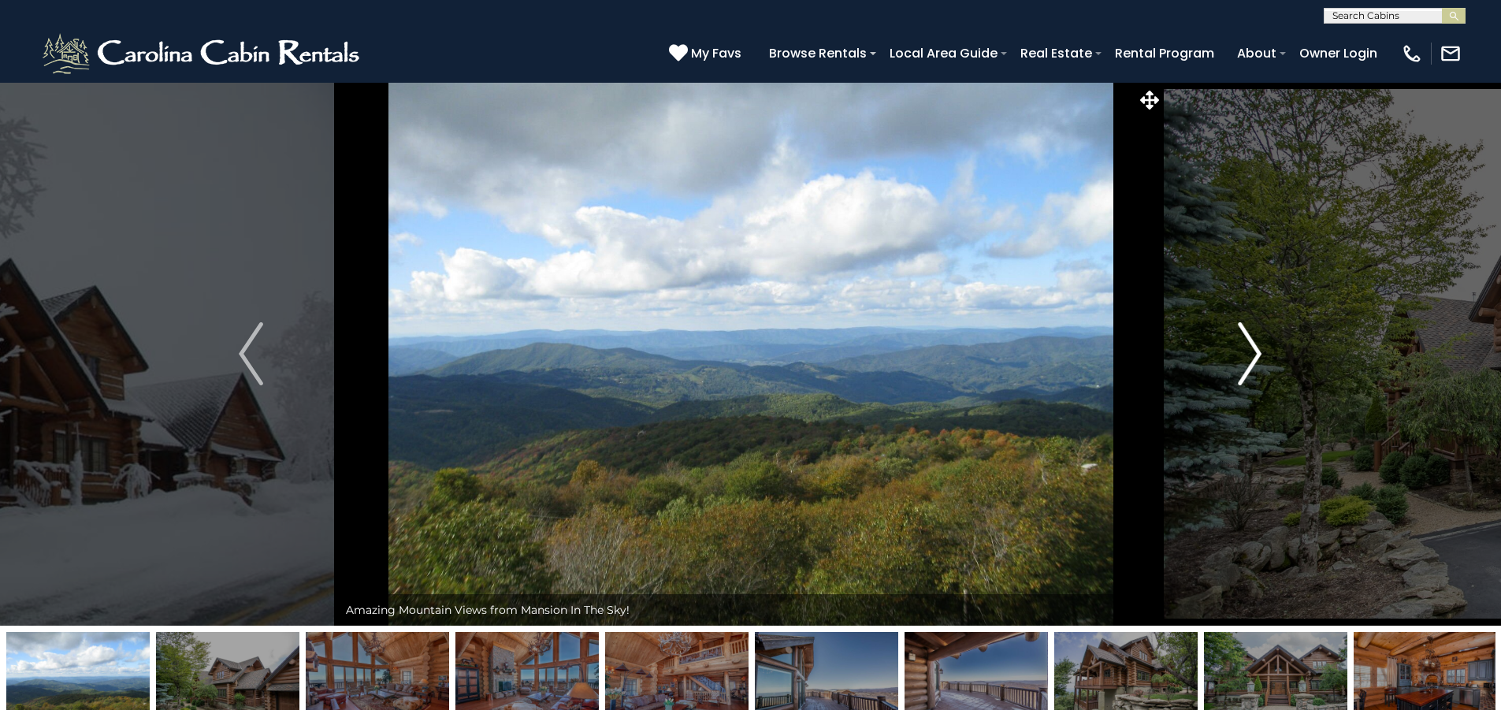
click at [1251, 349] on img "Next" at bounding box center [1250, 353] width 24 height 63
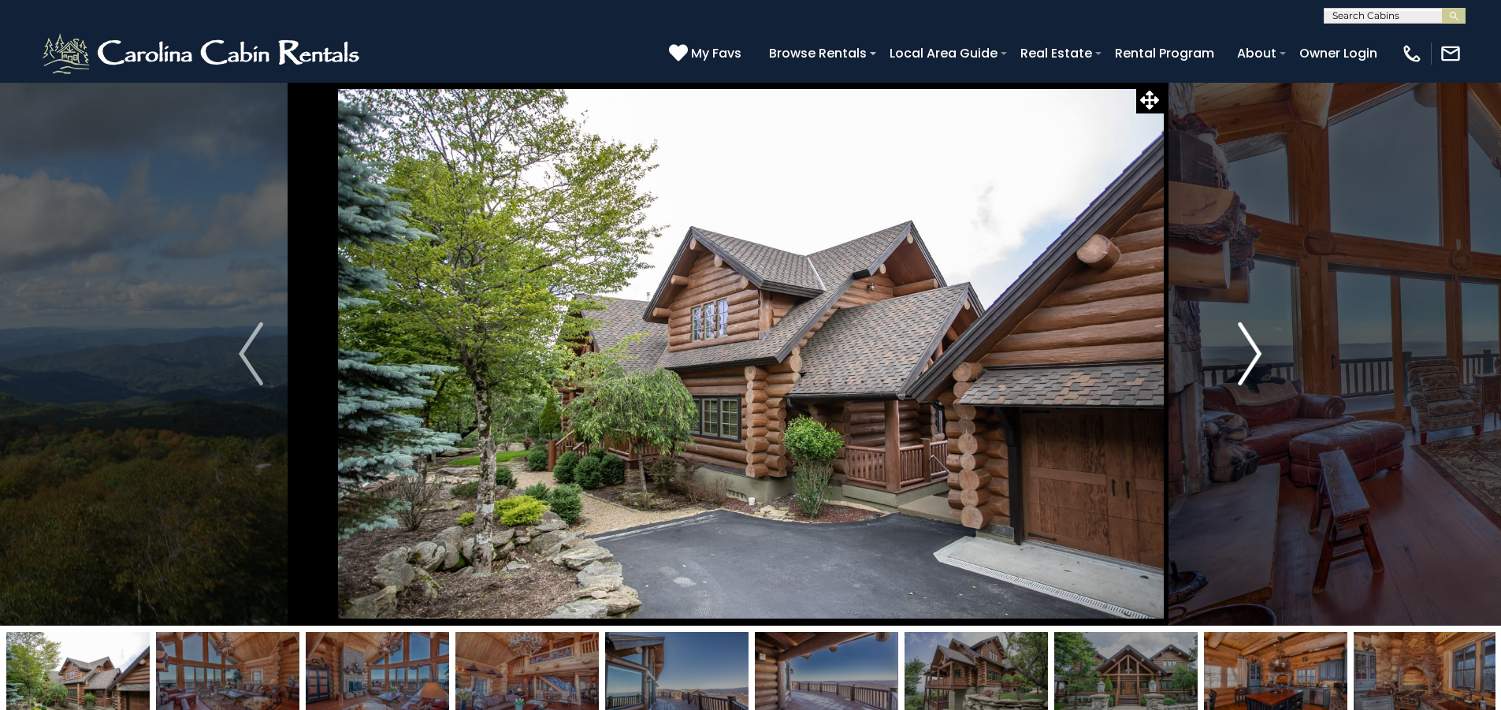
click at [1251, 349] on img "Next" at bounding box center [1250, 353] width 24 height 63
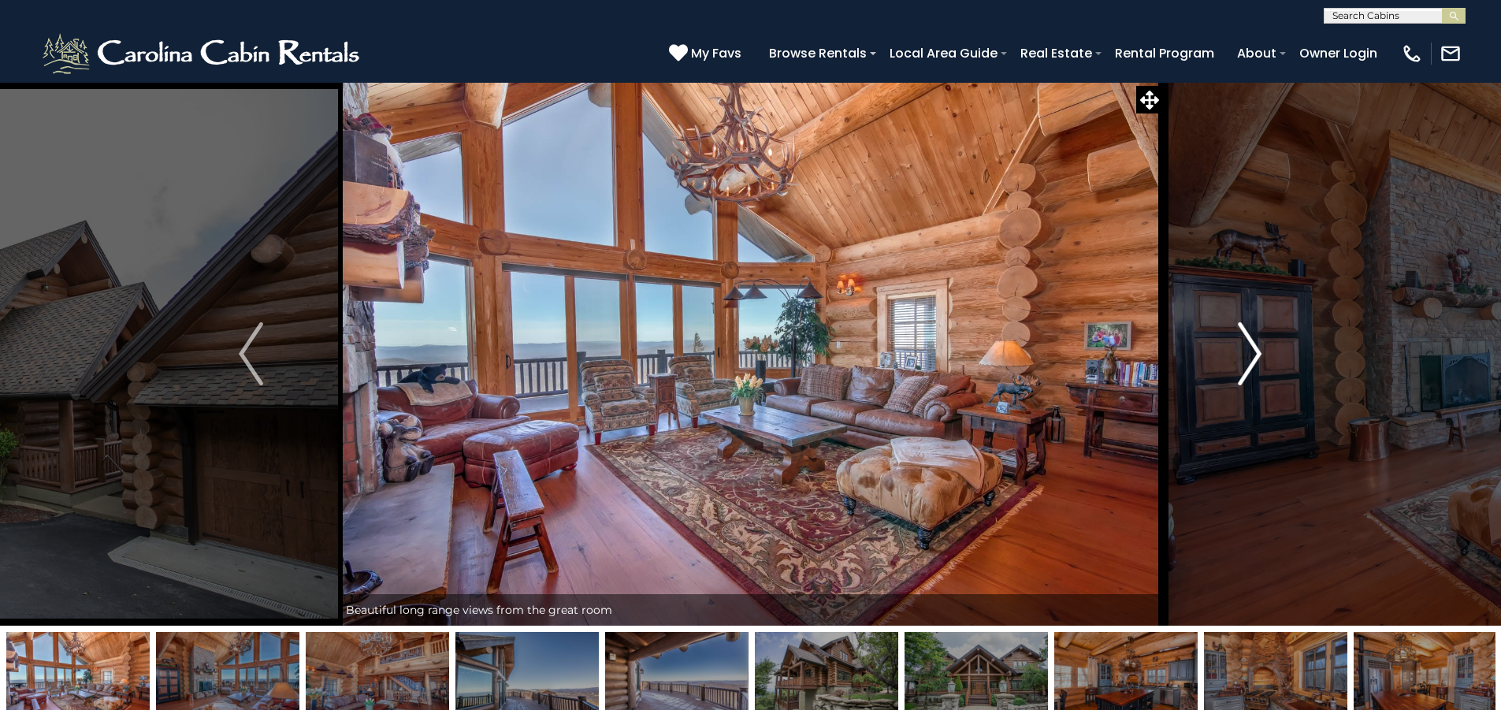
click at [1251, 349] on img "Next" at bounding box center [1250, 353] width 24 height 63
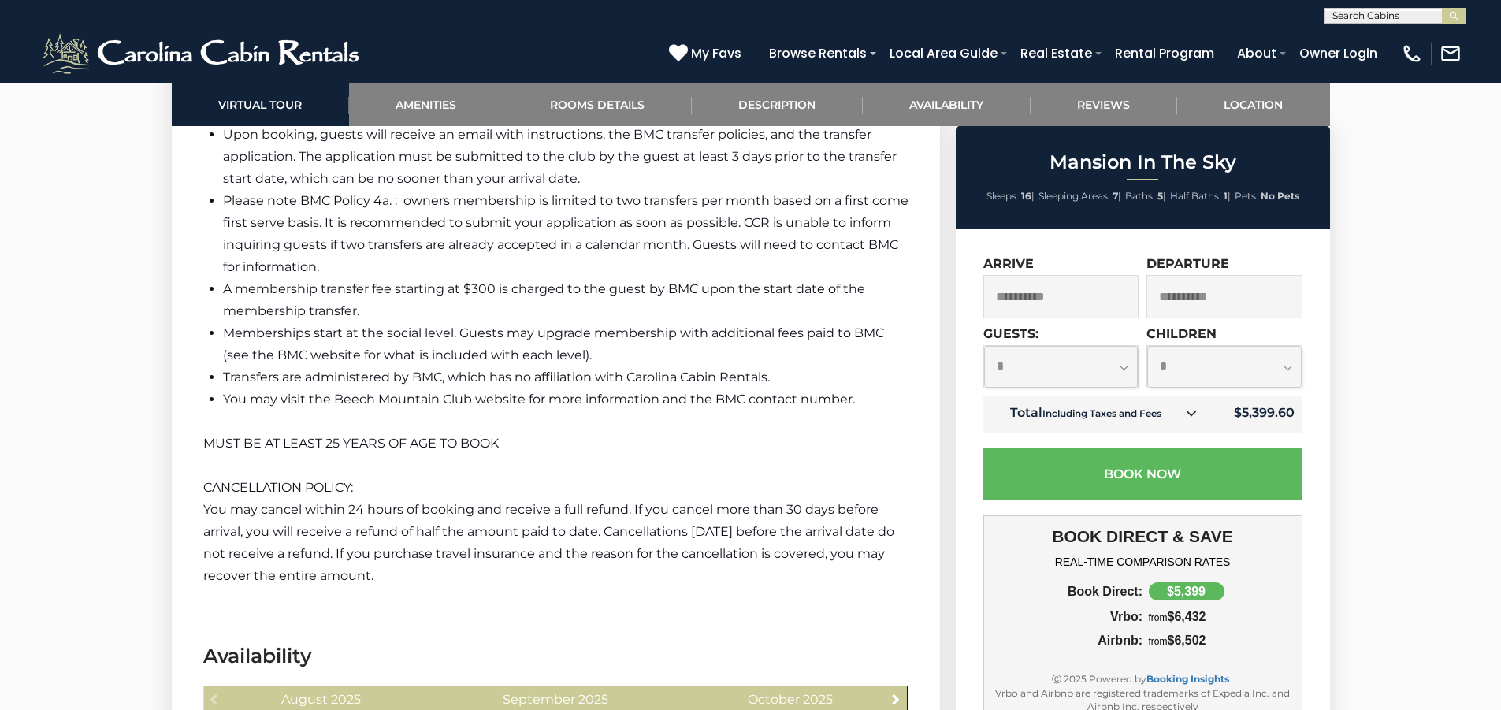
scroll to position [4098, 0]
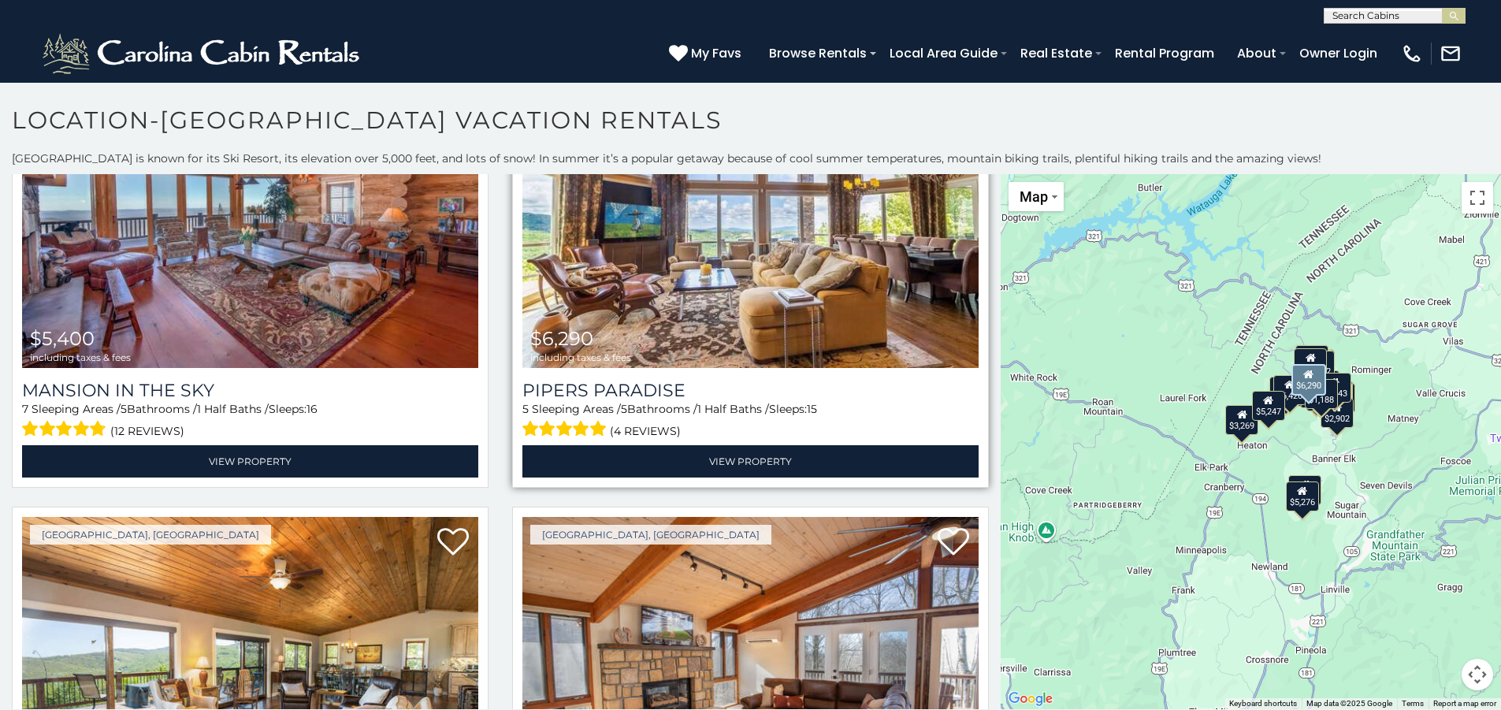
scroll to position [394, 0]
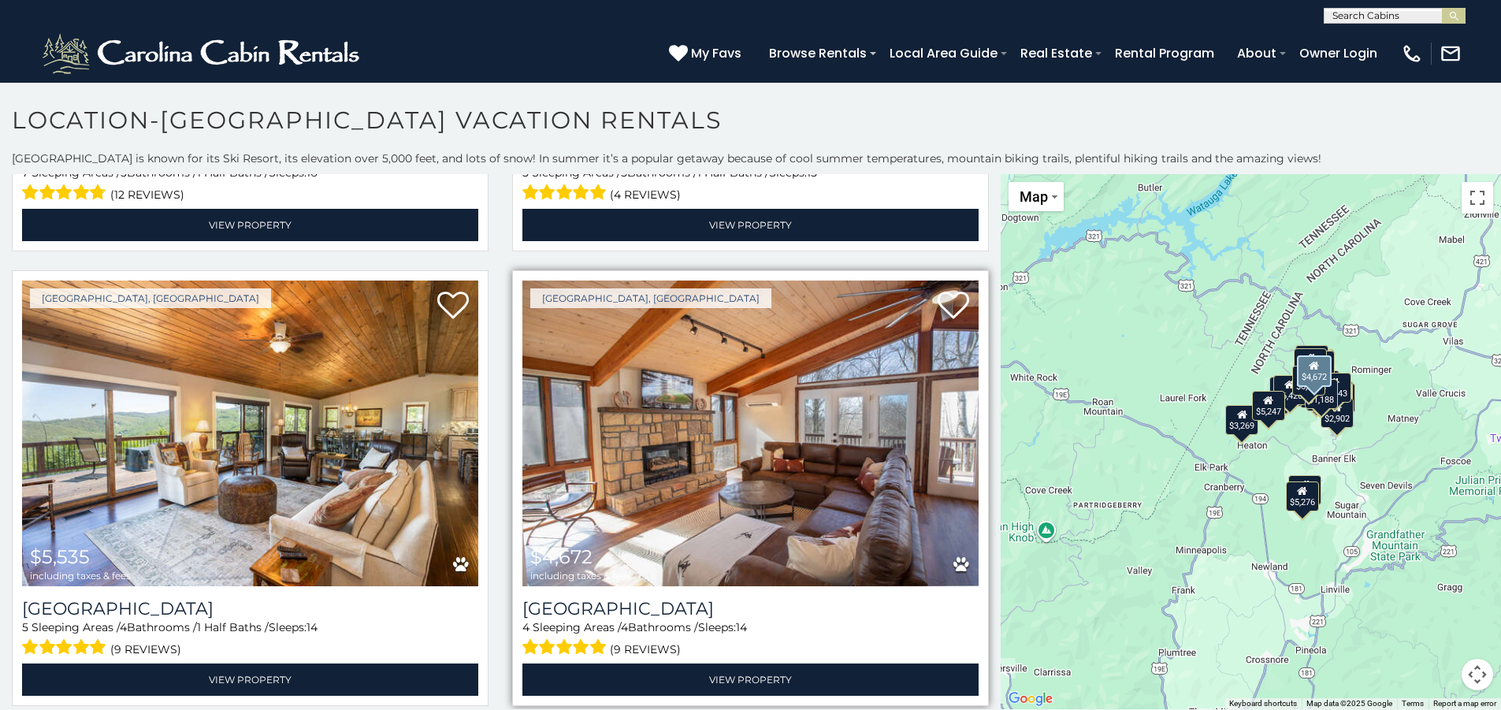
click at [749, 423] on img at bounding box center [750, 434] width 456 height 306
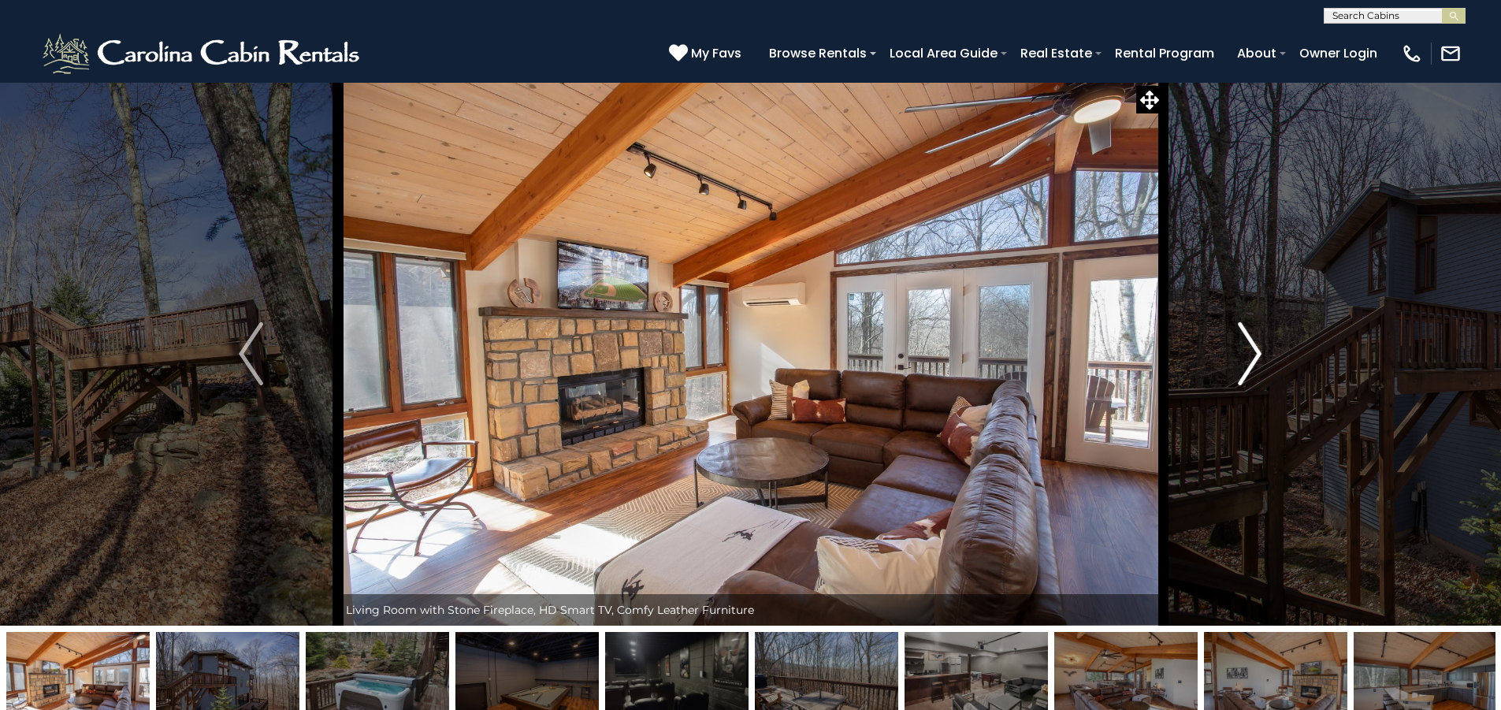
click at [1251, 351] on img "Next" at bounding box center [1250, 353] width 24 height 63
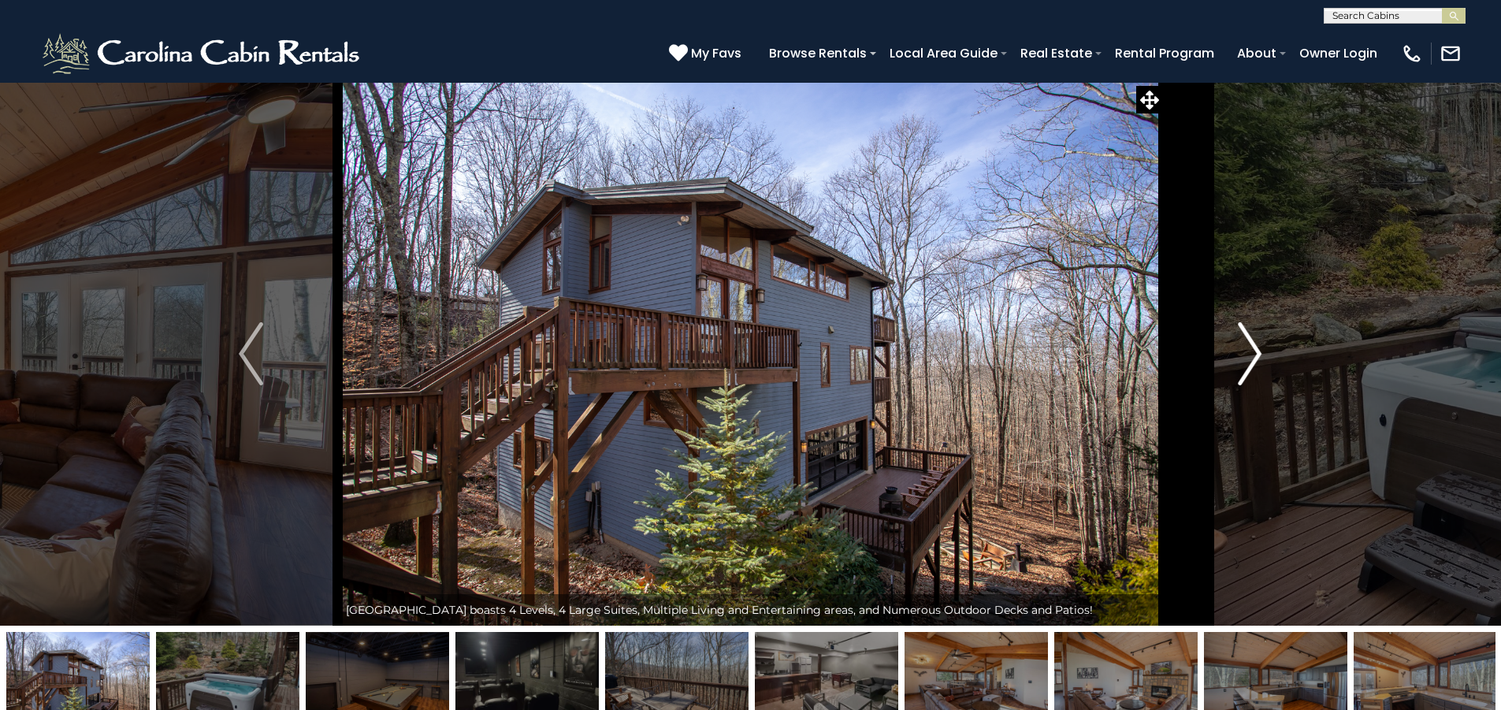
click at [1251, 351] on img "Next" at bounding box center [1250, 353] width 24 height 63
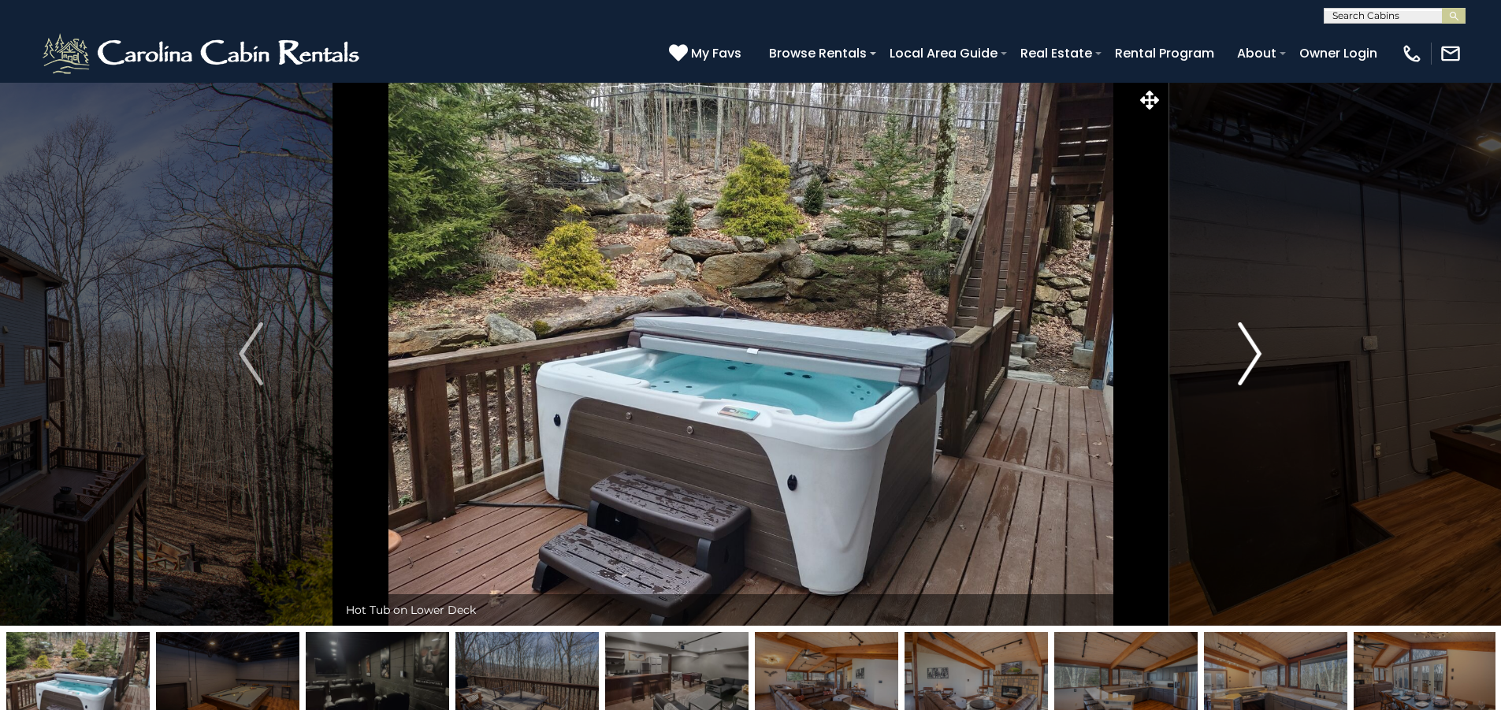
click at [1251, 351] on img "Next" at bounding box center [1250, 353] width 24 height 63
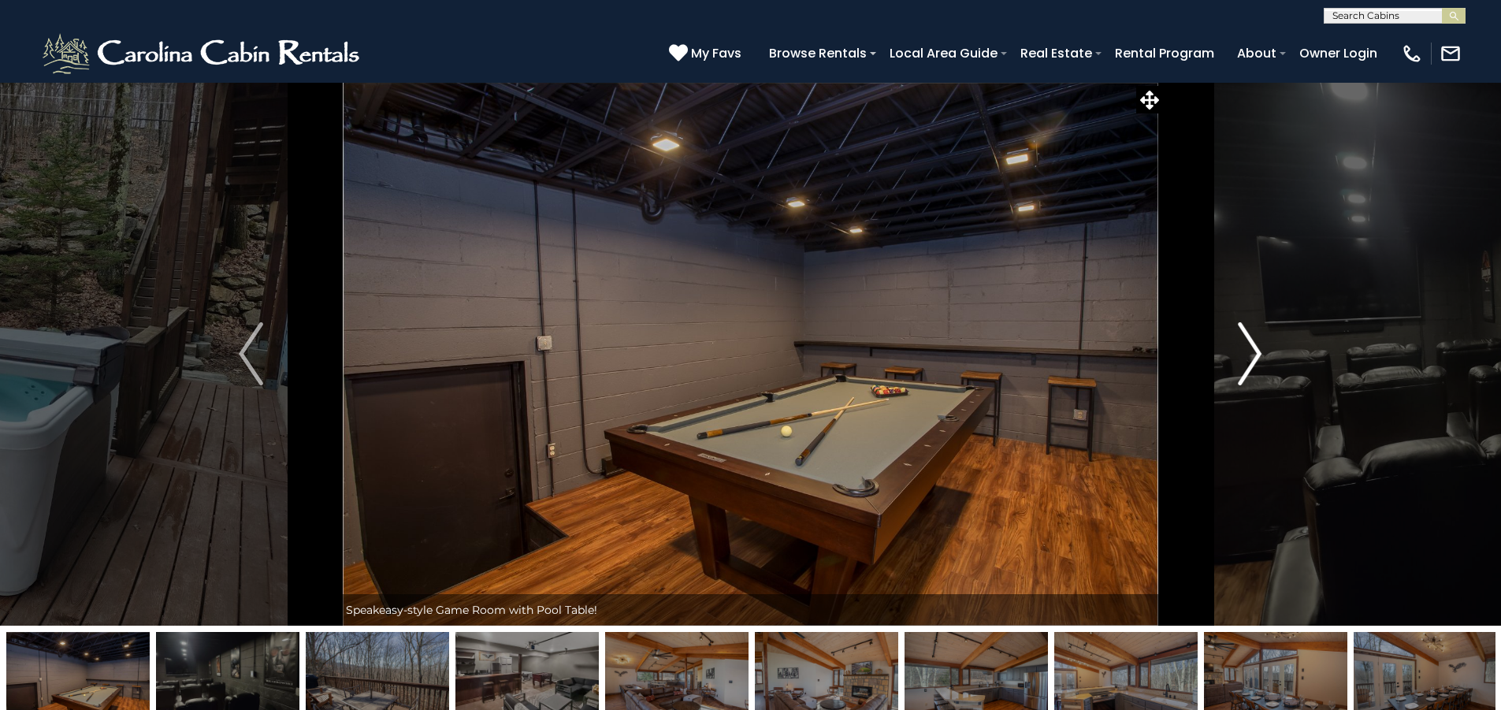
click at [1251, 351] on img "Next" at bounding box center [1250, 353] width 24 height 63
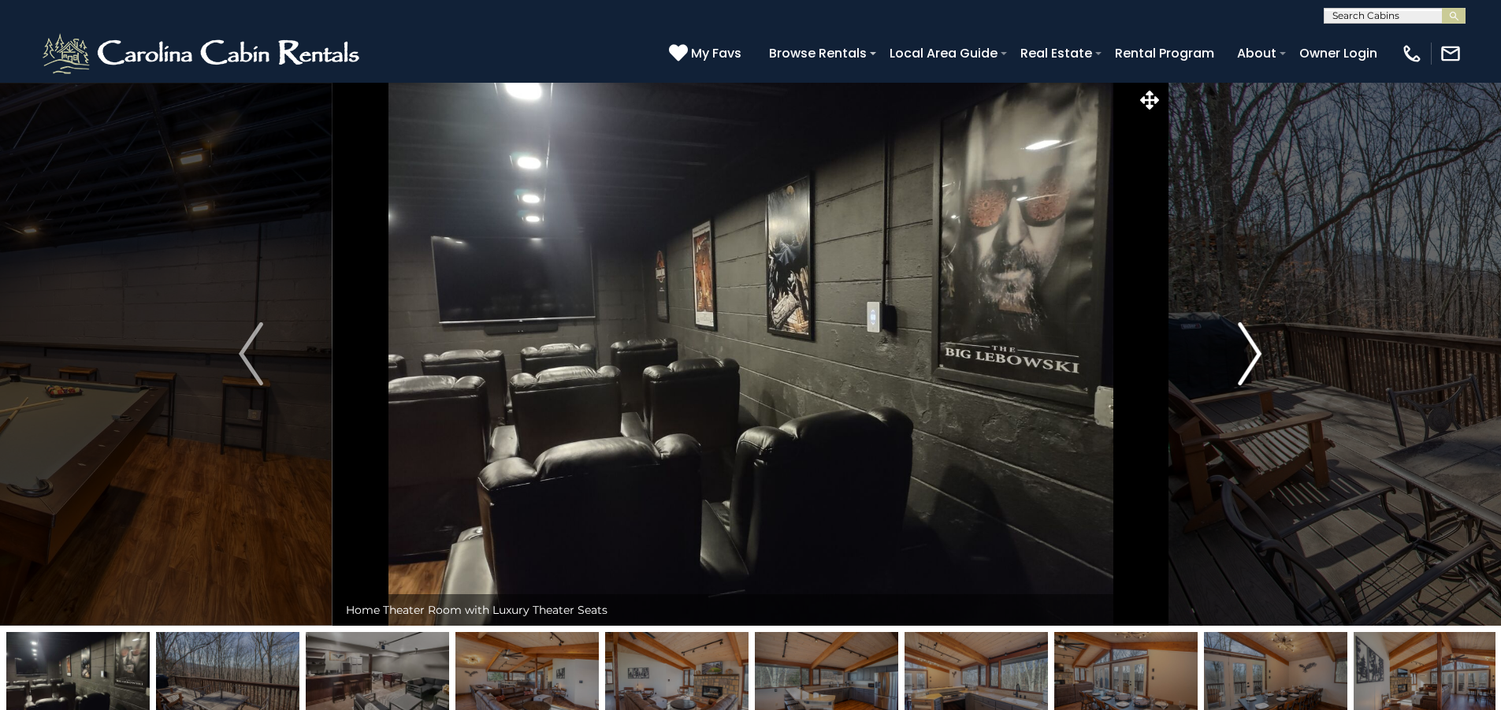
click at [1251, 351] on img "Next" at bounding box center [1250, 353] width 24 height 63
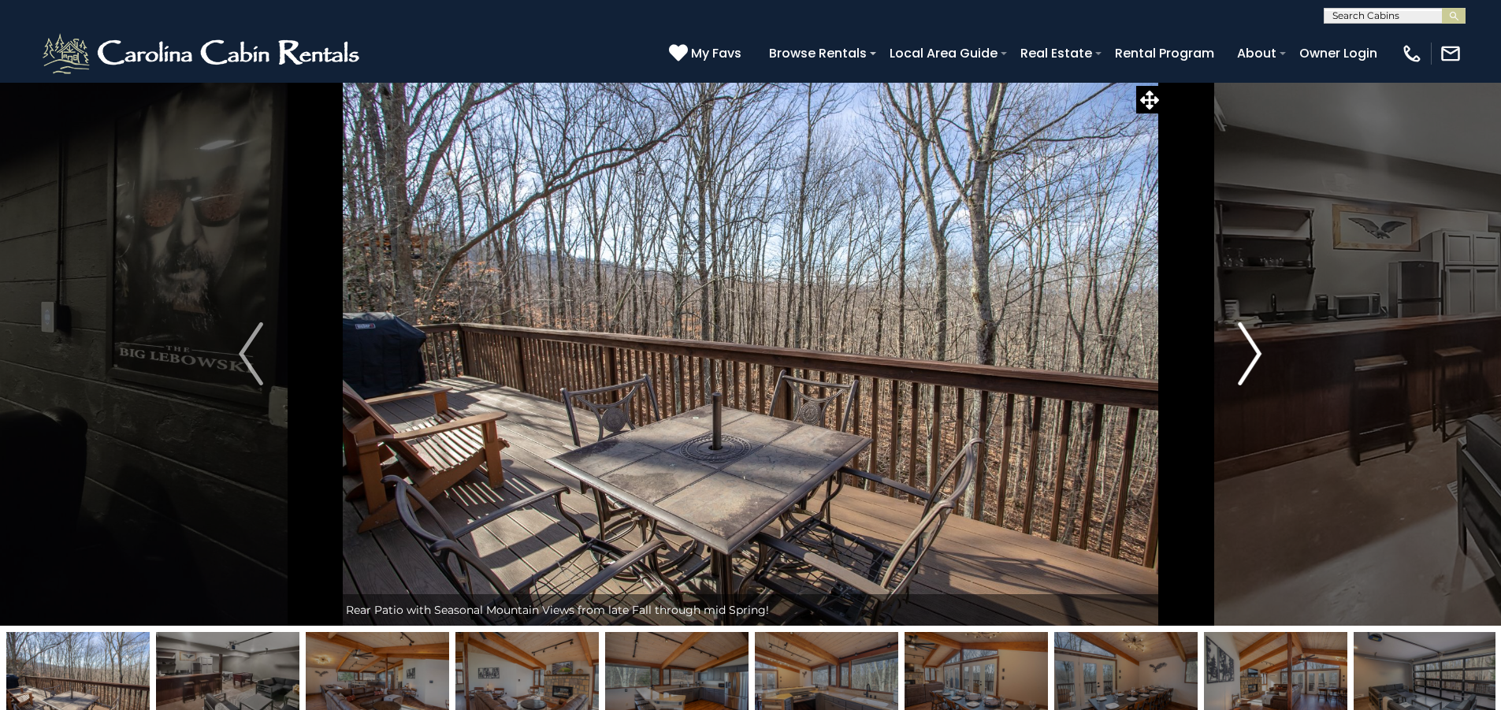
click at [1251, 351] on img "Next" at bounding box center [1250, 353] width 24 height 63
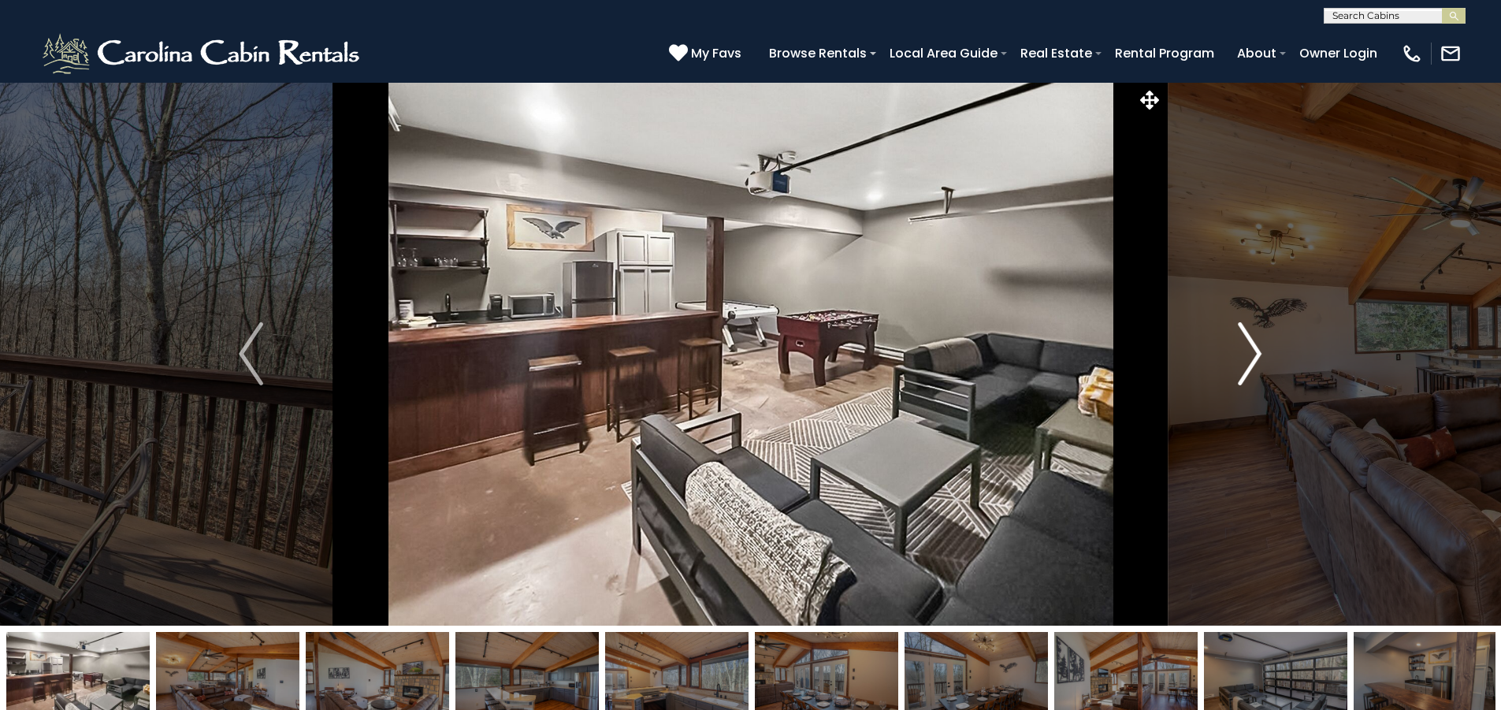
click at [1251, 351] on img "Next" at bounding box center [1250, 353] width 24 height 63
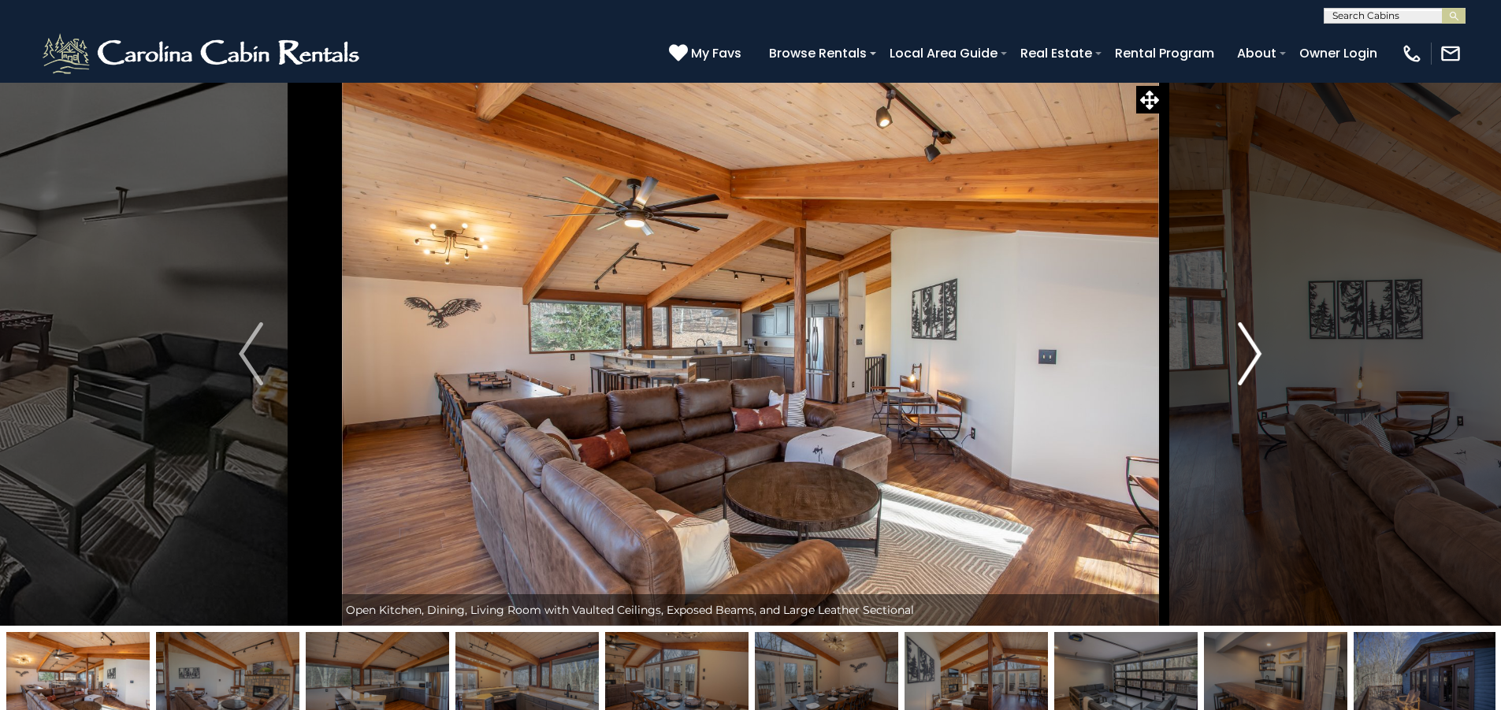
click at [1251, 351] on img "Next" at bounding box center [1250, 353] width 24 height 63
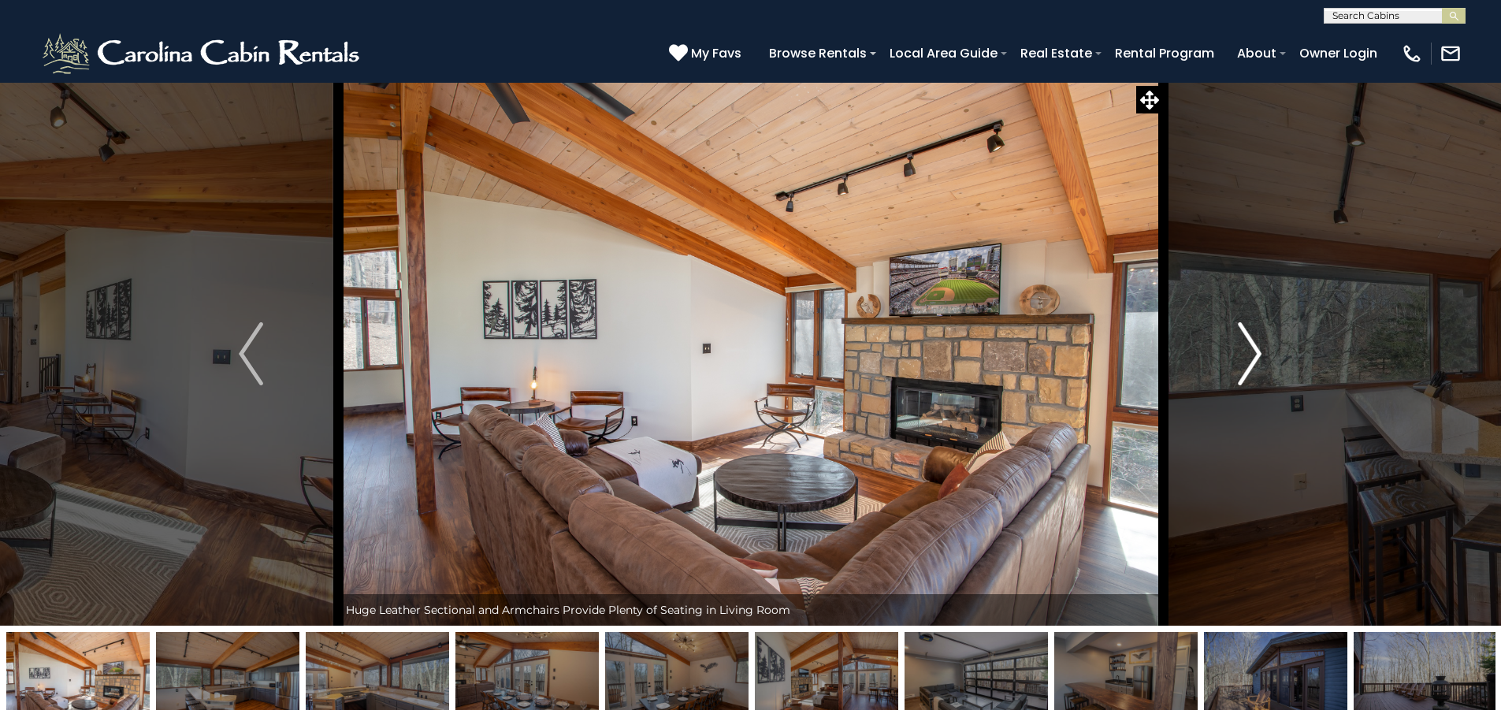
click at [1251, 351] on img "Next" at bounding box center [1250, 353] width 24 height 63
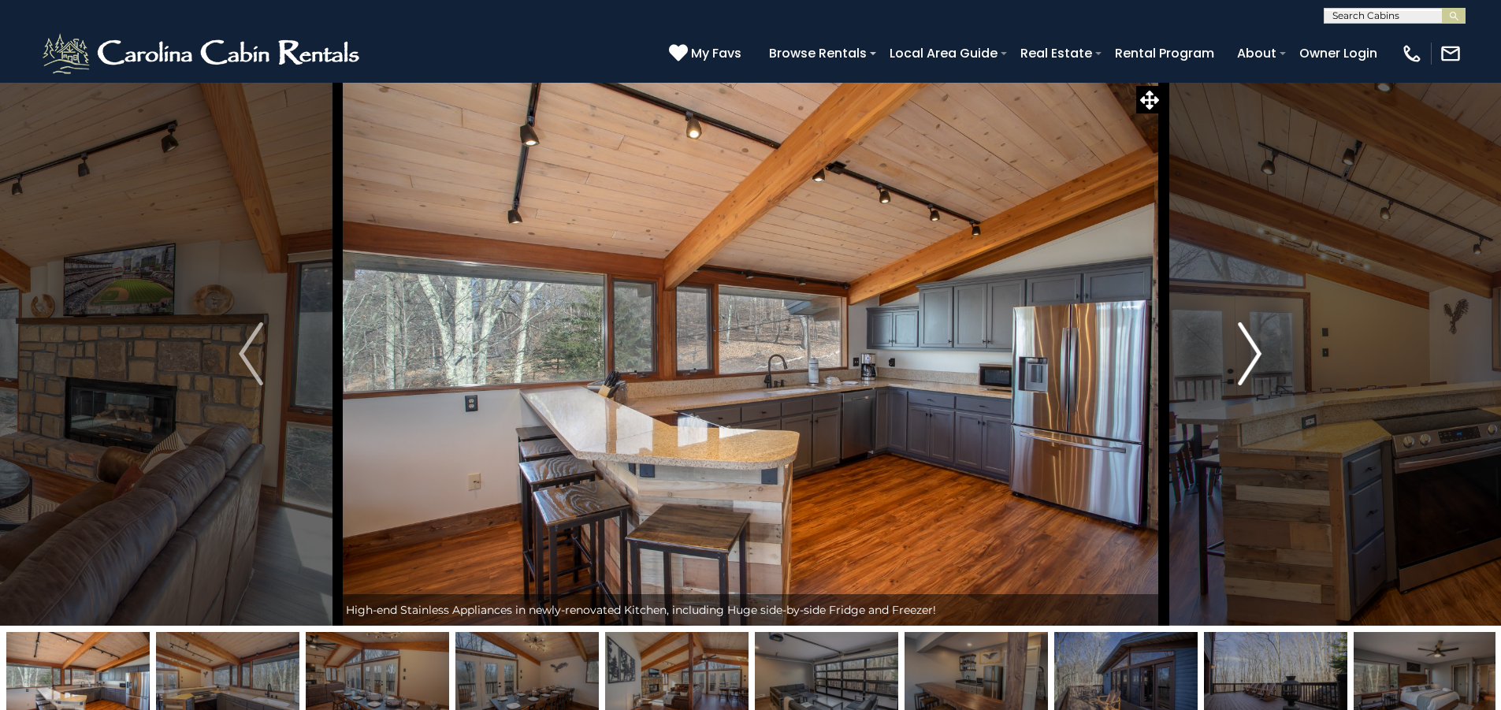
click at [1251, 351] on img "Next" at bounding box center [1250, 353] width 24 height 63
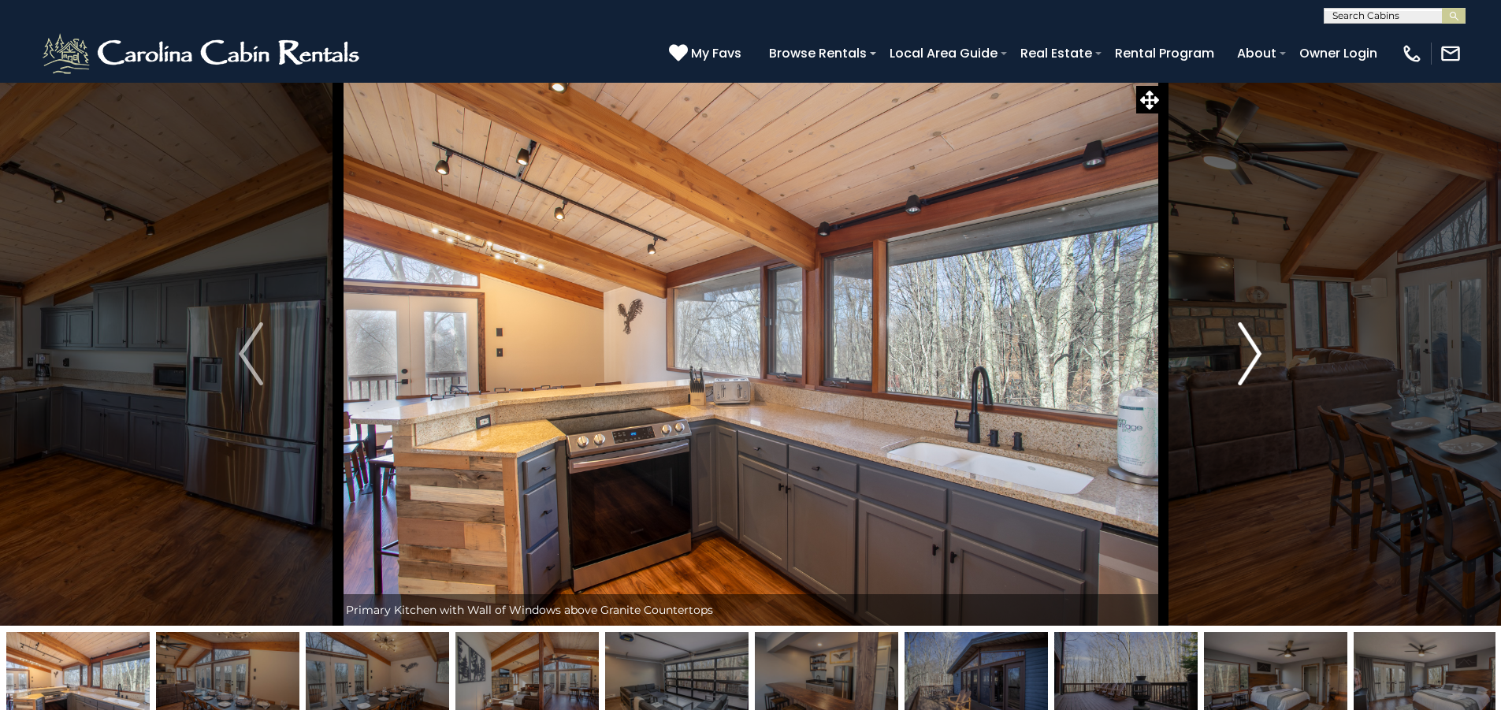
click at [1251, 351] on img "Next" at bounding box center [1250, 353] width 24 height 63
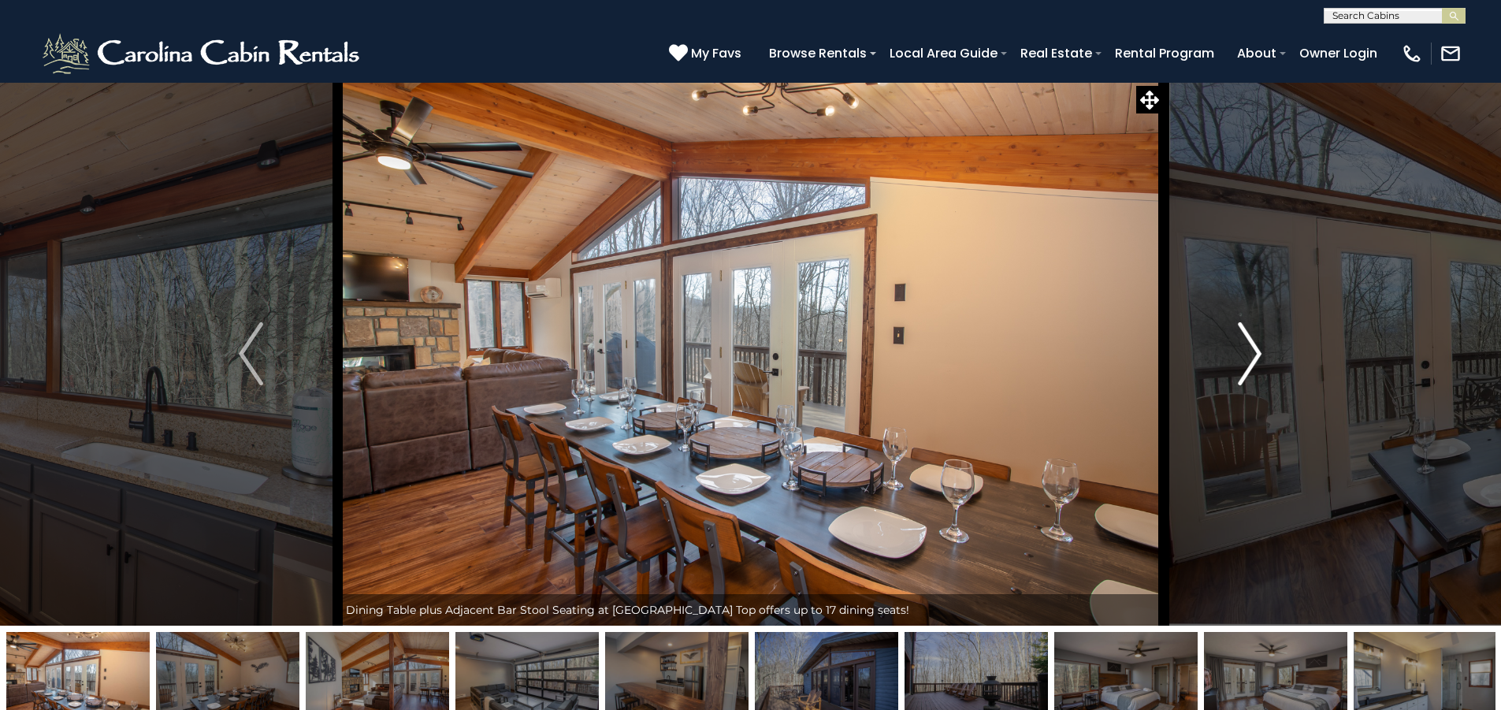
click at [1251, 351] on img "Next" at bounding box center [1250, 353] width 24 height 63
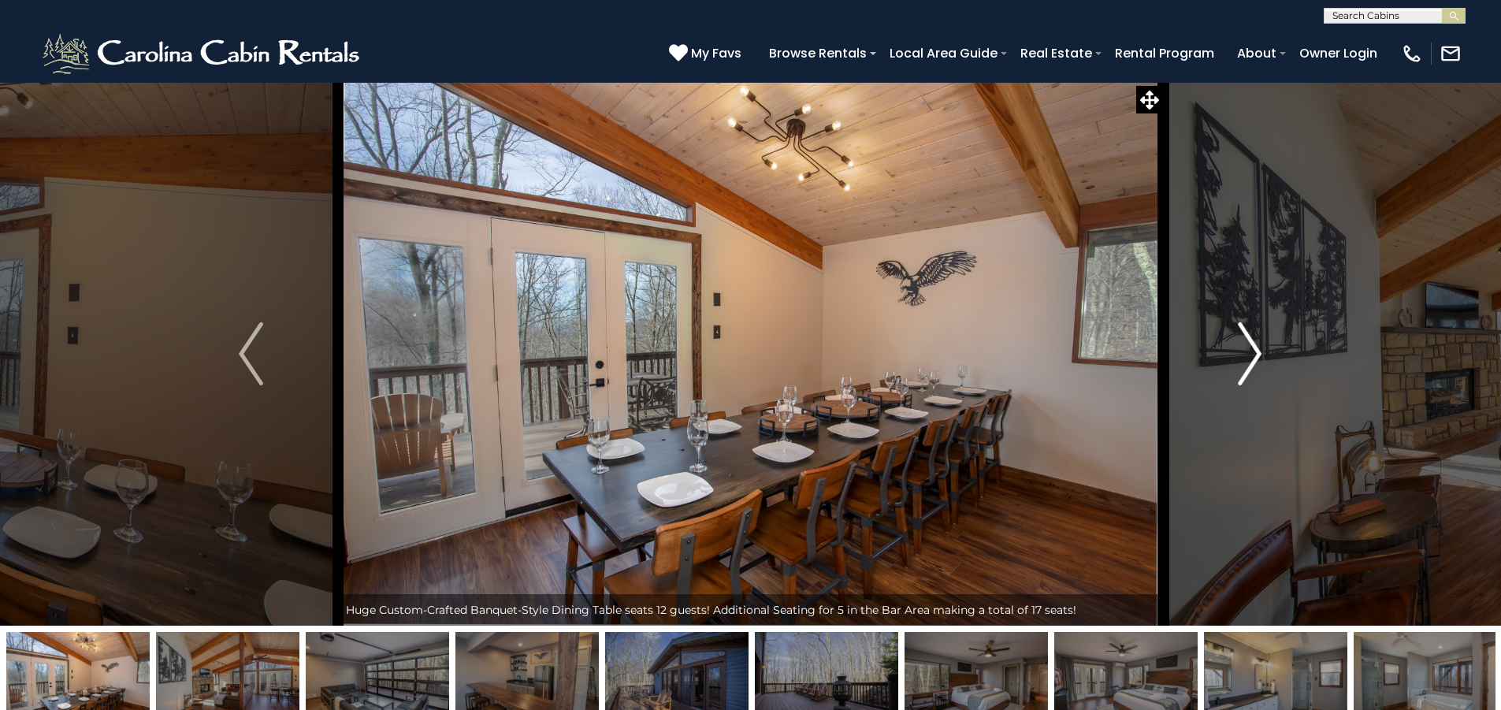
click at [1251, 351] on img "Next" at bounding box center [1250, 353] width 24 height 63
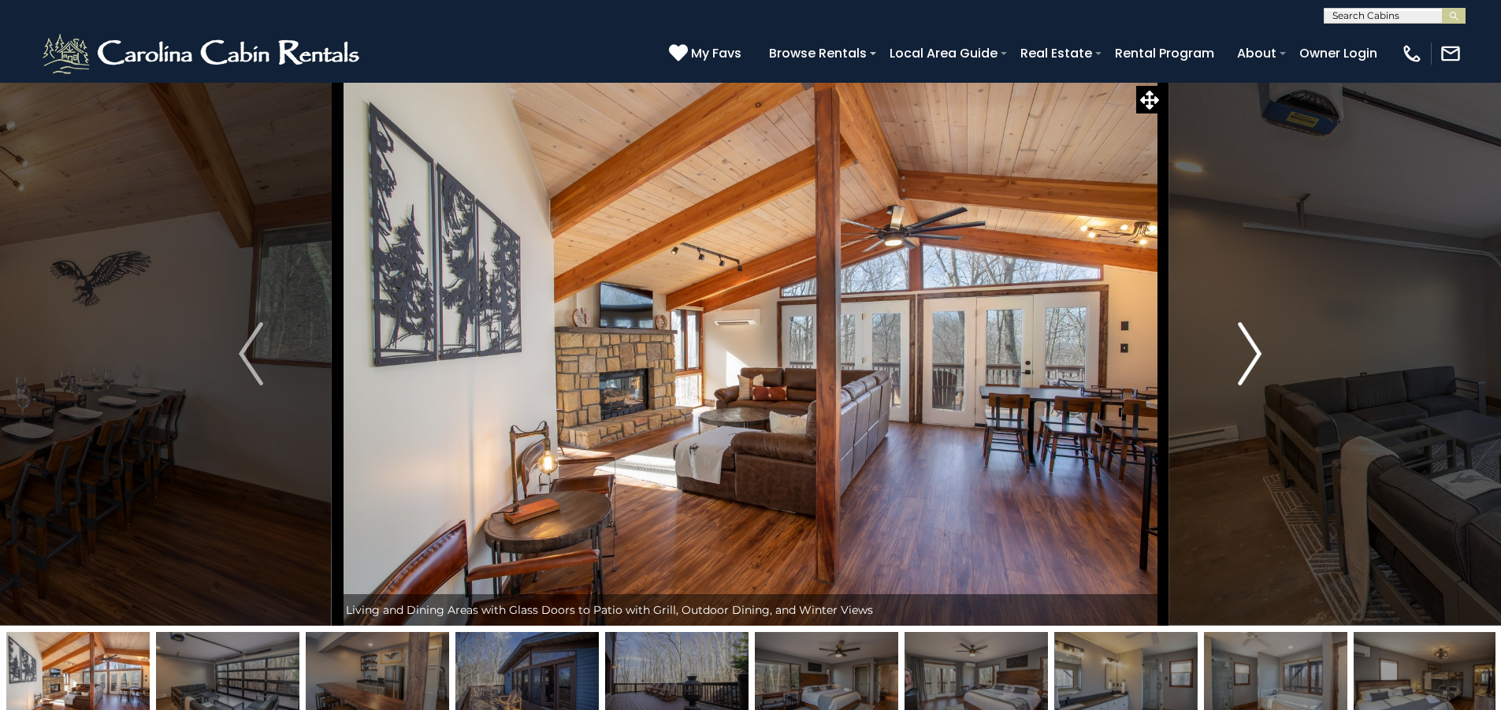
click at [1251, 351] on img "Next" at bounding box center [1250, 353] width 24 height 63
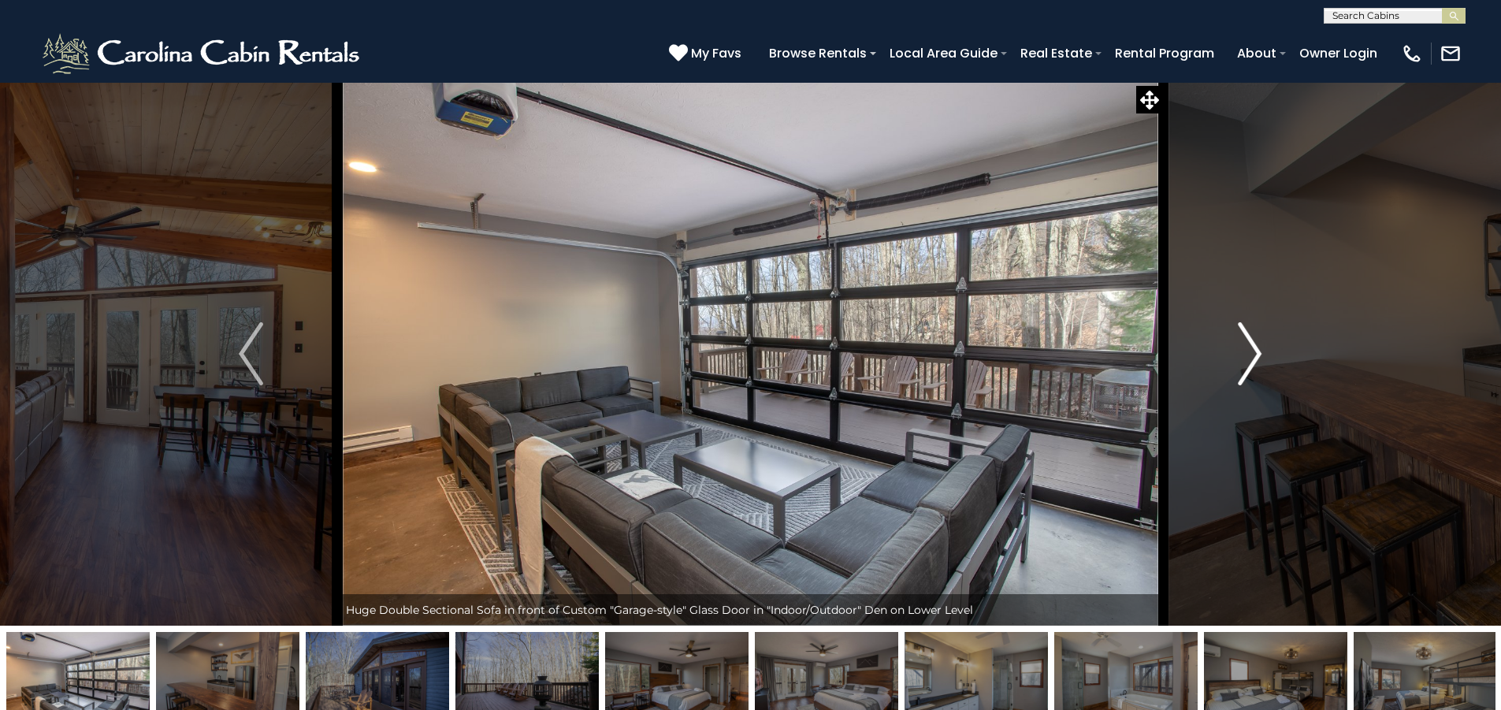
click at [1251, 351] on img "Next" at bounding box center [1250, 353] width 24 height 63
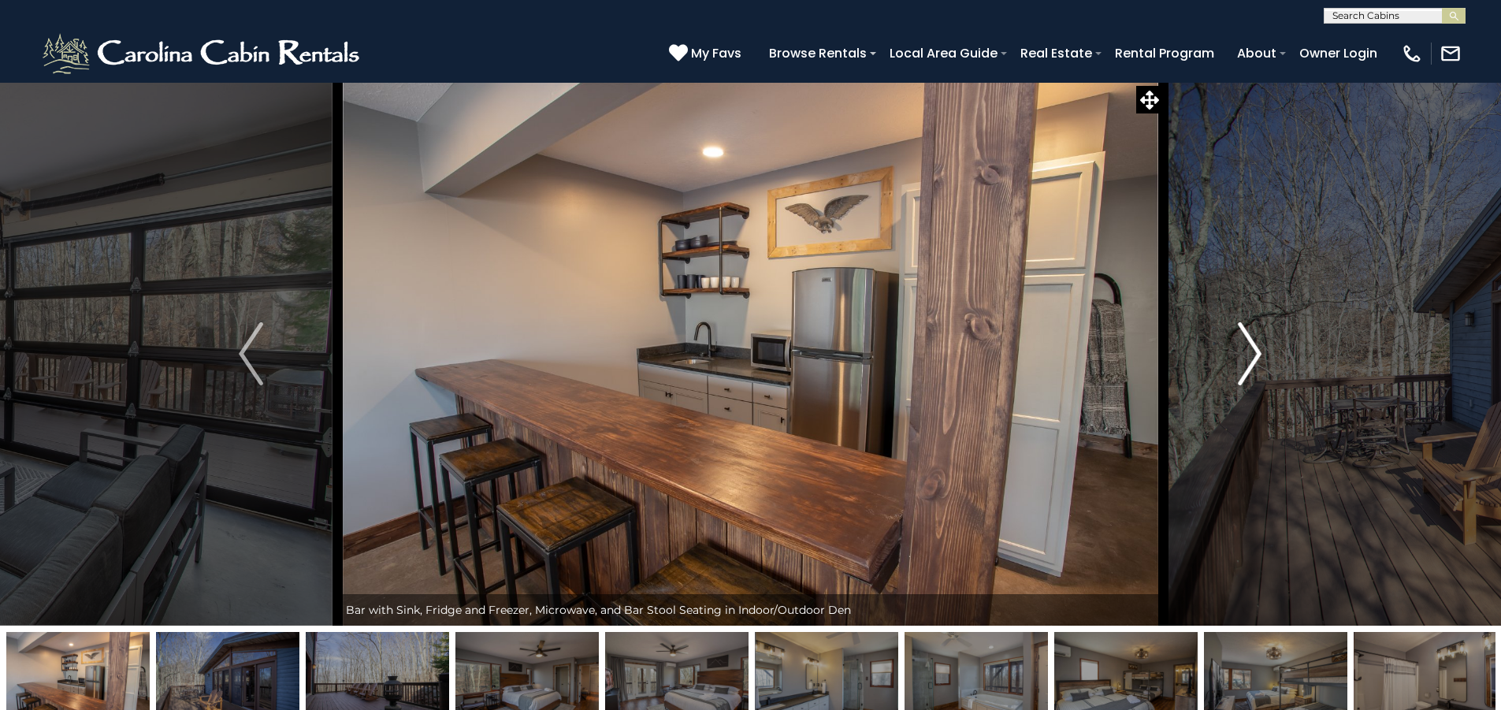
click at [1251, 351] on img "Next" at bounding box center [1250, 353] width 24 height 63
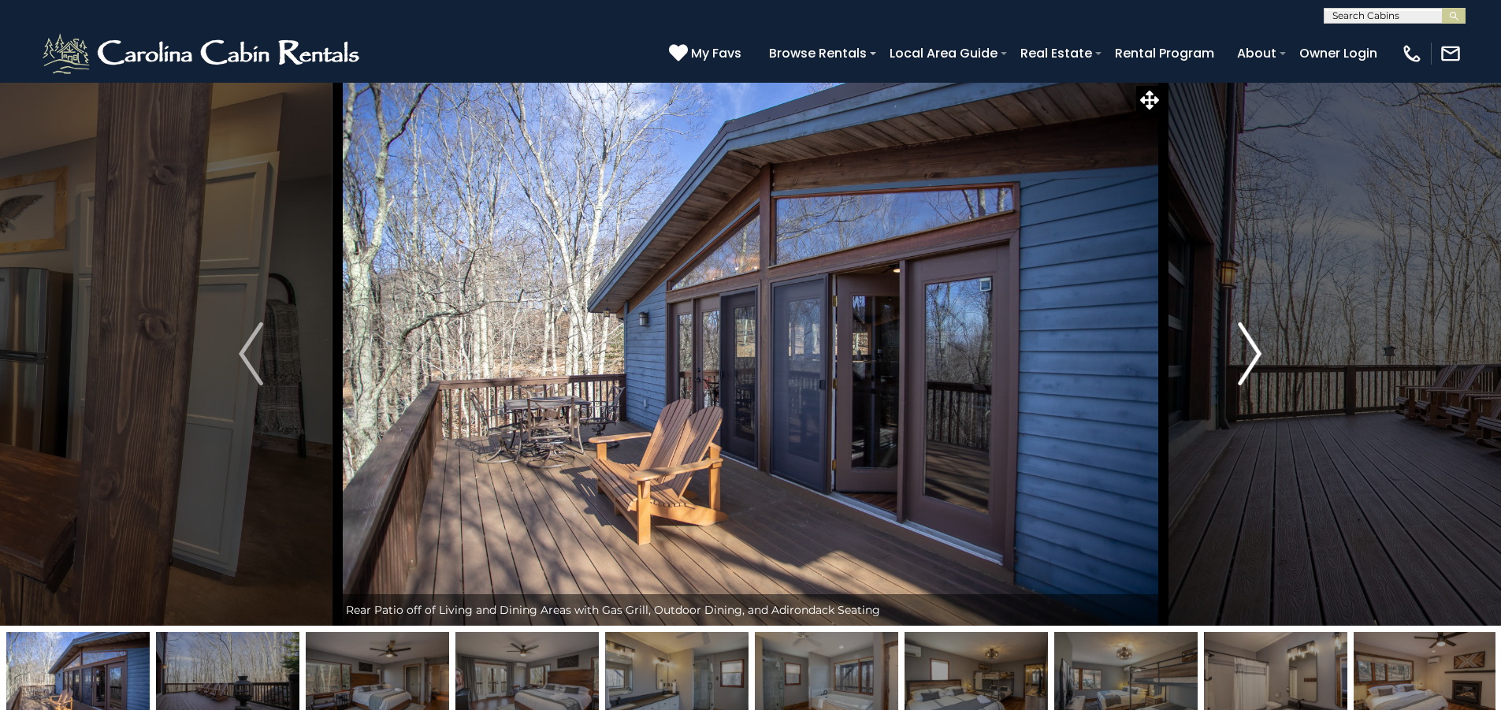
click at [1251, 351] on img "Next" at bounding box center [1250, 353] width 24 height 63
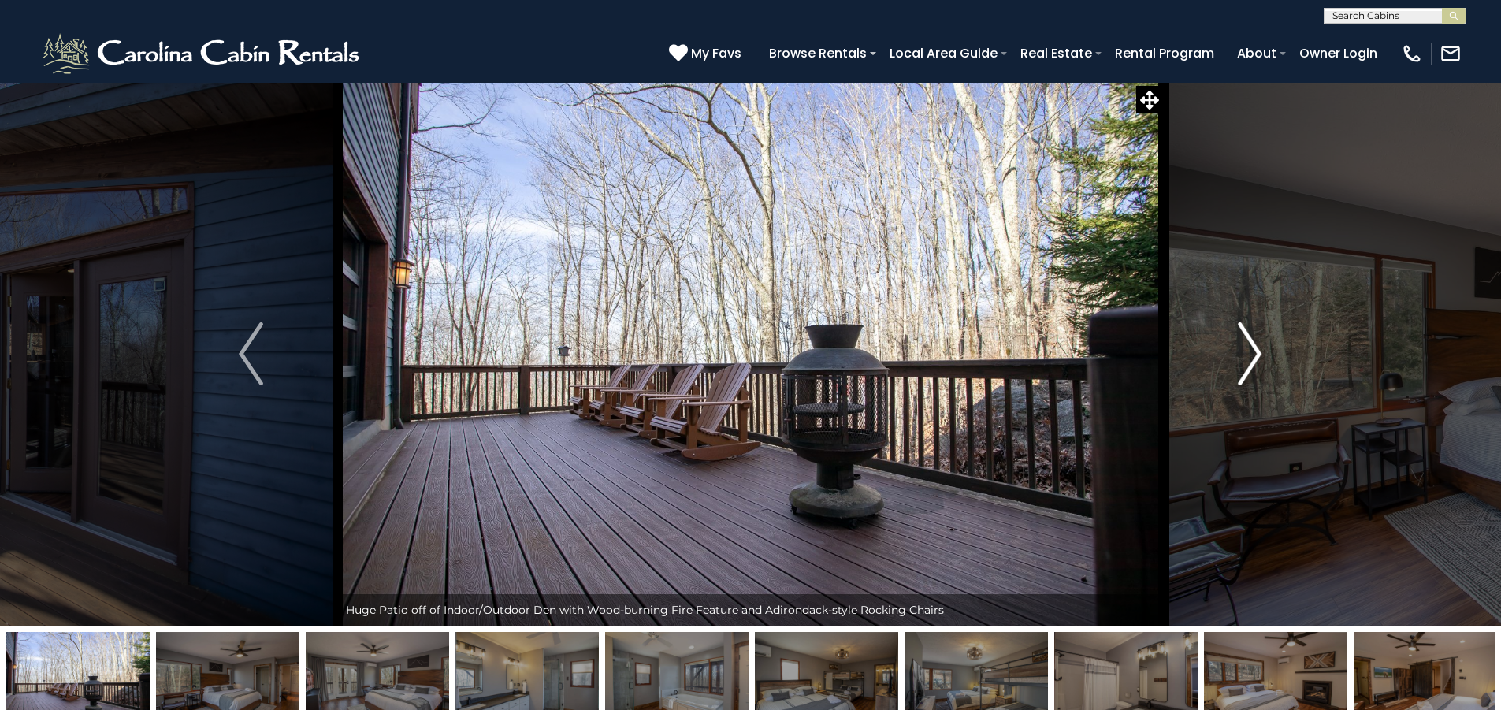
click at [1251, 351] on img "Next" at bounding box center [1250, 353] width 24 height 63
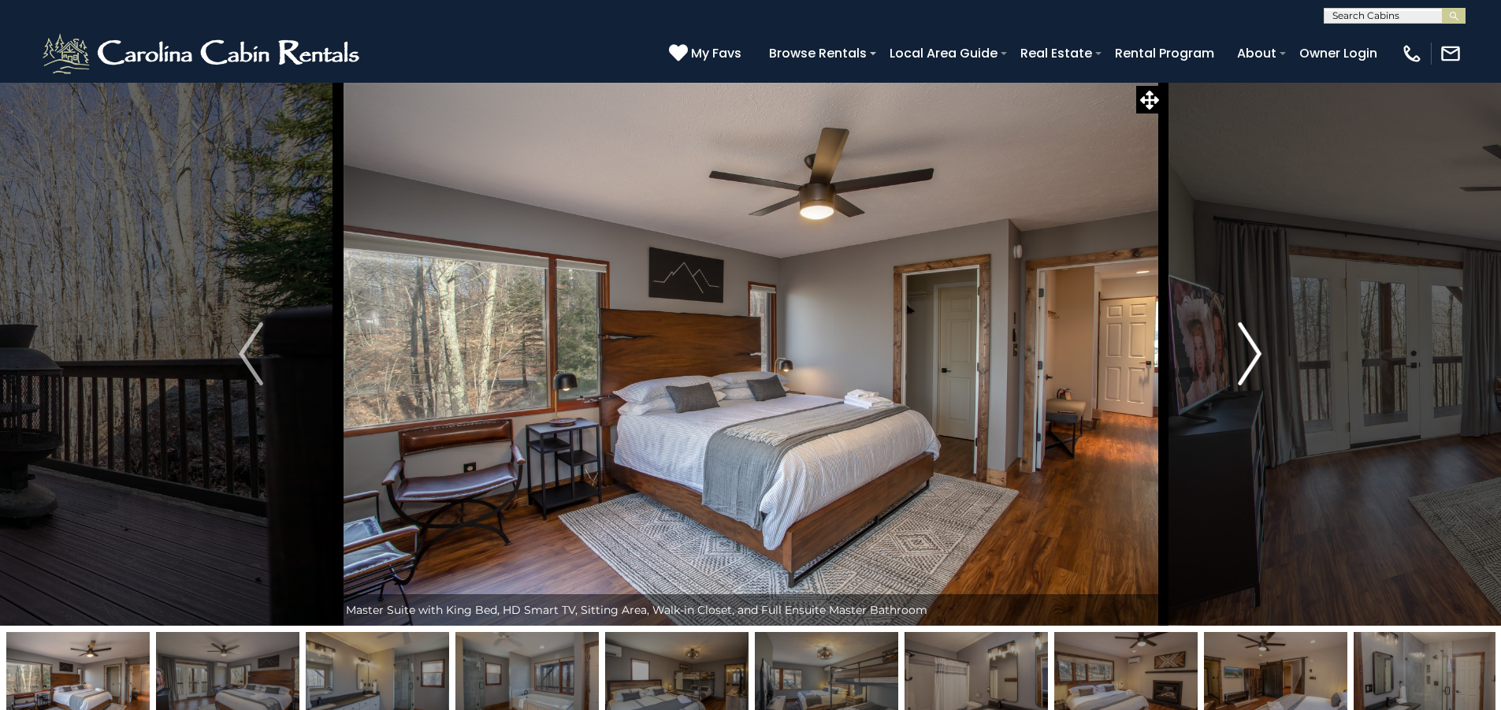
click at [1251, 351] on img "Next" at bounding box center [1250, 353] width 24 height 63
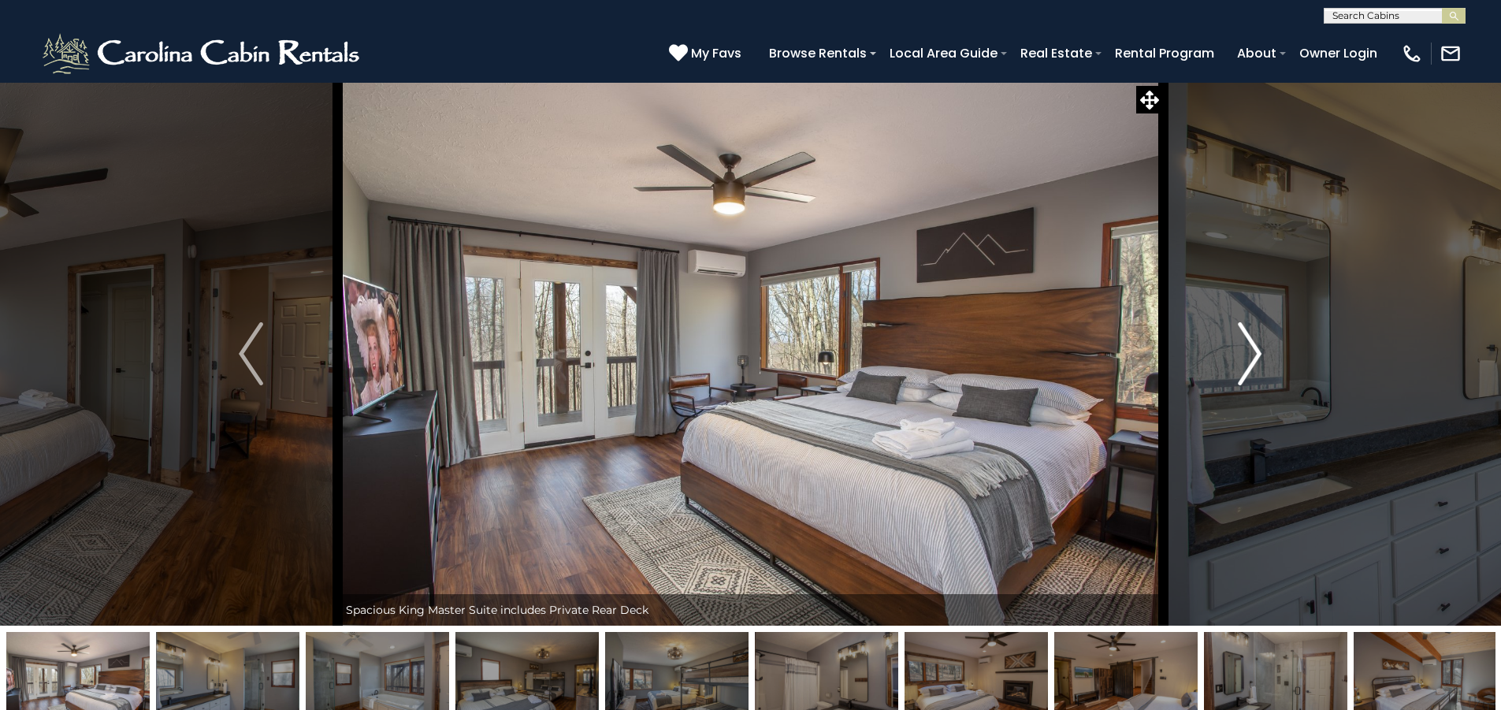
click at [1251, 351] on img "Next" at bounding box center [1250, 353] width 24 height 63
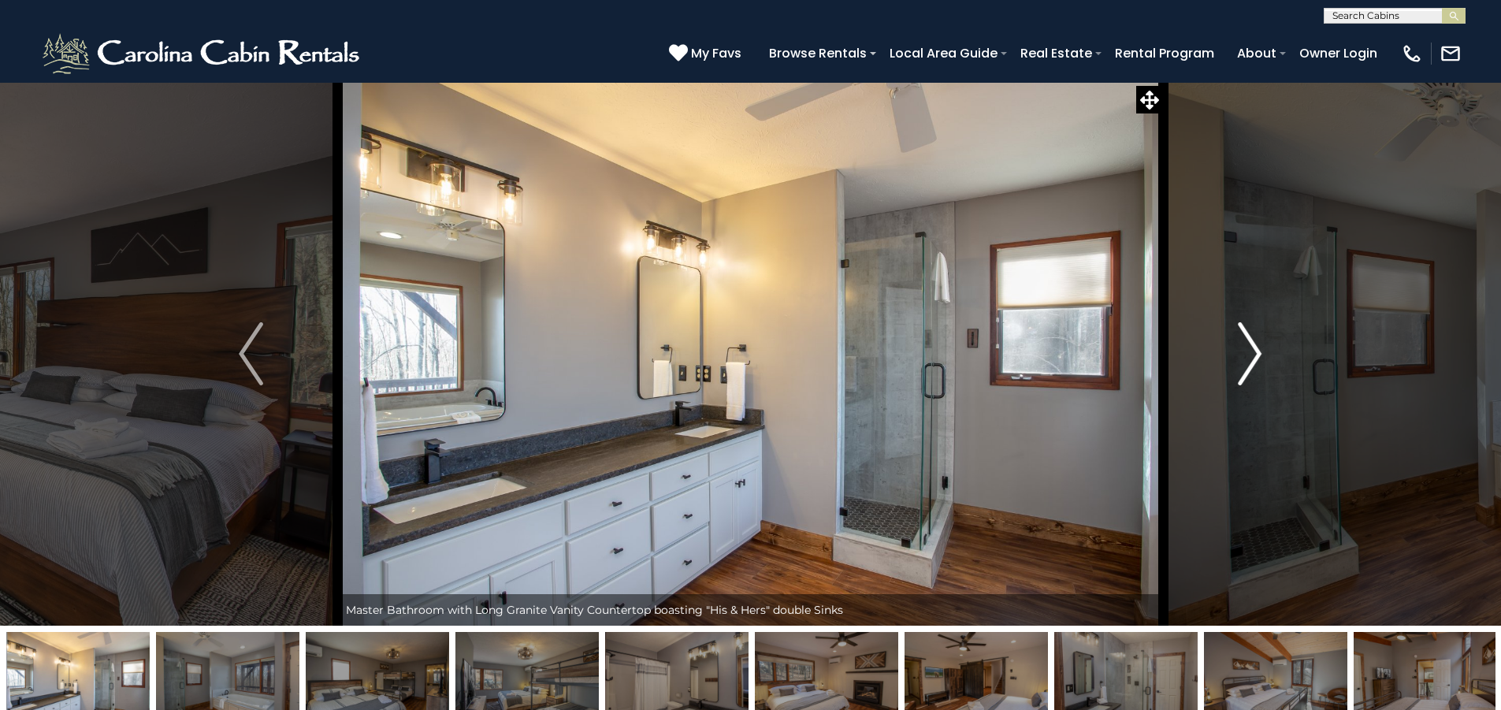
click at [1251, 351] on img "Next" at bounding box center [1250, 353] width 24 height 63
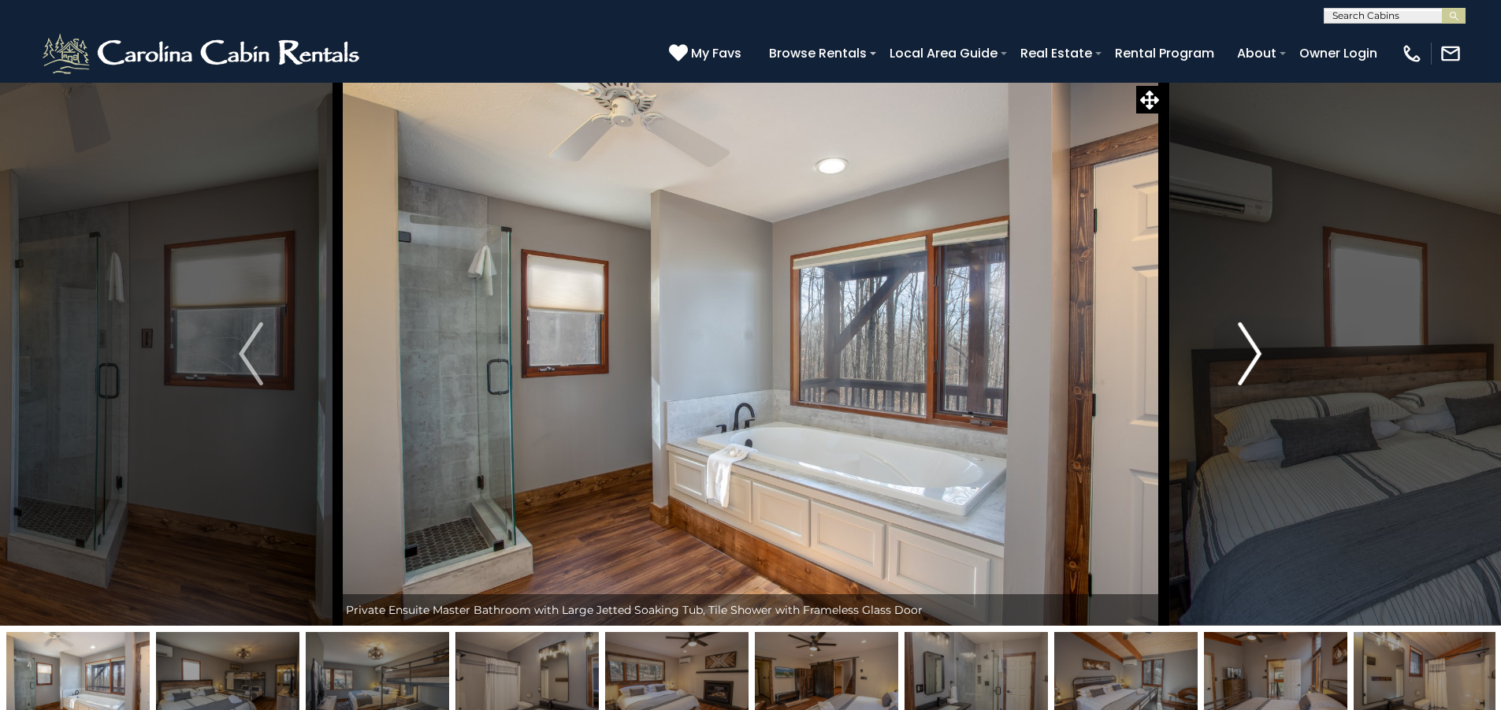
click at [1251, 351] on img "Next" at bounding box center [1250, 353] width 24 height 63
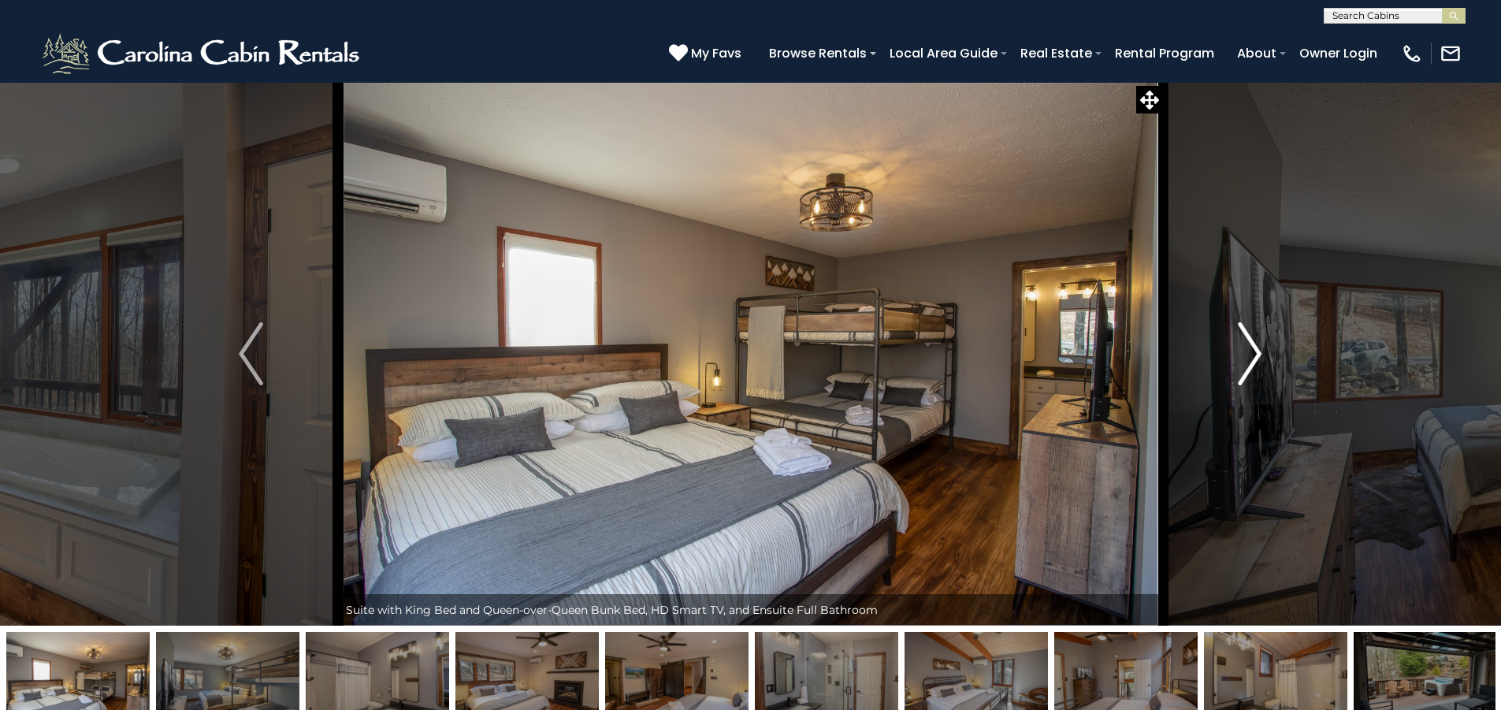
click at [1251, 351] on img "Next" at bounding box center [1250, 353] width 24 height 63
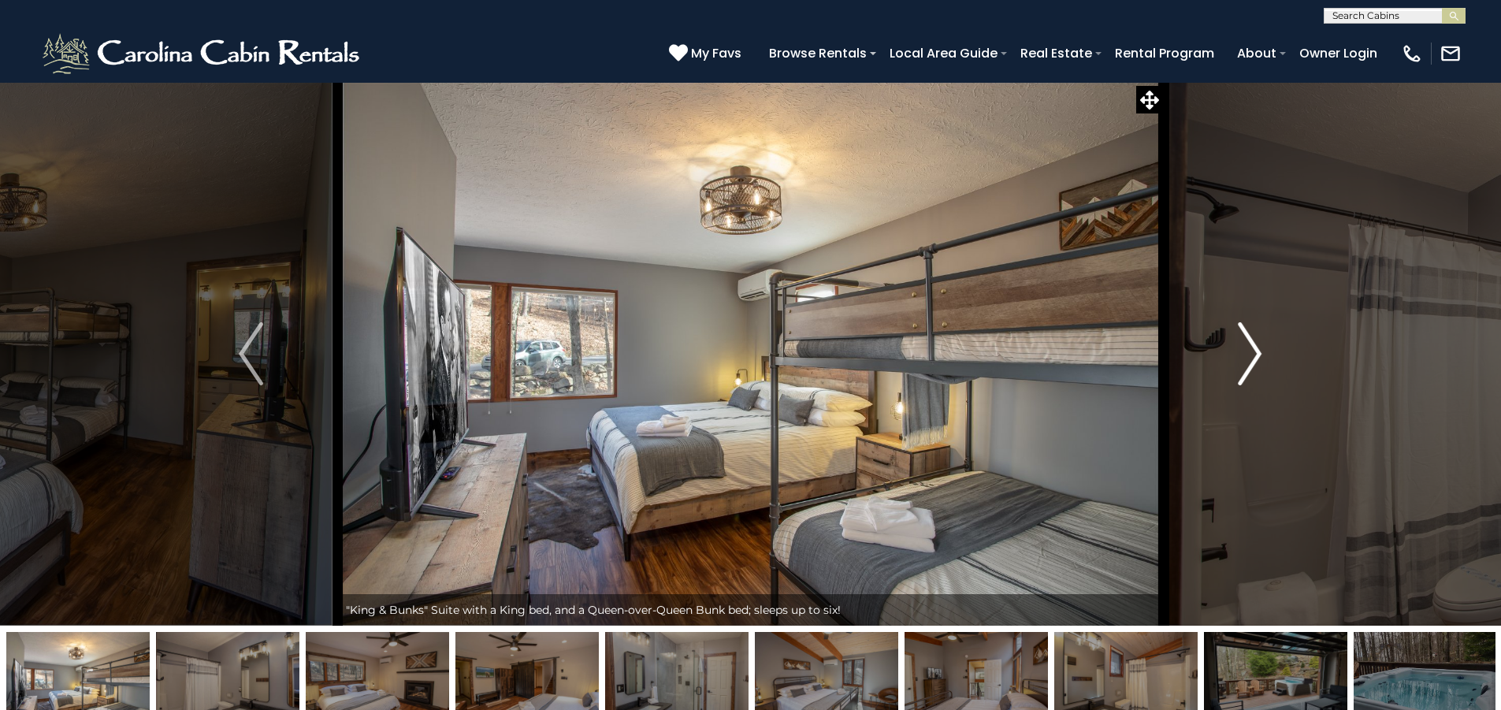
click at [1251, 351] on img "Next" at bounding box center [1250, 353] width 24 height 63
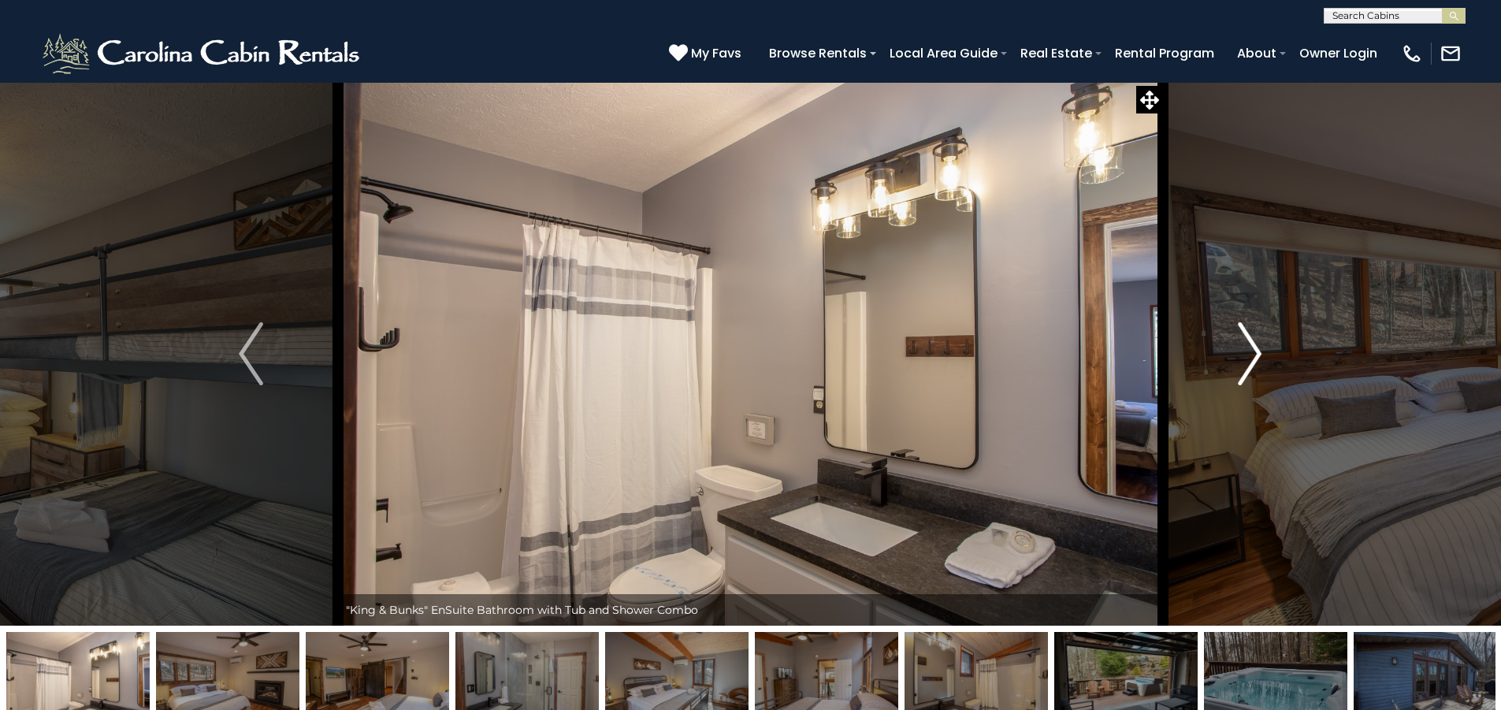
click at [1251, 351] on img "Next" at bounding box center [1250, 353] width 24 height 63
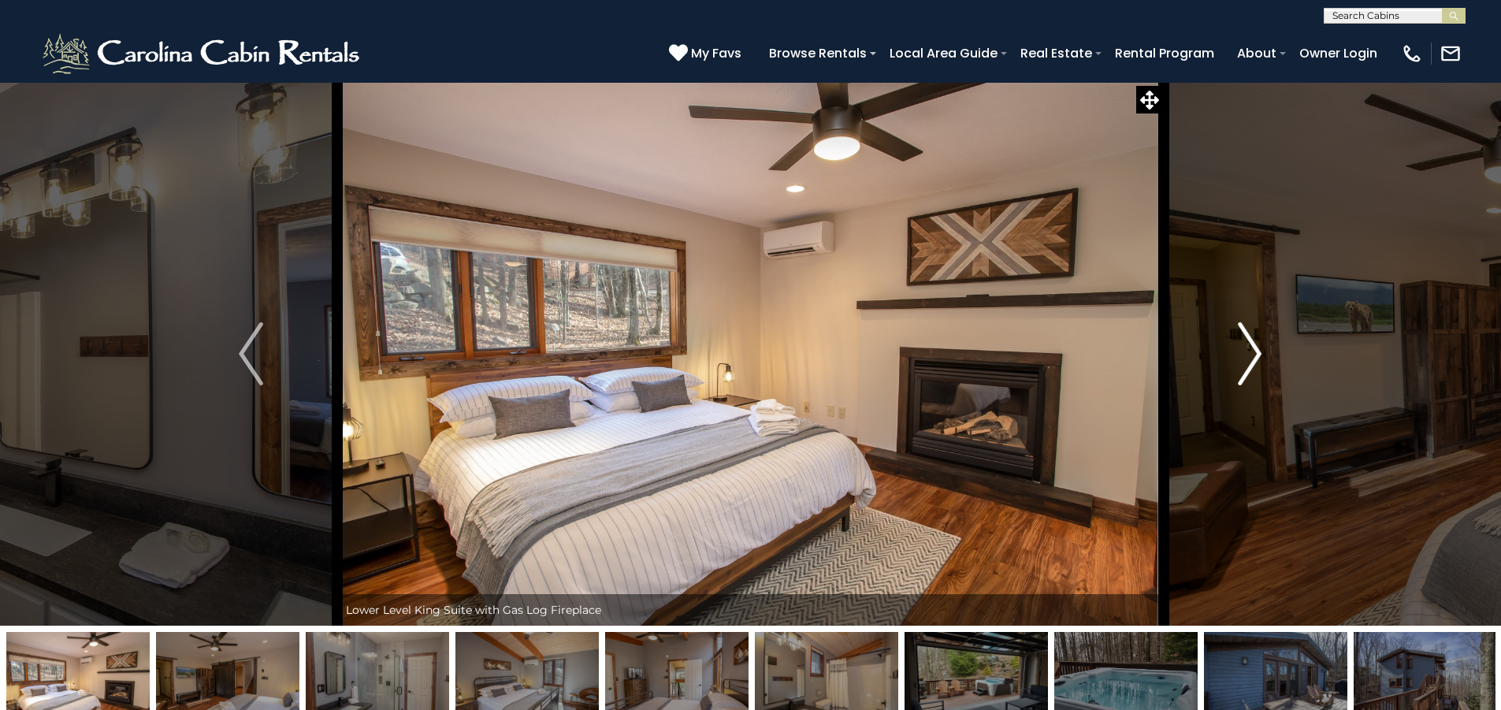
click at [1251, 351] on img "Next" at bounding box center [1250, 353] width 24 height 63
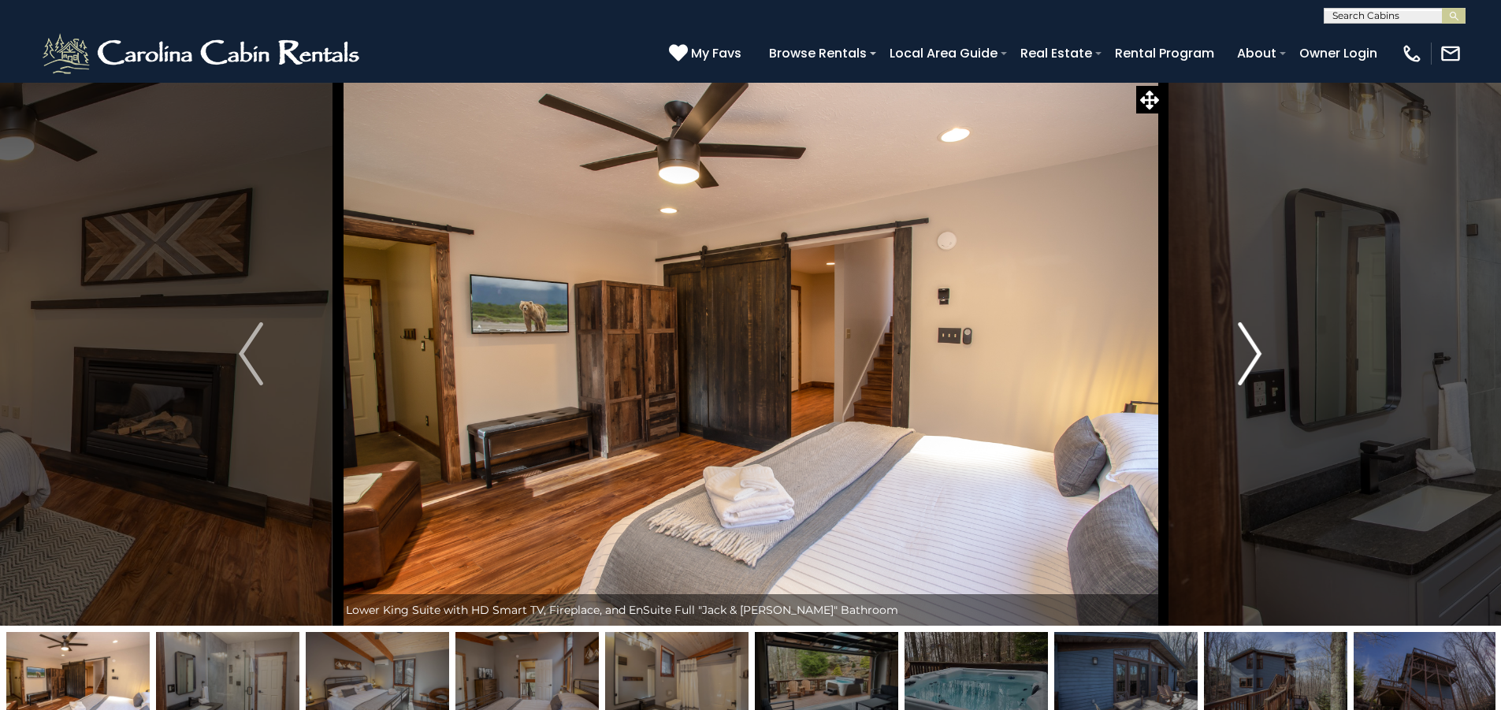
click at [1251, 351] on img "Next" at bounding box center [1250, 353] width 24 height 63
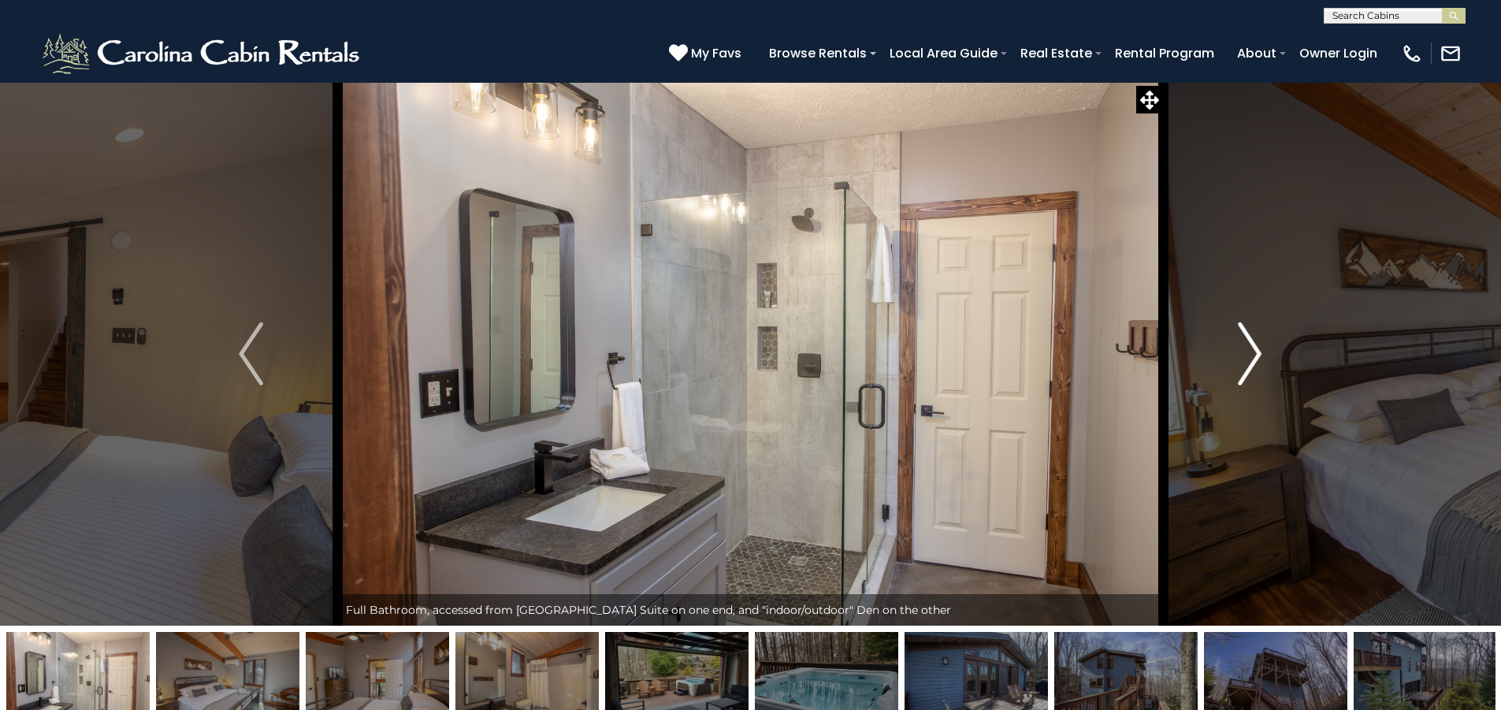
click at [1251, 351] on img "Next" at bounding box center [1250, 353] width 24 height 63
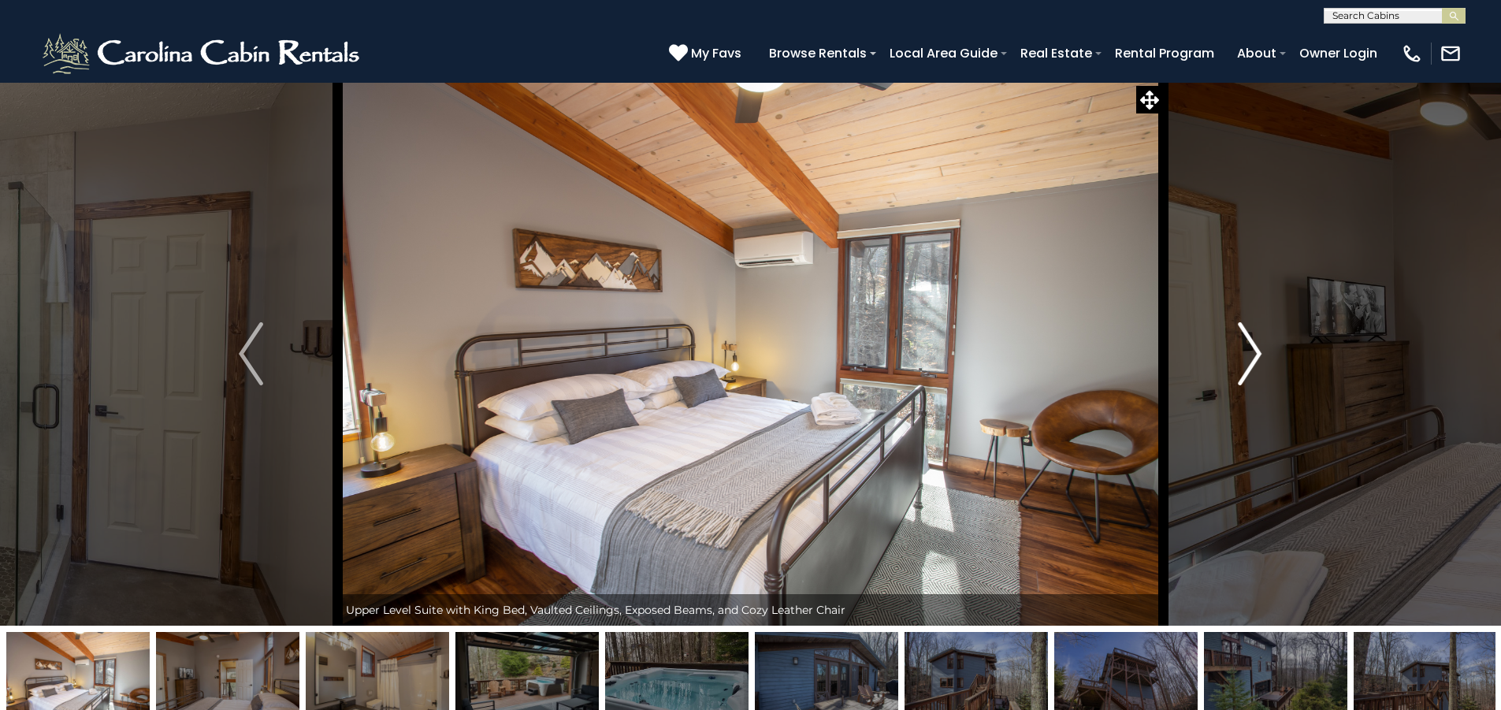
click at [1251, 351] on img "Next" at bounding box center [1250, 353] width 24 height 63
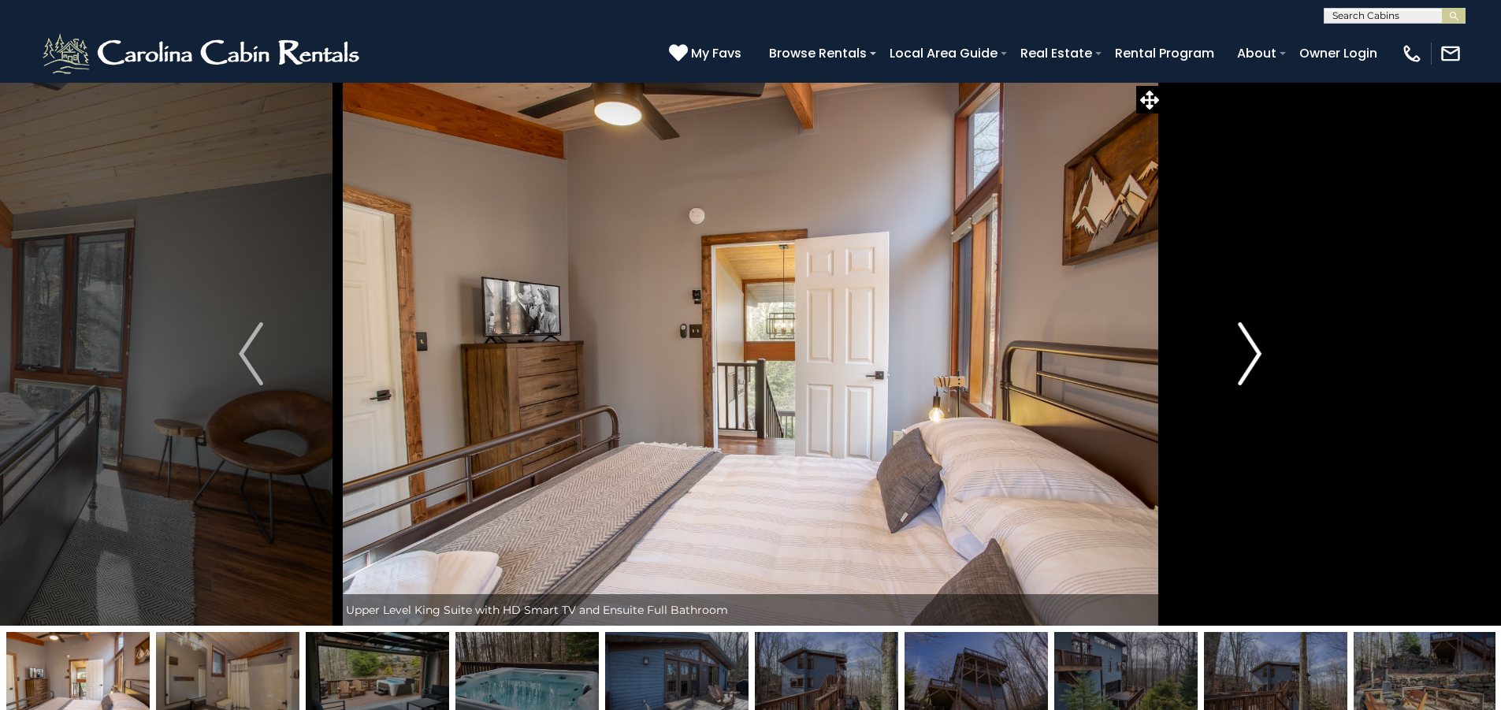
click at [1251, 351] on img "Next" at bounding box center [1250, 353] width 24 height 63
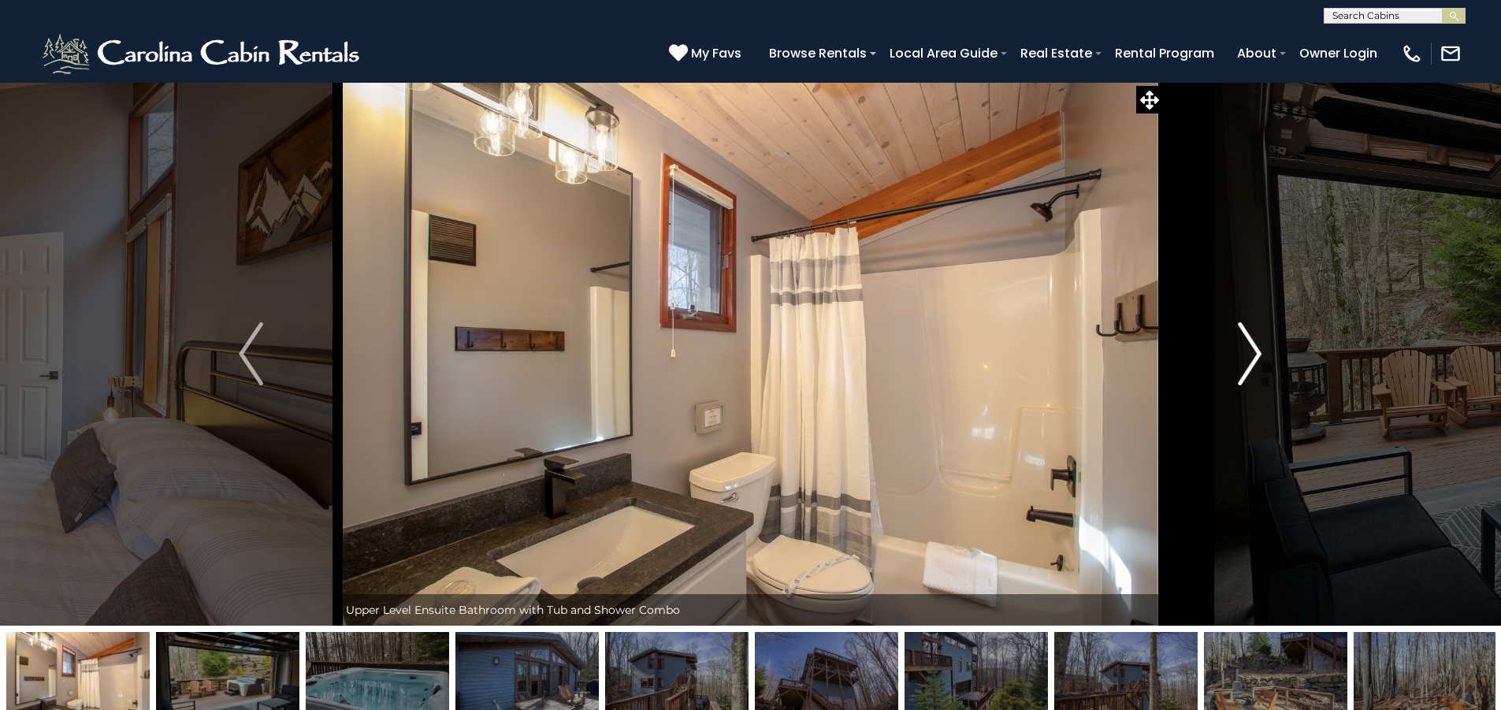
click at [1251, 351] on img "Next" at bounding box center [1250, 353] width 24 height 63
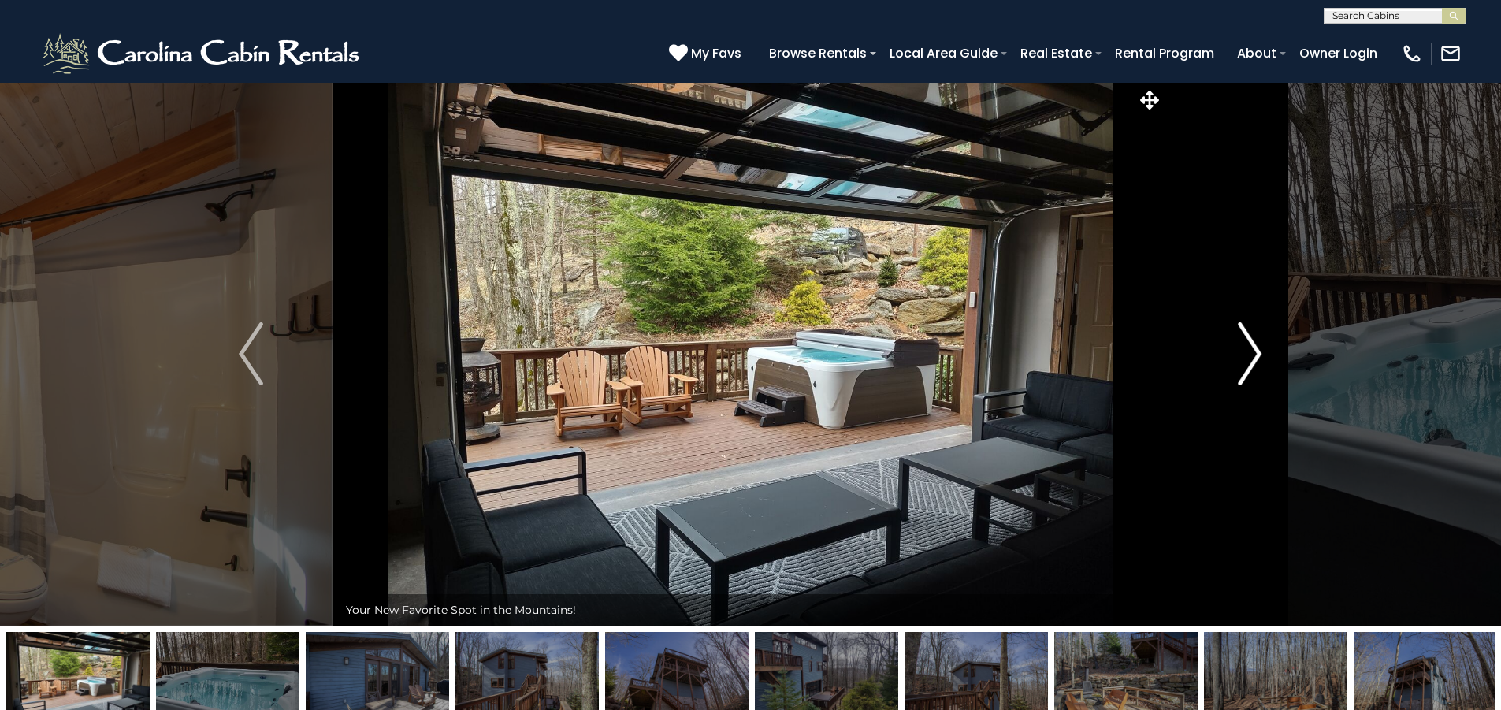
click at [1251, 351] on img "Next" at bounding box center [1250, 353] width 24 height 63
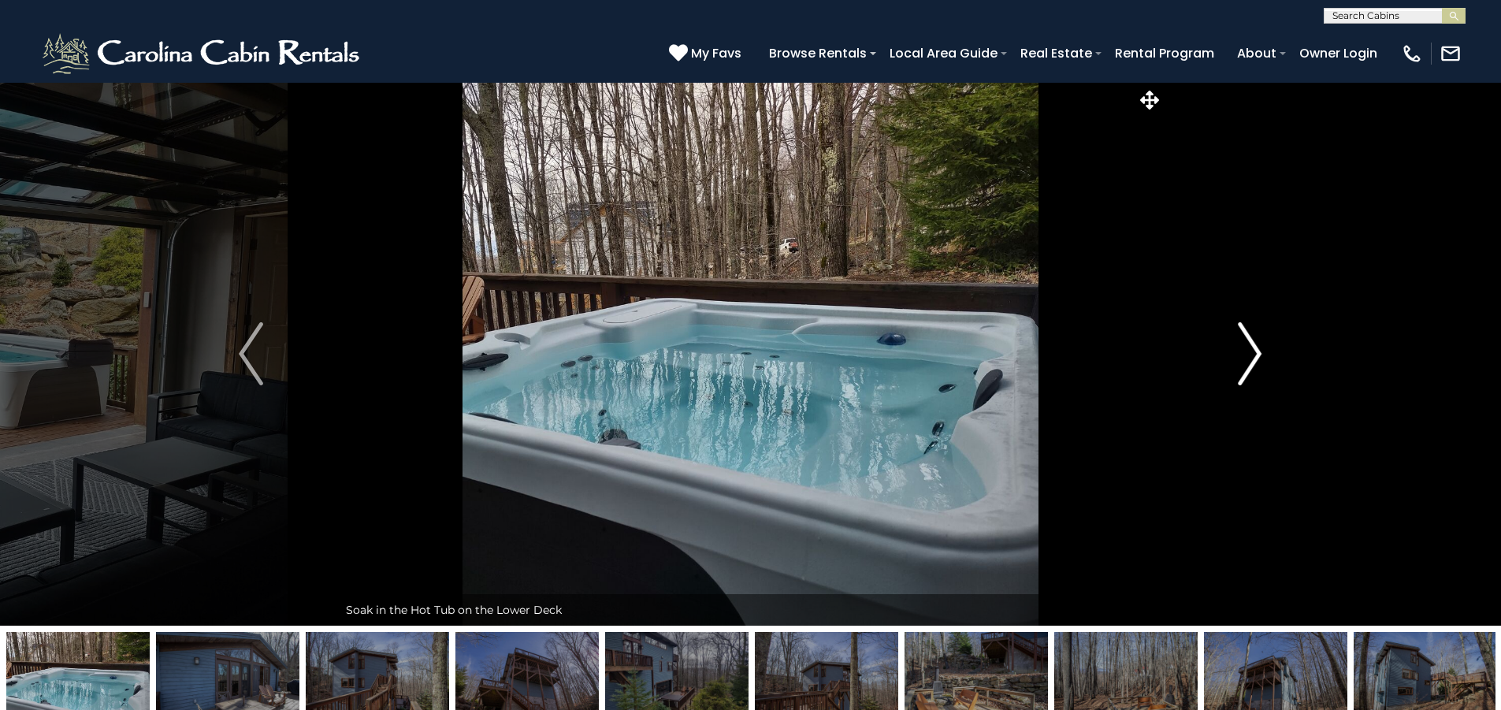
click at [1251, 351] on img "Next" at bounding box center [1250, 353] width 24 height 63
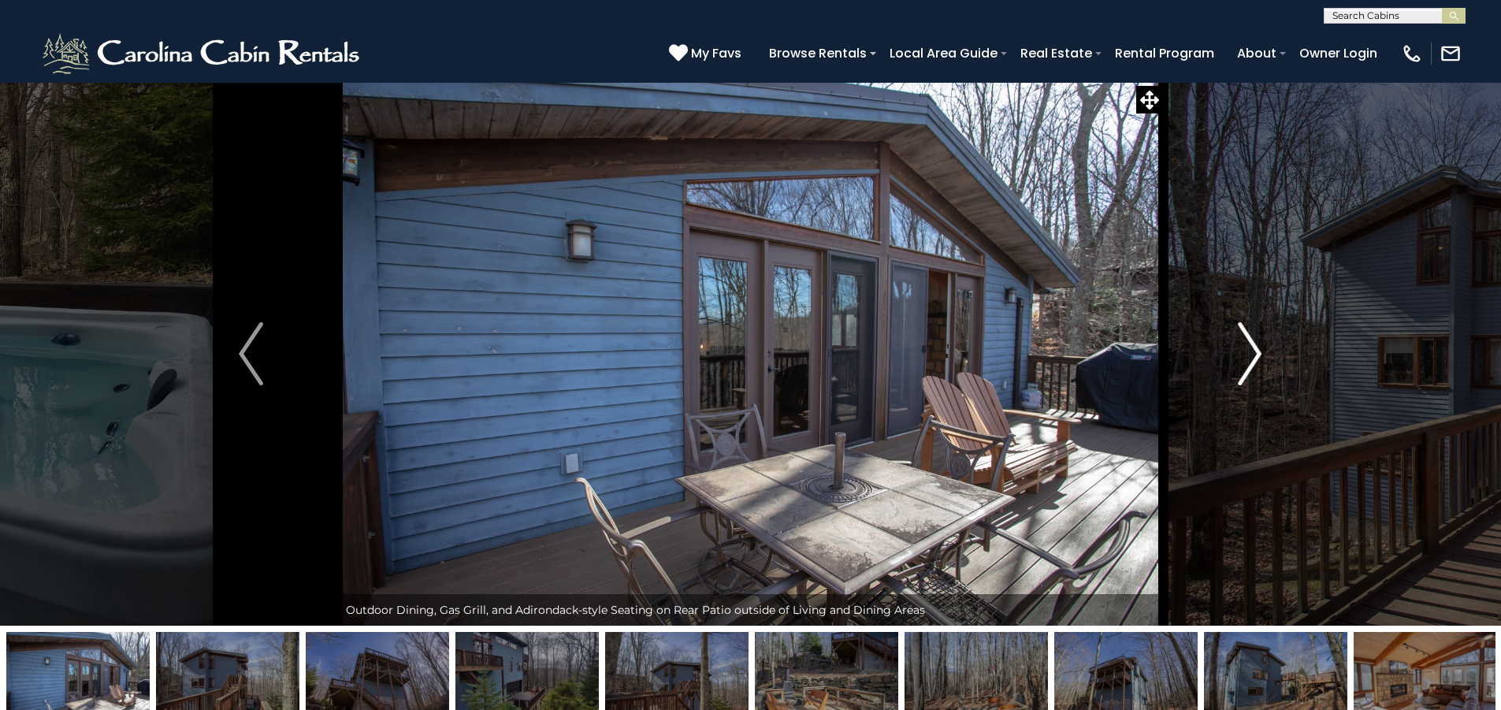
click at [1251, 351] on img "Next" at bounding box center [1250, 353] width 24 height 63
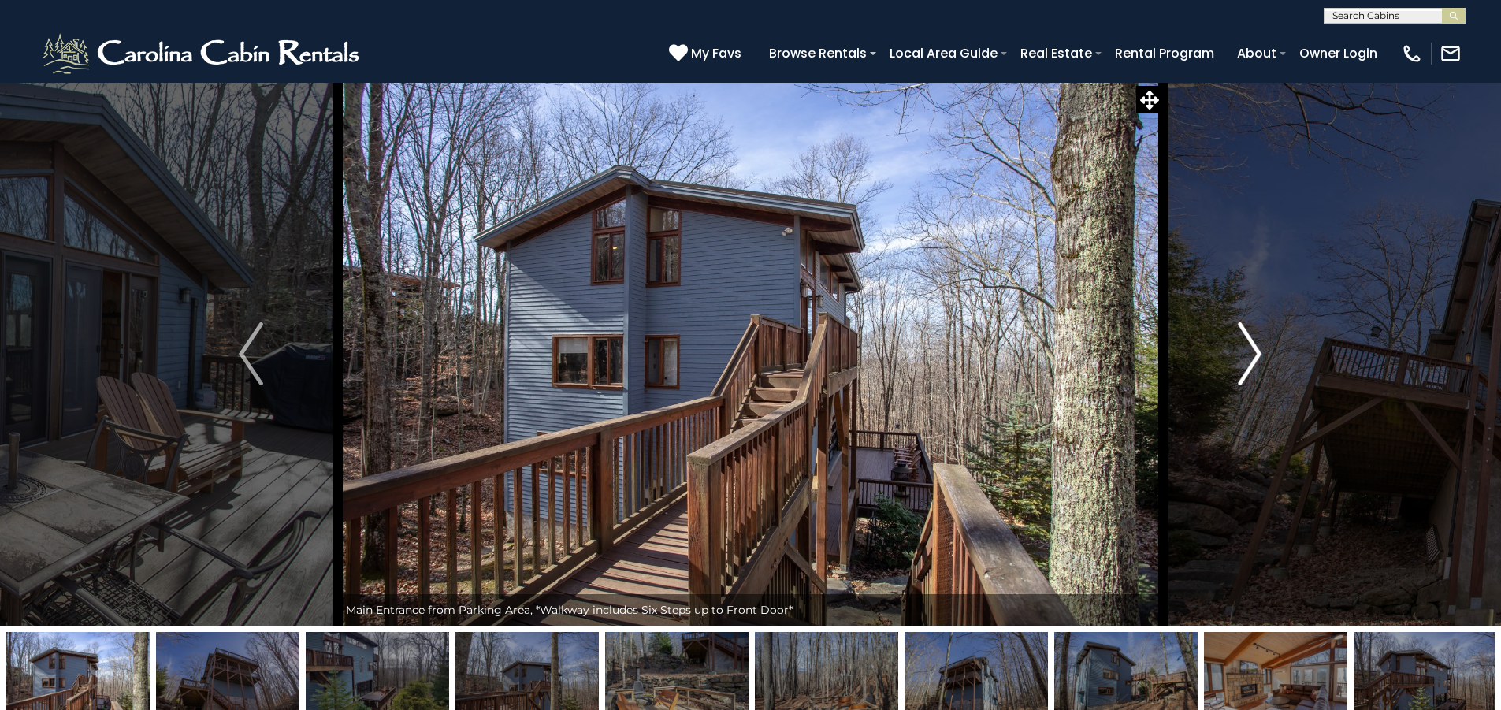
click at [1251, 351] on img "Next" at bounding box center [1250, 353] width 24 height 63
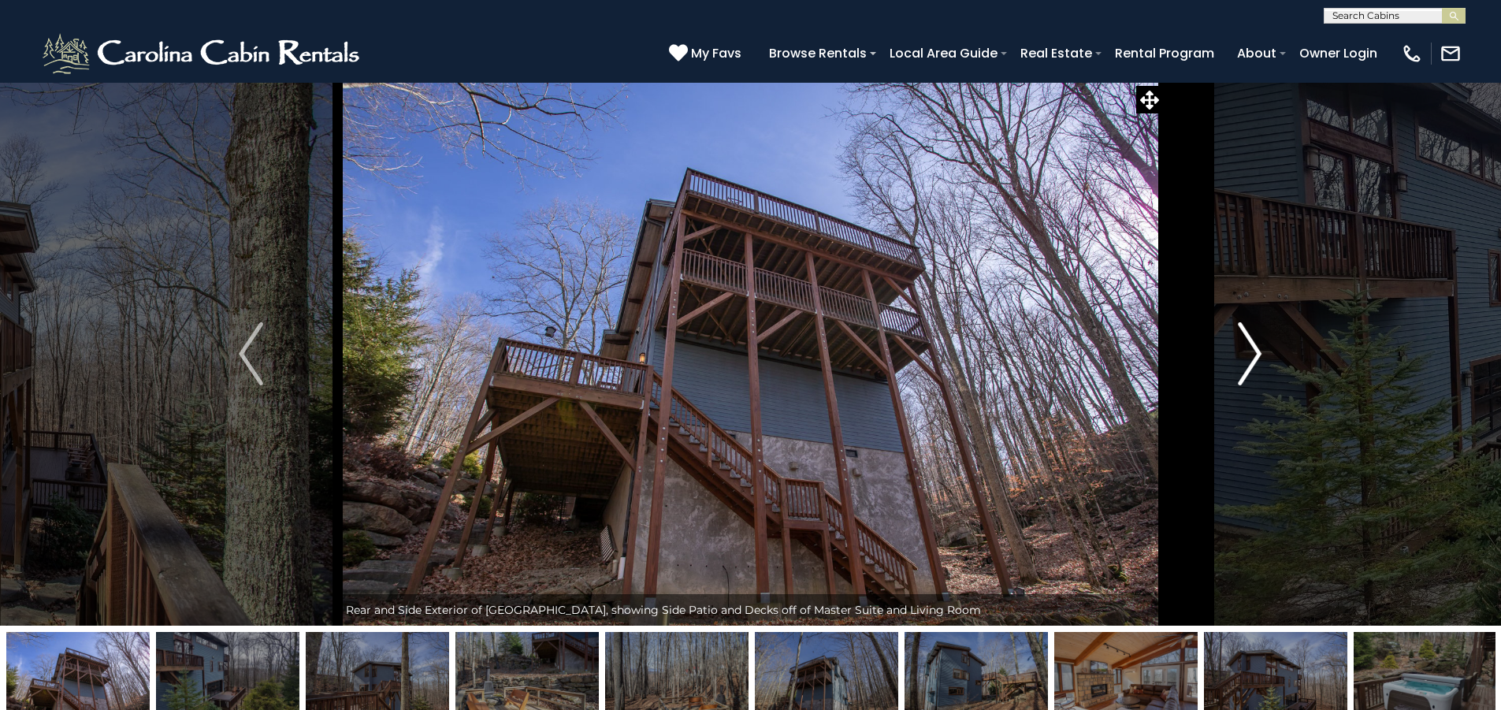
click at [1251, 351] on img "Next" at bounding box center [1250, 353] width 24 height 63
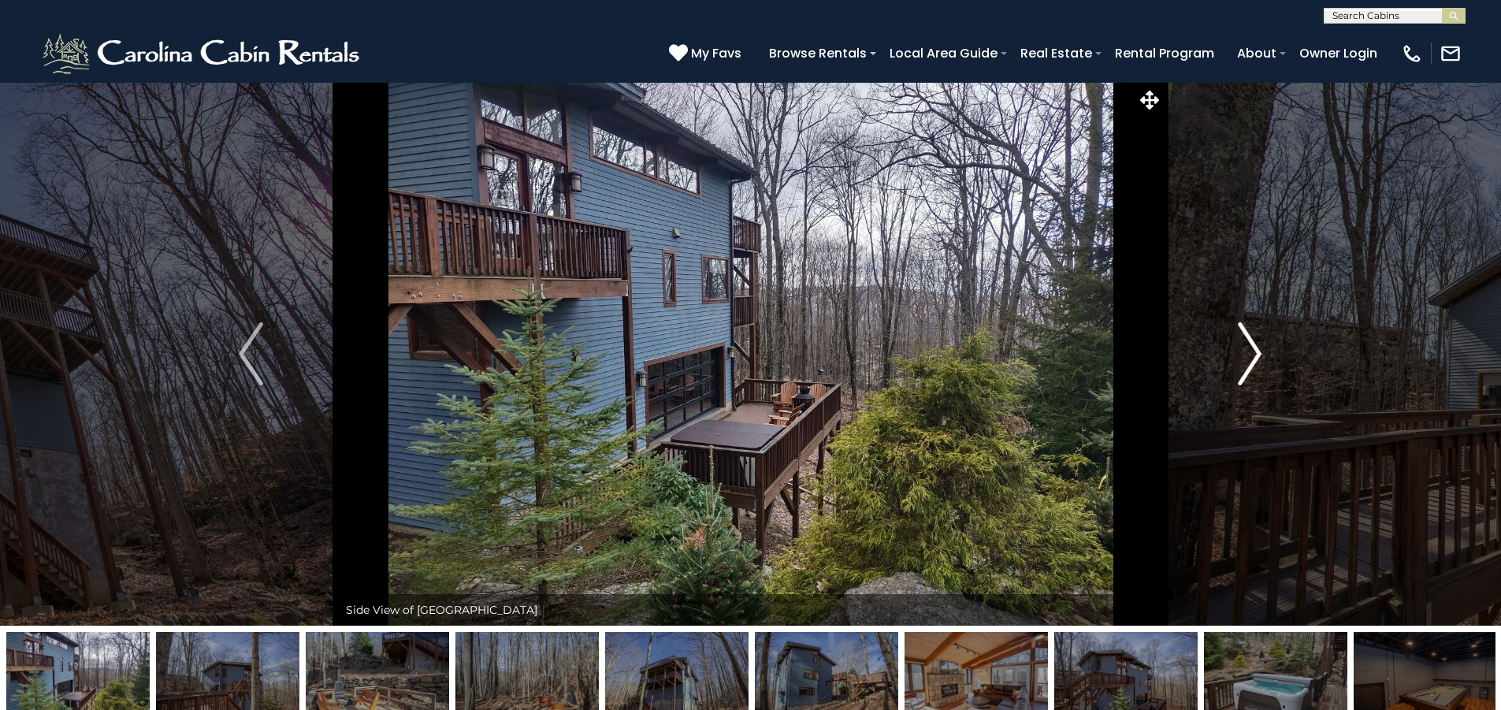
click at [1251, 351] on img "Next" at bounding box center [1250, 353] width 24 height 63
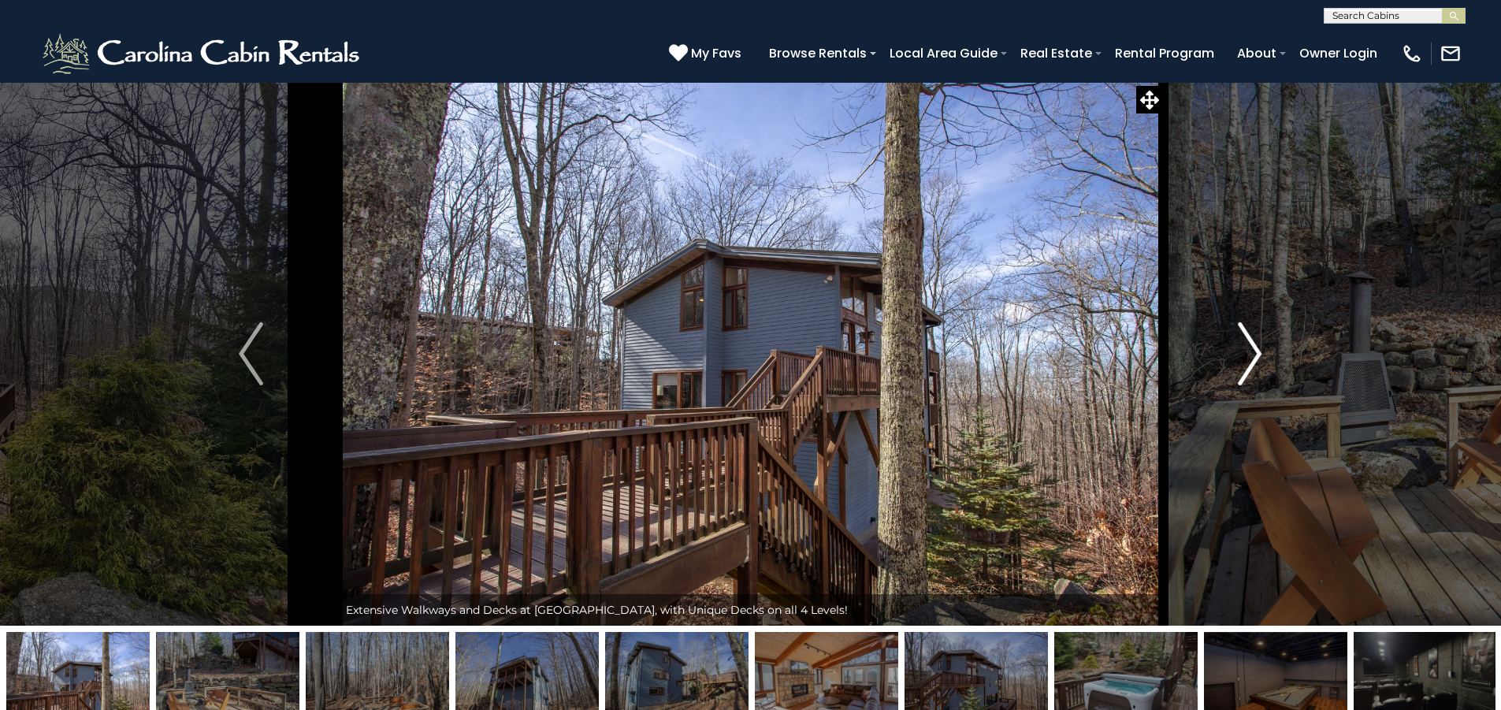
click at [1251, 351] on img "Next" at bounding box center [1250, 353] width 24 height 63
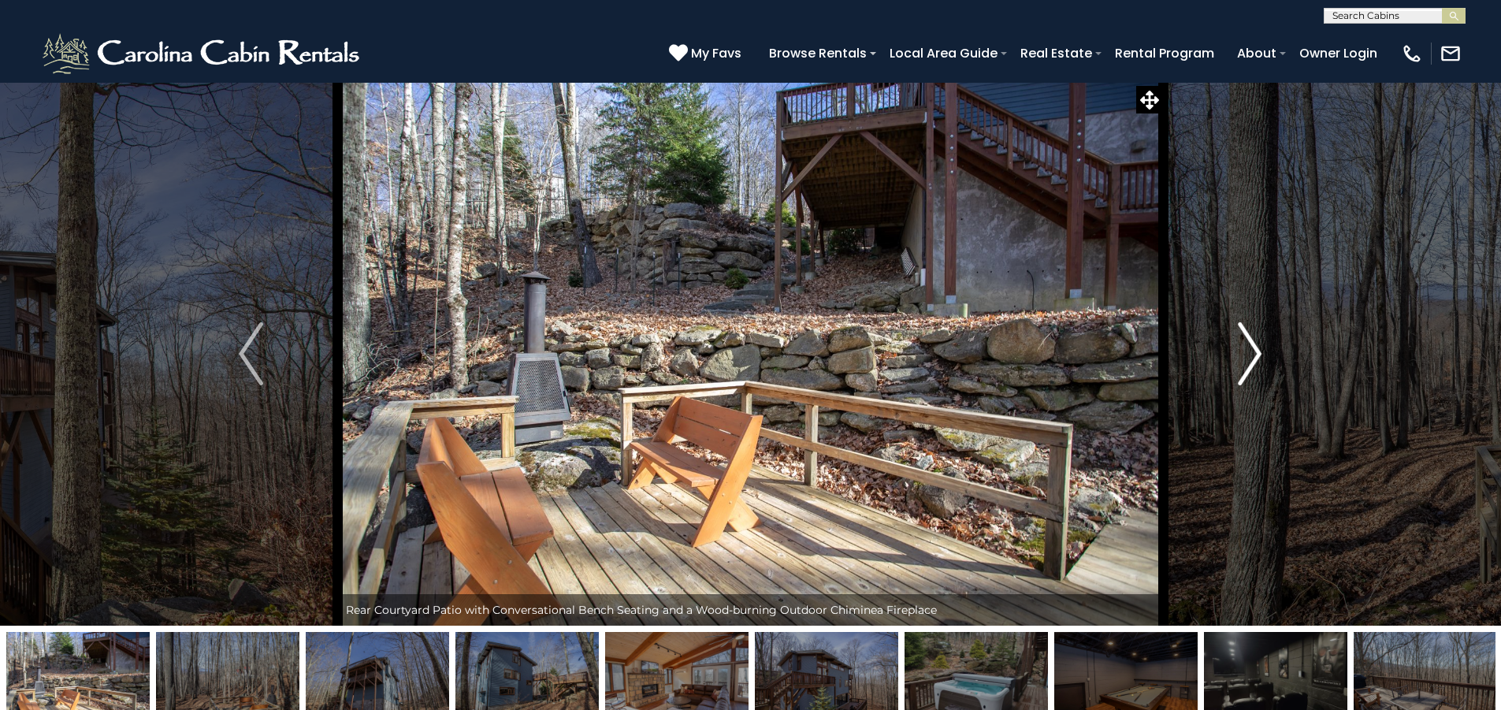
click at [1251, 351] on img "Next" at bounding box center [1250, 353] width 24 height 63
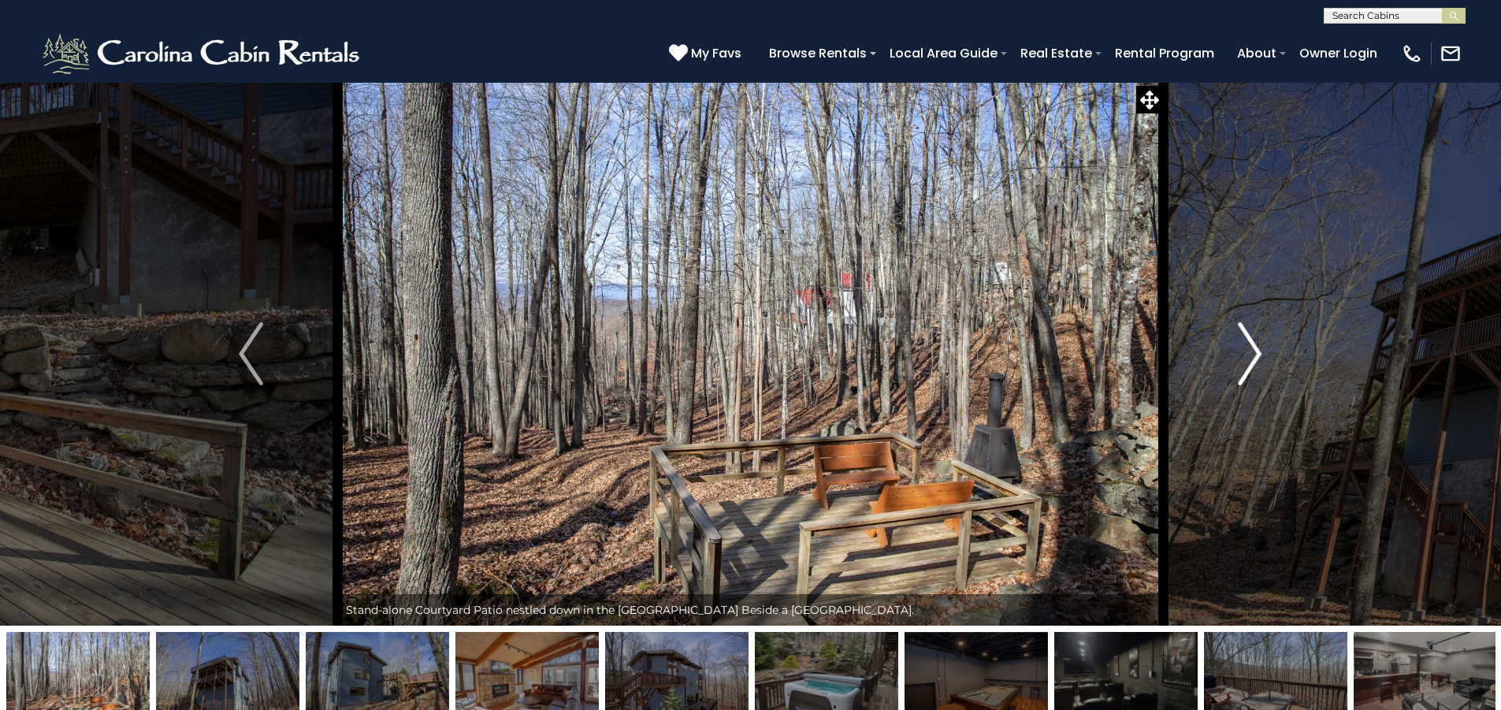
click at [1251, 351] on img "Next" at bounding box center [1250, 353] width 24 height 63
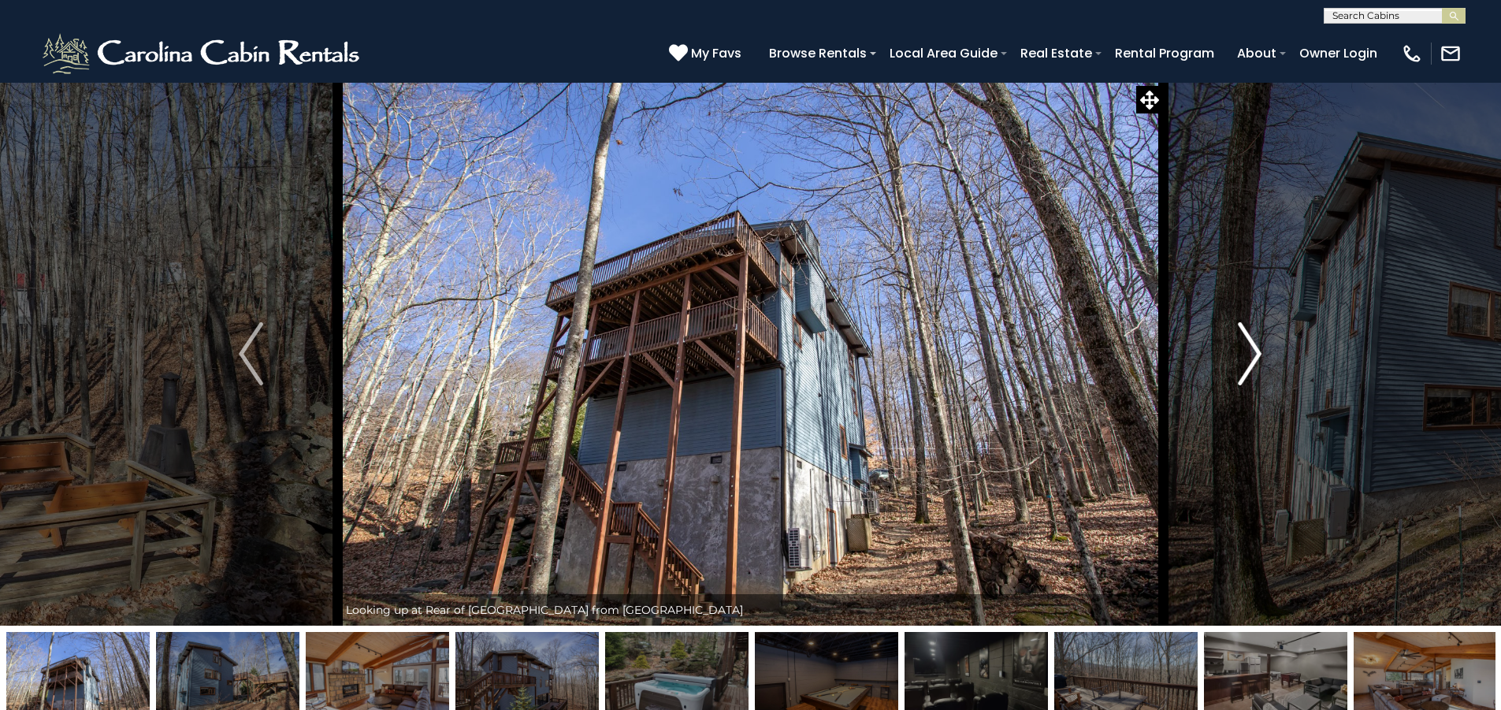
click at [1251, 351] on img "Next" at bounding box center [1250, 353] width 24 height 63
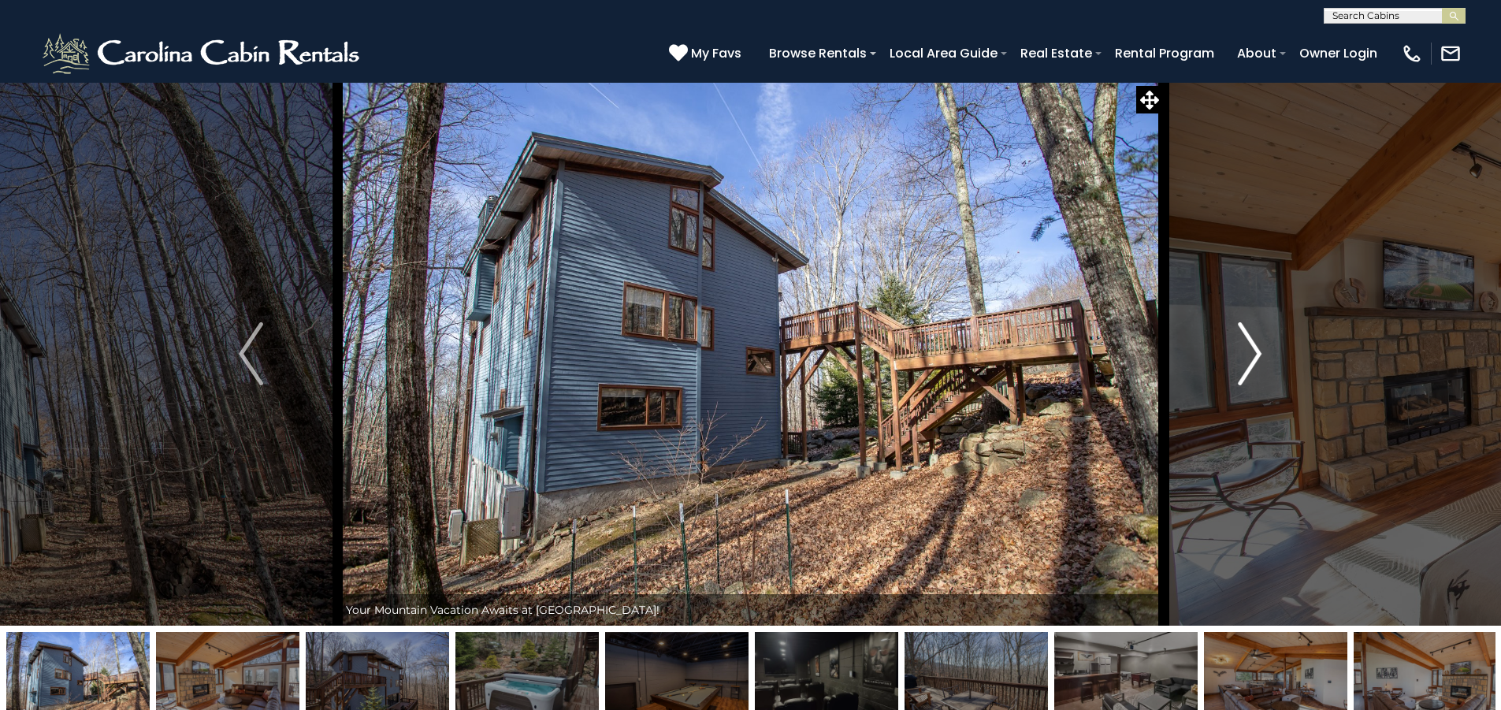
click at [1251, 351] on img "Next" at bounding box center [1250, 353] width 24 height 63
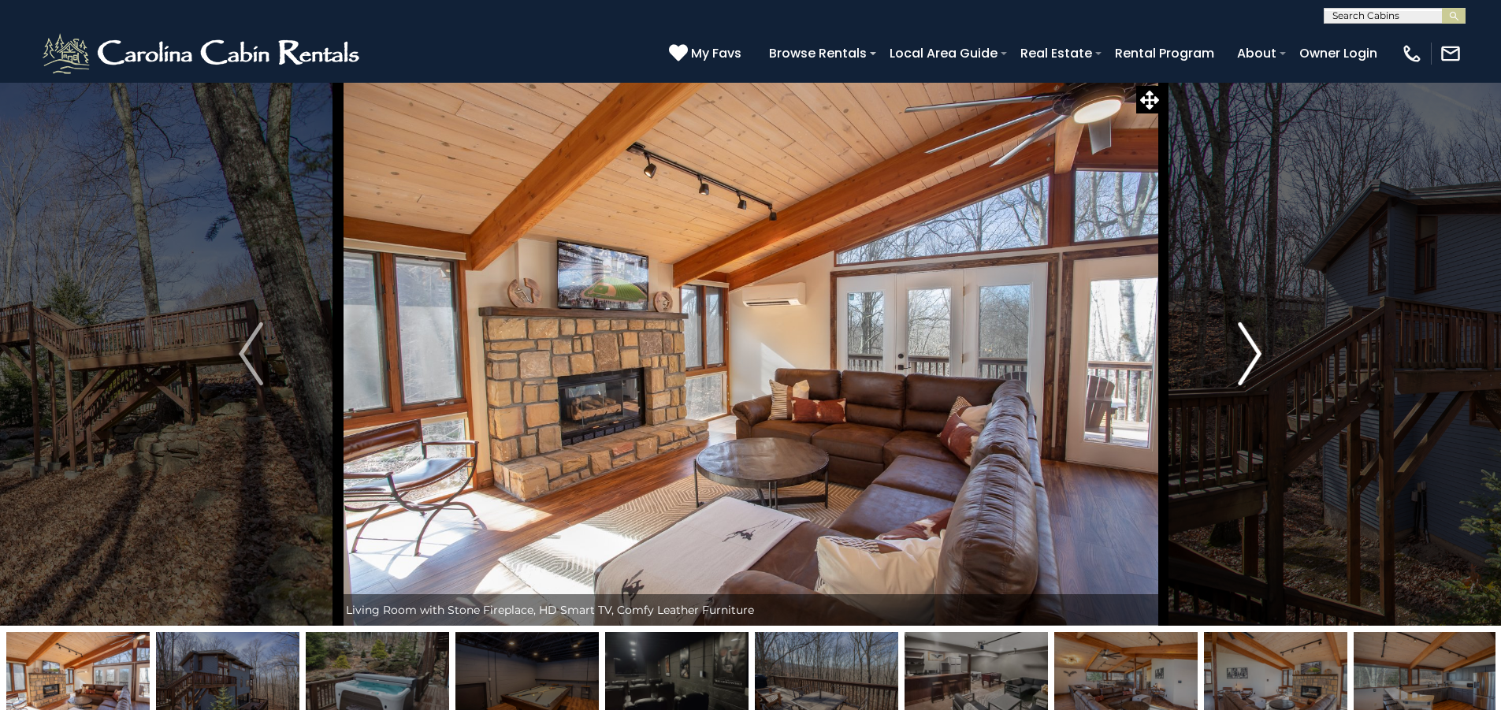
click at [1251, 351] on img "Next" at bounding box center [1250, 353] width 24 height 63
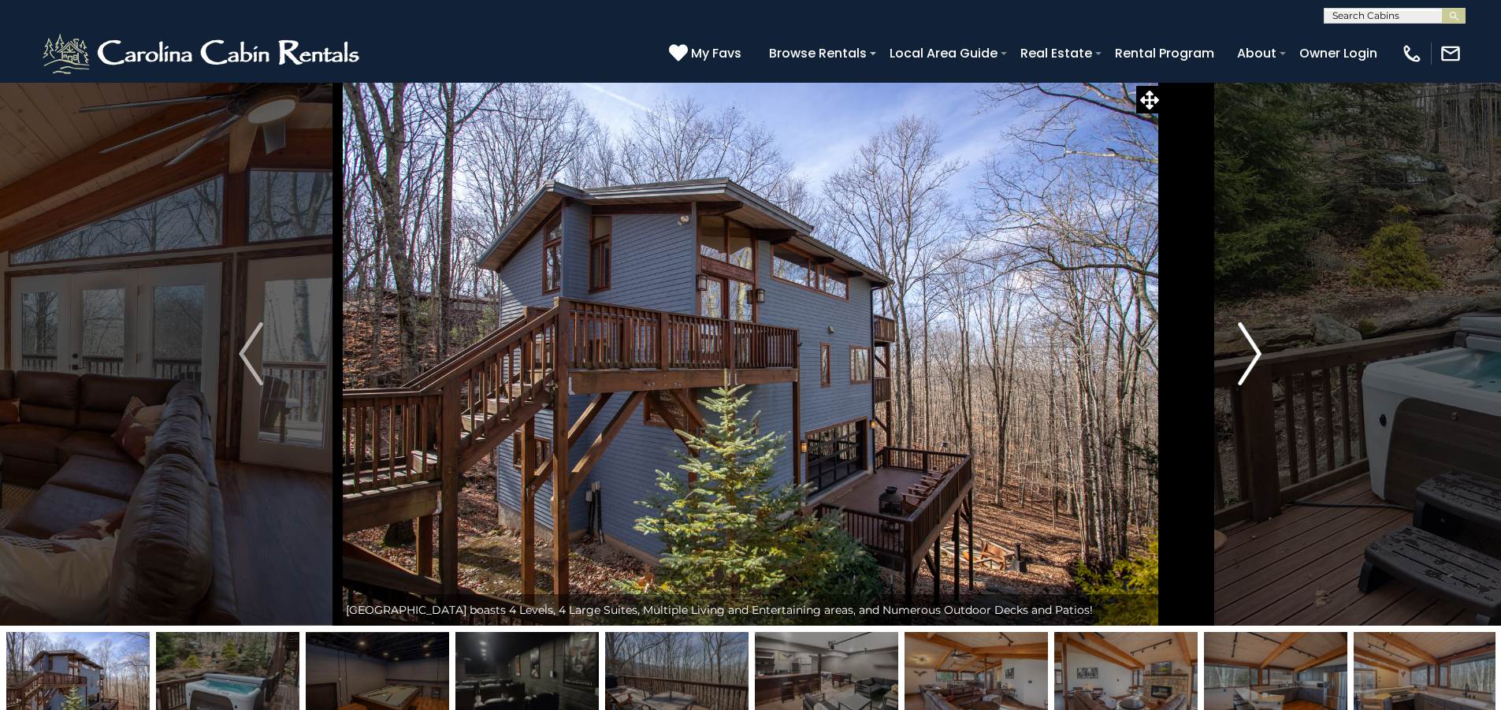
click at [1251, 351] on img "Next" at bounding box center [1250, 353] width 24 height 63
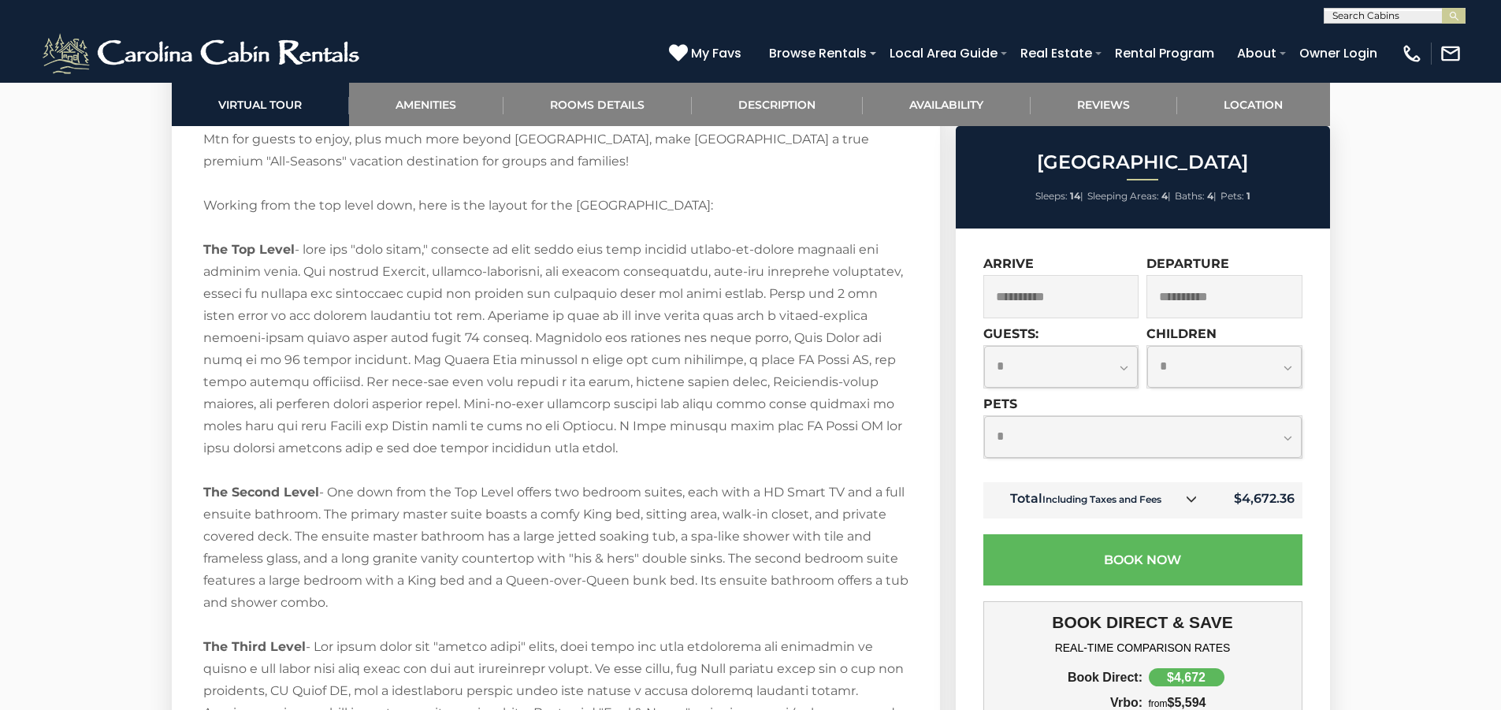
scroll to position [3389, 0]
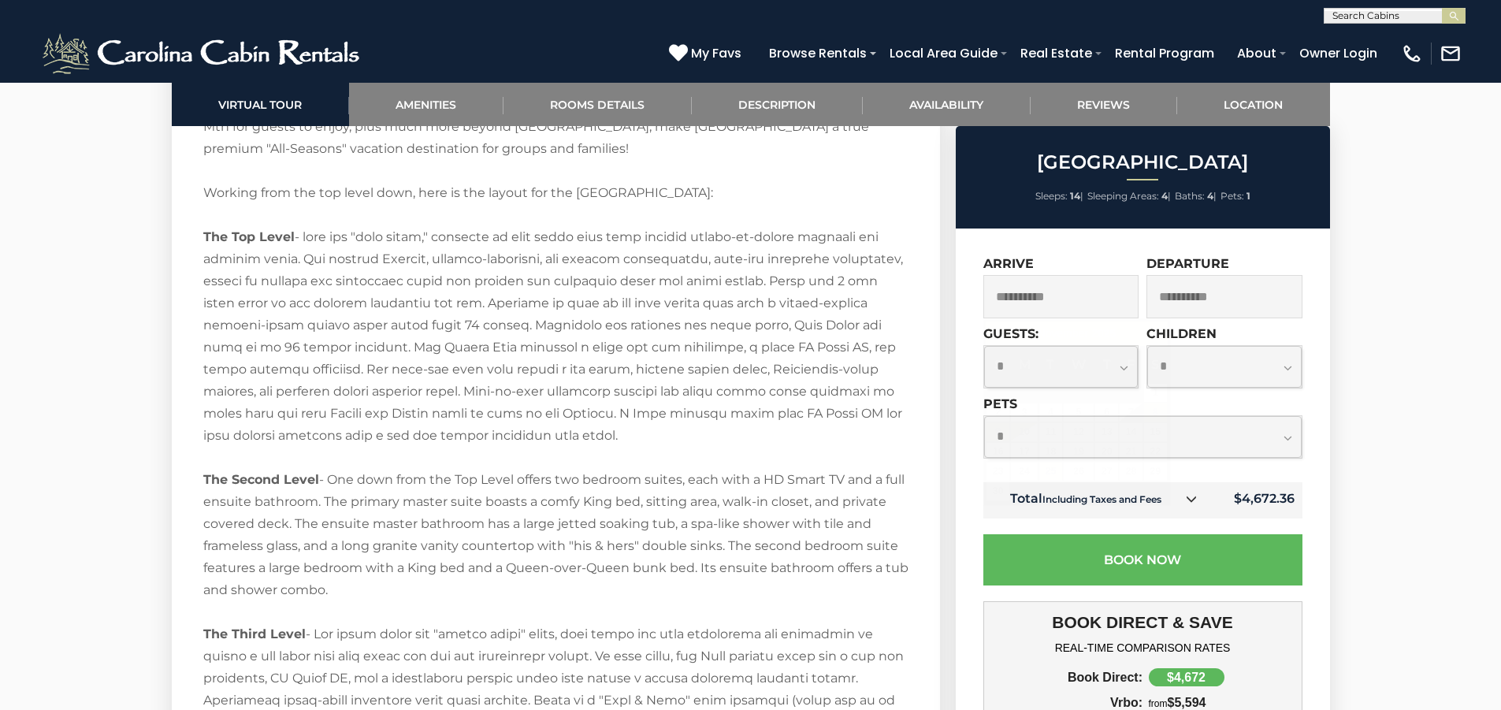
click at [1099, 300] on input "**********" at bounding box center [1061, 296] width 156 height 43
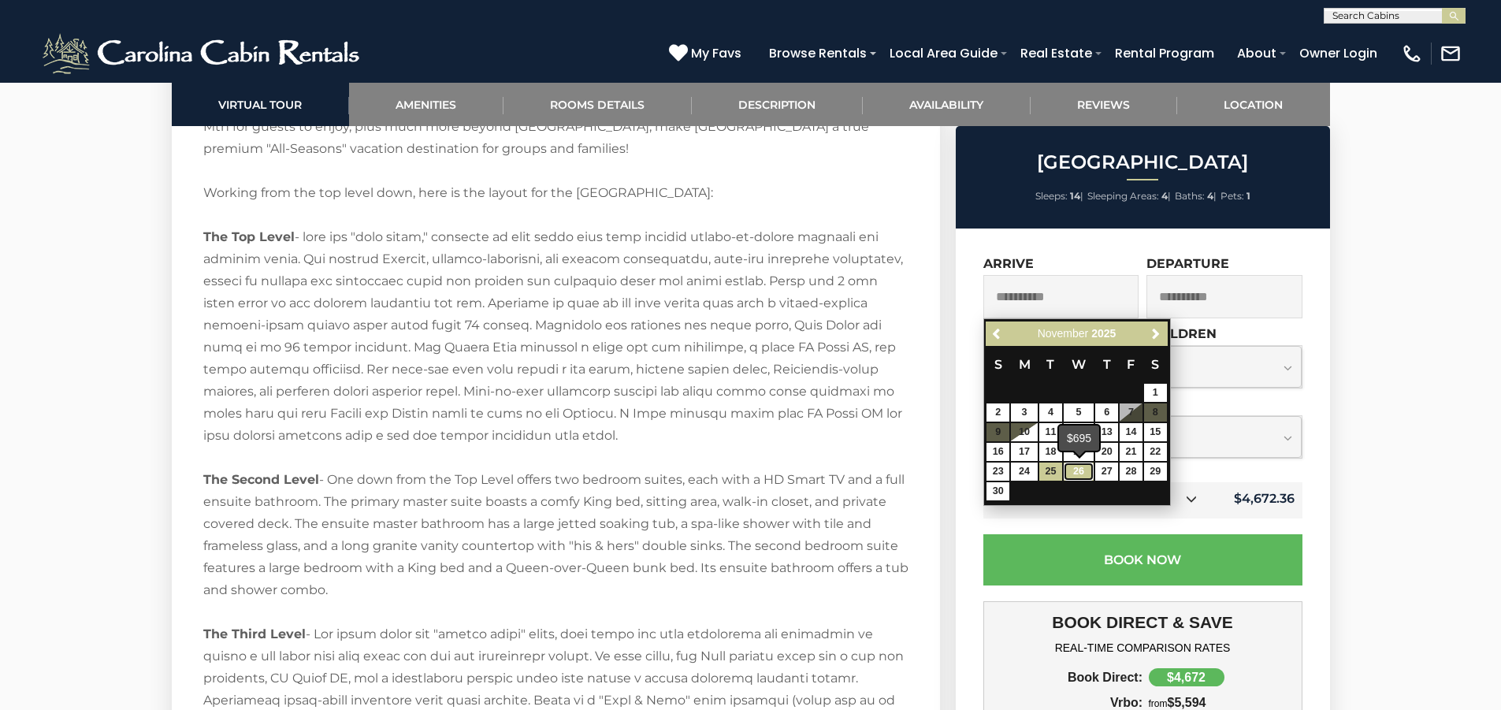
click at [1077, 473] on link "26" at bounding box center [1079, 472] width 30 height 18
type input "**********"
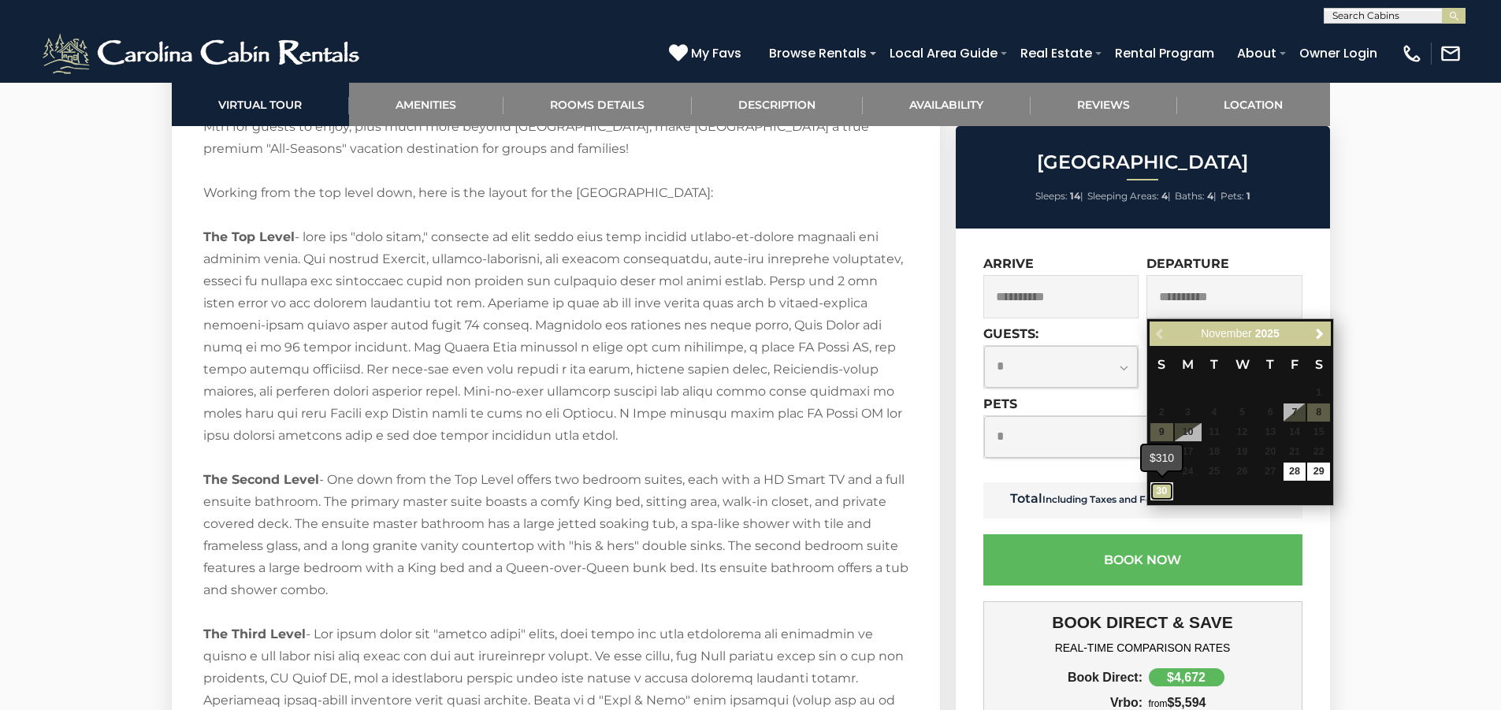
click at [1161, 494] on link "30" at bounding box center [1162, 491] width 23 height 18
type input "**********"
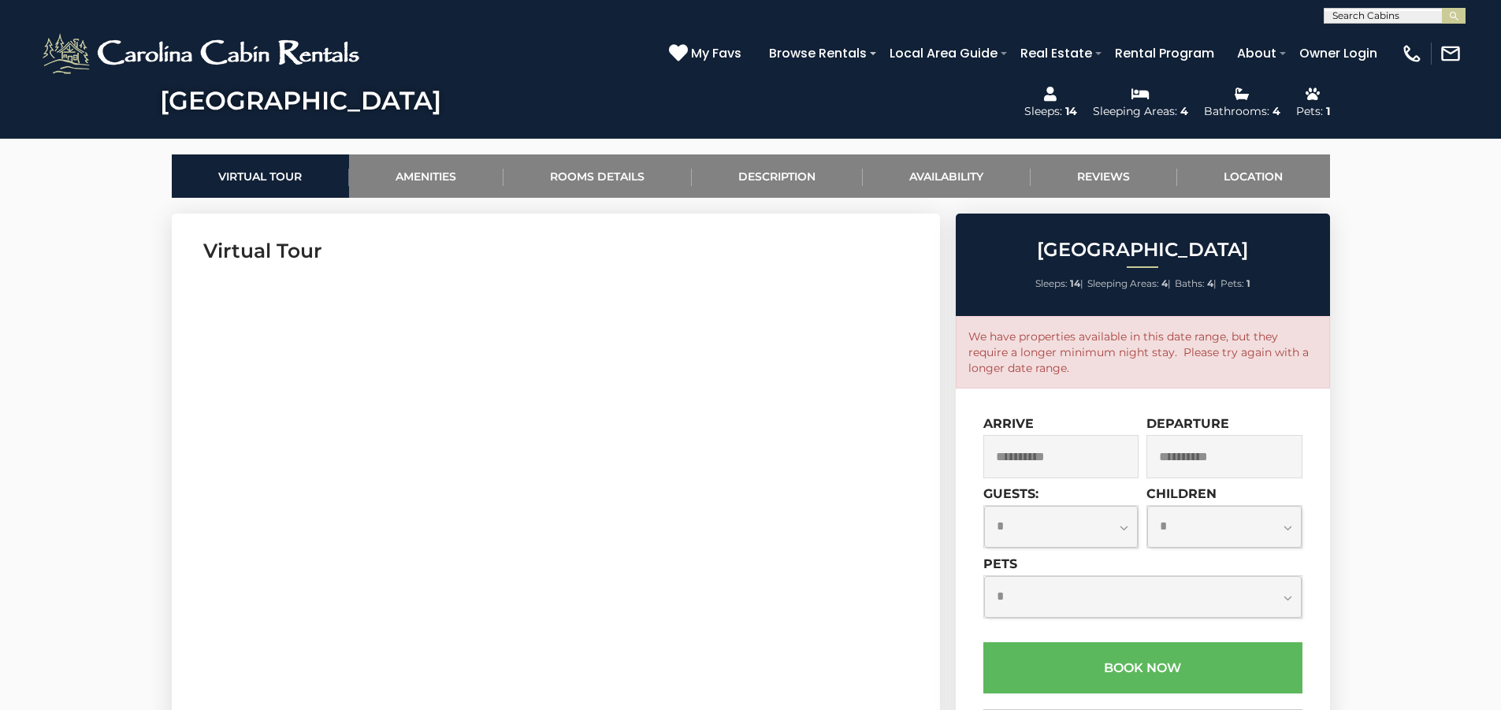
scroll to position [709, 0]
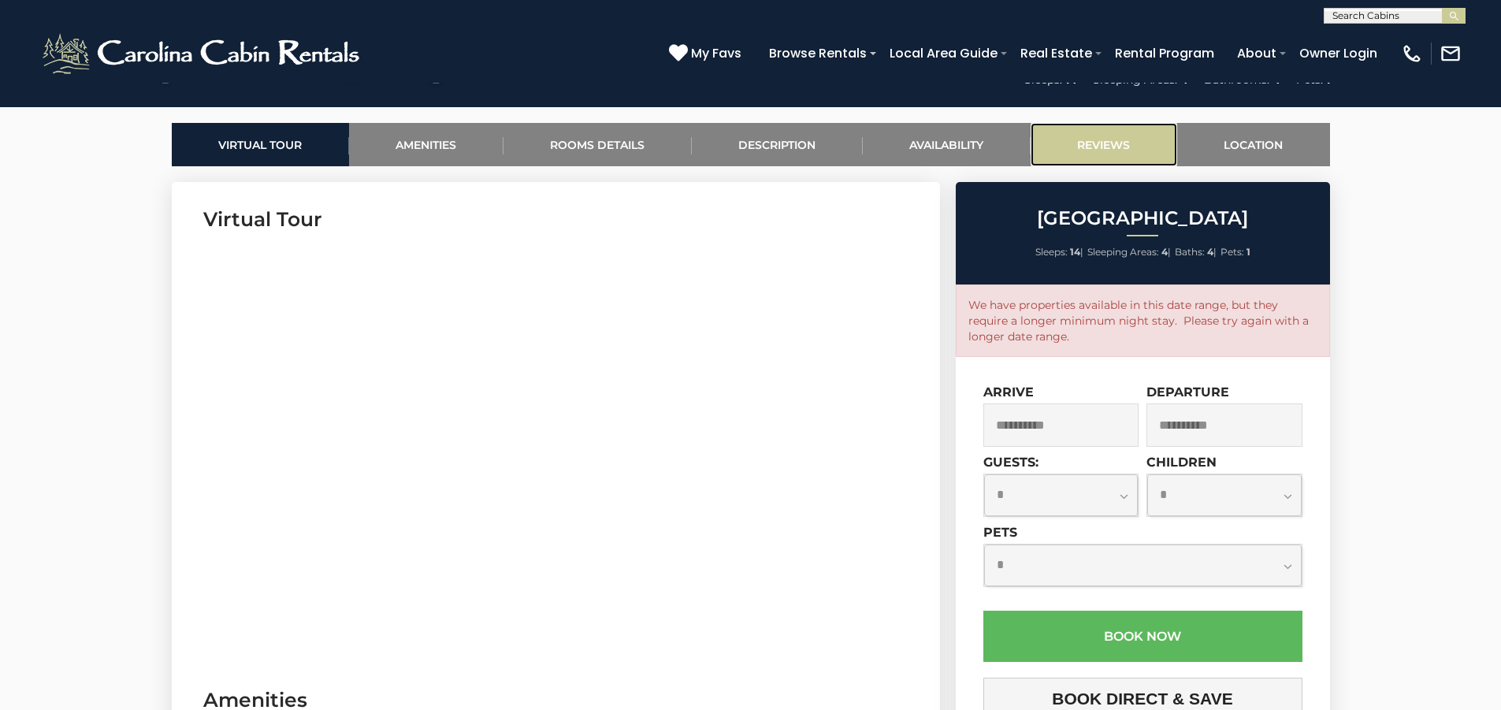
click at [1115, 144] on link "Reviews" at bounding box center [1104, 144] width 147 height 43
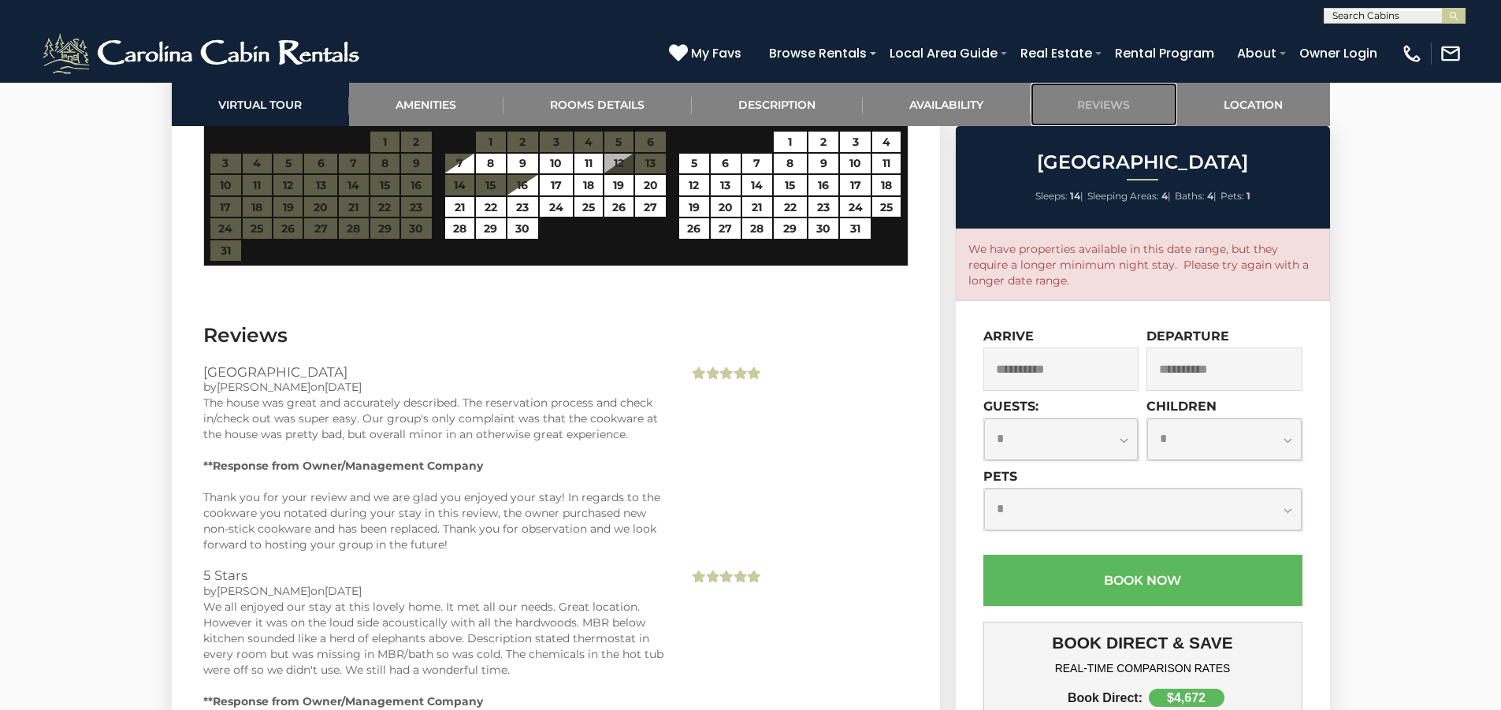
scroll to position [5493, 0]
